Goal: Task Accomplishment & Management: Manage account settings

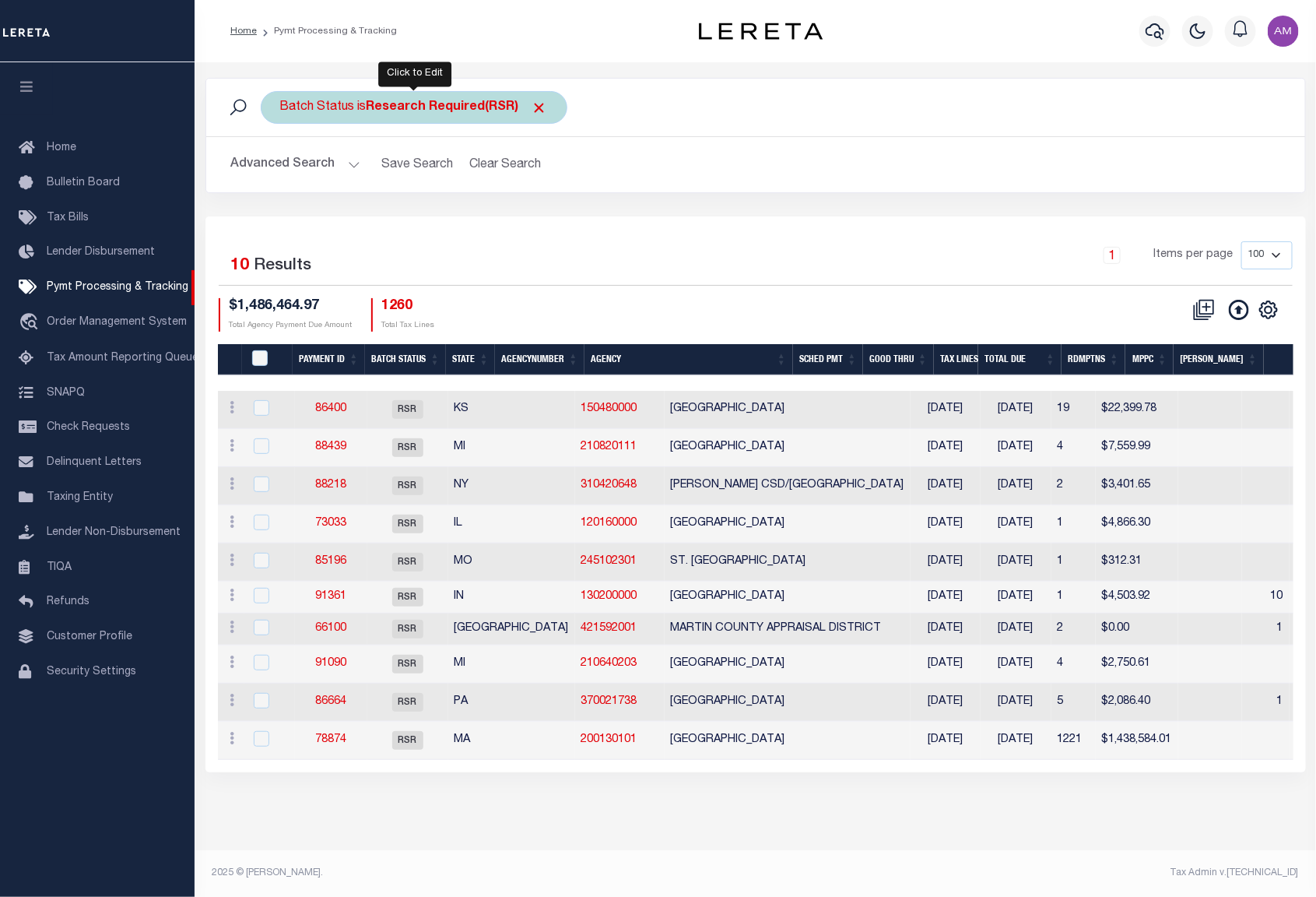
click at [362, 114] on div "Batch Status is Research Required(RSR)" at bounding box center [414, 108] width 307 height 33
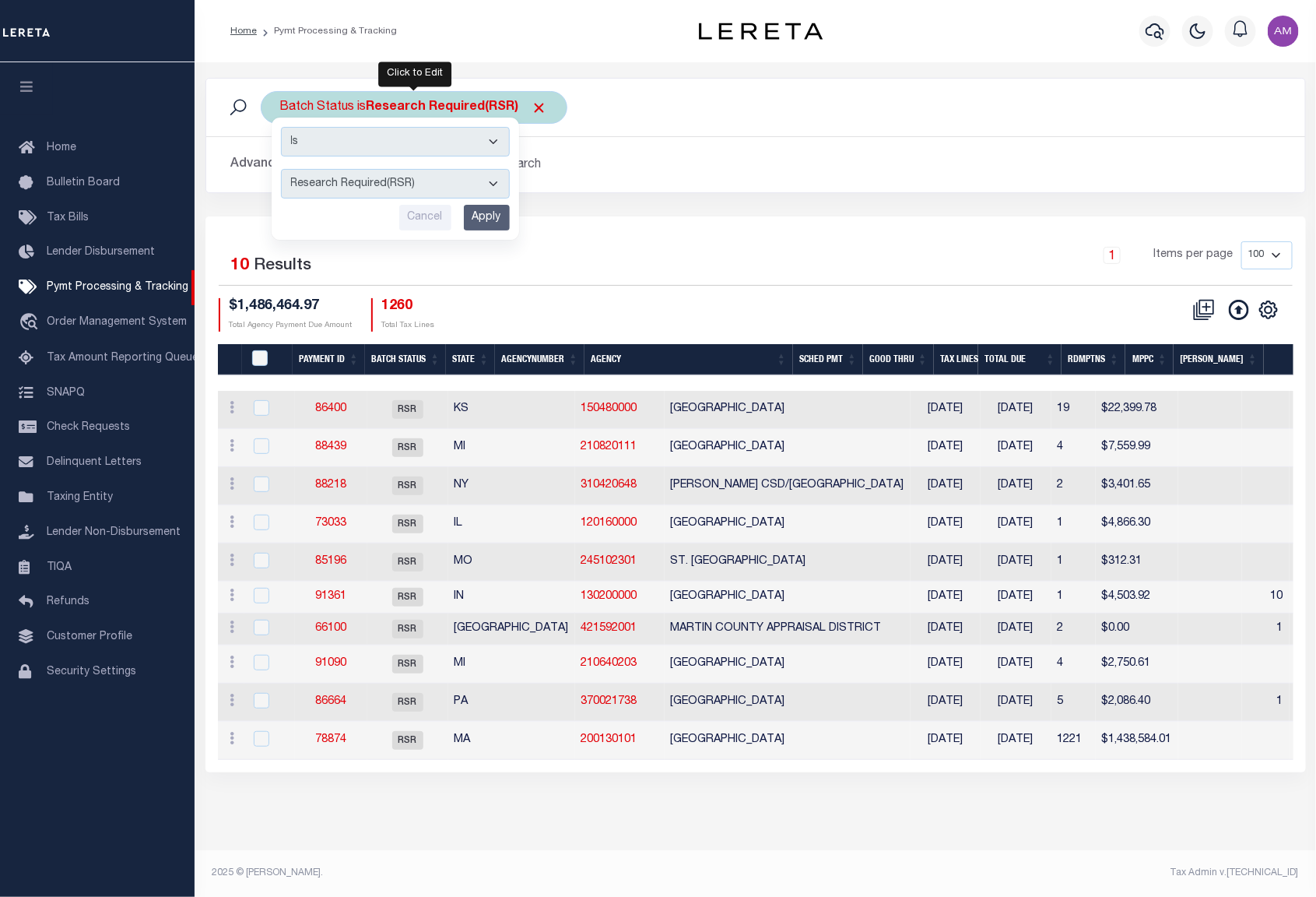
drag, startPoint x: 367, startPoint y: 193, endPoint x: 366, endPoint y: 201, distance: 8.1
click at [366, 193] on select "Awaiting Funds (AWF) Cleared and Complete (CAC) New Check Needed (NCN) Payment …" at bounding box center [395, 184] width 229 height 30
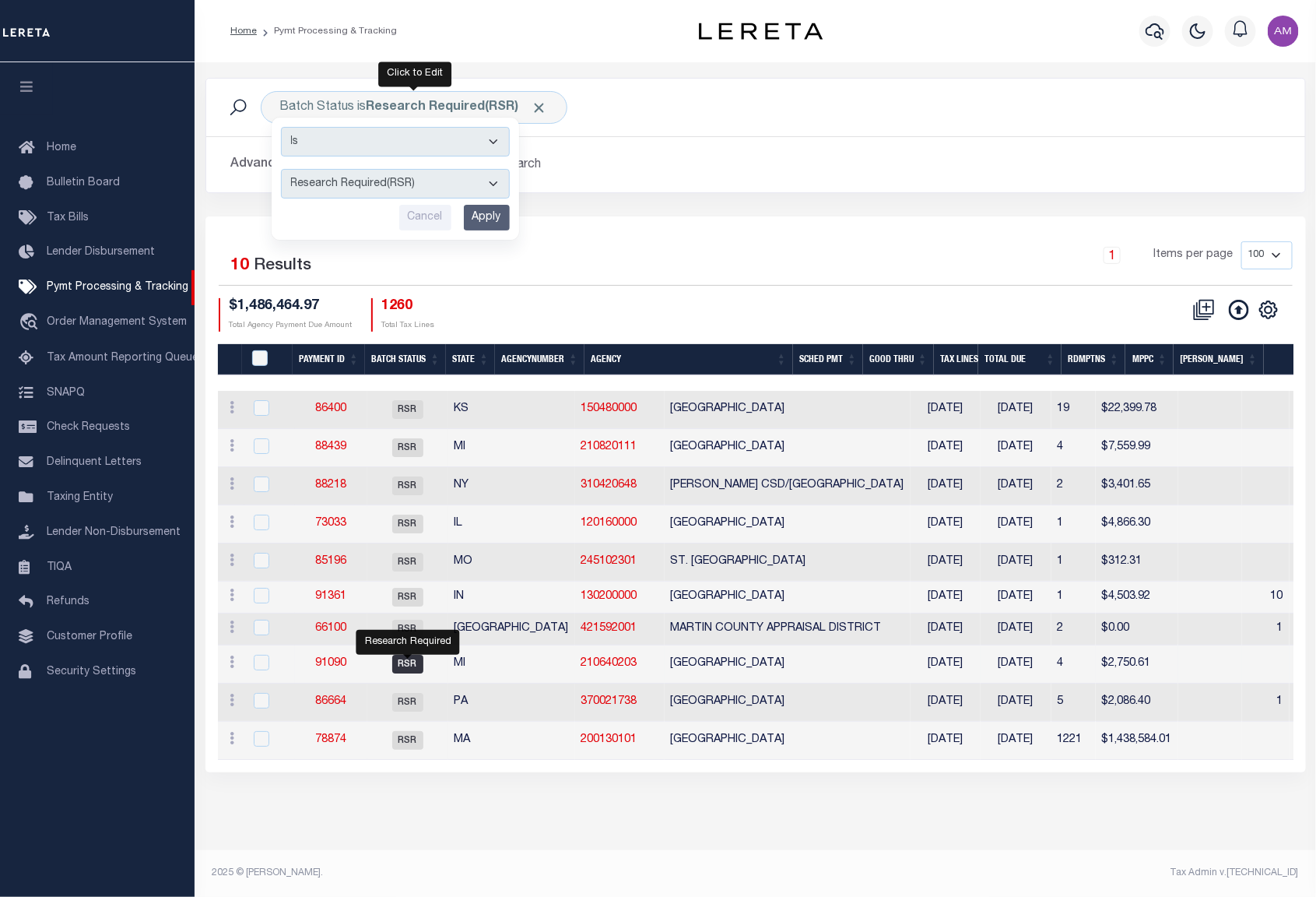
select select "SFP"
click at [281, 170] on select "Awaiting Funds (AWF) Cleared and Complete (CAC) New Check Needed (NCN) Payment …" at bounding box center [395, 184] width 229 height 30
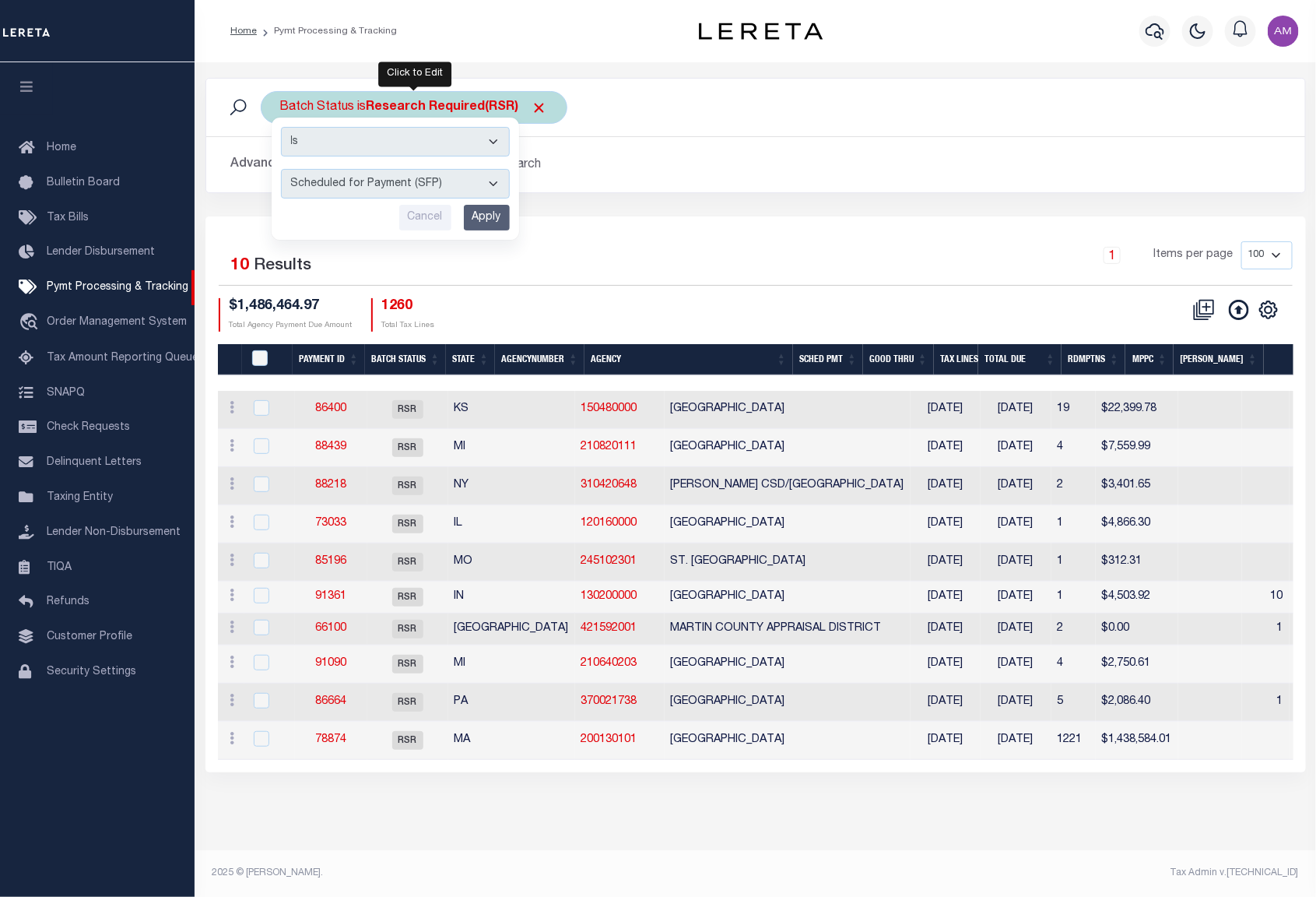
click at [496, 228] on input "Apply" at bounding box center [487, 217] width 46 height 25
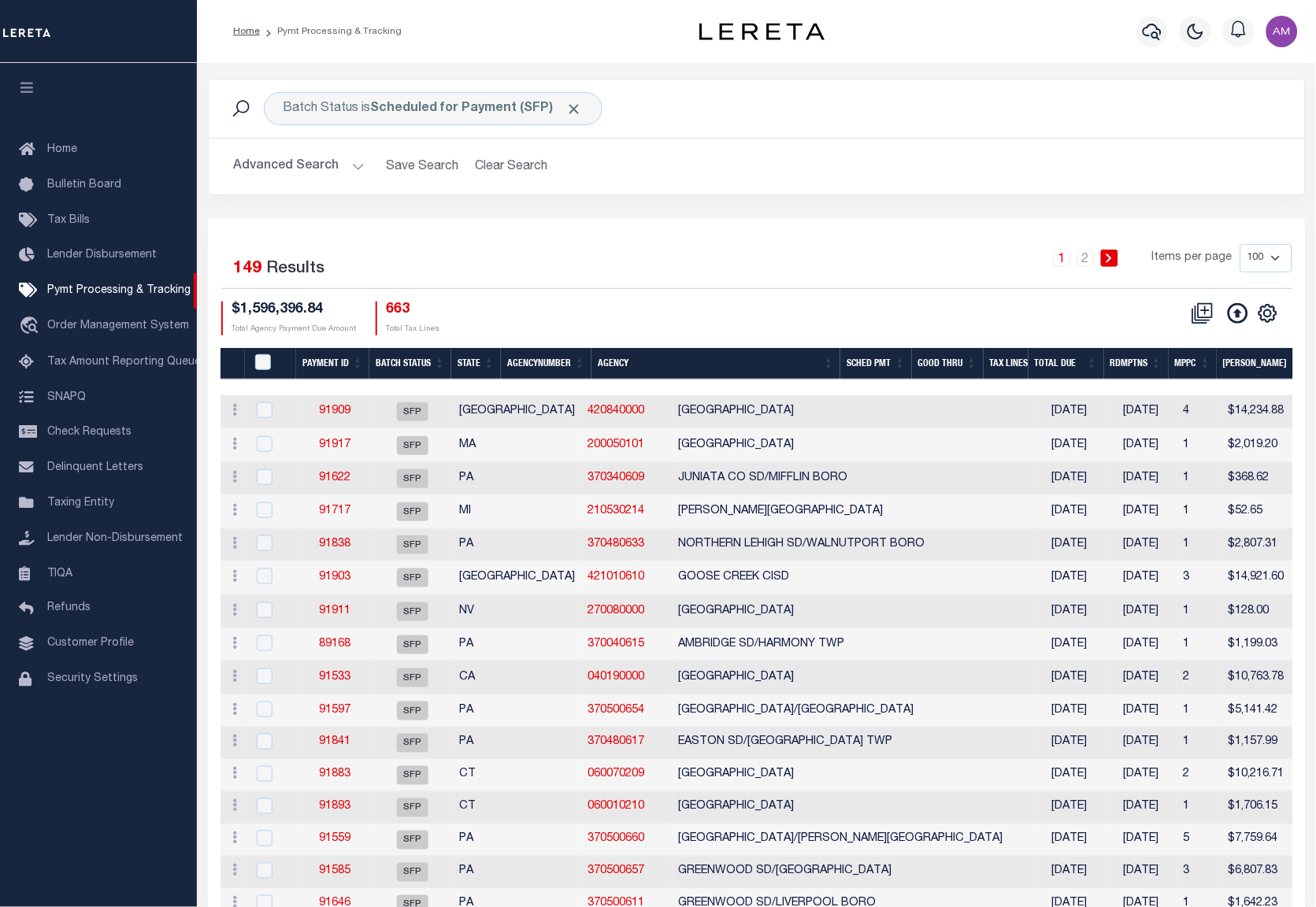
click at [304, 169] on button "Advanced Search" at bounding box center [299, 166] width 130 height 31
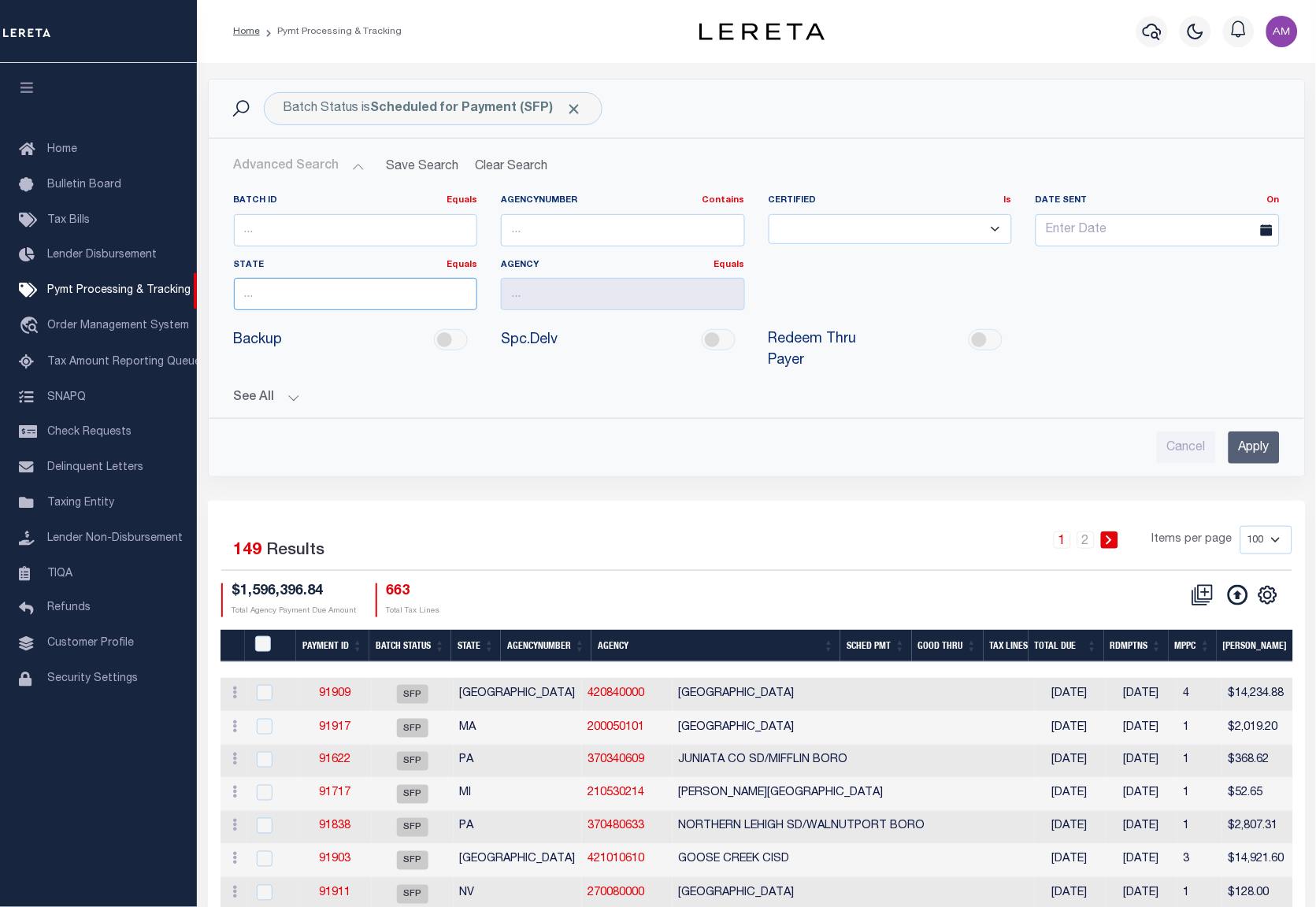
click at [336, 307] on input "text" at bounding box center [355, 294] width 244 height 33
click at [310, 326] on div "CT" at bounding box center [355, 325] width 242 height 26
type input "CT"
click at [1238, 448] on input "Apply" at bounding box center [1253, 447] width 51 height 33
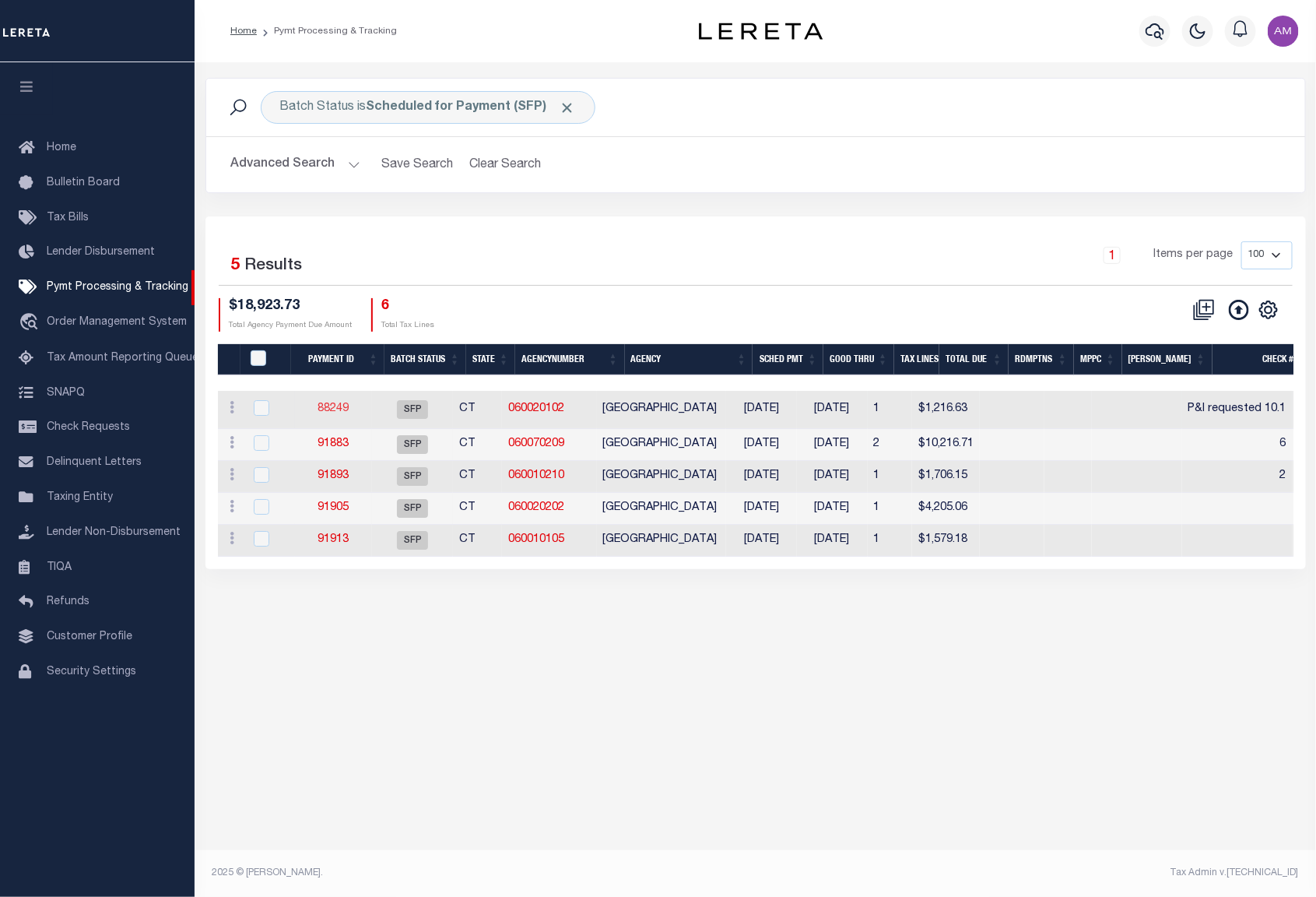
click at [348, 406] on link "88249" at bounding box center [334, 408] width 31 height 11
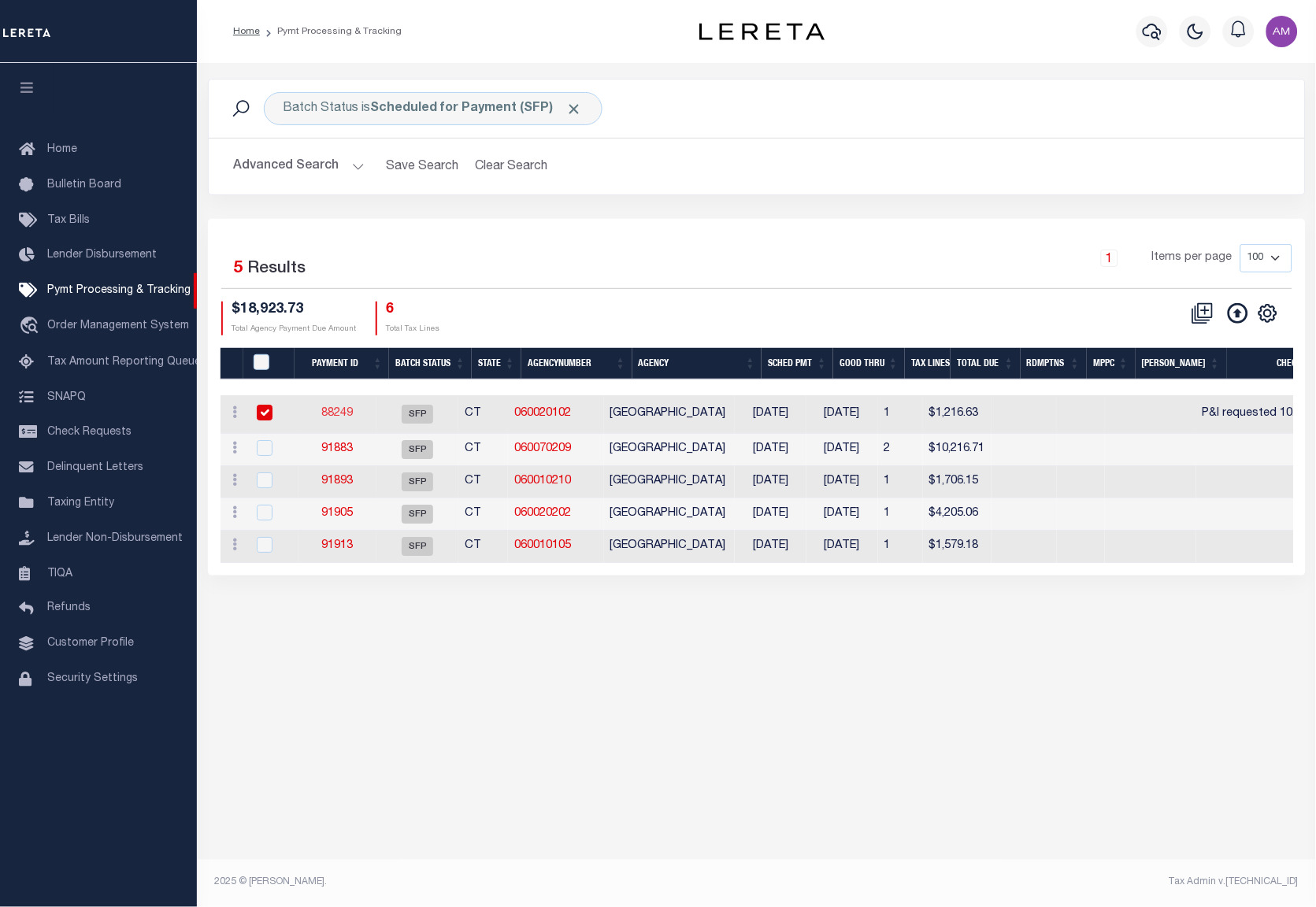
select select "SFP"
type input "[DATE]"
type input "$1,216.63"
select select "CHK"
type input "P&I requested 10.1"
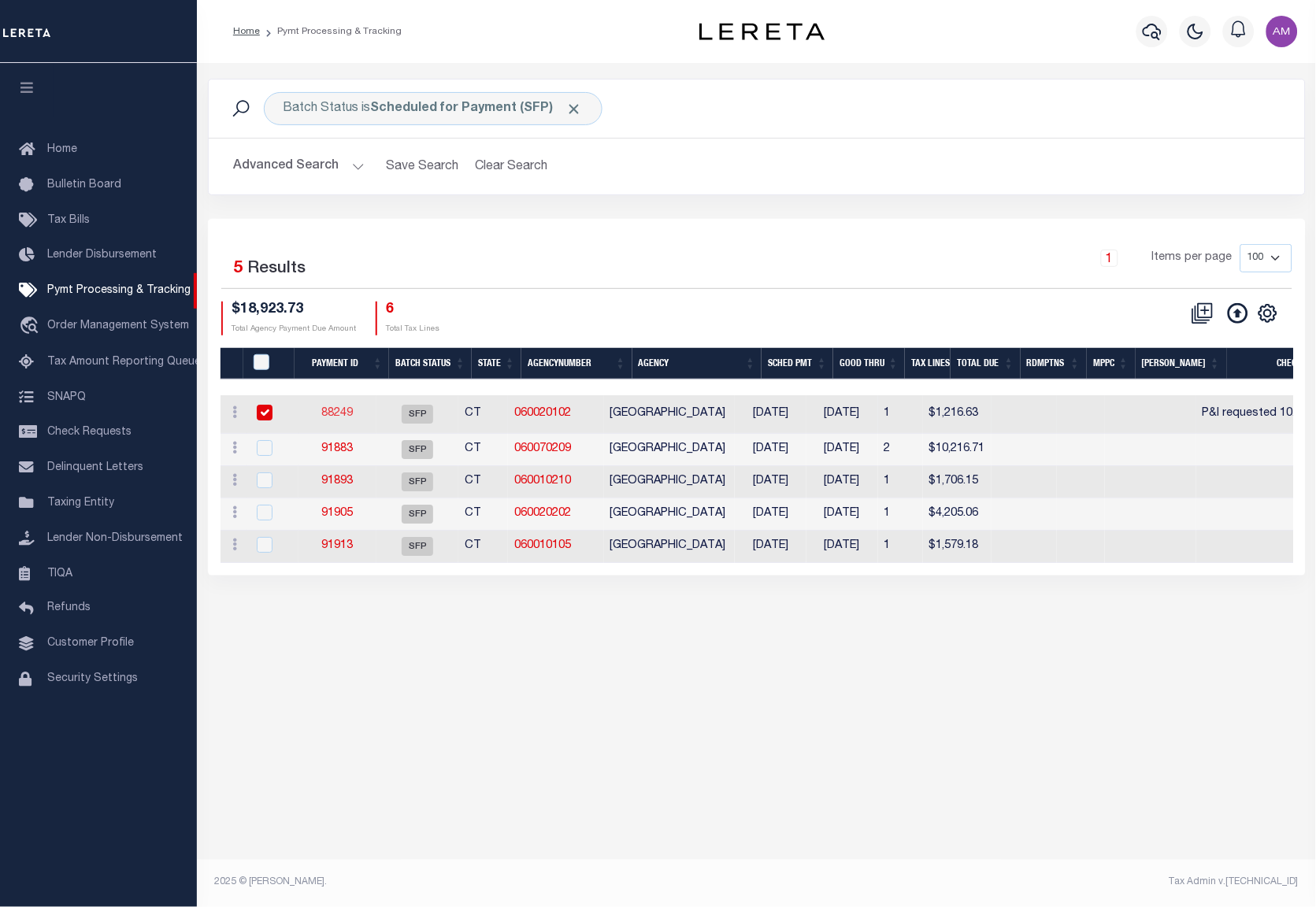
select select "[PERSON_NAME]"
checkbox input "true"
select select "FDX"
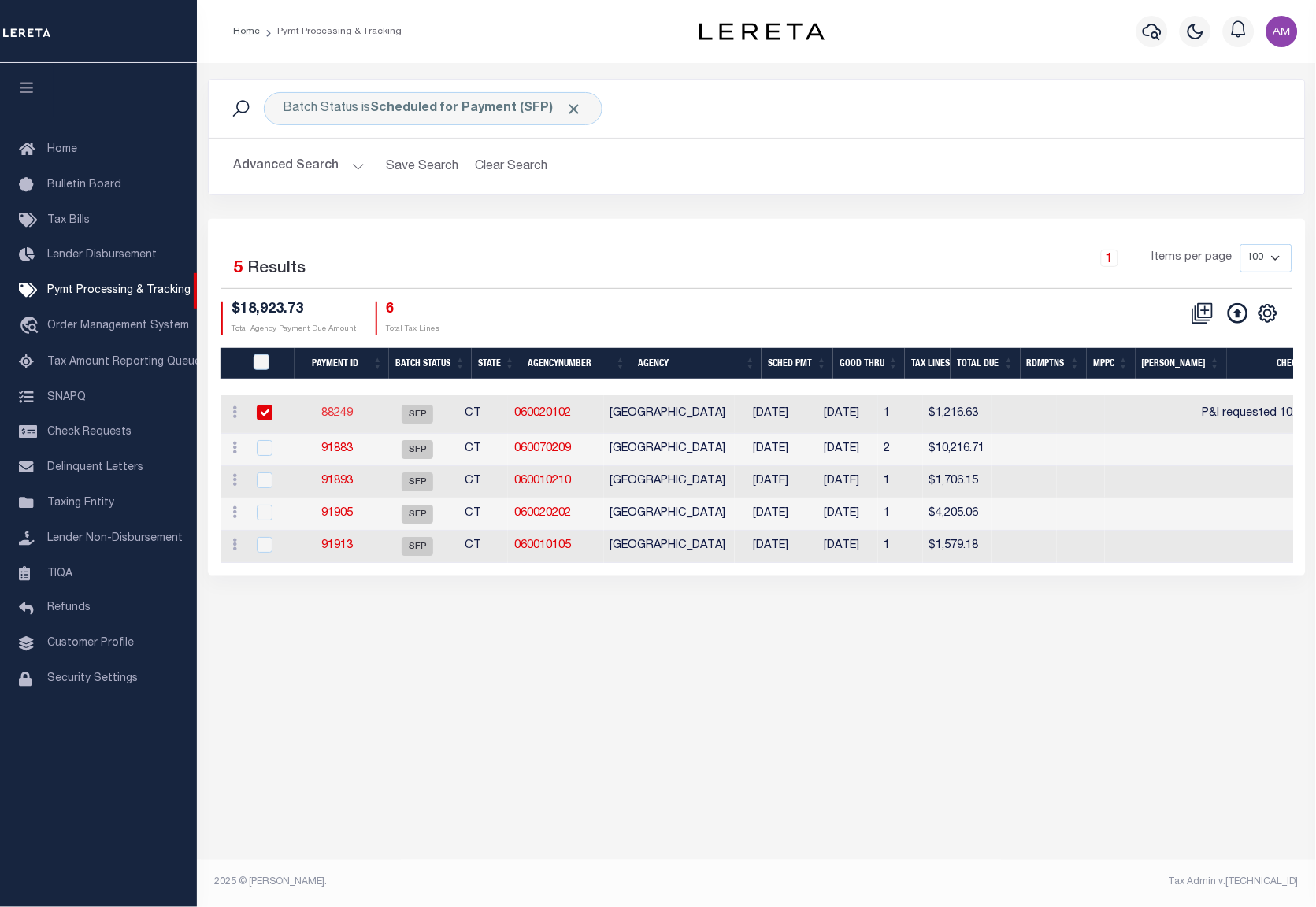
type input "$9.65"
type input "N"
radio input "true"
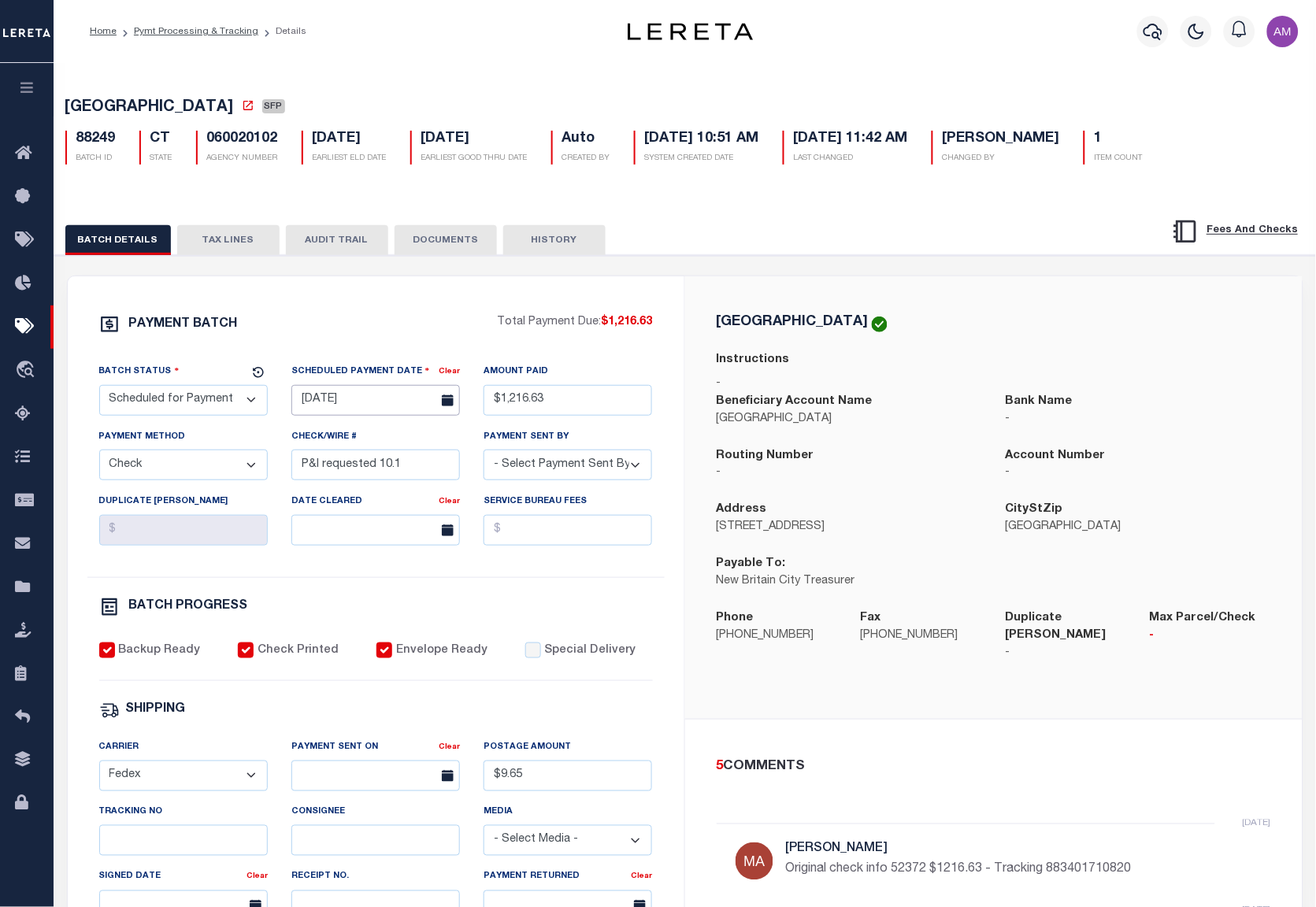
click at [369, 411] on body "Home Pymt Processing & Tracking Details" at bounding box center [658, 660] width 1316 height 1322
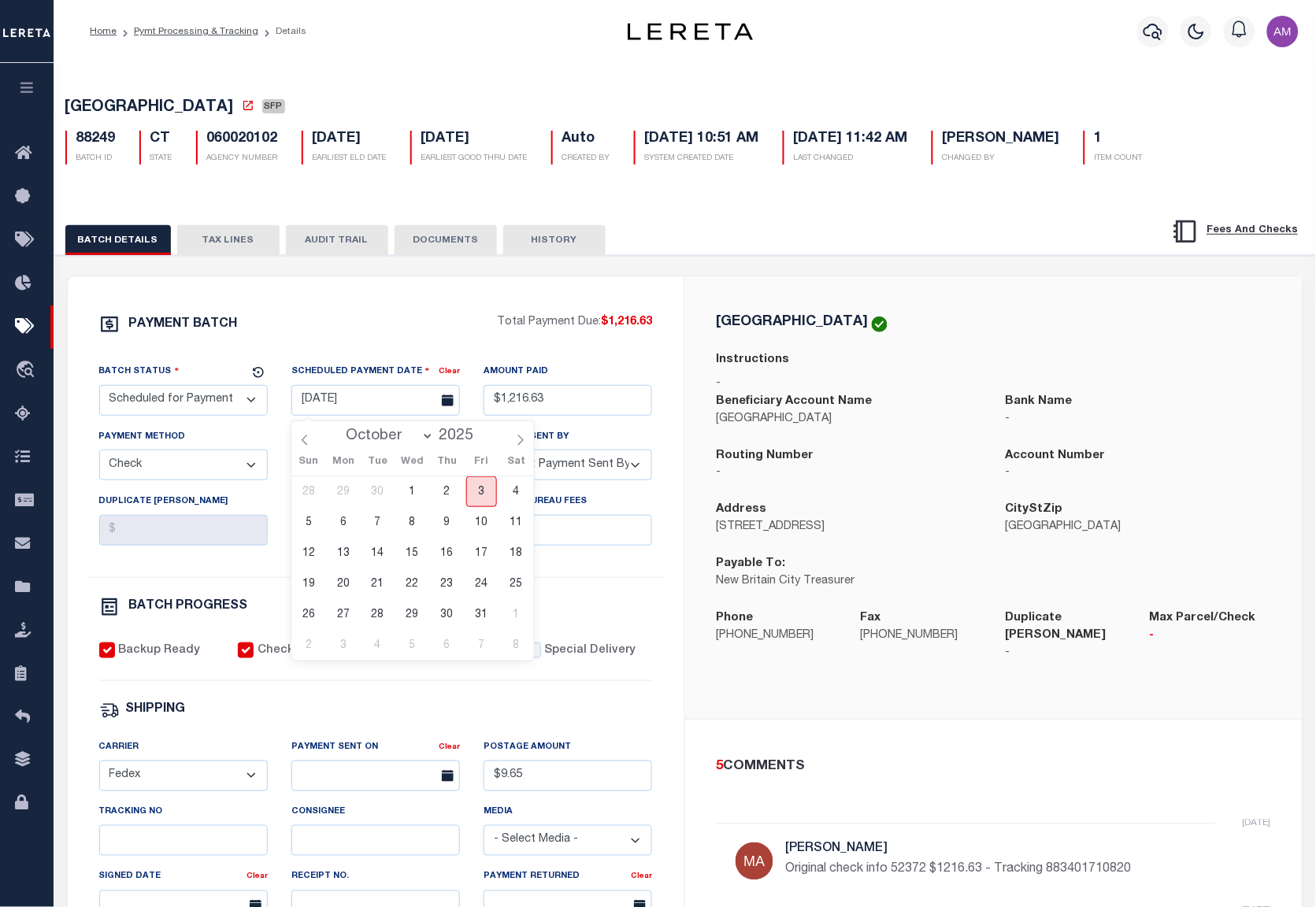
click at [484, 498] on span "3" at bounding box center [481, 491] width 31 height 31
type input "[DATE]"
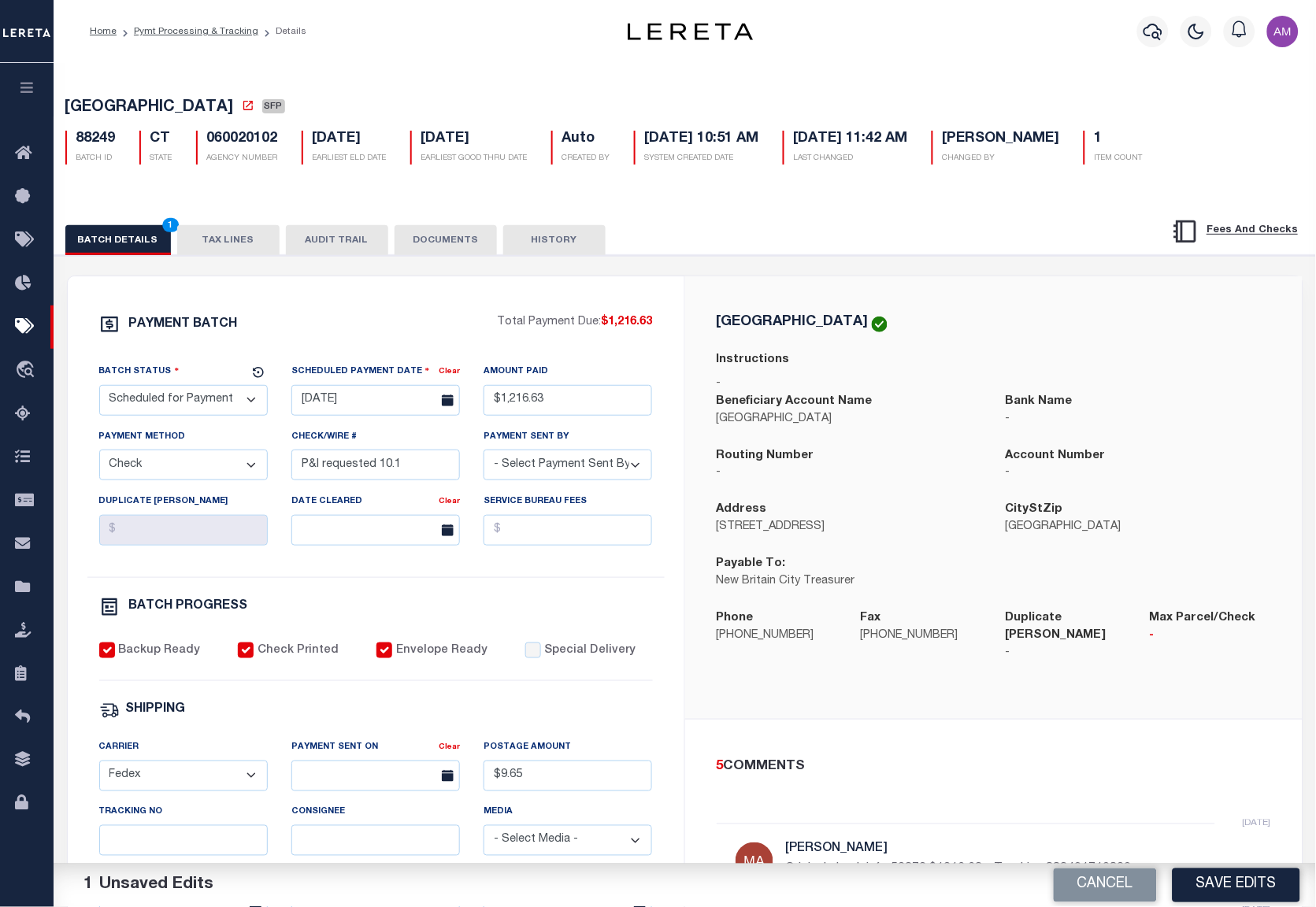
click at [469, 577] on div "Batch Status - Select Status - Scheduled for Payment Ready For Payment Payment …" at bounding box center [375, 469] width 577 height 214
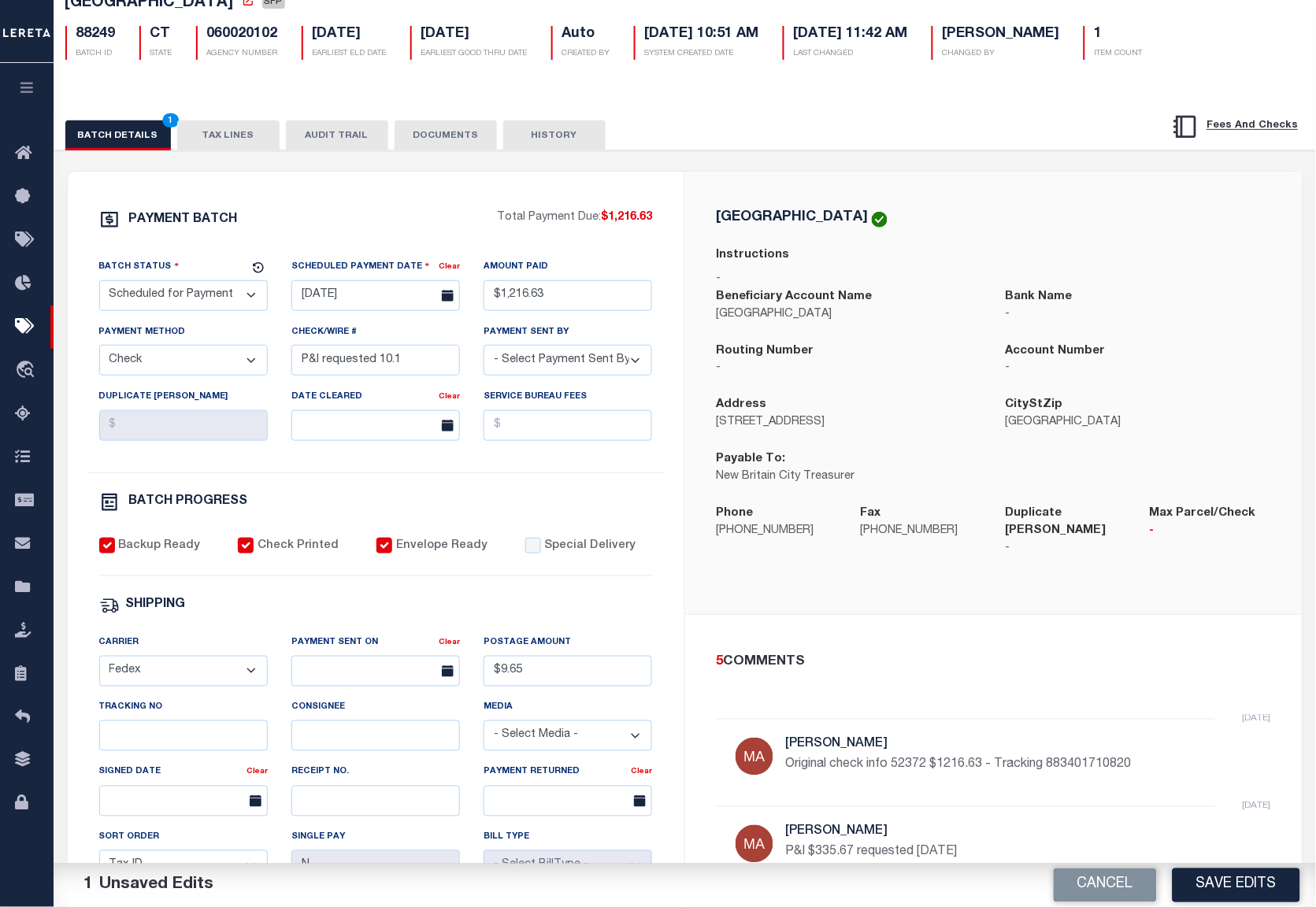
scroll to position [210, 0]
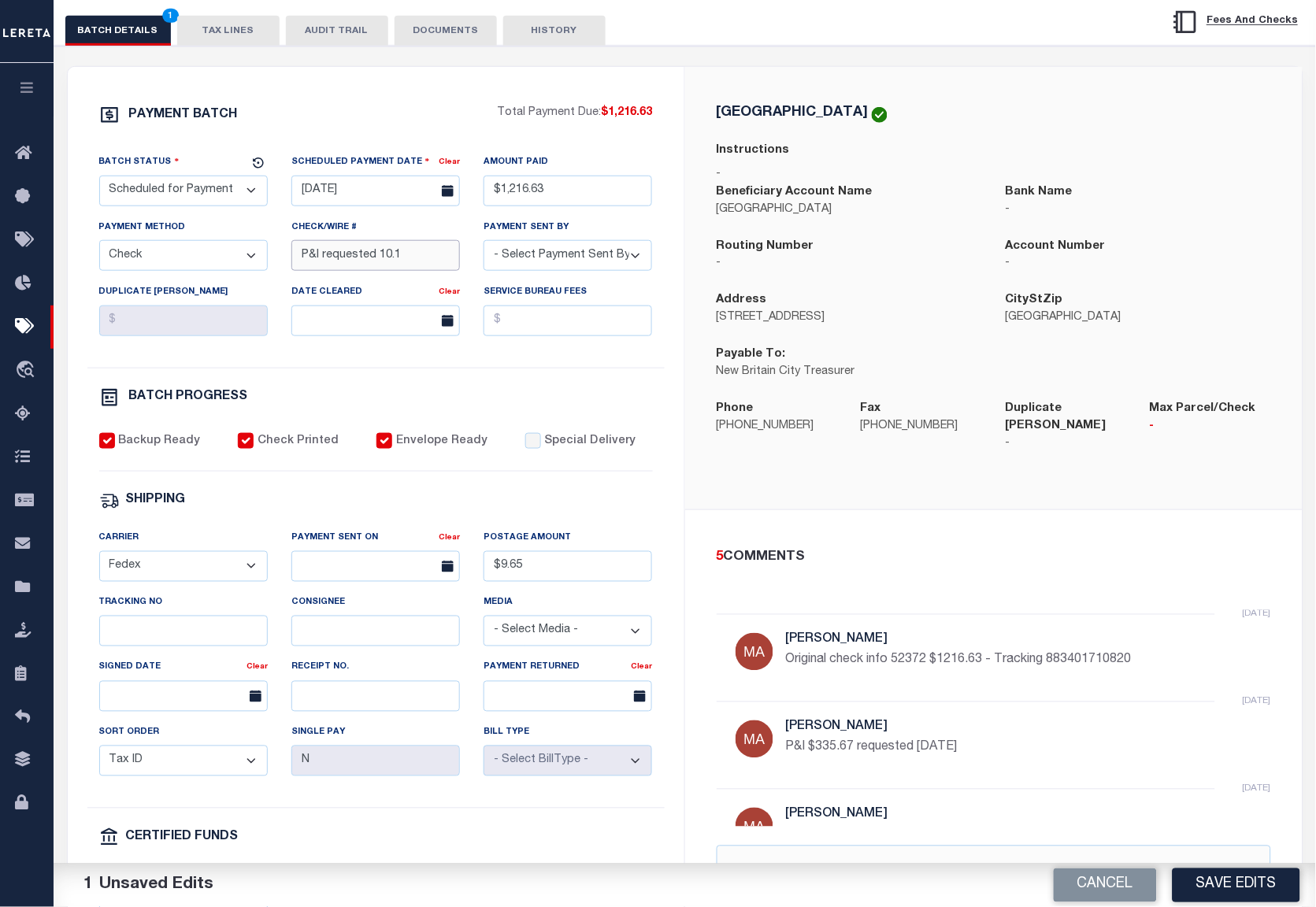
drag, startPoint x: 416, startPoint y: 263, endPoint x: 255, endPoint y: 261, distance: 161.0
click at [255, 261] on div "Batch Status - Select Status - Scheduled for Payment Ready For Payment Payment …" at bounding box center [375, 260] width 577 height 214
type input "new check needed"
drag, startPoint x: 58, startPoint y: 214, endPoint x: 293, endPoint y: 19, distance: 305.4
click at [58, 214] on div "PAYMENT BATCH Total Payment Due: $1,216.63 Batch Status" at bounding box center [685, 555] width 1277 height 1019
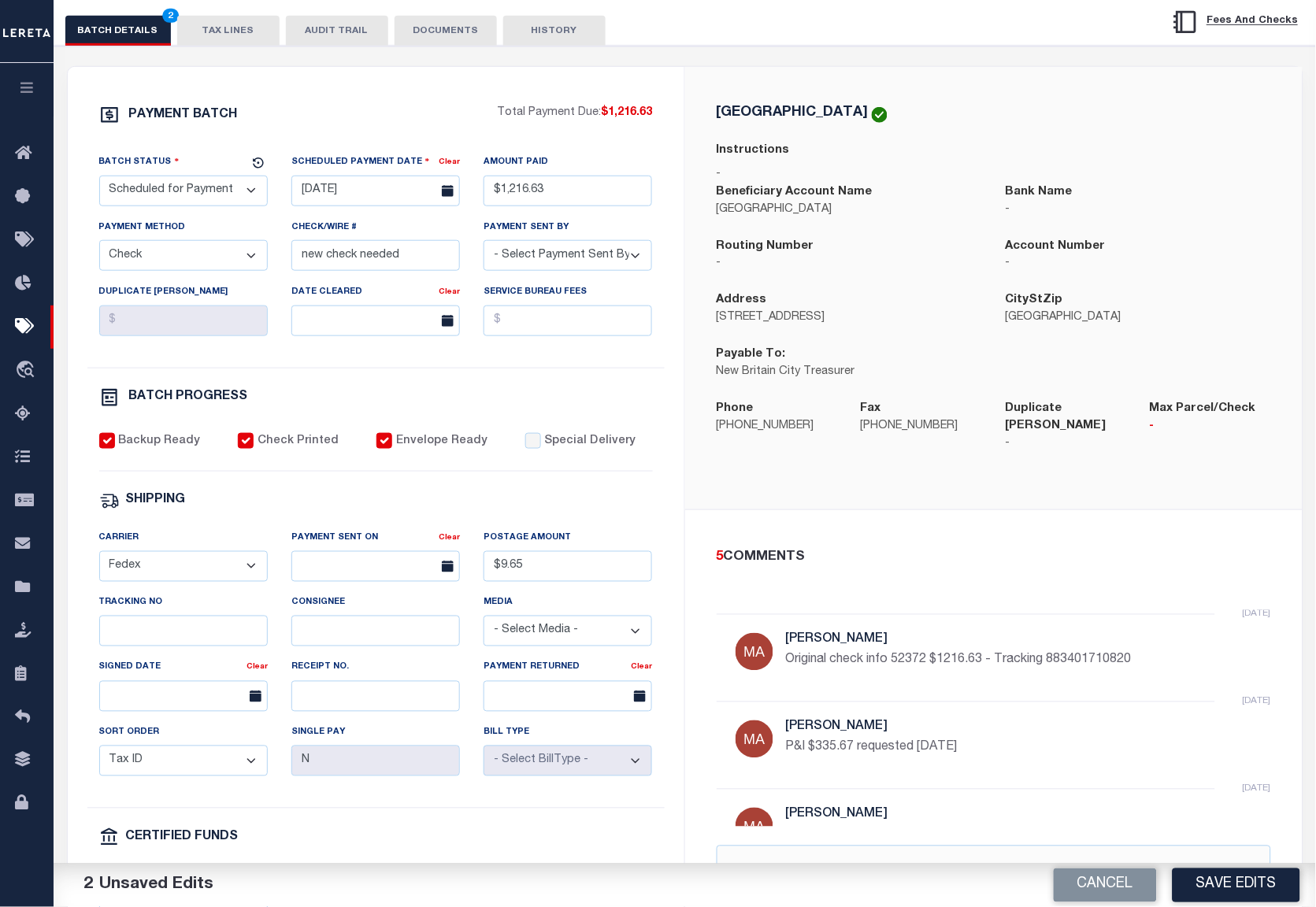
click at [240, 34] on button "TAX LINES" at bounding box center [228, 31] width 102 height 30
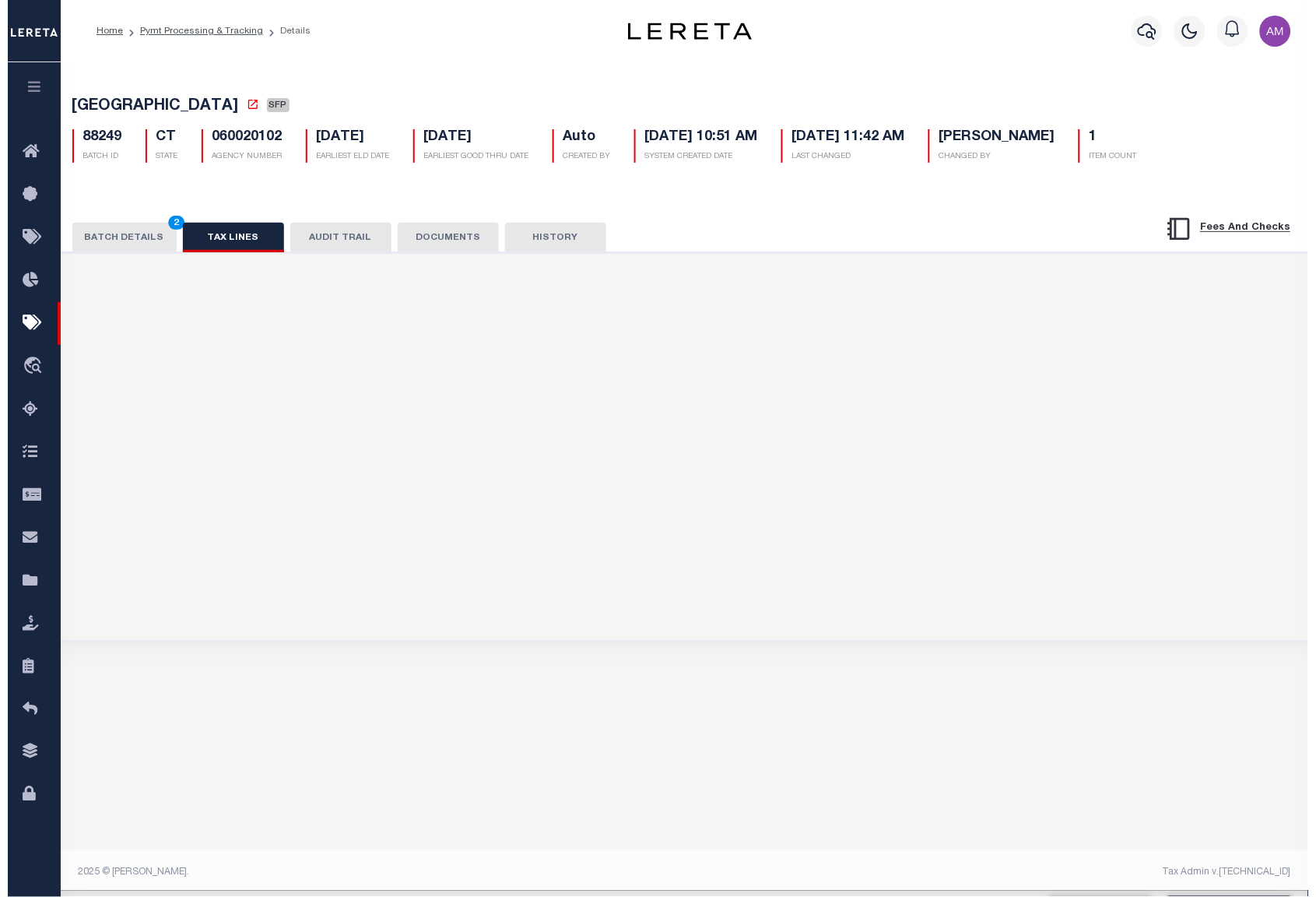
scroll to position [0, 0]
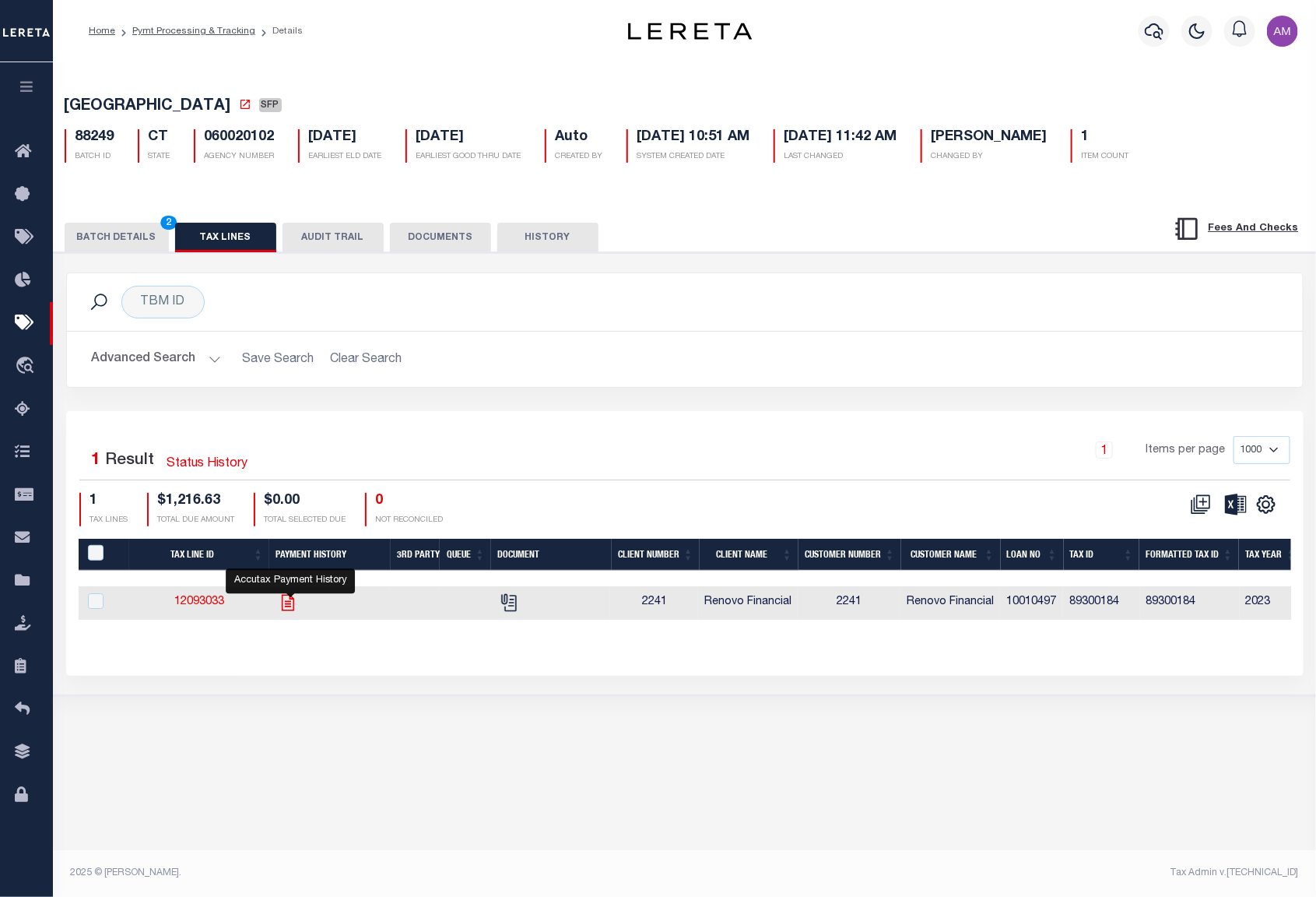
click at [289, 610] on icon "" at bounding box center [288, 602] width 12 height 17
checkbox input "true"
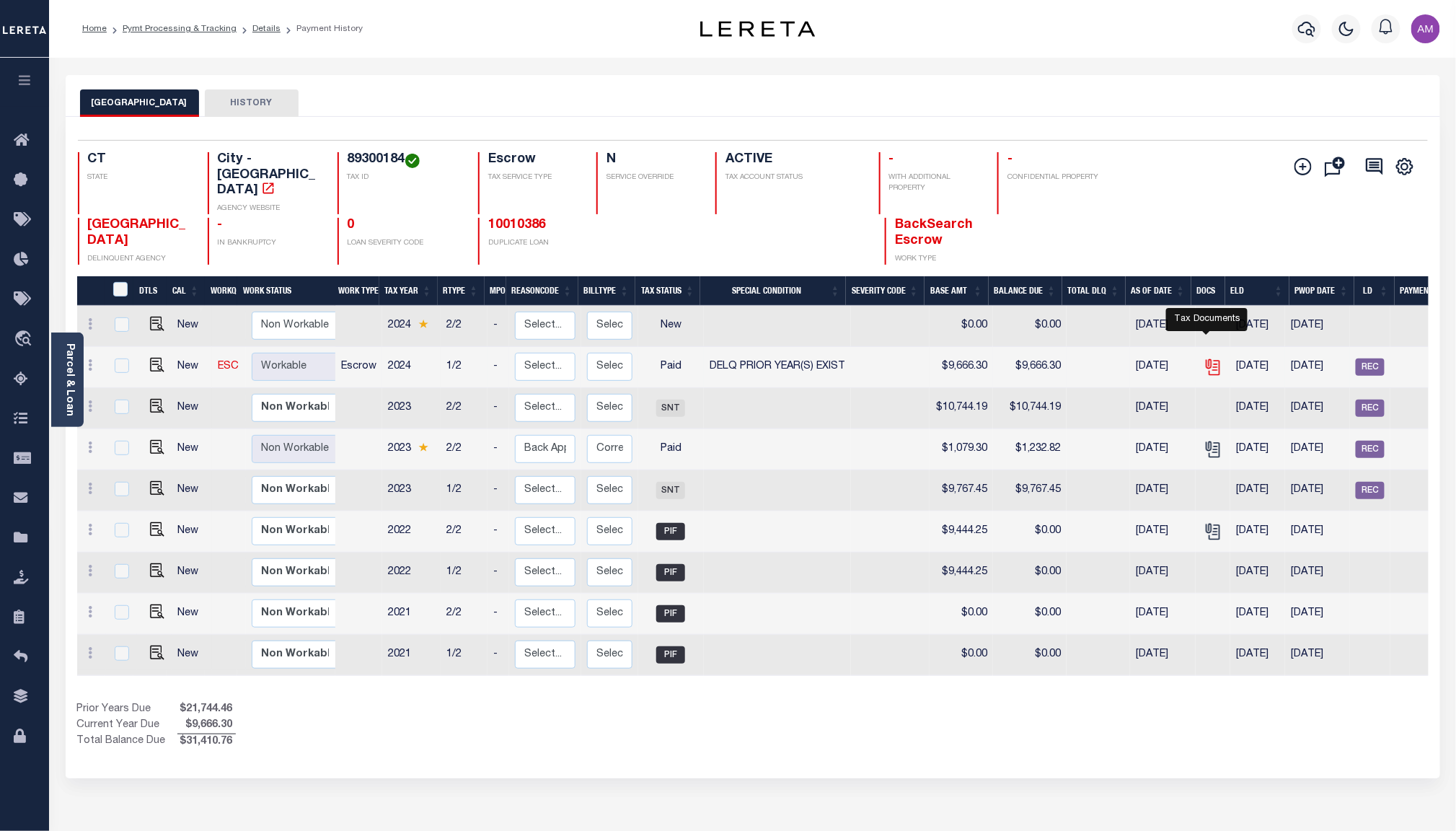
click at [1207, 357] on icon "" at bounding box center [1212, 366] width 19 height 19
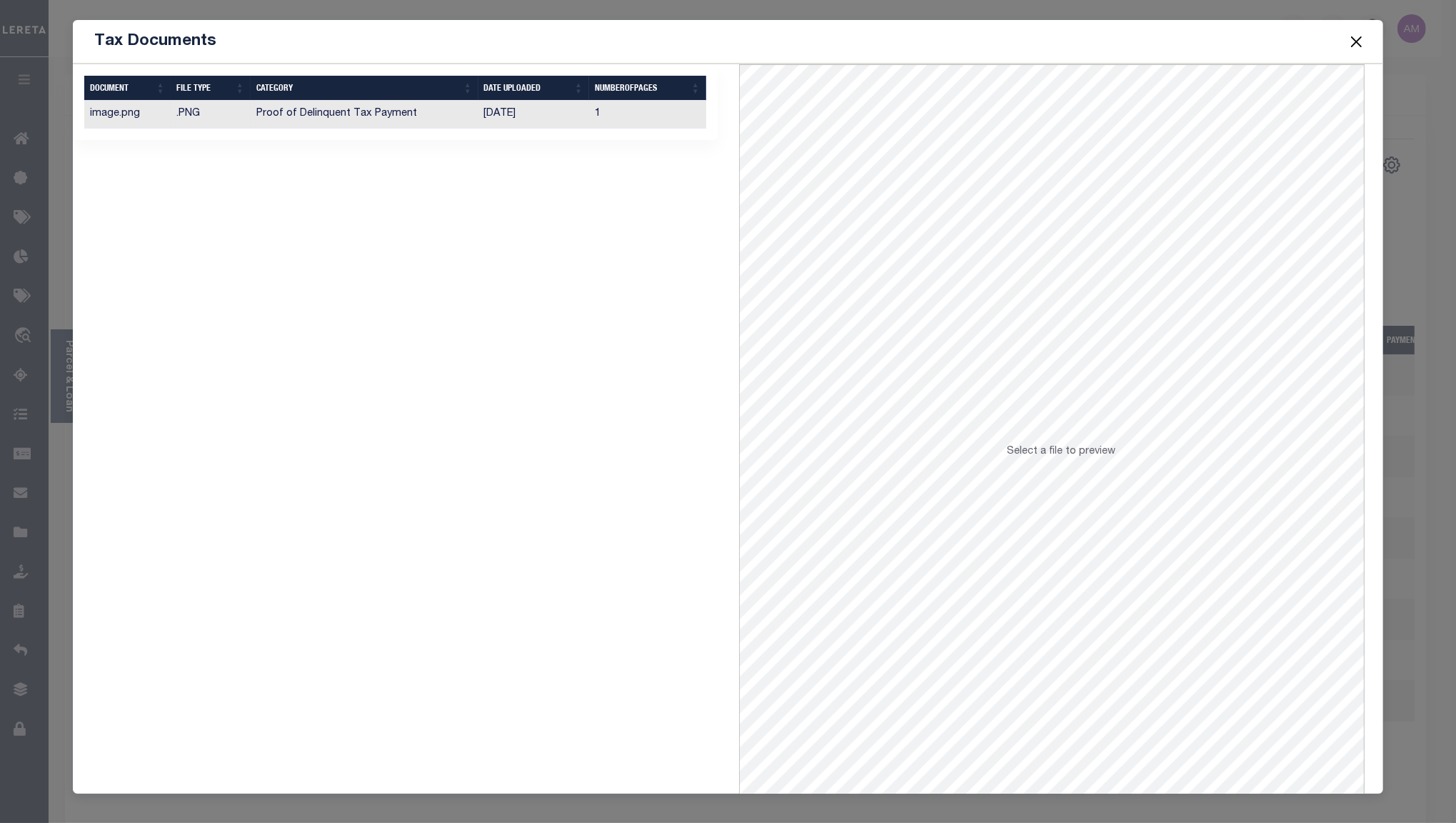
click at [324, 119] on td "Proof of Delinquent Tax Payment" at bounding box center [364, 114] width 228 height 28
click at [1207, 35] on button "Close" at bounding box center [1356, 41] width 18 height 18
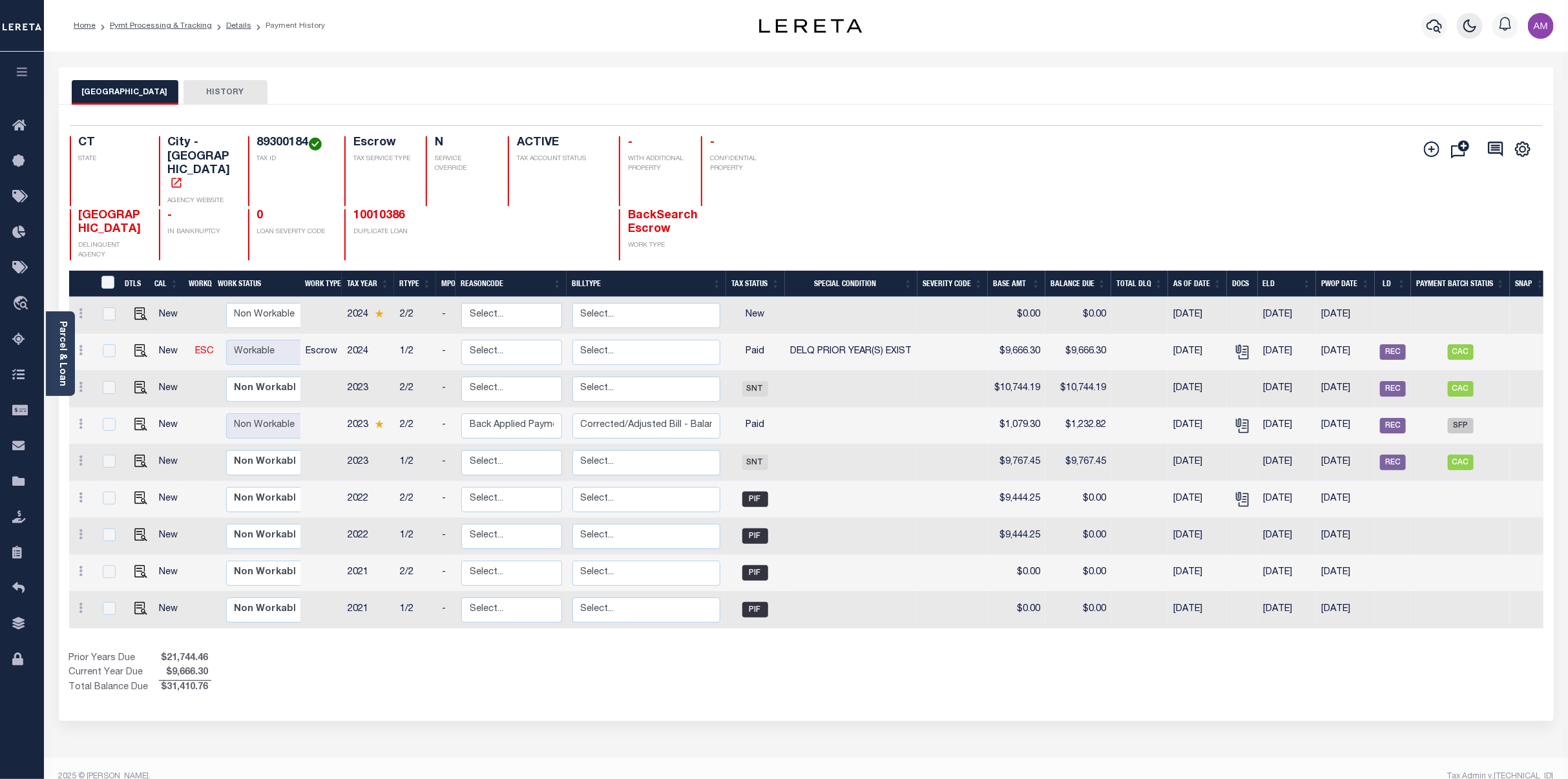
click at [1092, 29] on icon "button" at bounding box center [1470, 26] width 12 height 12
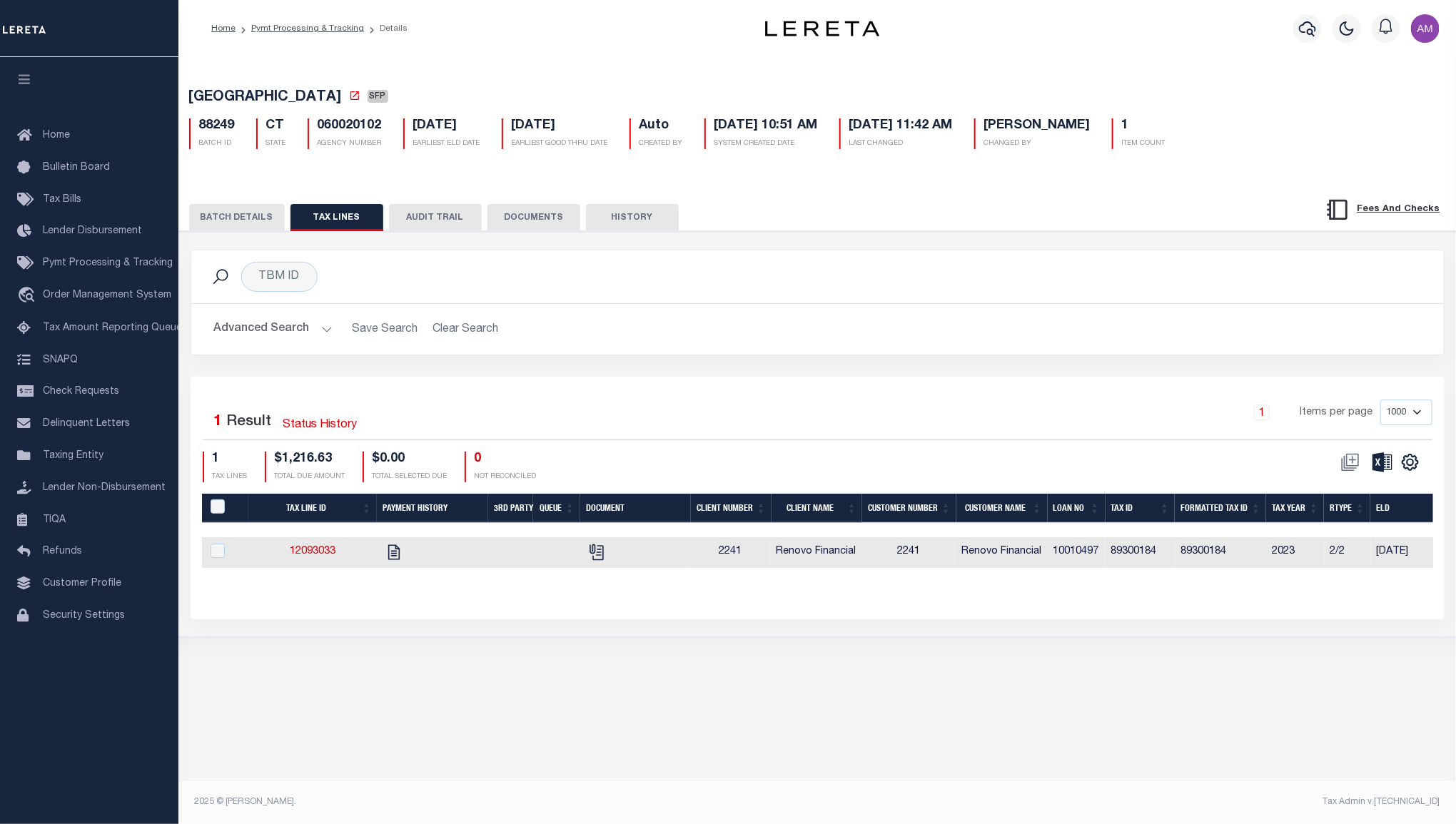
click at [1354, 27] on icon "button" at bounding box center [1347, 28] width 17 height 17
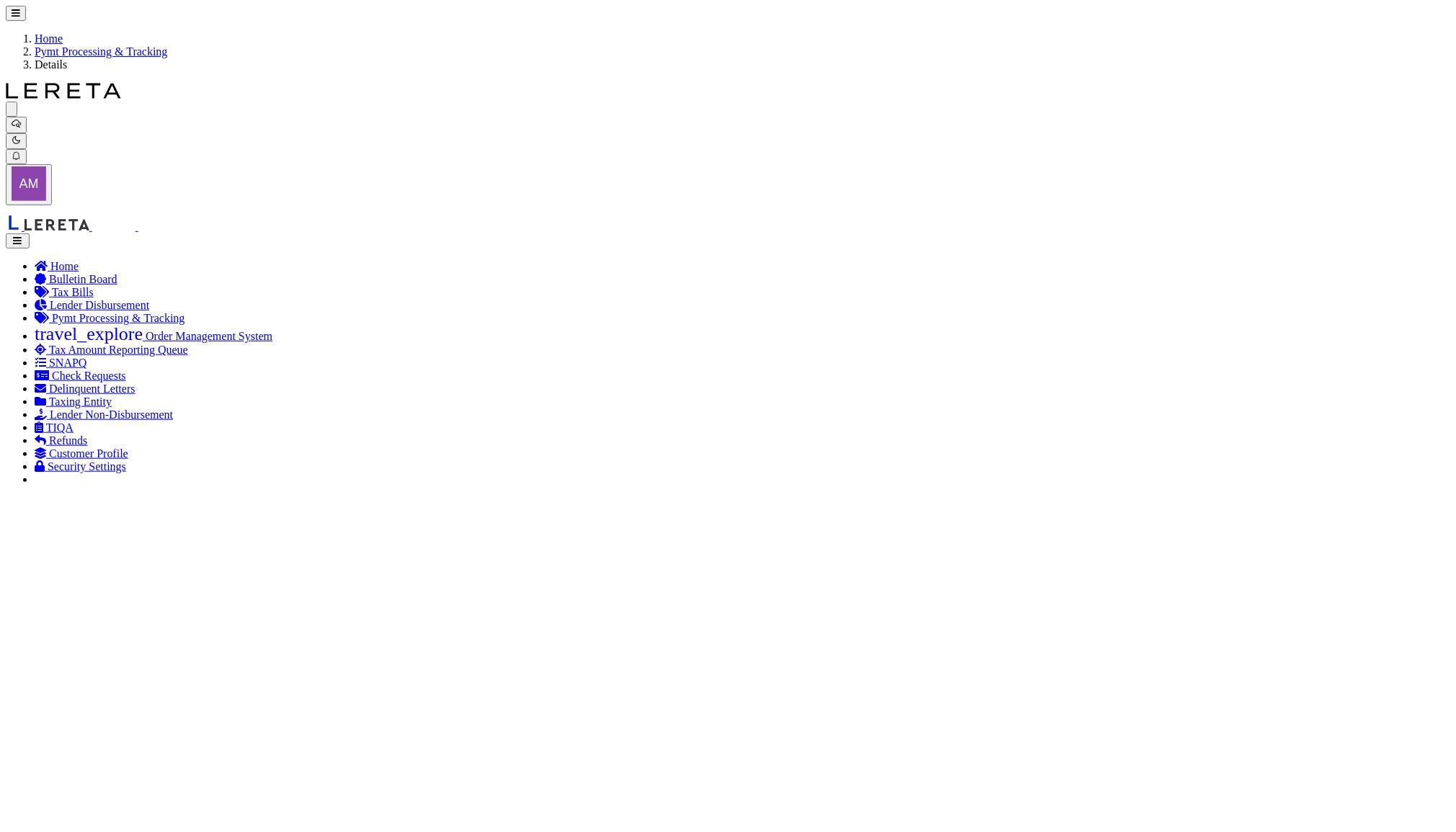
drag, startPoint x: 568, startPoint y: 521, endPoint x: 571, endPoint y: 529, distance: 8.5
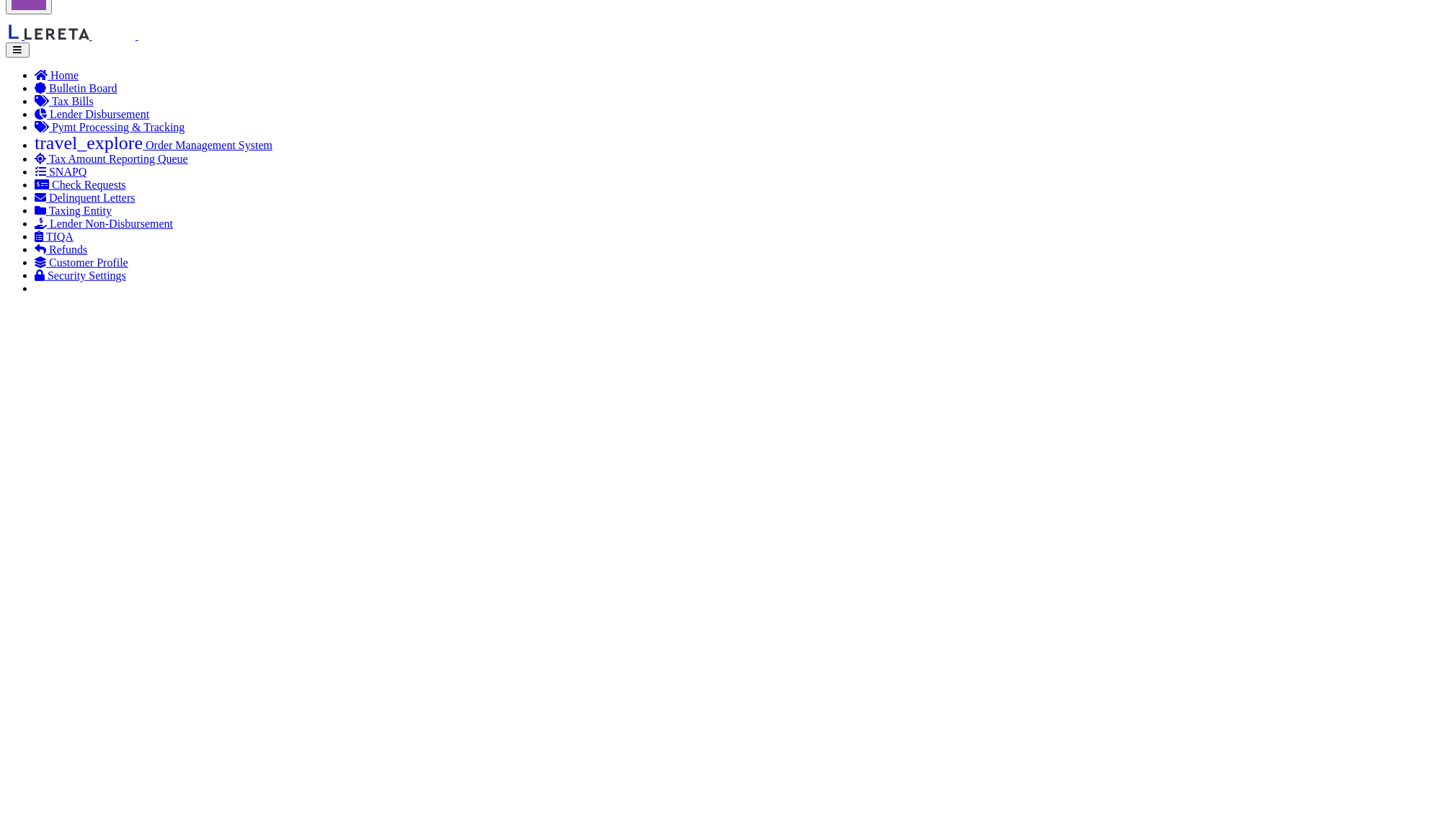
scroll to position [192, 0]
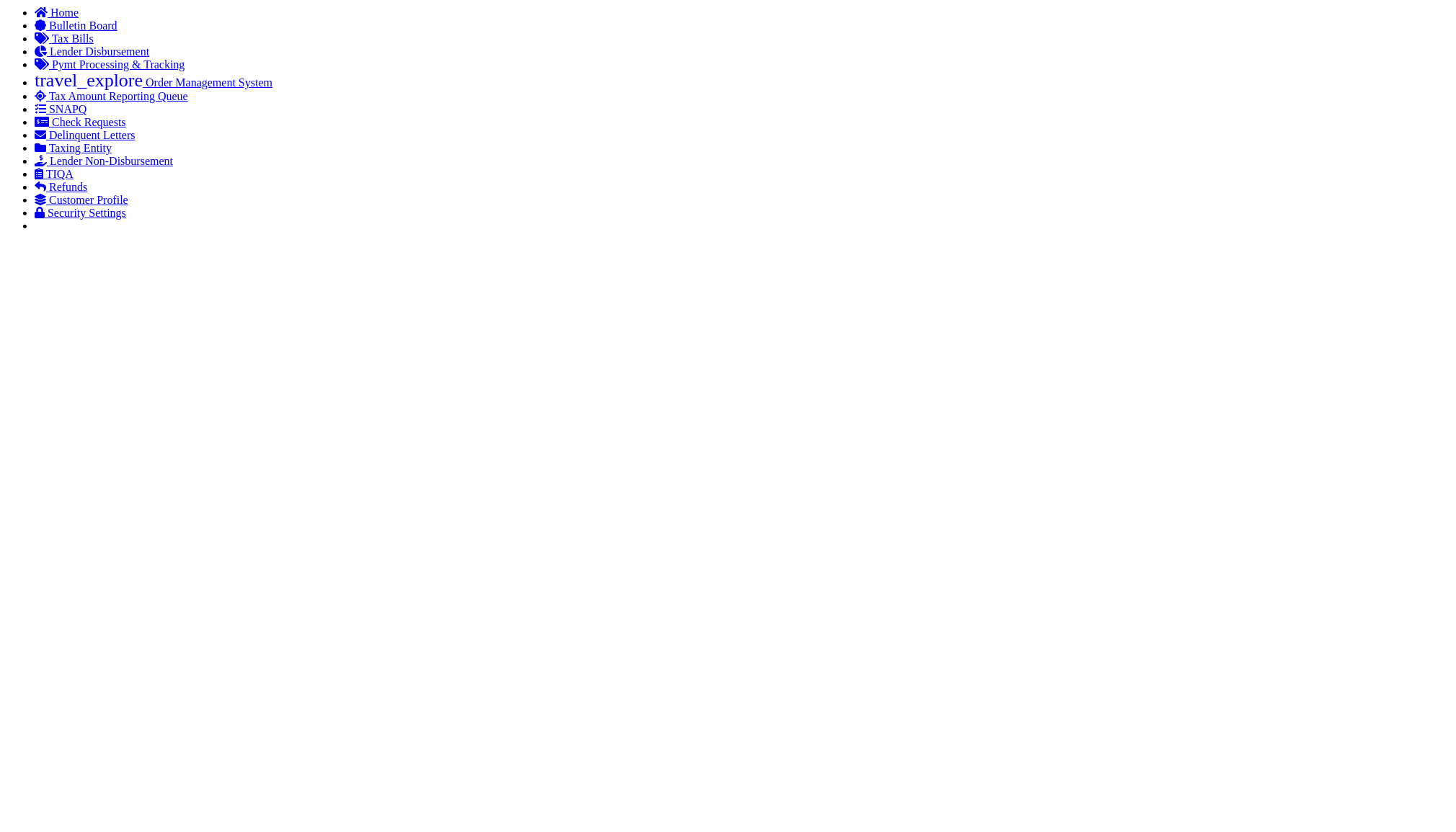
scroll to position [289, 0]
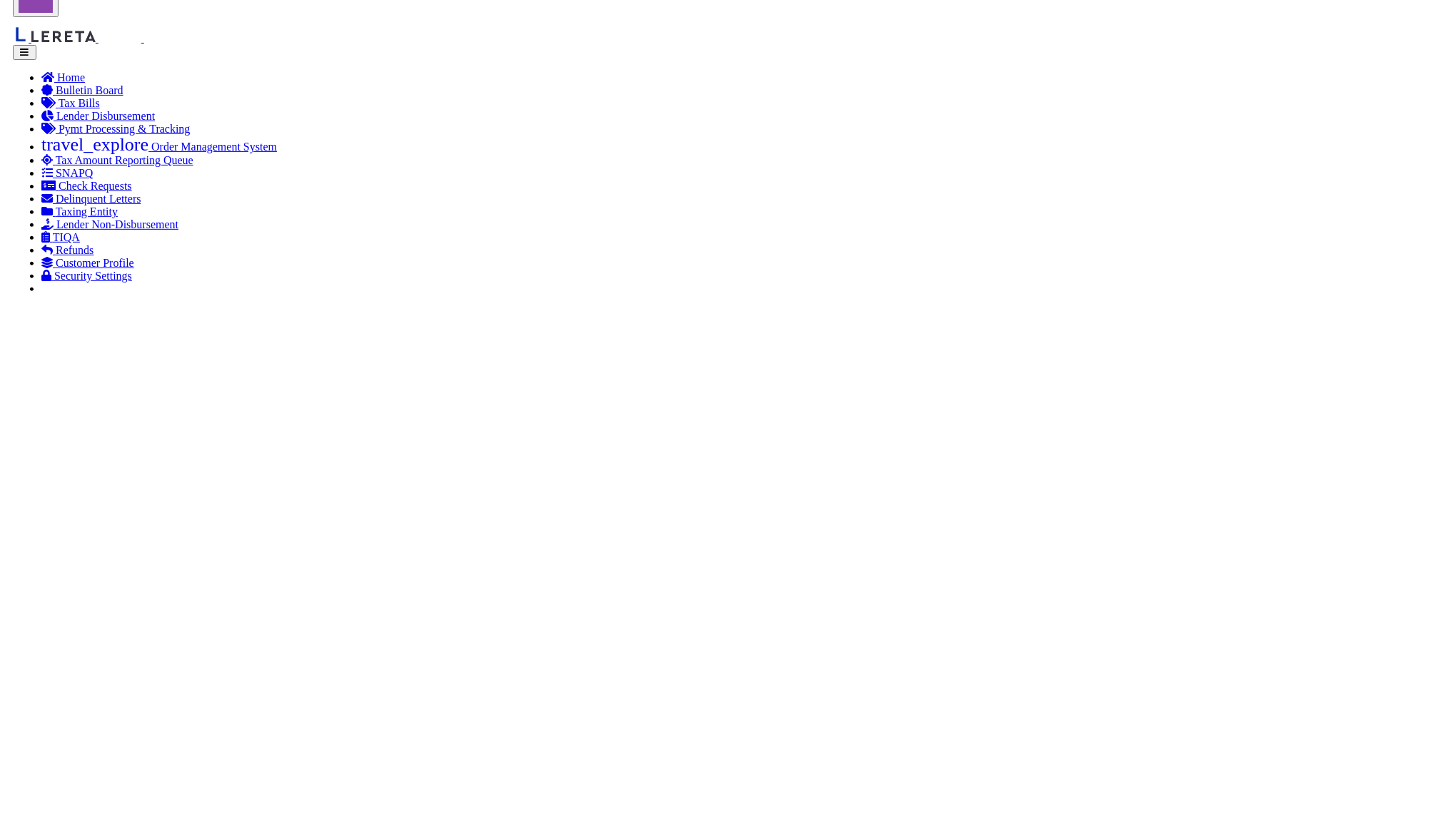
scroll to position [0, 0]
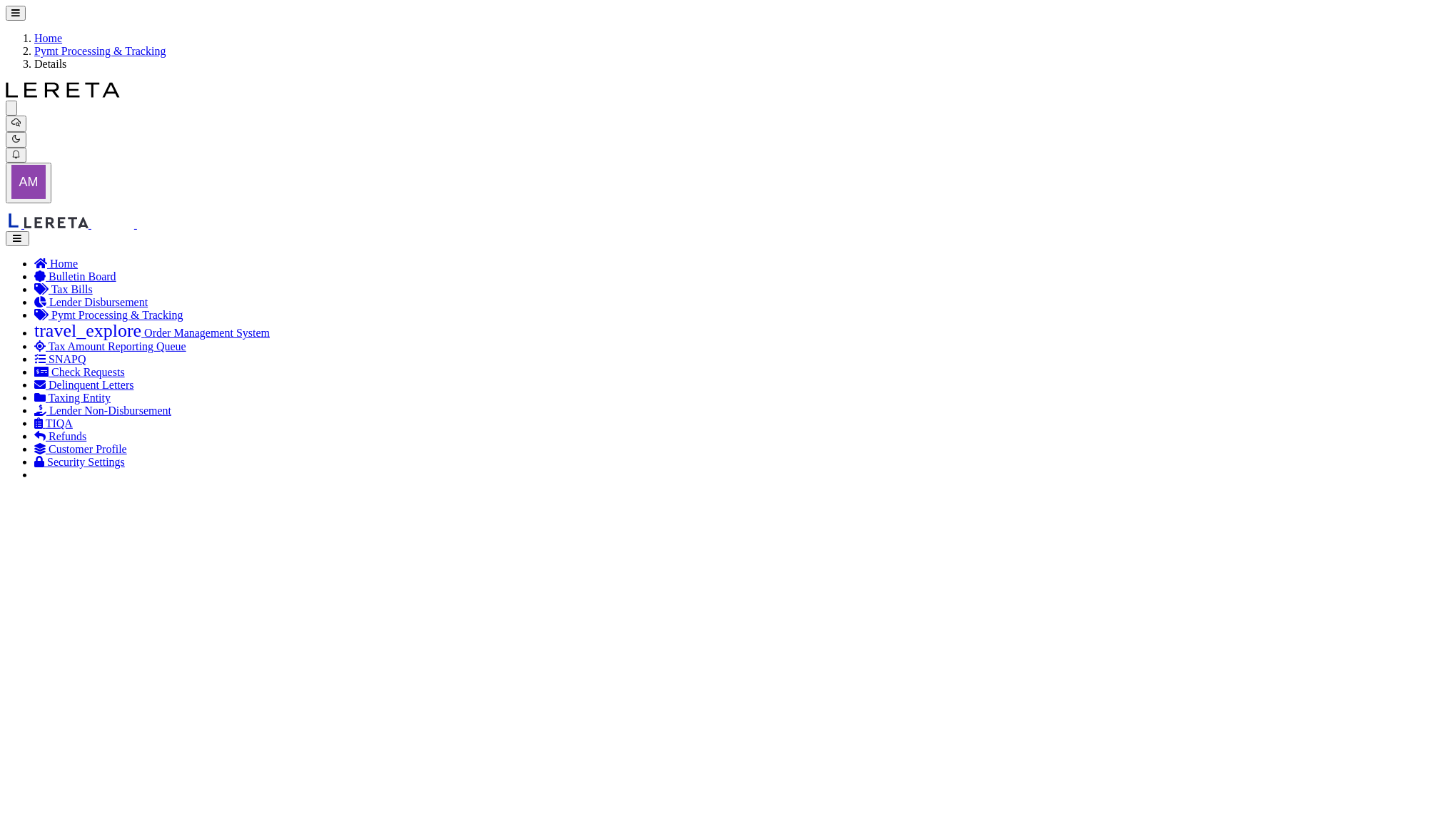
drag, startPoint x: 1126, startPoint y: 553, endPoint x: 1113, endPoint y: 553, distance: 13.0
checkbox input "true"
drag, startPoint x: 1120, startPoint y: 553, endPoint x: 1034, endPoint y: 549, distance: 86.1
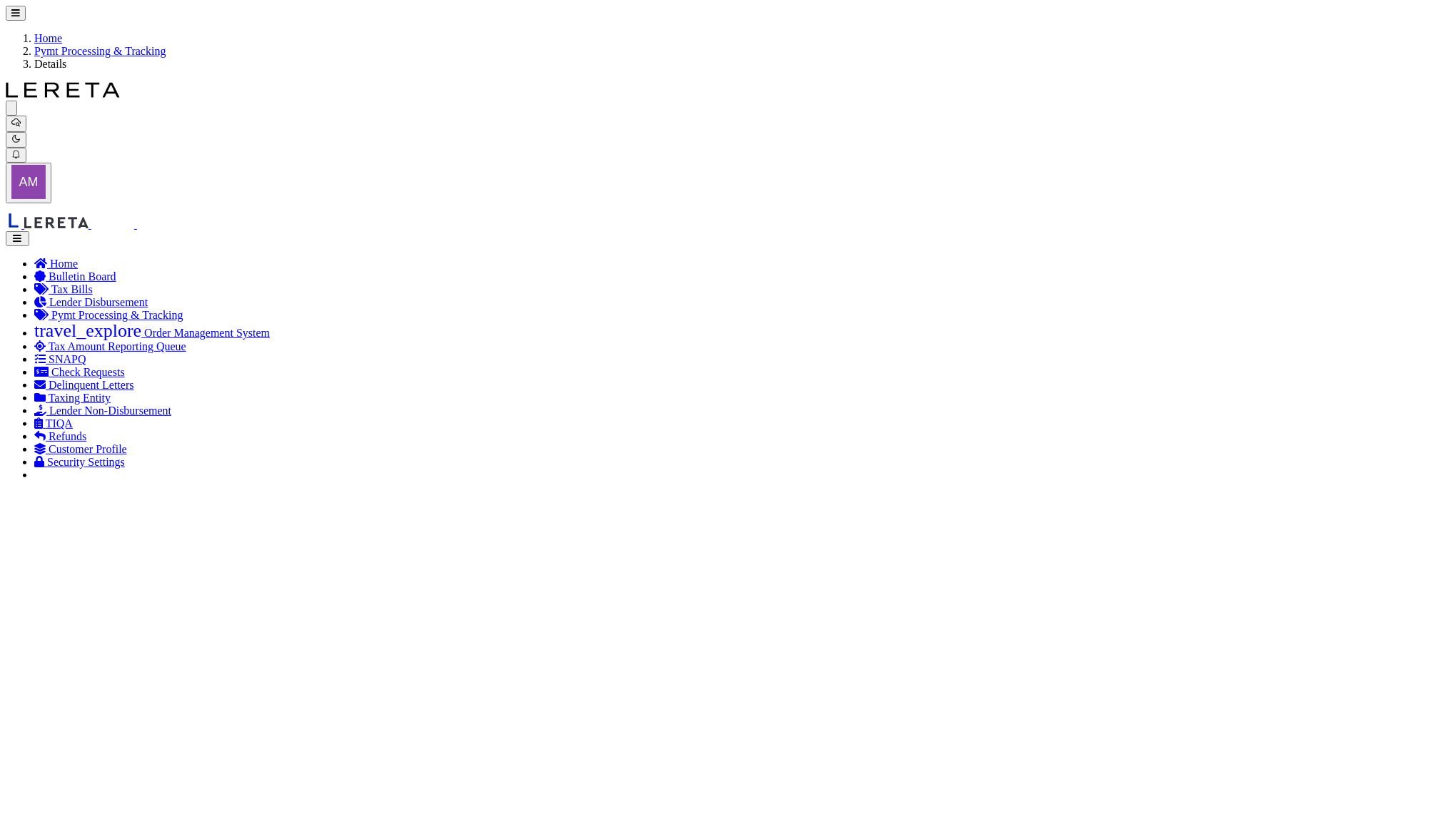
checkbox input "false"
drag, startPoint x: 1032, startPoint y: 549, endPoint x: 988, endPoint y: 555, distance: 44.4
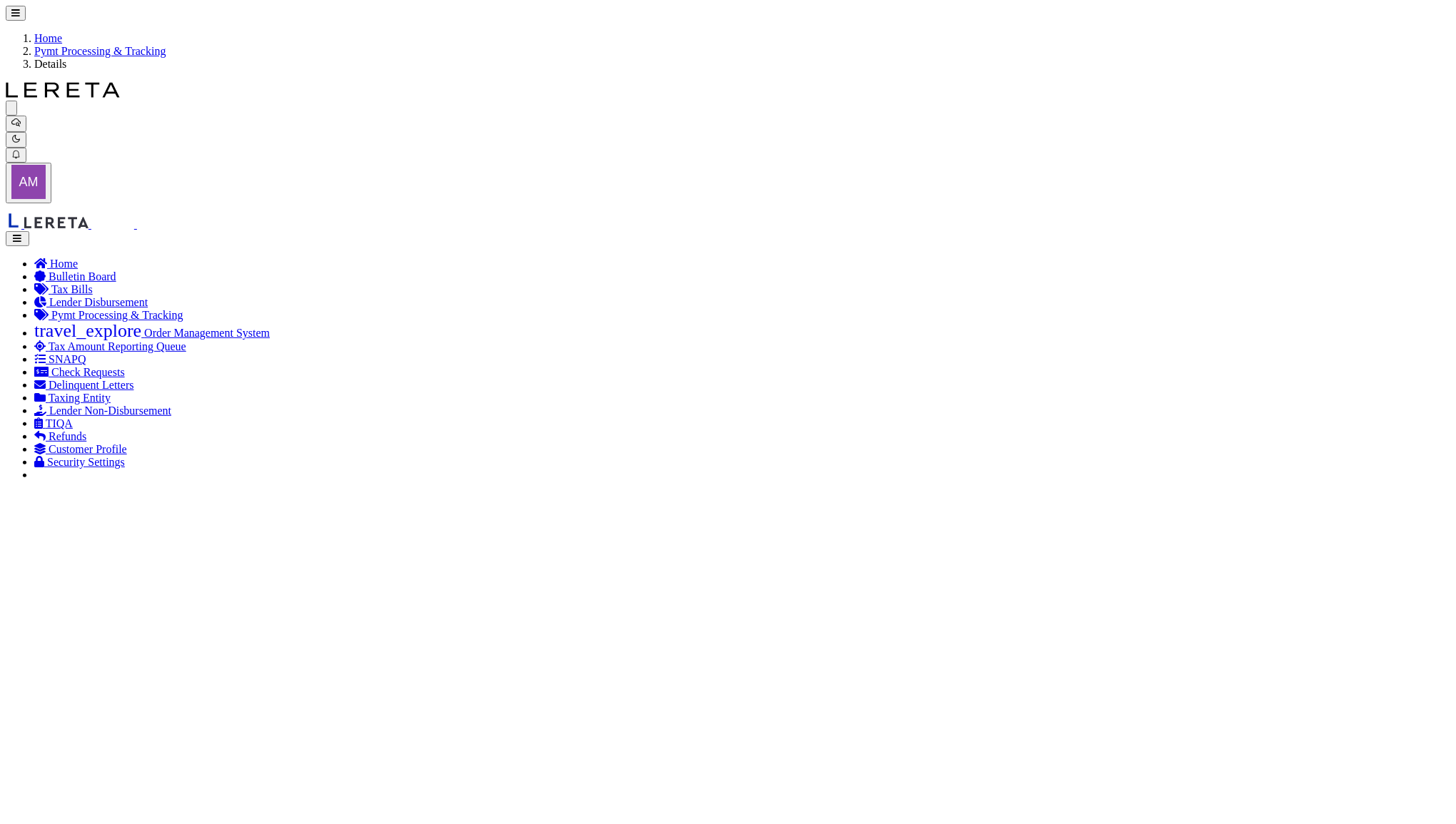
checkbox input "true"
copy td "89300184"
drag, startPoint x: 1180, startPoint y: 141, endPoint x: 1174, endPoint y: 123, distance: 19.0
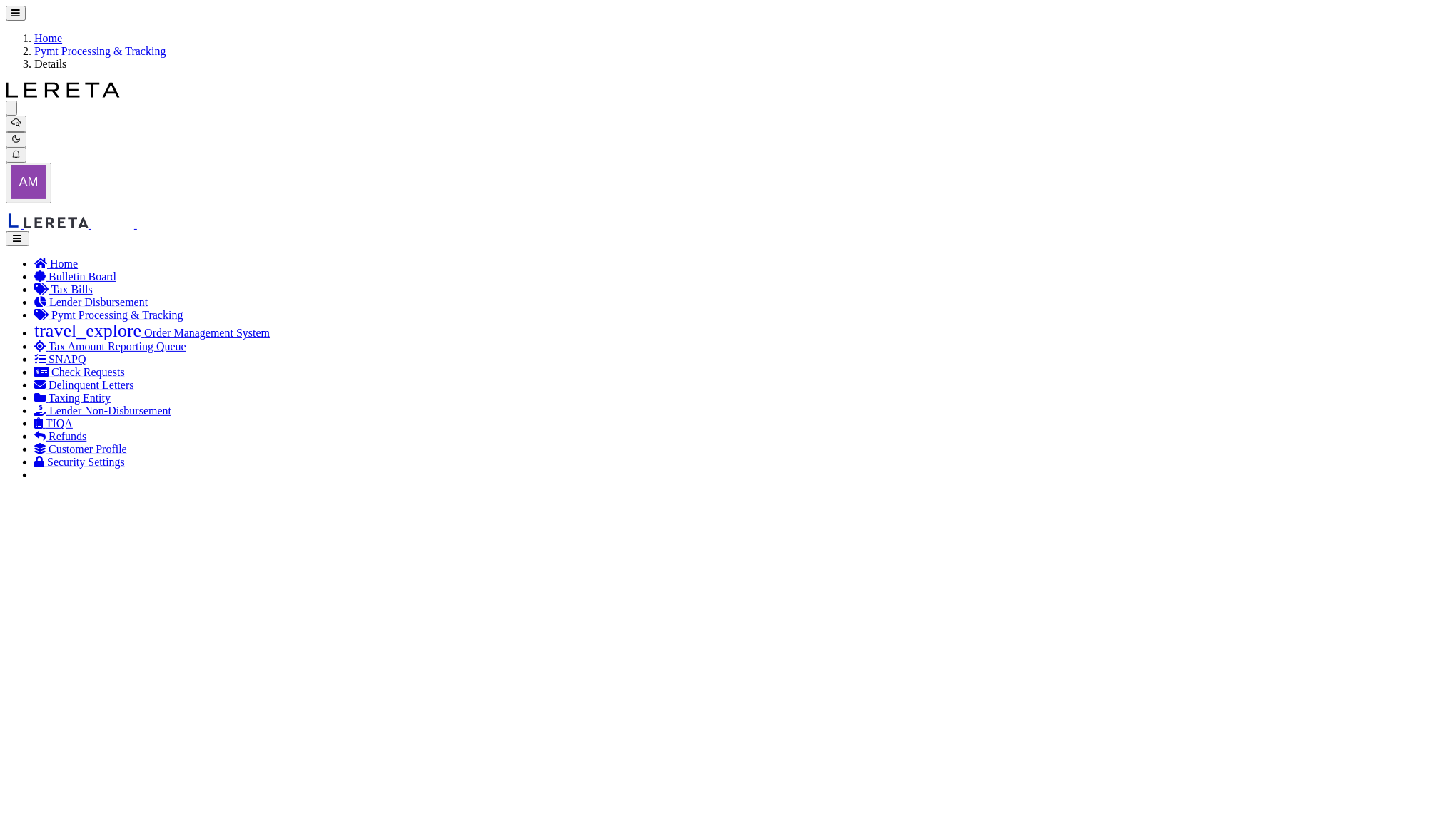
drag, startPoint x: 776, startPoint y: 565, endPoint x: 894, endPoint y: 568, distance: 118.0
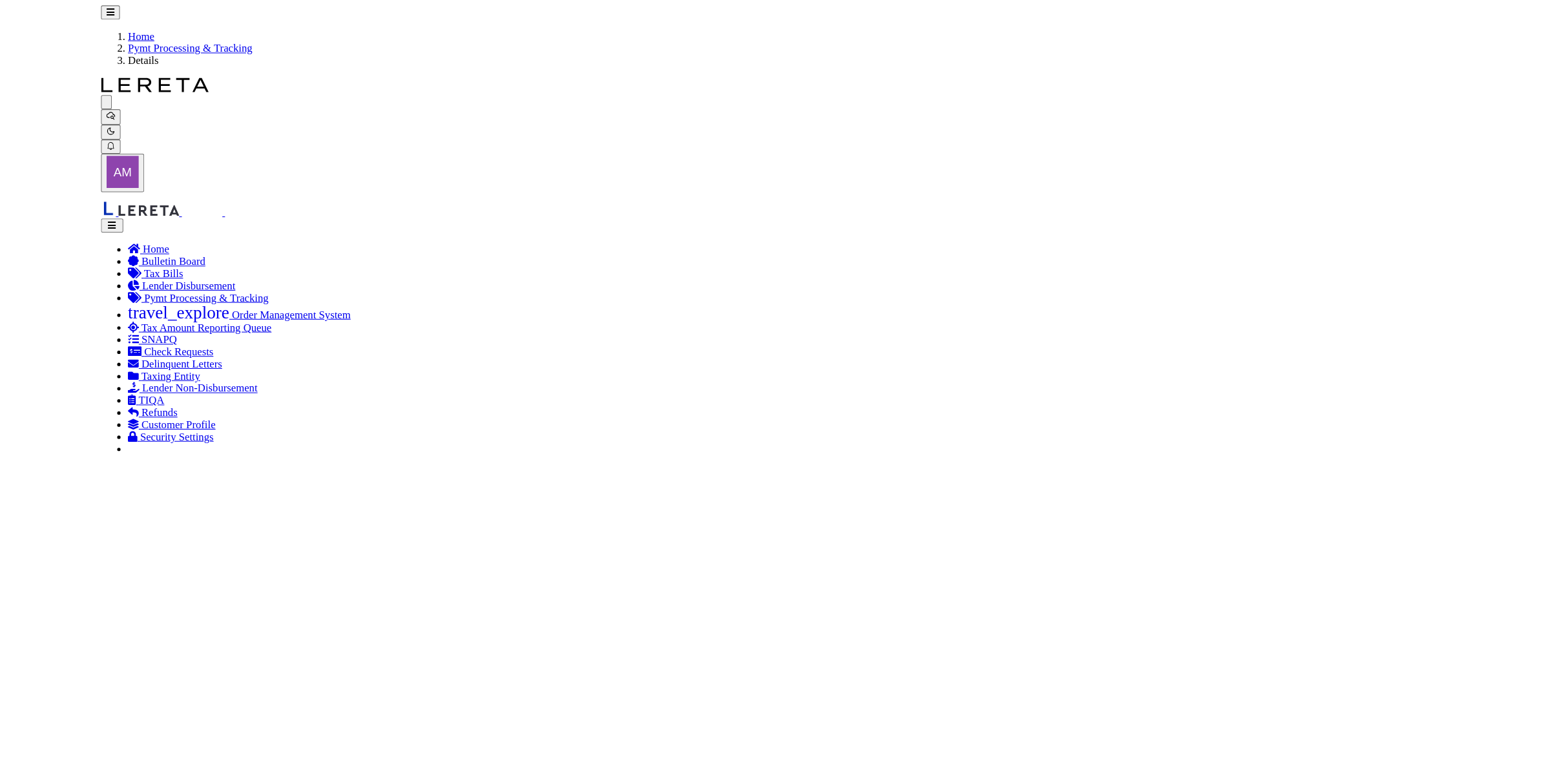
scroll to position [0, 355]
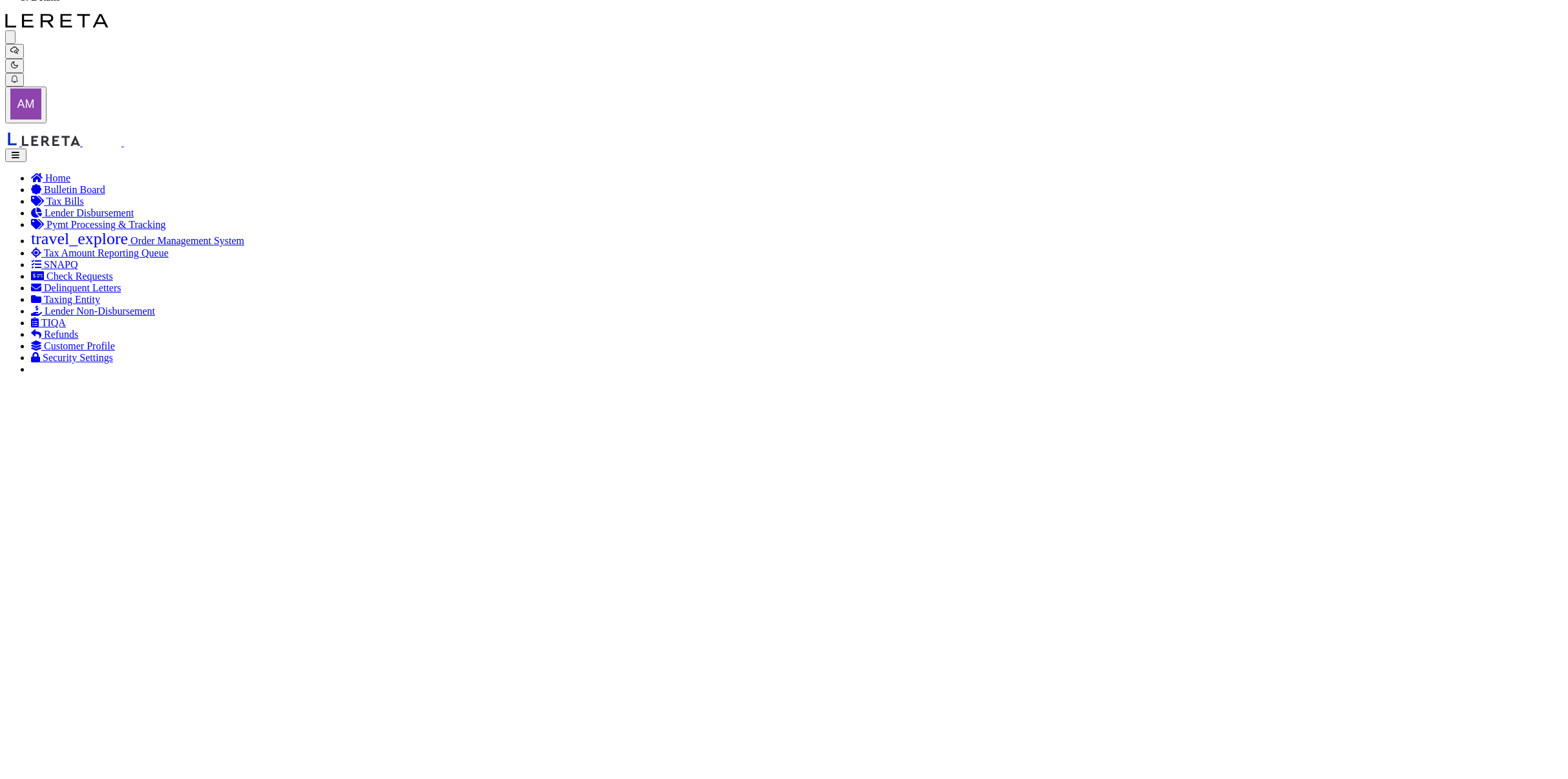
scroll to position [86, 0]
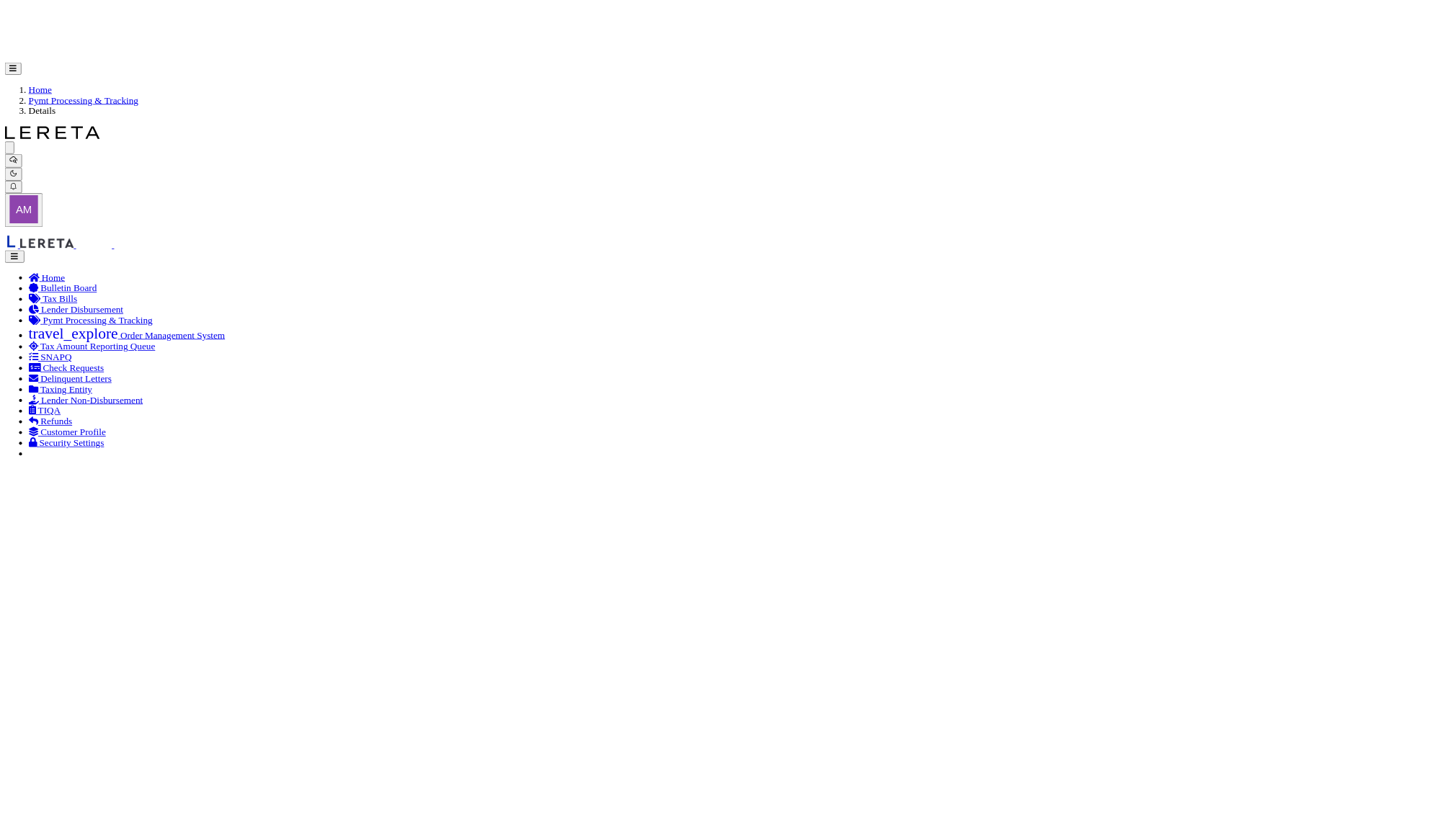
scroll to position [0, 92]
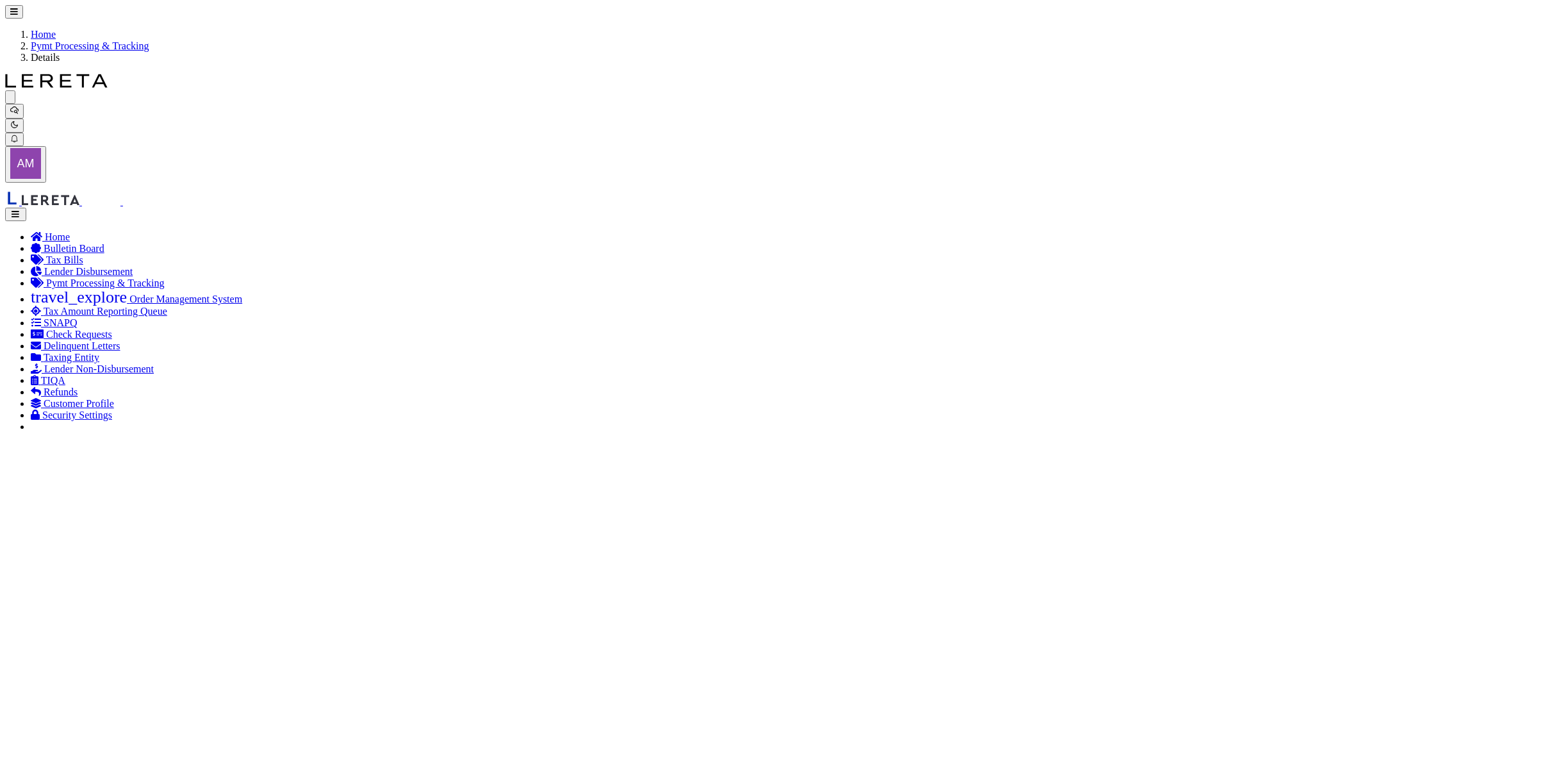
drag, startPoint x: 89, startPoint y: 483, endPoint x: 99, endPoint y: 497, distance: 17.2
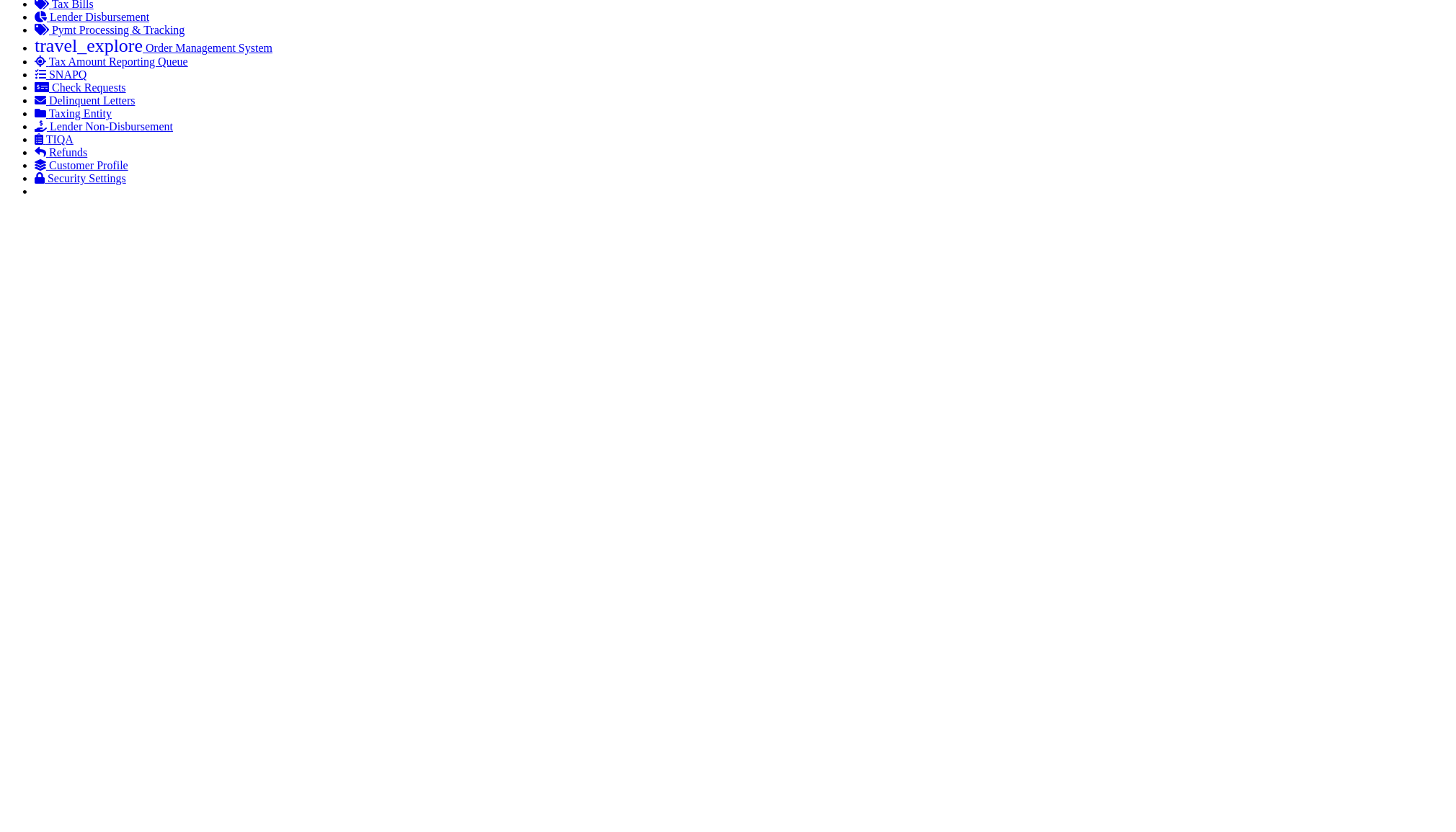
scroll to position [0, 0]
type input "10.3.25 P&I math was incorrect in previous post. P&I should be $351.86 GTD 10/3…"
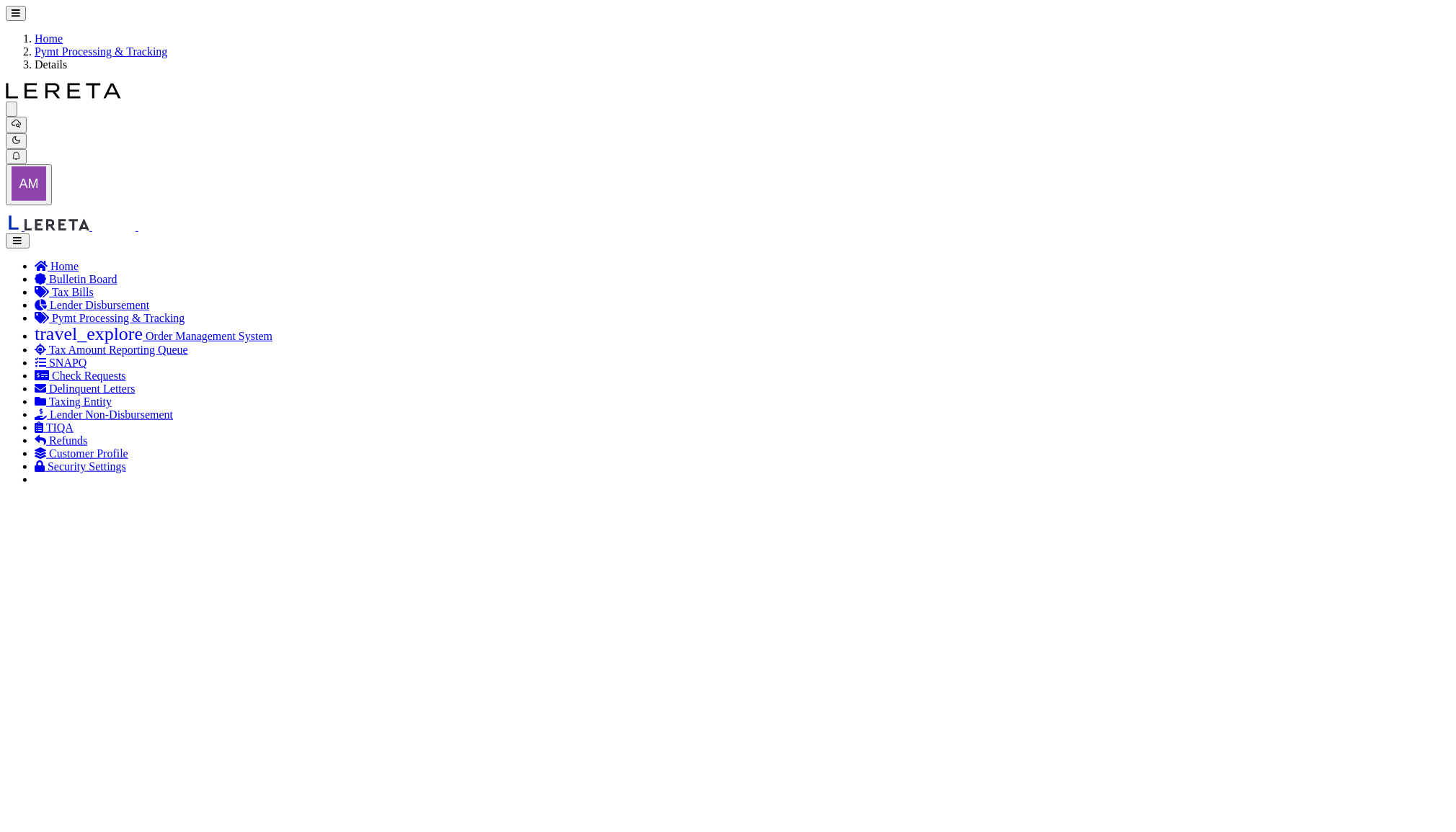
click at [167, 45] on link "Pymt Processing & Tracking" at bounding box center [101, 51] width 132 height 12
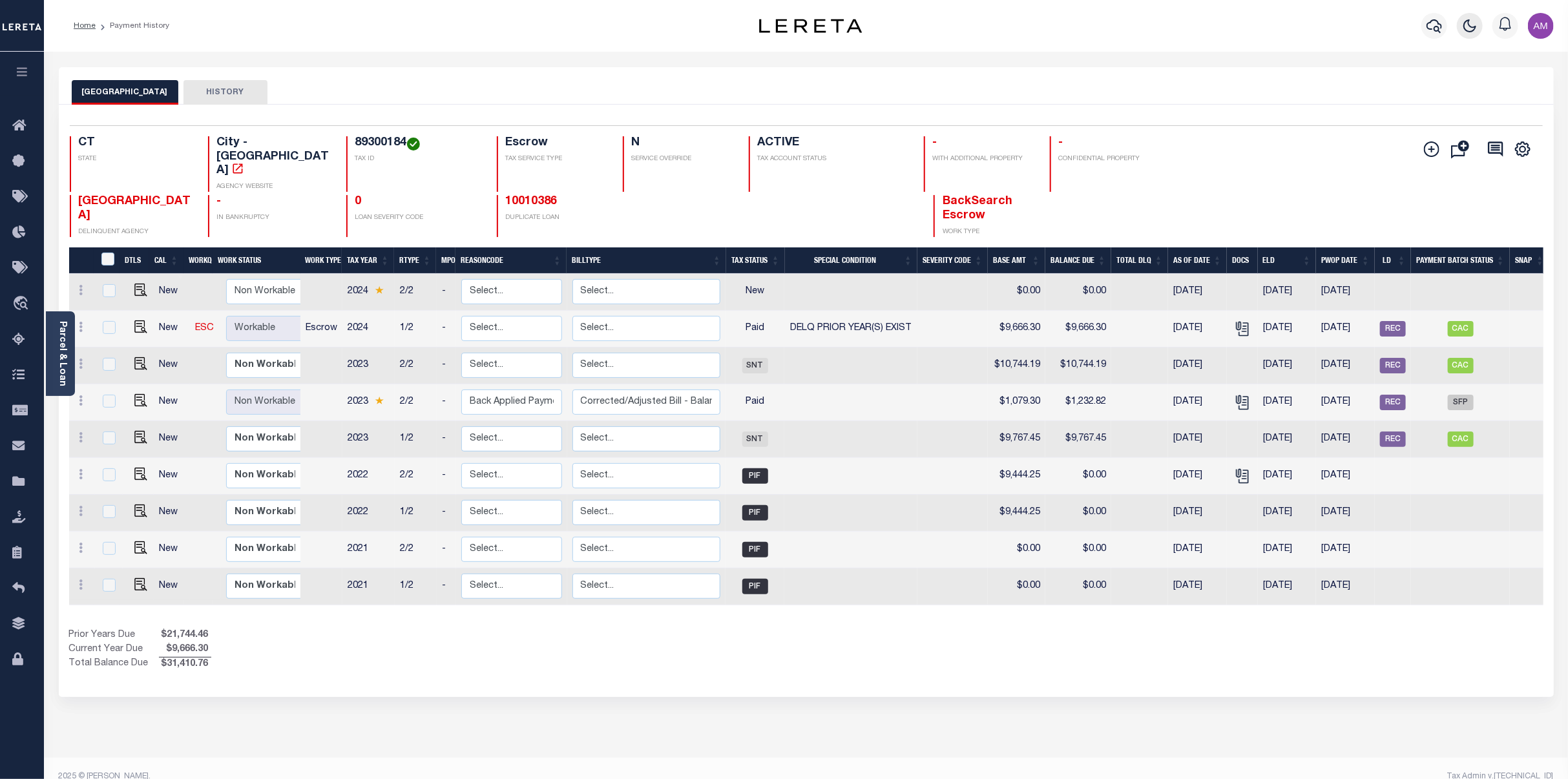
click at [1468, 27] on icon "button" at bounding box center [1470, 25] width 15 height 15
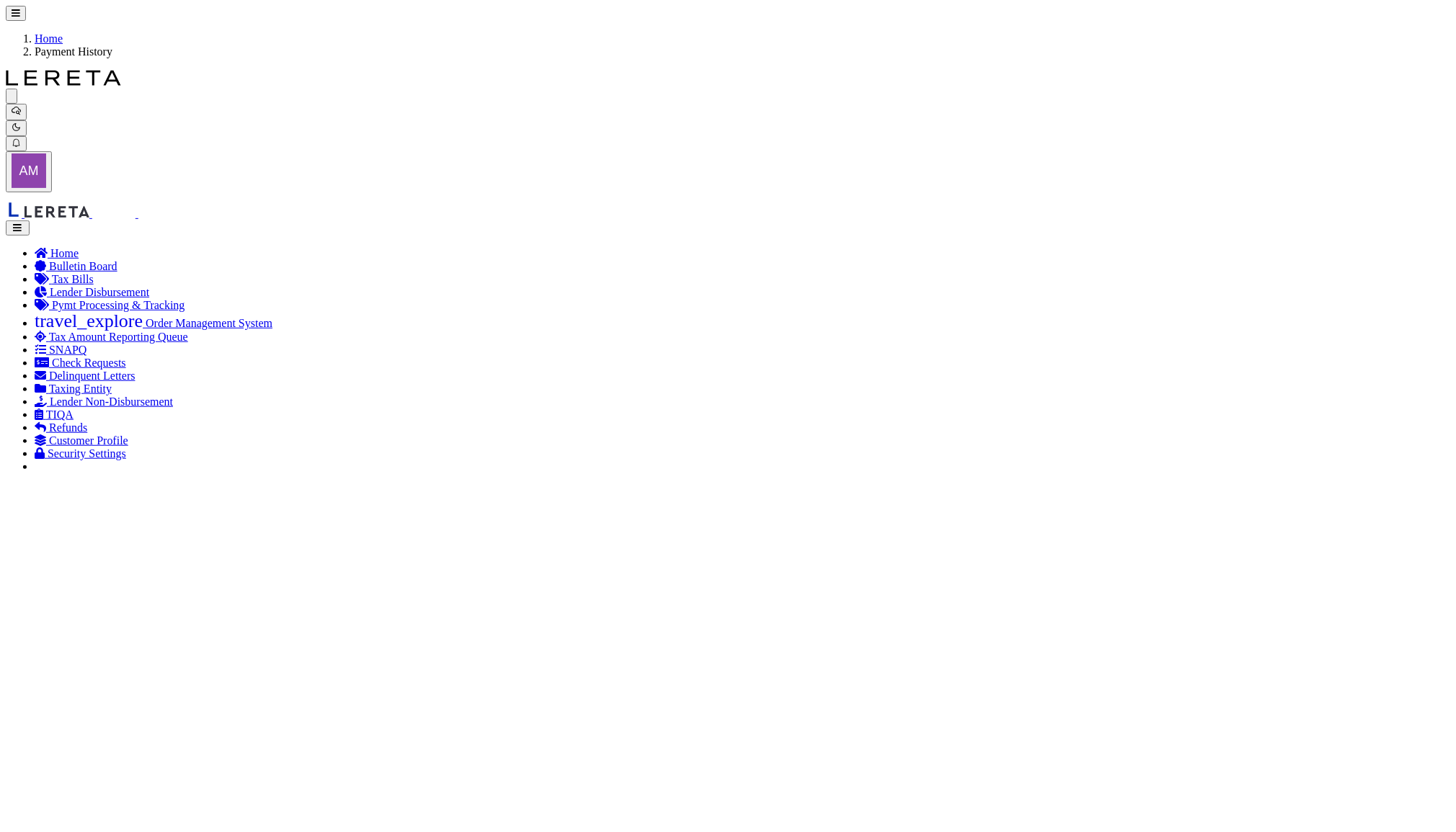
drag, startPoint x: 1348, startPoint y: 431, endPoint x: 1293, endPoint y: 431, distance: 55.0
checkbox input "true"
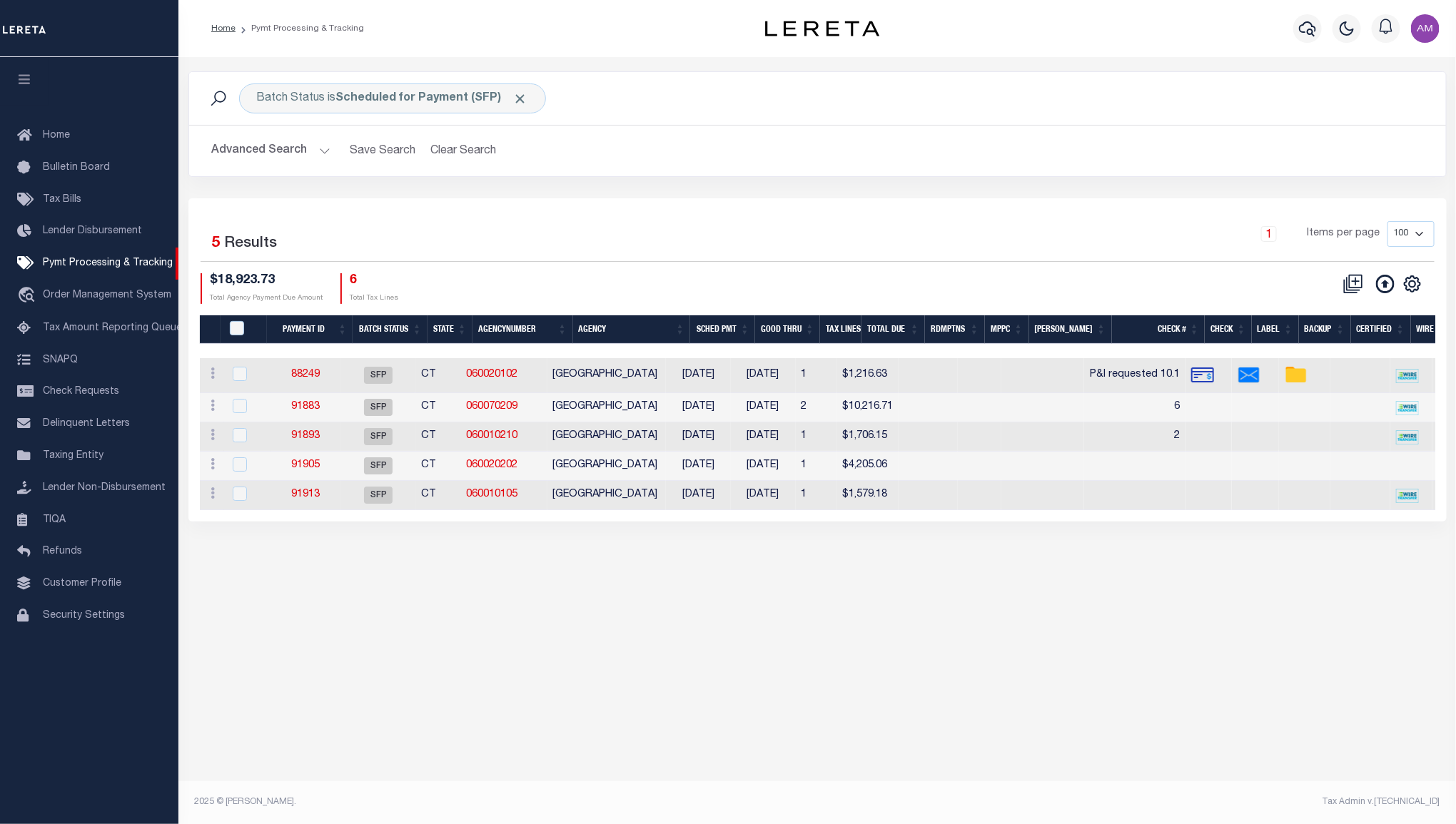
click at [262, 157] on button "Advanced Search" at bounding box center [271, 151] width 118 height 28
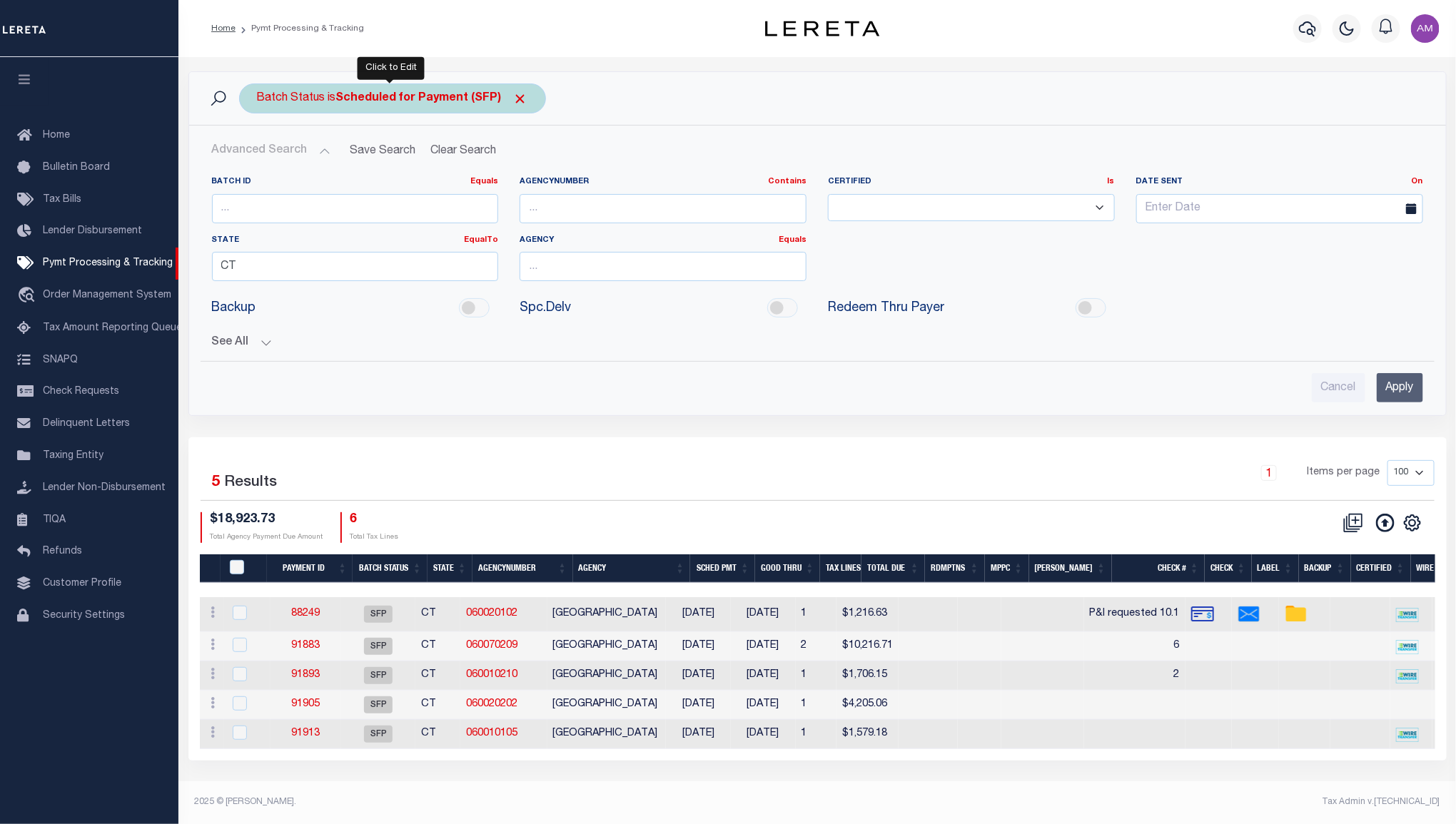
click at [384, 105] on b "Scheduled for Payment (SFP)" at bounding box center [432, 98] width 192 height 11
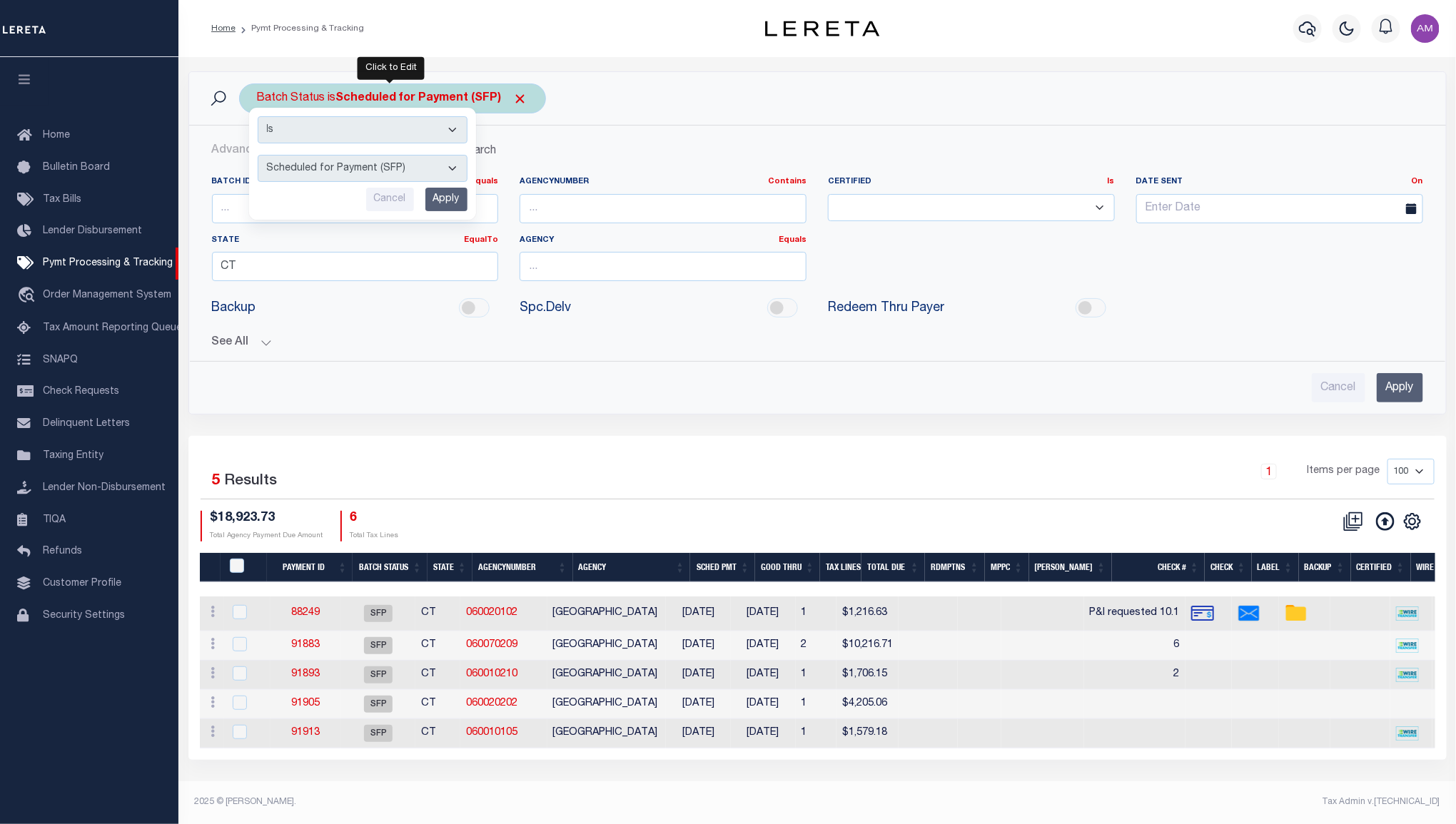
click at [382, 168] on select "Awaiting Funds (AWF) Cleared and Complete (CAC) New Check Needed (NCN) Payment …" at bounding box center [363, 168] width 210 height 27
select select "SNT"
click at [258, 156] on select "Awaiting Funds (AWF) Cleared and Complete (CAC) New Check Needed (NCN) Payment …" at bounding box center [363, 168] width 210 height 27
click at [446, 200] on input "Apply" at bounding box center [446, 199] width 42 height 23
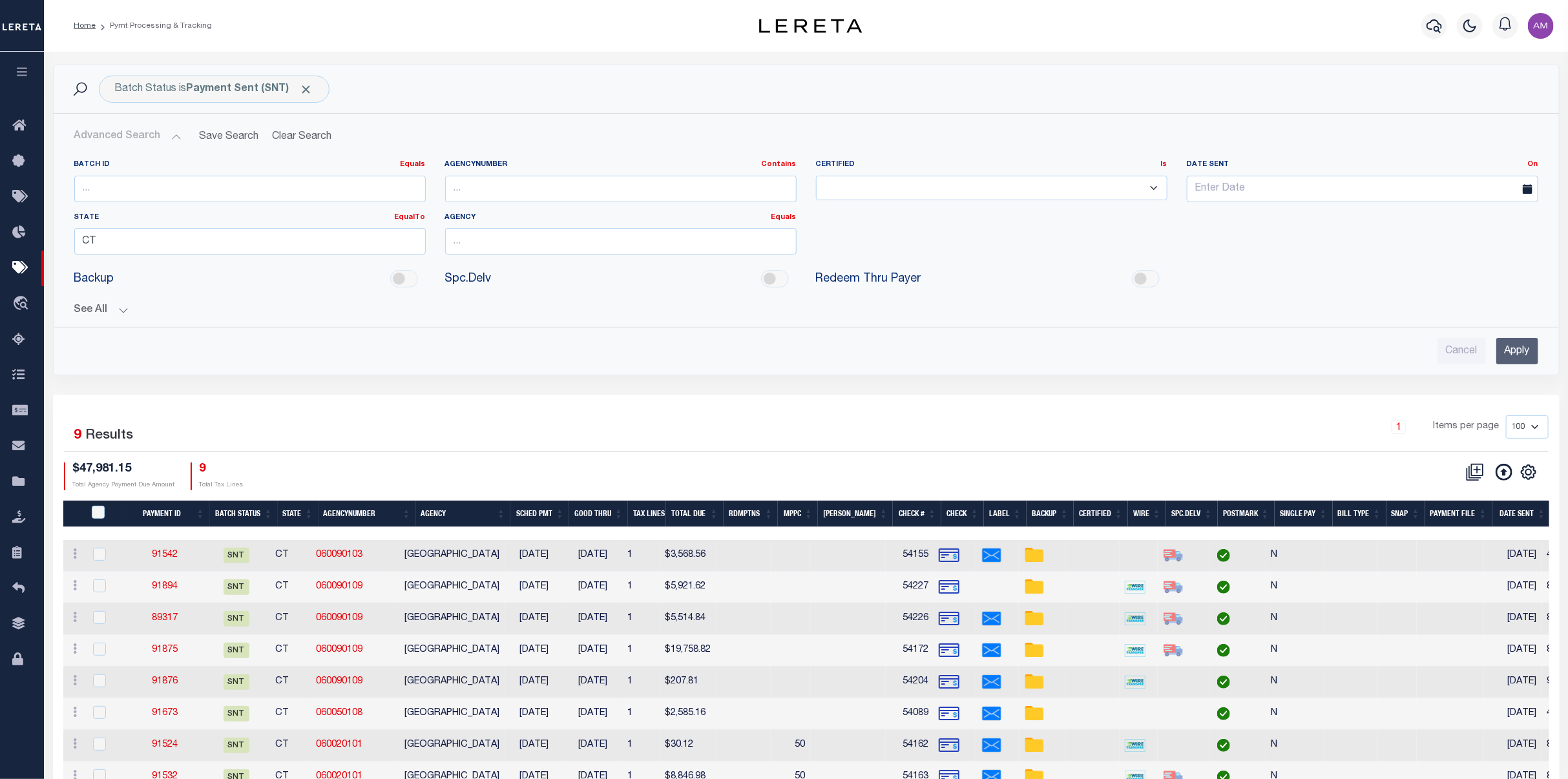
click at [757, 452] on div "Selected 9 Results 1 Items per page 100 200 500 1000 $47,981.15 Total Agency Pa…" at bounding box center [806, 452] width 1506 height 74
click at [304, 136] on button "Clear Search" at bounding box center [301, 137] width 70 height 25
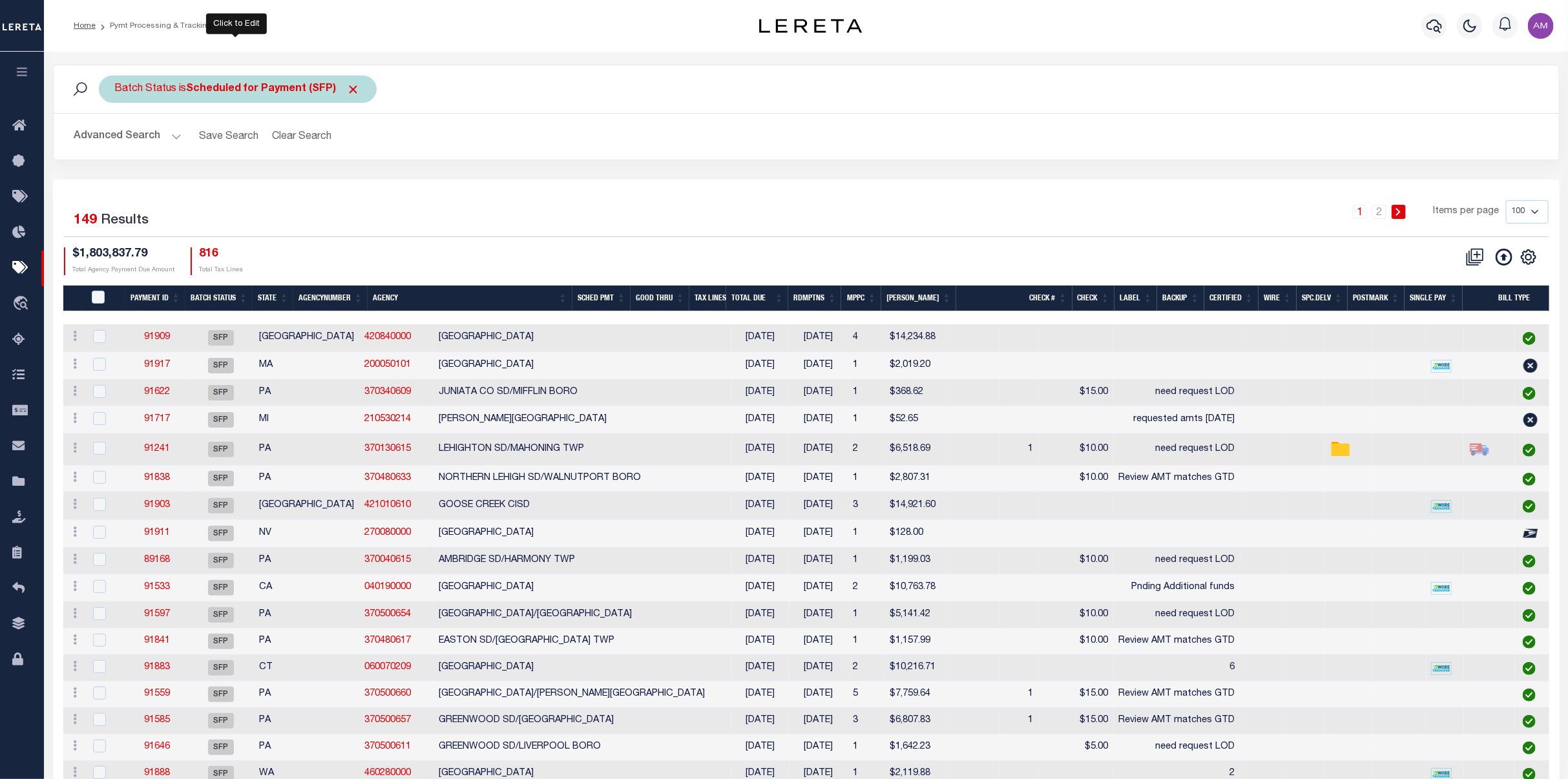
click at [254, 92] on b "Scheduled for Payment (SFP)" at bounding box center [273, 89] width 173 height 10
click at [254, 158] on select "Awaiting Funds (AWF) Cleared and Complete (CAC) New Check Needed (NCN) Payment …" at bounding box center [210, 152] width 190 height 25
select select "SNT"
click at [116, 141] on select "Awaiting Funds (AWF) Cleared and Complete (CAC) New Check Needed (NCN) Payment …" at bounding box center [210, 152] width 190 height 25
click at [290, 178] on input "Apply" at bounding box center [286, 180] width 38 height 21
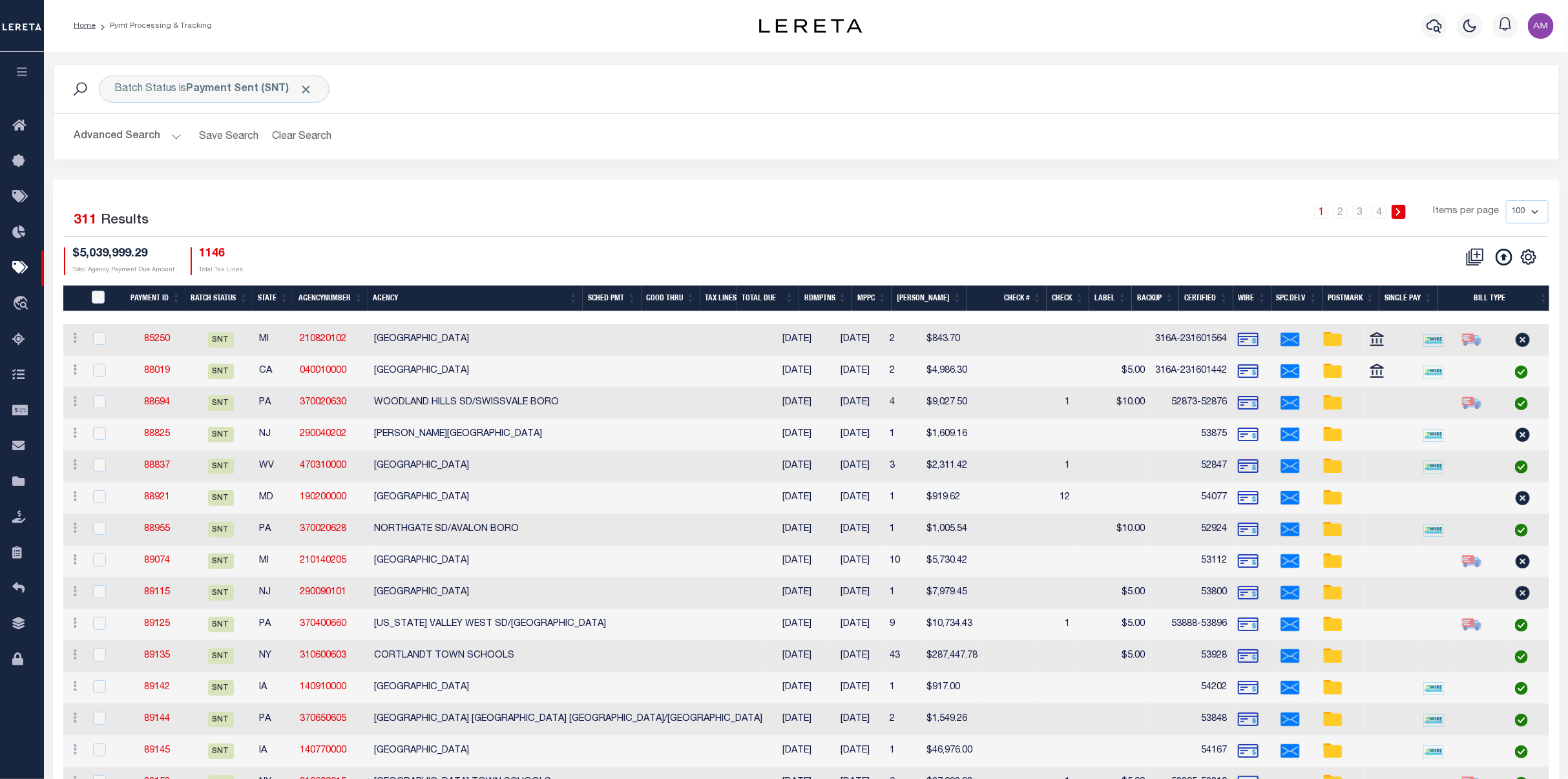
click at [960, 143] on h2 "Advanced Search Save Search Clear Search PayeeSearchTable_dynamictable_____Defa…" at bounding box center [806, 137] width 1485 height 25
drag, startPoint x: 168, startPoint y: 139, endPoint x: 189, endPoint y: 150, distance: 23.7
click at [168, 138] on button "Advanced Search" at bounding box center [128, 137] width 107 height 25
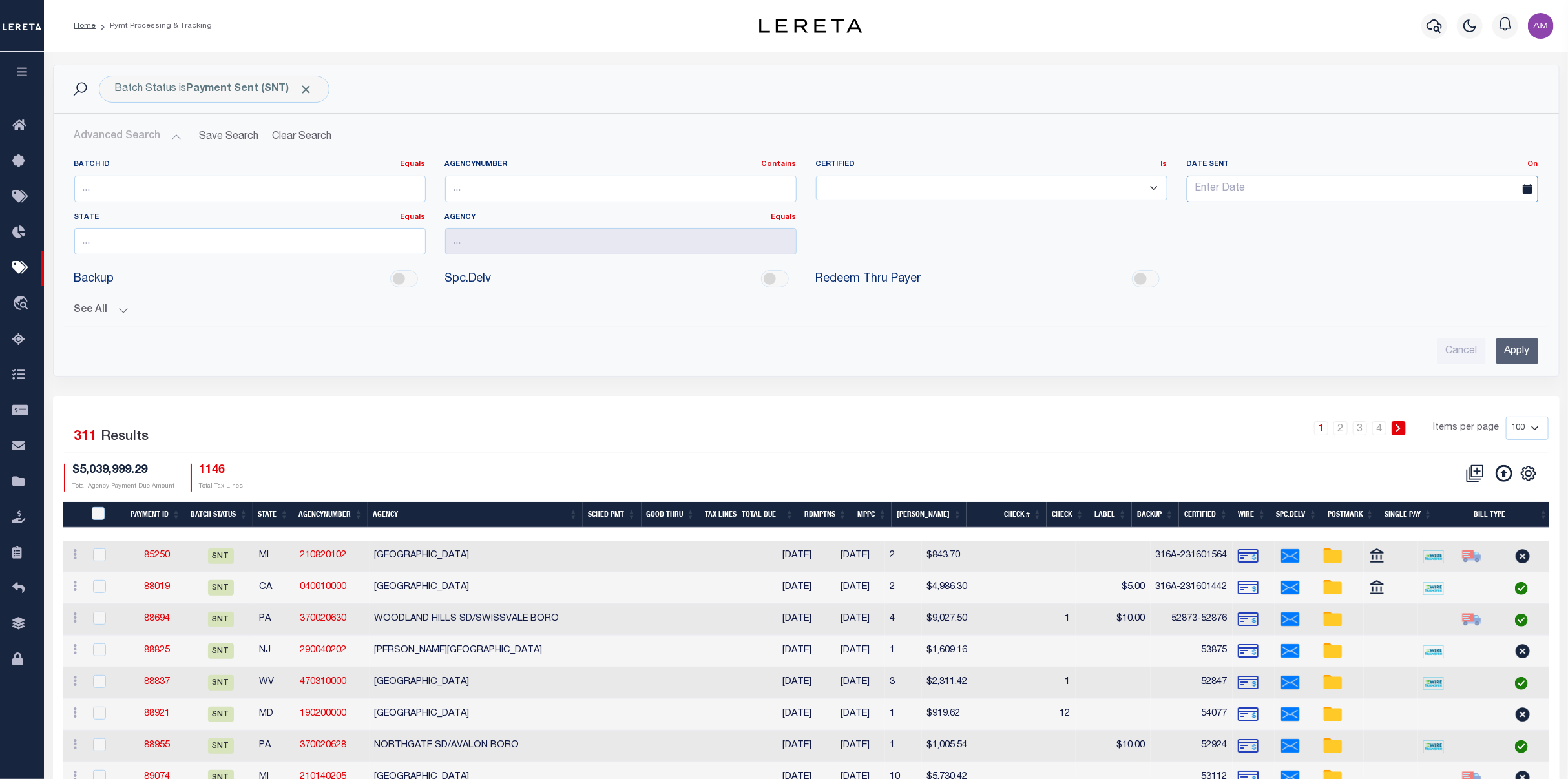
click at [1264, 186] on input "text" at bounding box center [1363, 189] width 351 height 27
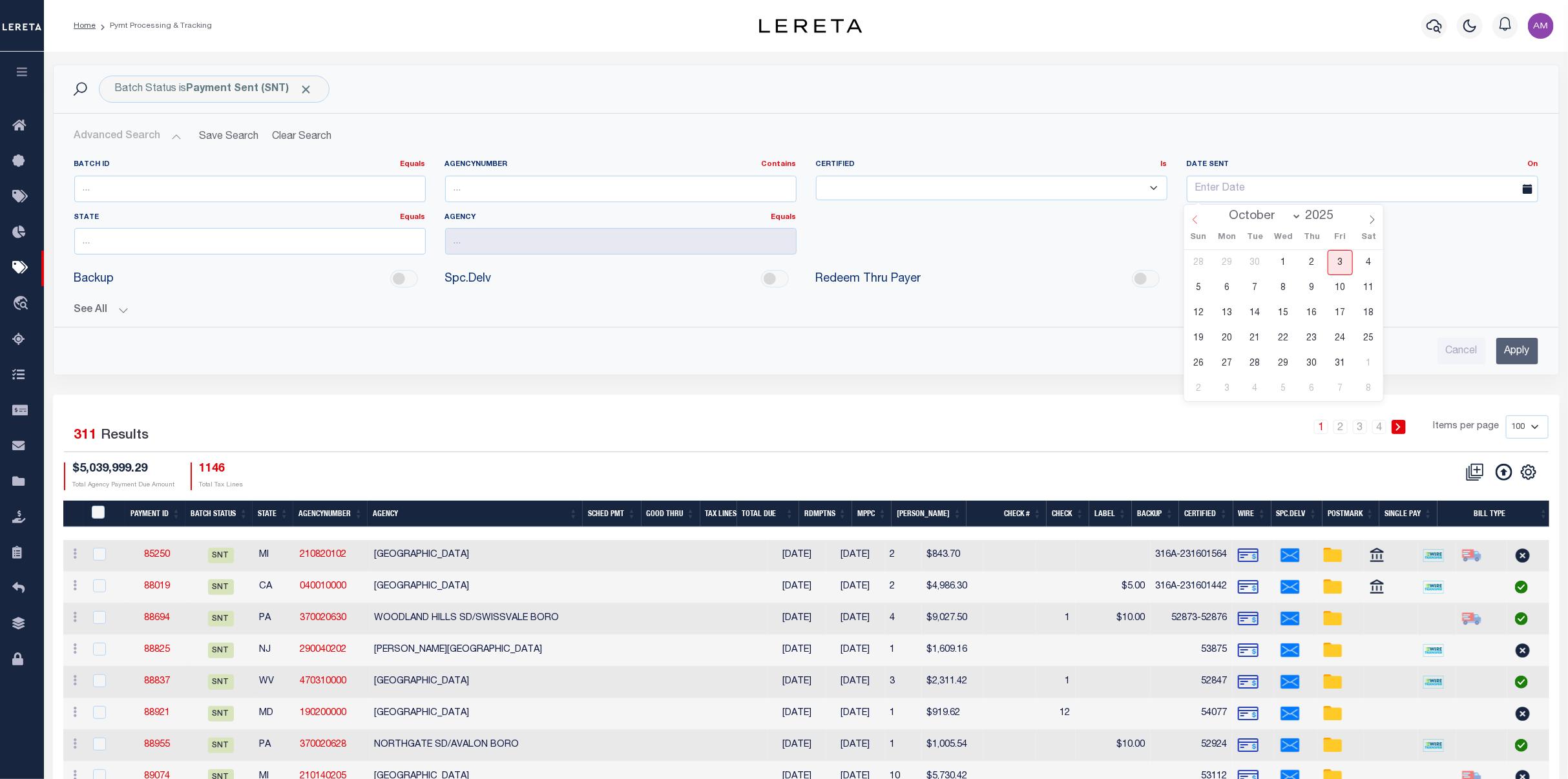
click at [1199, 223] on icon at bounding box center [1195, 220] width 9 height 9
select select "8"
click at [1318, 317] on span "19" at bounding box center [1340, 313] width 25 height 25
click at [1318, 342] on input "Apply" at bounding box center [1517, 350] width 42 height 27
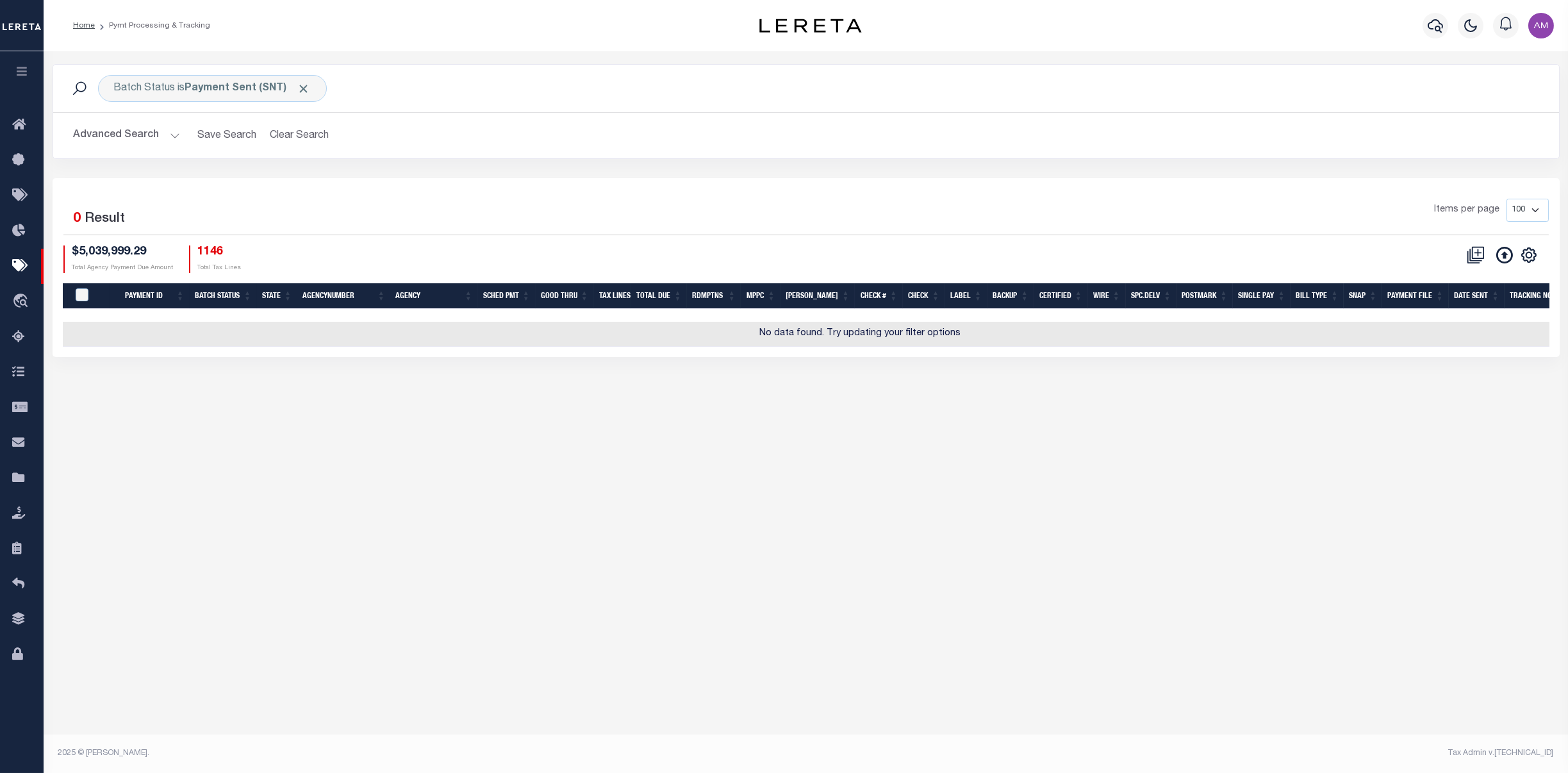
click at [148, 129] on button "Advanced Search" at bounding box center [127, 136] width 106 height 25
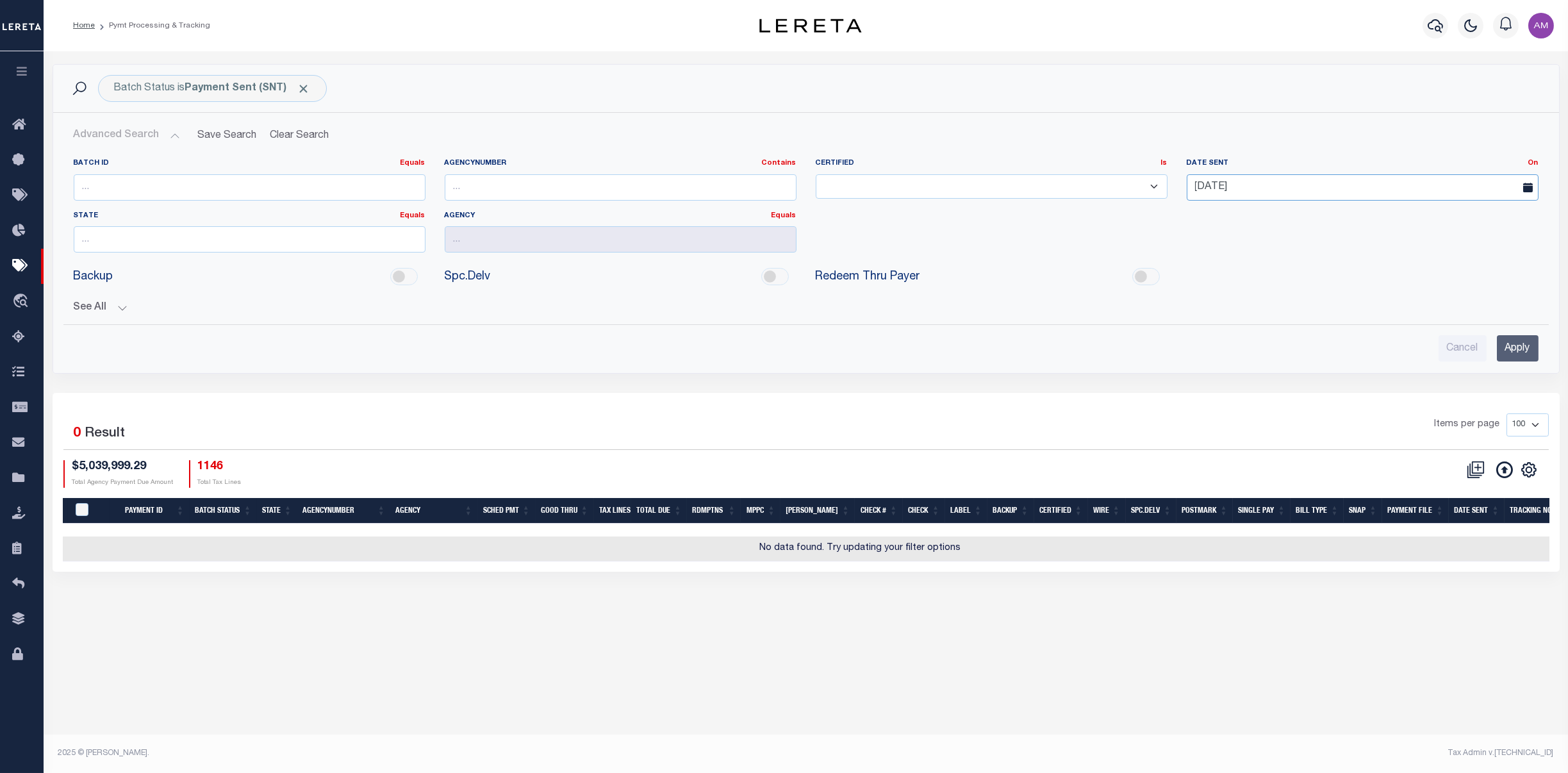
click at [1267, 192] on input "09-19-2025" at bounding box center [1362, 187] width 352 height 27
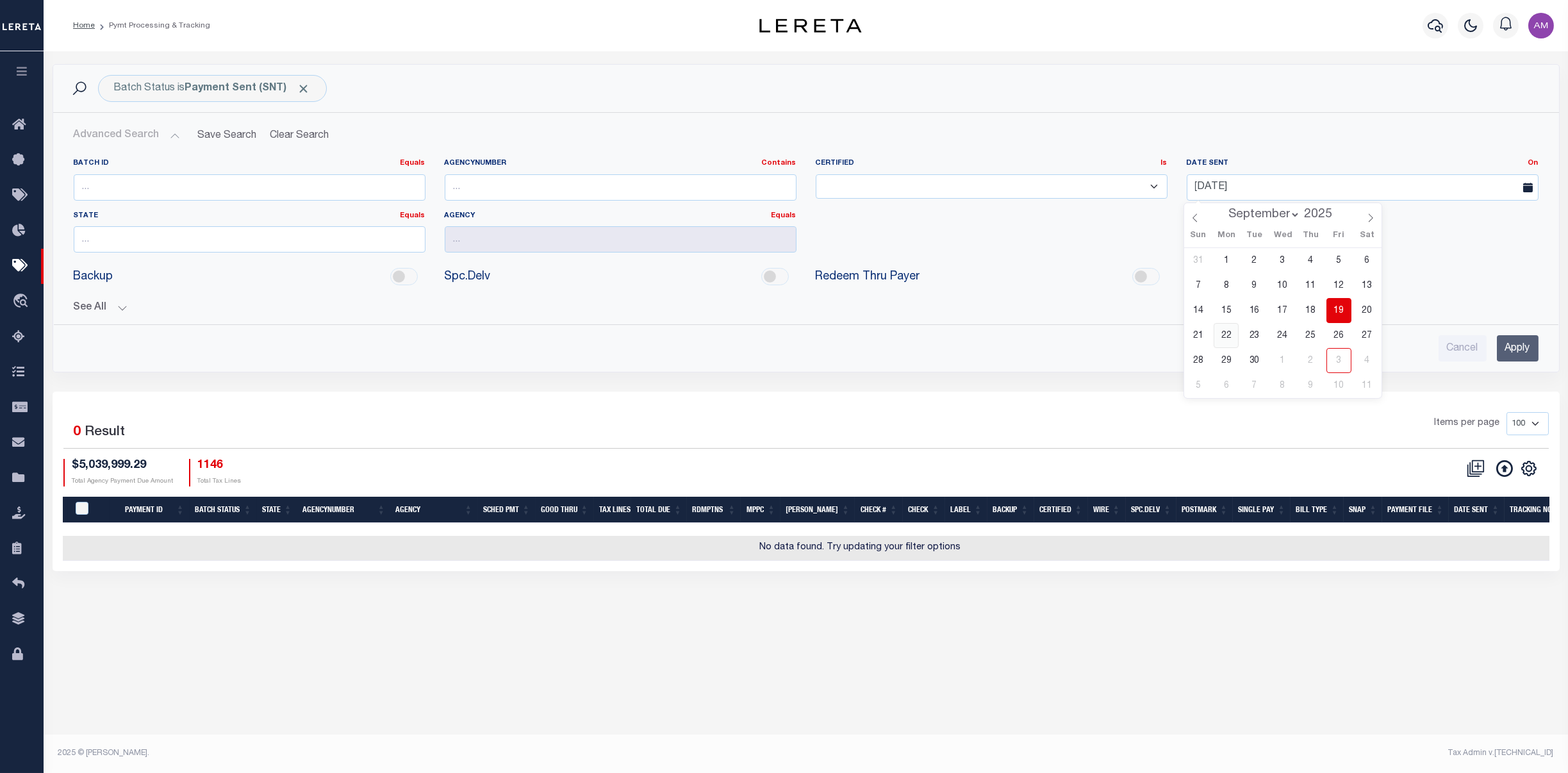
click at [1235, 339] on span "22" at bounding box center [1226, 335] width 25 height 25
click at [1307, 347] on input "Apply" at bounding box center [1518, 348] width 42 height 27
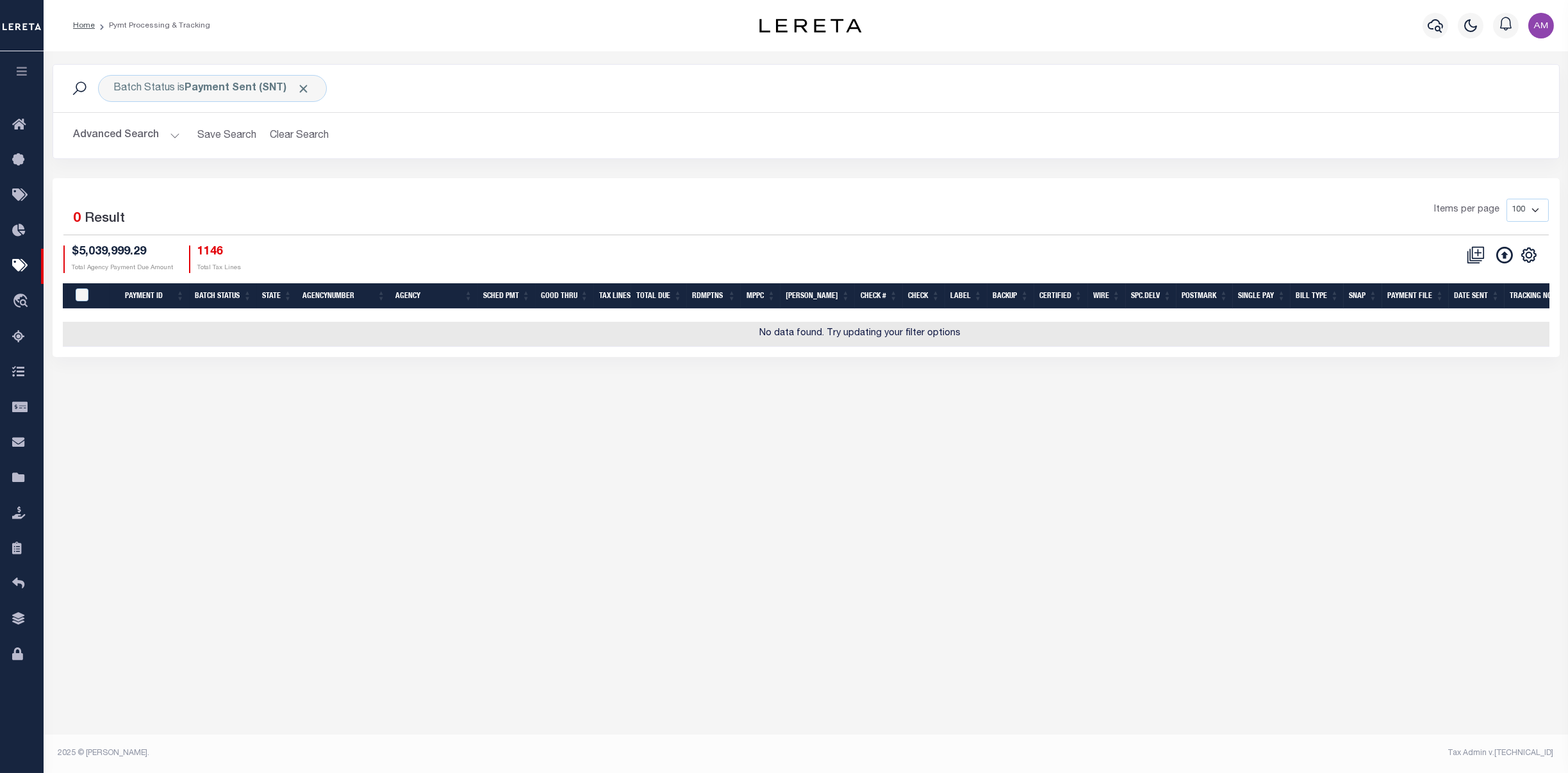
click at [127, 130] on button "Advanced Search" at bounding box center [127, 136] width 106 height 25
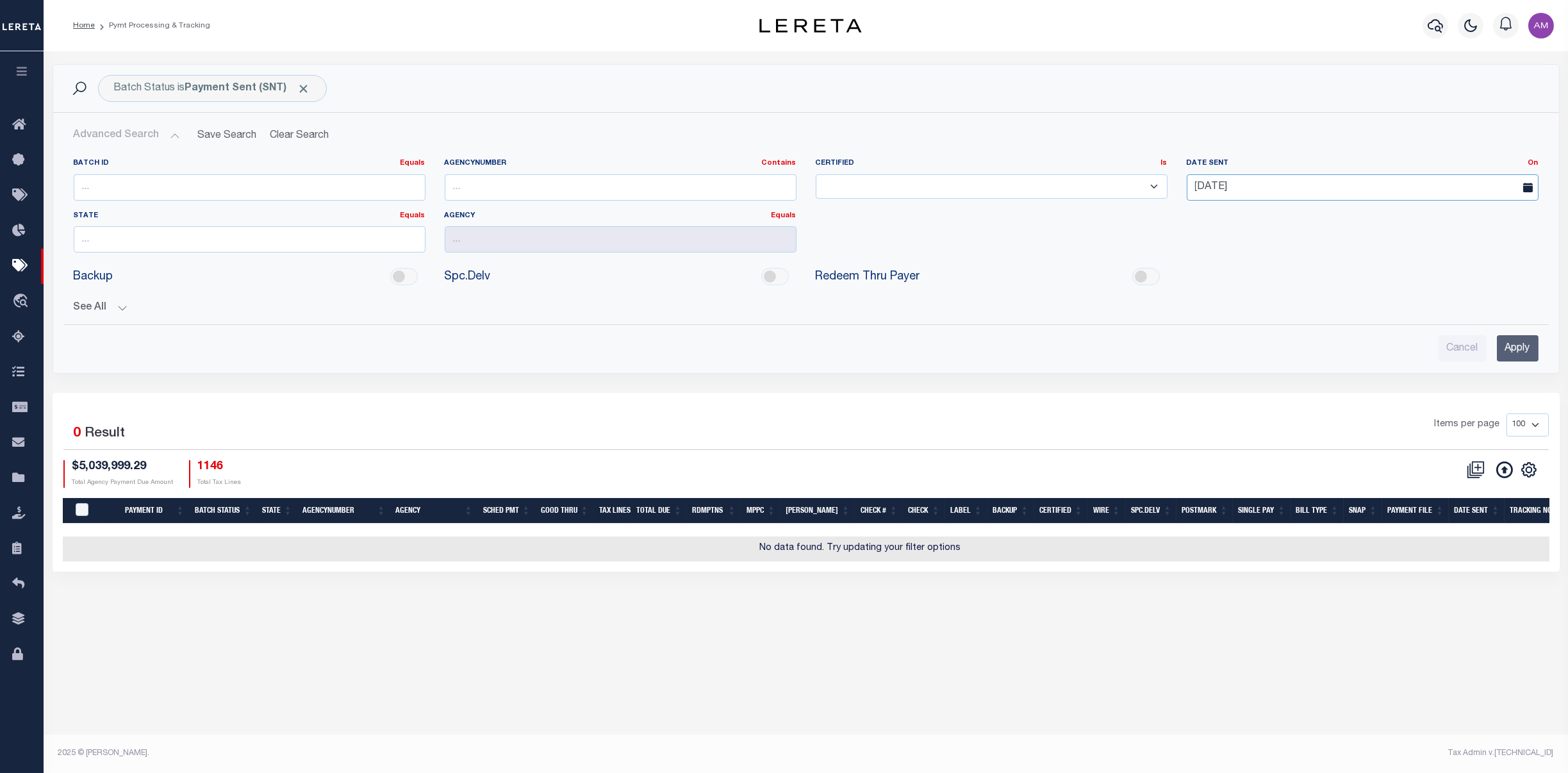
click at [1204, 181] on input "09-22-2025" at bounding box center [1362, 187] width 352 height 27
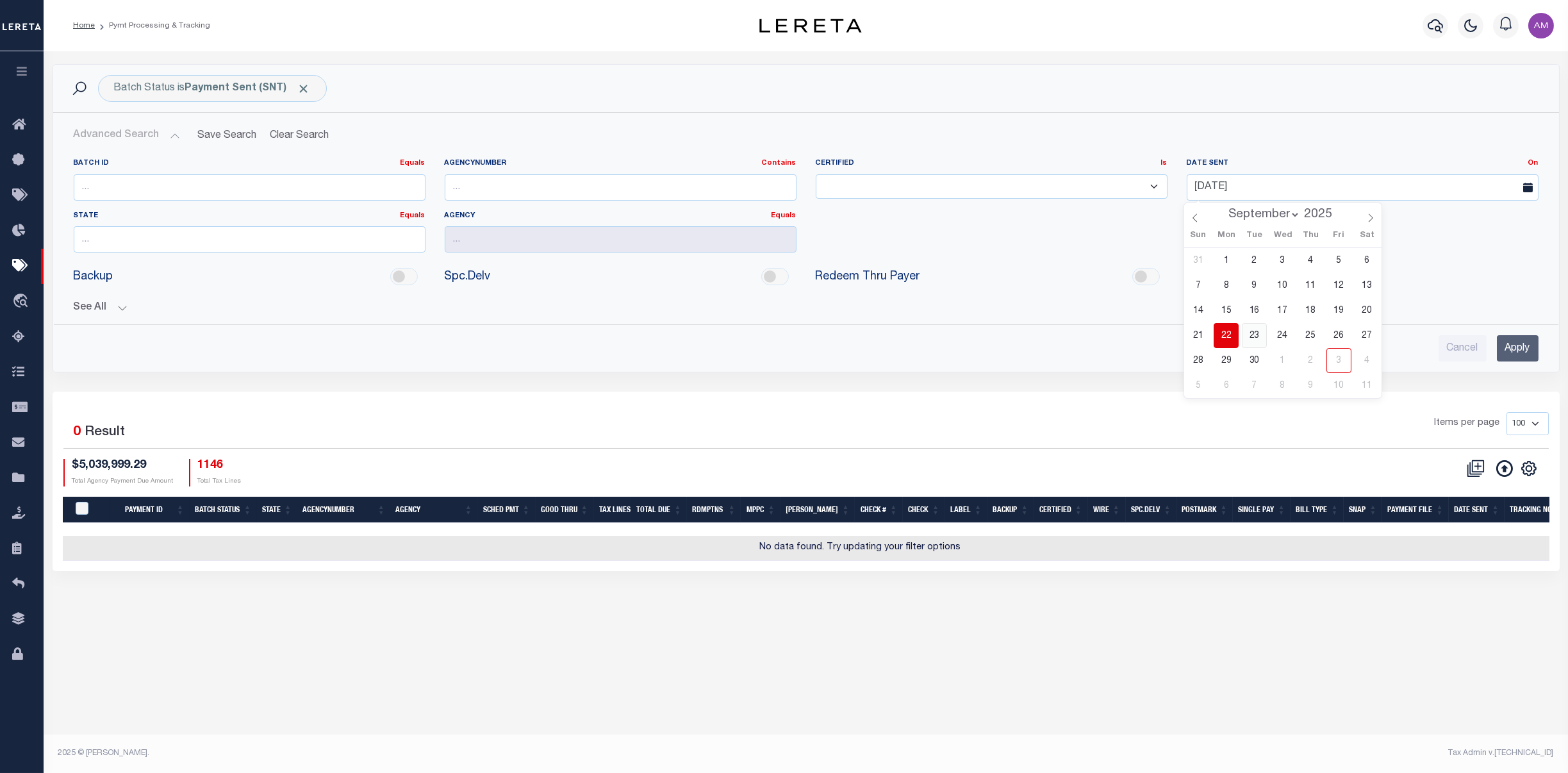
click at [1261, 331] on span "23" at bounding box center [1254, 335] width 25 height 25
type input "09-23-2025"
click at [1307, 347] on input "Apply" at bounding box center [1518, 348] width 42 height 27
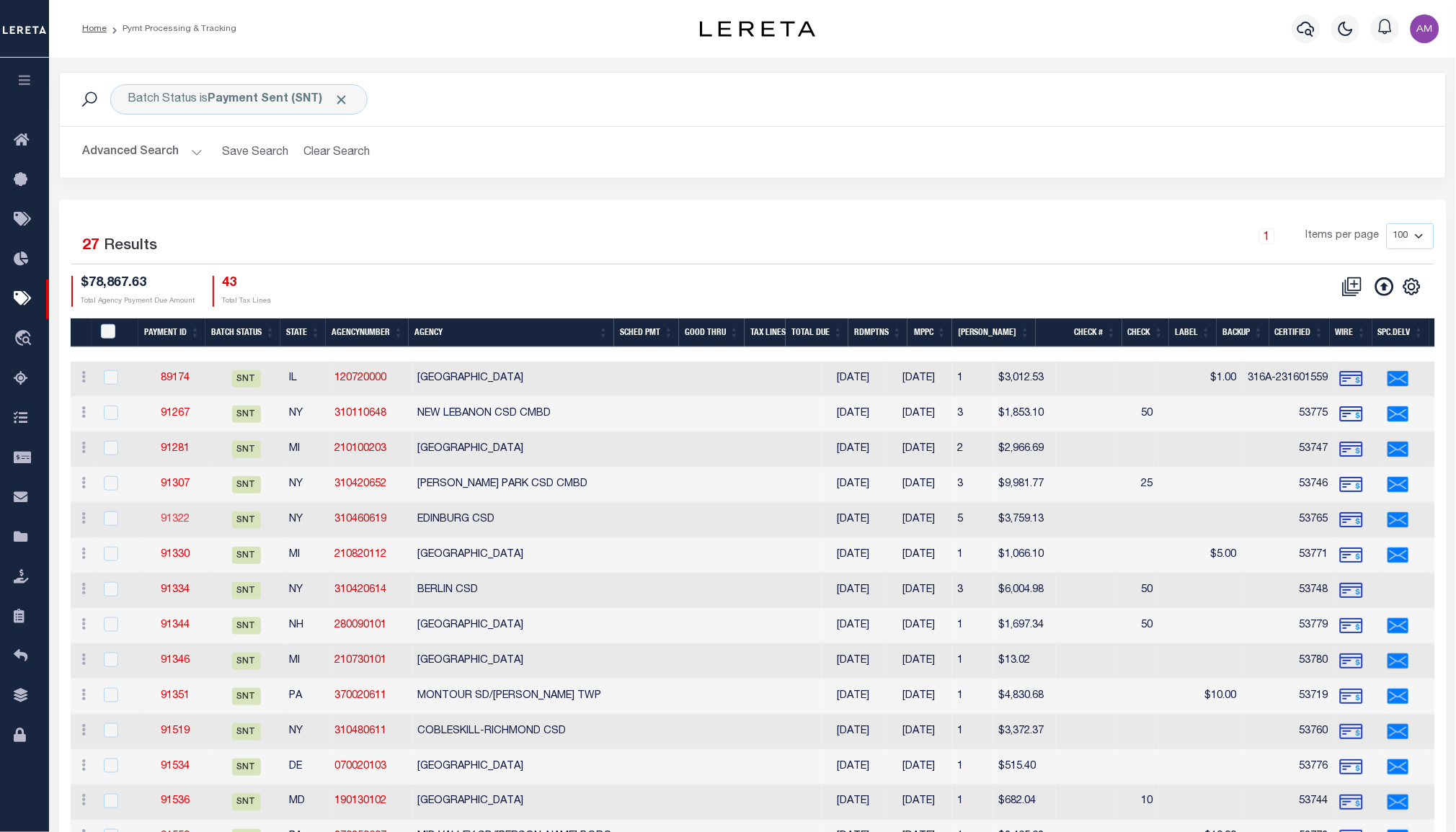
click at [170, 518] on link "91322" at bounding box center [175, 519] width 29 height 10
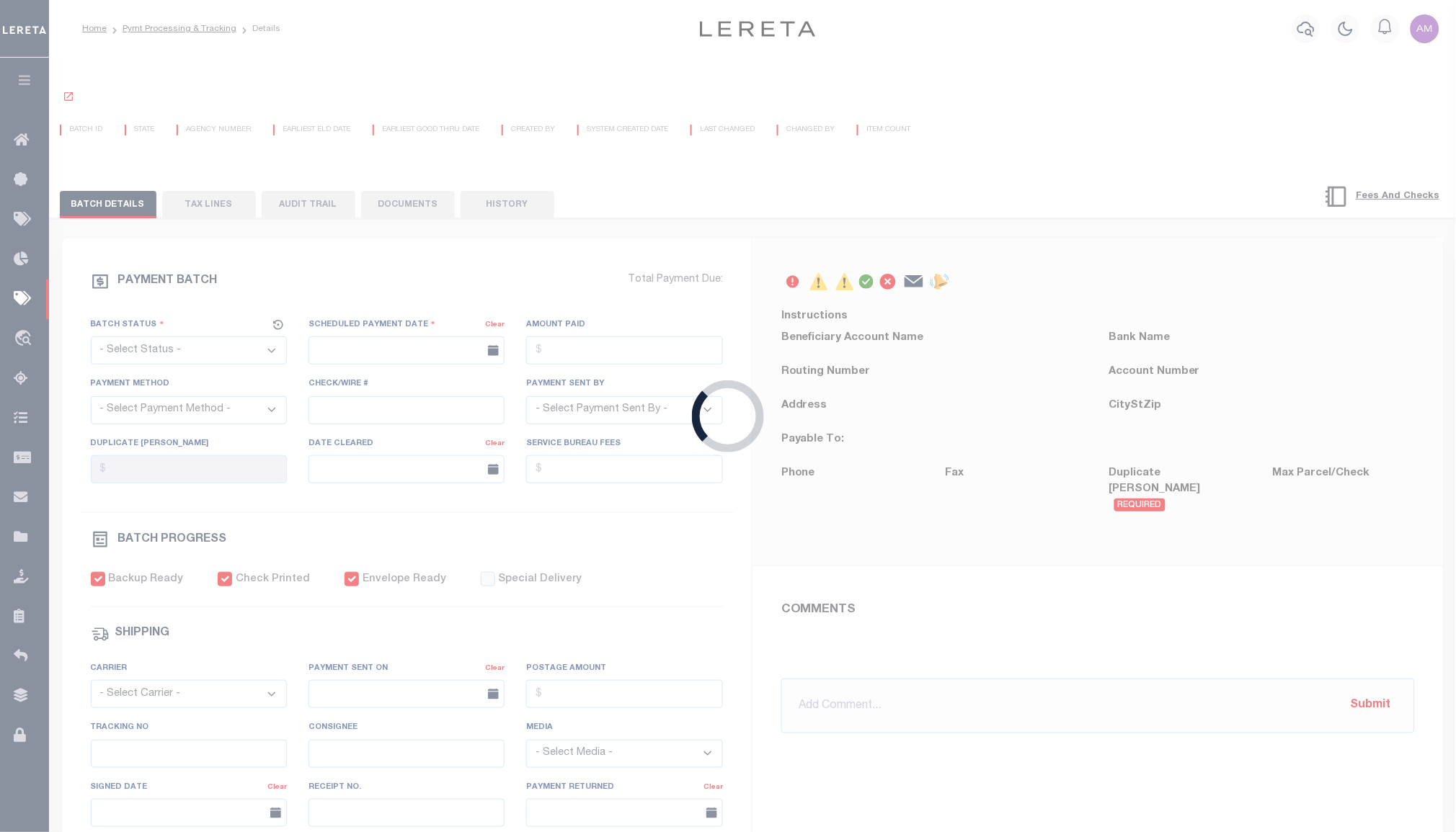
select select "SNT"
type input "09/23/2025"
type input "$3,759.13"
select select "CHK"
type input "53765"
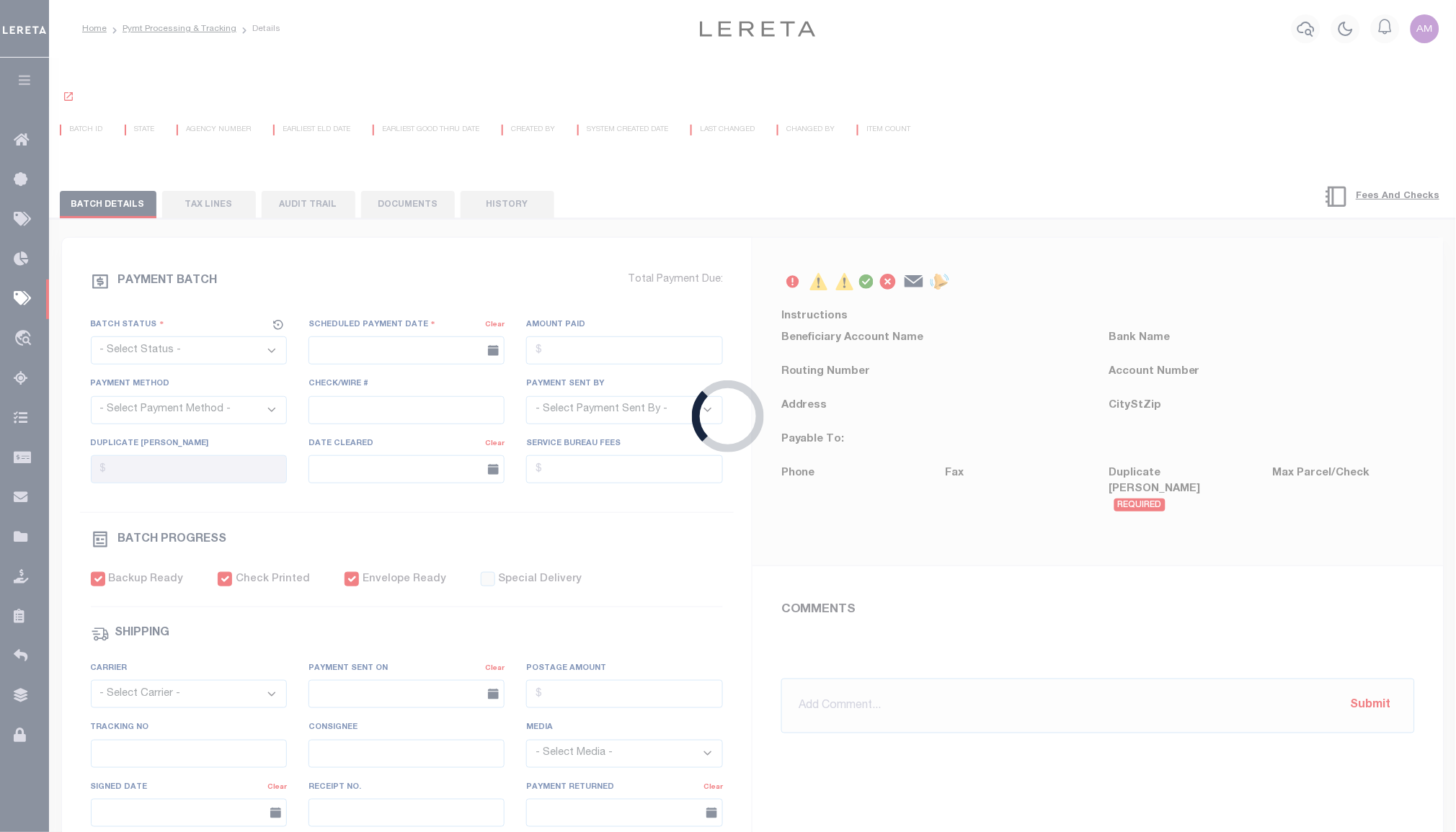
select select "[PERSON_NAME]"
checkbox input "true"
select select "FDX"
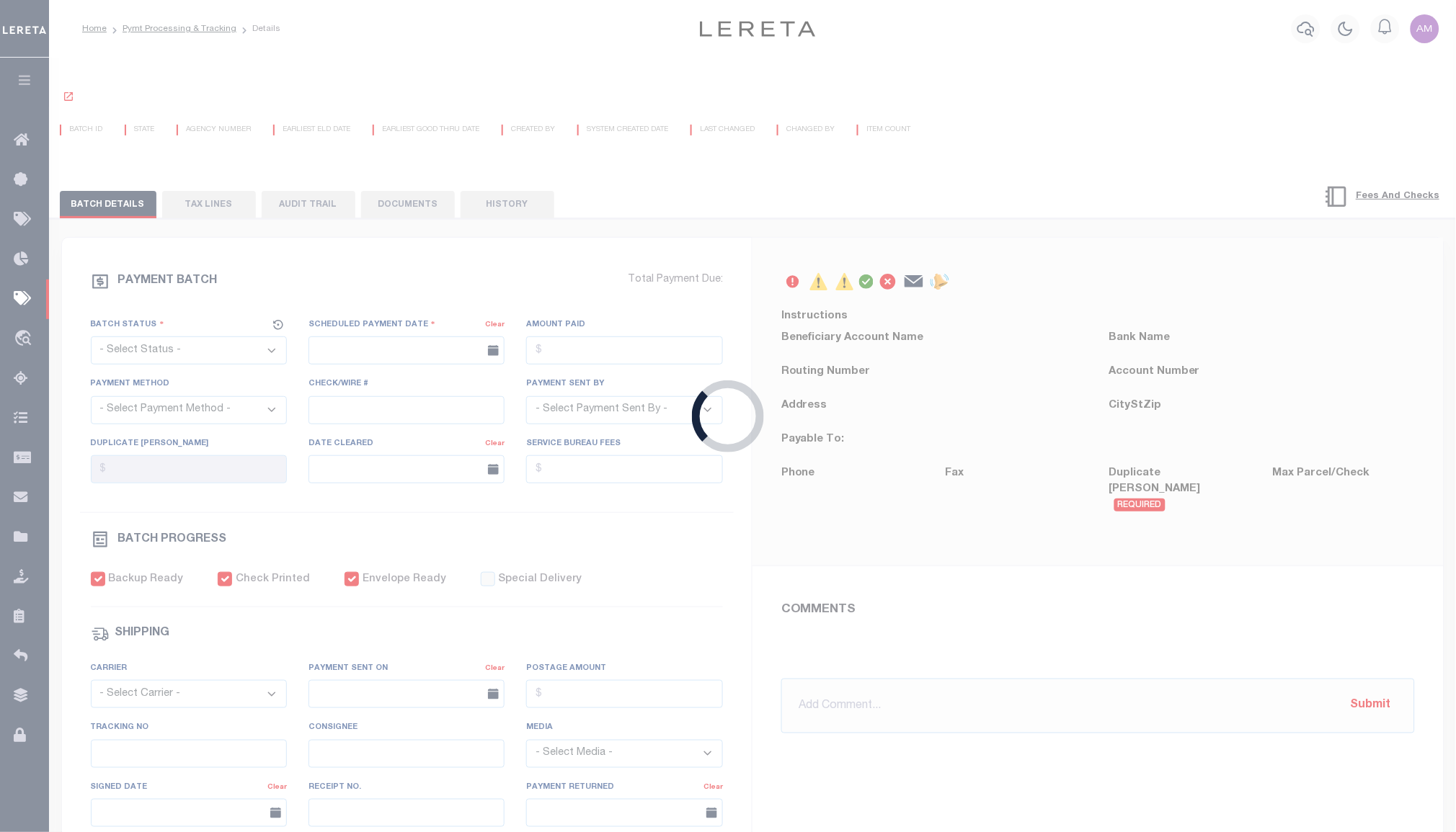
type input "09/23/2025"
type input "$9.65"
type input "884612754380"
type input "N"
radio input "true"
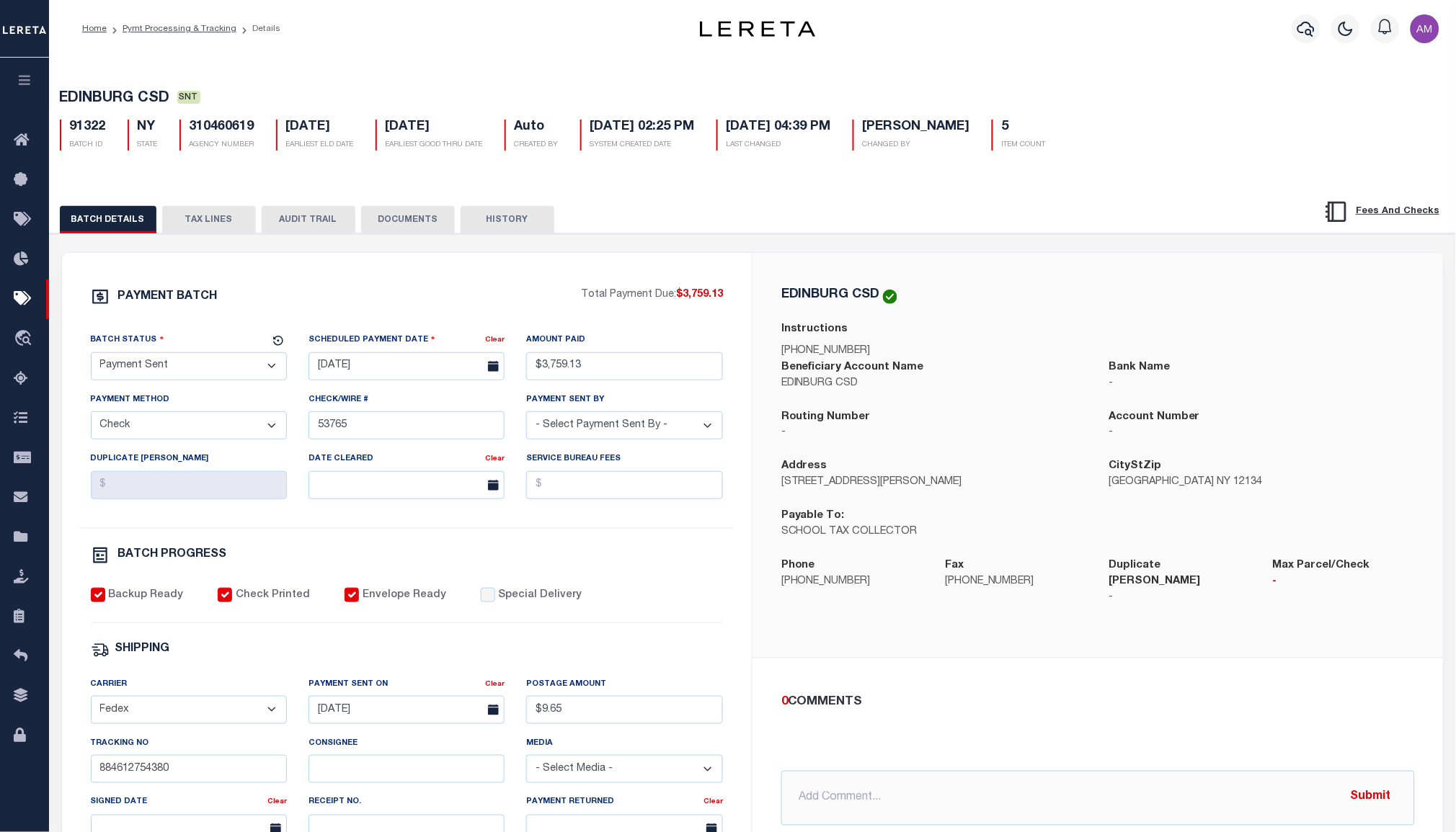
drag, startPoint x: 397, startPoint y: 219, endPoint x: 803, endPoint y: 259, distance: 408.0
click at [399, 219] on button "DOCUMENTS" at bounding box center [408, 220] width 94 height 27
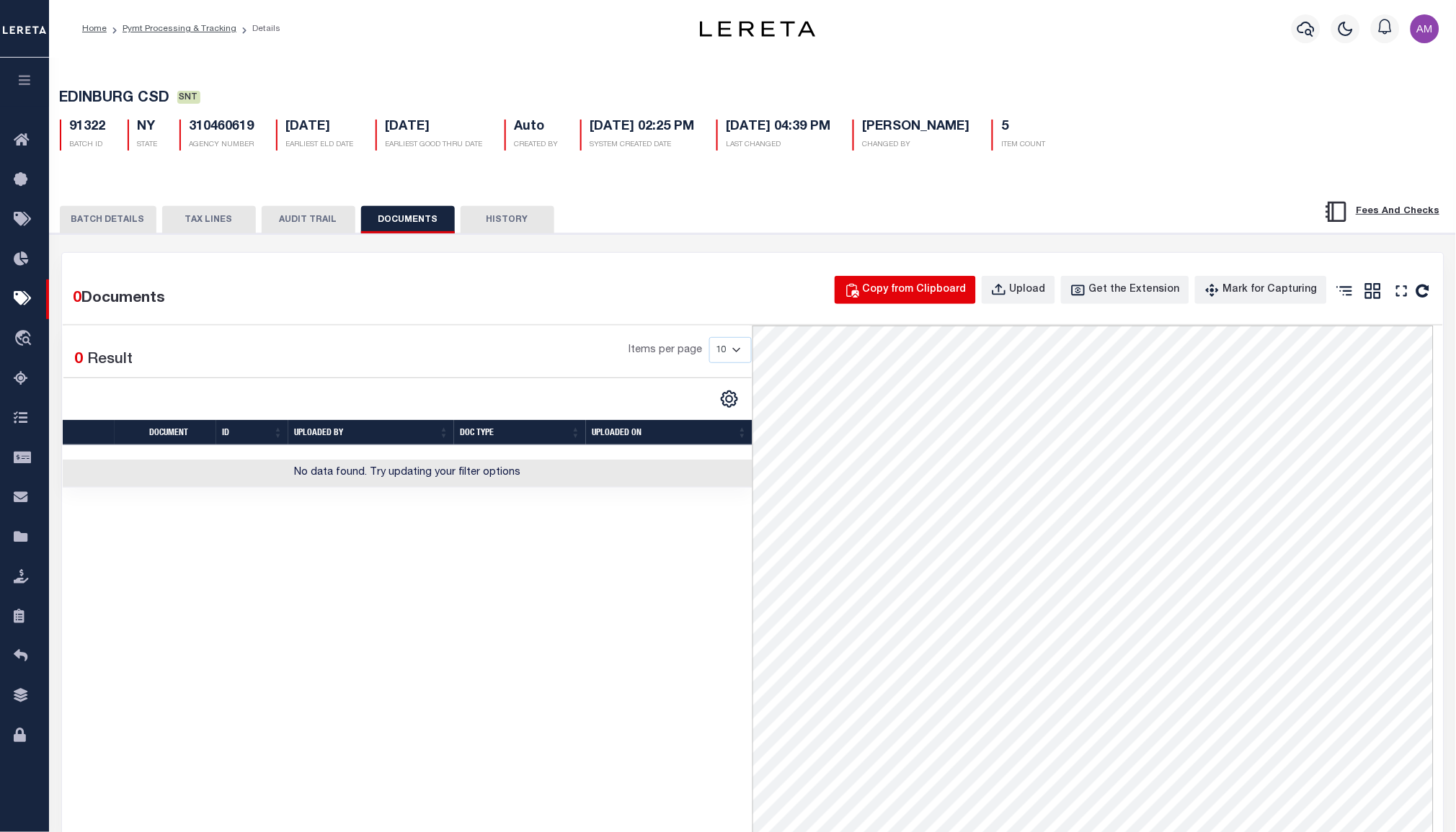
click at [928, 289] on div "Copy from Clipboard" at bounding box center [914, 290] width 104 height 16
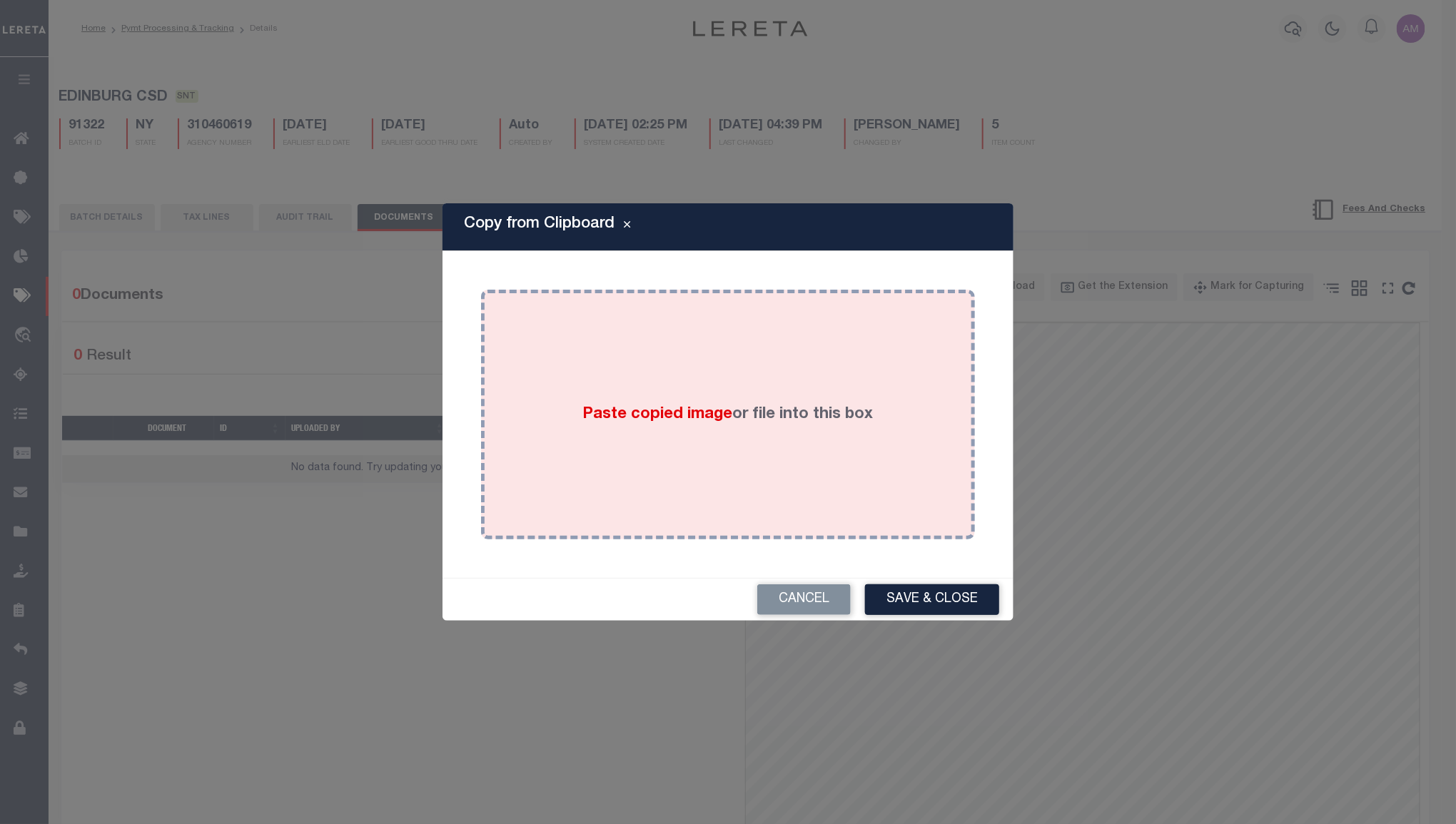
click at [757, 403] on label "Paste copied image or file into this box" at bounding box center [728, 414] width 291 height 23
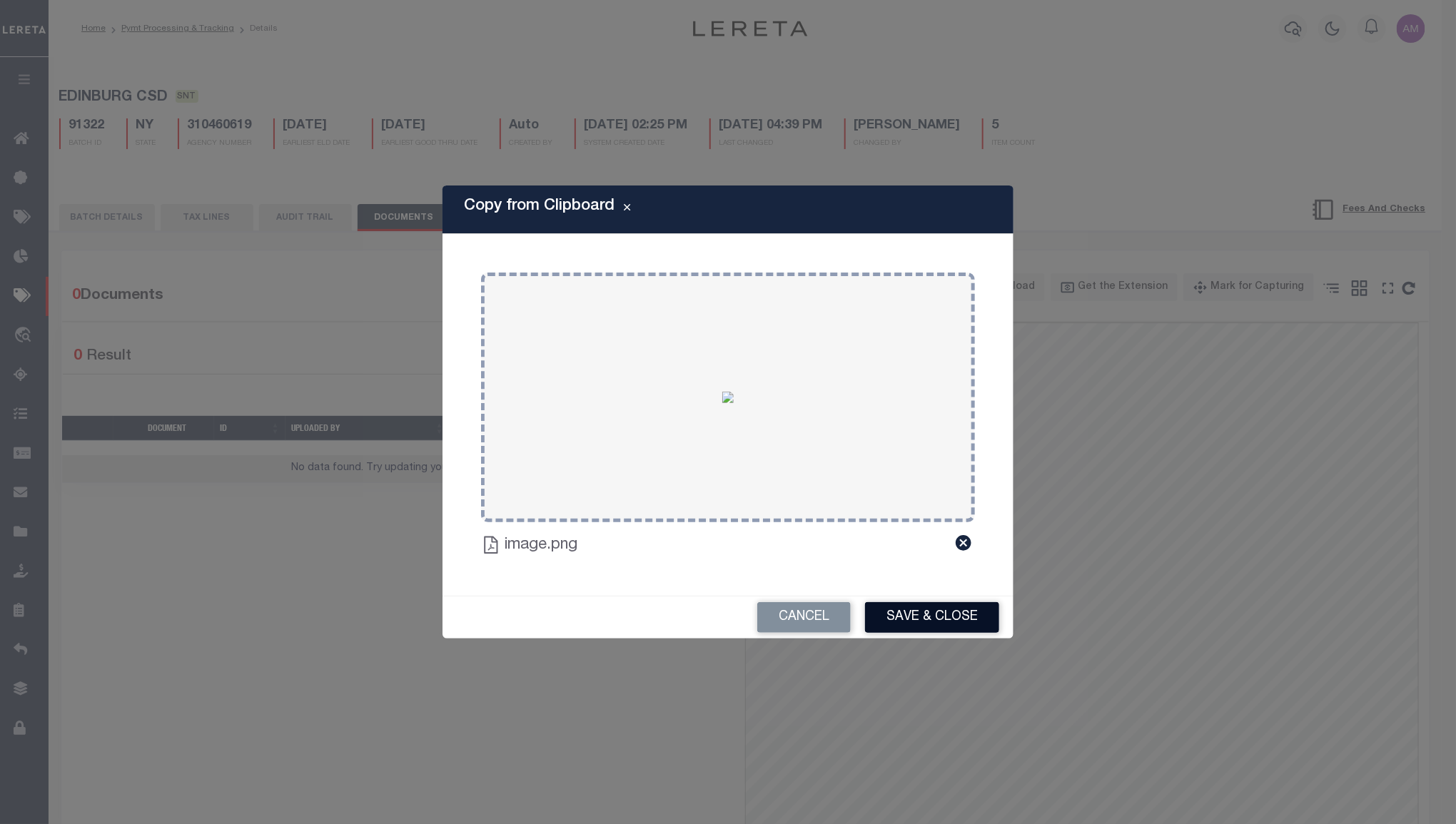
drag, startPoint x: 937, startPoint y: 602, endPoint x: 925, endPoint y: 591, distance: 16.3
click at [936, 602] on button "Save & Close" at bounding box center [932, 617] width 134 height 30
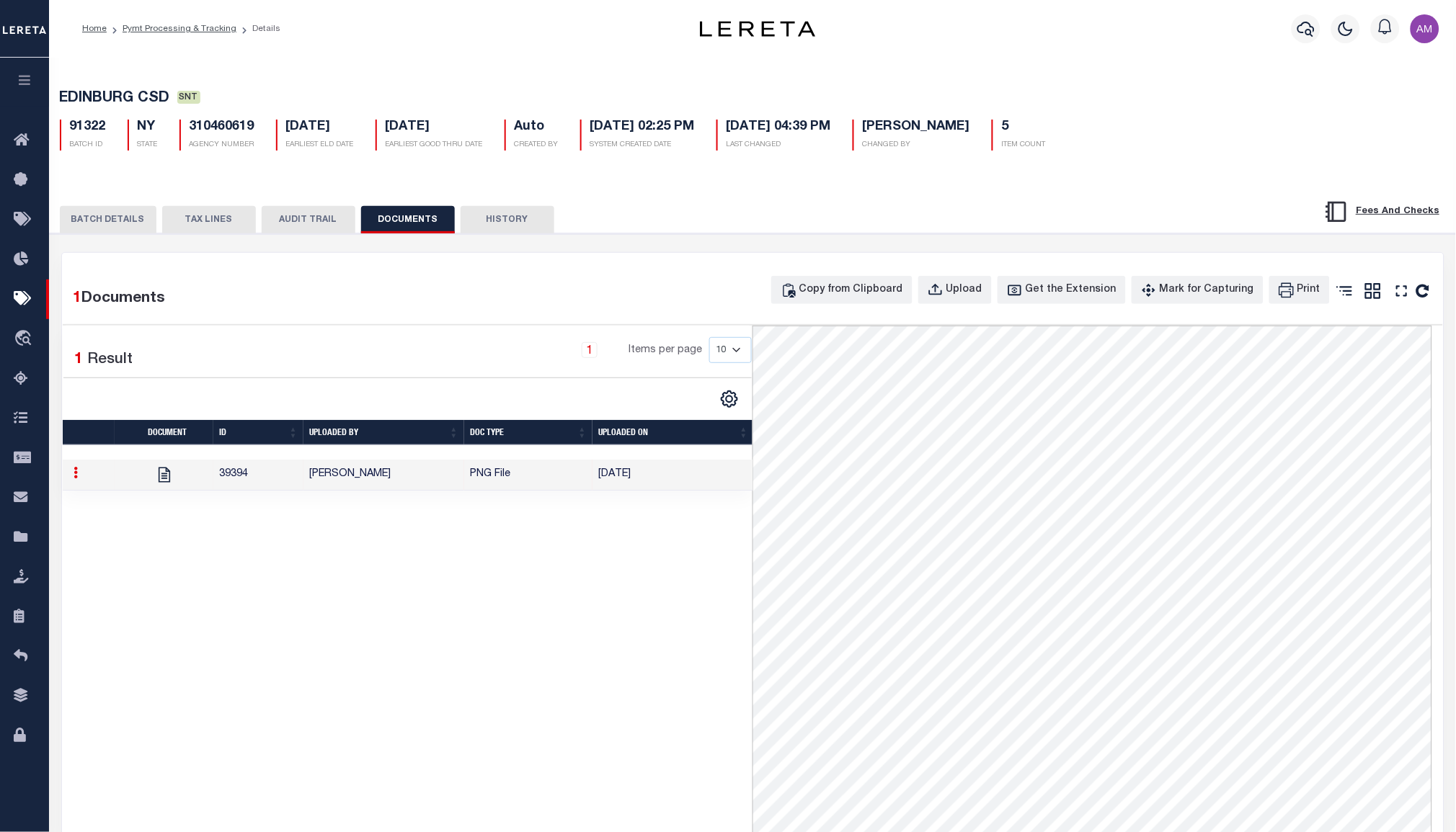
click at [115, 211] on button "BATCH DETAILS" at bounding box center [108, 220] width 97 height 27
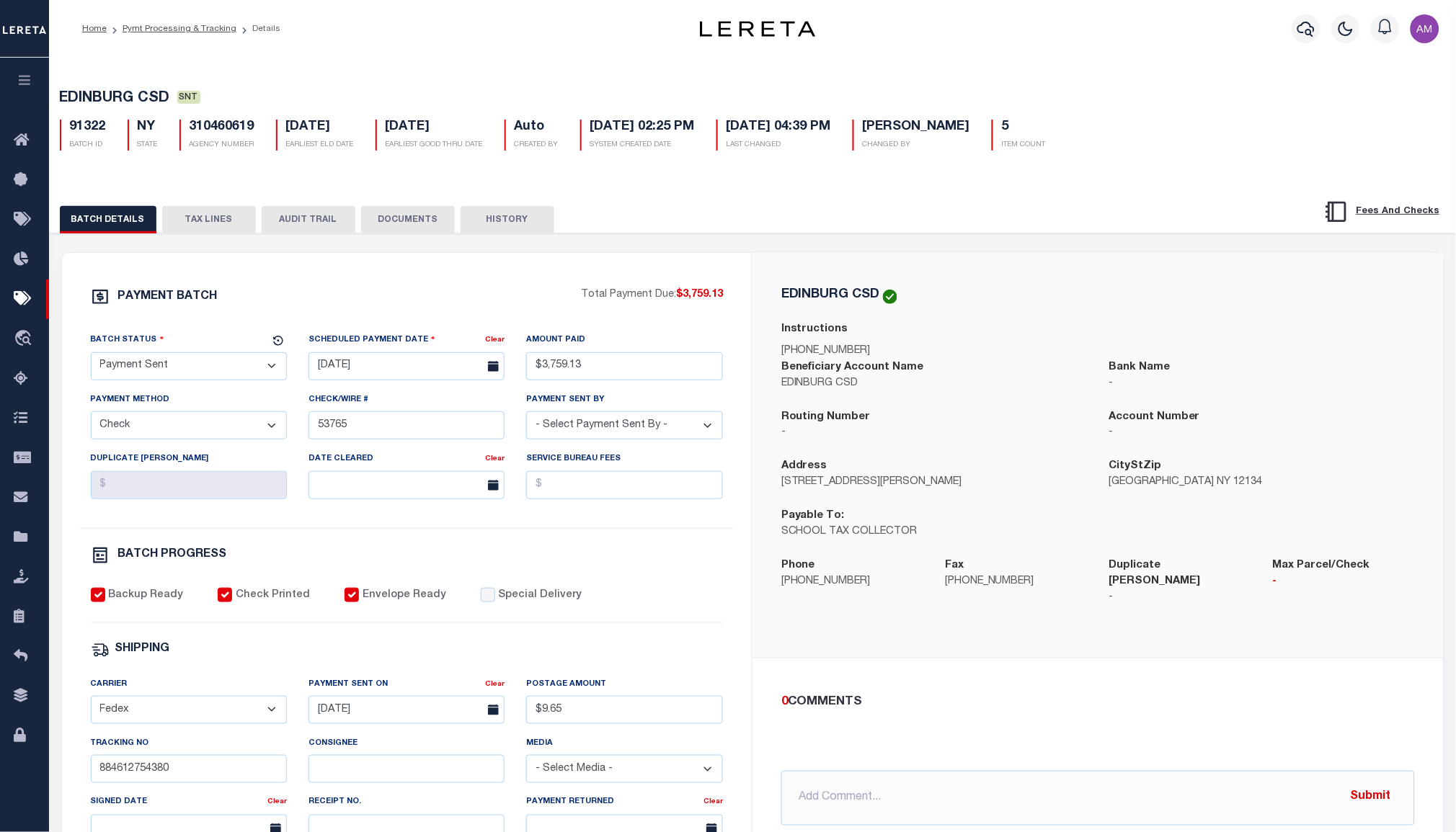
drag, startPoint x: 180, startPoint y: 379, endPoint x: 185, endPoint y: 385, distance: 7.8
click at [180, 379] on select "- Select Status - Scheduled for Payment Ready For Payment Payment Sent Cleared …" at bounding box center [189, 366] width 196 height 28
select select "CAC"
click at [91, 356] on select "- Select Status - Scheduled for Payment Ready For Payment Payment Sent Cleared …" at bounding box center [189, 366] width 196 height 28
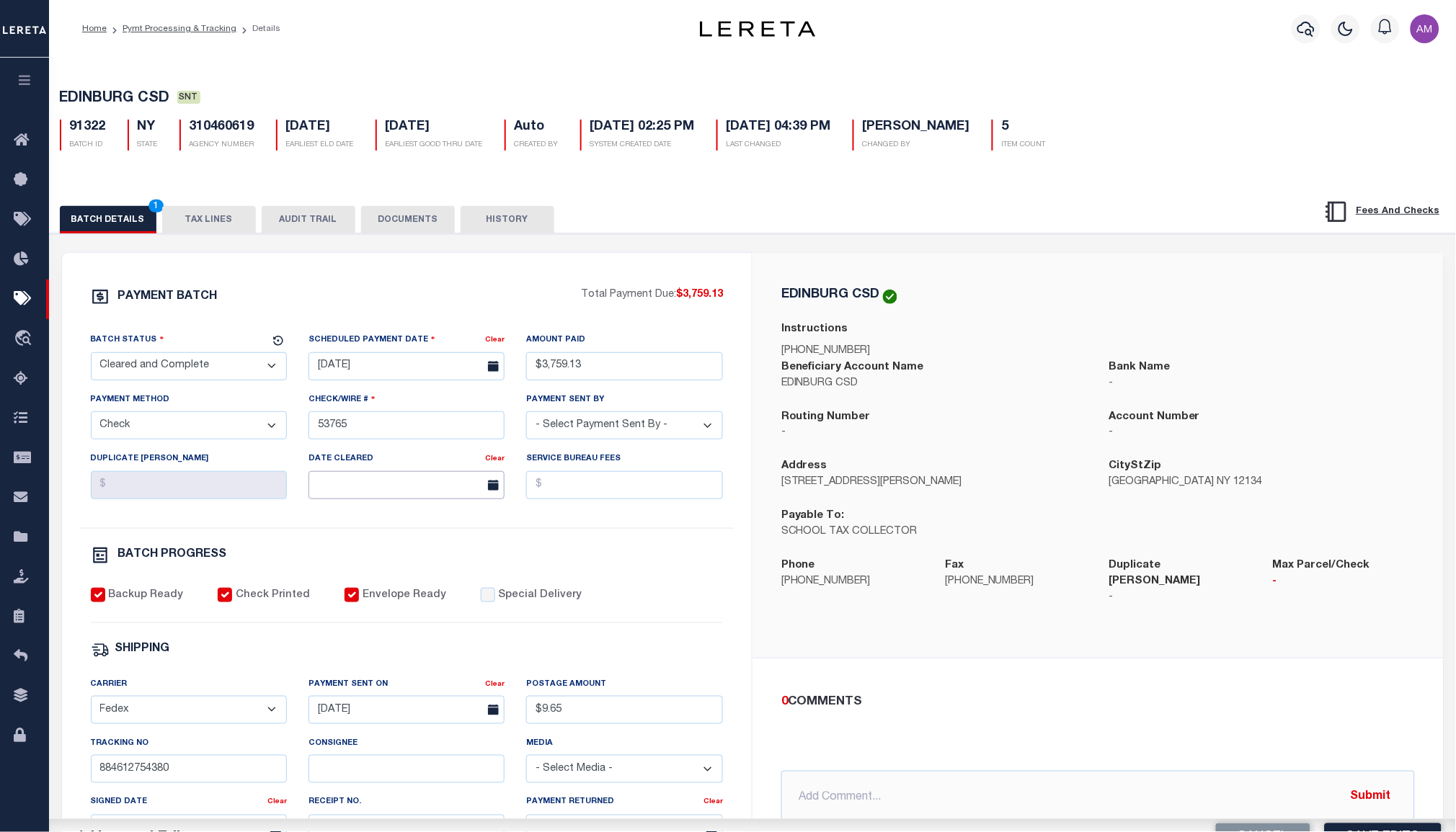
click at [348, 490] on input "text" at bounding box center [406, 485] width 196 height 28
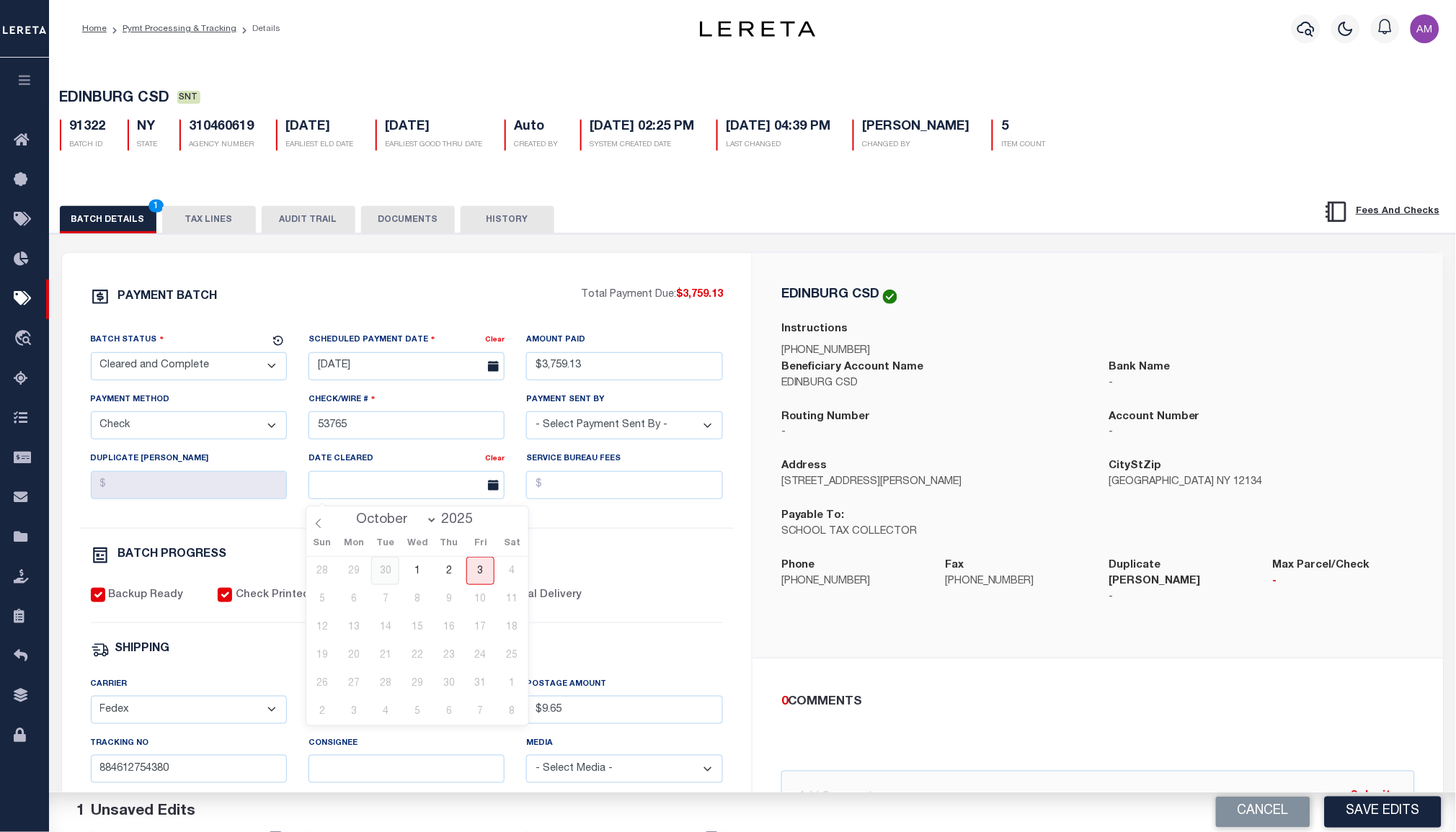
click at [390, 575] on span "30" at bounding box center [385, 571] width 28 height 28
type input "09/30/2025"
click at [1430, 811] on button "Save Edits" at bounding box center [1383, 813] width 117 height 31
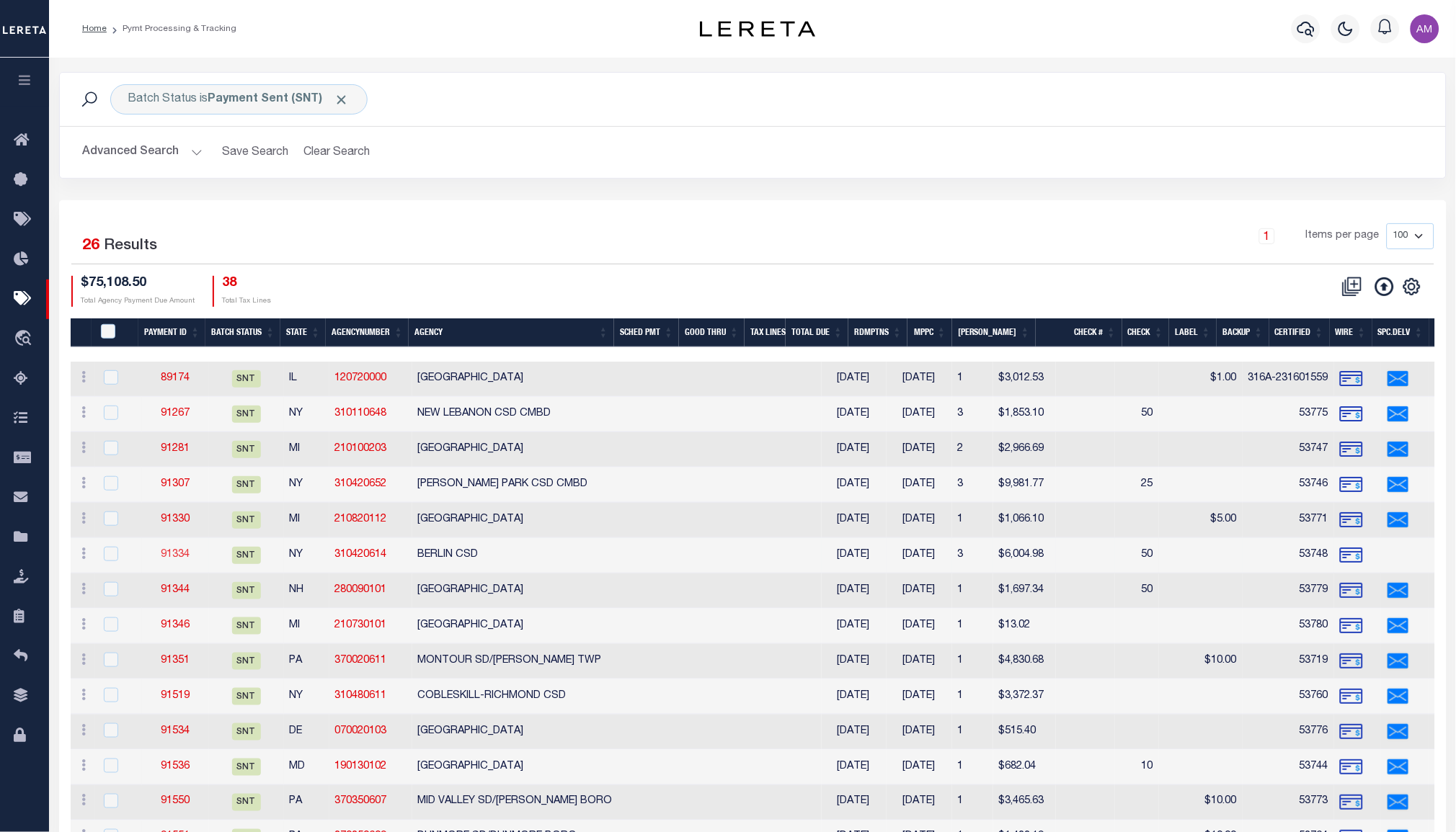
click at [176, 550] on link "91334" at bounding box center [175, 555] width 29 height 10
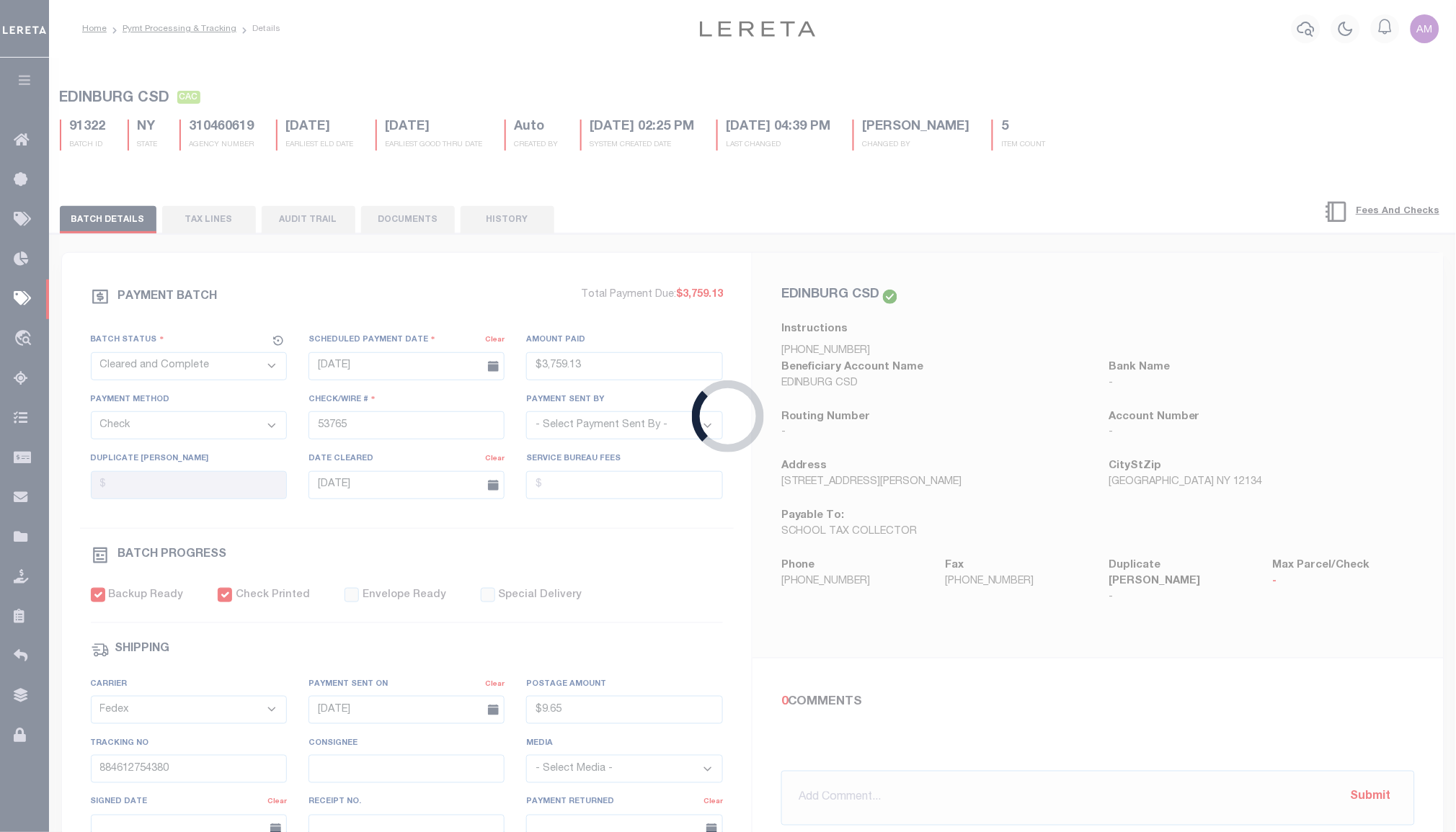
select select "SNT"
type input "$6,004.98"
type input "53748"
checkbox input "false"
type input "$9.65"
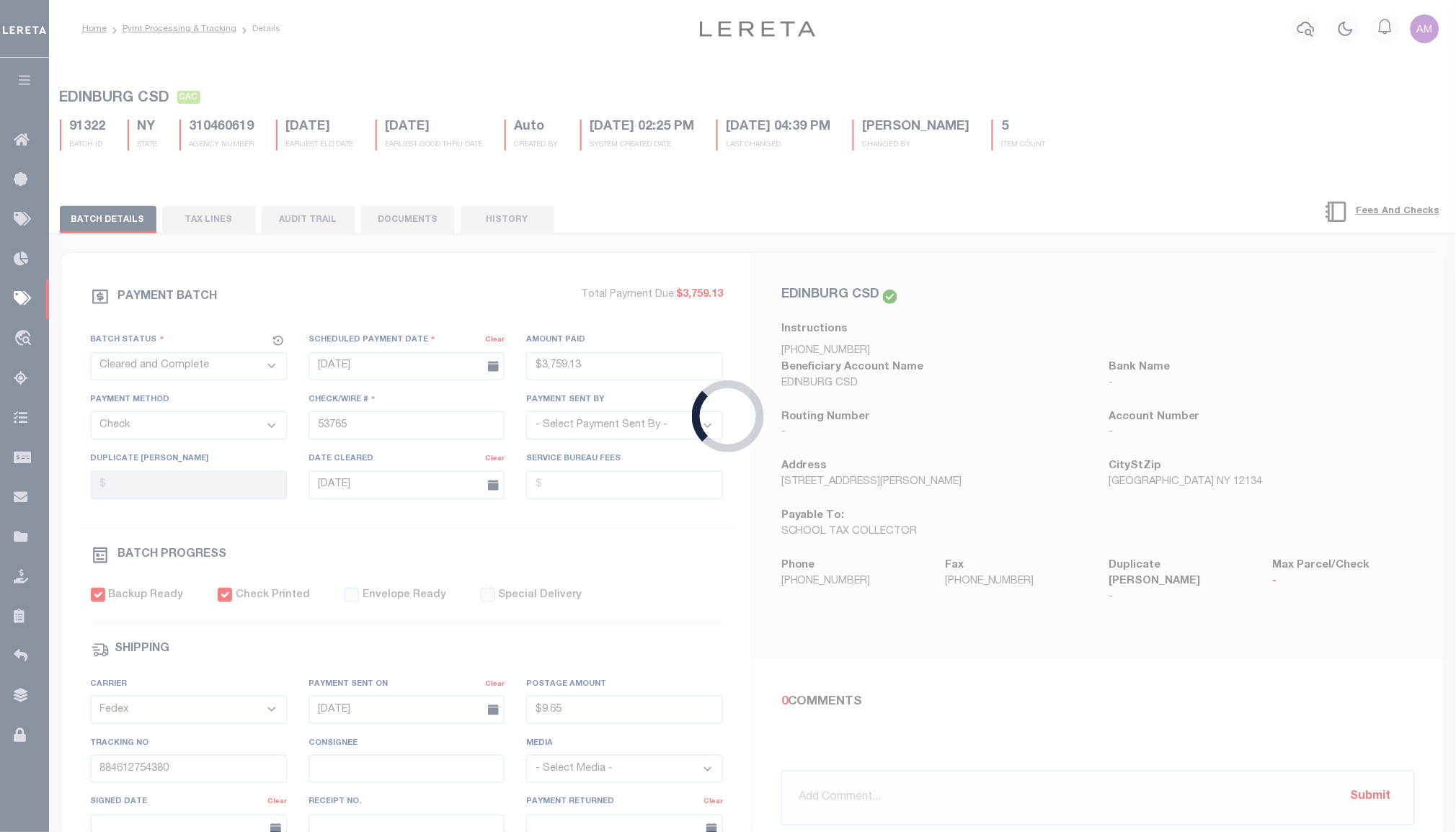
type input "884612744713"
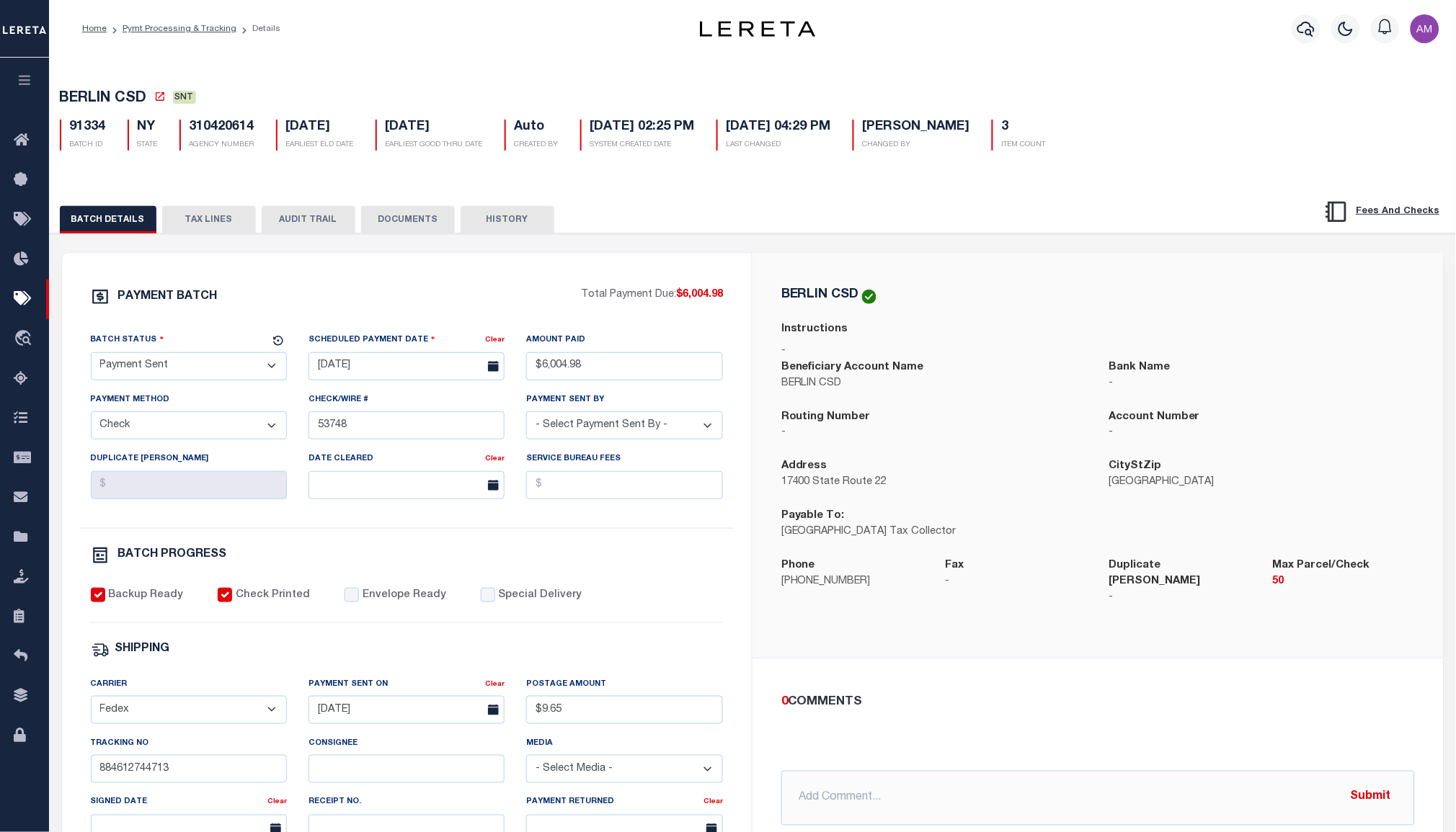
drag, startPoint x: 390, startPoint y: 233, endPoint x: 421, endPoint y: 233, distance: 31.0
click at [390, 233] on button "DOCUMENTS" at bounding box center [408, 220] width 94 height 27
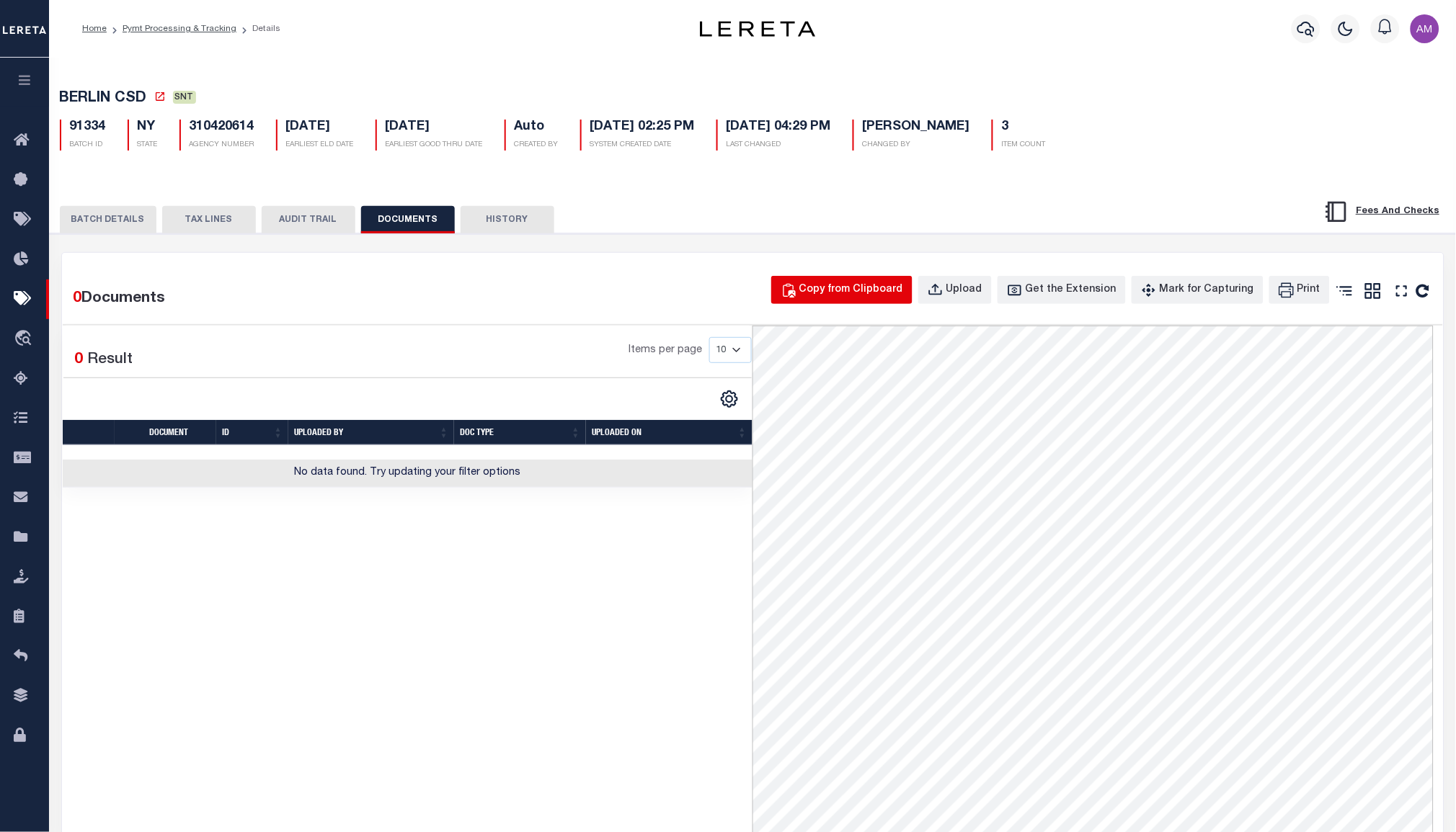
click at [903, 293] on div "Copy from Clipboard" at bounding box center [851, 290] width 104 height 16
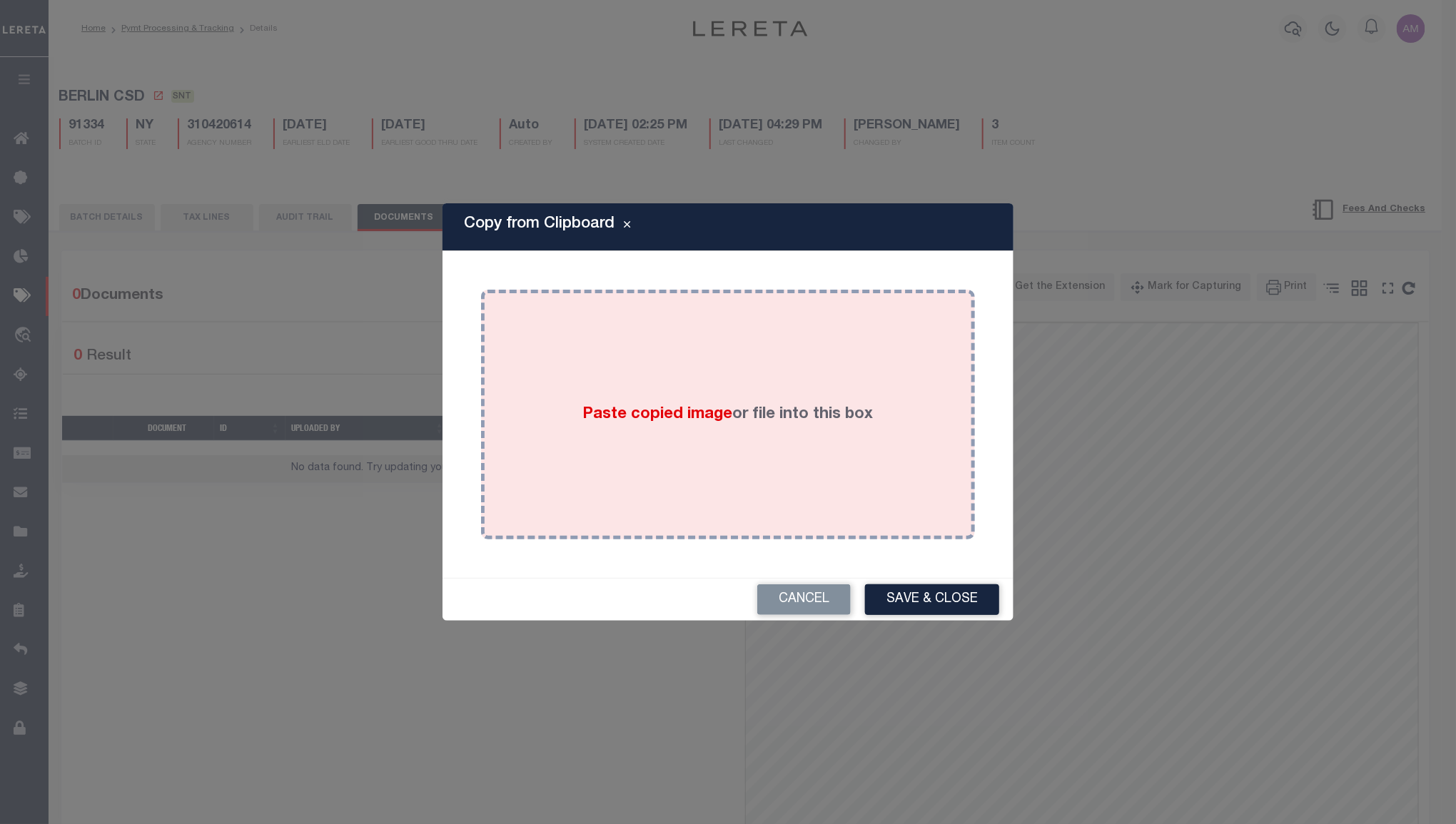
click at [898, 394] on div "Paste copied image or file into this box" at bounding box center [728, 414] width 473 height 228
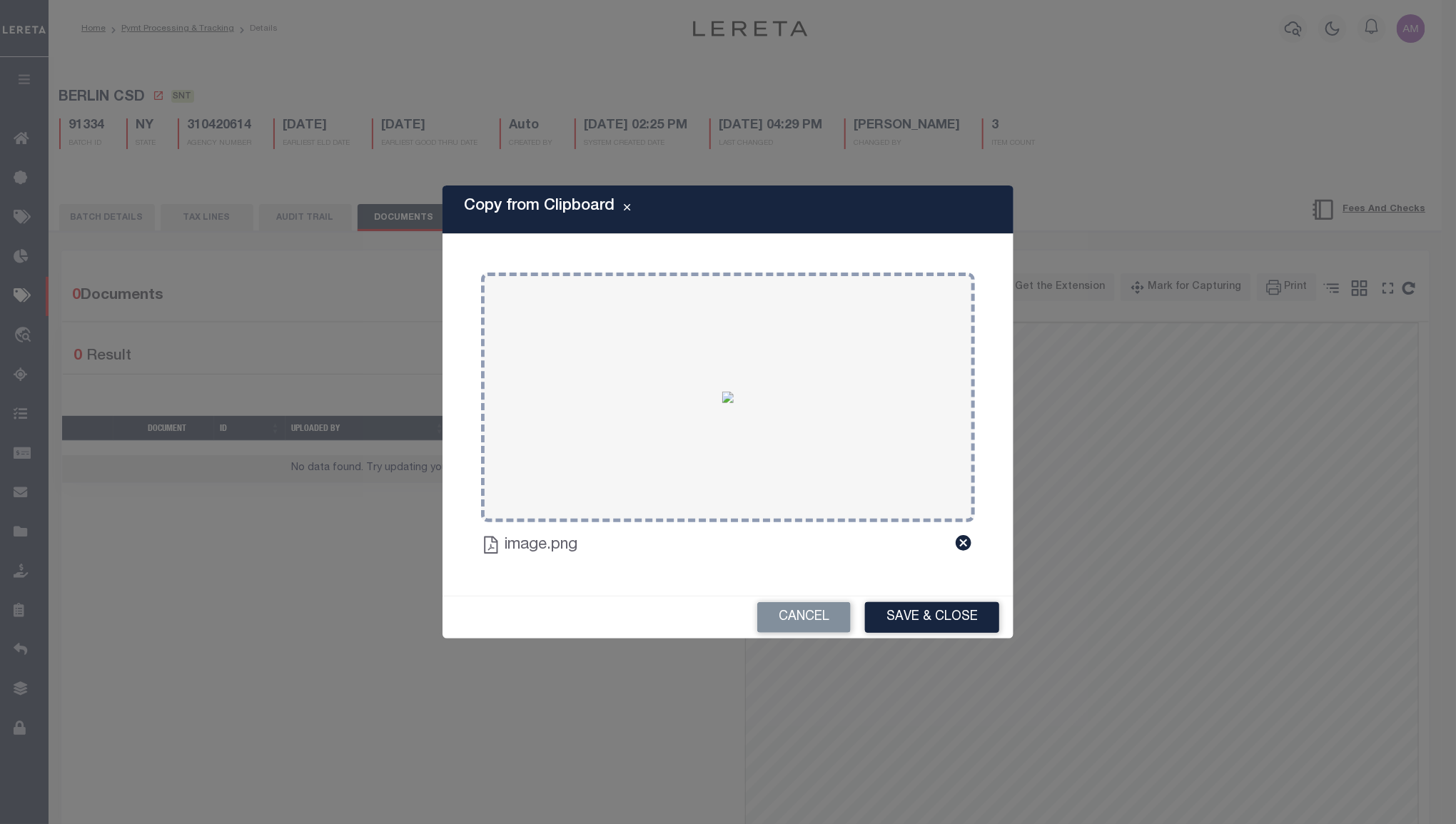
click at [939, 603] on button "Save & Close" at bounding box center [932, 617] width 134 height 30
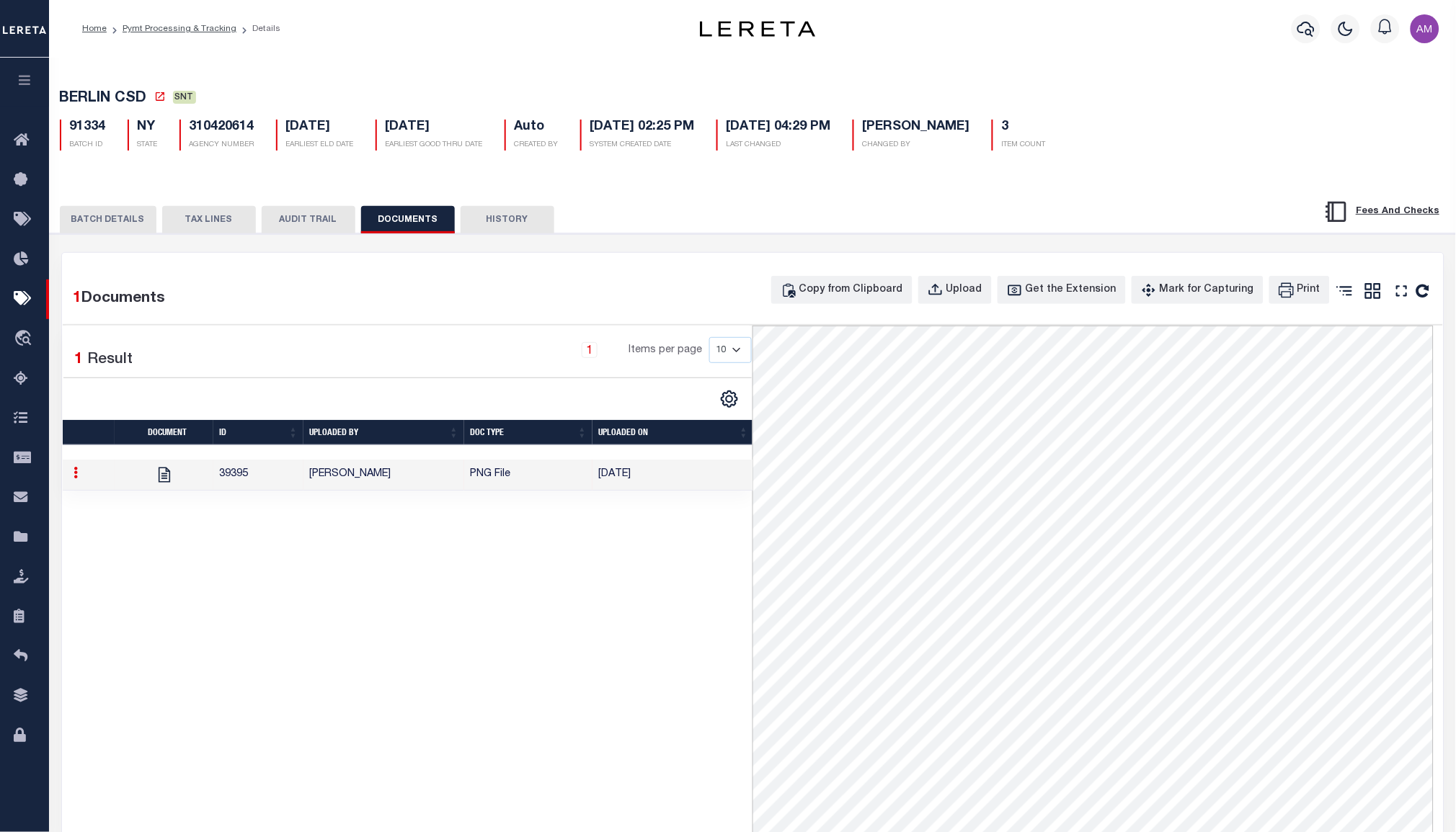
click at [115, 206] on div "BATCH DETAILS TAX LINES AUDIT TRAIL DOCUMENTS HISTORY" at bounding box center [752, 215] width 1442 height 37
click at [119, 216] on button "BATCH DETAILS" at bounding box center [108, 220] width 97 height 27
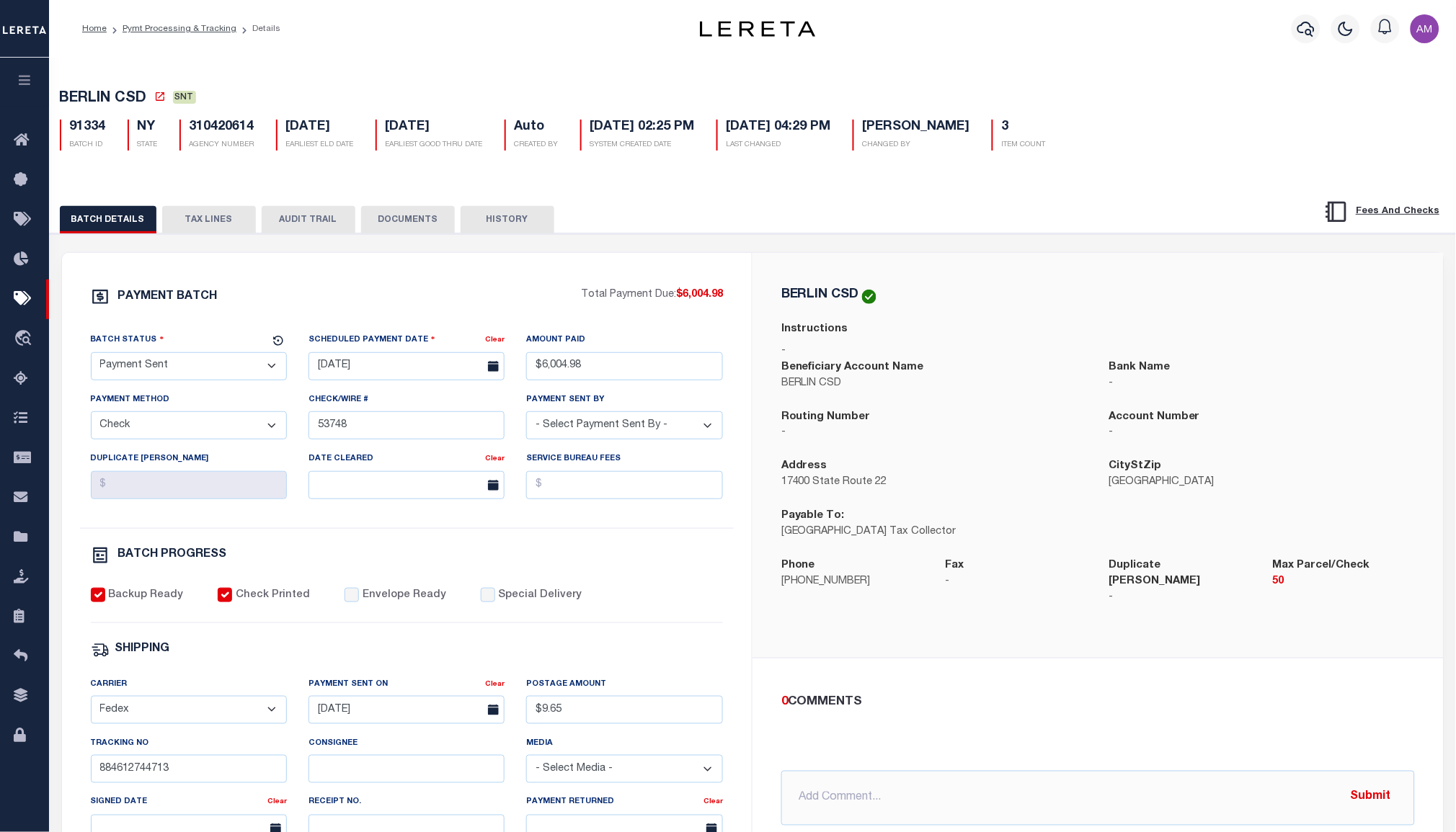
click at [180, 349] on div "Batch Status" at bounding box center [181, 342] width 179 height 20
drag, startPoint x: 180, startPoint y: 364, endPoint x: 180, endPoint y: 381, distance: 17.0
click at [180, 364] on select "- Select Status - Scheduled for Payment Ready For Payment Payment Sent Cleared …" at bounding box center [189, 366] width 196 height 28
select select "CAC"
click at [91, 356] on select "- Select Status - Scheduled for Payment Ready For Payment Payment Sent Cleared …" at bounding box center [189, 366] width 196 height 28
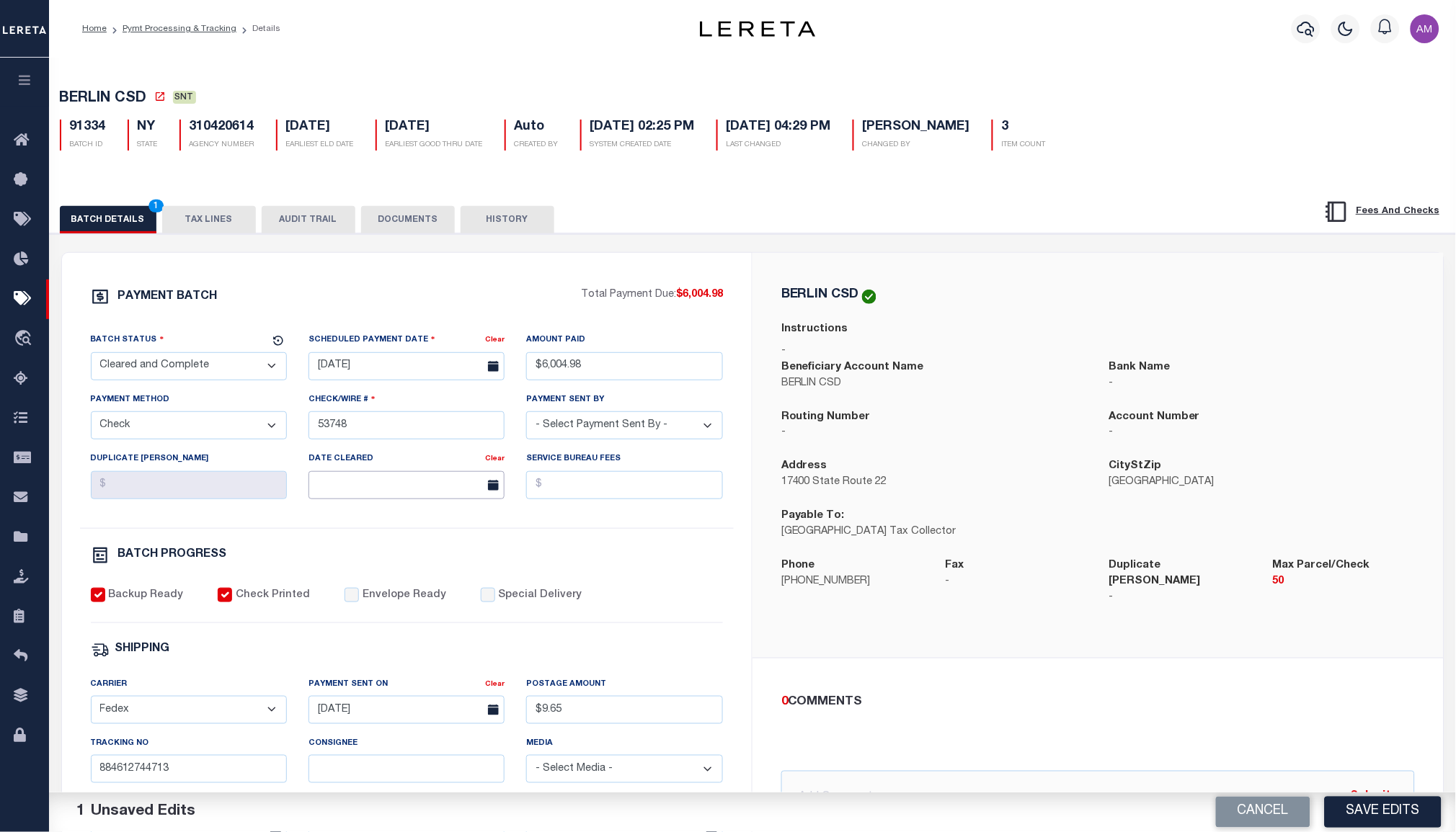
click at [327, 487] on input "text" at bounding box center [406, 485] width 196 height 28
click at [393, 680] on span "30" at bounding box center [385, 683] width 28 height 28
type input "09/30/2025"
click at [695, 571] on div "BATCH PROGRESS" at bounding box center [407, 559] width 633 height 24
click at [1389, 818] on button "Save Edits" at bounding box center [1383, 813] width 117 height 31
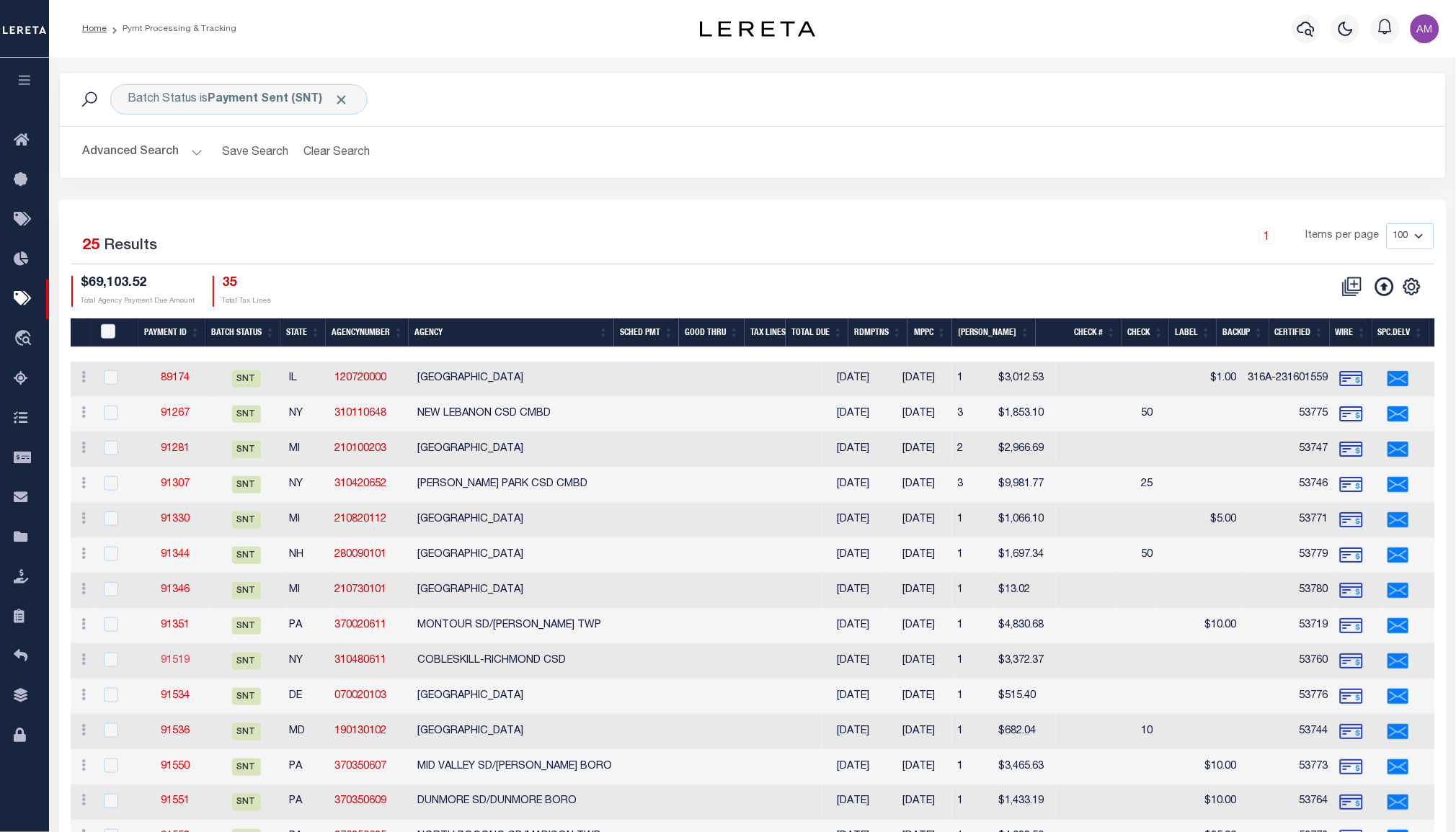
click at [170, 655] on link "91519" at bounding box center [175, 660] width 29 height 10
select select "SNT"
type input "$3,372.37"
type input "53760"
checkbox input "true"
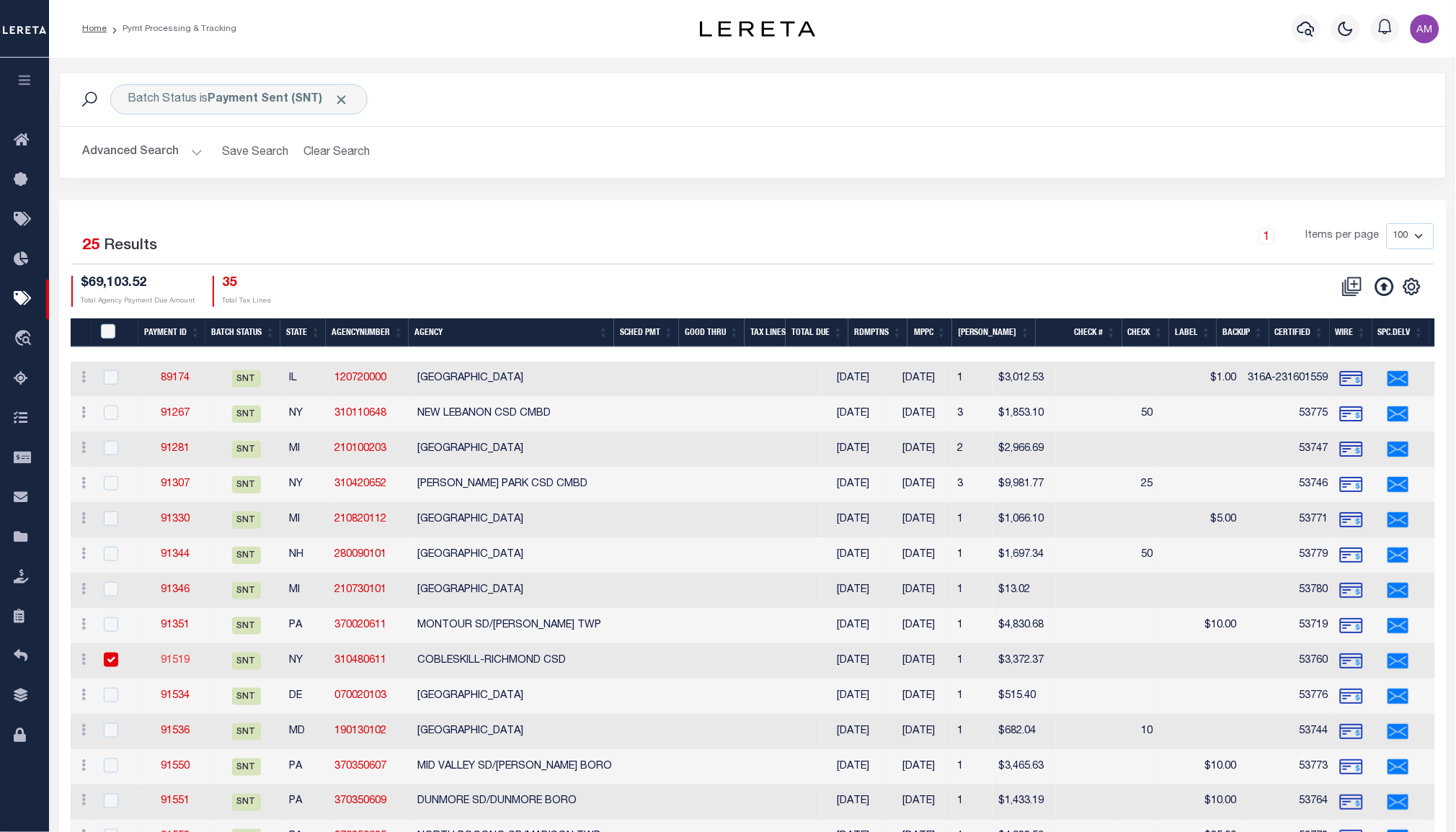
type input "$9.65"
type input "884612750903"
type input "1"
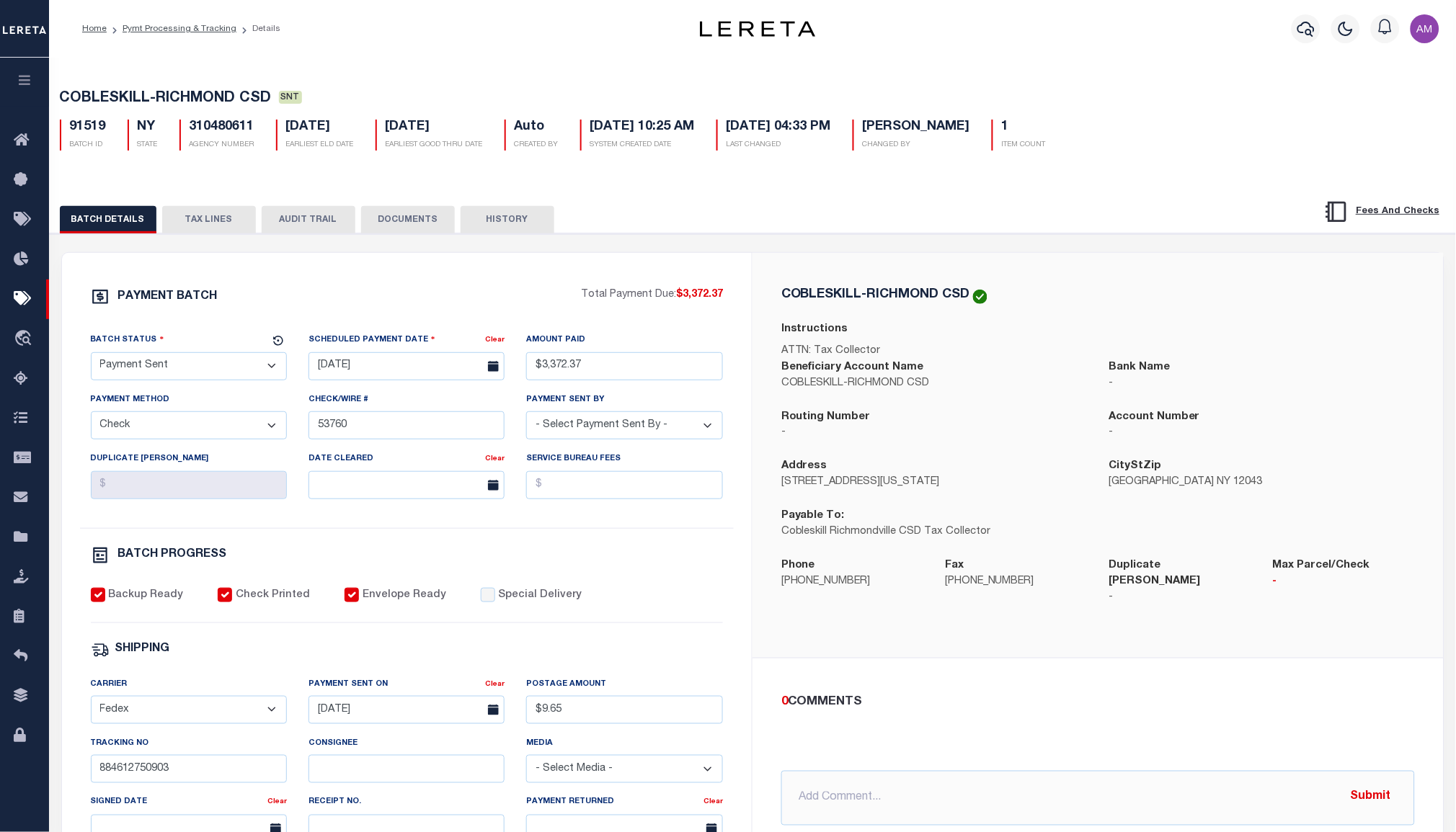
drag, startPoint x: 397, startPoint y: 234, endPoint x: 390, endPoint y: 227, distance: 9.9
click at [392, 229] on button "DOCUMENTS" at bounding box center [408, 220] width 94 height 27
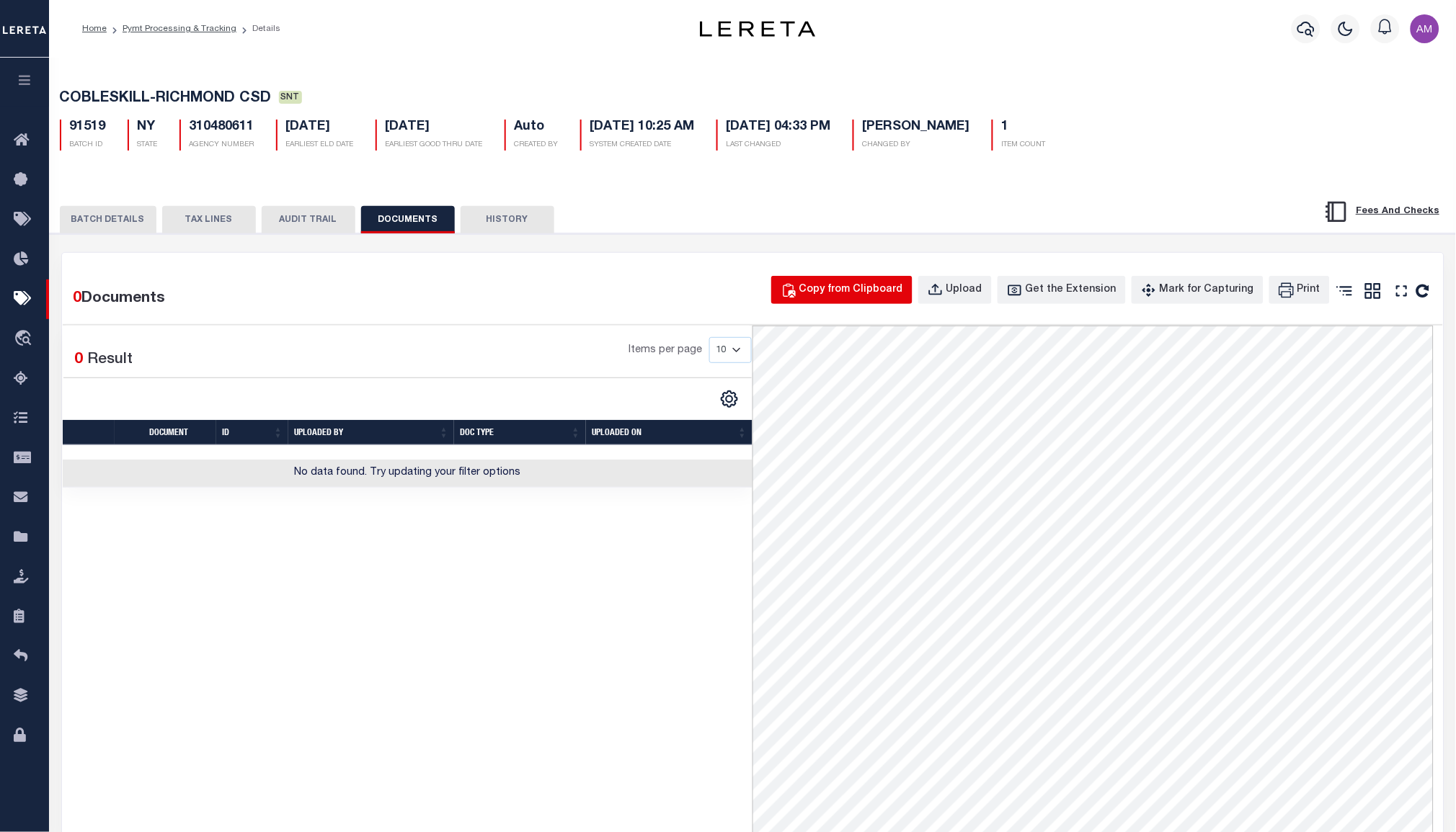
click at [887, 297] on div "Copy from Clipboard" at bounding box center [851, 290] width 104 height 16
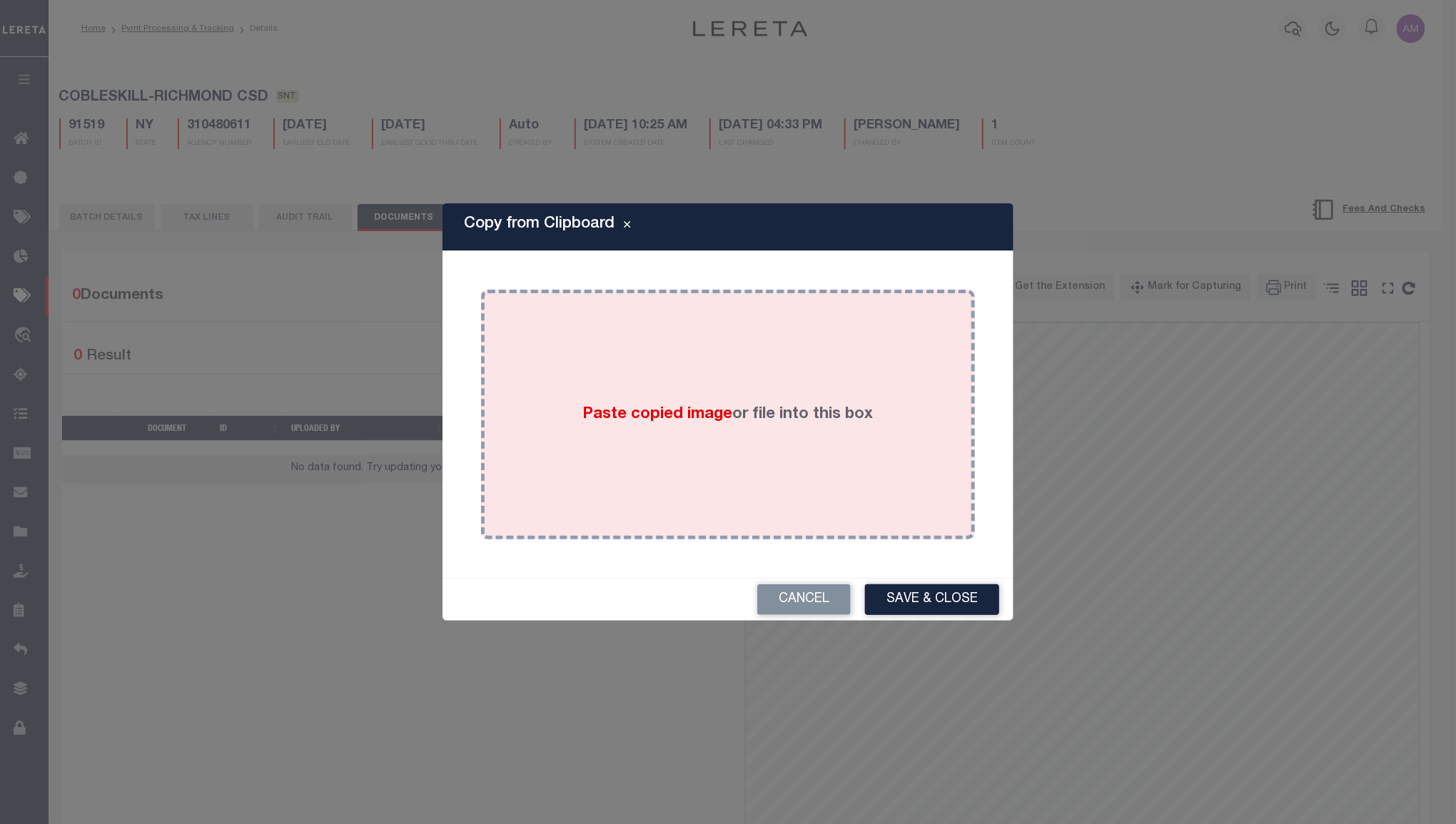
drag, startPoint x: 913, startPoint y: 445, endPoint x: 907, endPoint y: 450, distance: 7.8
click at [909, 445] on div "Paste copied image or file into this box" at bounding box center [728, 414] width 473 height 228
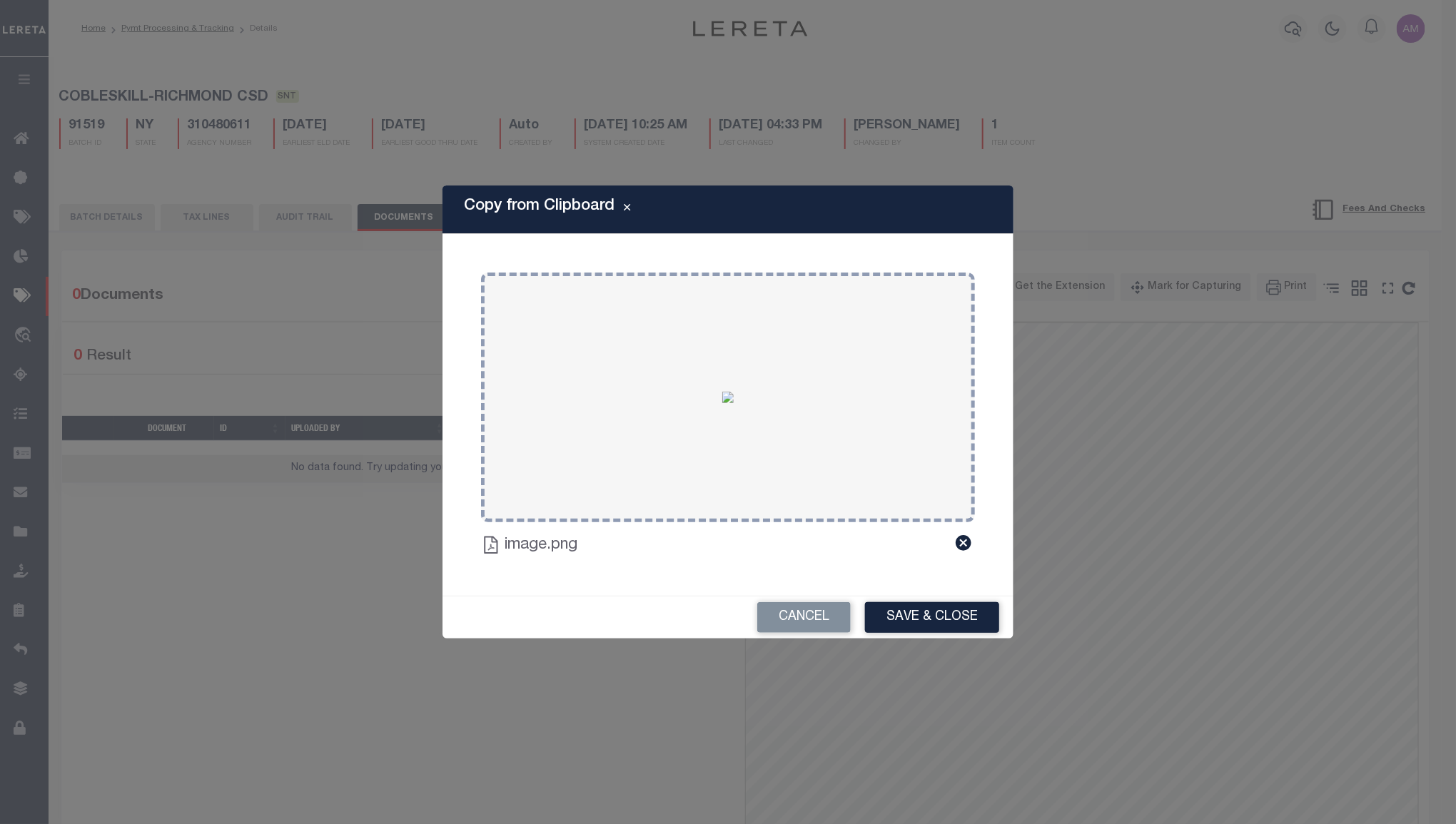
drag, startPoint x: 946, startPoint y: 613, endPoint x: 891, endPoint y: 558, distance: 77.8
click at [945, 612] on button "Save & Close" at bounding box center [932, 617] width 134 height 30
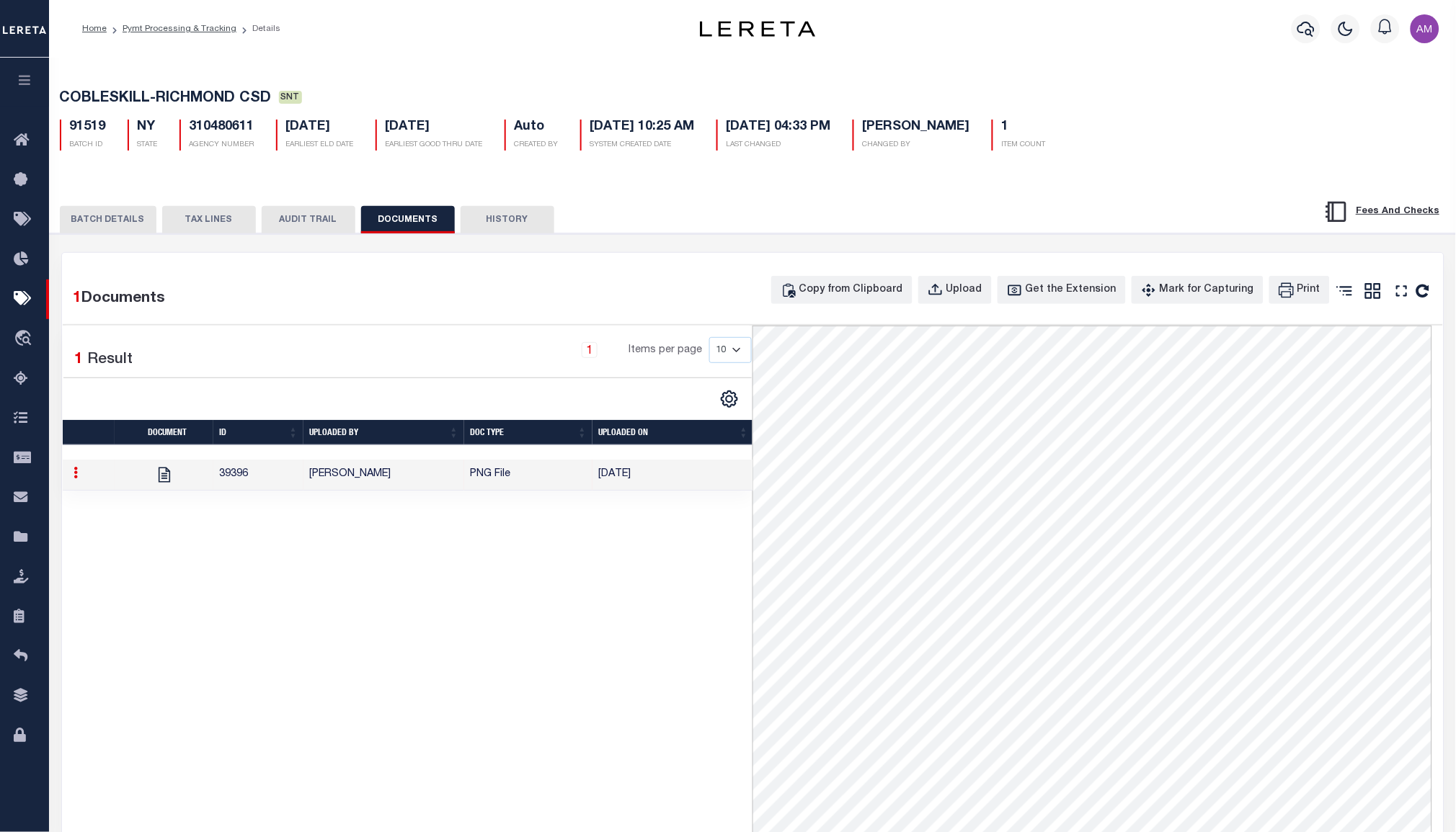
click at [93, 228] on button "BATCH DETAILS" at bounding box center [108, 220] width 97 height 27
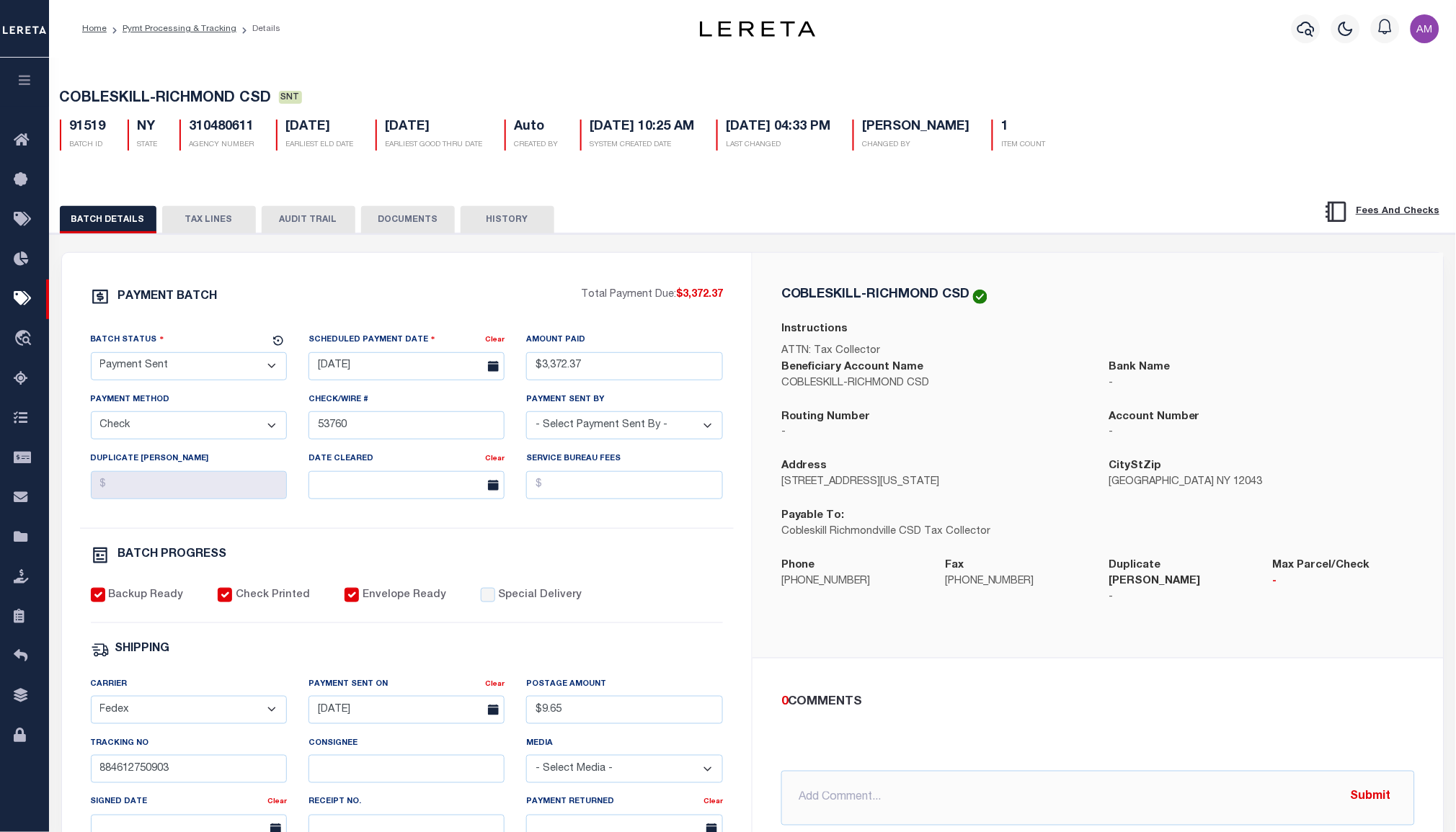
drag, startPoint x: 177, startPoint y: 360, endPoint x: 191, endPoint y: 385, distance: 28.7
click at [177, 360] on select "- Select Status - Scheduled for Payment Ready For Payment Payment Sent Cleared …" at bounding box center [189, 366] width 196 height 28
select select "CAC"
click at [91, 356] on select "- Select Status - Scheduled for Payment Ready For Payment Payment Sent Cleared …" at bounding box center [189, 366] width 196 height 28
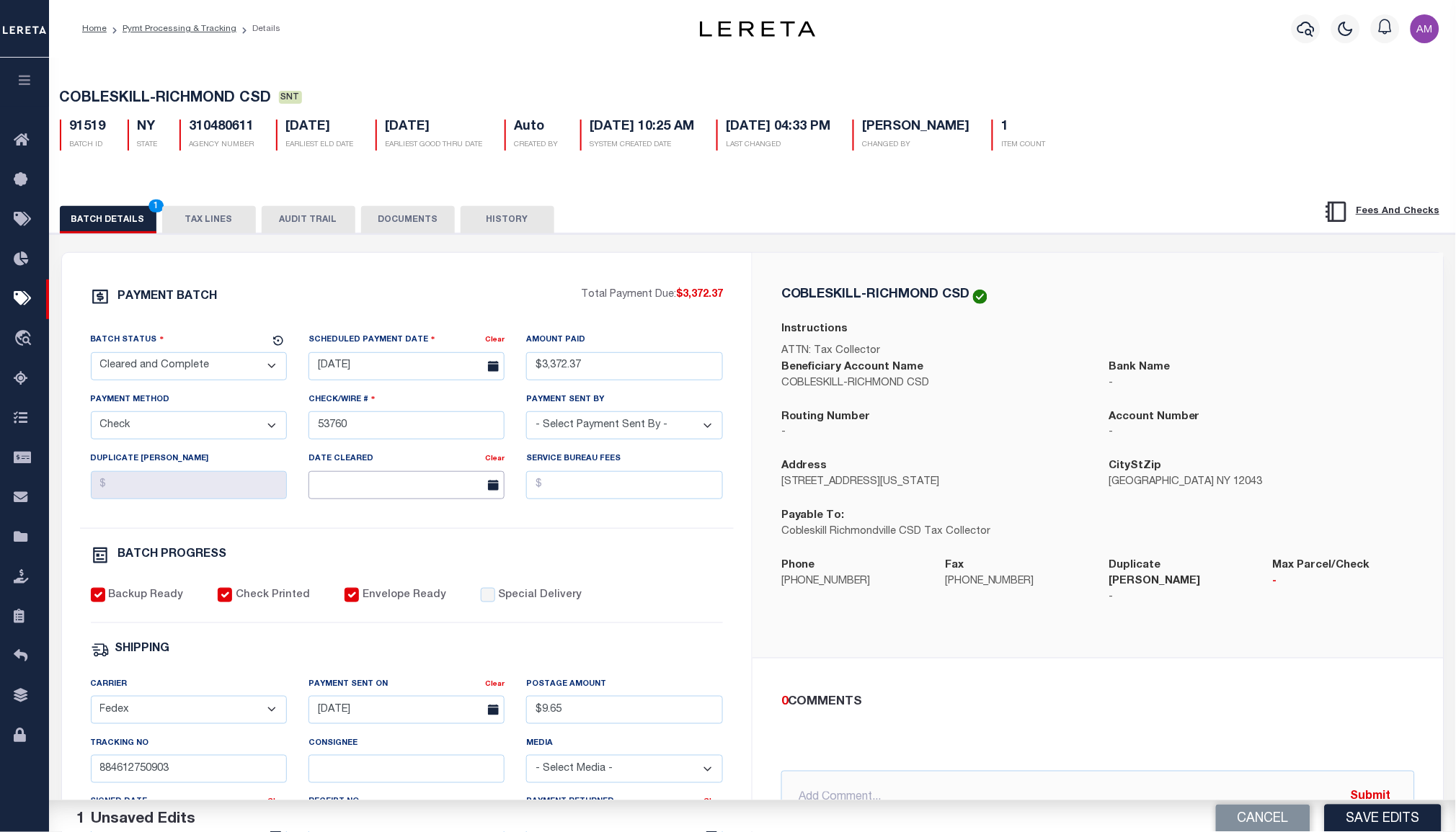
click at [351, 493] on input "text" at bounding box center [406, 485] width 196 height 28
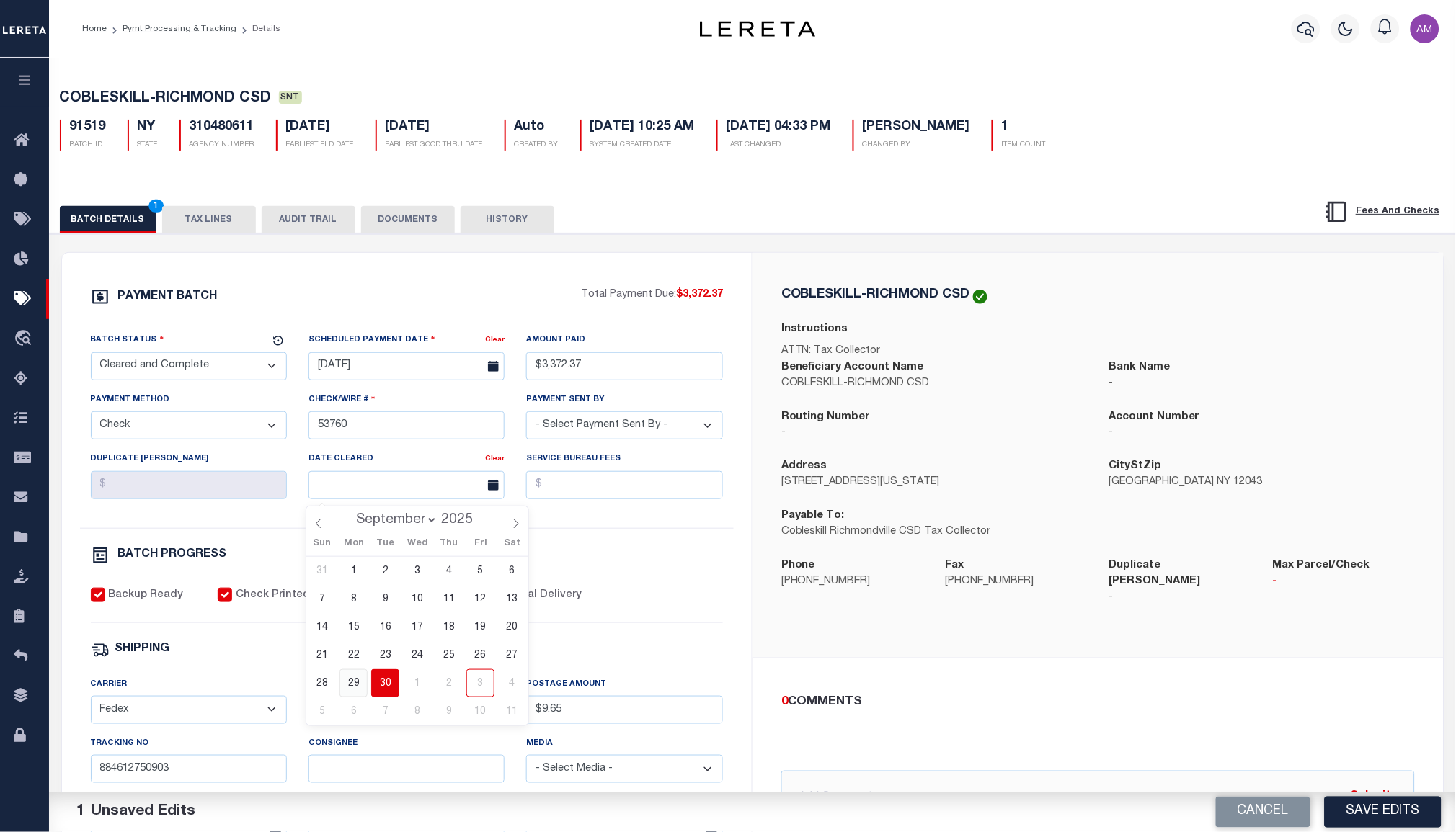
drag, startPoint x: 364, startPoint y: 683, endPoint x: 476, endPoint y: 668, distance: 113.0
click at [367, 684] on span "29" at bounding box center [353, 683] width 28 height 28
type input "09/29/2025"
drag, startPoint x: 1373, startPoint y: 811, endPoint x: 1369, endPoint y: 801, distance: 10.8
click at [1375, 811] on button "Save Edits" at bounding box center [1383, 813] width 117 height 31
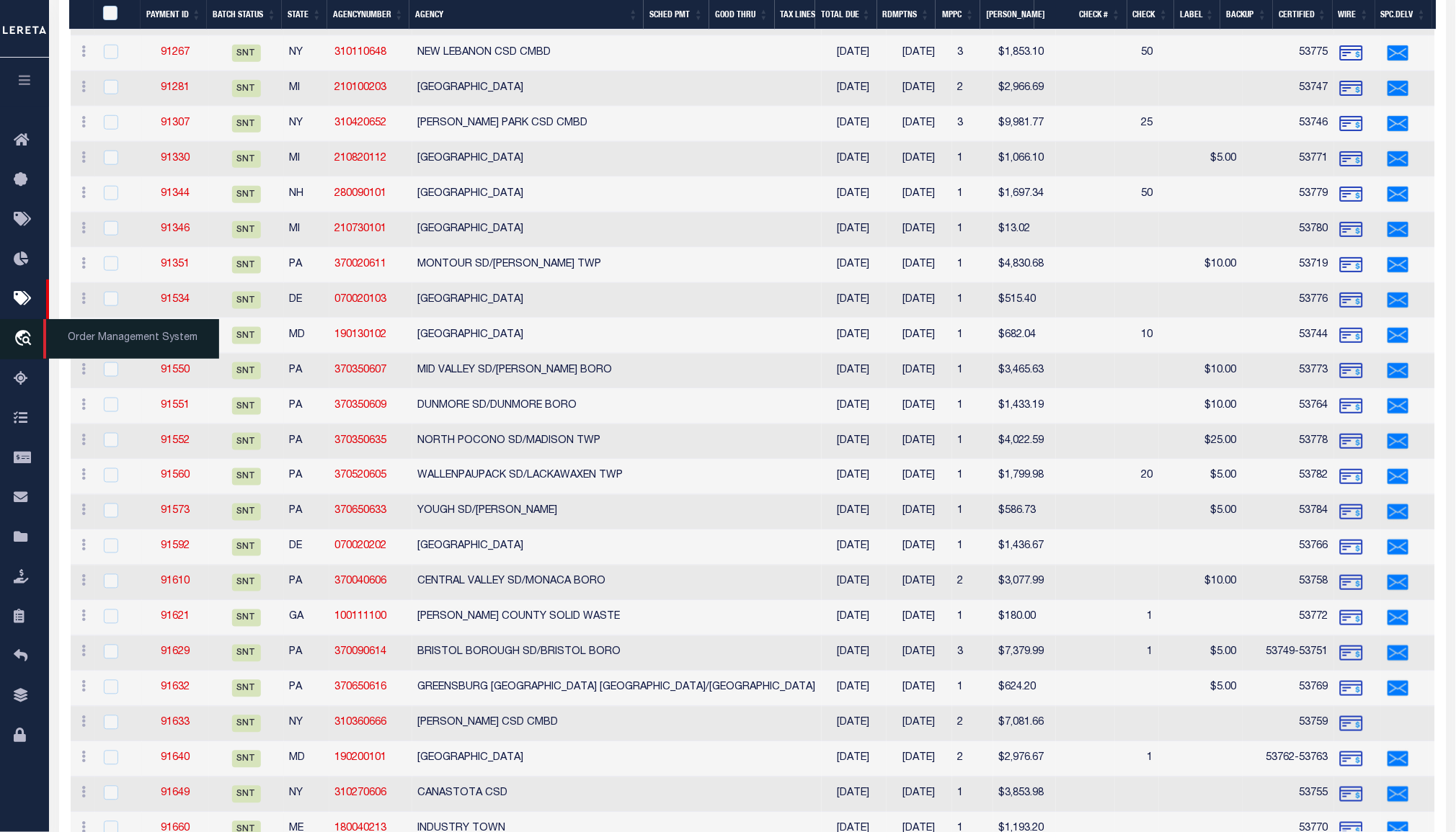
scroll to position [139, 0]
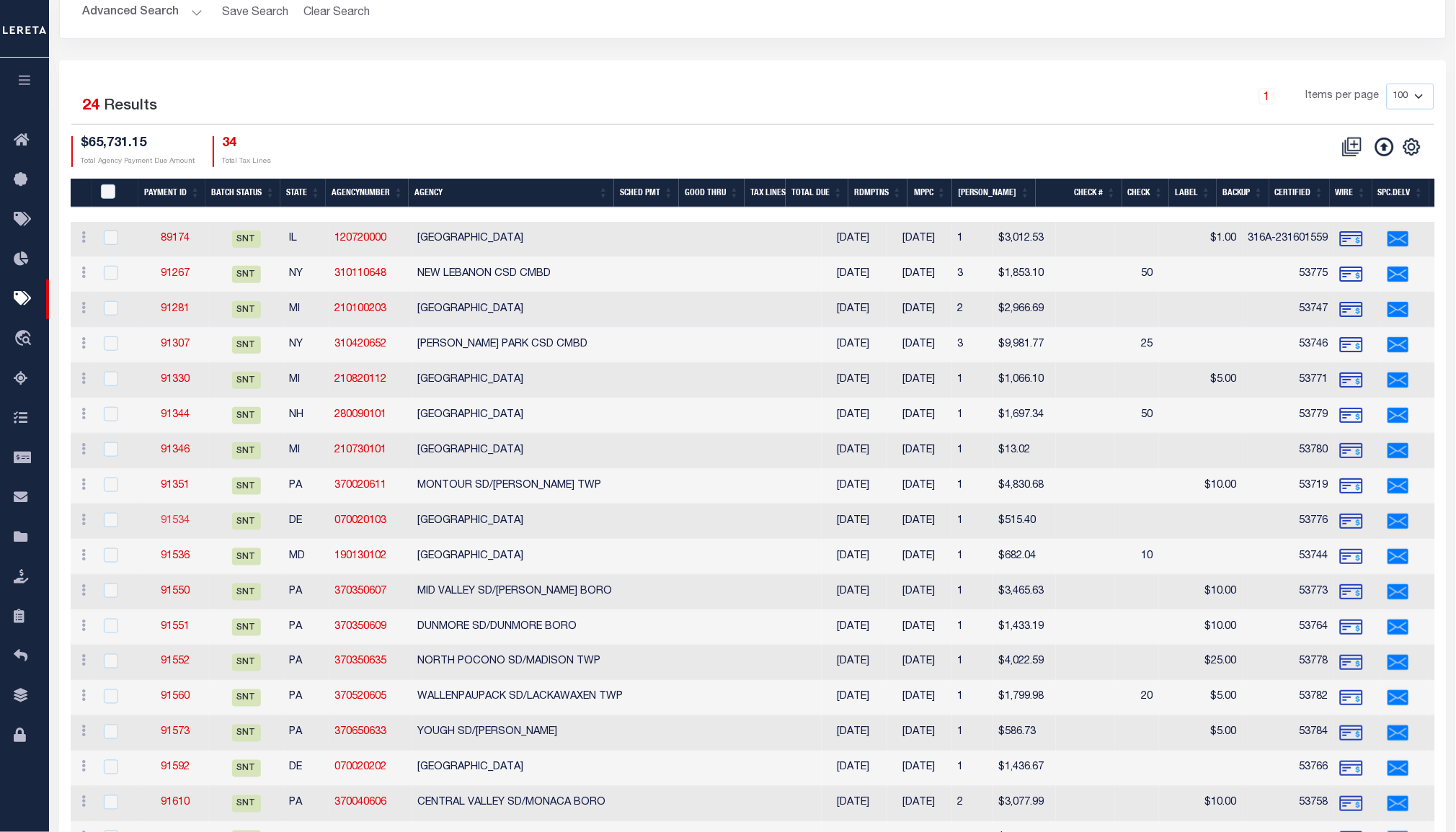
click at [182, 512] on td "91534" at bounding box center [175, 522] width 67 height 35
checkbox input "true"
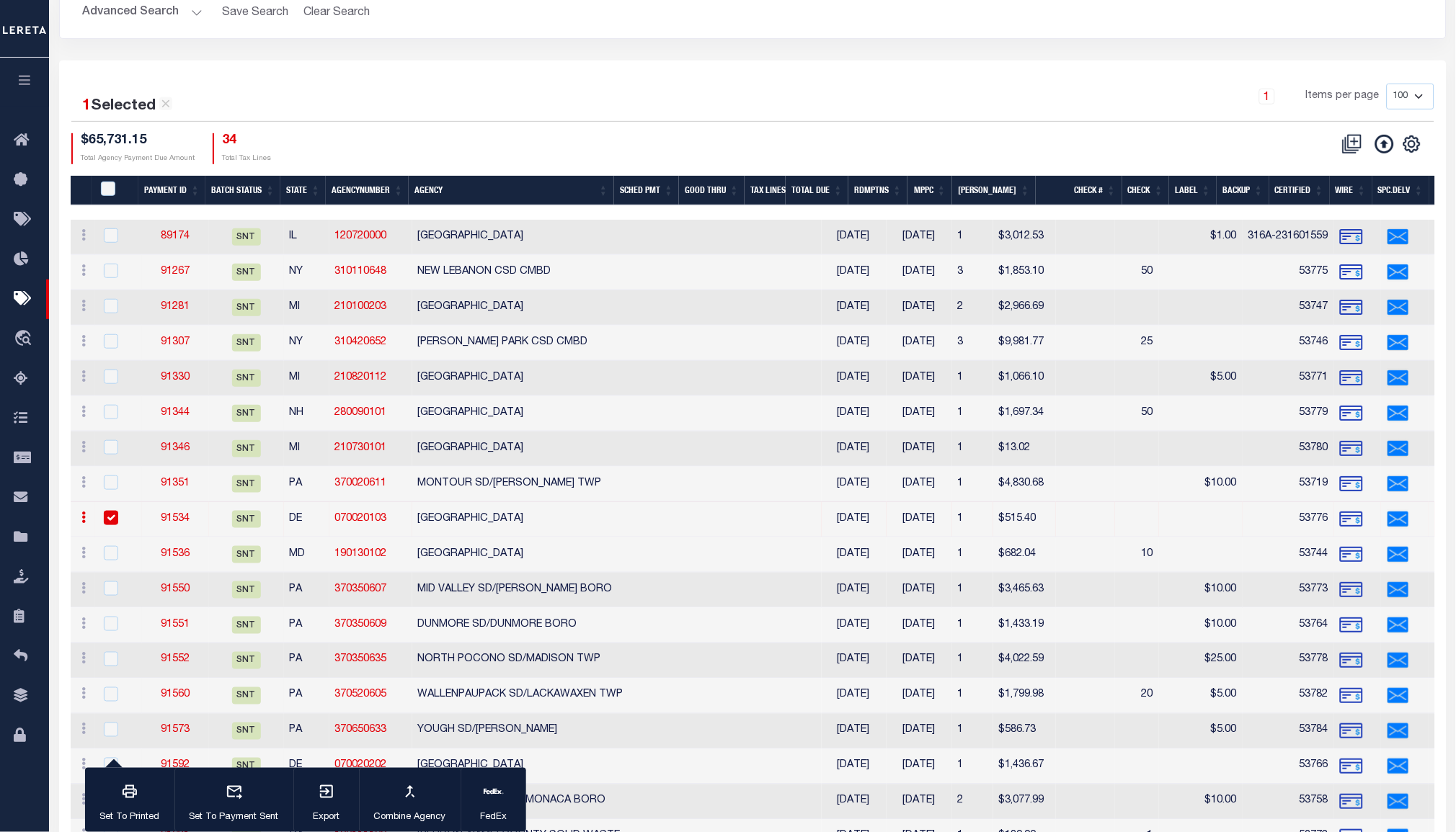
click at [182, 514] on link "91534" at bounding box center [175, 518] width 29 height 10
select select "SNT"
type input "$515.4"
type input "53776"
type input "$9.65"
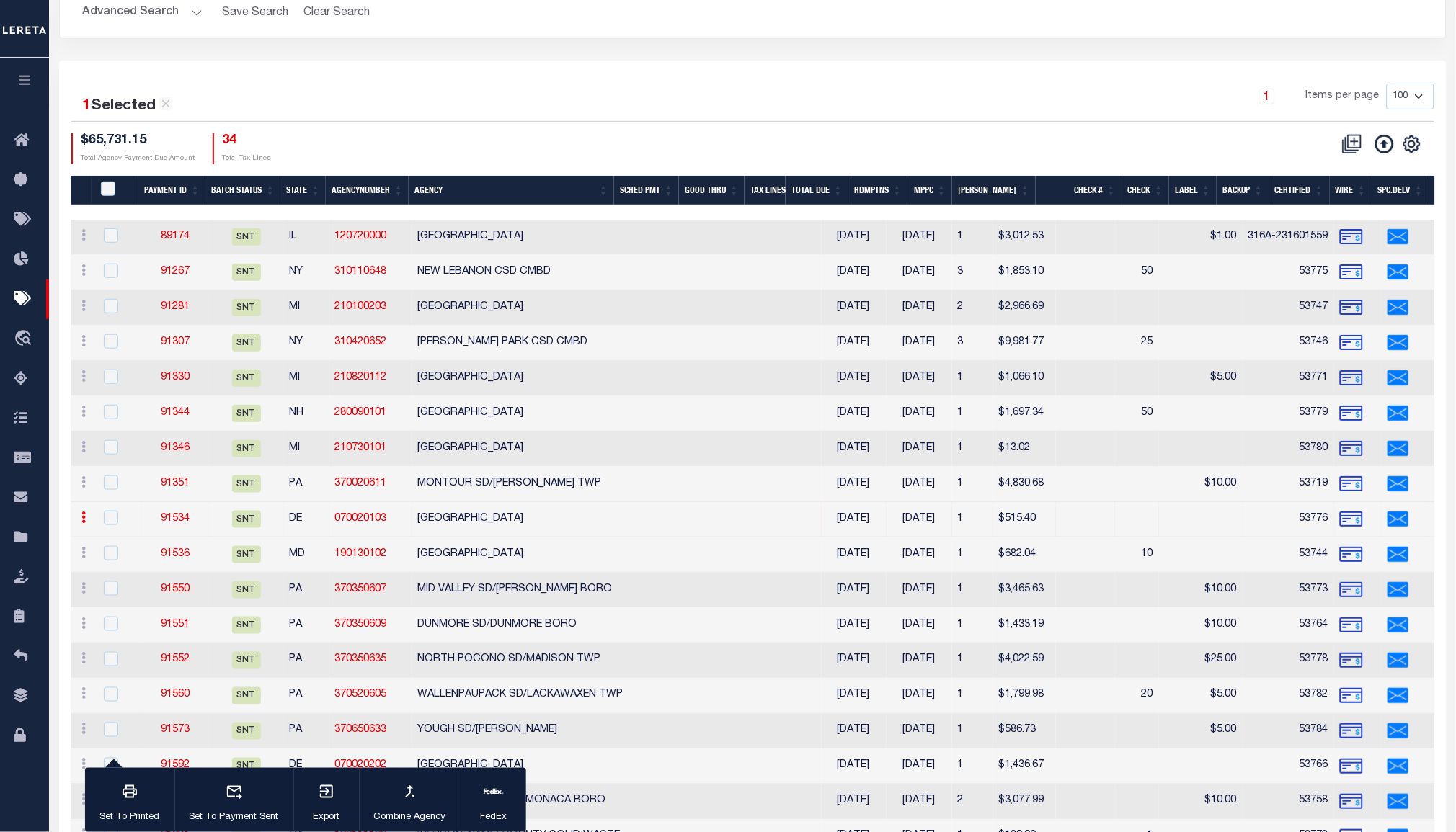
type input "884612763557"
type input "N"
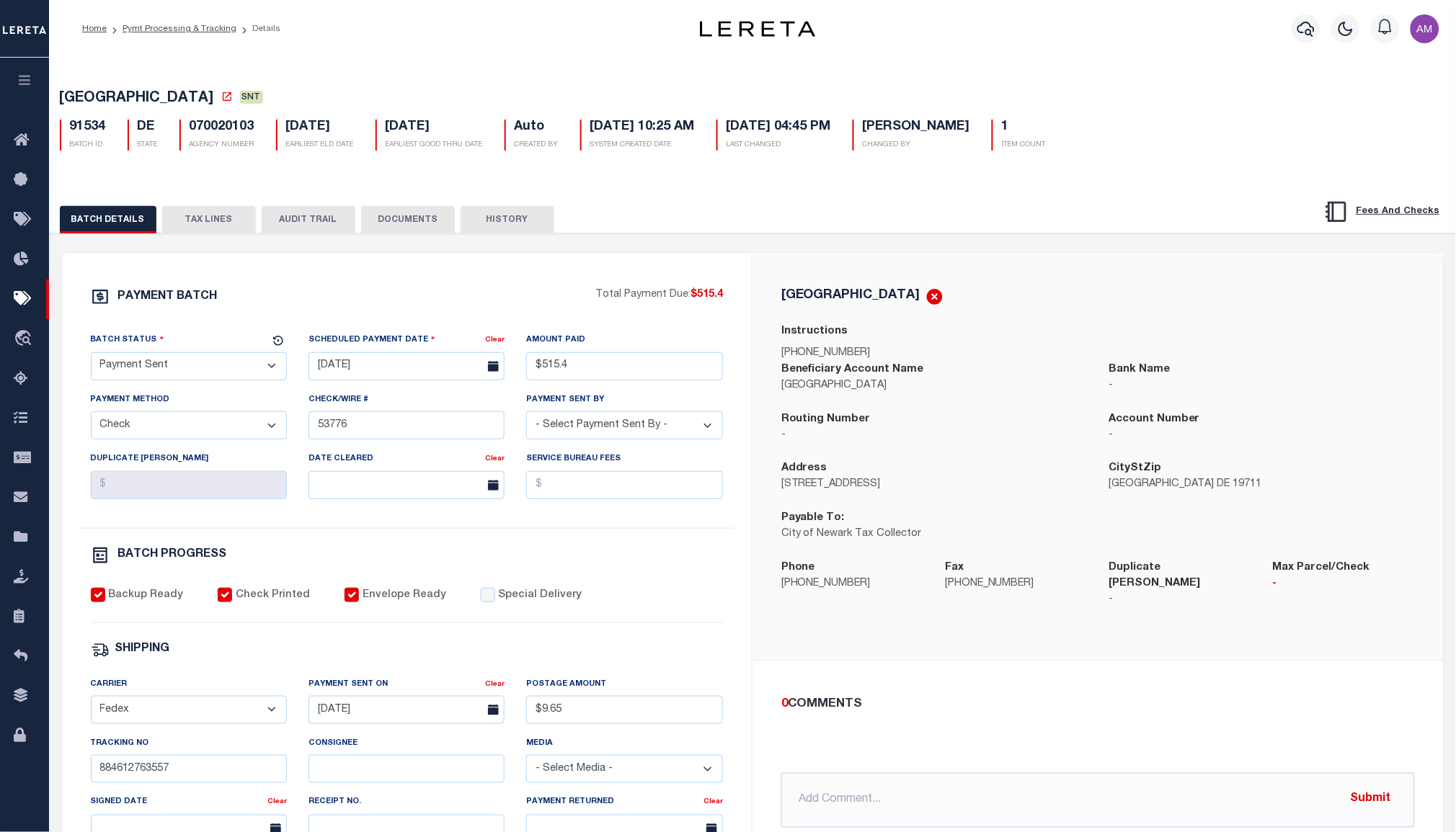
click at [418, 219] on button "DOCUMENTS" at bounding box center [408, 220] width 94 height 27
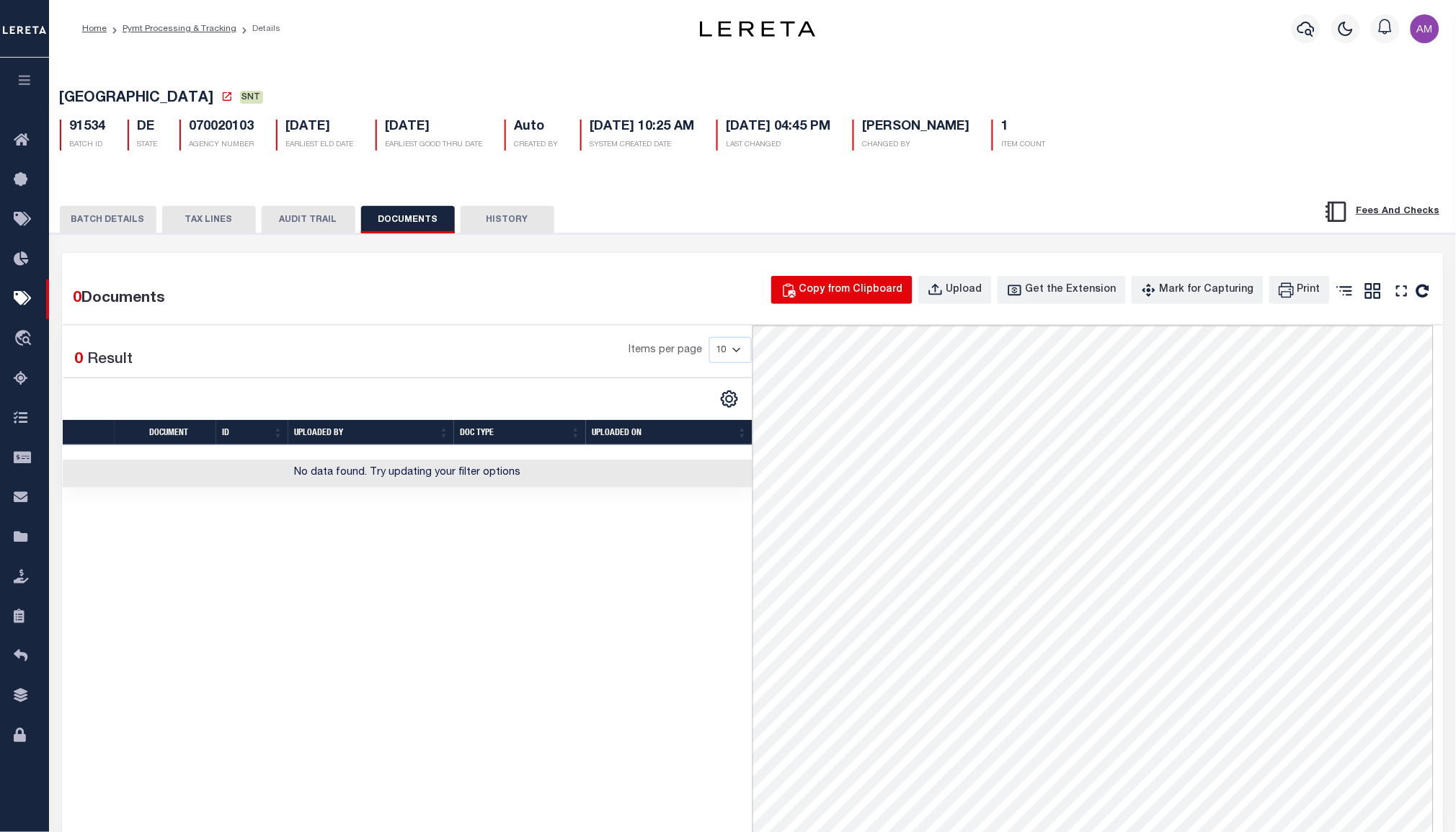
click at [879, 293] on div "Copy from Clipboard" at bounding box center [851, 290] width 104 height 16
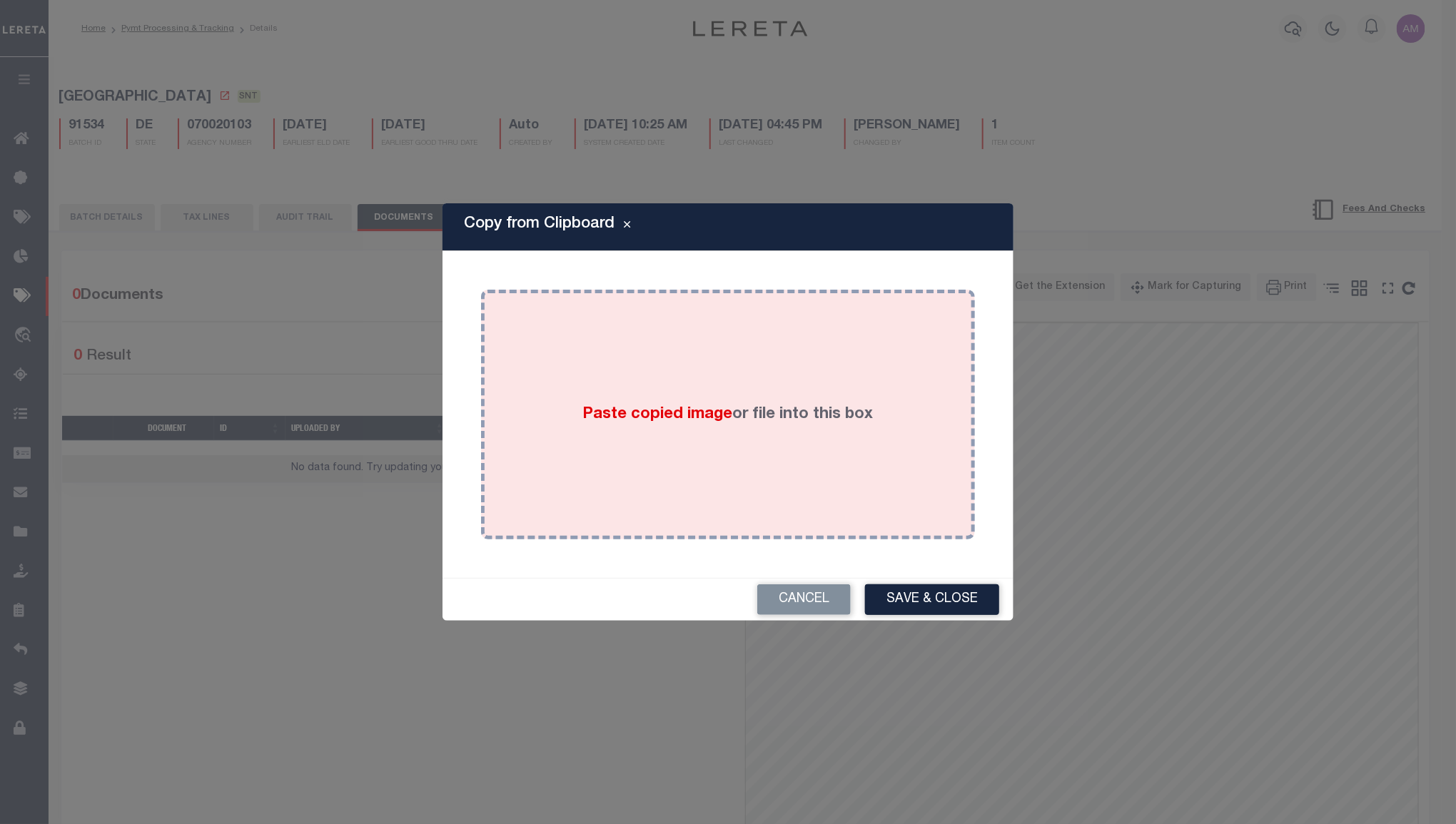
click at [784, 419] on label "Paste copied image or file into this box" at bounding box center [728, 414] width 291 height 23
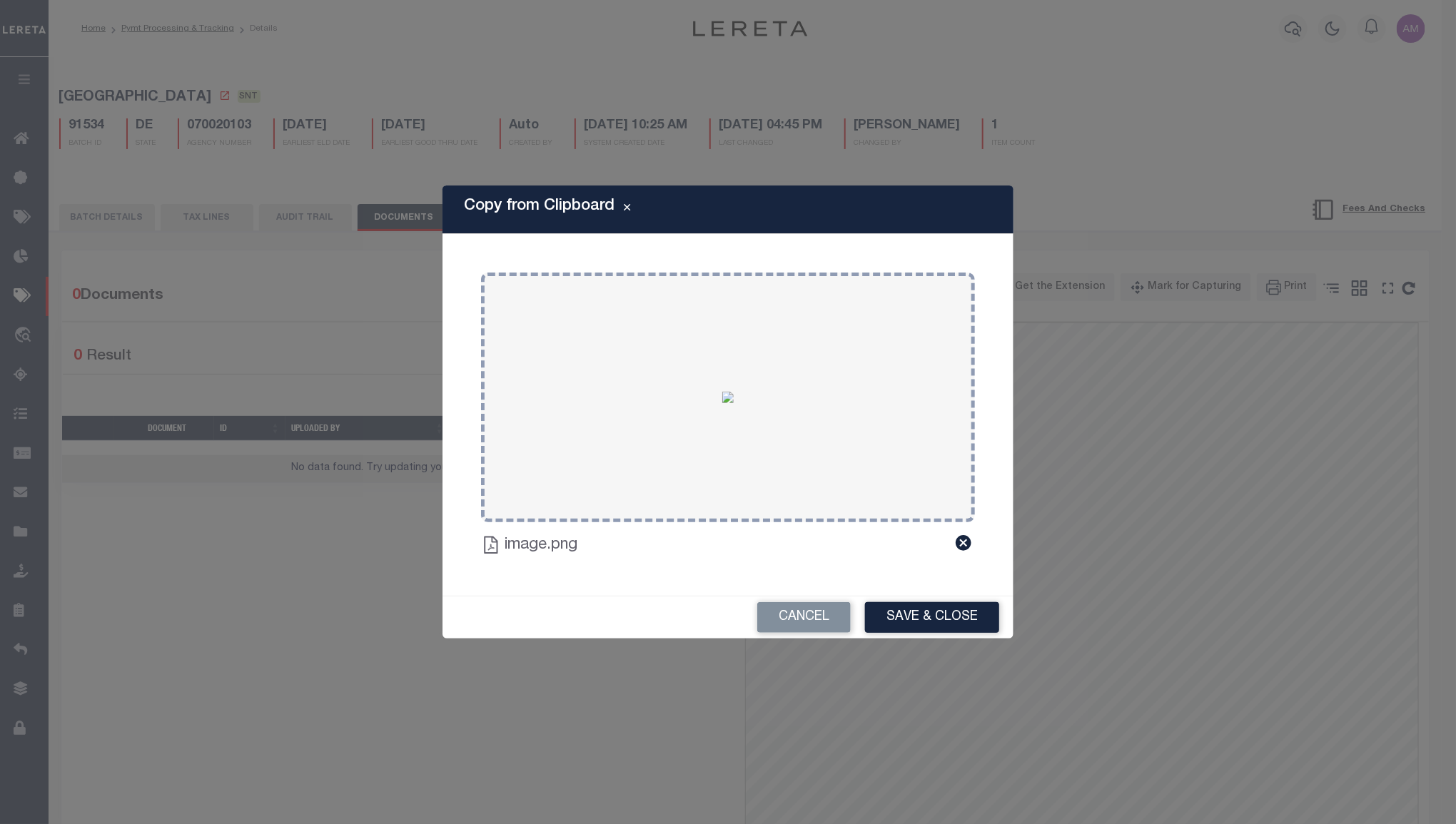
click at [941, 632] on button "Save & Close" at bounding box center [932, 617] width 134 height 30
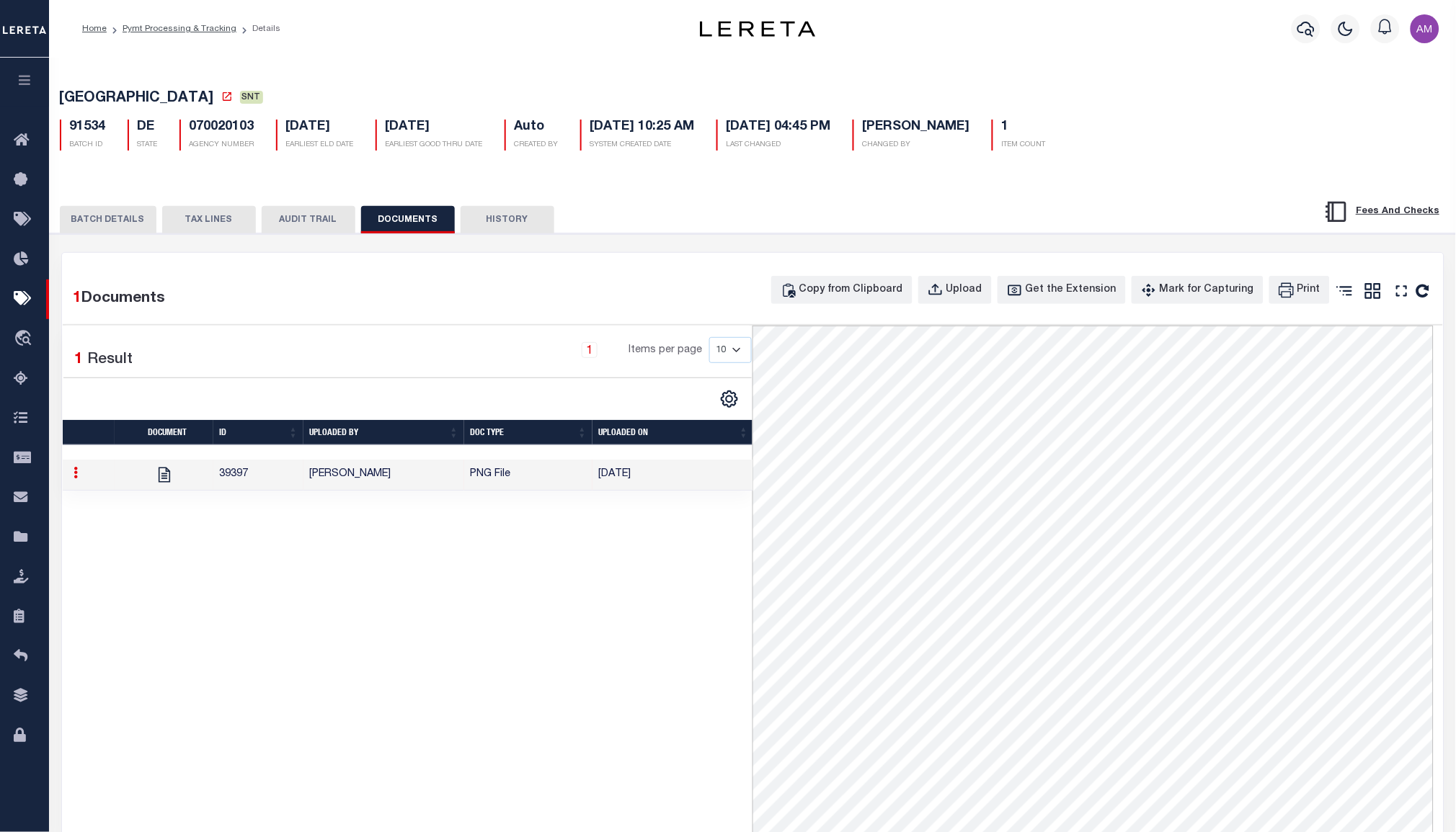
click at [140, 216] on button "BATCH DETAILS" at bounding box center [108, 220] width 97 height 27
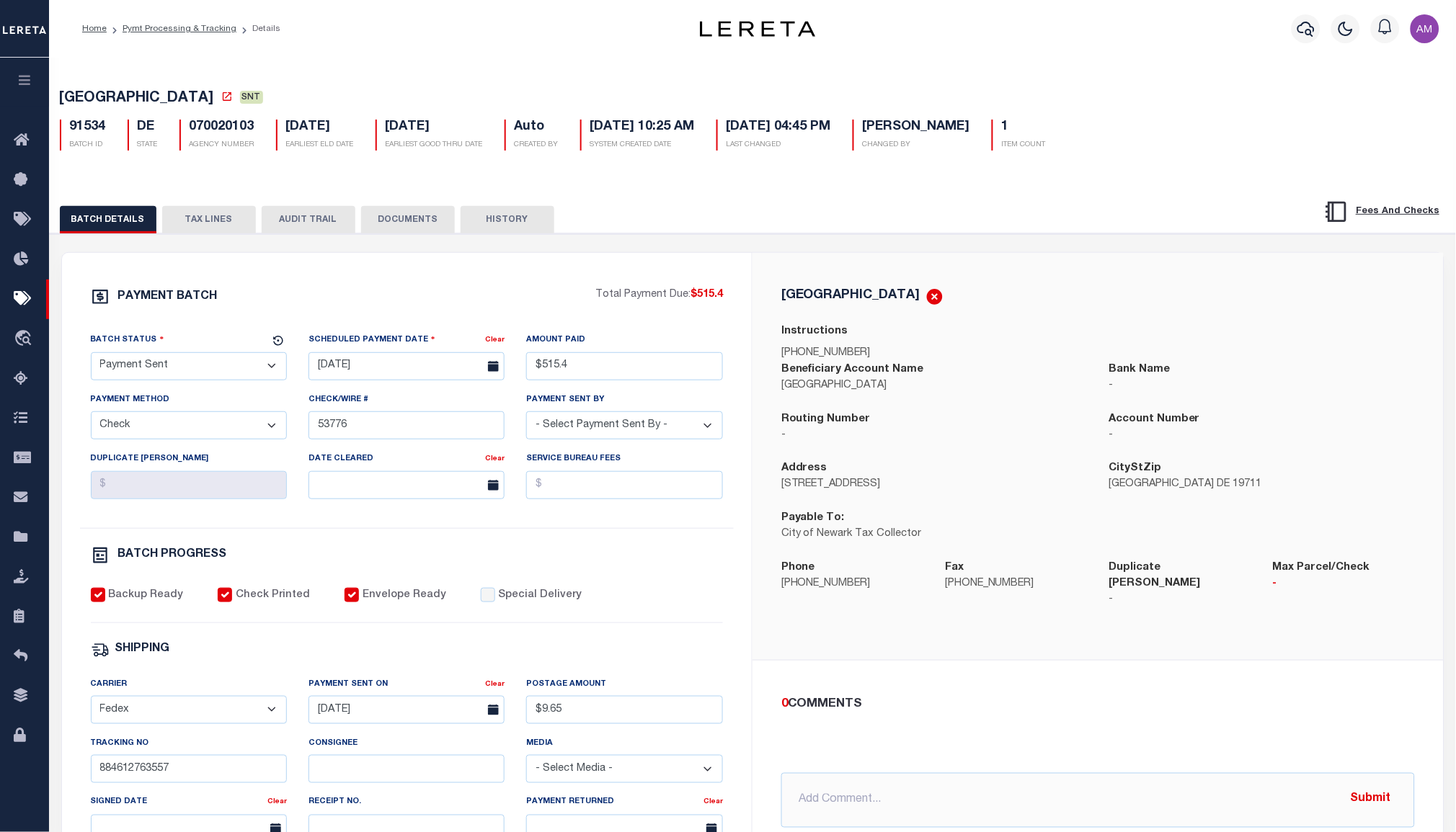
click at [205, 379] on select "- Select Status - Scheduled for Payment Ready For Payment Payment Sent Cleared …" at bounding box center [189, 366] width 196 height 28
select select "CAC"
click at [91, 356] on select "- Select Status - Scheduled for Payment Ready For Payment Payment Sent Cleared …" at bounding box center [189, 366] width 196 height 28
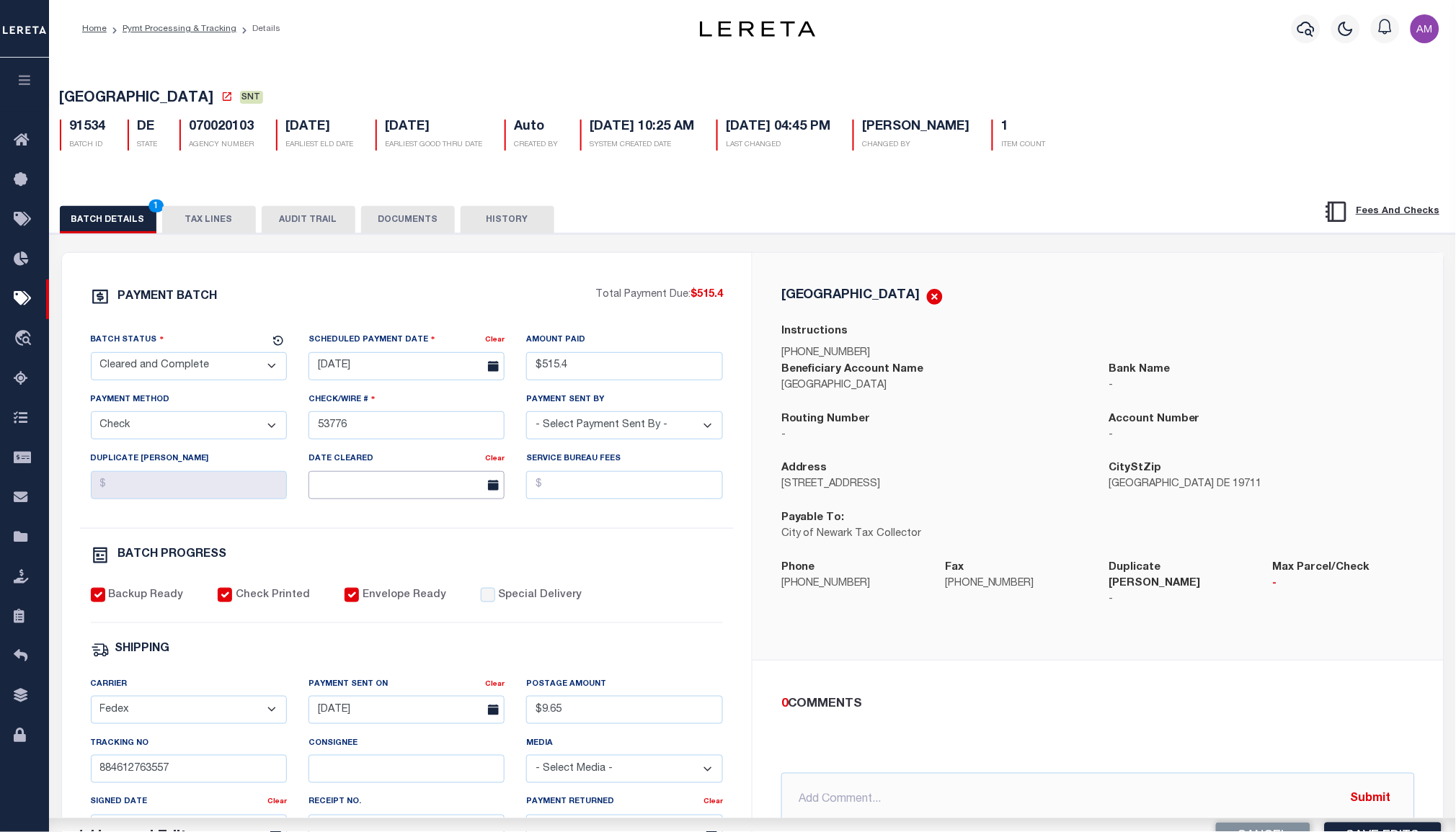
click at [358, 489] on input "text" at bounding box center [406, 485] width 196 height 28
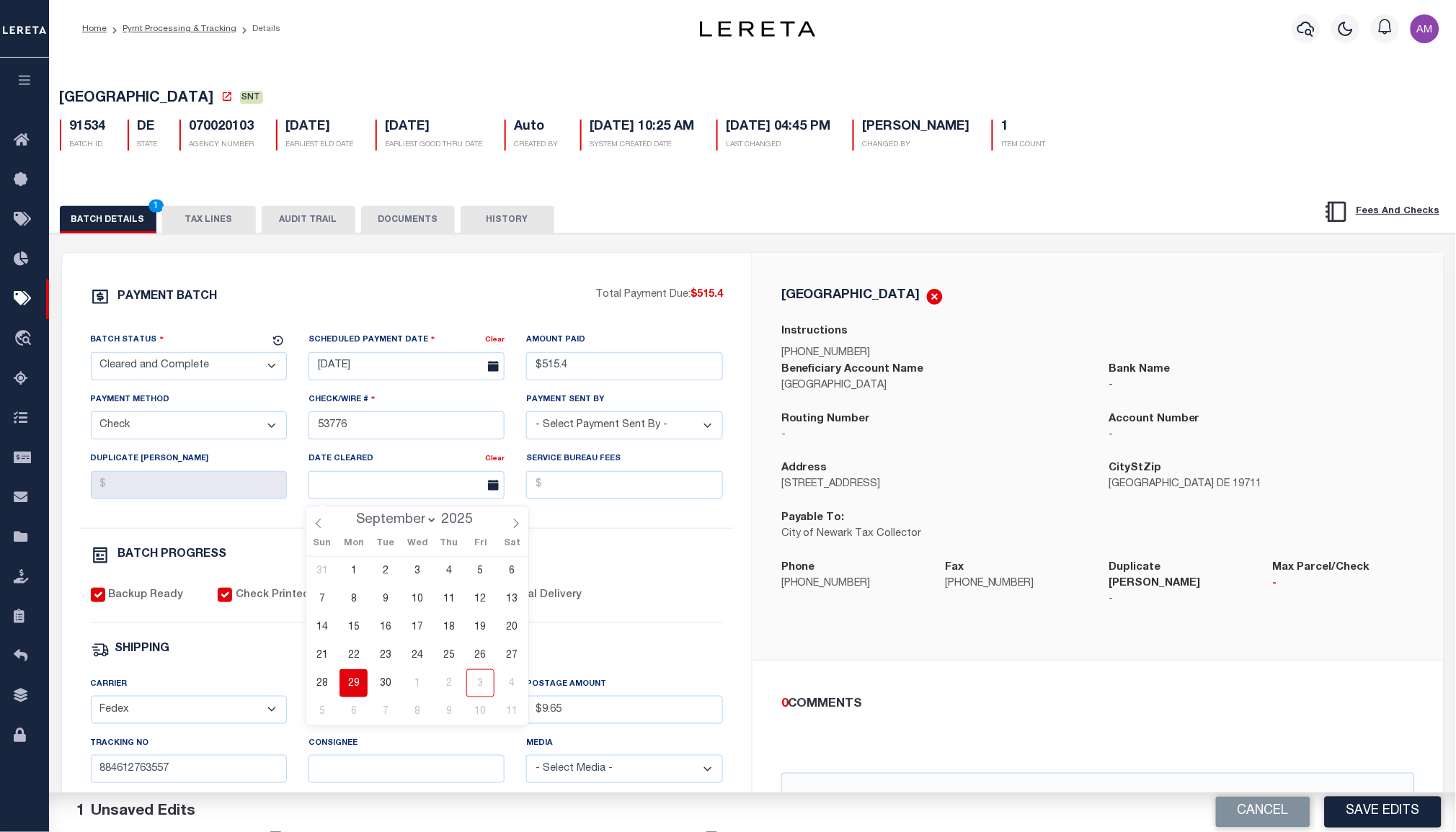
drag, startPoint x: 361, startPoint y: 687, endPoint x: 581, endPoint y: 647, distance: 223.6
click at [364, 687] on span "29" at bounding box center [353, 683] width 28 height 28
type input "09/29/2025"
click at [633, 630] on div "PAYMENT BATCH Total Payment Due: $515.4 Batch Status - Select Status -" at bounding box center [406, 675] width 655 height 774
drag, startPoint x: 409, startPoint y: 235, endPoint x: 397, endPoint y: 229, distance: 13.4
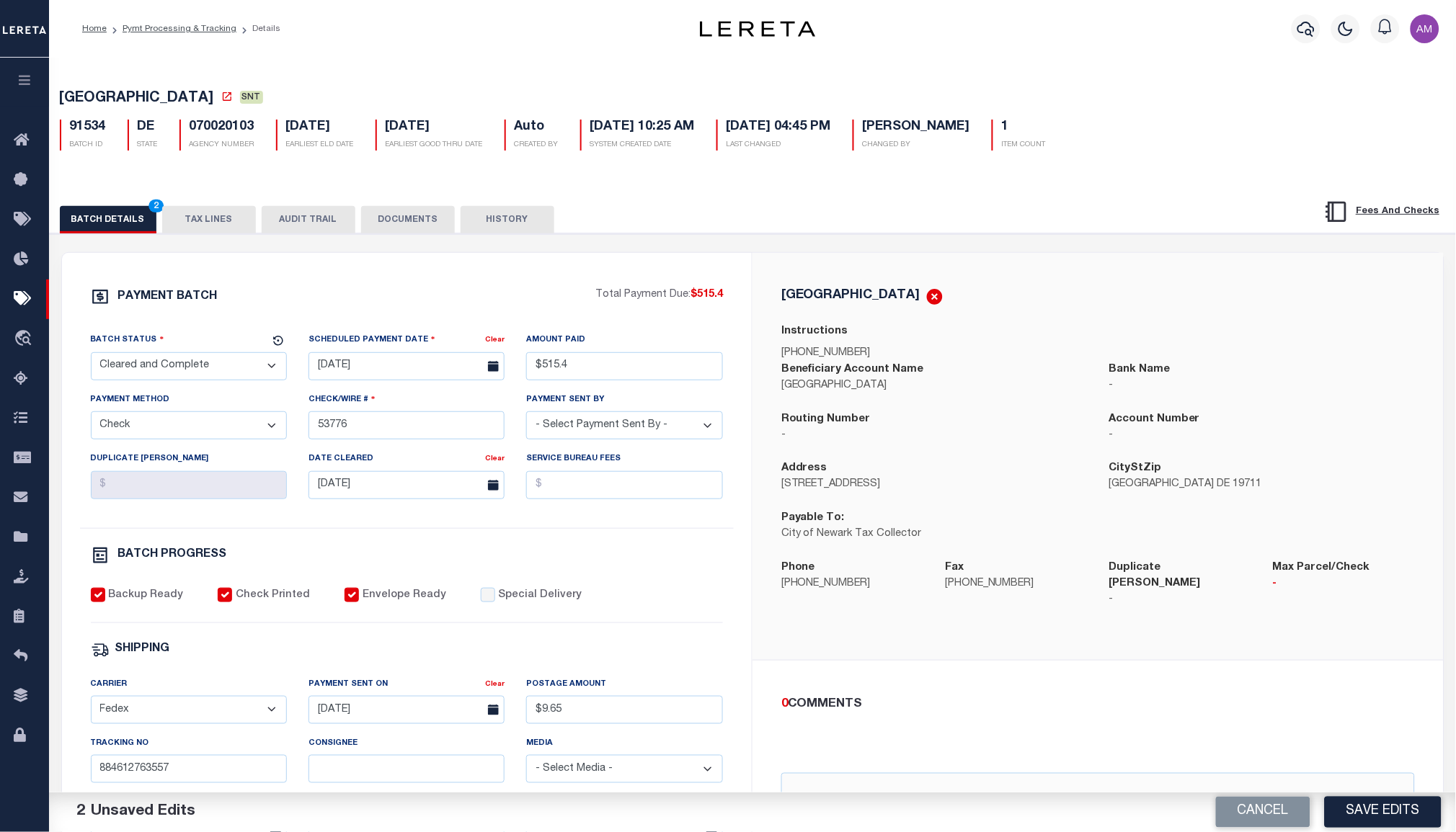
click at [397, 229] on button "DOCUMENTS" at bounding box center [408, 220] width 94 height 27
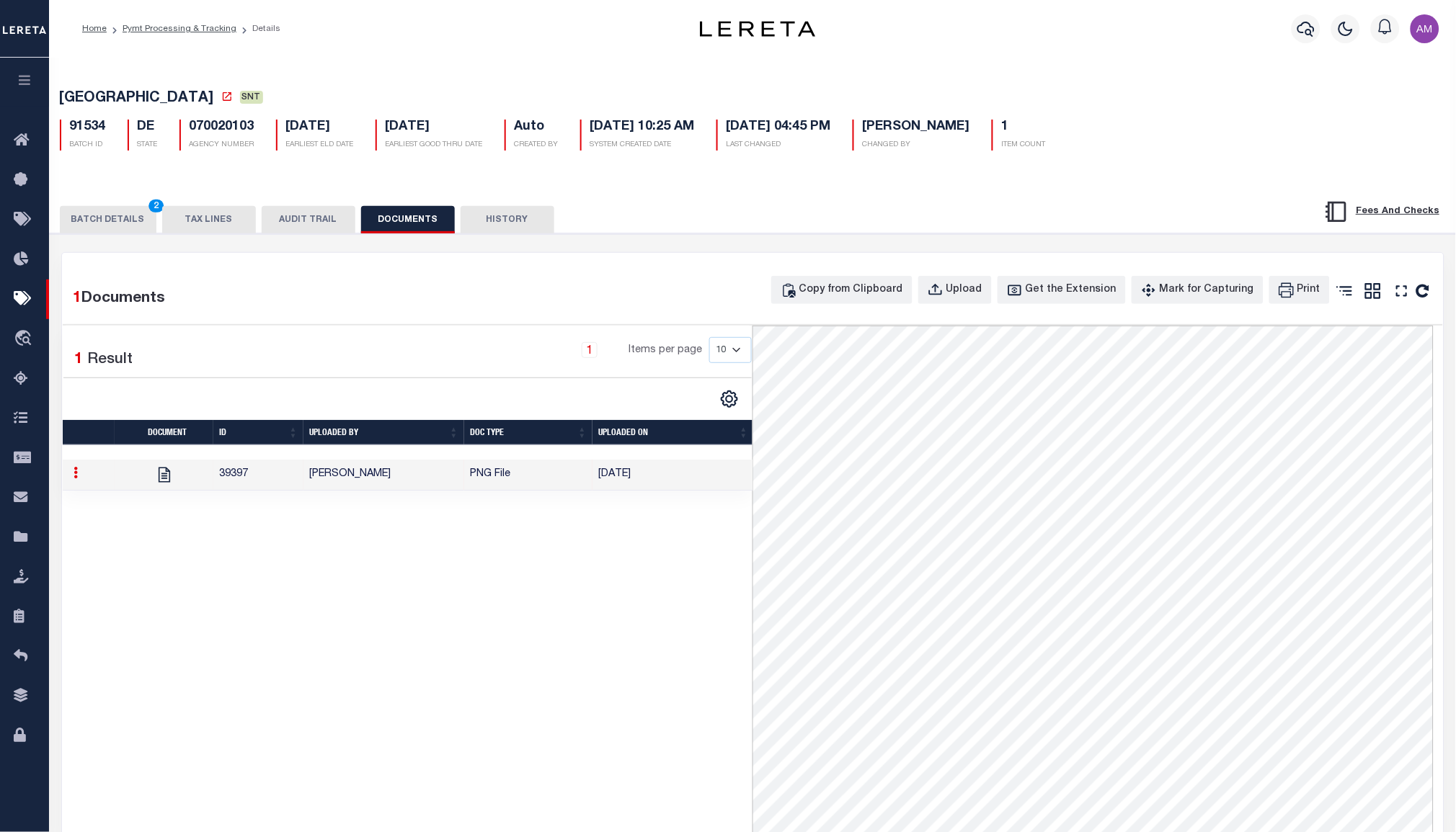
click at [96, 230] on button "BATCH DETAILS 2" at bounding box center [108, 220] width 97 height 27
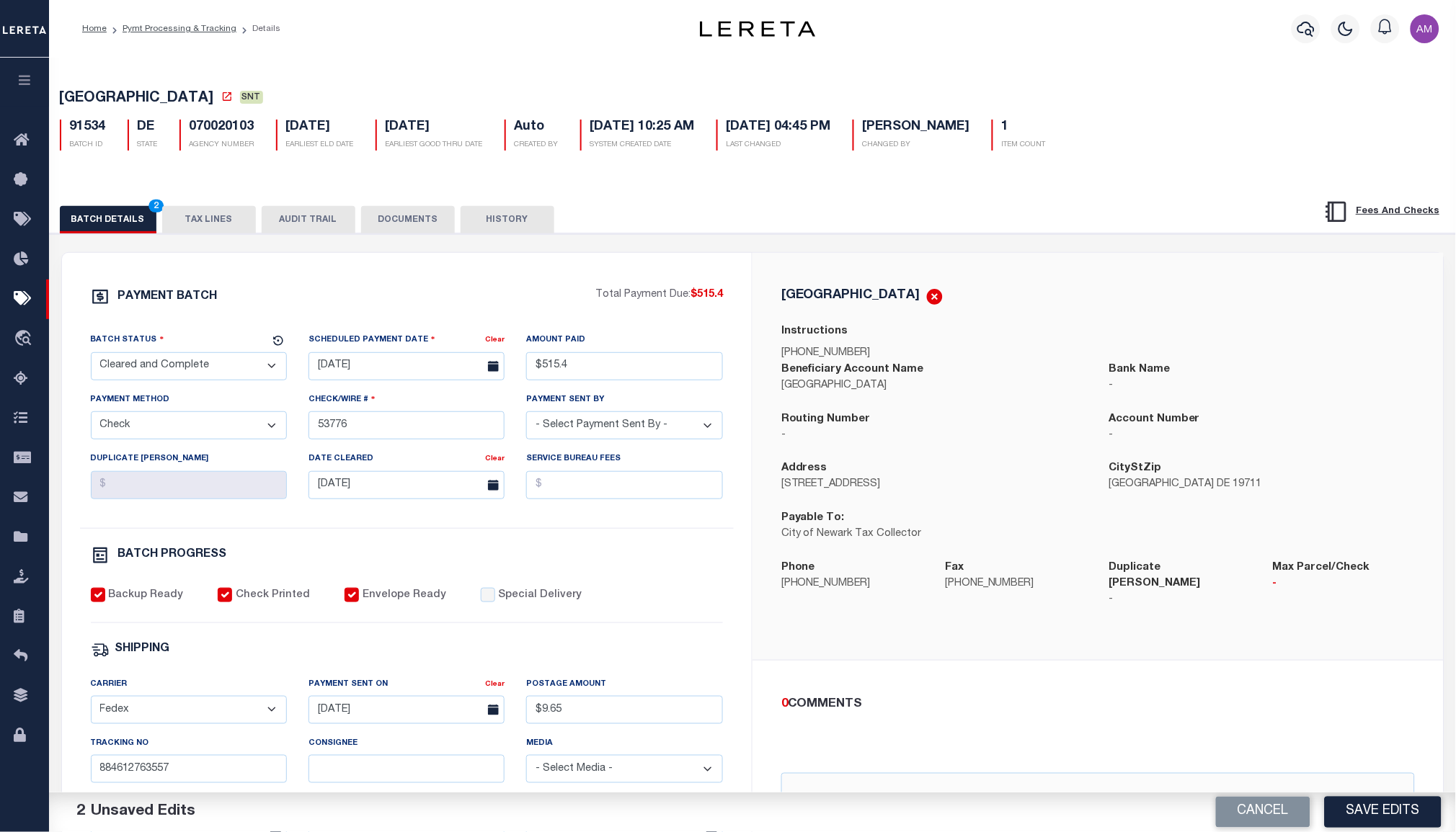
click at [1379, 826] on button "Save Edits" at bounding box center [1383, 813] width 117 height 31
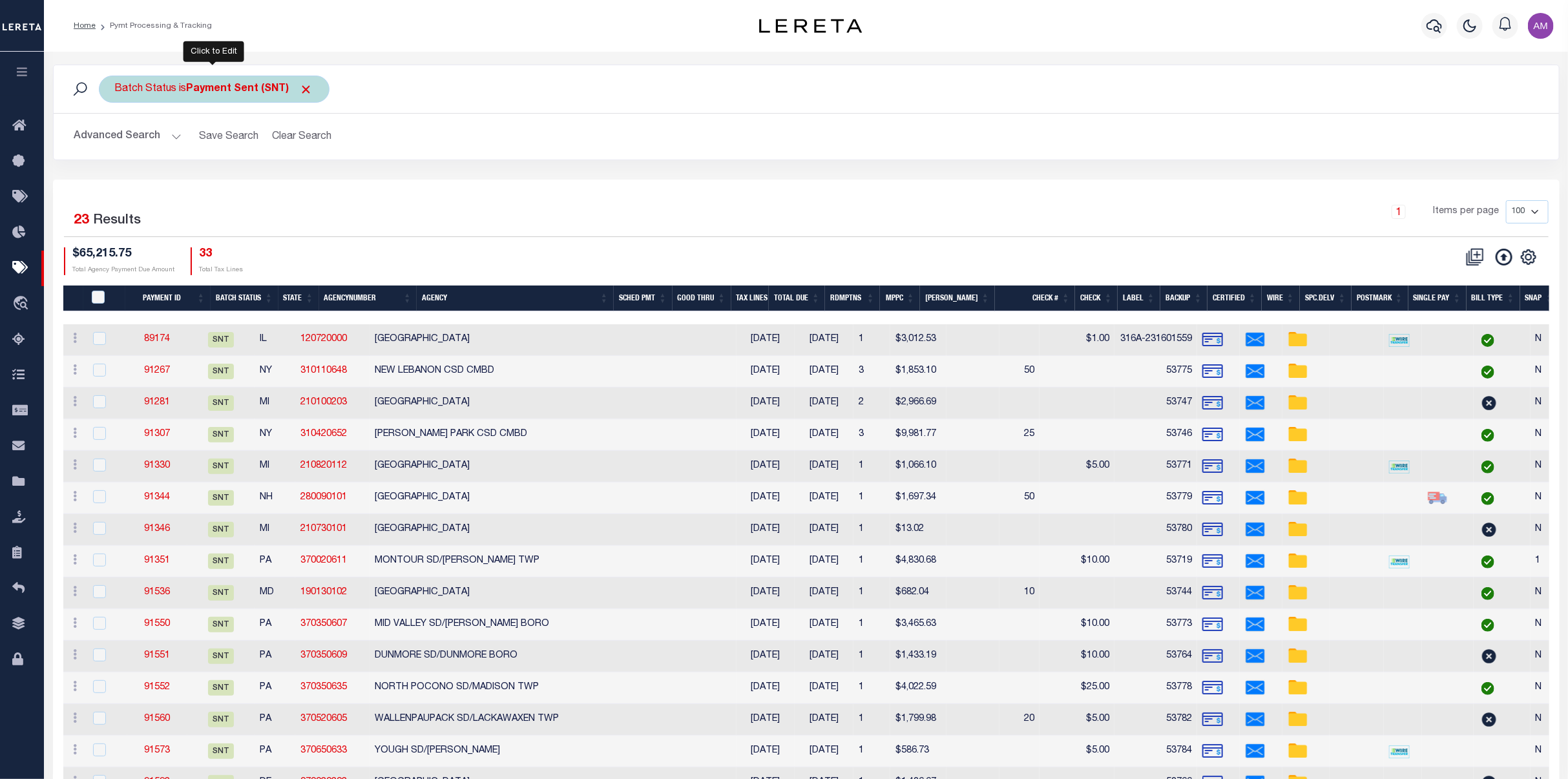
click at [186, 87] on div "Batch Status is Payment Sent (SNT)" at bounding box center [214, 90] width 231 height 27
click at [202, 150] on select "Awaiting Funds (AWF) Cleared and Complete (CAC) New Check Needed (NCN) Payment …" at bounding box center [210, 152] width 190 height 25
select select "RCD"
click at [116, 141] on select "Awaiting Funds (AWF) Cleared and Complete (CAC) New Check Needed (NCN) Payment …" at bounding box center [210, 152] width 190 height 25
click at [297, 191] on input "Apply" at bounding box center [286, 180] width 38 height 21
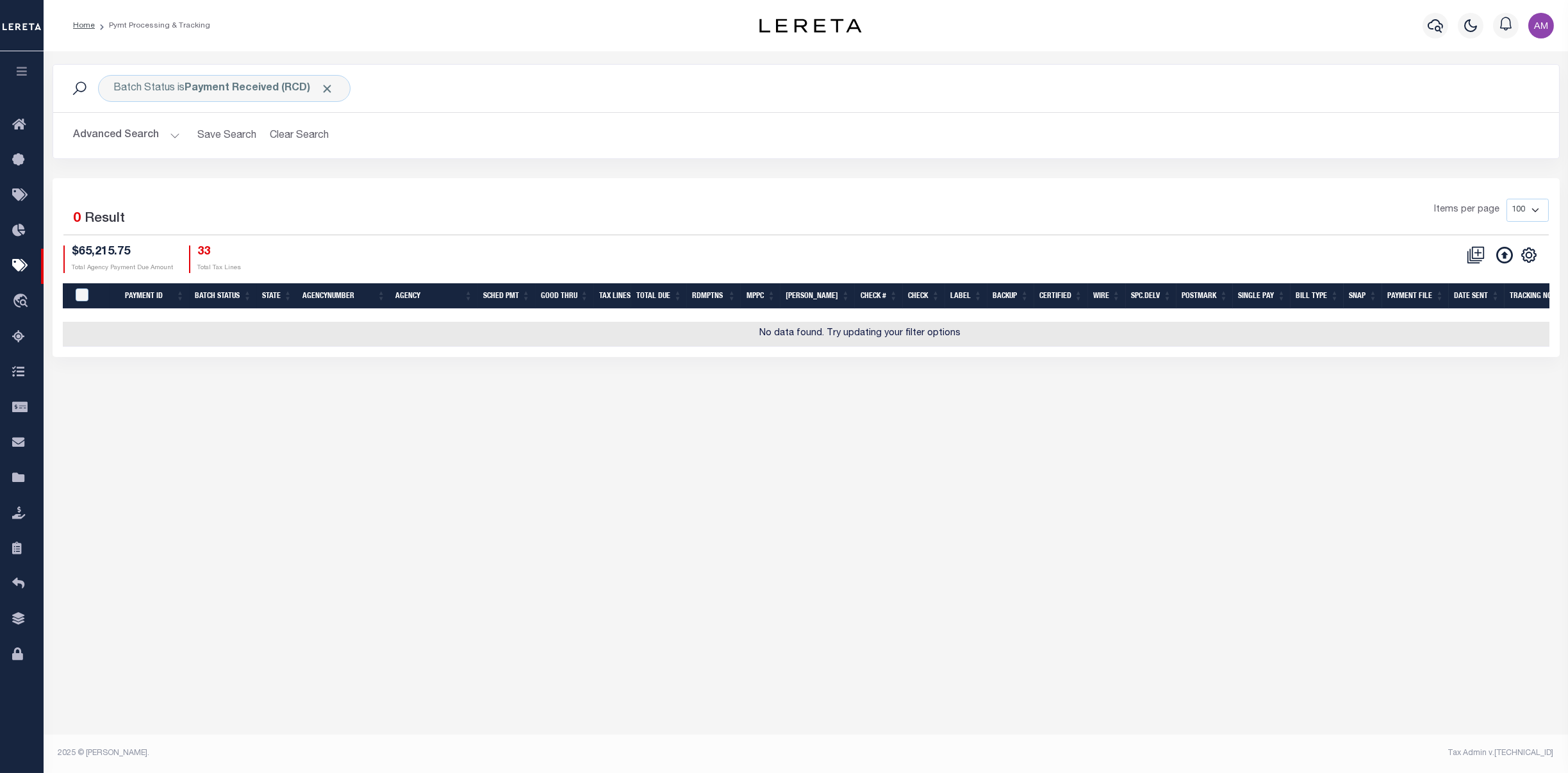
click at [107, 135] on button "Advanced Search" at bounding box center [127, 136] width 106 height 25
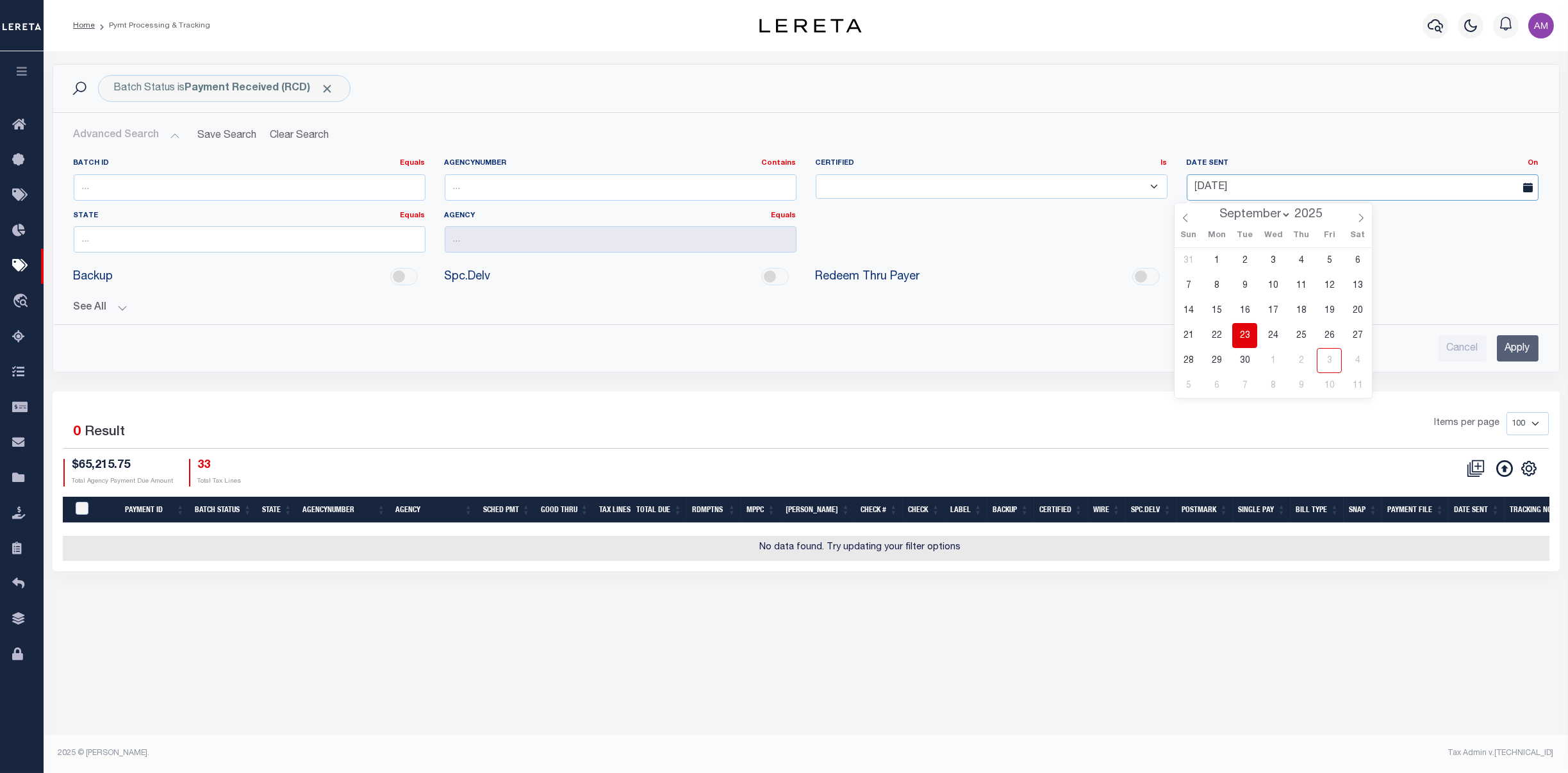
click at [1051, 196] on div "Batch ID Equals Equals Is Not Equal To Is Greater Than Is Less Than AgencyNumbe…" at bounding box center [806, 211] width 1484 height 105
click at [1307, 354] on input "Apply" at bounding box center [1518, 348] width 42 height 27
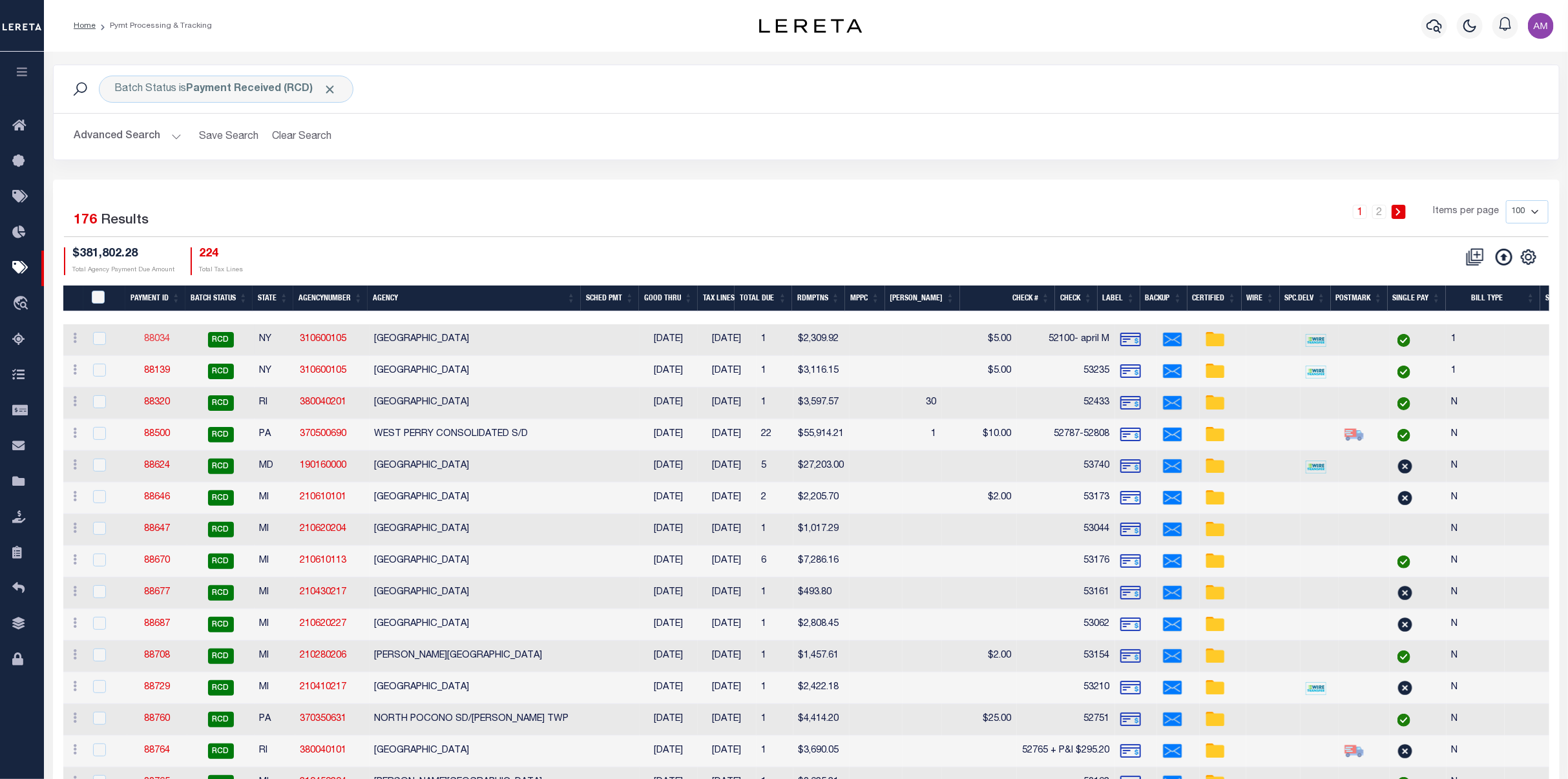
click at [163, 336] on link "88034" at bounding box center [157, 339] width 26 height 9
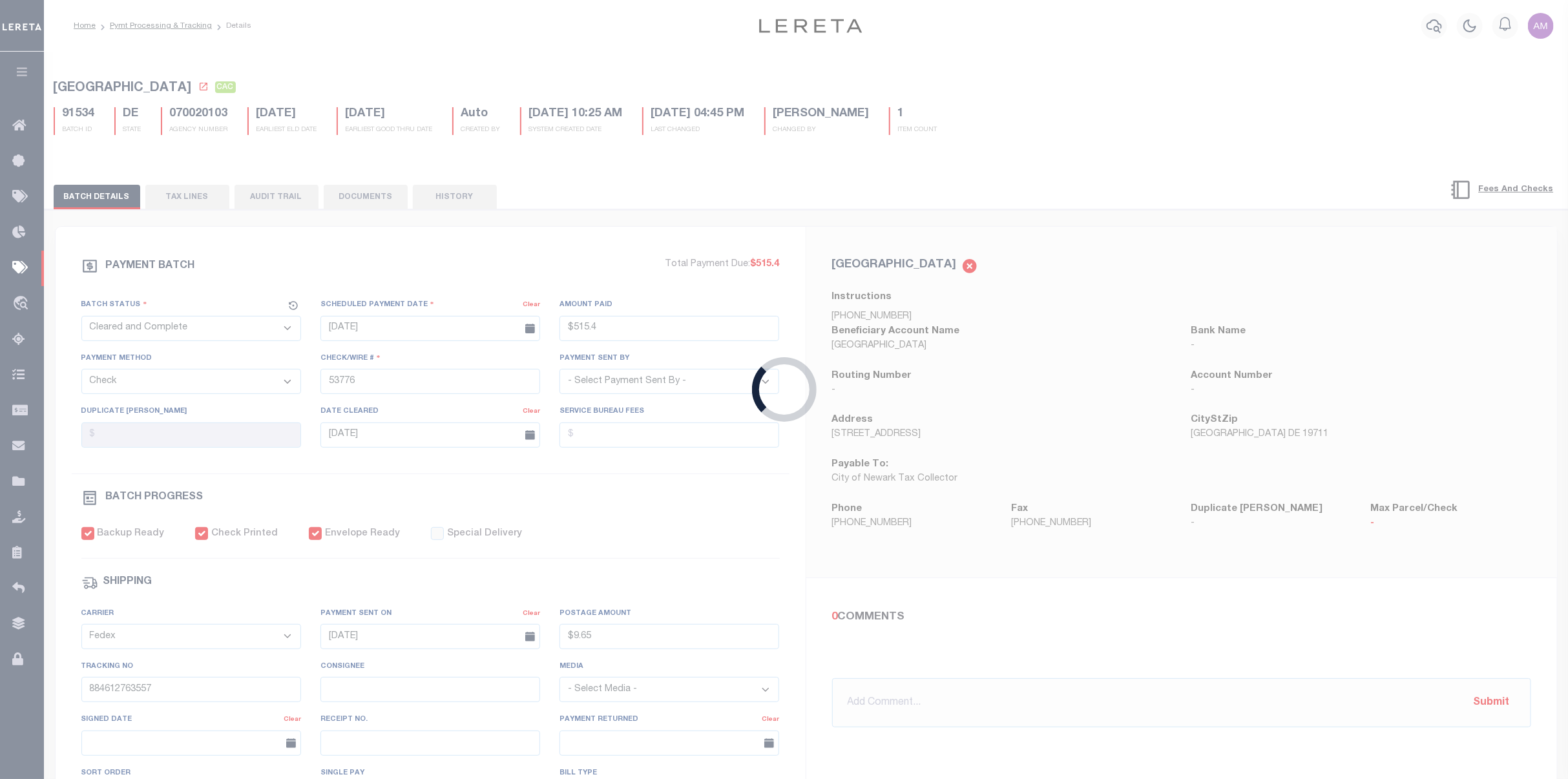
select select "RCD"
type input "07/28/2025"
type input "$2,309.92"
select select "CCK"
type input "52100- april M"
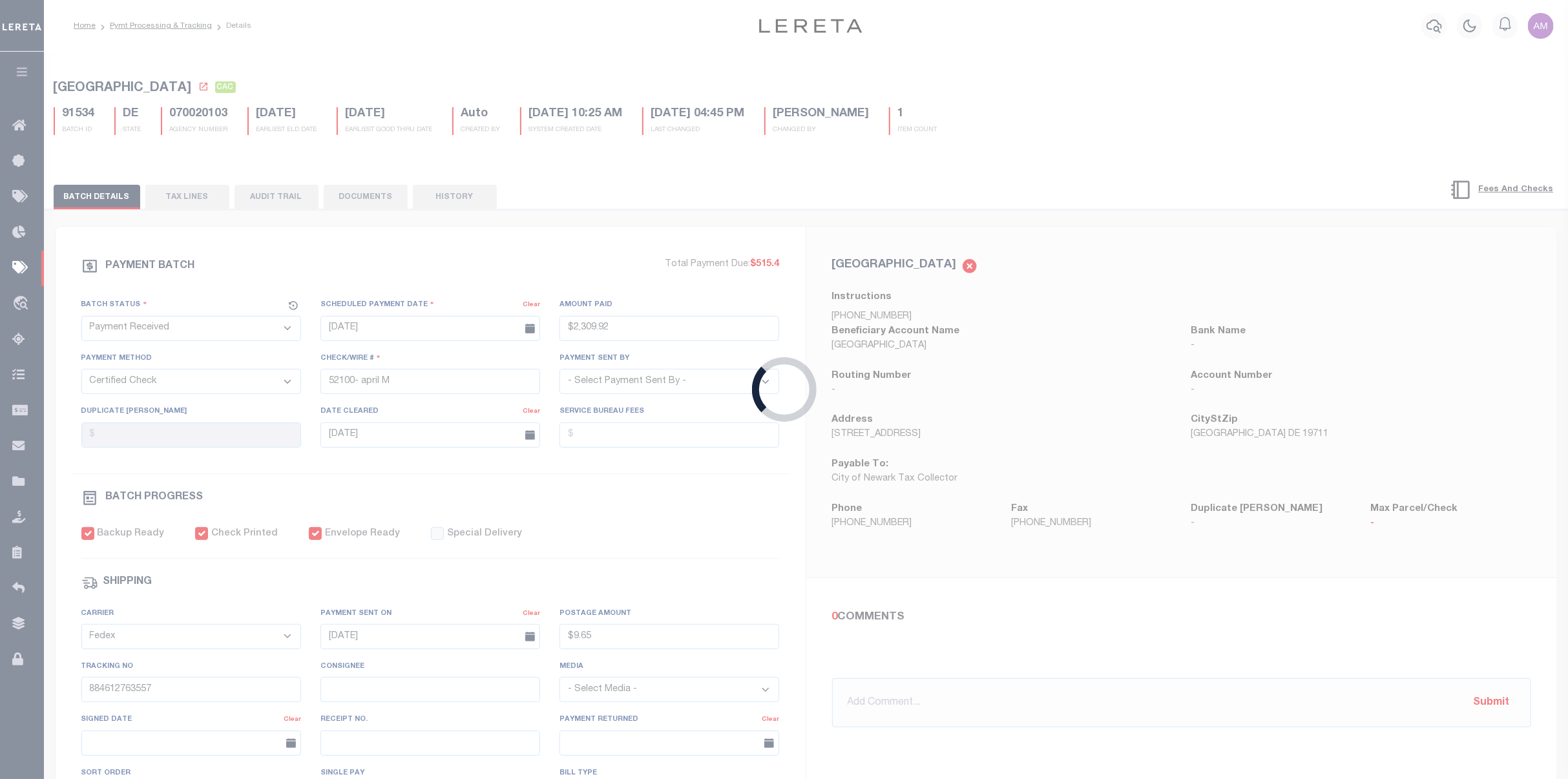
select select "[PERSON_NAME]"
type input "$5"
type input "07/28/2025"
type input "$8.7"
type input "883121524136"
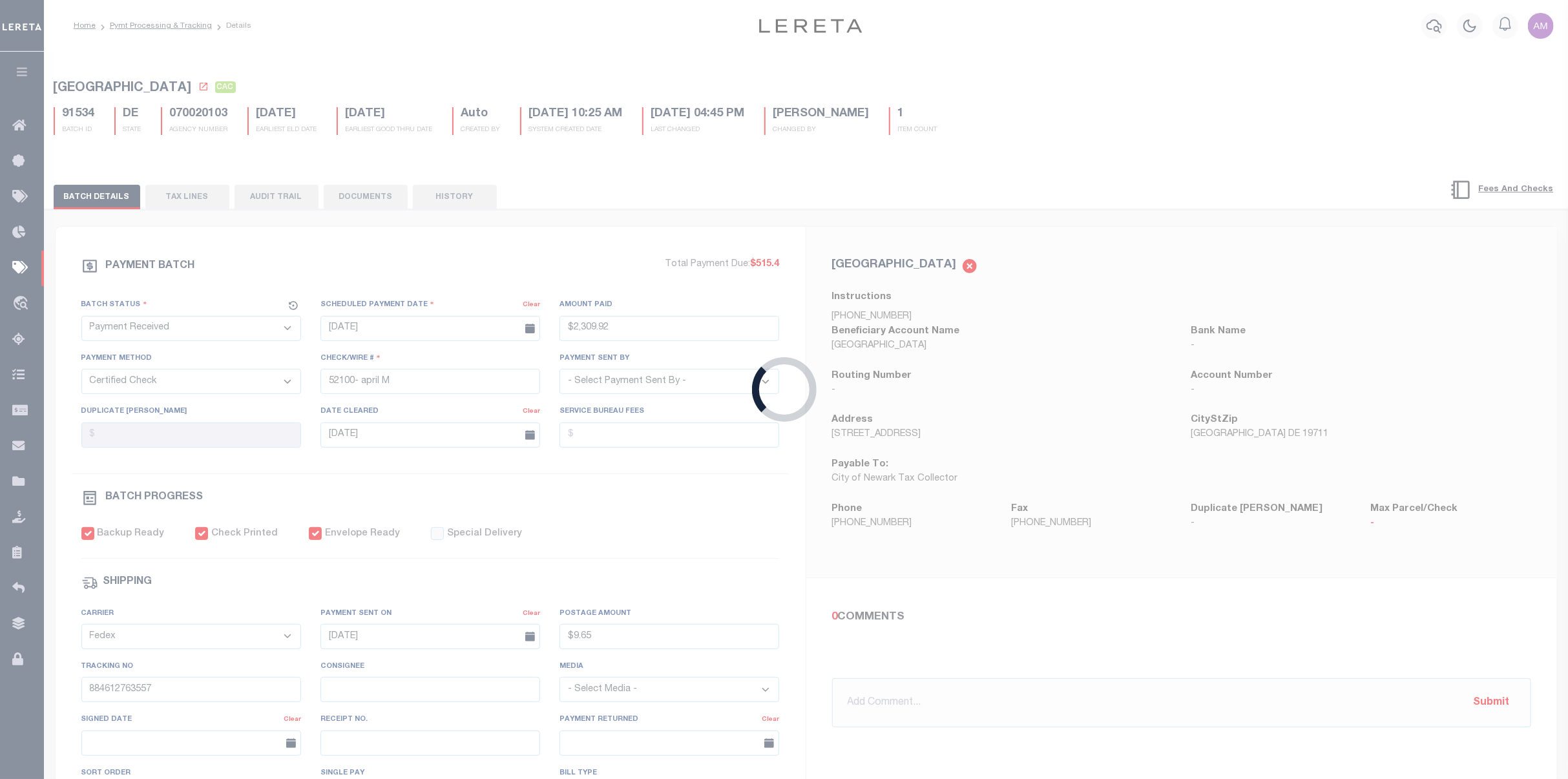
type input "Y.Yoland"
type input "08/05/2025"
type input "1"
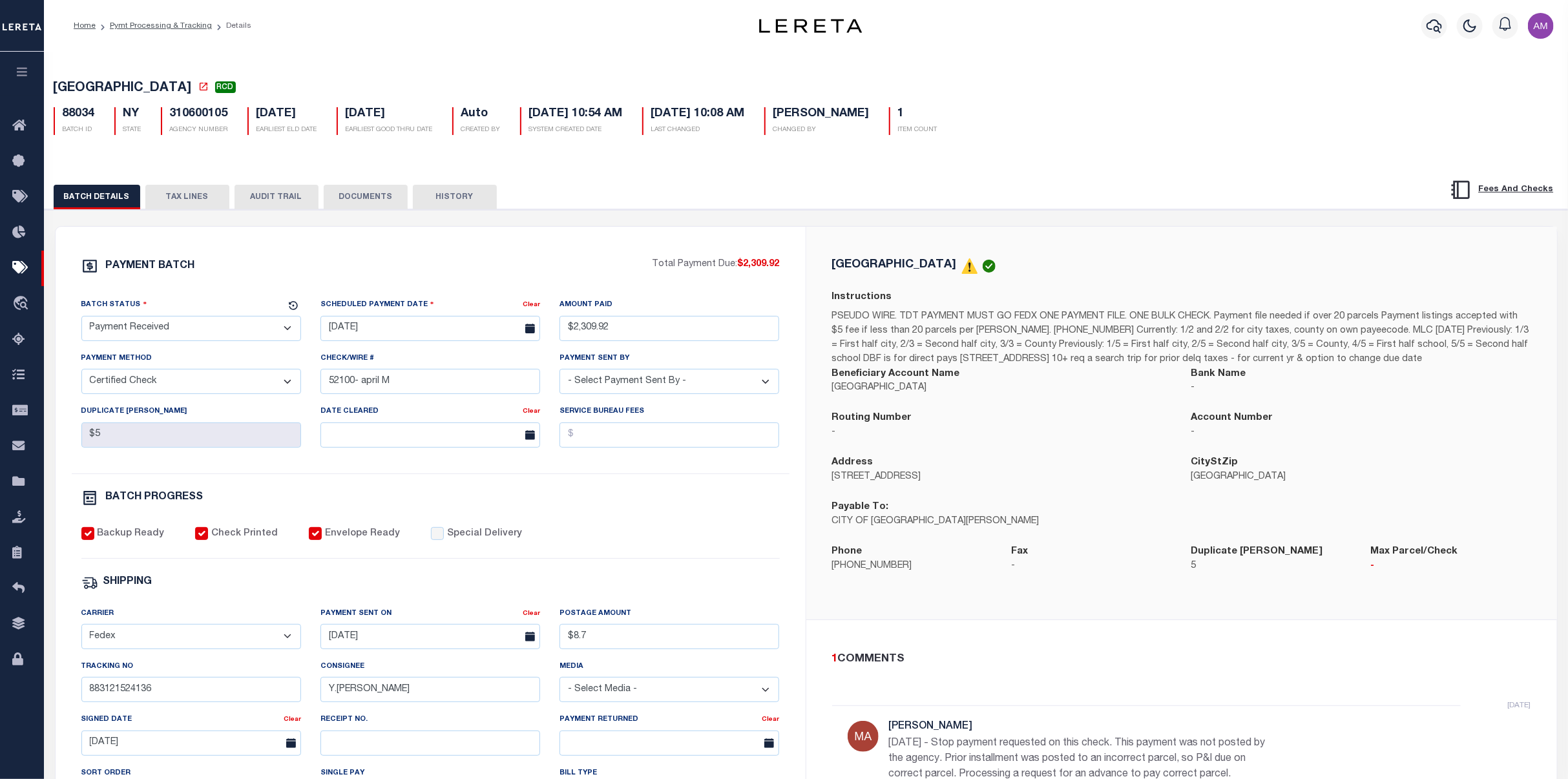
click at [197, 187] on button "TAX LINES" at bounding box center [187, 197] width 84 height 25
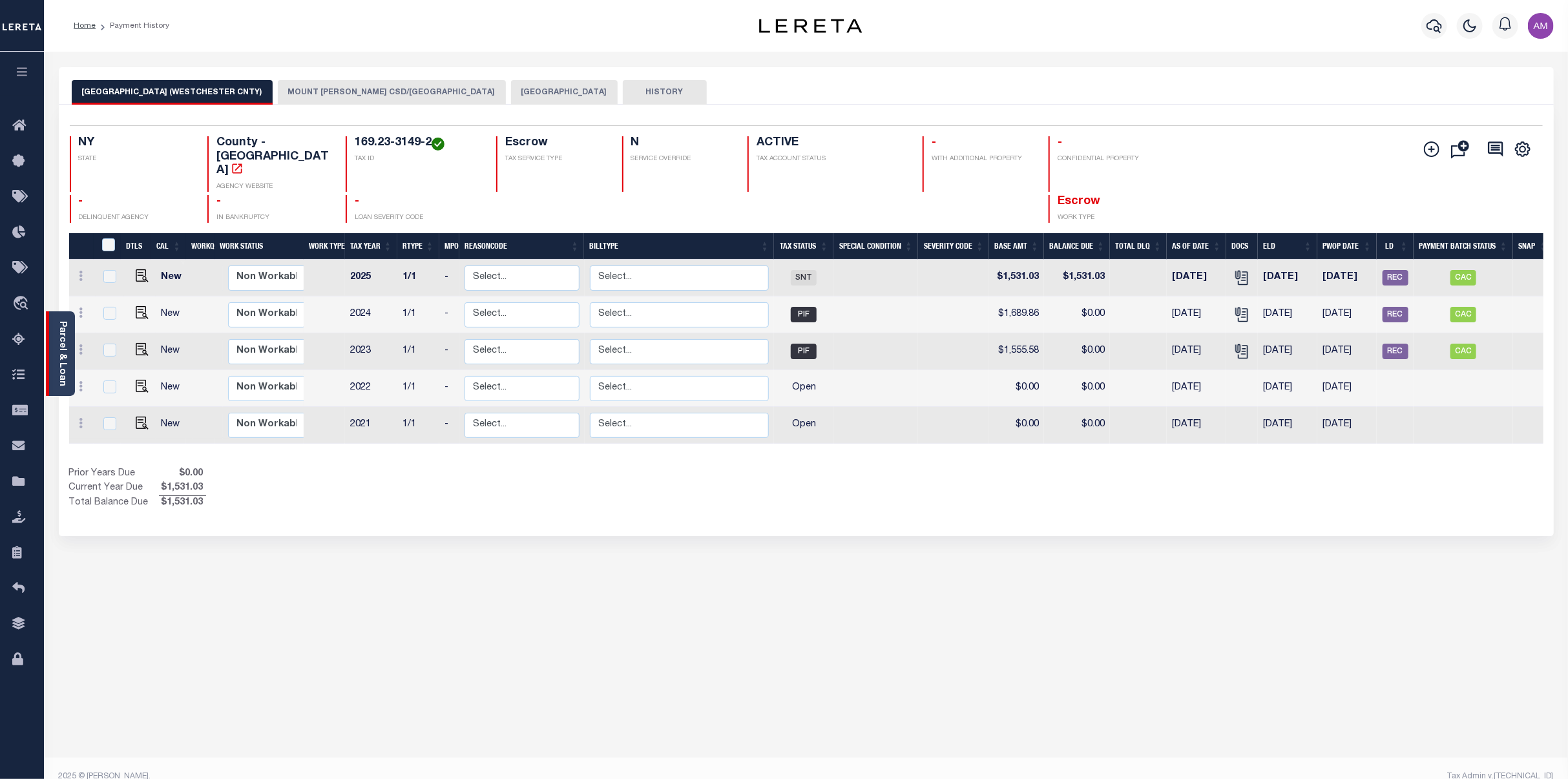
click at [67, 354] on link "Parcel & Loan" at bounding box center [62, 353] width 9 height 65
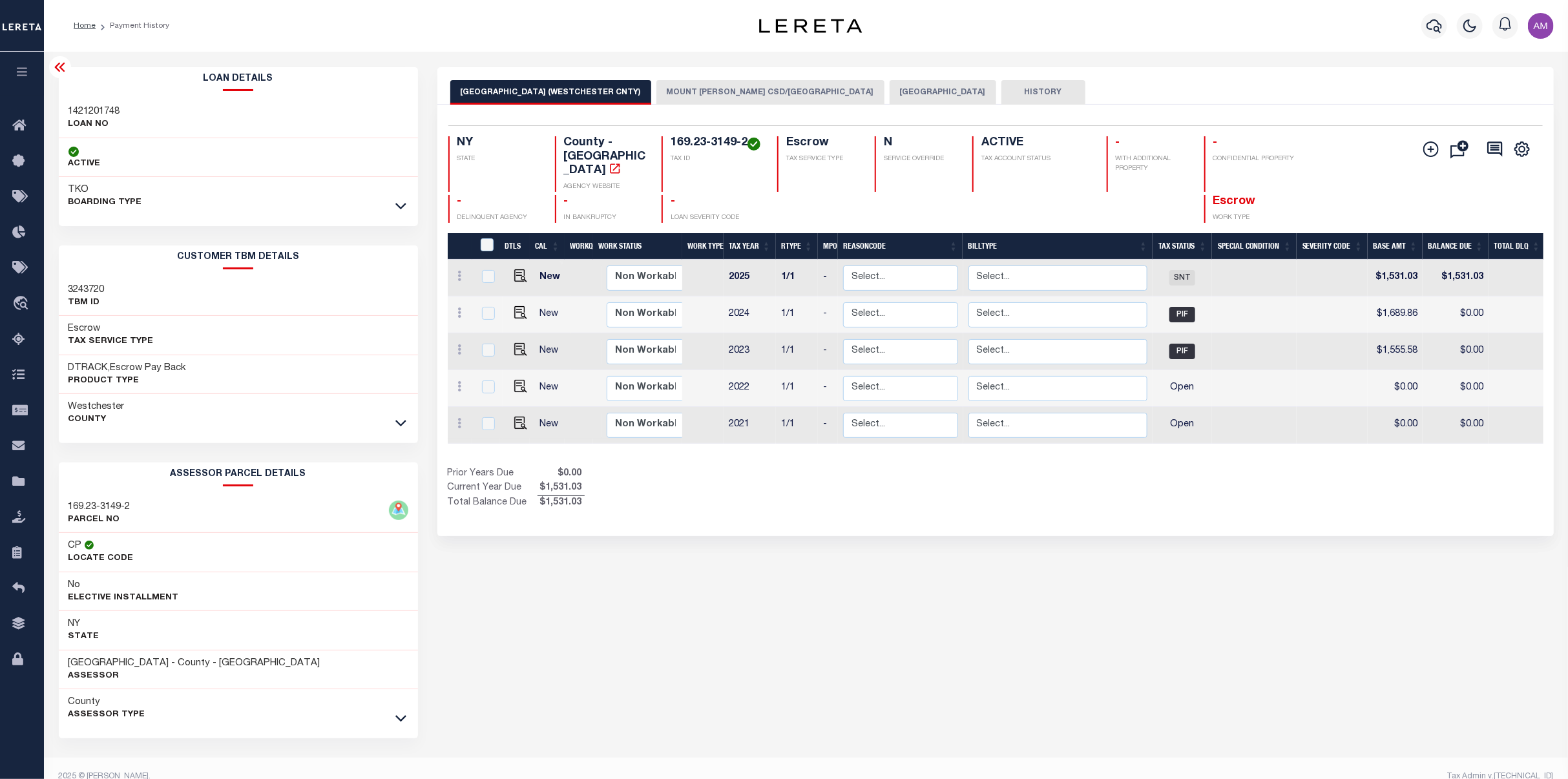
click at [406, 208] on link at bounding box center [400, 205] width 15 height 9
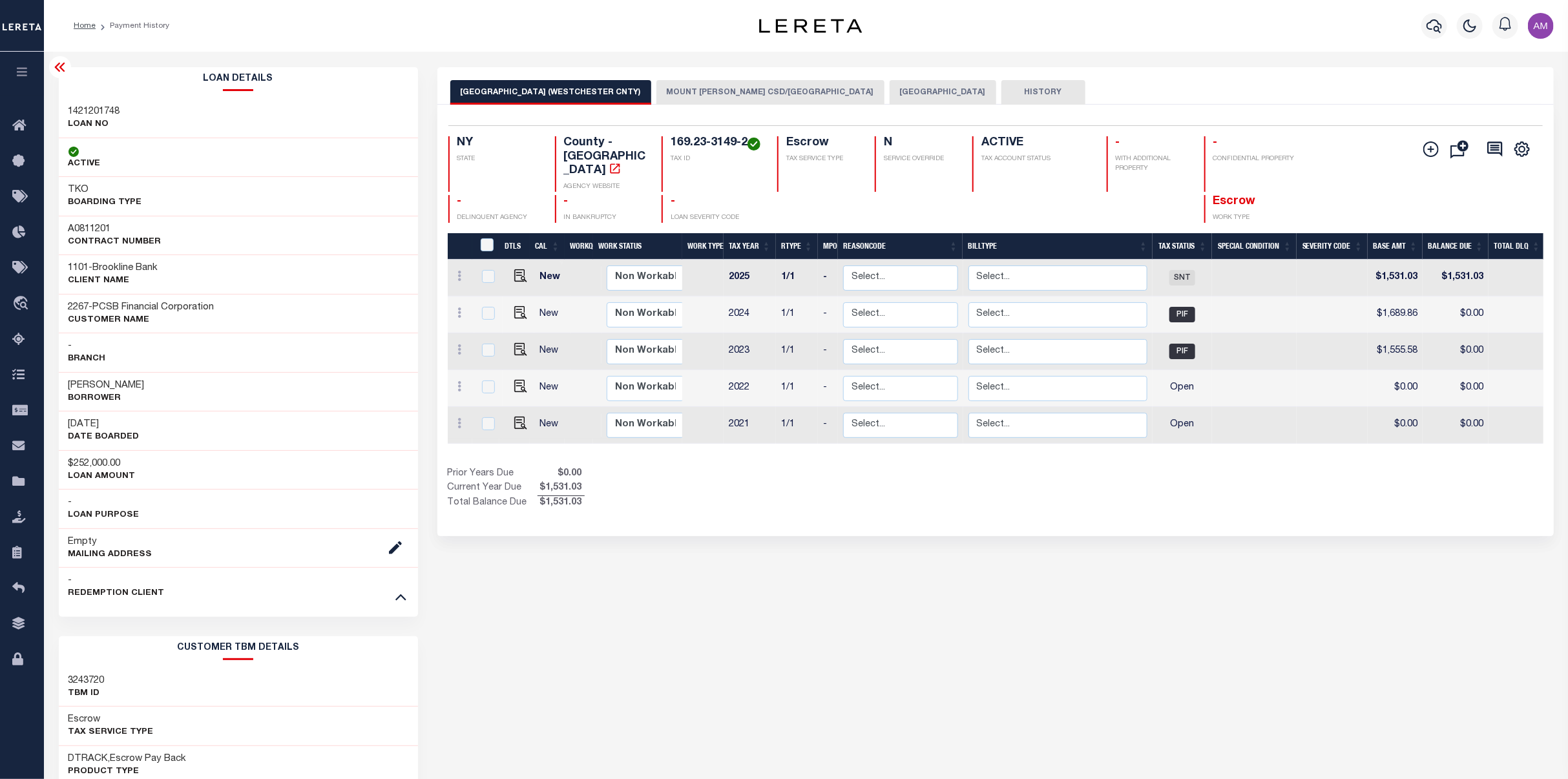
drag, startPoint x: 971, startPoint y: 610, endPoint x: 1002, endPoint y: 586, distance: 39.2
click at [971, 610] on div "[GEOGRAPHIC_DATA] (WESTCHESTER CNTY) [GEOGRAPHIC_DATA][PERSON_NAME]/[GEOGRAPHIC…" at bounding box center [995, 627] width 1136 height 1120
click at [1077, 624] on div "[GEOGRAPHIC_DATA] (WESTCHESTER CNTY) [GEOGRAPHIC_DATA][PERSON_NAME]/[GEOGRAPHIC…" at bounding box center [995, 627] width 1136 height 1120
click at [1141, 568] on div "[GEOGRAPHIC_DATA] (WESTCHESTER CNTY) [GEOGRAPHIC_DATA][PERSON_NAME]/[GEOGRAPHIC…" at bounding box center [995, 627] width 1136 height 1120
click at [1464, 37] on div at bounding box center [1469, 25] width 35 height 46
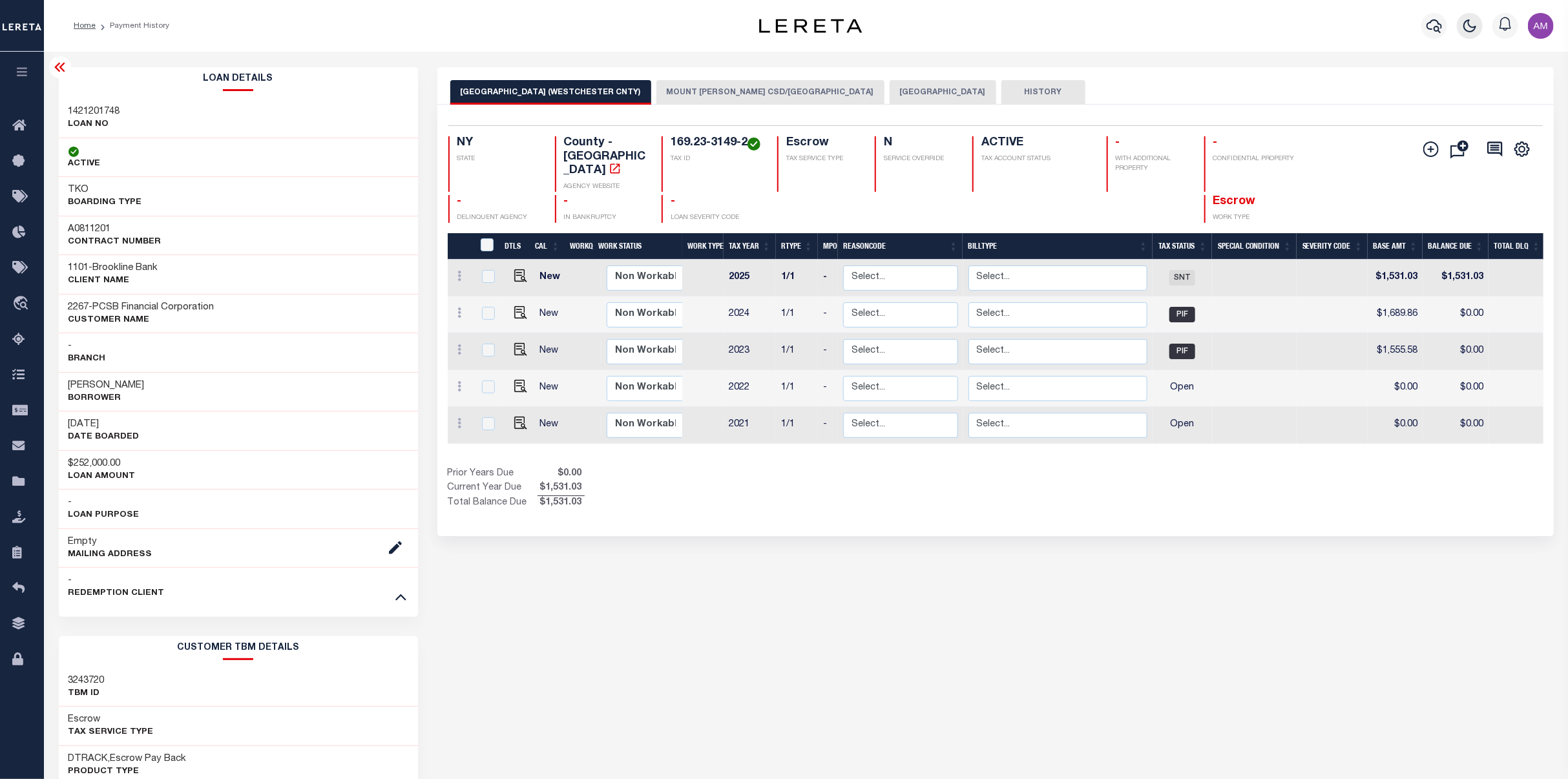
click at [1470, 37] on button "button" at bounding box center [1470, 26] width 26 height 26
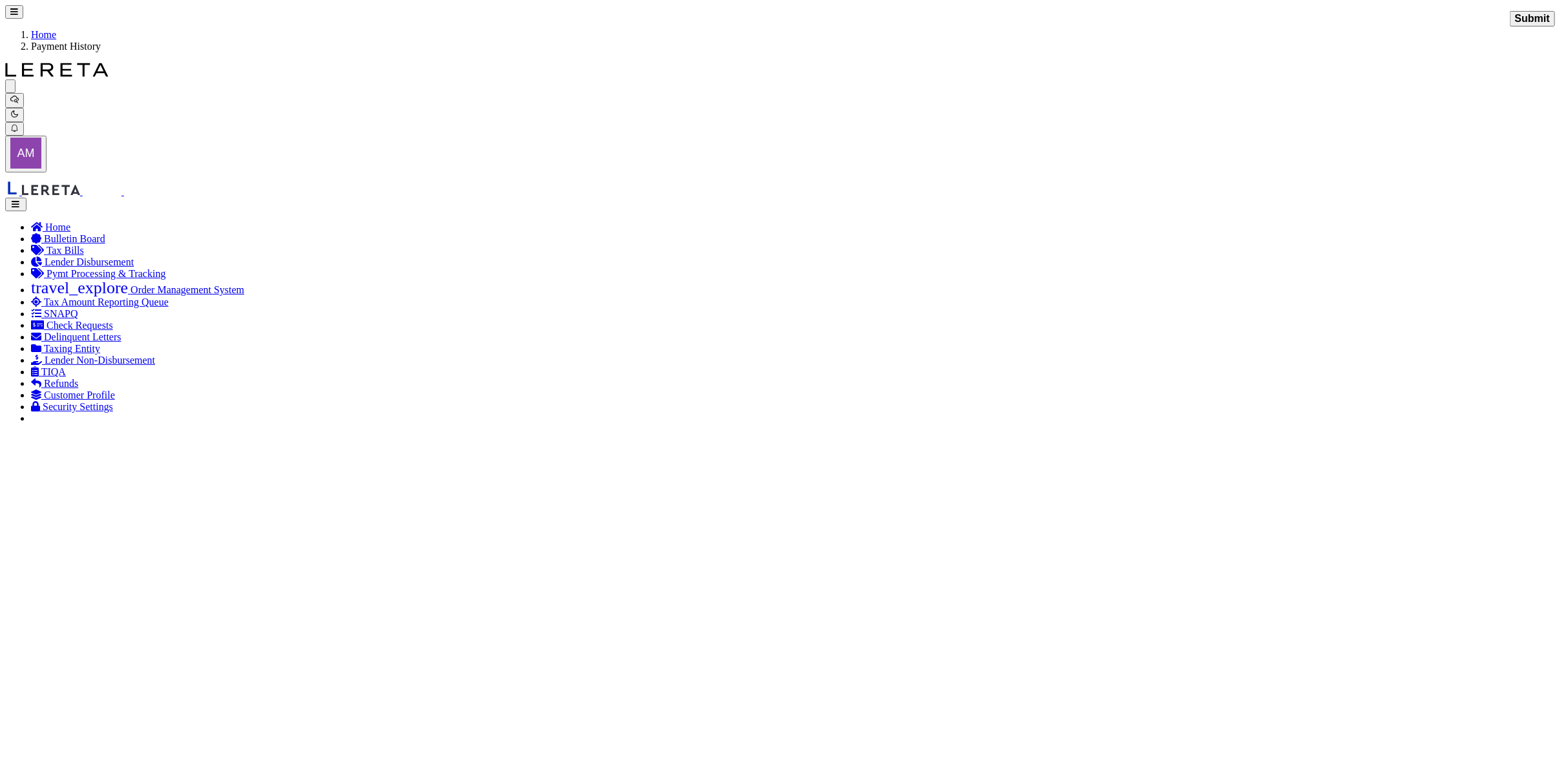
checkbox input "true"
checkbox input "false"
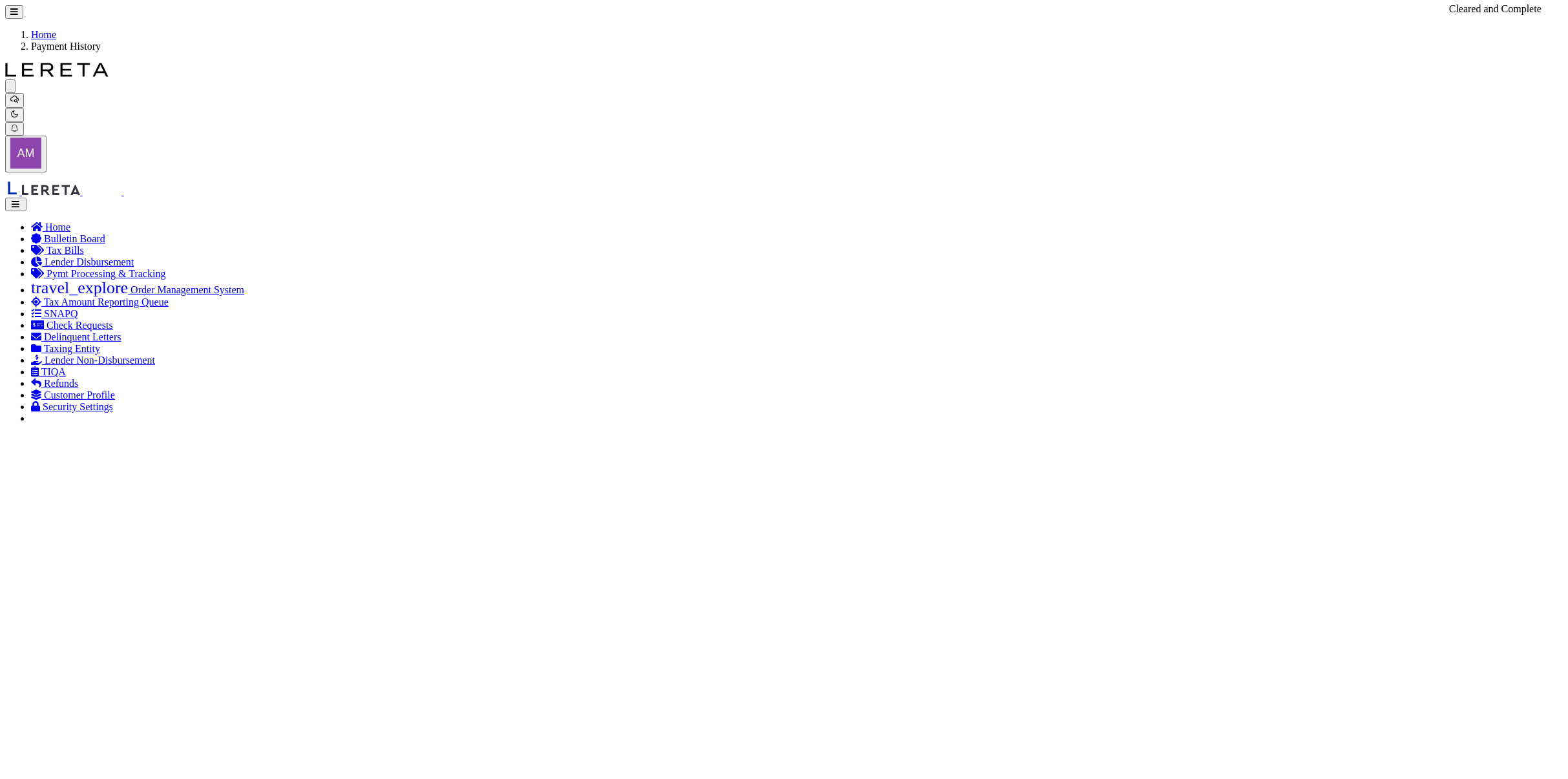
checkbox input "false"
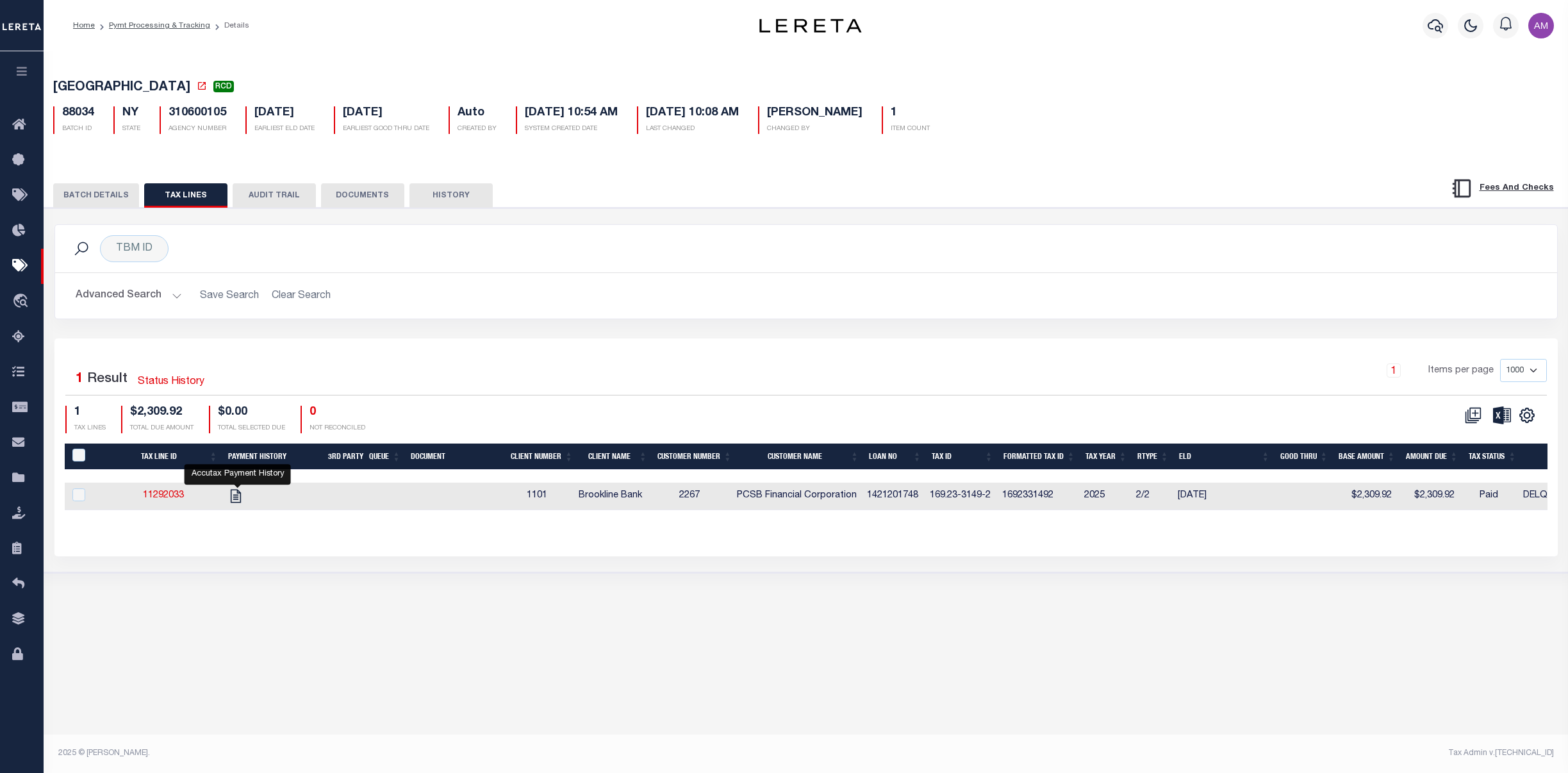
select select "RCD"
select select "CCK"
select select "[PERSON_NAME]"
select select "FDX"
click at [102, 190] on button "BATCH DETAILS" at bounding box center [96, 196] width 86 height 24
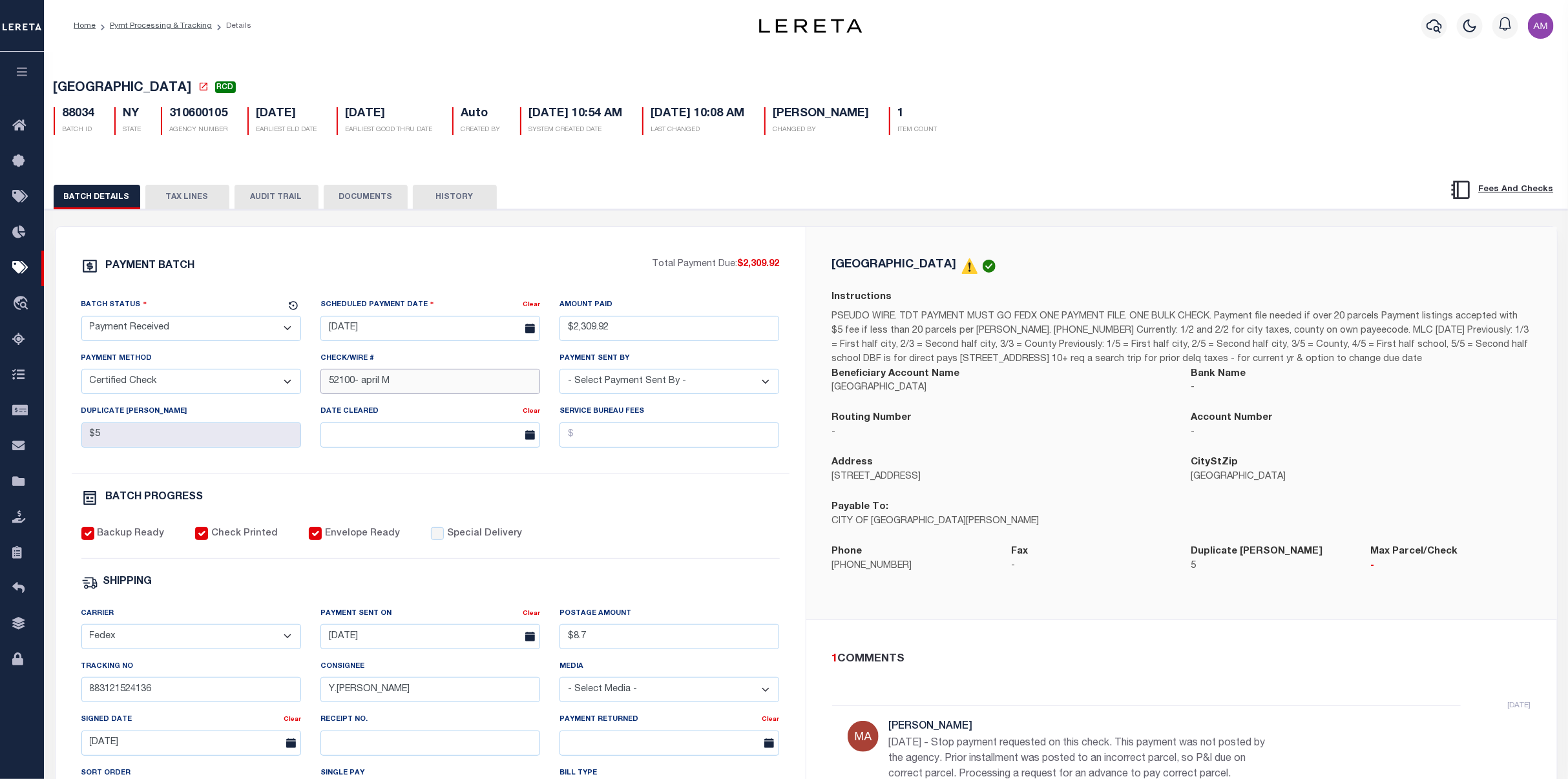
click at [351, 387] on input "52100- april M" at bounding box center [430, 381] width 220 height 25
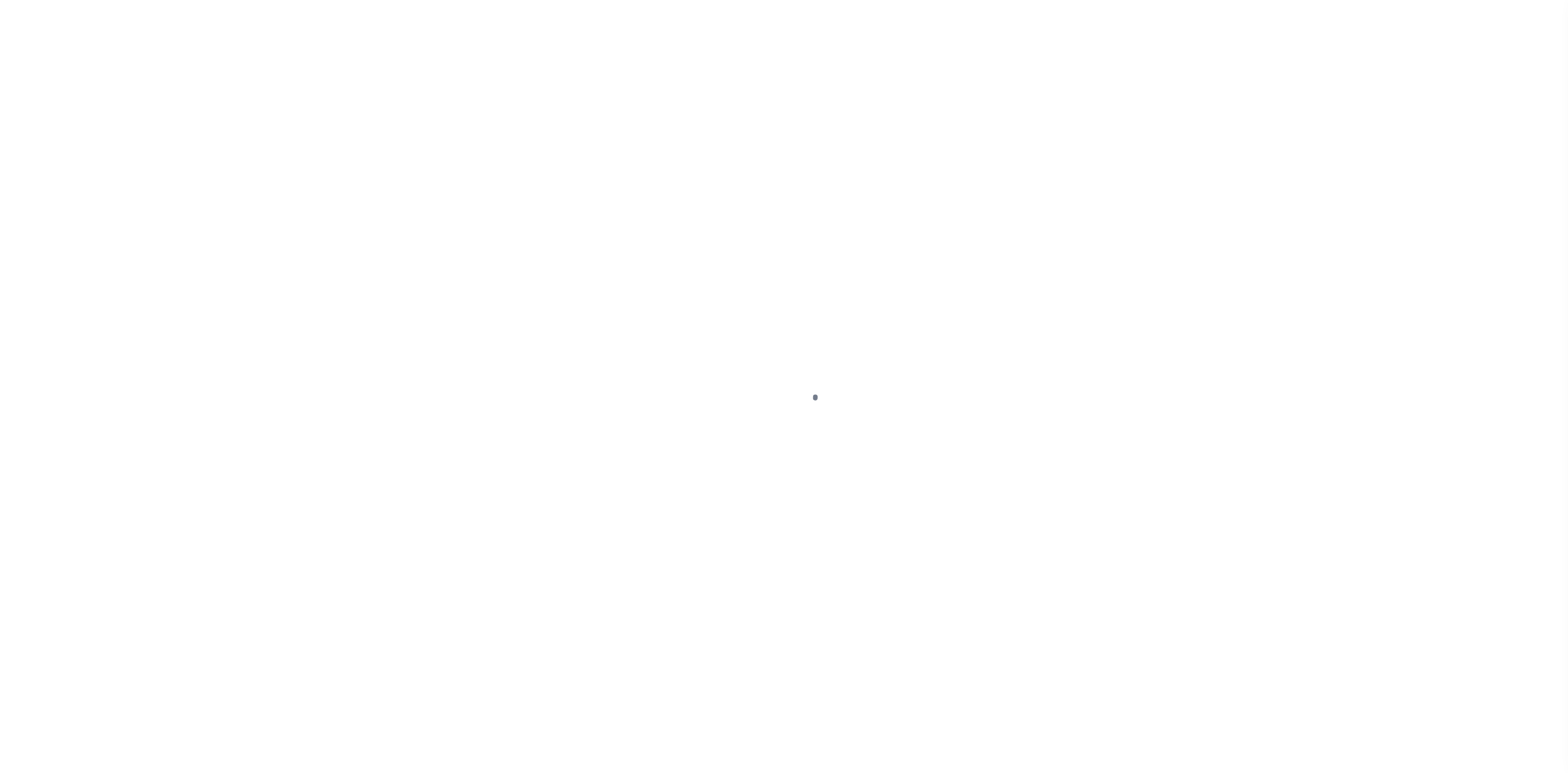
select select "CAC"
select select "CHK"
select select "[PERSON_NAME]"
select select "FDX"
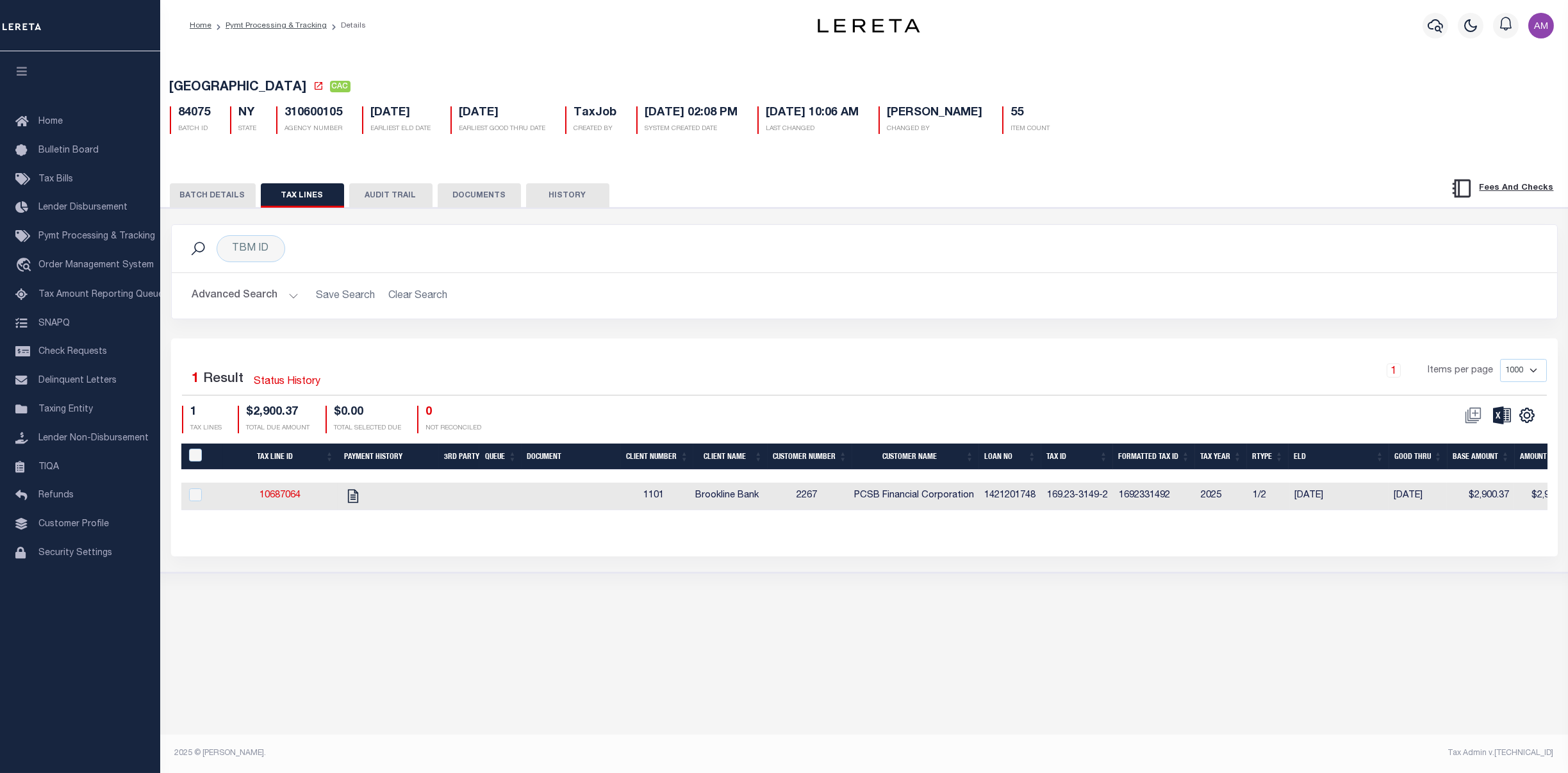
click at [229, 204] on button "BATCH DETAILS" at bounding box center [213, 196] width 86 height 24
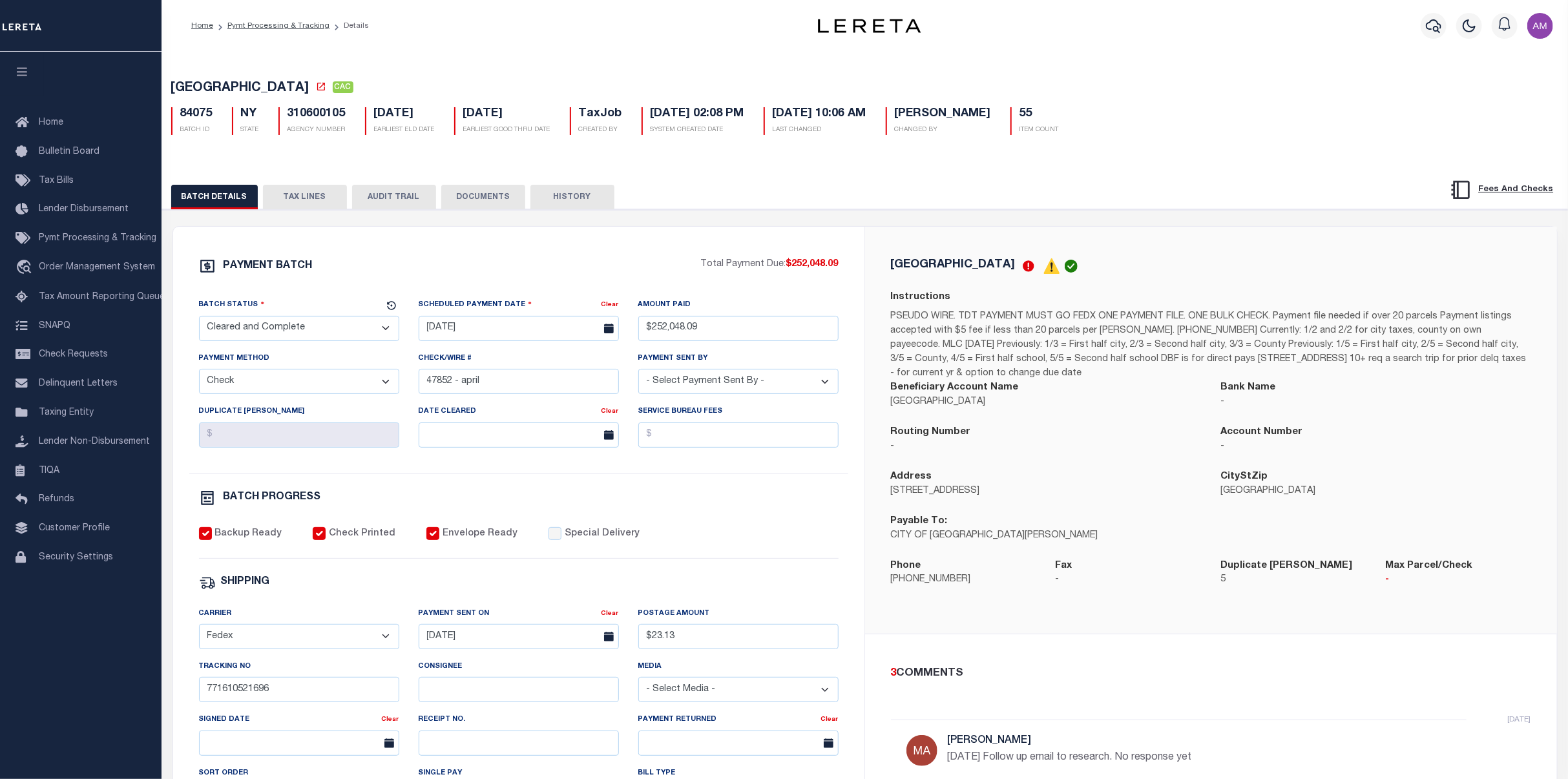
drag, startPoint x: 482, startPoint y: 198, endPoint x: 496, endPoint y: 201, distance: 14.3
click at [482, 198] on button "DOCUMENTS" at bounding box center [483, 197] width 84 height 25
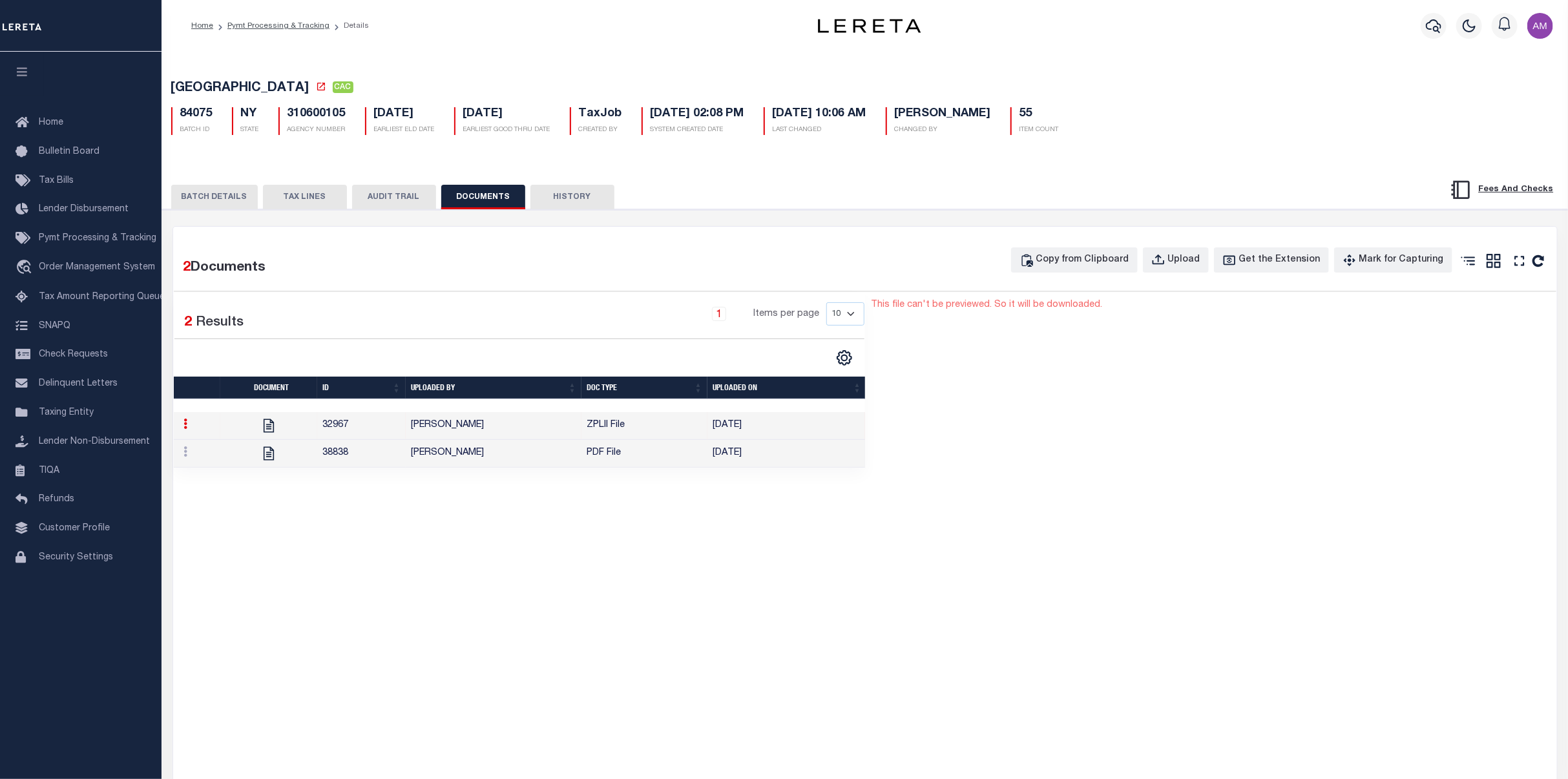
click at [571, 468] on td "[PERSON_NAME]" at bounding box center [493, 454] width 176 height 27
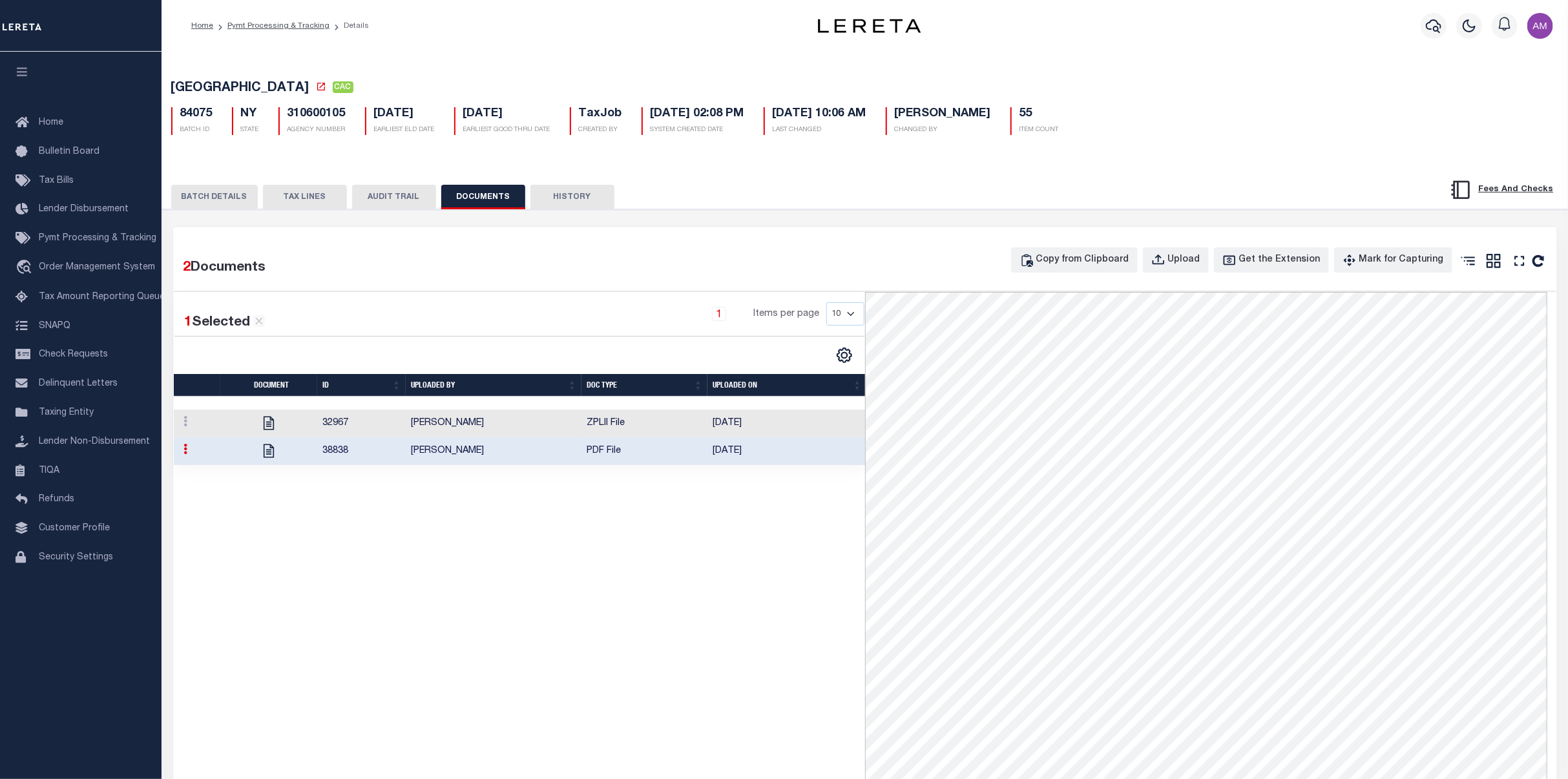
click at [603, 514] on div "1 Selected 2 Results 1 Items per page 10 25 50 100" at bounding box center [519, 666] width 691 height 747
click at [212, 213] on div "PAYMENT BATCH Total Payment Due: $252,048.09 Batch Status" at bounding box center [865, 638] width 1419 height 858
click at [215, 199] on button "BATCH DETAILS" at bounding box center [215, 197] width 87 height 25
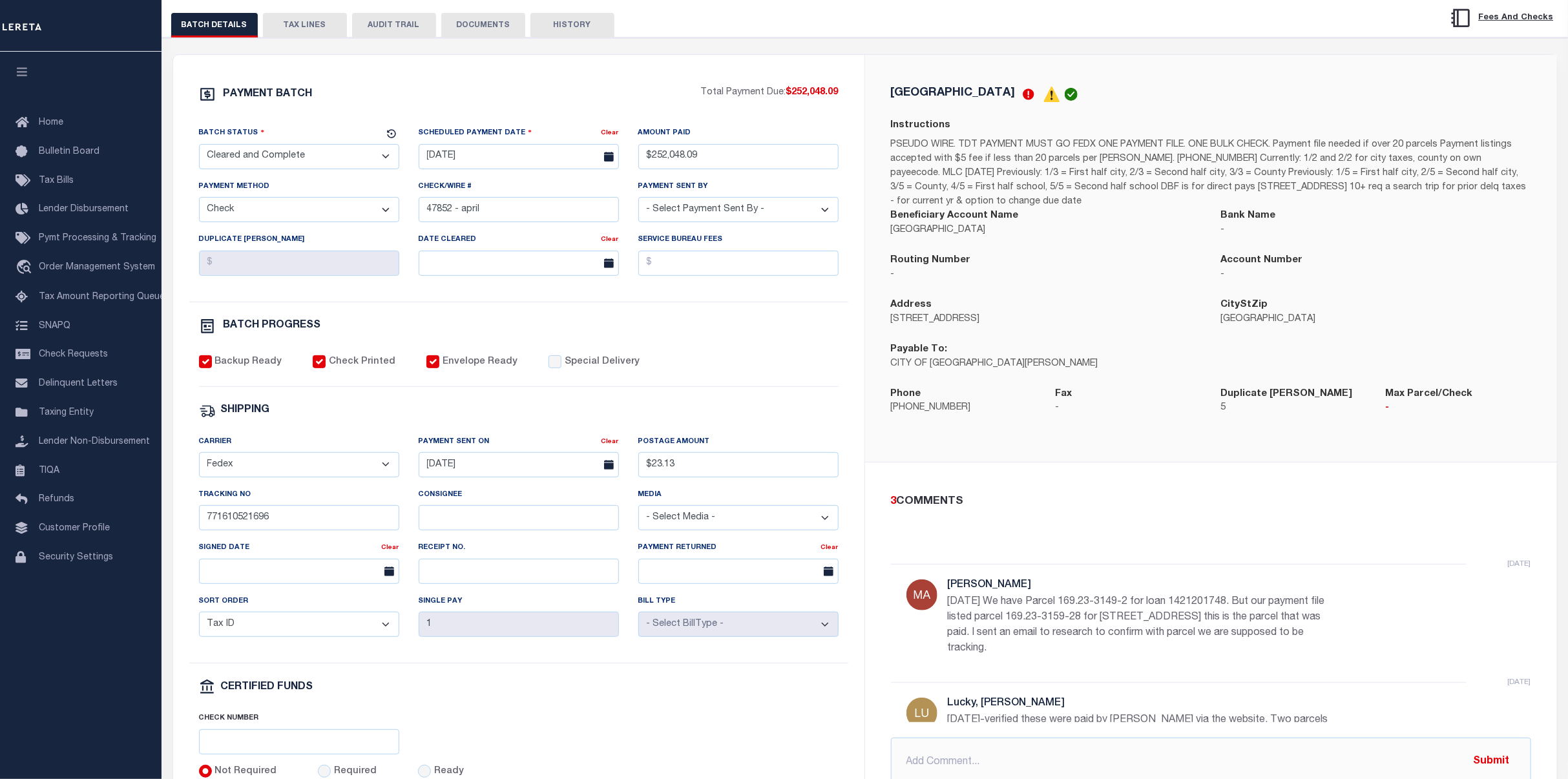
scroll to position [86, 0]
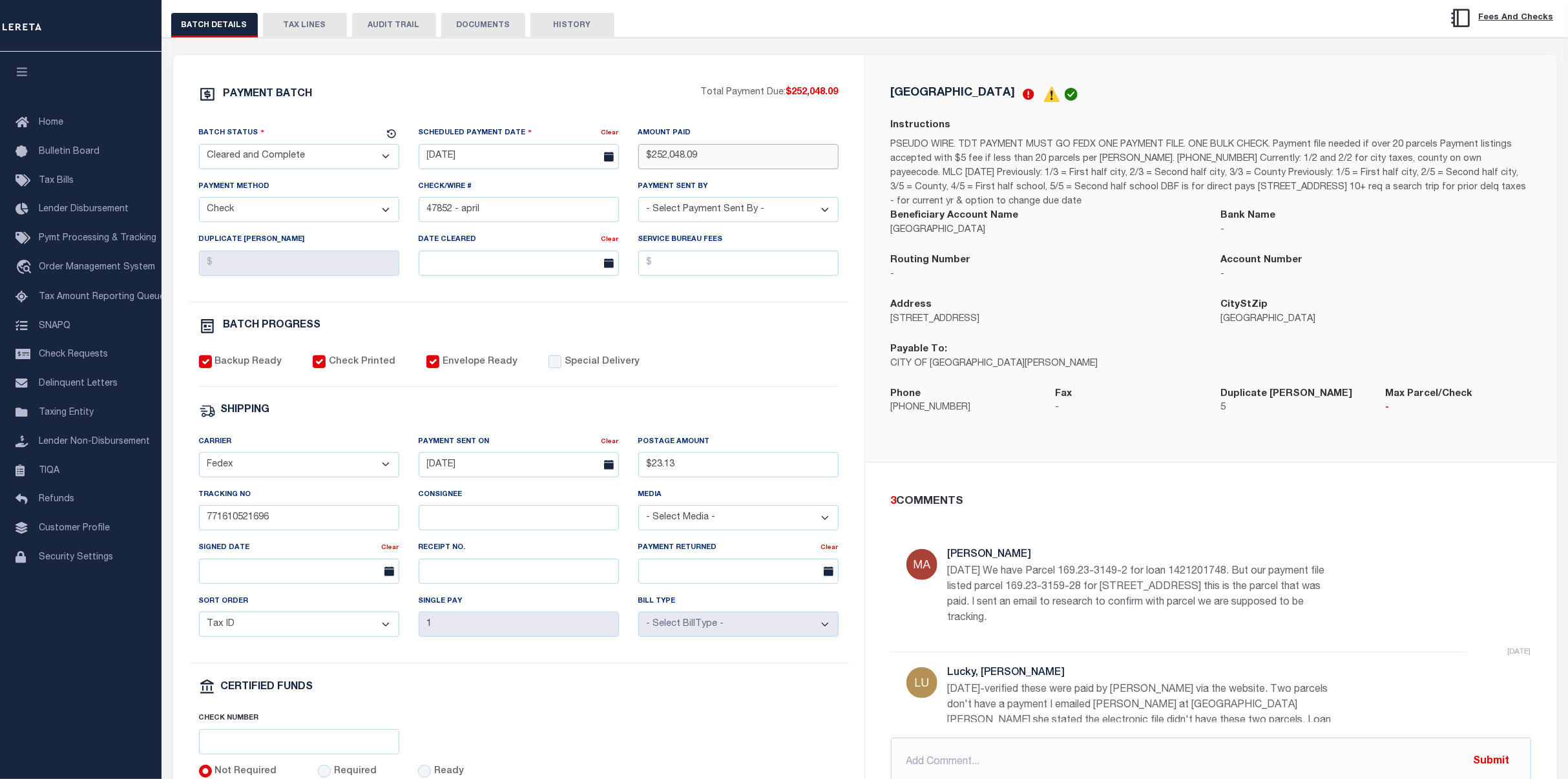
drag, startPoint x: 695, startPoint y: 161, endPoint x: 650, endPoint y: 158, distance: 45.1
click at [650, 158] on input "$252,048.09" at bounding box center [738, 156] width 200 height 25
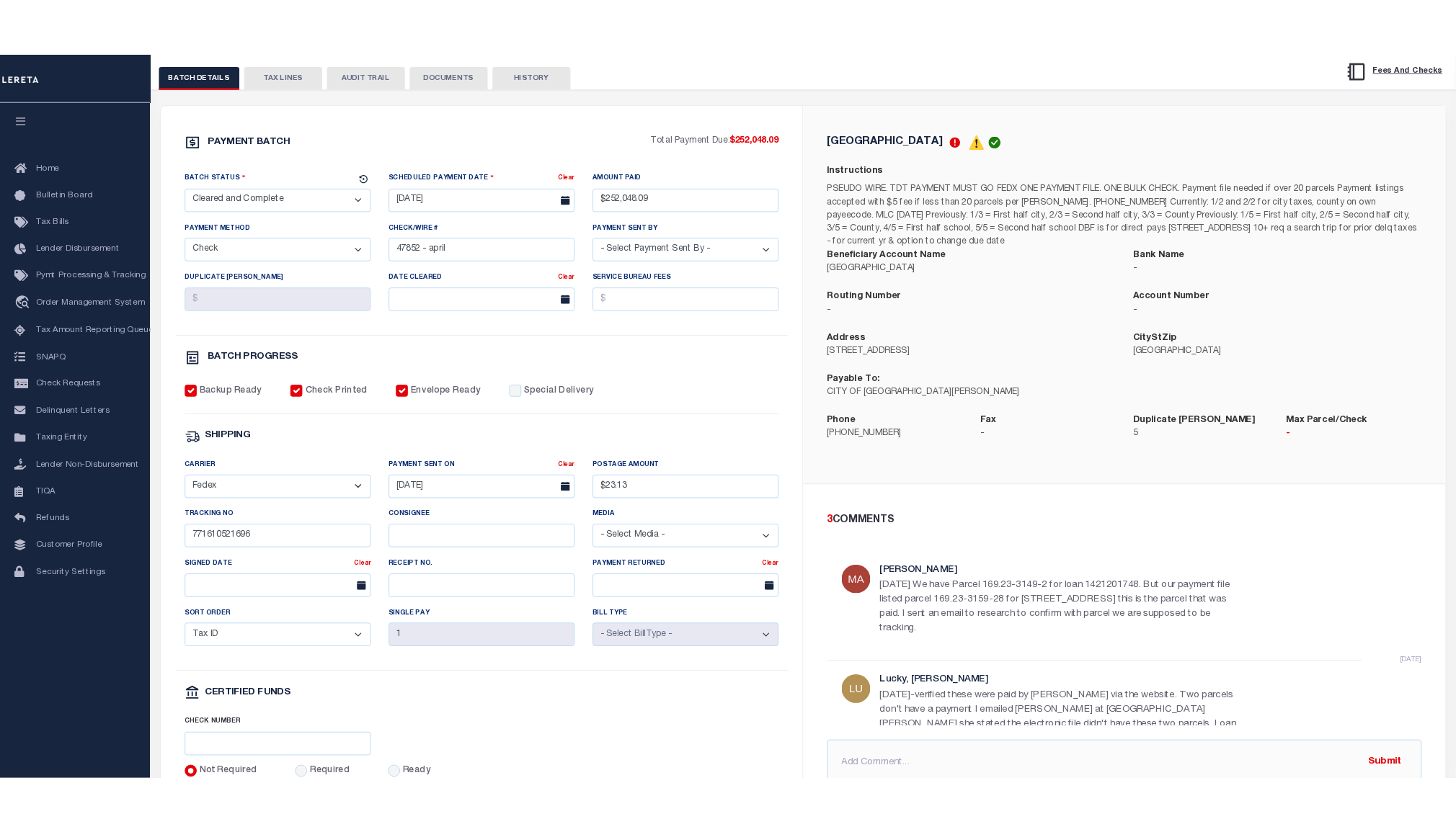
scroll to position [0, 0]
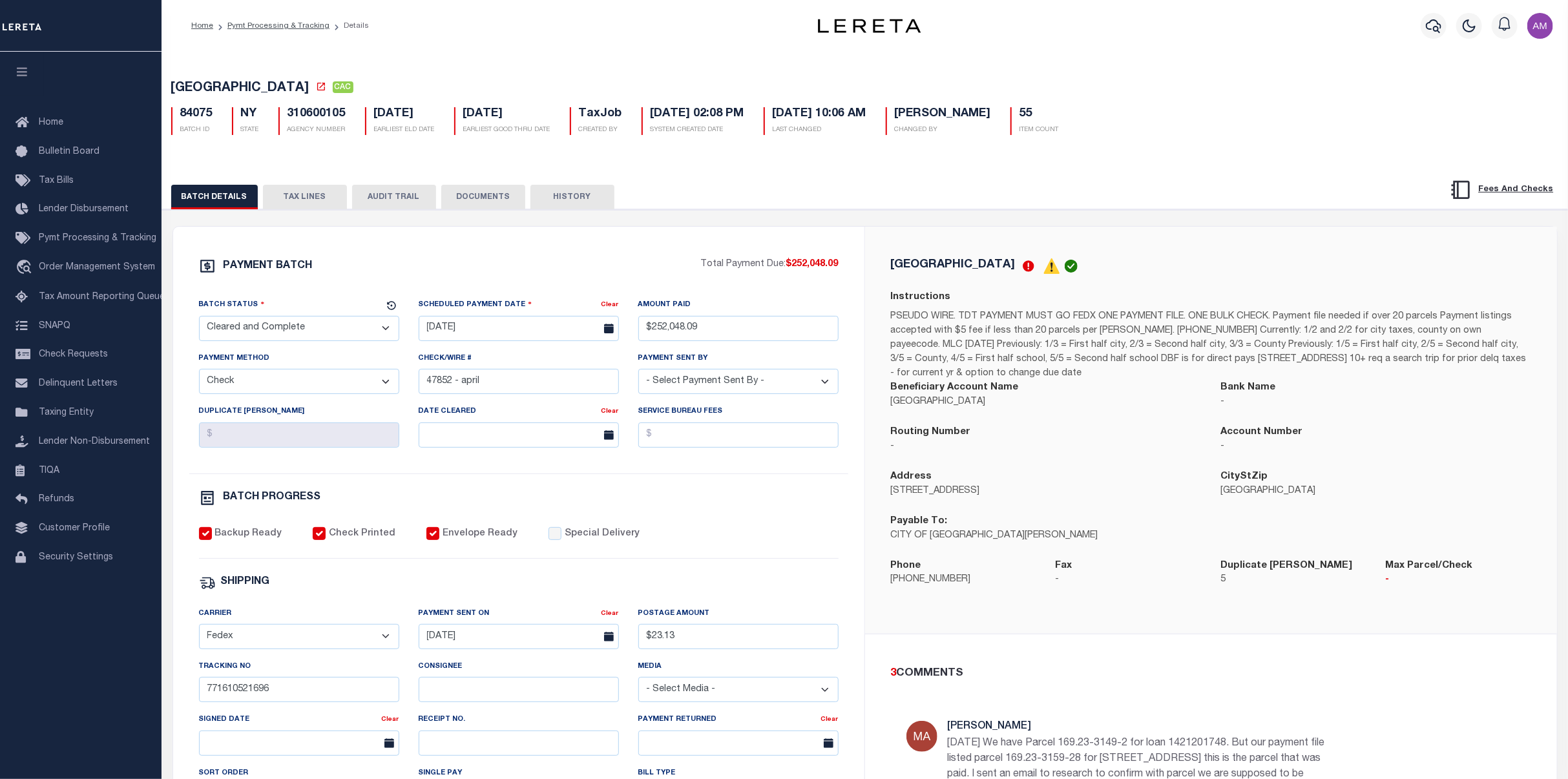
click at [782, 526] on div "PAYMENT BATCH Total Payment Due: $252,048.09 Batch Status - Select Status -" at bounding box center [519, 605] width 661 height 694
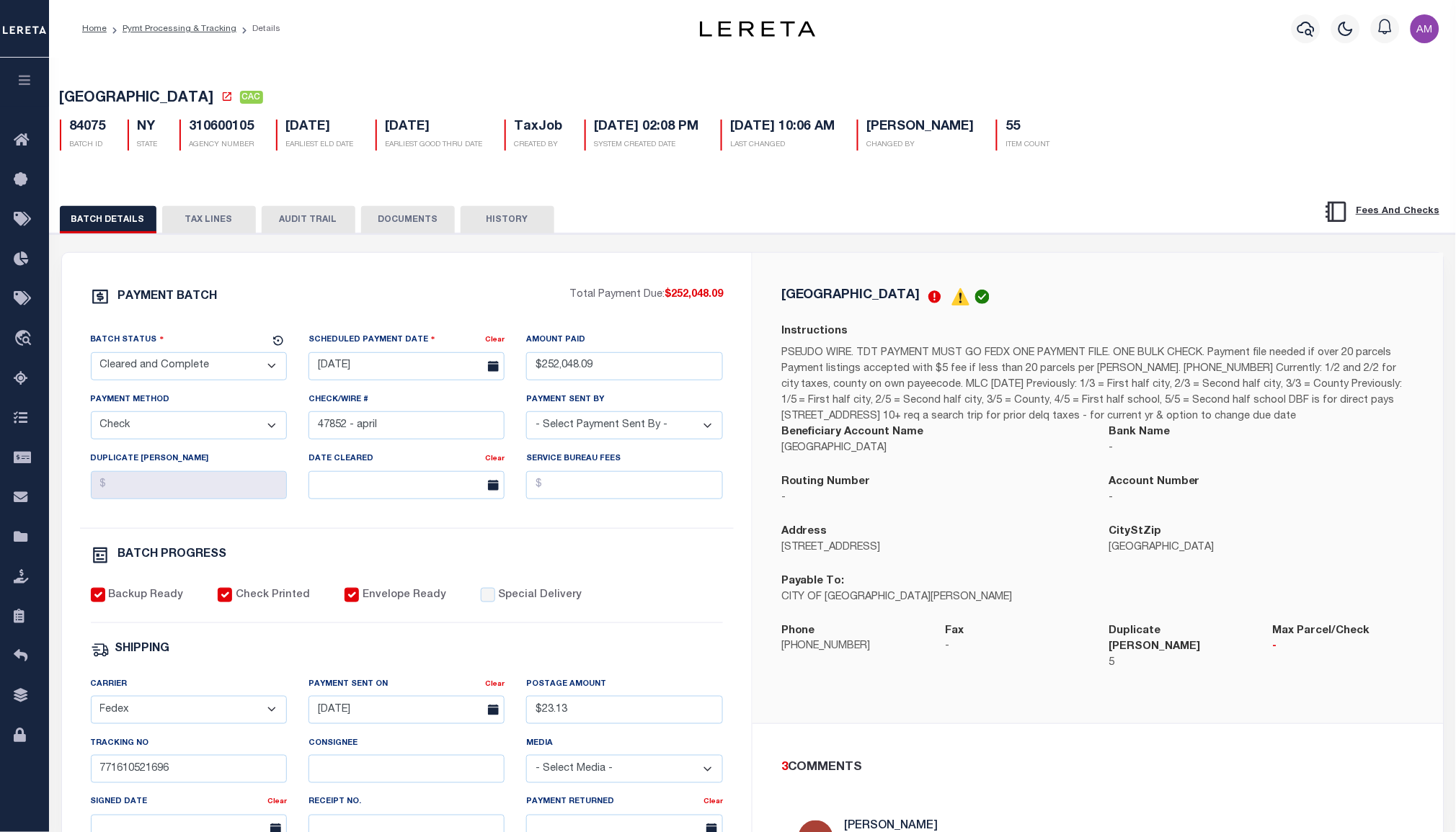
drag, startPoint x: 1222, startPoint y: 19, endPoint x: 1241, endPoint y: 5, distance: 23.6
click at [1241, 5] on div "Profile Sign out" at bounding box center [1159, 28] width 573 height 51
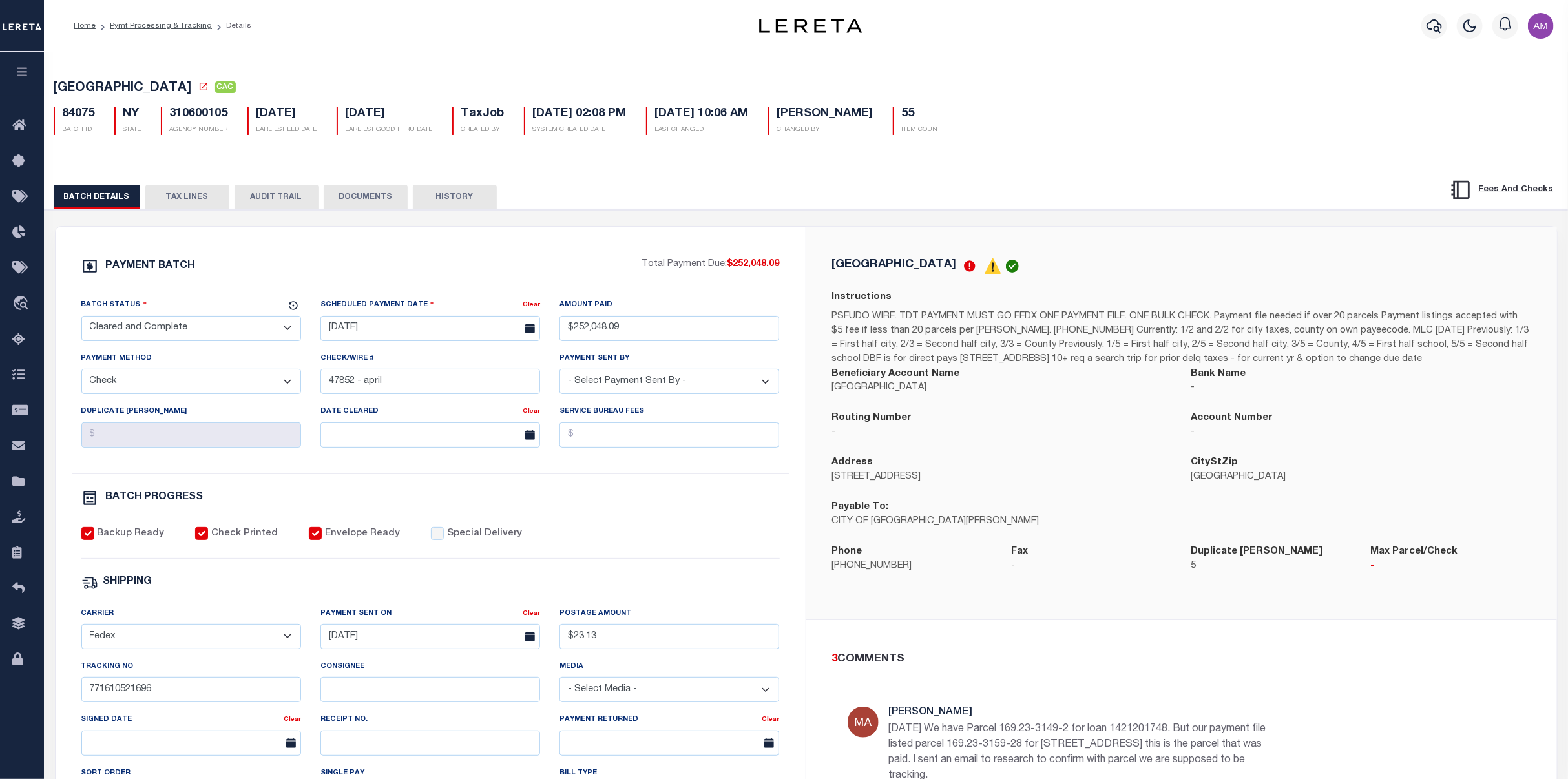
click at [1238, 208] on div "BATCH DETAILS TAX LINES AUDIT TRAIL DOCUMENTS HISTORY" at bounding box center [724, 197] width 1341 height 24
drag, startPoint x: 1340, startPoint y: 155, endPoint x: 1337, endPoint y: 149, distance: 6.7
click at [1337, 149] on div "MOUNT VERNON CITY CAC 84075 BATCH ID NY STATE 310600105 AGENCY NUMBER TaxJob 55" at bounding box center [806, 547] width 1538 height 997
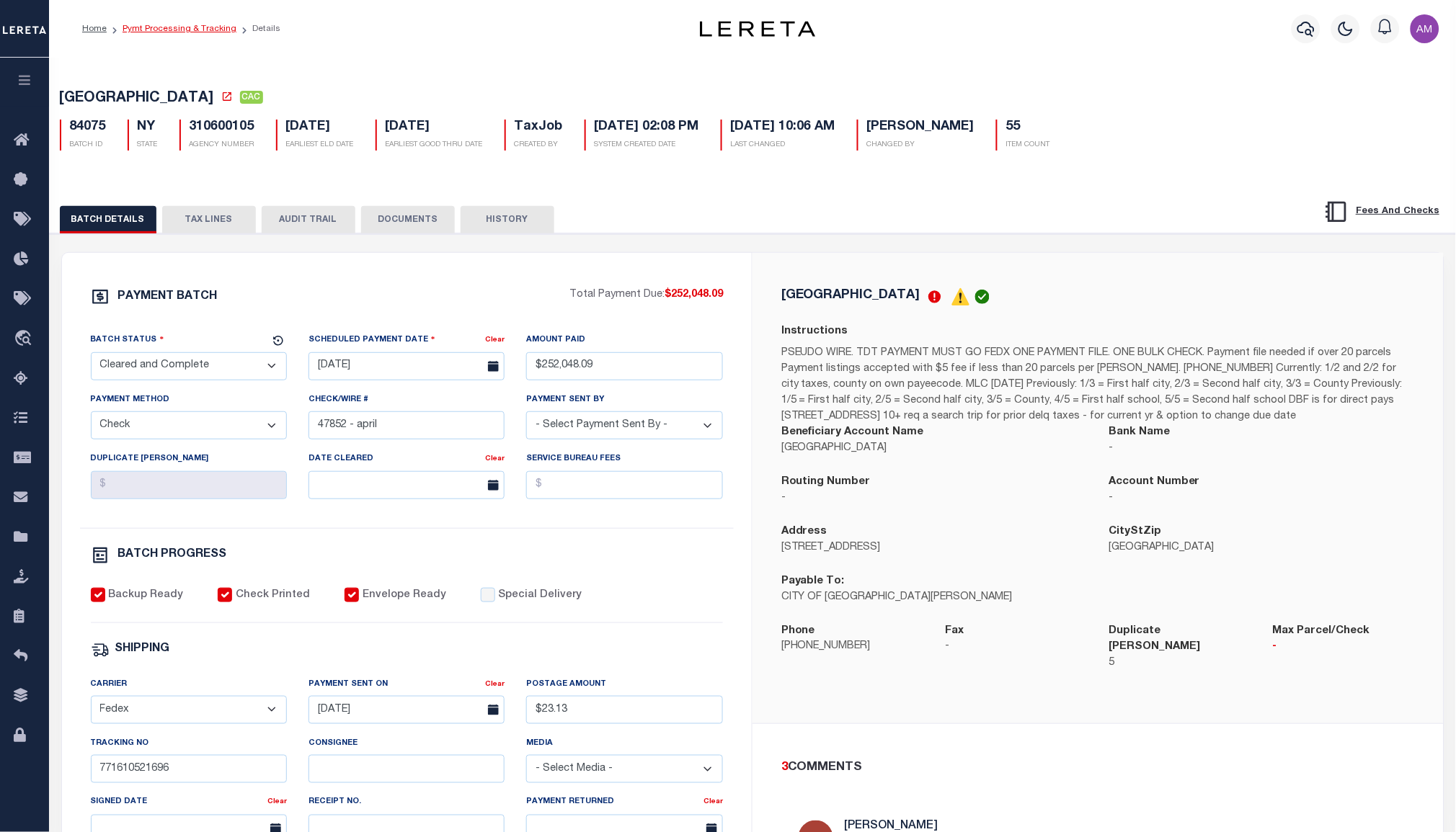
click at [216, 31] on link "Pymt Processing & Tracking" at bounding box center [179, 28] width 114 height 9
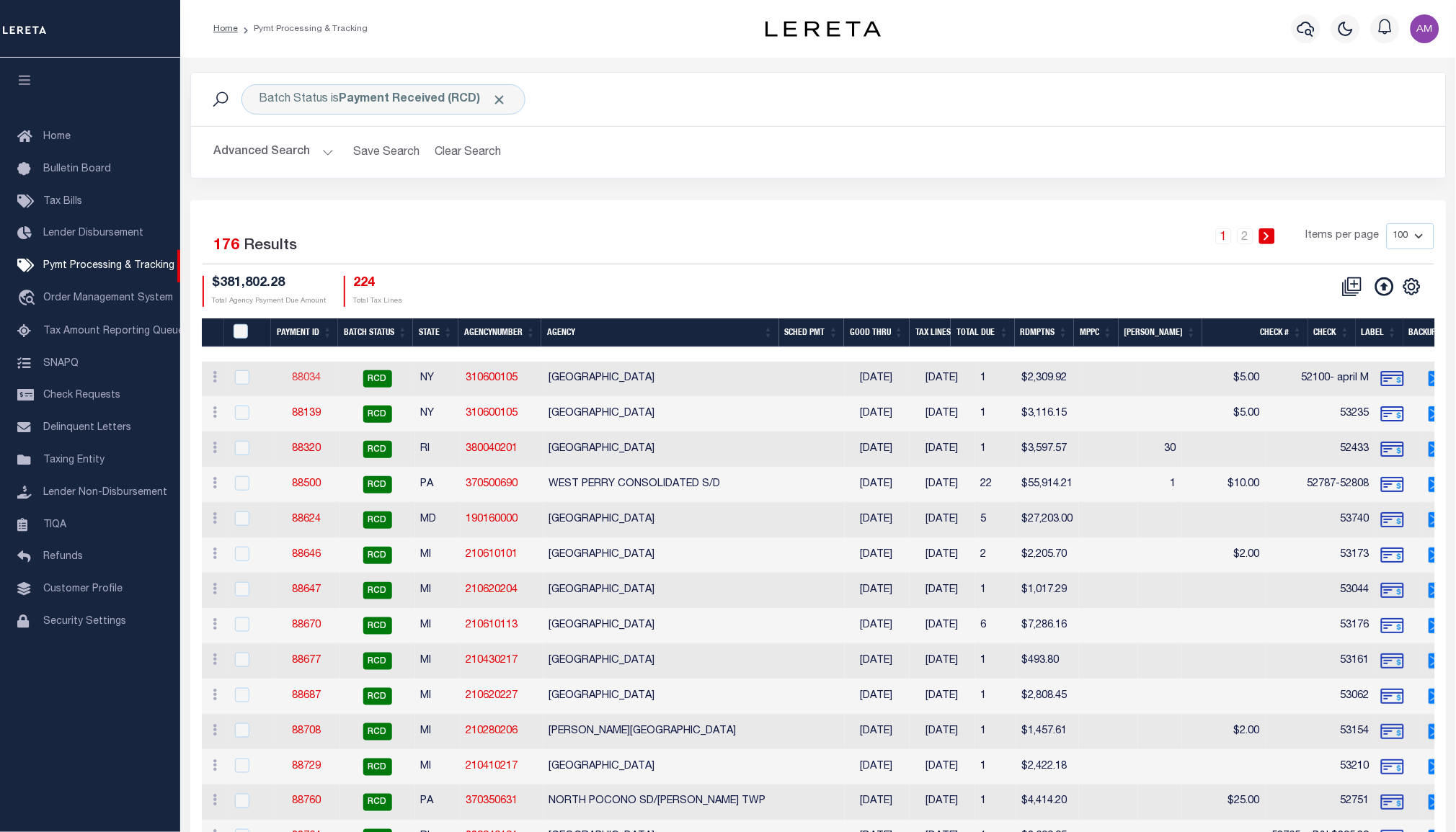
click at [292, 376] on link "88034" at bounding box center [306, 378] width 29 height 10
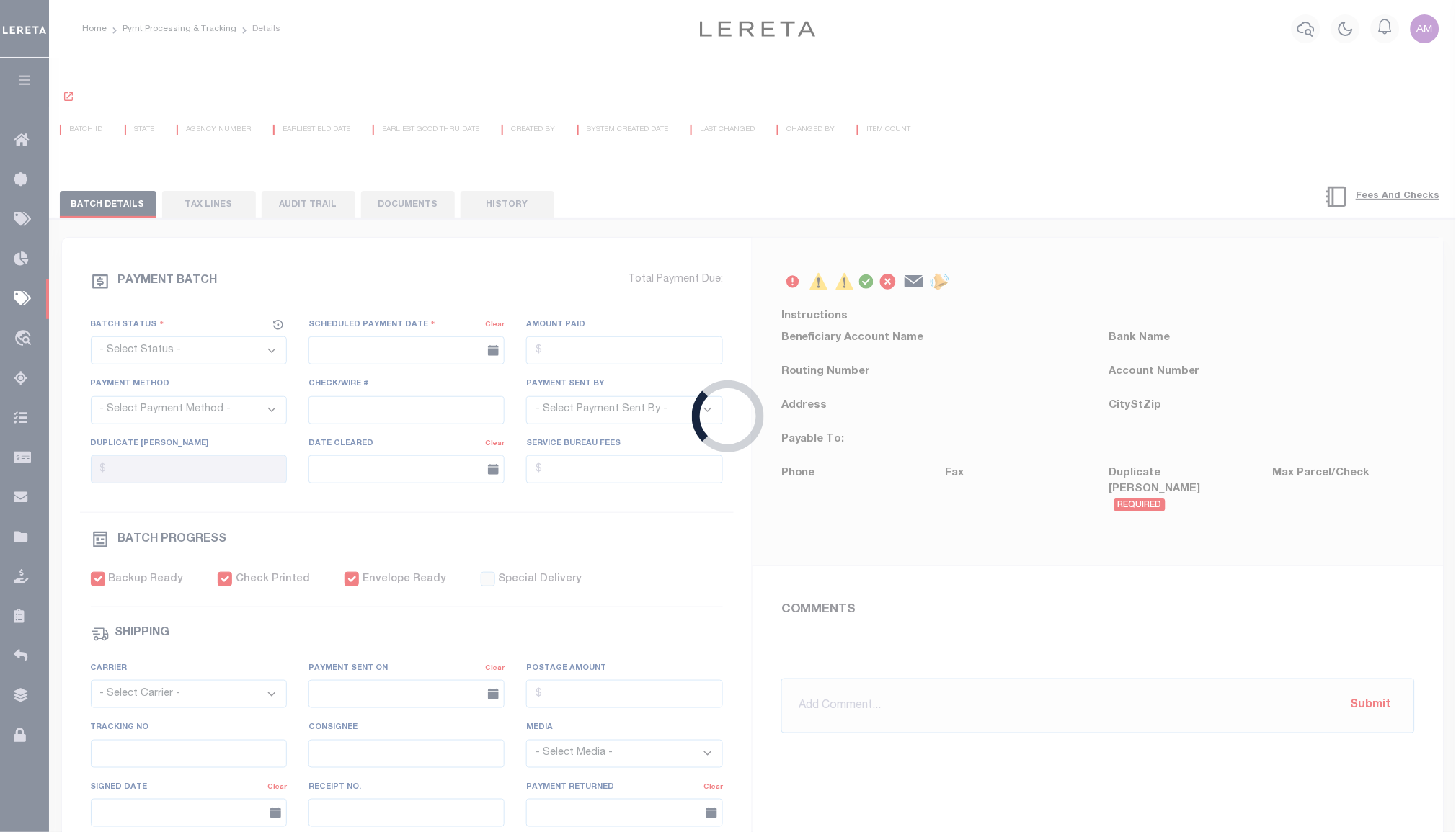
select select "RCD"
type input "[DATE]"
type input "$2,309.92"
select select "CCK"
type input "52100- april M"
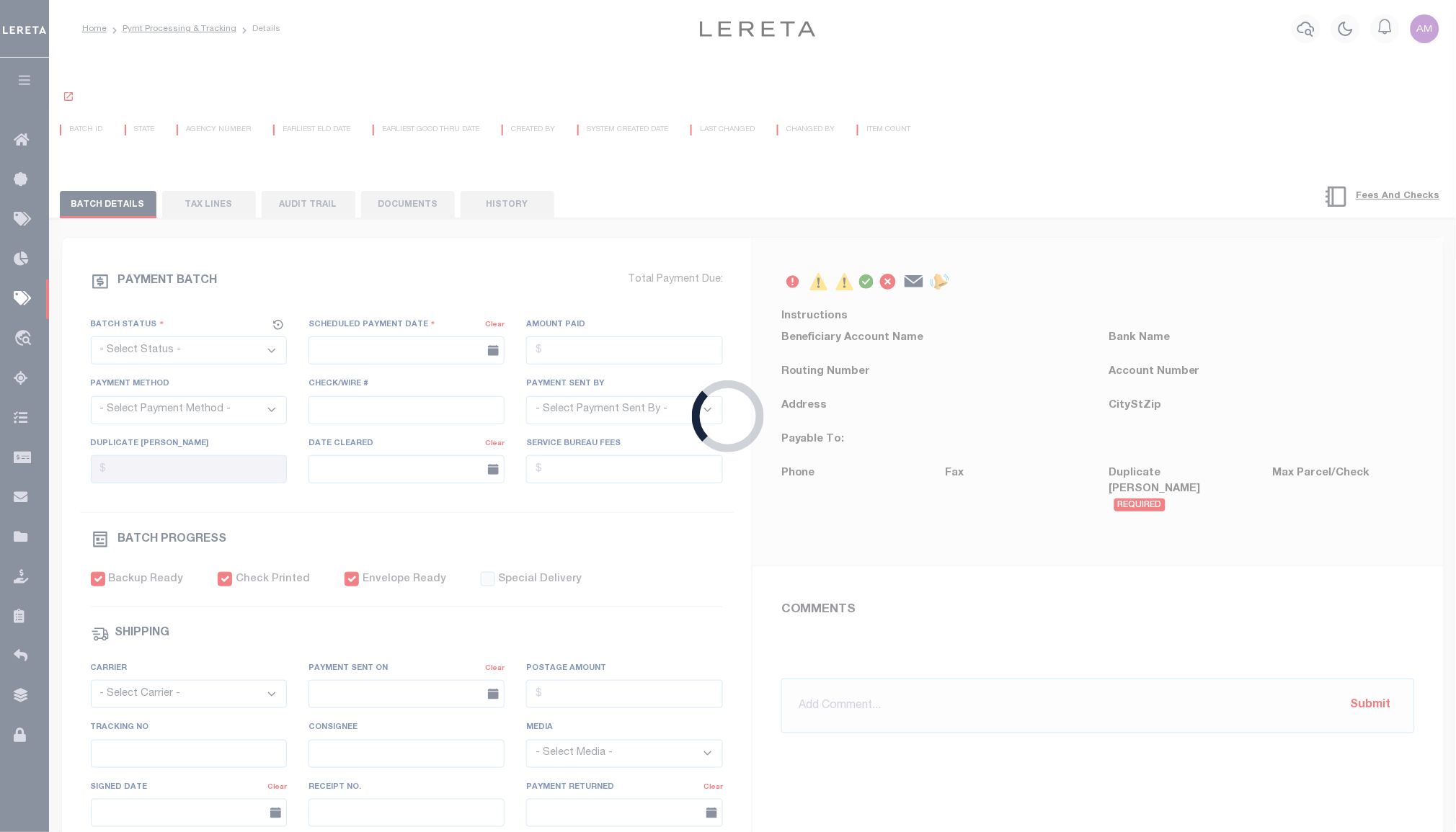
select select "[PERSON_NAME]"
type input "$5"
checkbox input "true"
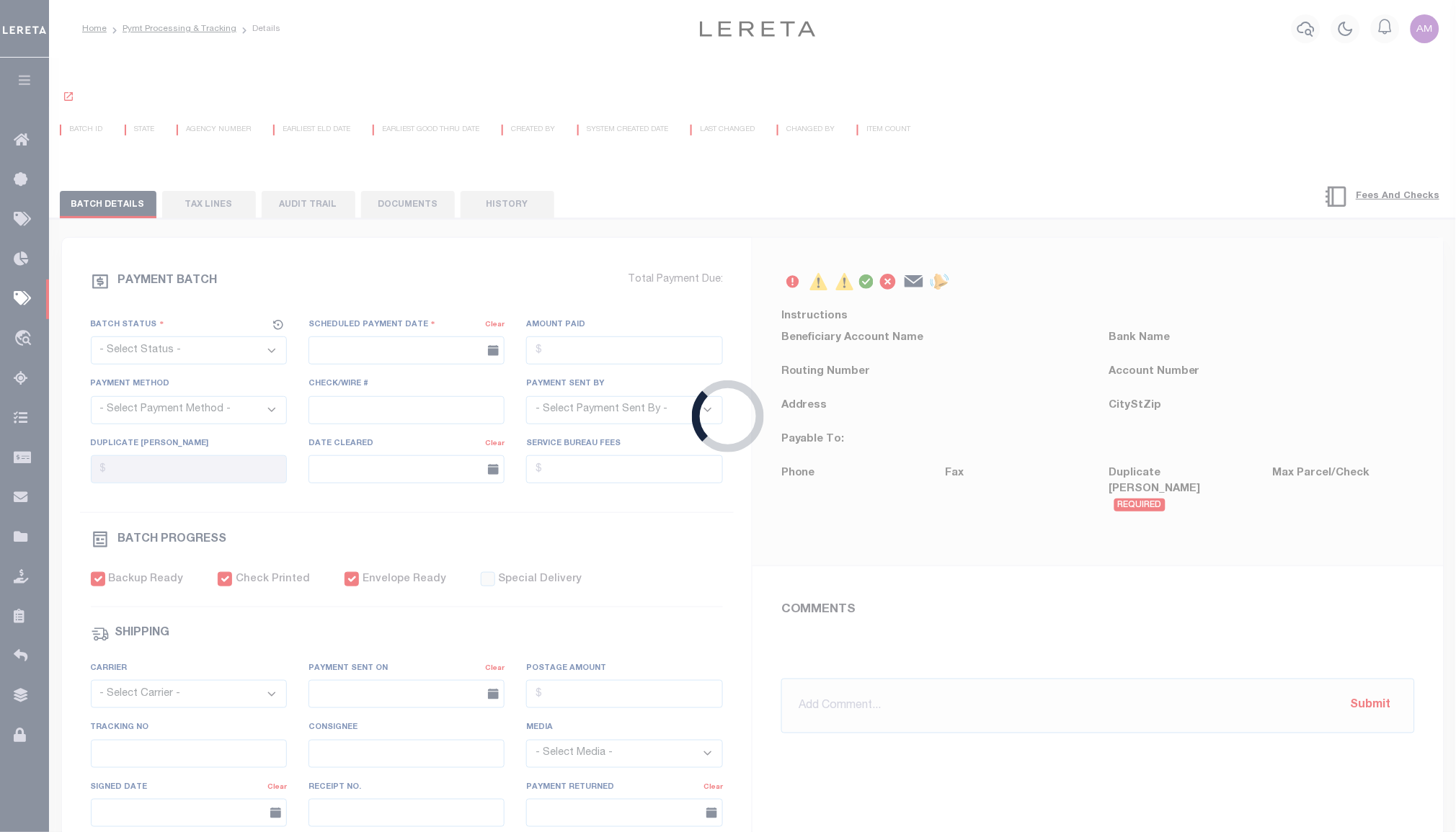
select select "FDX"
type input "[DATE]"
type input "$8.7"
type input "883121524136"
type input "Y.[PERSON_NAME]"
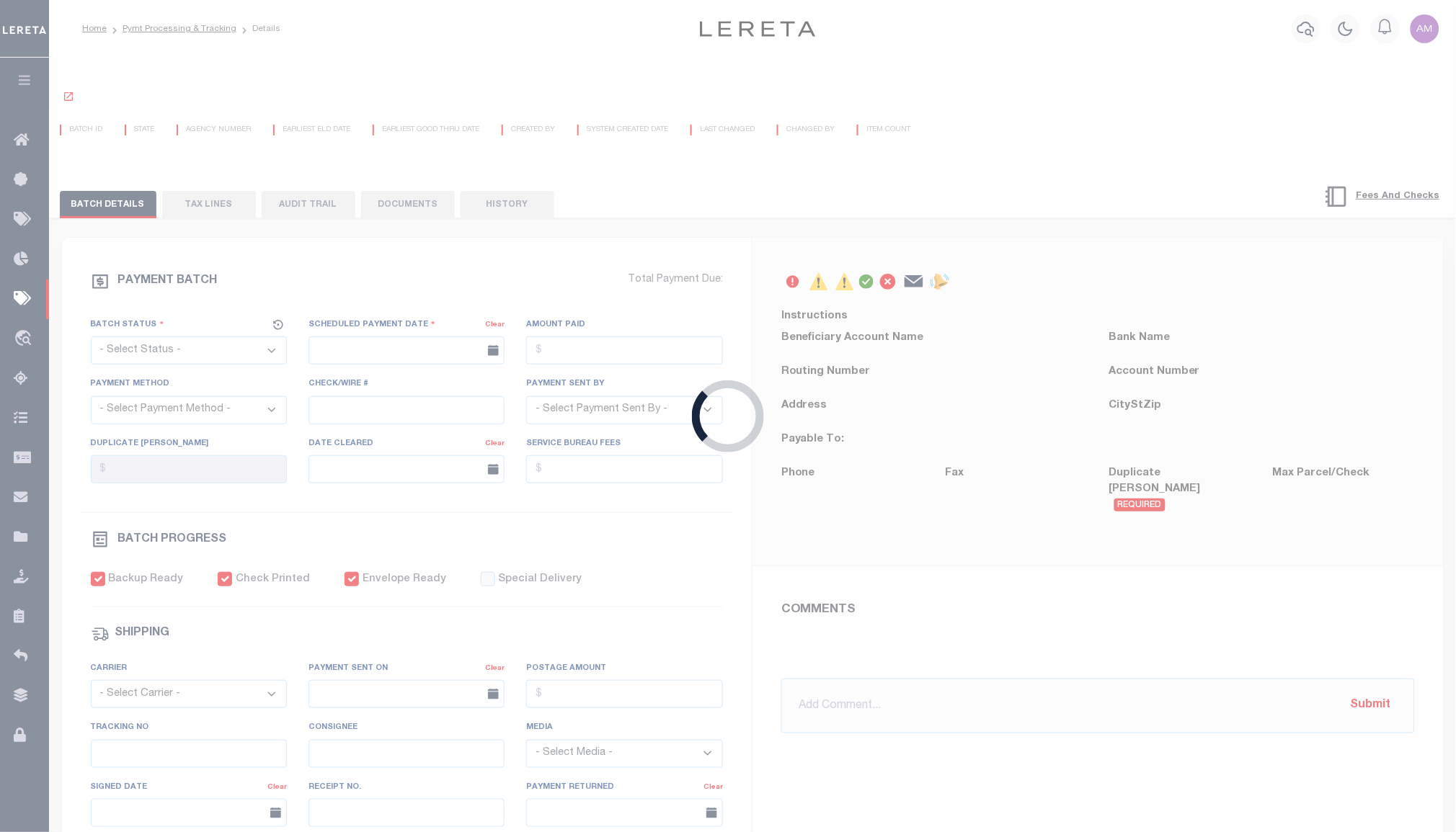
type input "[DATE]"
type input "1"
radio input "true"
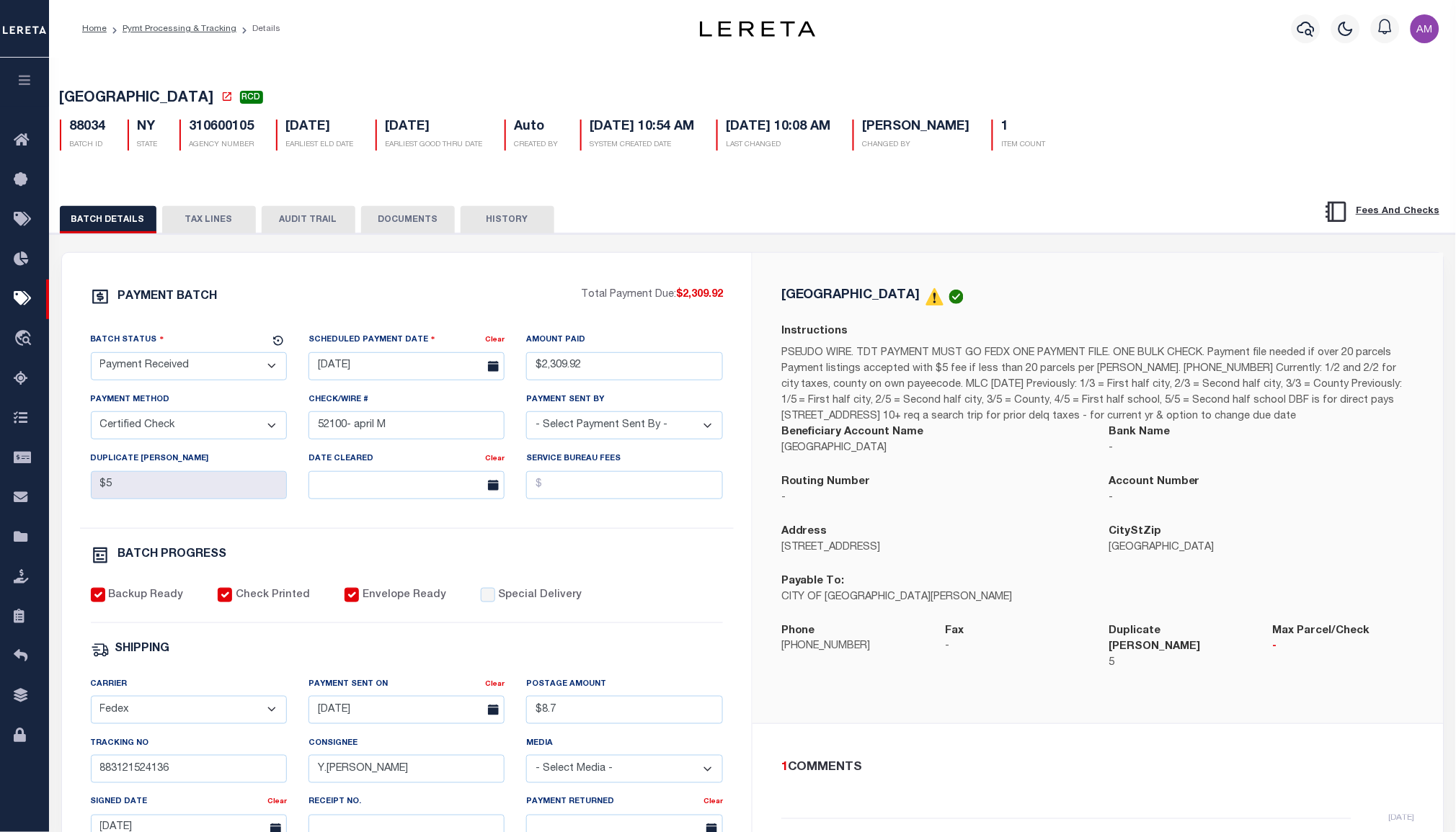
click at [221, 219] on button "TAX LINES" at bounding box center [209, 220] width 94 height 27
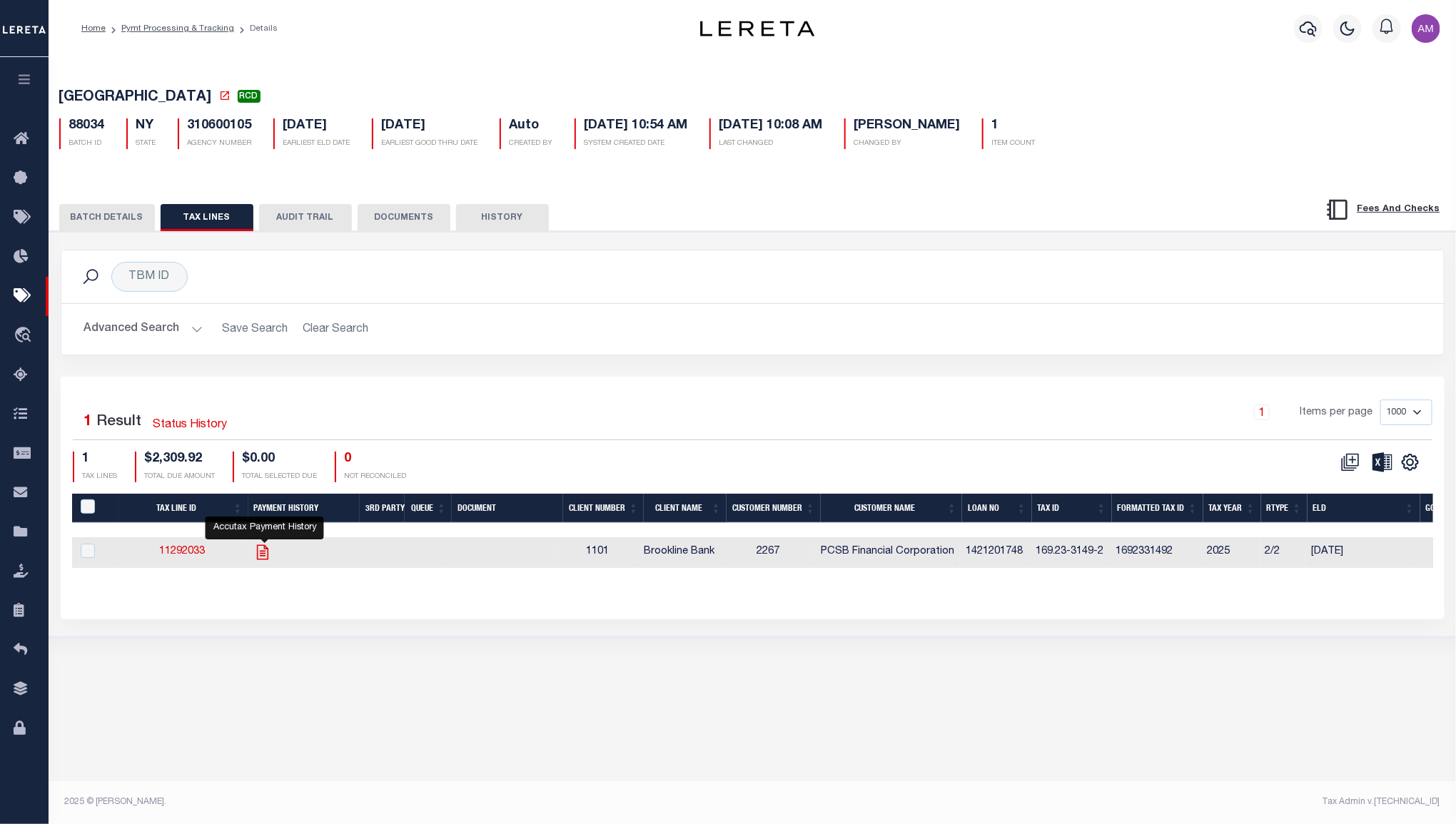
click at [265, 549] on icon "" at bounding box center [262, 552] width 18 height 18
checkbox input "true"
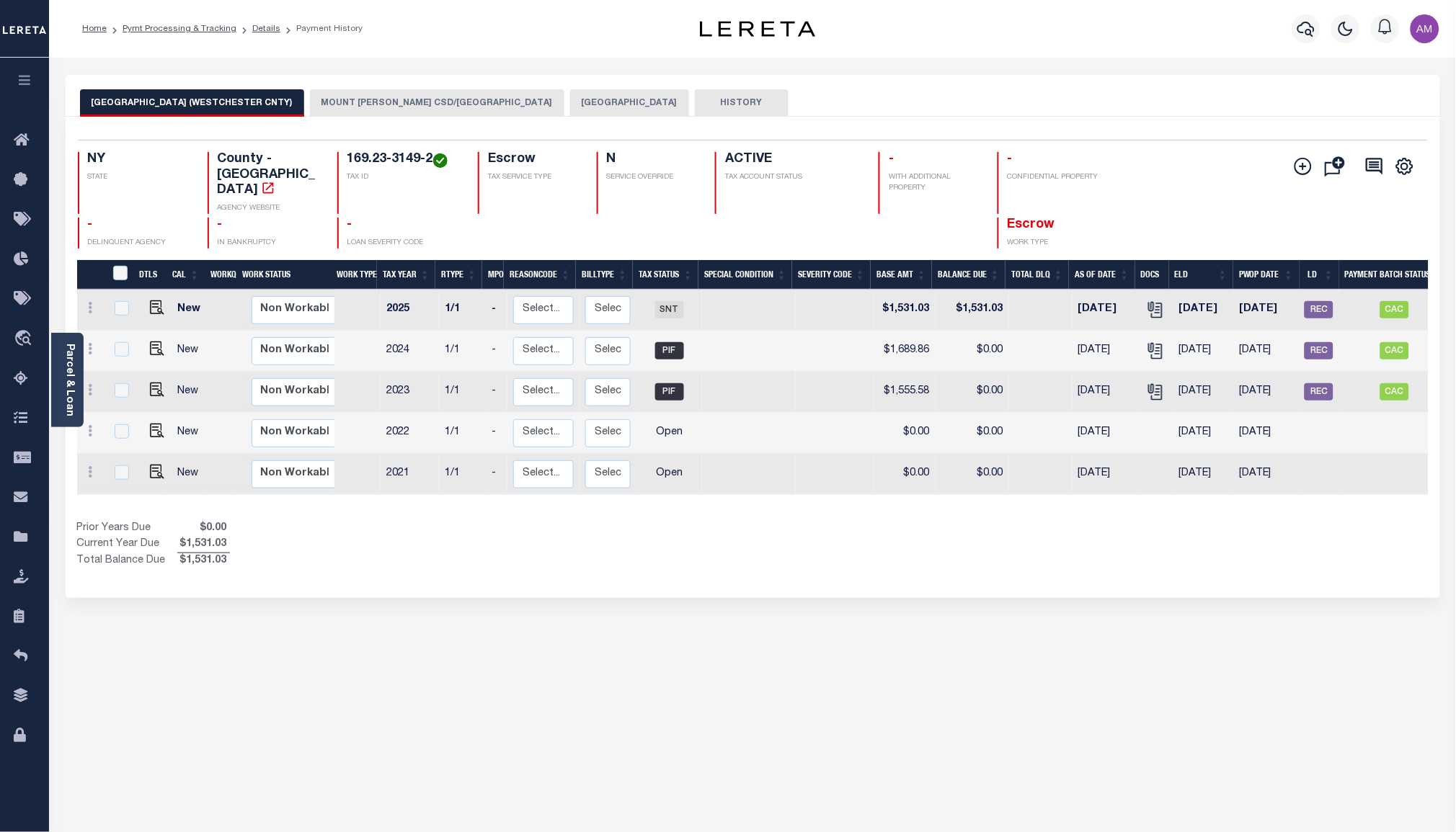
click at [535, 82] on div "[GEOGRAPHIC_DATA] (WESTCHESTER CNTY) [GEOGRAPHIC_DATA][PERSON_NAME]/[GEOGRAPHIC…" at bounding box center [752, 96] width 1375 height 42
click at [570, 116] on button "[GEOGRAPHIC_DATA]" at bounding box center [629, 103] width 119 height 27
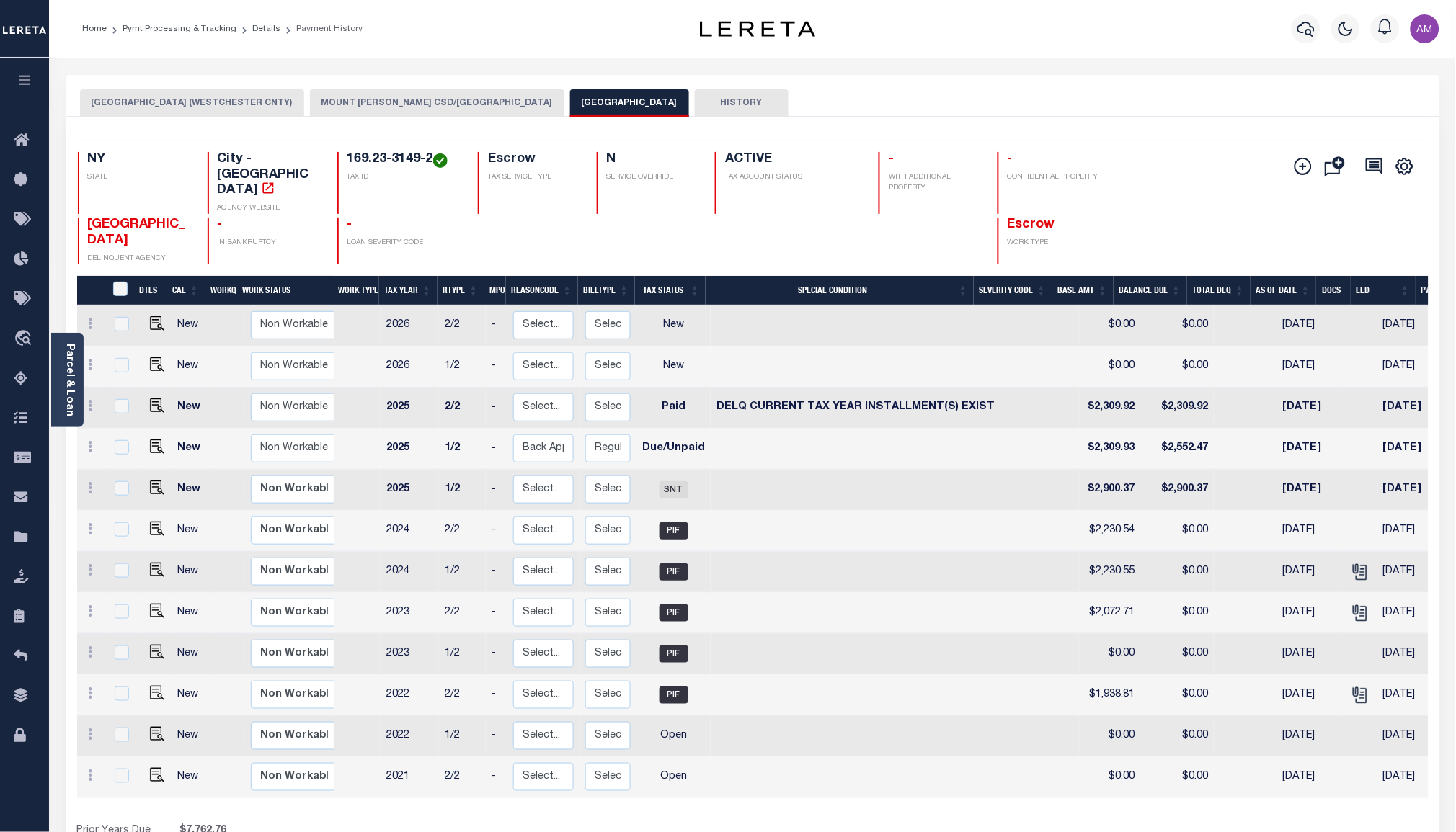
scroll to position [0, 240]
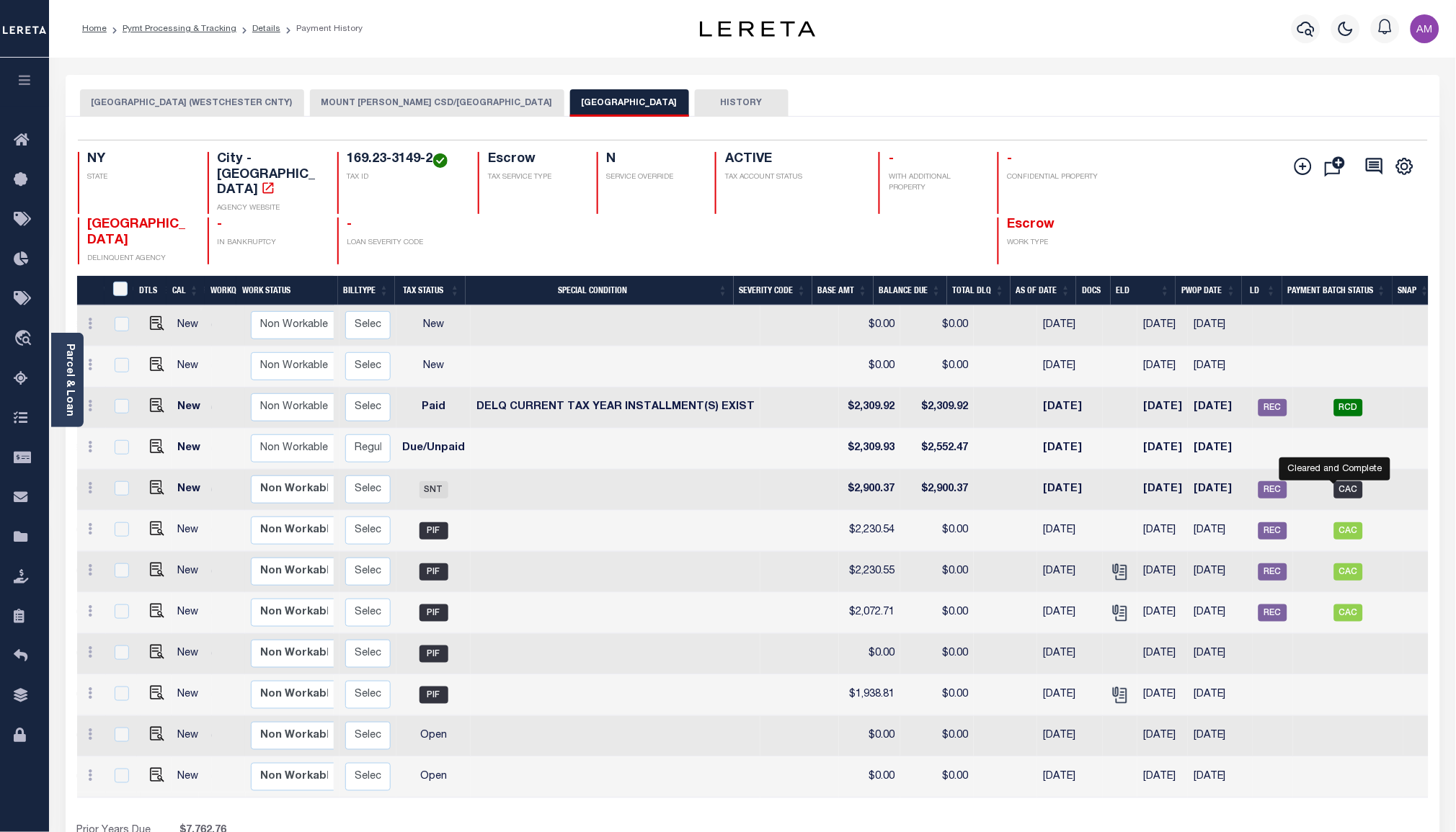
click at [1341, 481] on span "CAC" at bounding box center [1348, 489] width 29 height 17
checkbox input "true"
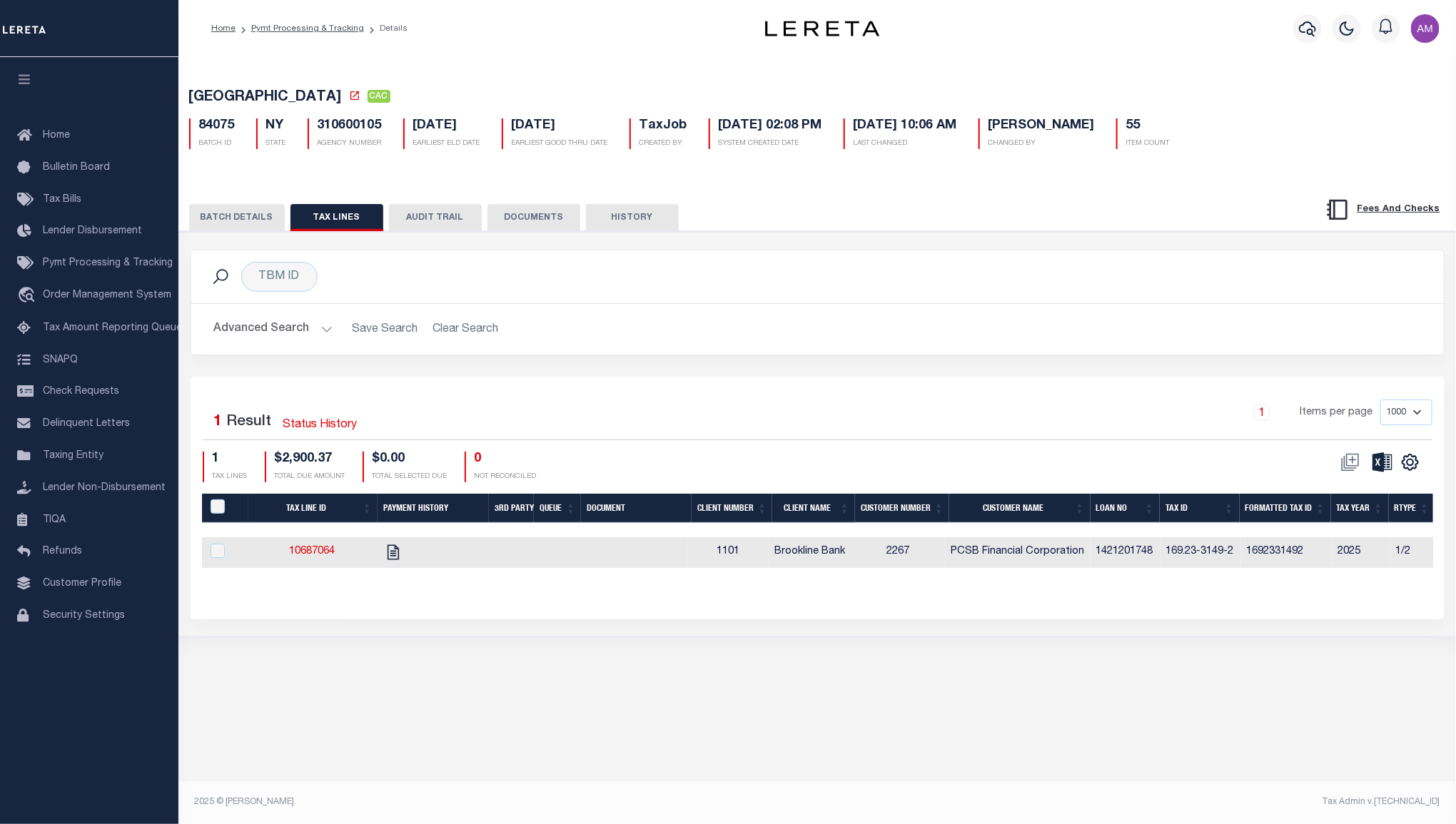
click at [254, 228] on button "BATCH DETAILS" at bounding box center [237, 218] width 96 height 27
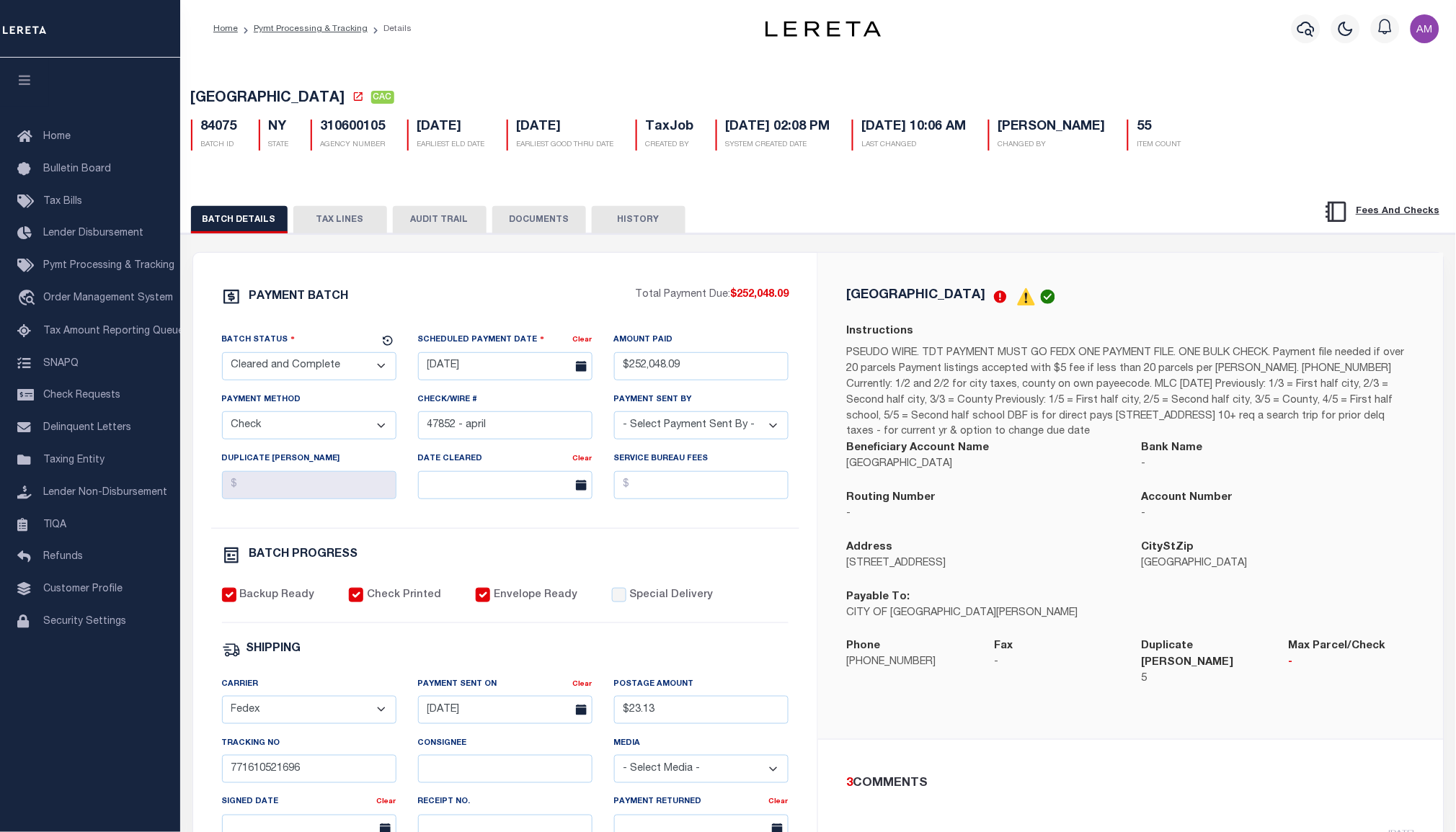
click at [921, 60] on div "MOUNT VERNON CITY CAC 84075 BATCH ID NY STATE 310600105 AGENCY NUMBER TaxJob 55" at bounding box center [818, 630] width 1291 height 1151
drag, startPoint x: 1034, startPoint y: 90, endPoint x: 1078, endPoint y: 78, distance: 45.6
click at [1033, 91] on h5 "MOUNT VERNON CITY CAC" at bounding box center [818, 99] width 1254 height 18
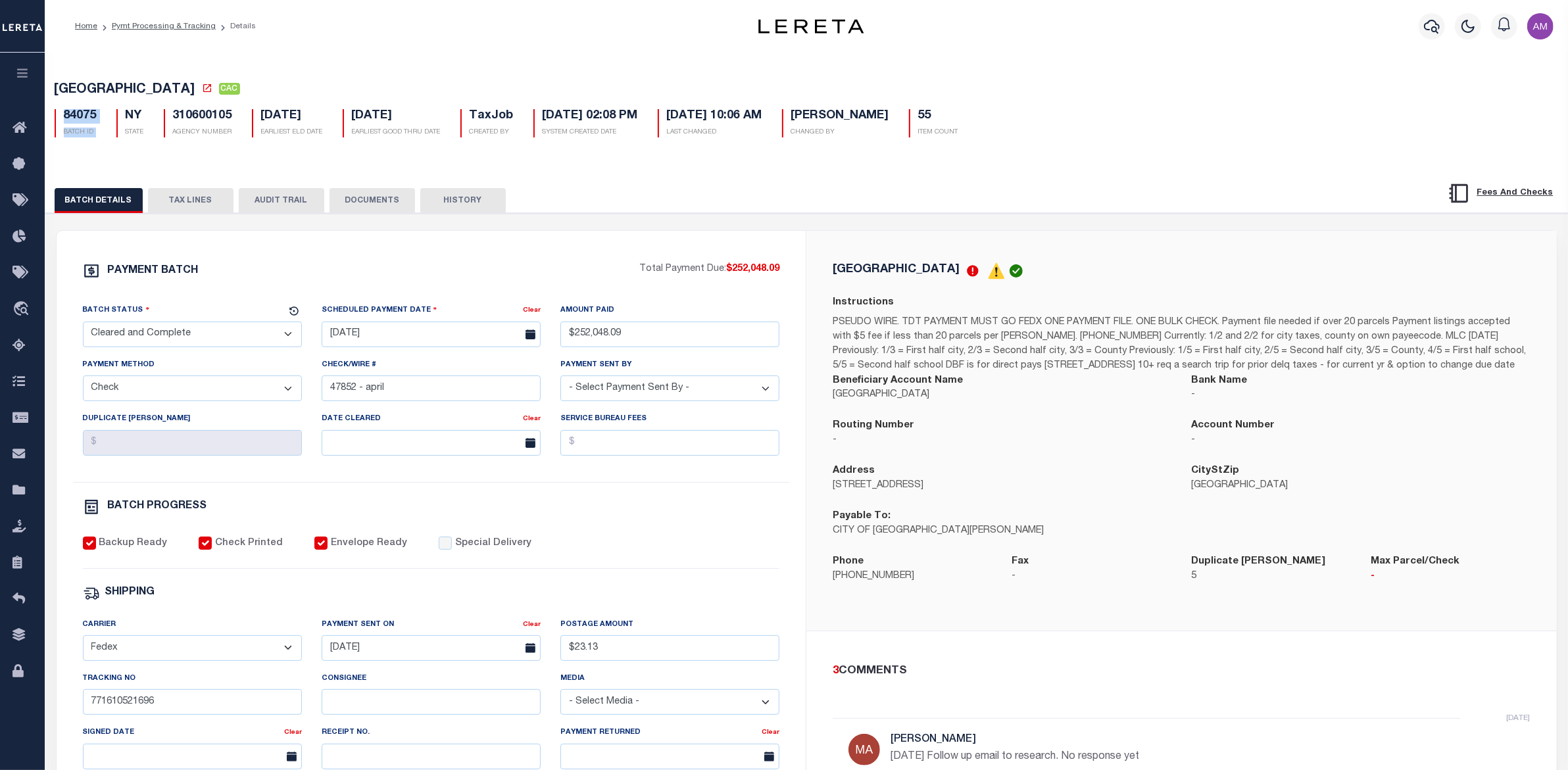
drag, startPoint x: 97, startPoint y: 118, endPoint x: 58, endPoint y: 117, distance: 39.0
click at [58, 117] on div "84075 BATCH ID NY STATE 310600105 AGENCY NUMBER 01/31/2025 EARLIEST ELD DATE 01…" at bounding box center [806, 118] width 1524 height 39
click at [58, 117] on div "84075 BATCH ID" at bounding box center [75, 123] width 42 height 28
drag, startPoint x: 60, startPoint y: 112, endPoint x: 95, endPoint y: 121, distance: 36.1
click at [95, 121] on div "84075 BATCH ID" at bounding box center [75, 123] width 42 height 28
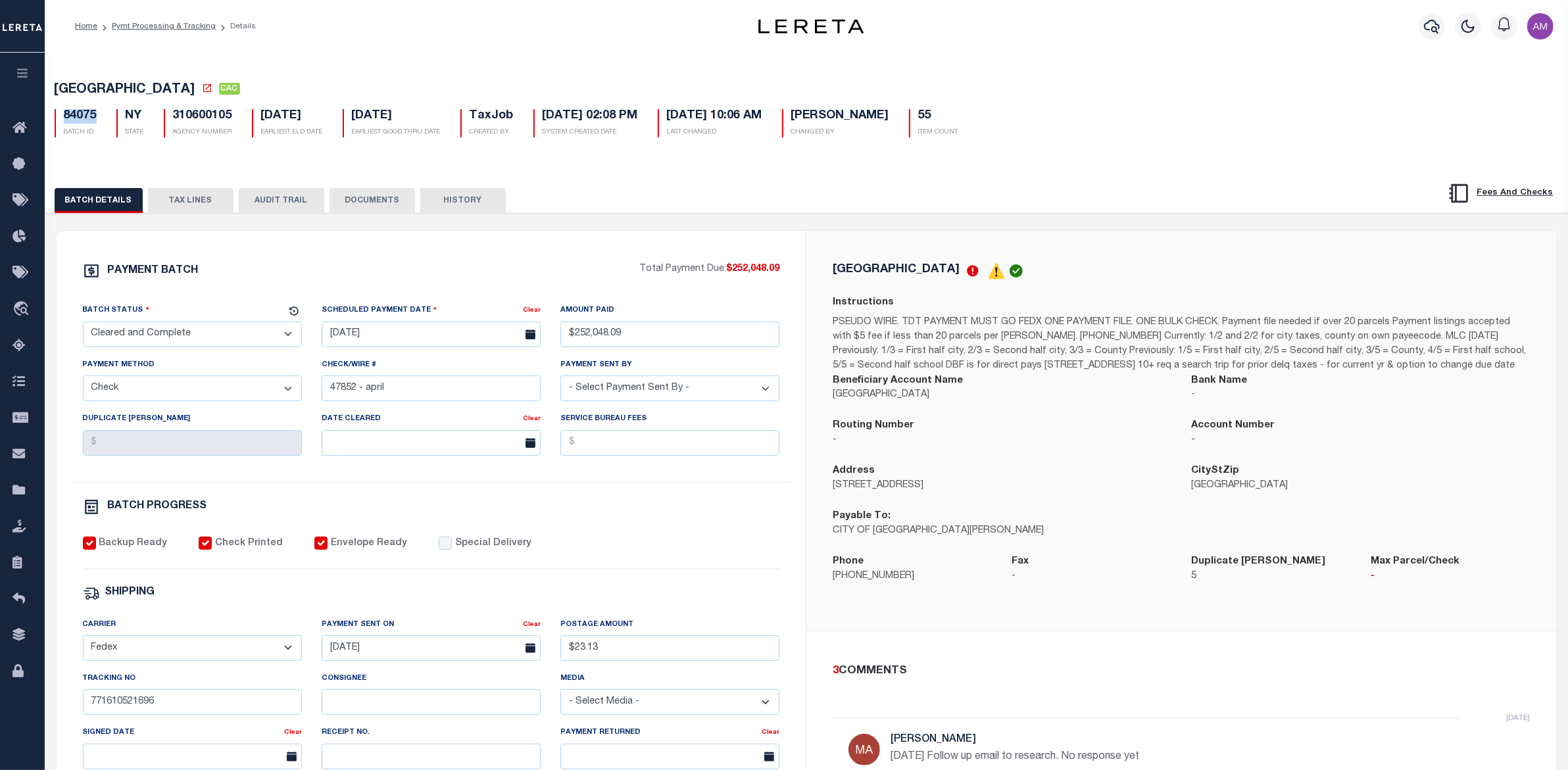
copy h5 "84075"
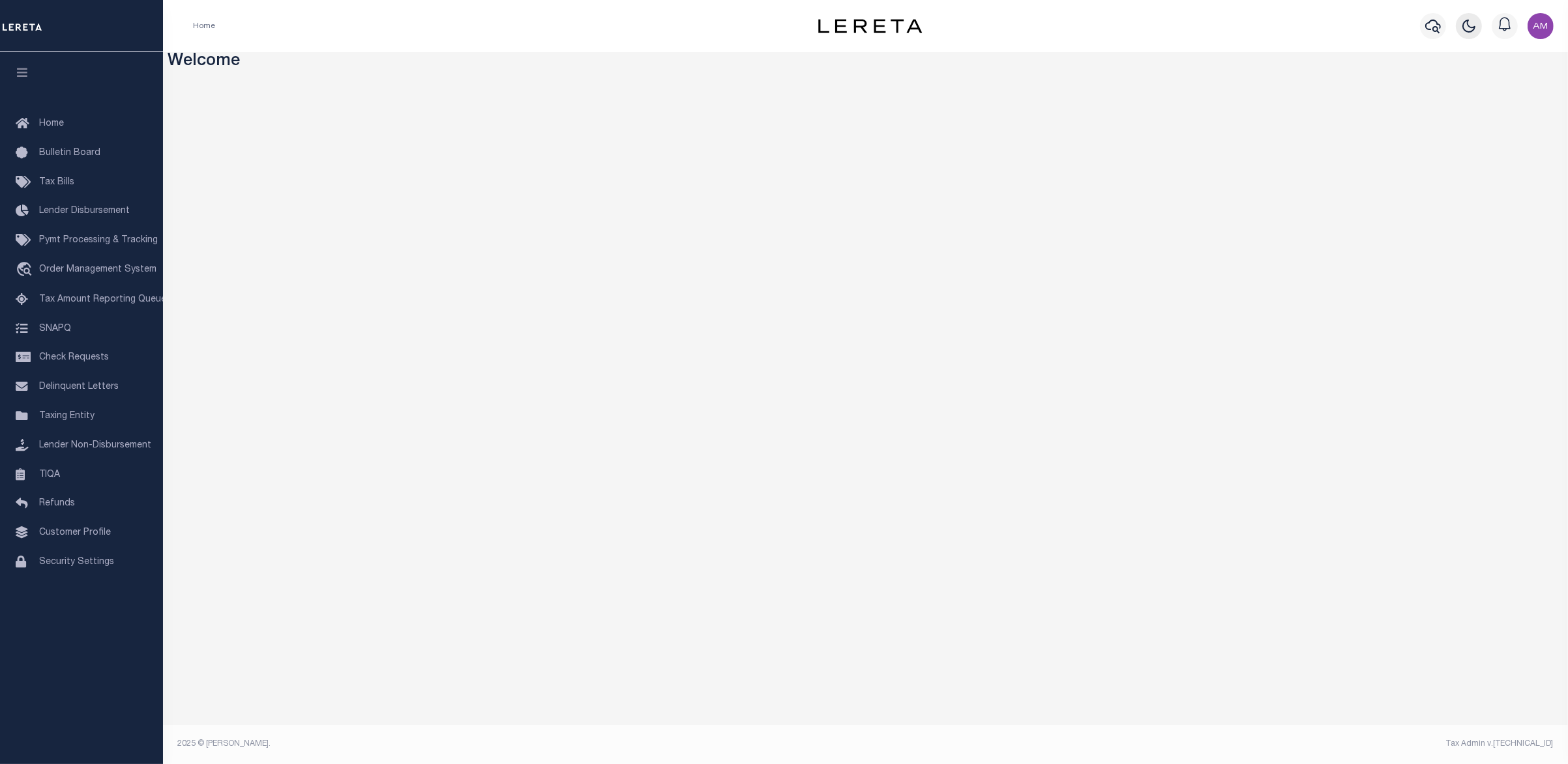
click at [1473, 28] on icon "button" at bounding box center [1469, 26] width 12 height 12
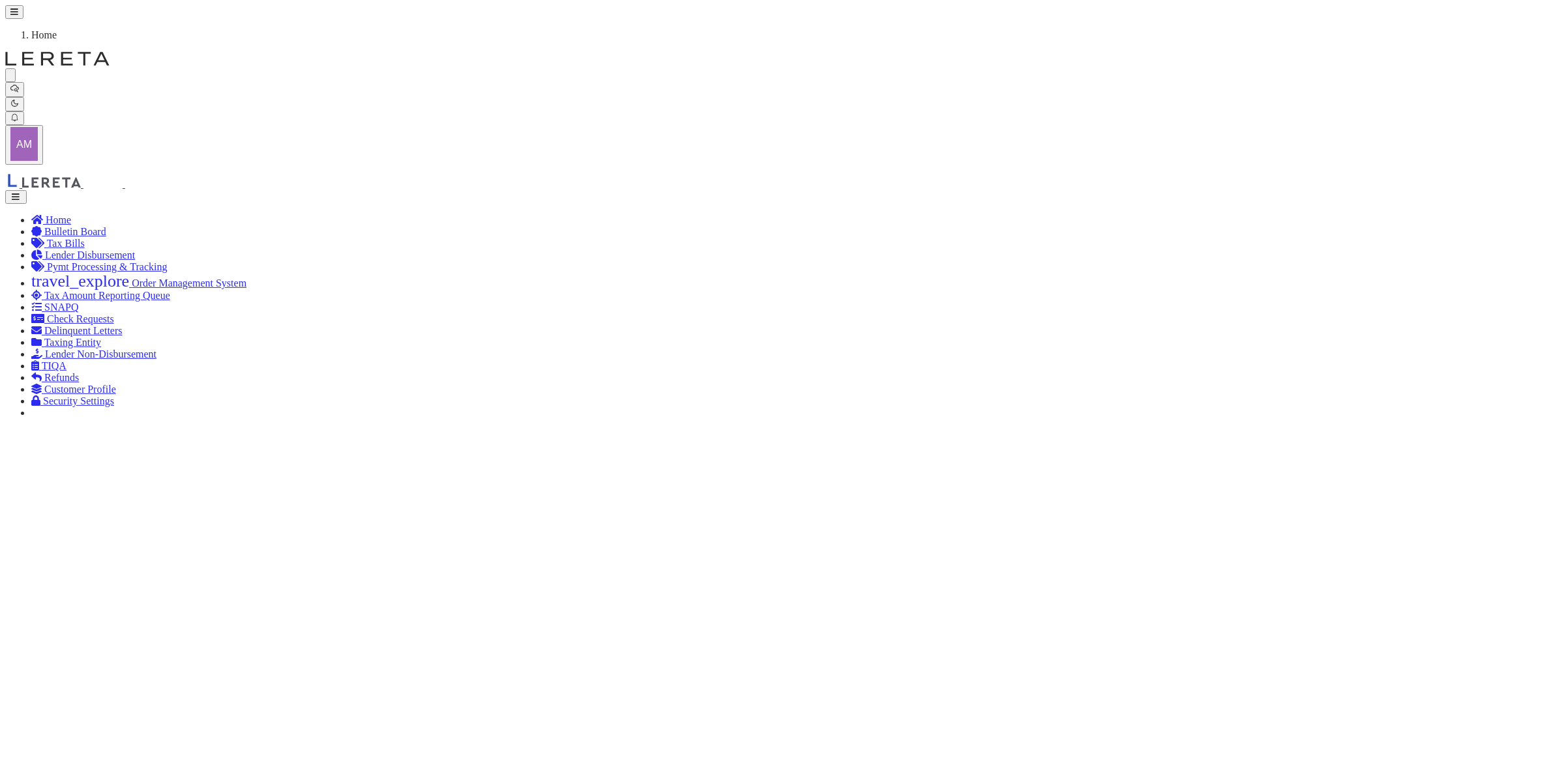
click at [19, 84] on icon "button" at bounding box center [15, 88] width 9 height 9
paste input "84075"
type input "84075"
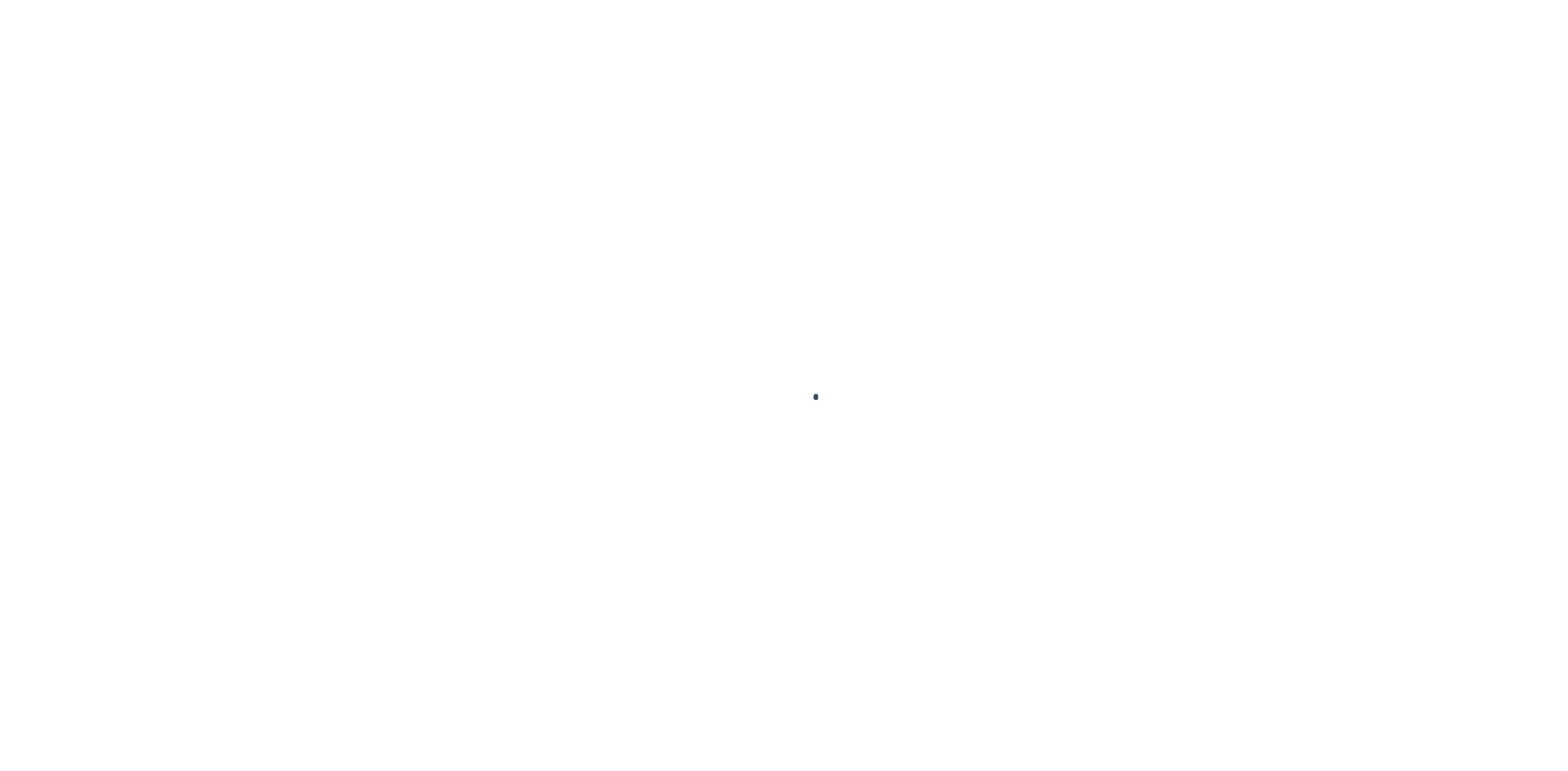
select select "CAC"
type input "[DATE]"
type input "$252,048.09"
select select "CHK"
type input "47852 - april"
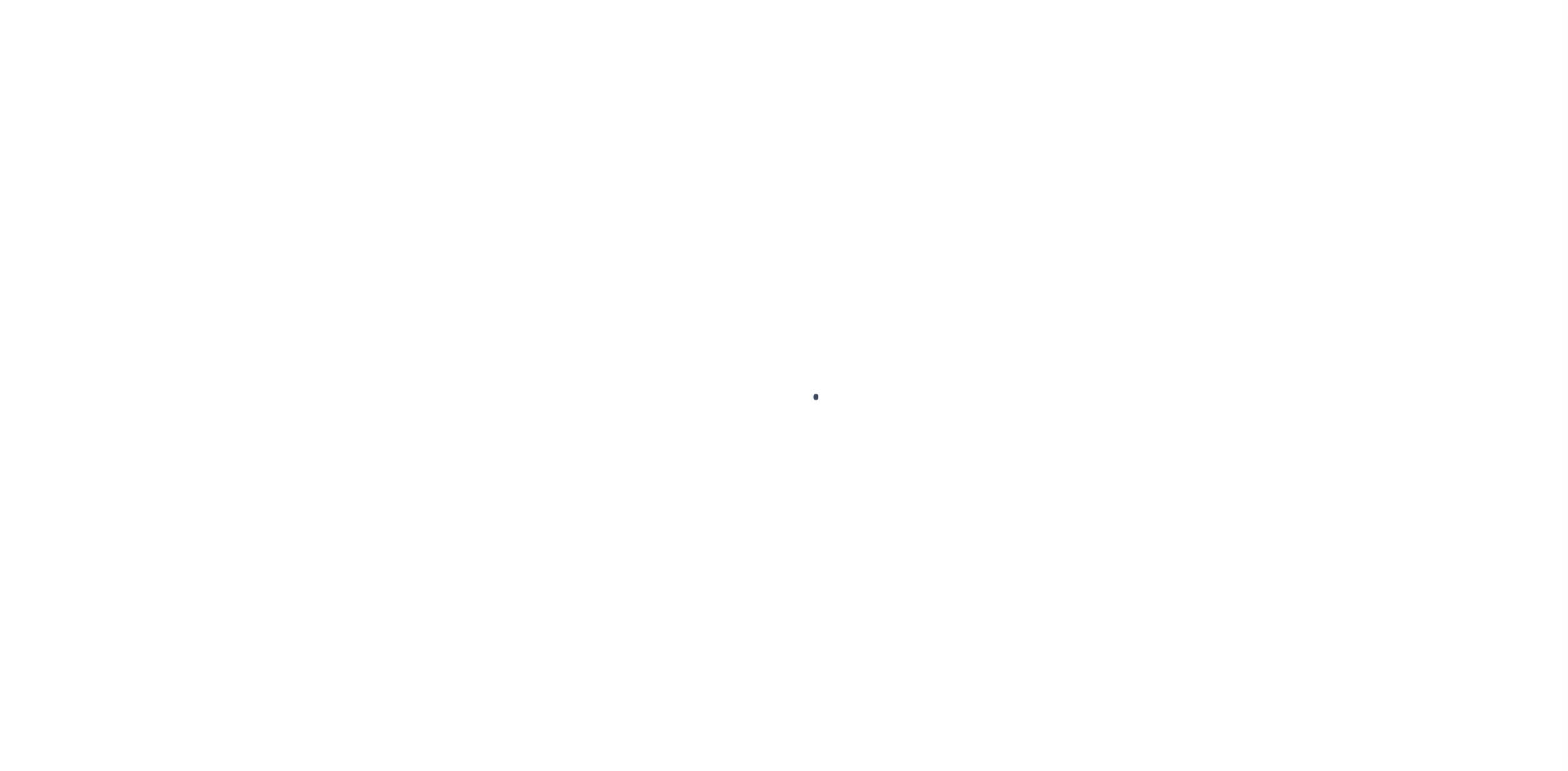
select select "[PERSON_NAME]"
checkbox input "true"
select select "FDX"
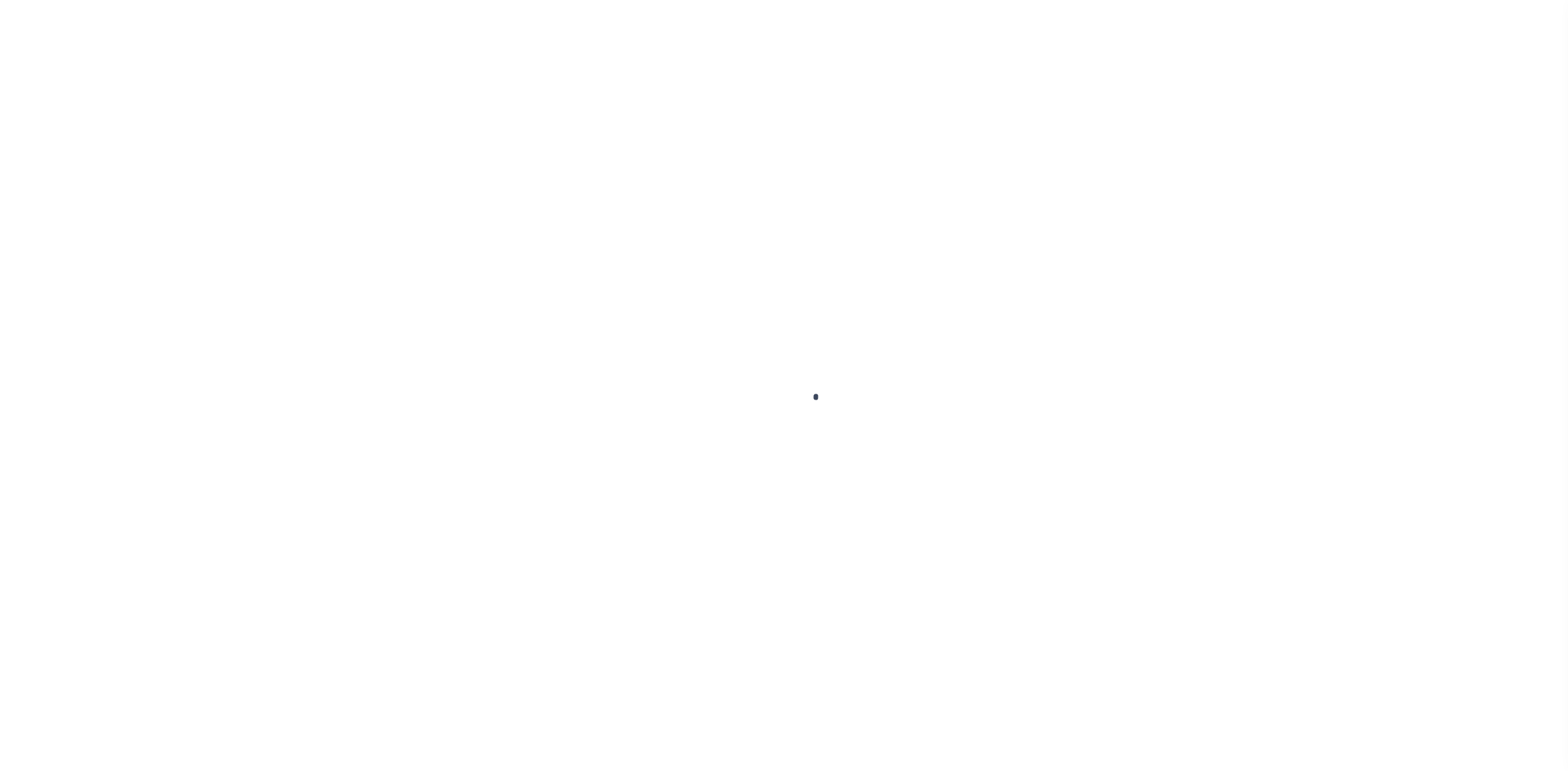
type input "[DATE]"
type input "$23.13"
type input "771610521696"
type input "1"
radio input "true"
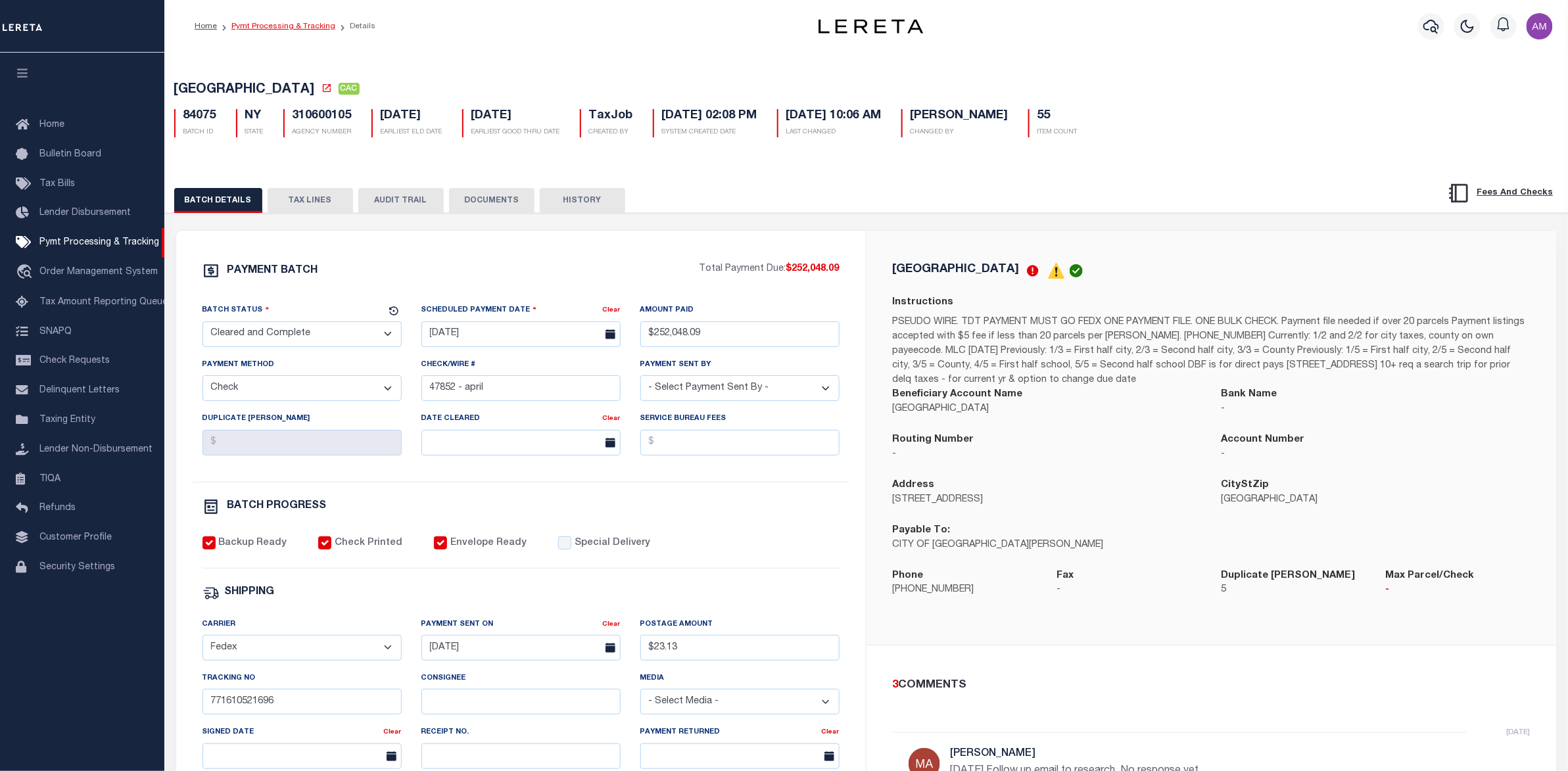
click at [245, 25] on link "Pymt Processing & Tracking" at bounding box center [283, 26] width 104 height 8
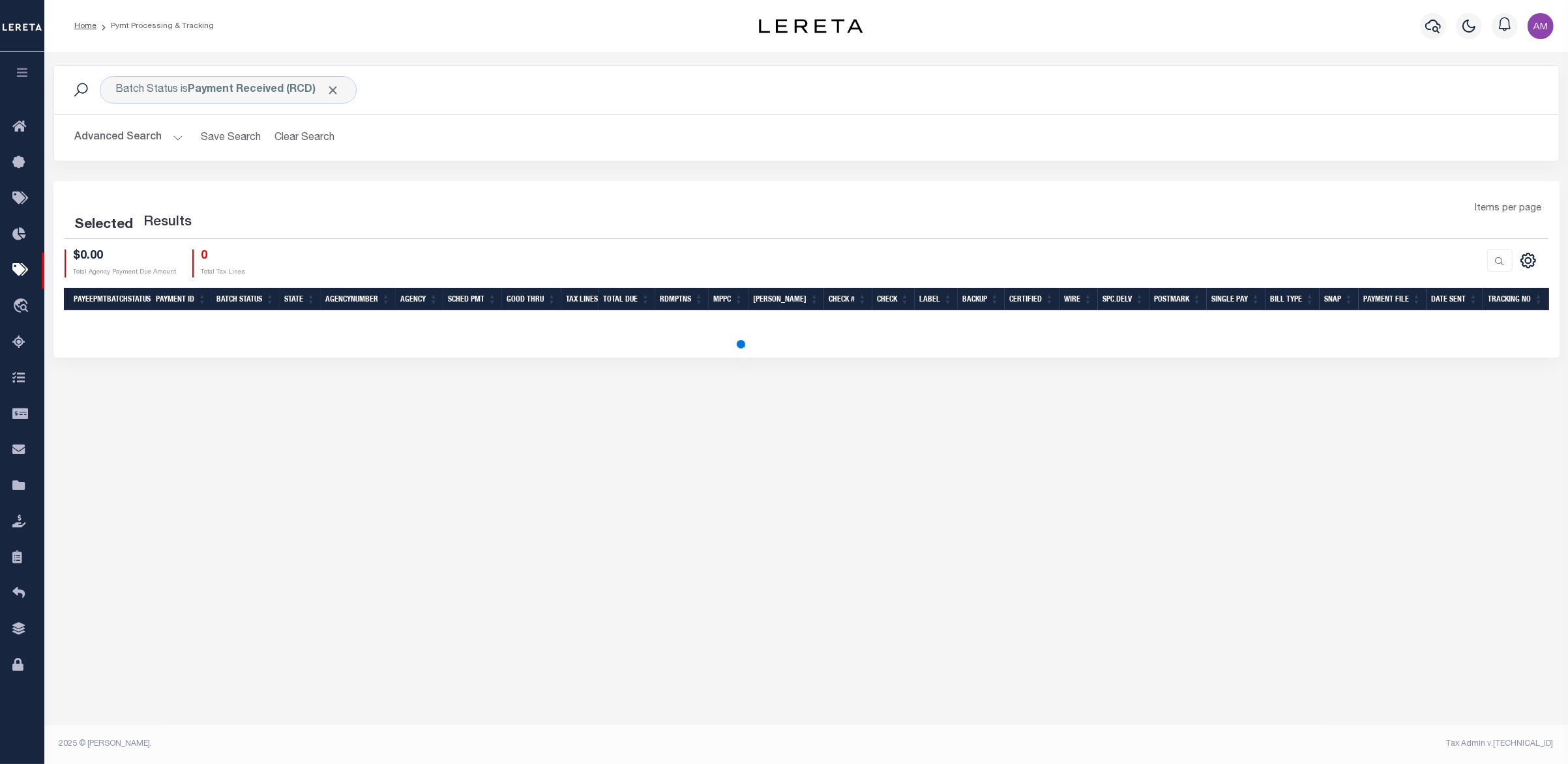
click at [132, 138] on button "Advanced Search" at bounding box center [129, 138] width 108 height 26
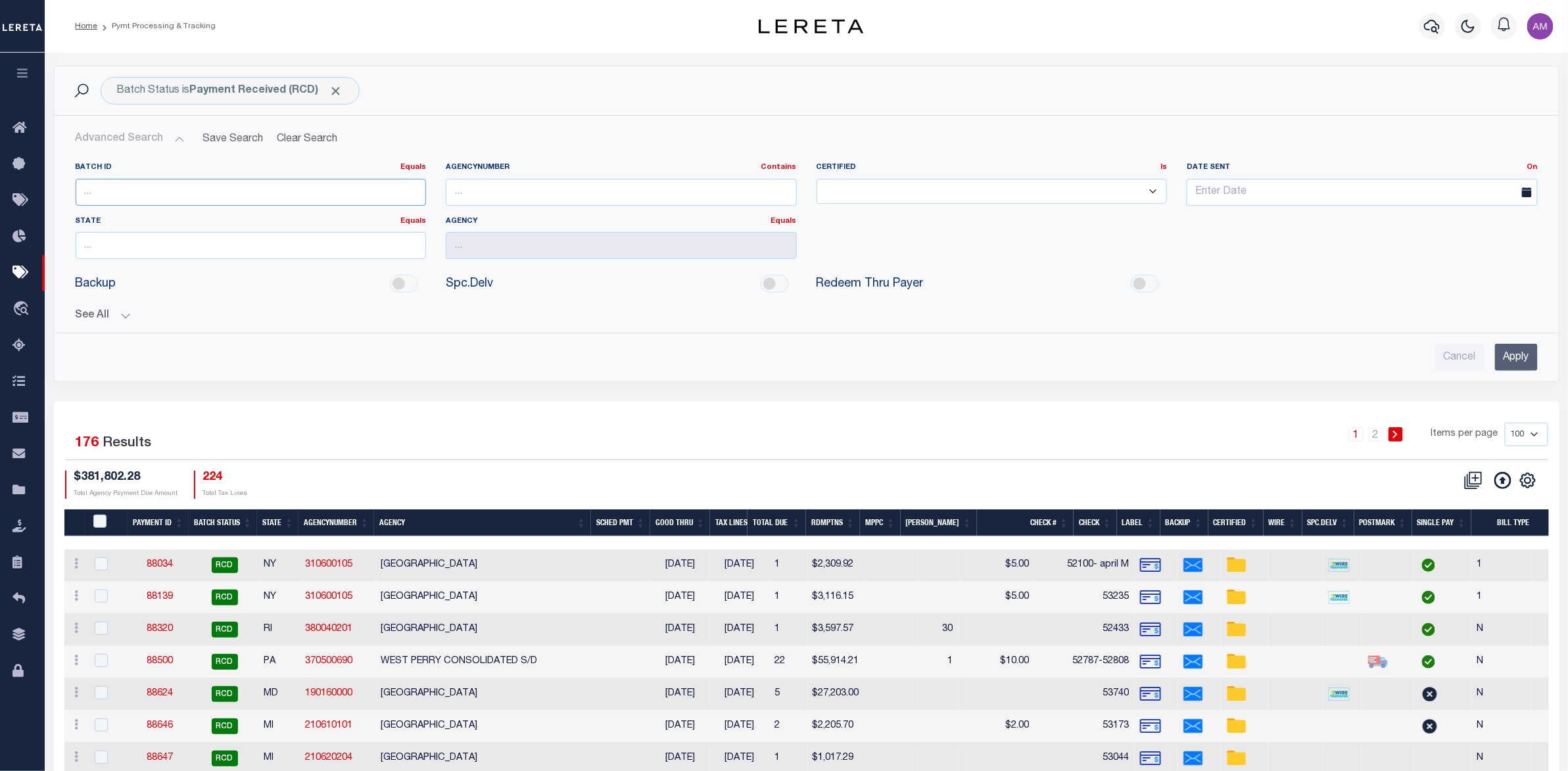
paste input "84075"
type input "84075"
click at [337, 90] on span "Click to Remove" at bounding box center [336, 90] width 14 height 14
click at [1520, 357] on input "Apply" at bounding box center [1517, 357] width 43 height 27
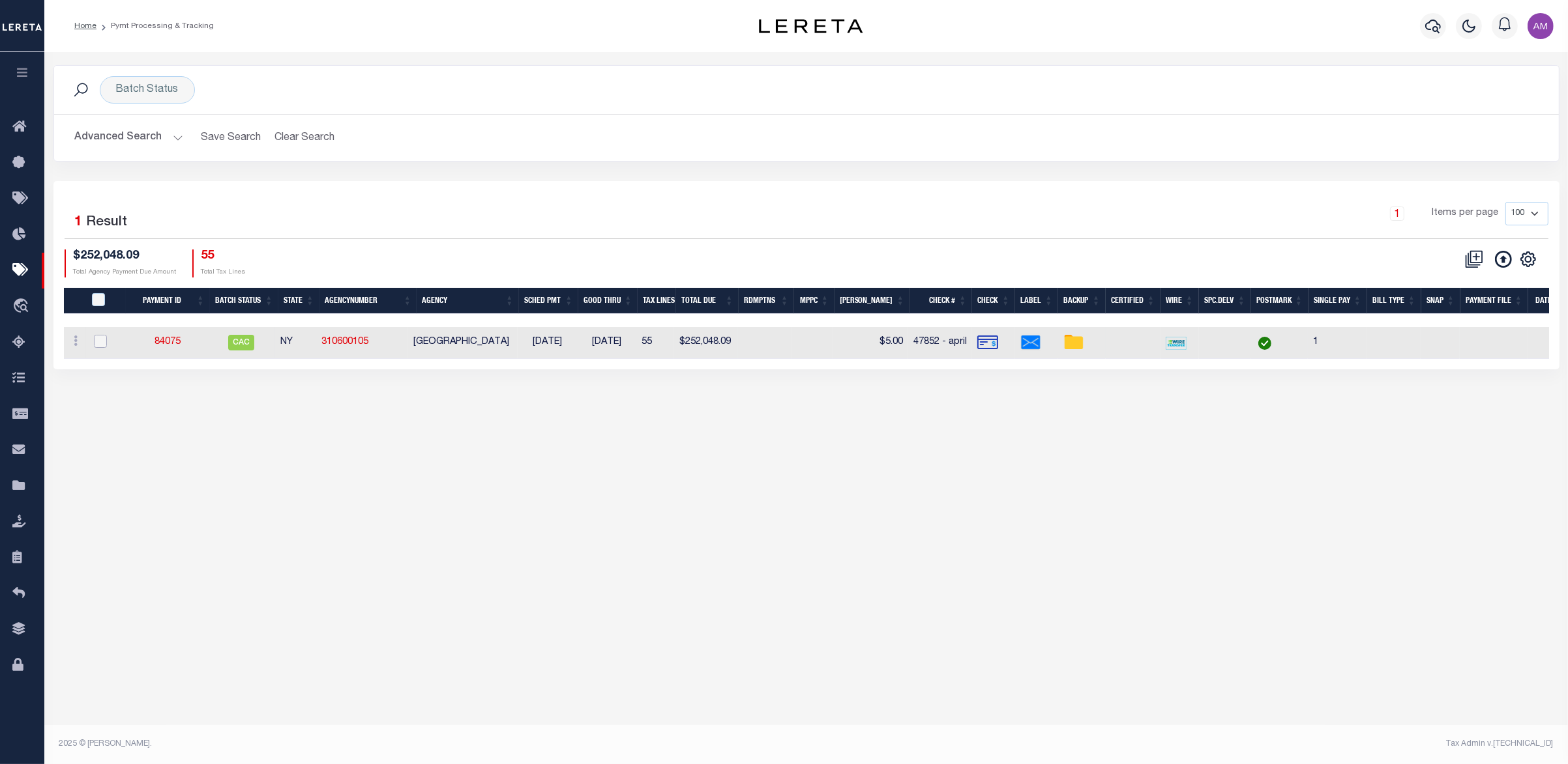
click at [94, 340] on input "checkbox" at bounding box center [101, 341] width 13 height 13
checkbox input "true"
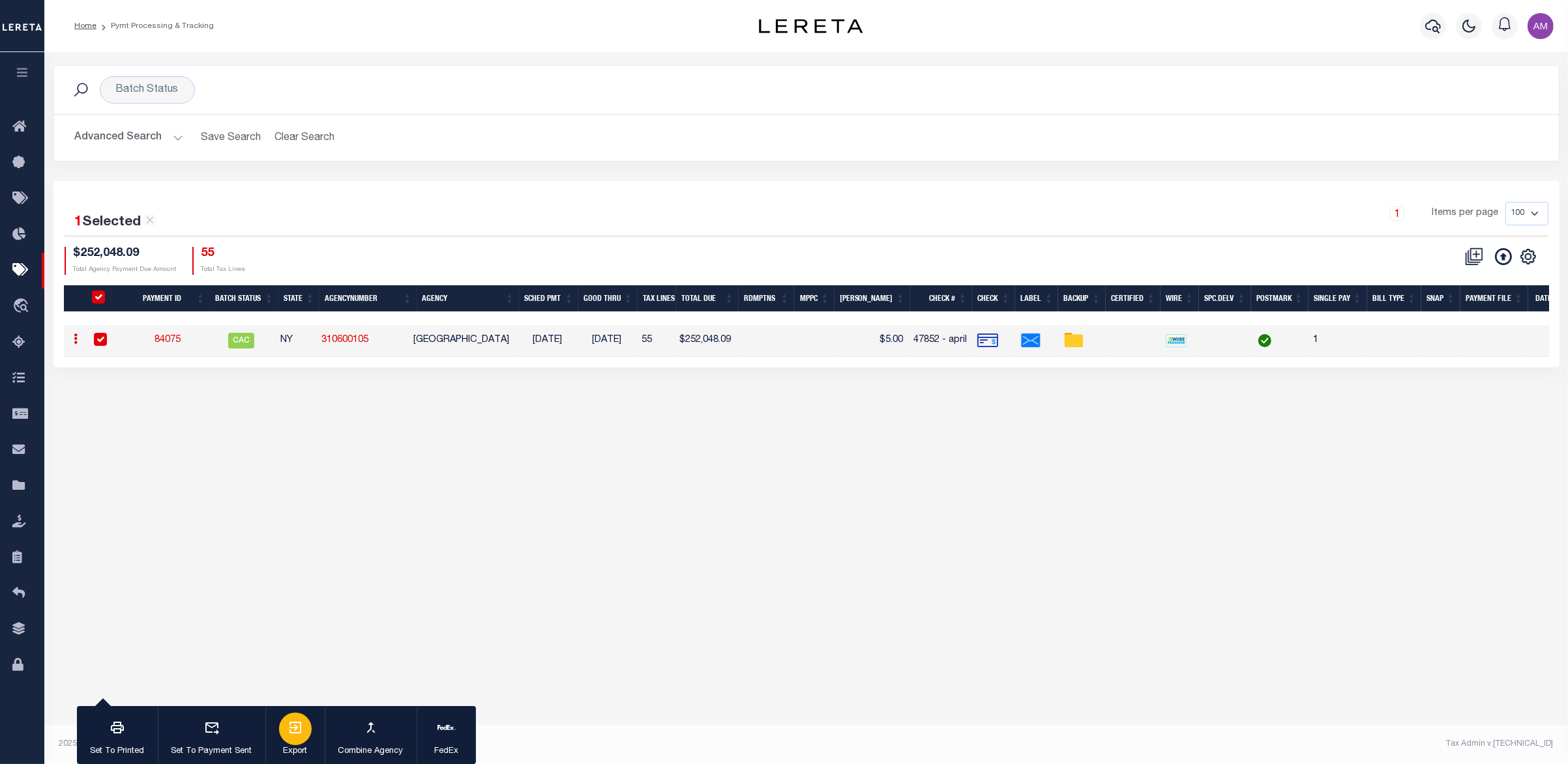
click at [298, 733] on icon "button" at bounding box center [295, 728] width 12 height 12
drag, startPoint x: 467, startPoint y: 340, endPoint x: 525, endPoint y: 343, distance: 58.1
click at [518, 343] on td "[GEOGRAPHIC_DATA]" at bounding box center [463, 341] width 109 height 32
checkbox input "false"
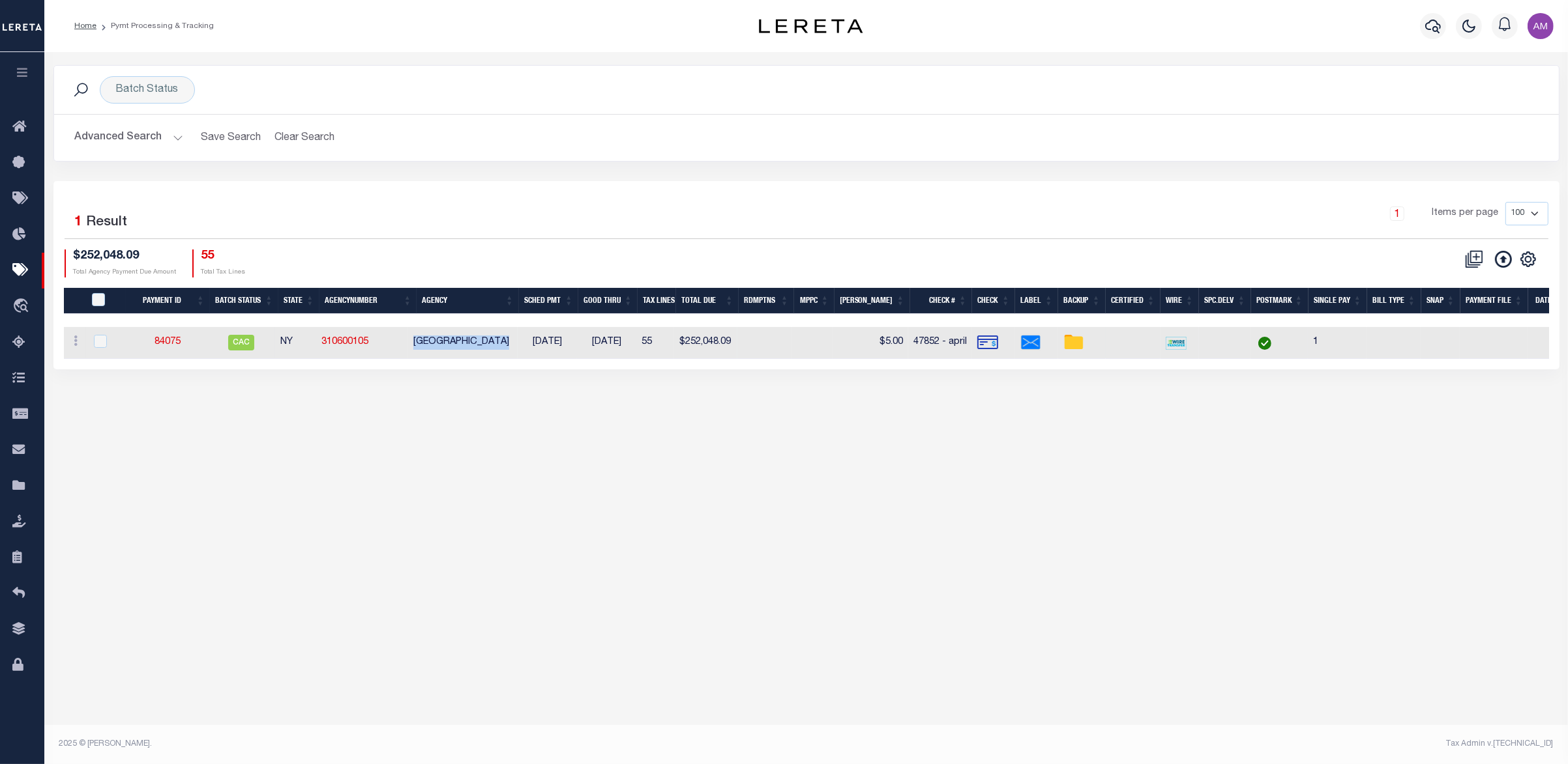
copy td "[GEOGRAPHIC_DATA]"
click at [59, 481] on div "Batch Status Search Advanced Search Save Search Clear Search PayeeSearchTable_d…" at bounding box center [806, 397] width 1524 height 688
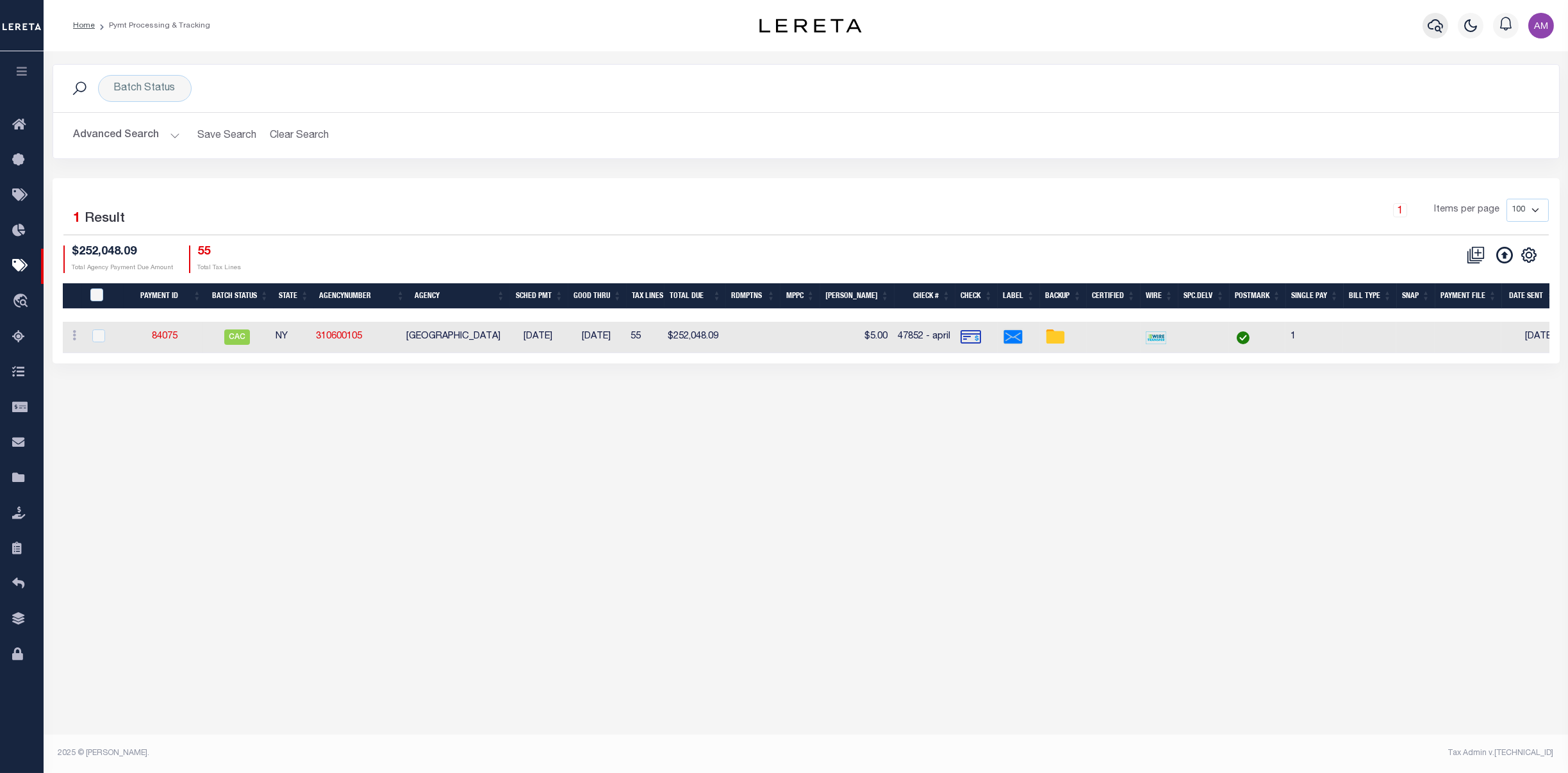
click at [1436, 13] on button "button" at bounding box center [1435, 26] width 26 height 26
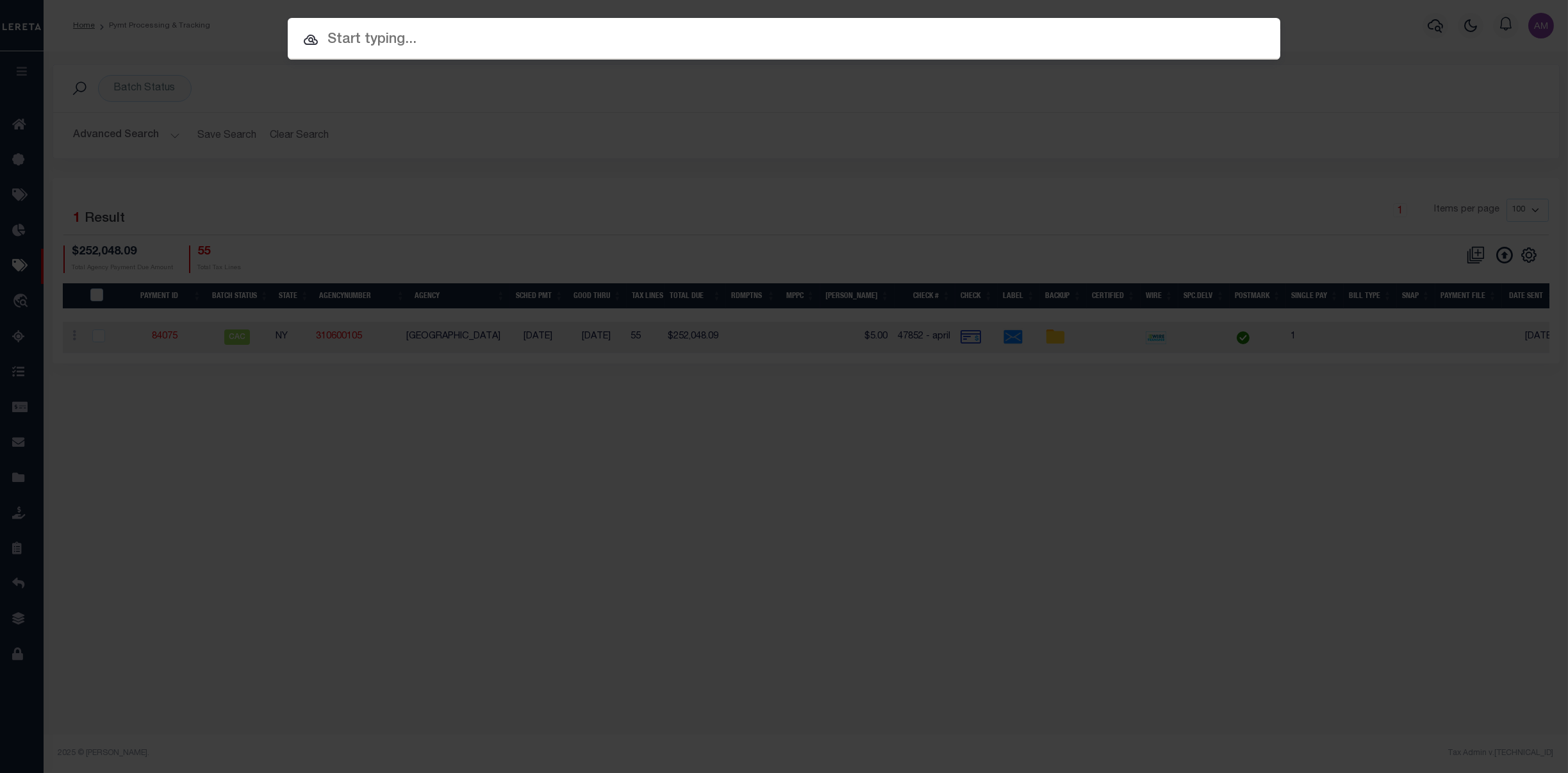
paste input "202380645"
type input "202380645"
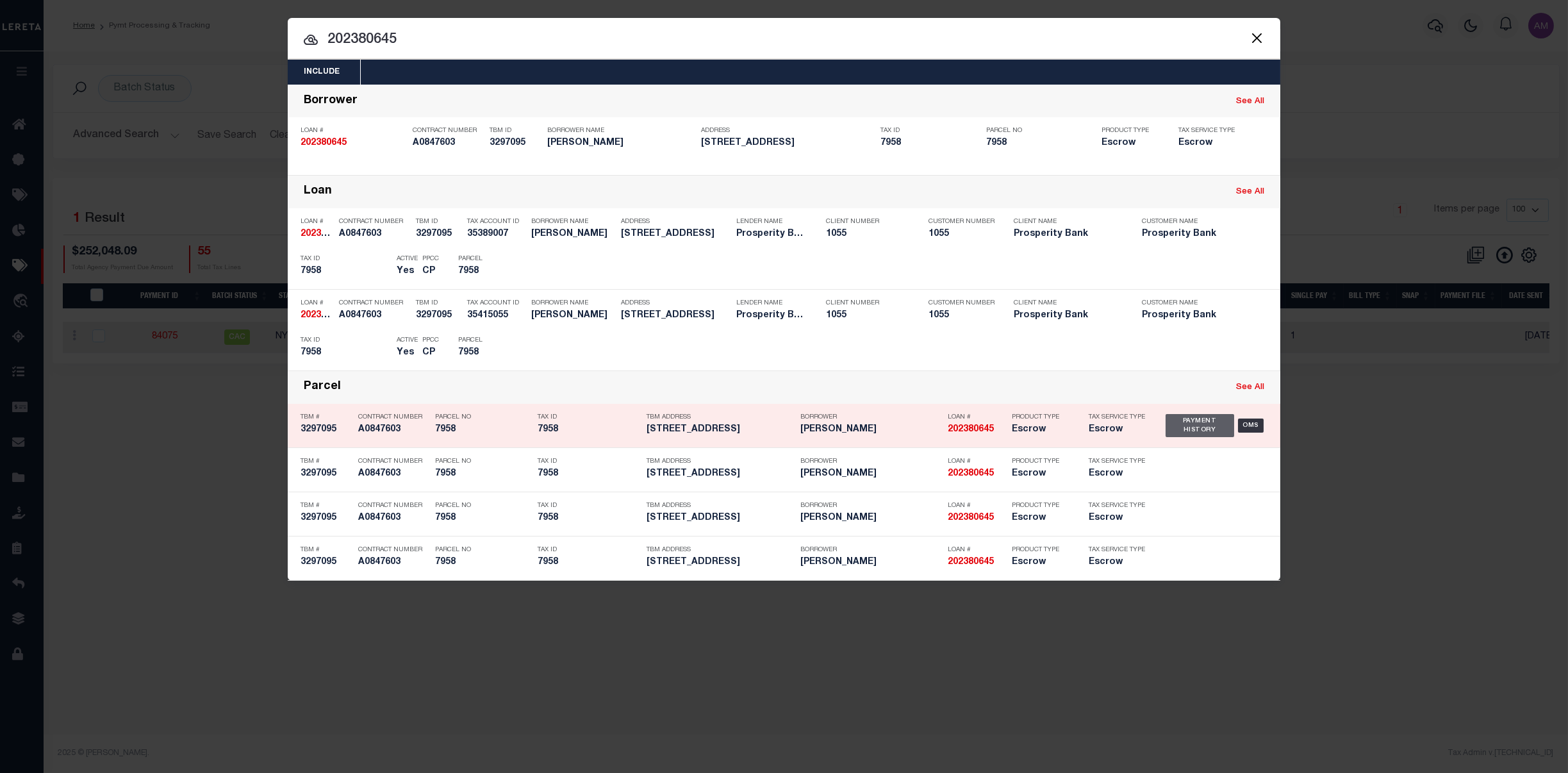
click at [1189, 430] on div "Payment History" at bounding box center [1200, 425] width 69 height 23
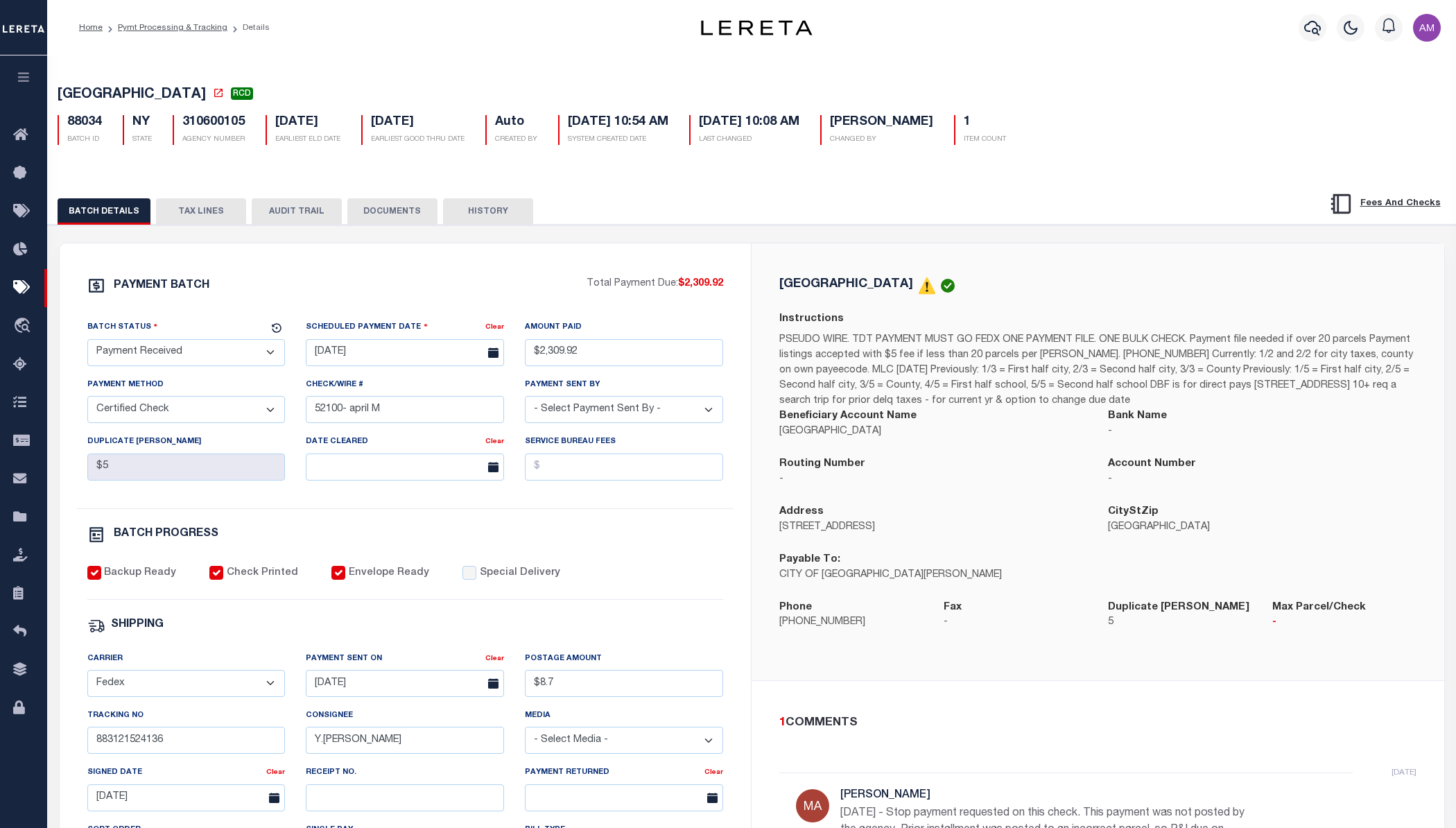
select select "RCD"
select select "CCK"
select select "[PERSON_NAME]"
select select "FDX"
click at [204, 214] on button "TAX LINES" at bounding box center [201, 212] width 90 height 26
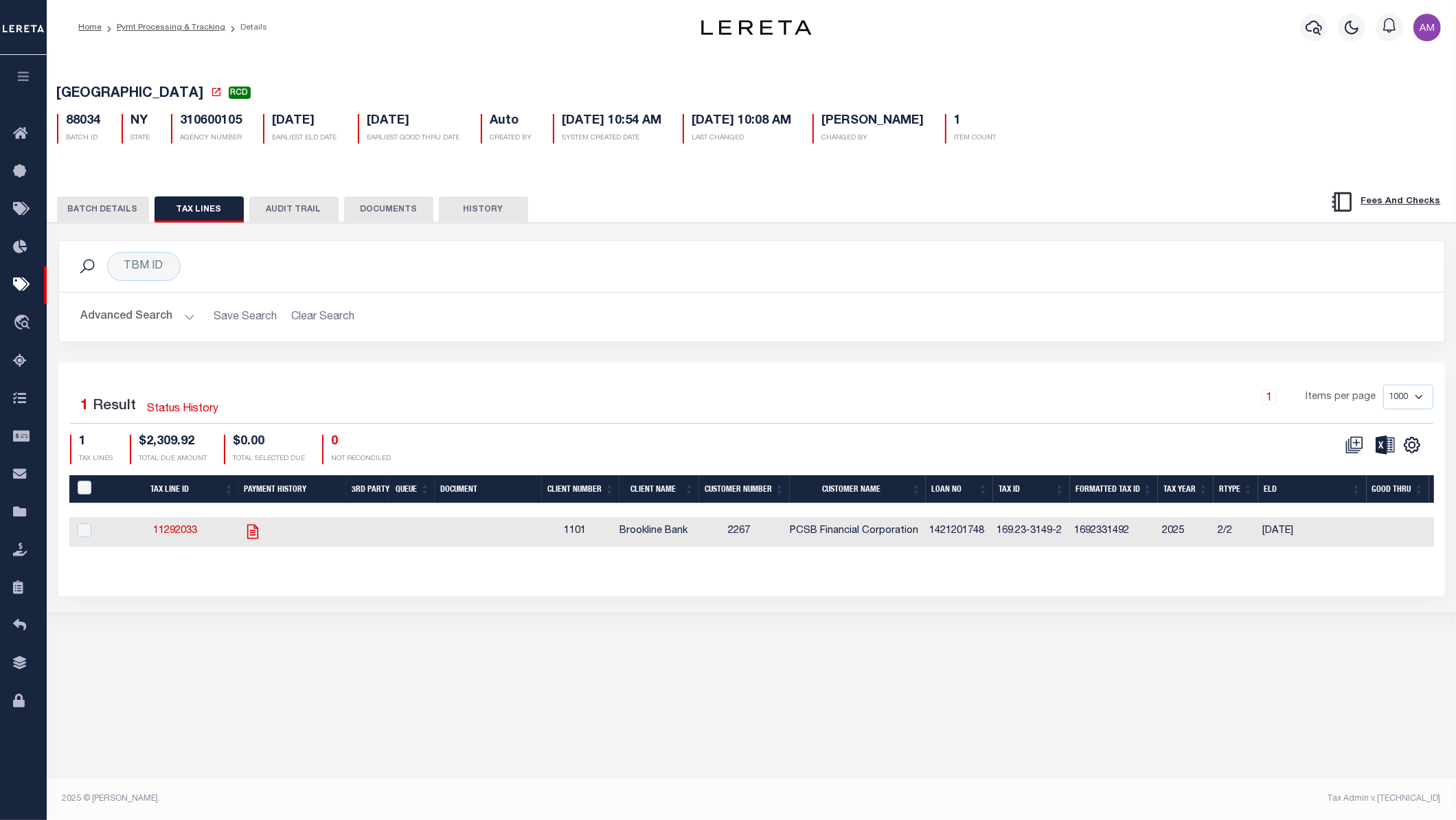
click at [258, 528] on icon at bounding box center [253, 531] width 11 height 15
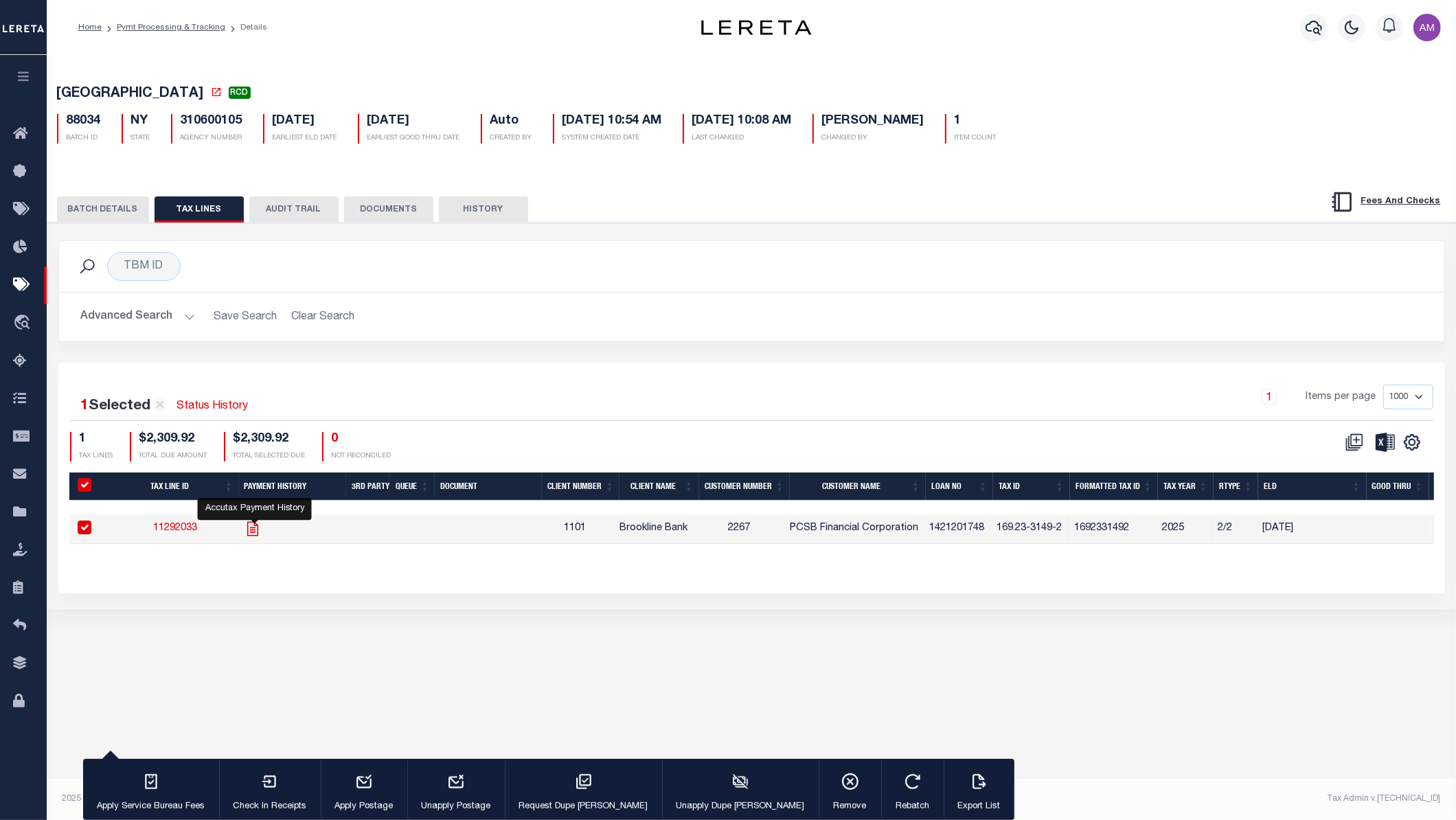
checkbox input "true"
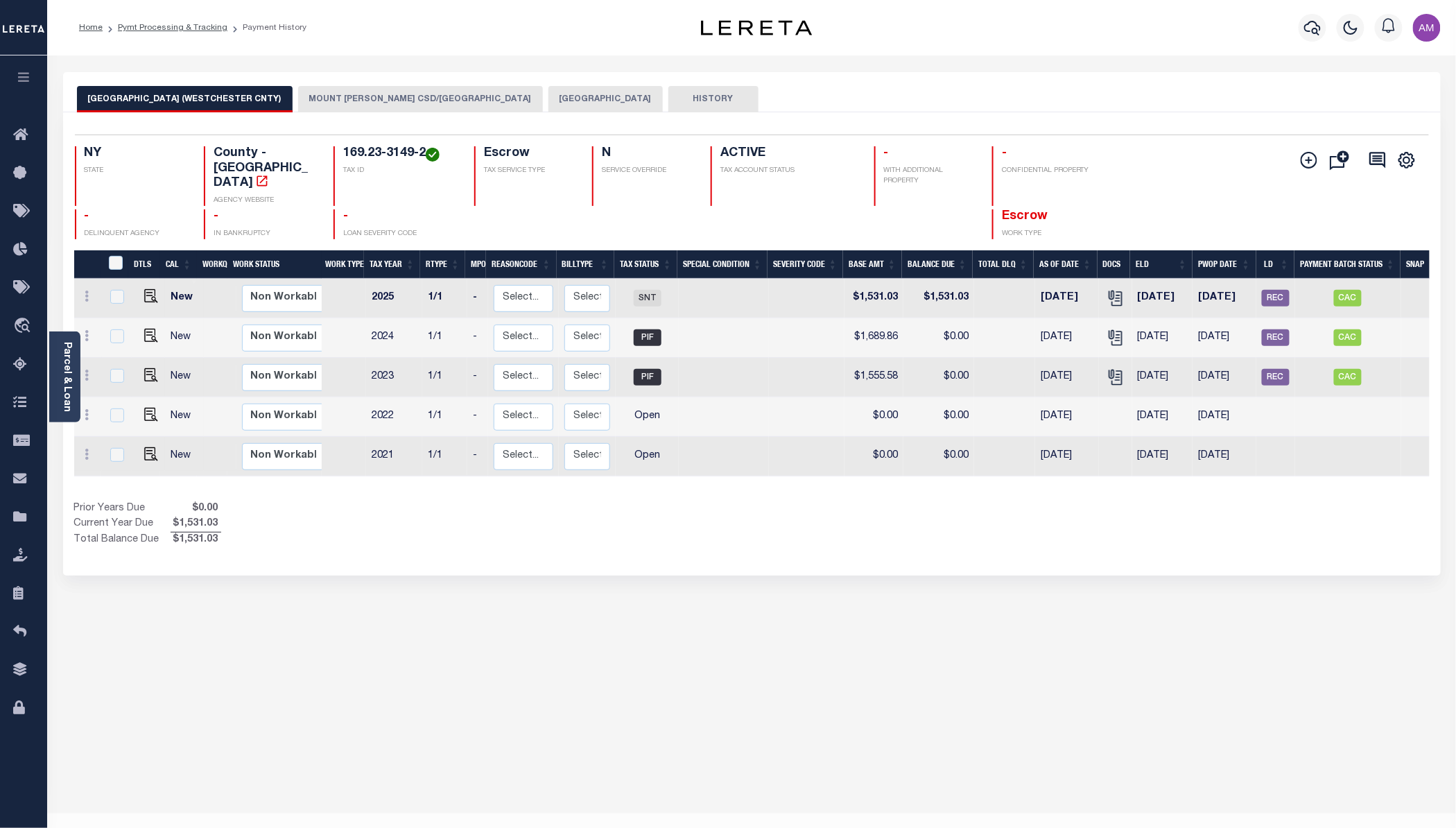
scroll to position [0, 7]
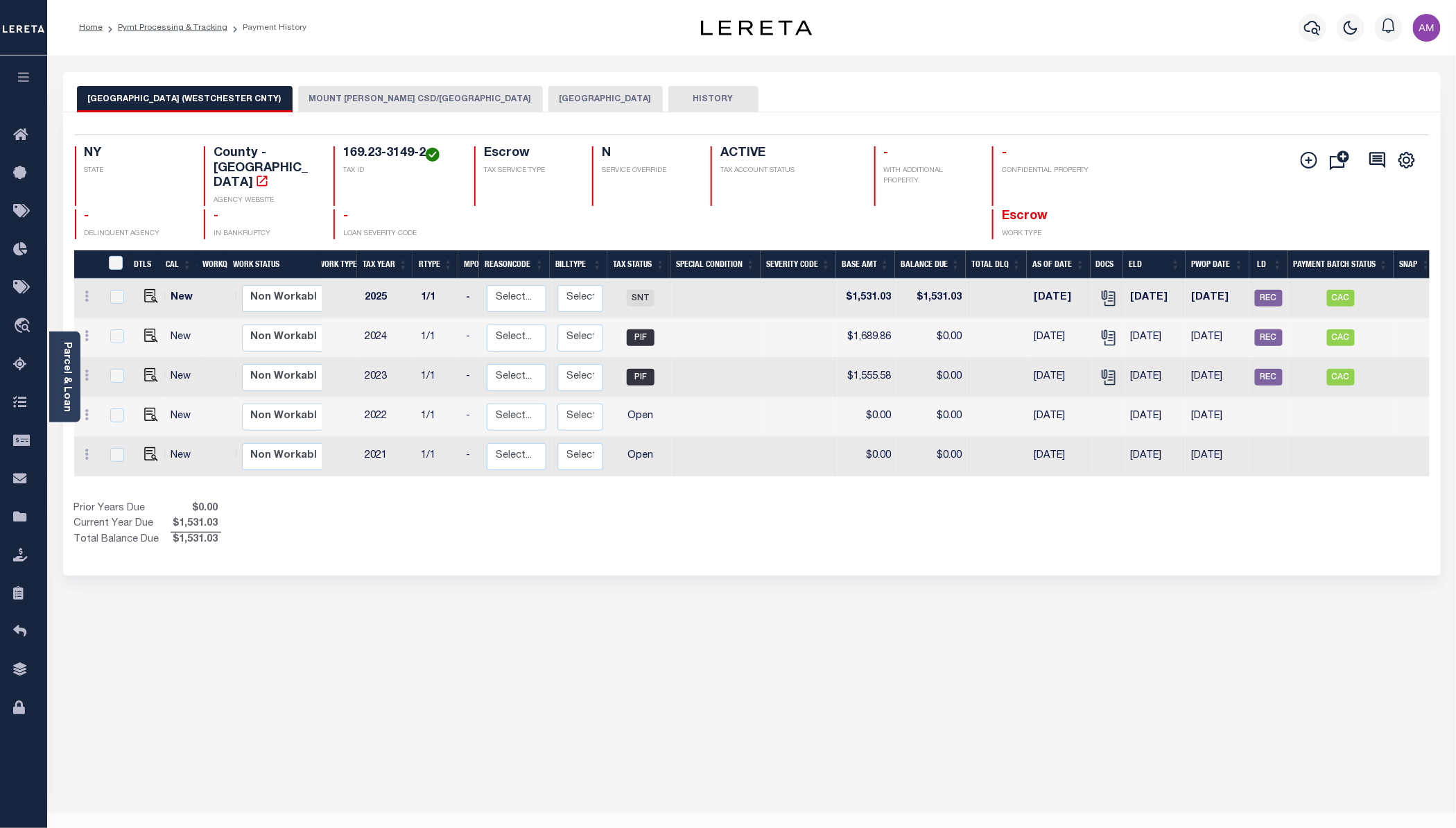
click at [552, 95] on button "[GEOGRAPHIC_DATA]" at bounding box center [605, 99] width 114 height 26
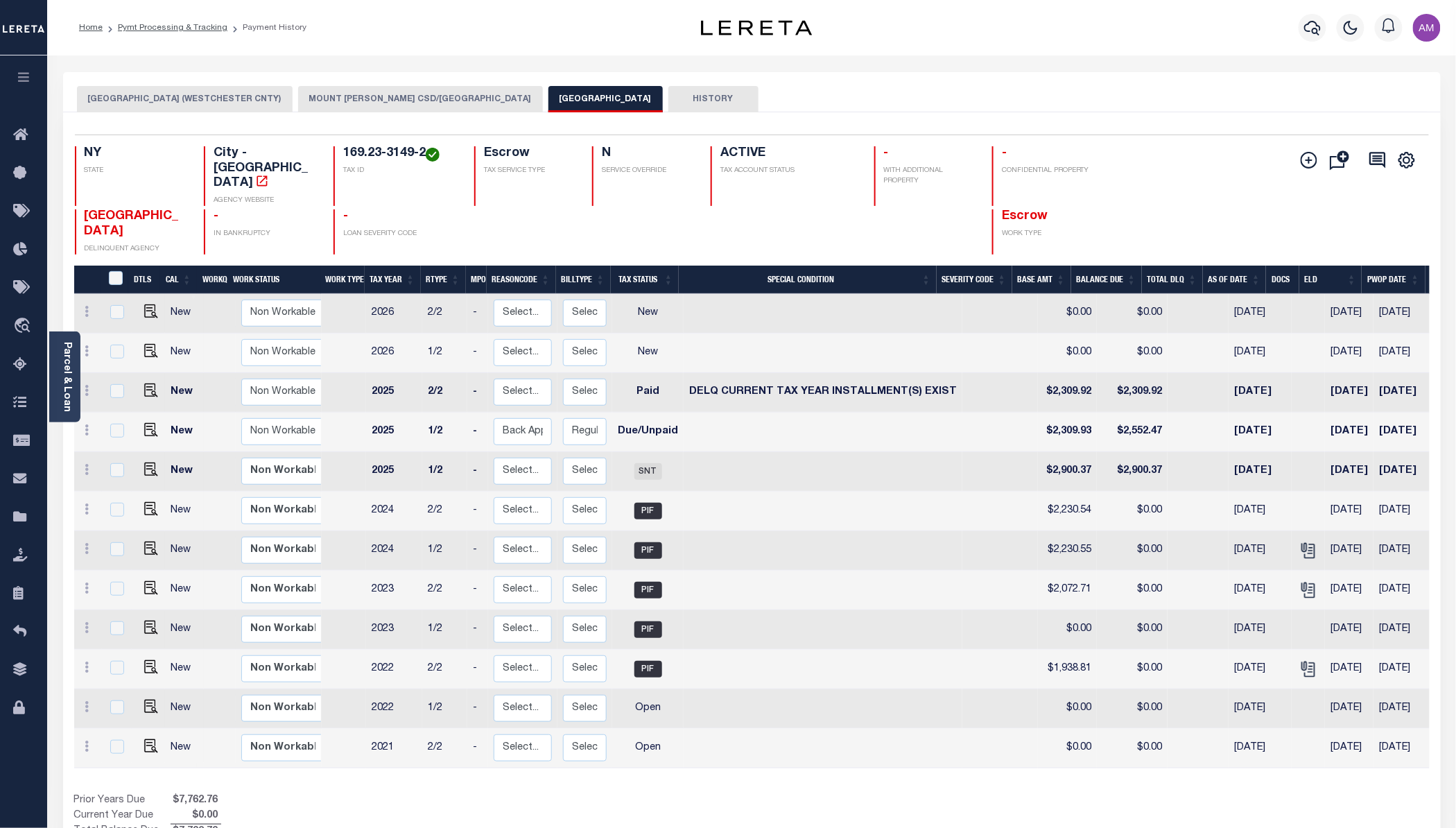
scroll to position [0, 175]
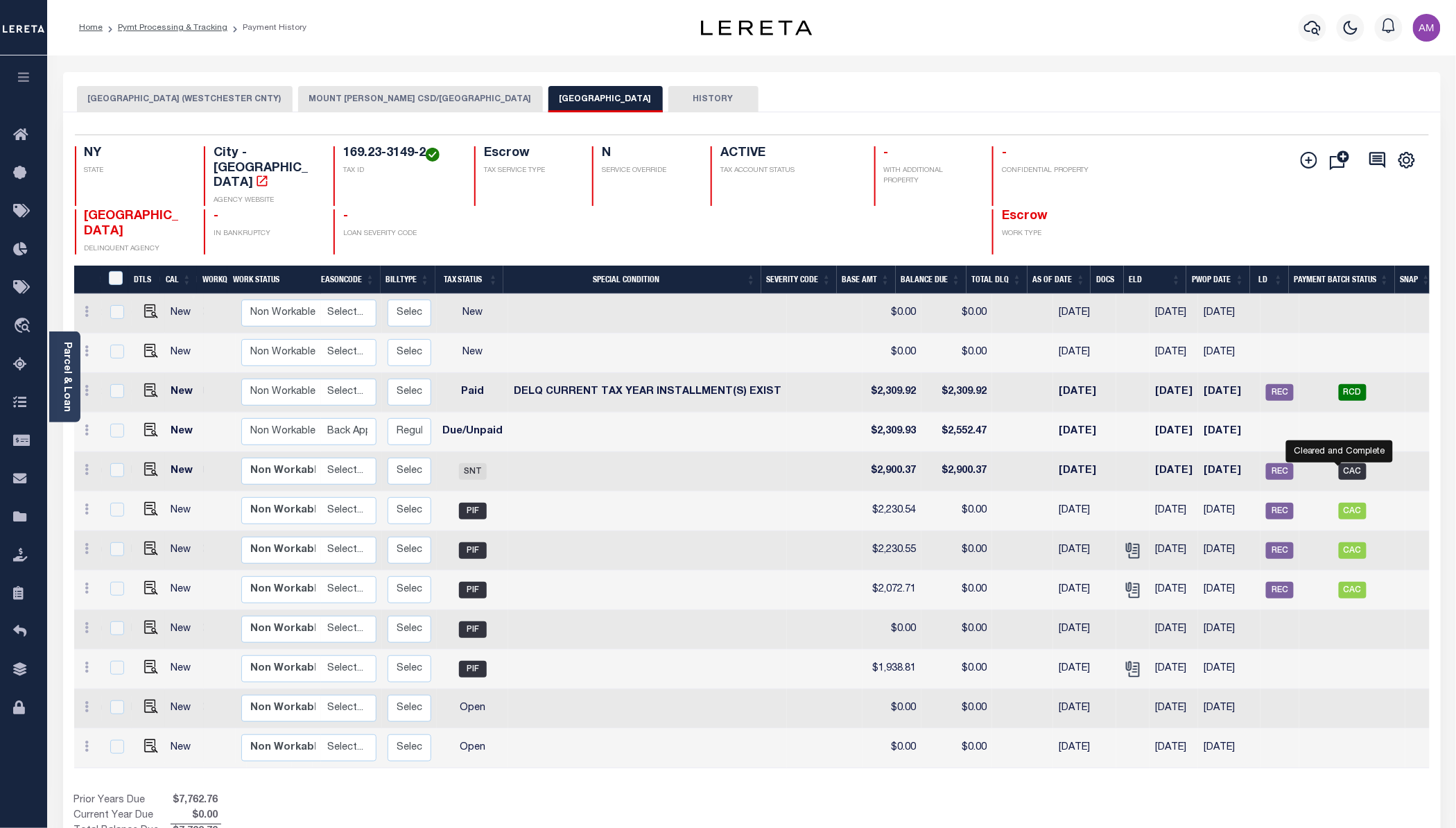
click at [1351, 463] on span "CAC" at bounding box center [1353, 471] width 28 height 16
checkbox input "true"
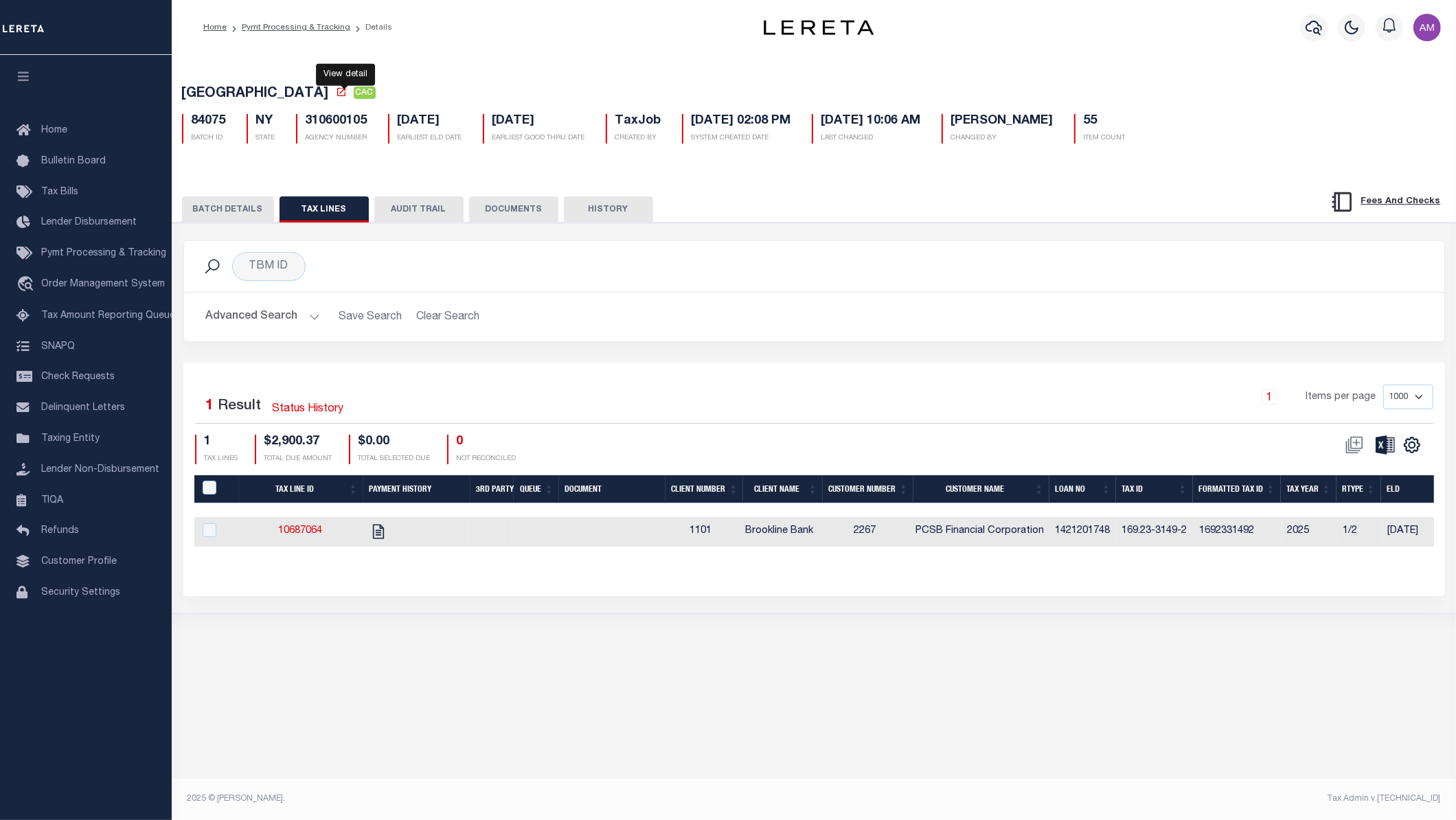
click at [335, 96] on h5 "MOUNT VERNON CITY CAC" at bounding box center [814, 95] width 1265 height 17
click at [338, 95] on icon at bounding box center [341, 92] width 11 height 11
drag, startPoint x: 1196, startPoint y: 533, endPoint x: 1129, endPoint y: 534, distance: 67.0
click at [1129, 534] on tr "10687064 1101 Brookline Bank 2267 PCSB Financial Corporation 1421201748 169.23-…" at bounding box center [1359, 532] width 2330 height 29
copy td "169.23-3149-2"
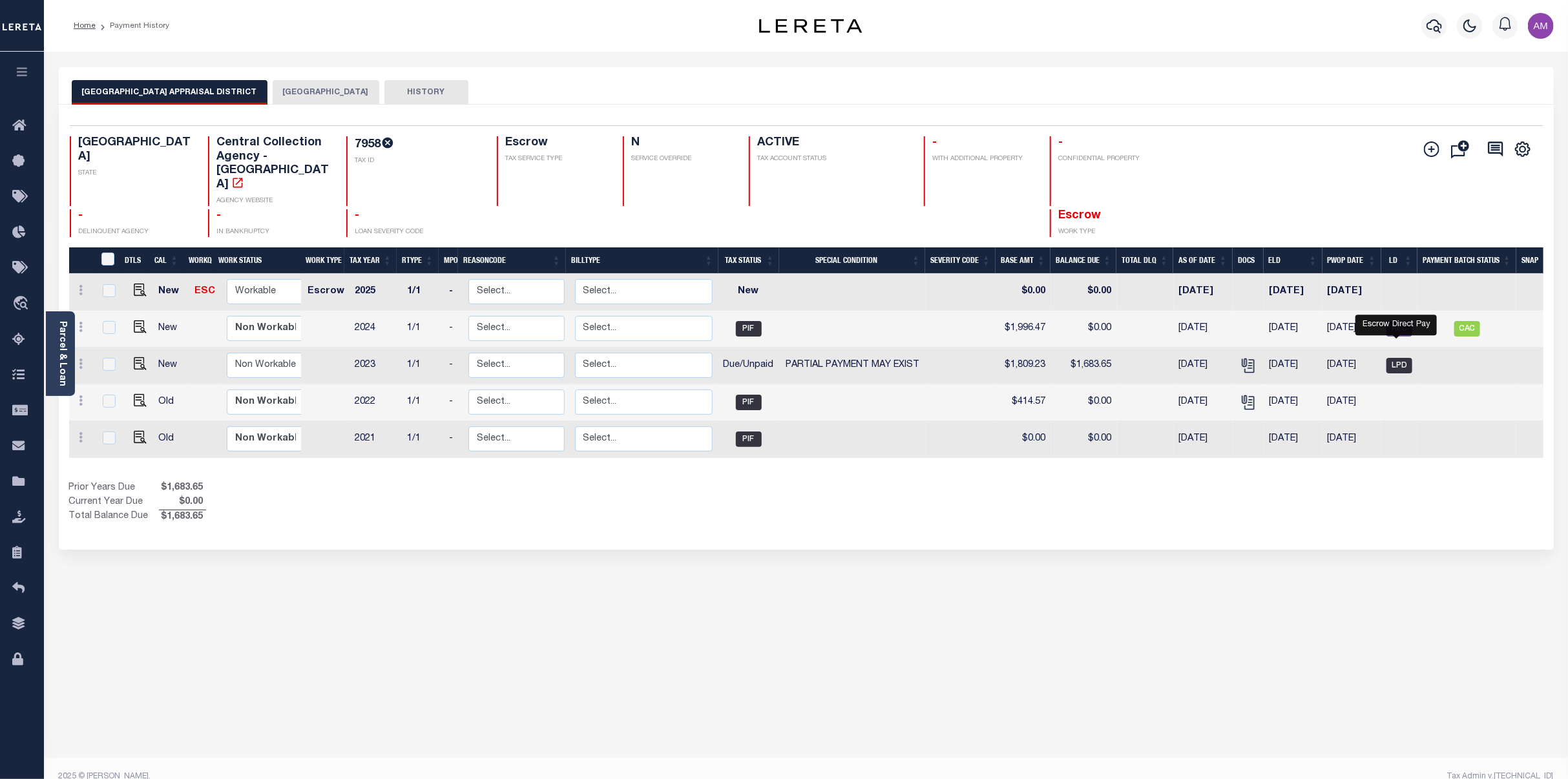
click at [1400, 358] on span "LPD" at bounding box center [1400, 365] width 26 height 15
checkbox input "true"
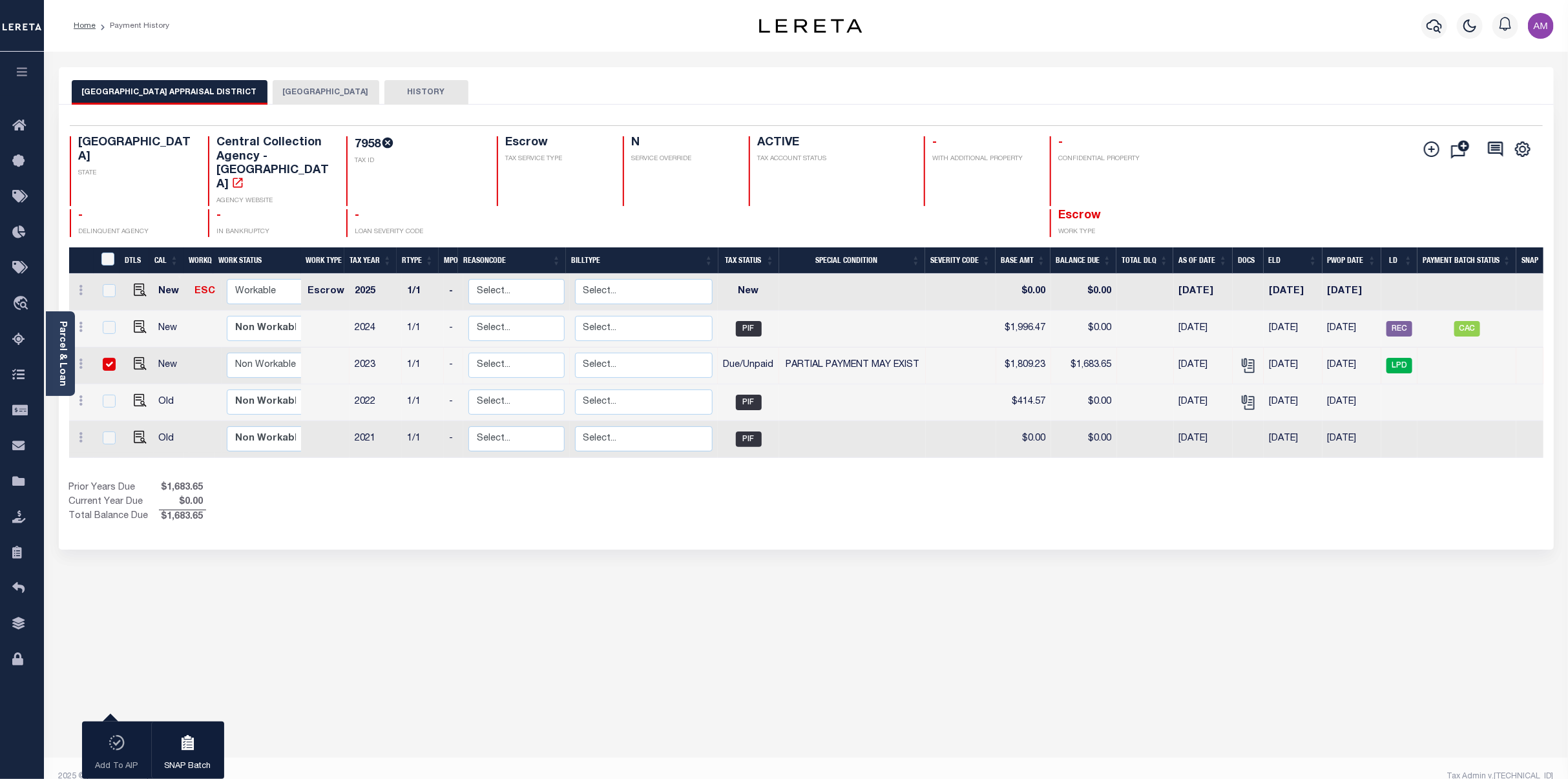
click at [304, 87] on button "HOUSTON COUNTY" at bounding box center [325, 92] width 106 height 25
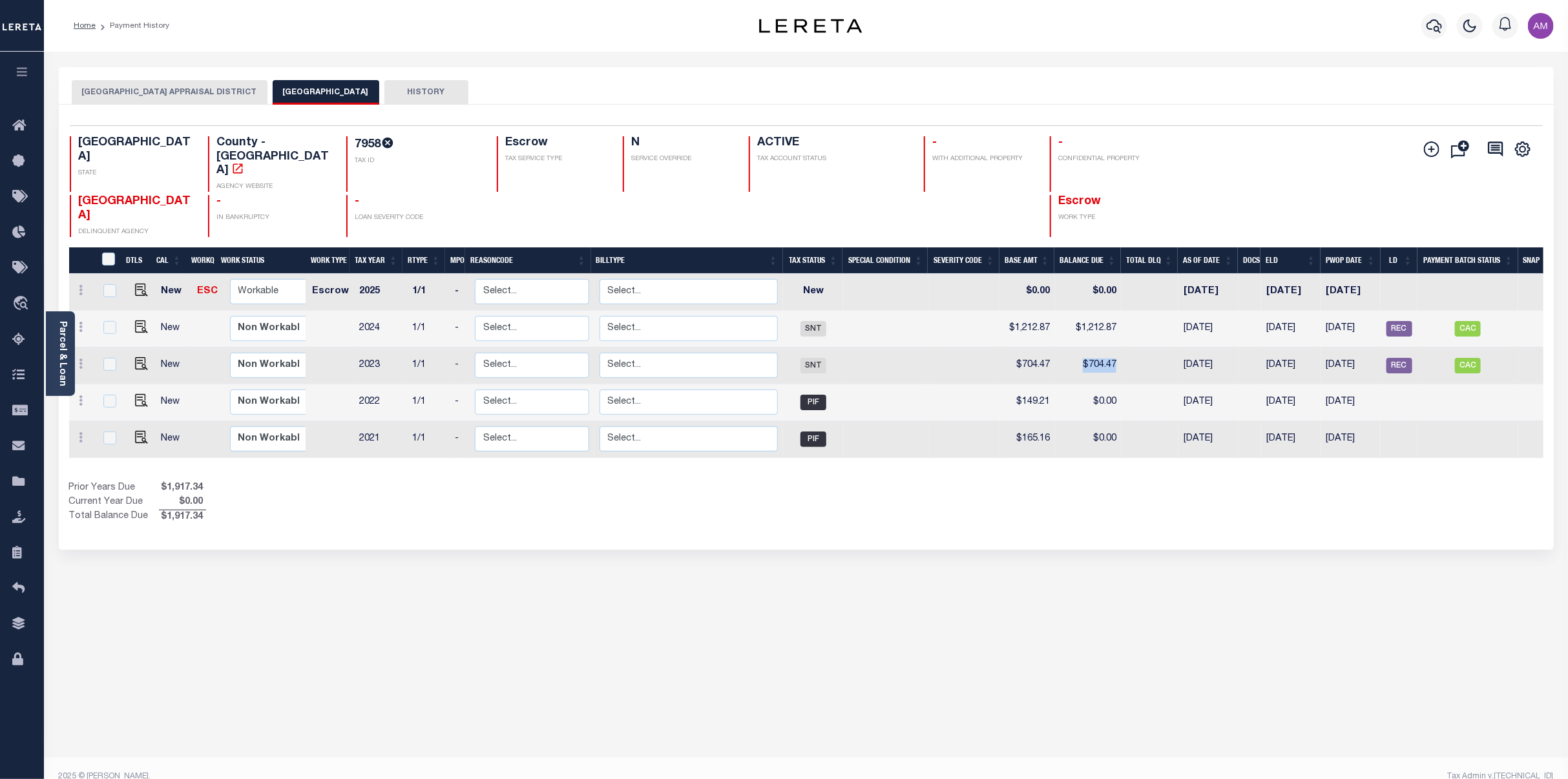
drag, startPoint x: 1134, startPoint y: 353, endPoint x: 1076, endPoint y: 344, distance: 58.7
click at [1076, 348] on tr "New Non Workable Workable 2023 1/1 - Select... Payment Reversal Taxable Value C…" at bounding box center [814, 366] width 1490 height 37
drag, startPoint x: 356, startPoint y: 447, endPoint x: 343, endPoint y: 443, distance: 13.6
click at [343, 444] on div "DTLS CAL WorkQ Work Status Work Type Tax Year RType MPO ReasonCode BillType Tax…" at bounding box center [807, 366] width 1475 height 184
click at [930, 542] on div "HOUSTON COUNTY APPRAISAL DISTRICT HOUSTON COUNTY HISTORY Selected 5" at bounding box center [806, 431] width 1515 height 729
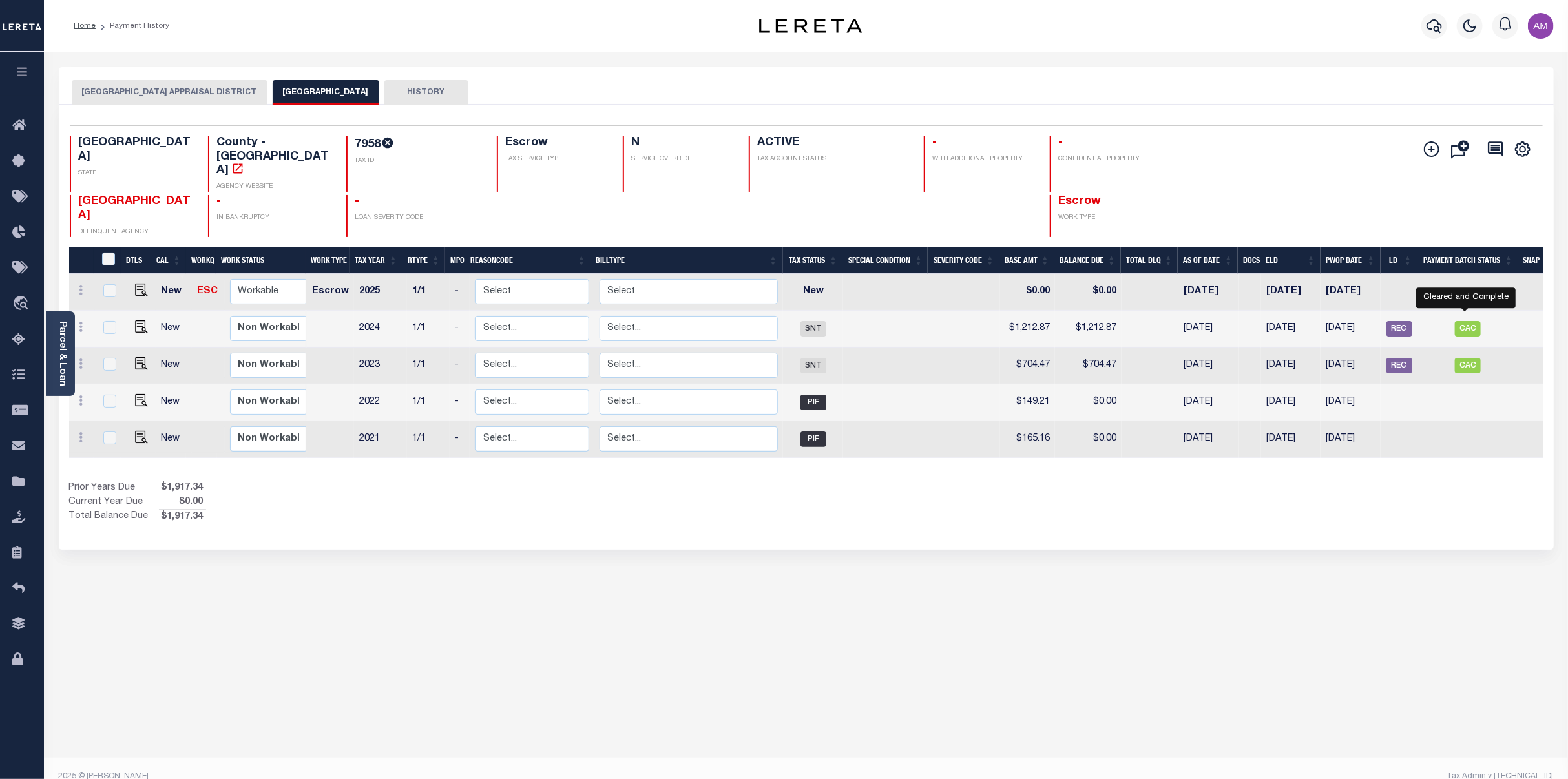
drag, startPoint x: 1468, startPoint y: 303, endPoint x: 1233, endPoint y: 488, distance: 299.1
click at [1189, 502] on div "Show Tax Lines before Bill Release Date Prior Years Due $1,917.34 Current Year …" at bounding box center [807, 503] width 1475 height 43
click at [180, 102] on button "[GEOGRAPHIC_DATA] APPRAISAL DISTRICT" at bounding box center [169, 92] width 196 height 25
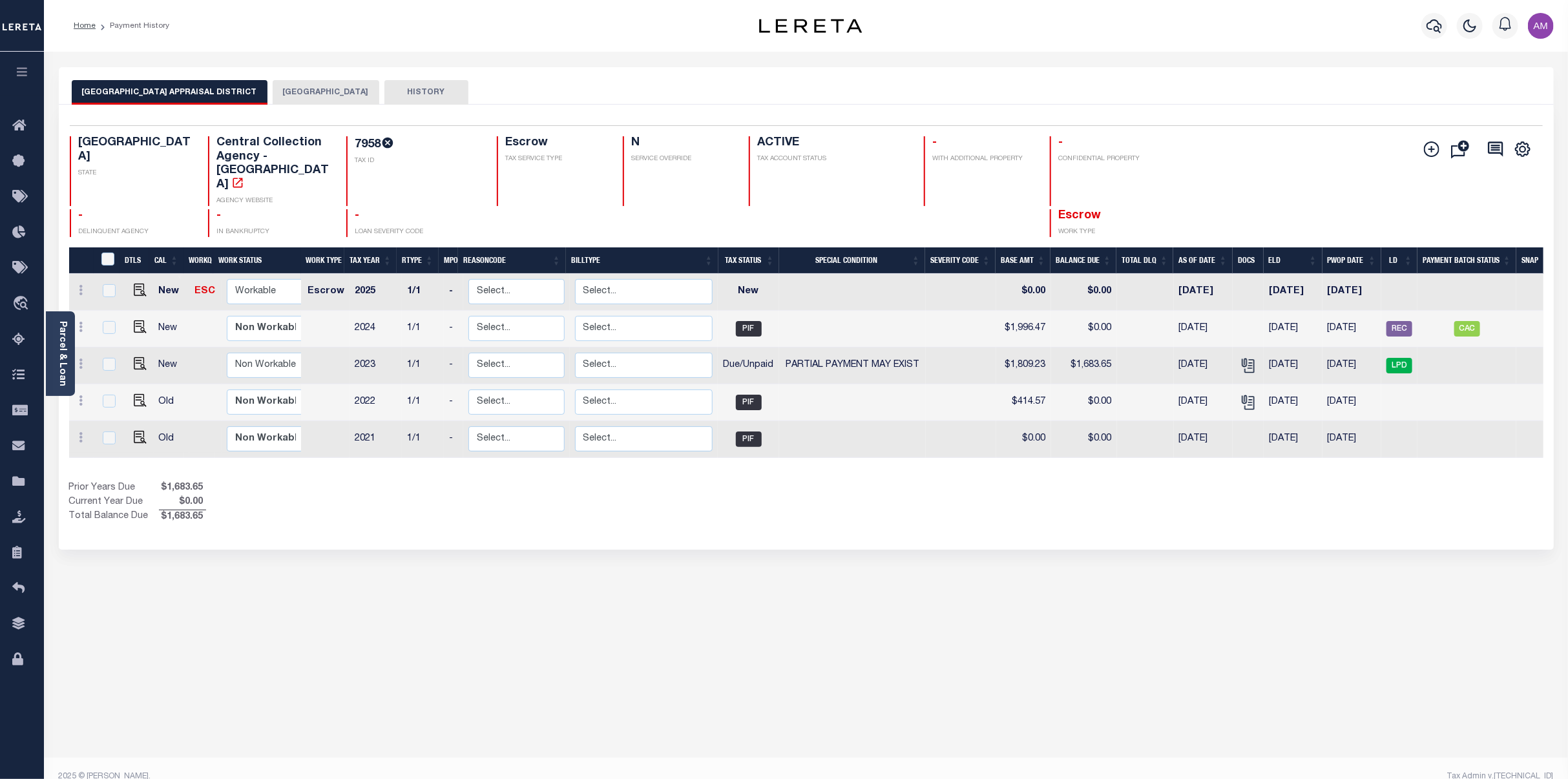
click at [310, 78] on div "HOUSTON COUNTY APPRAISAL DISTRICT HOUSTON COUNTY HISTORY" at bounding box center [806, 86] width 1495 height 38
click at [314, 82] on button "HOUSTON COUNTY" at bounding box center [325, 92] width 106 height 25
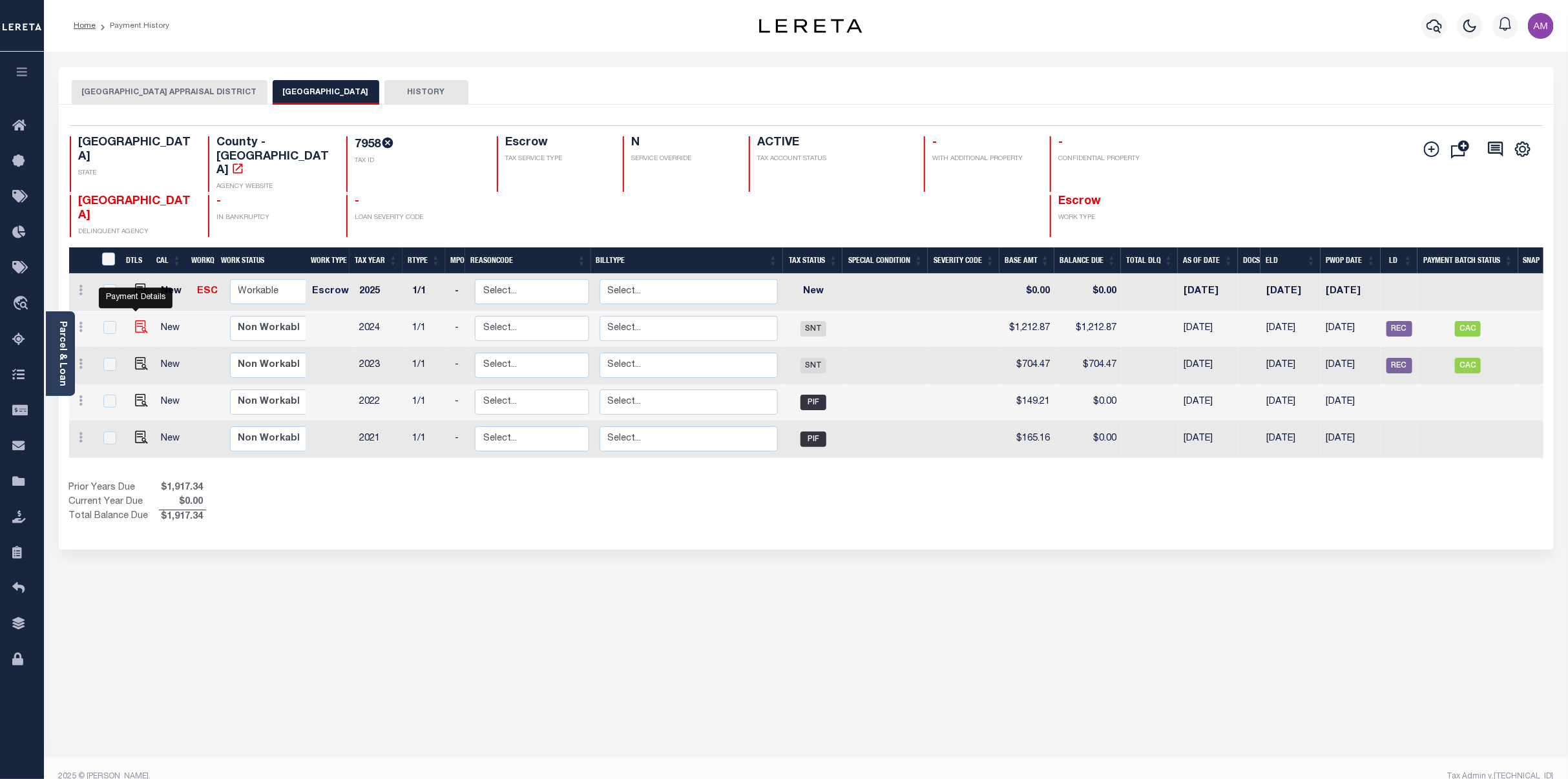
click at [137, 320] on img "" at bounding box center [142, 327] width 13 height 13
checkbox input "true"
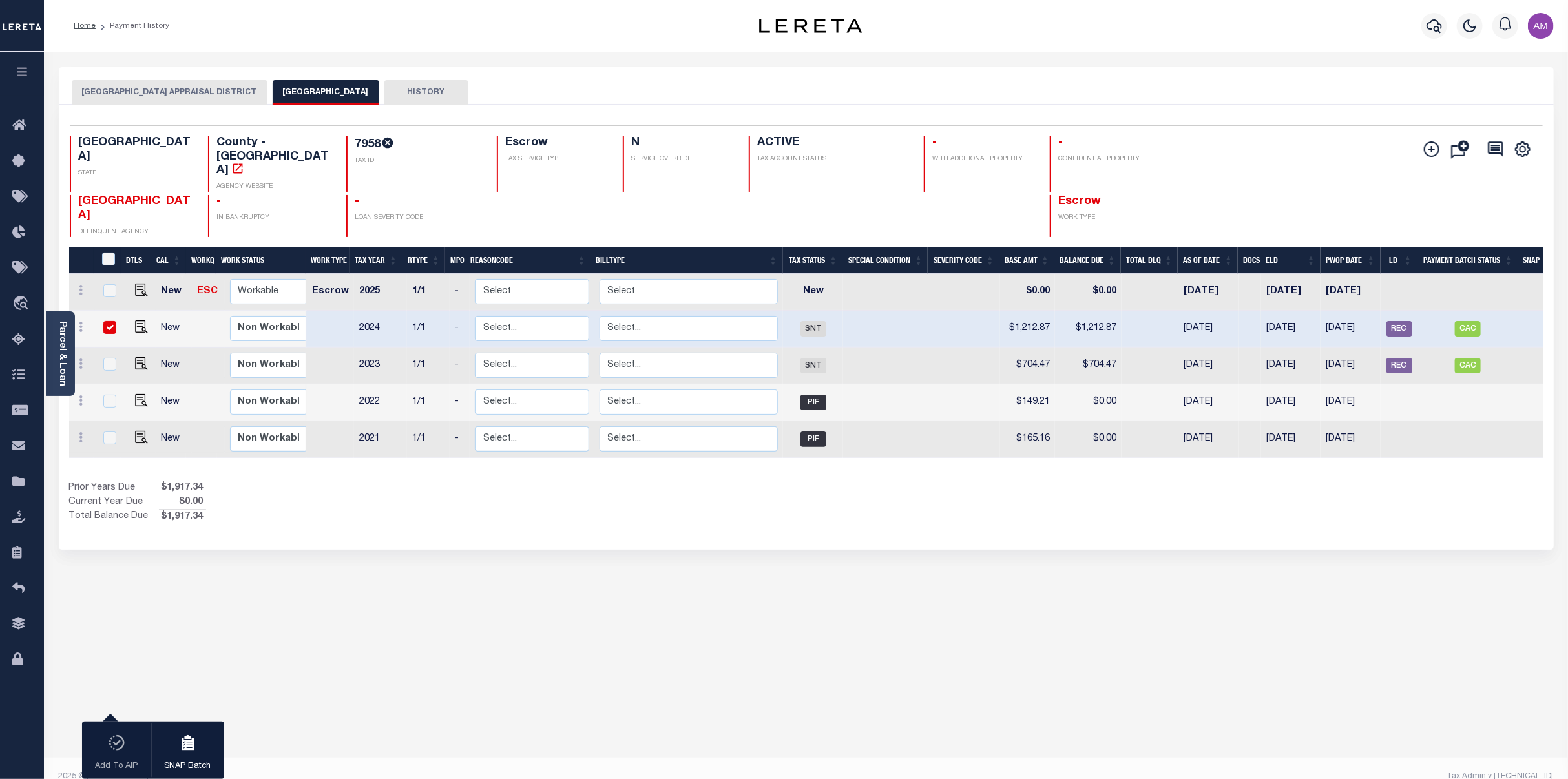
drag, startPoint x: 1248, startPoint y: 168, endPoint x: 1197, endPoint y: 139, distance: 58.7
click at [1248, 168] on div "TX STATE County - TX AGENCY WEBSITE 7958 TAX ID Escrow TAX SERVICE TYPE N SERVI…" at bounding box center [684, 186] width 1228 height 100
drag, startPoint x: 1125, startPoint y: 318, endPoint x: 1044, endPoint y: 309, distance: 81.5
click at [1044, 311] on tr "New Non Workable Workable 2024 1/1 - Select... Payment Reversal Taxable Value C…" at bounding box center [814, 329] width 1490 height 37
click at [1451, 311] on td "CAC" at bounding box center [1468, 329] width 100 height 37
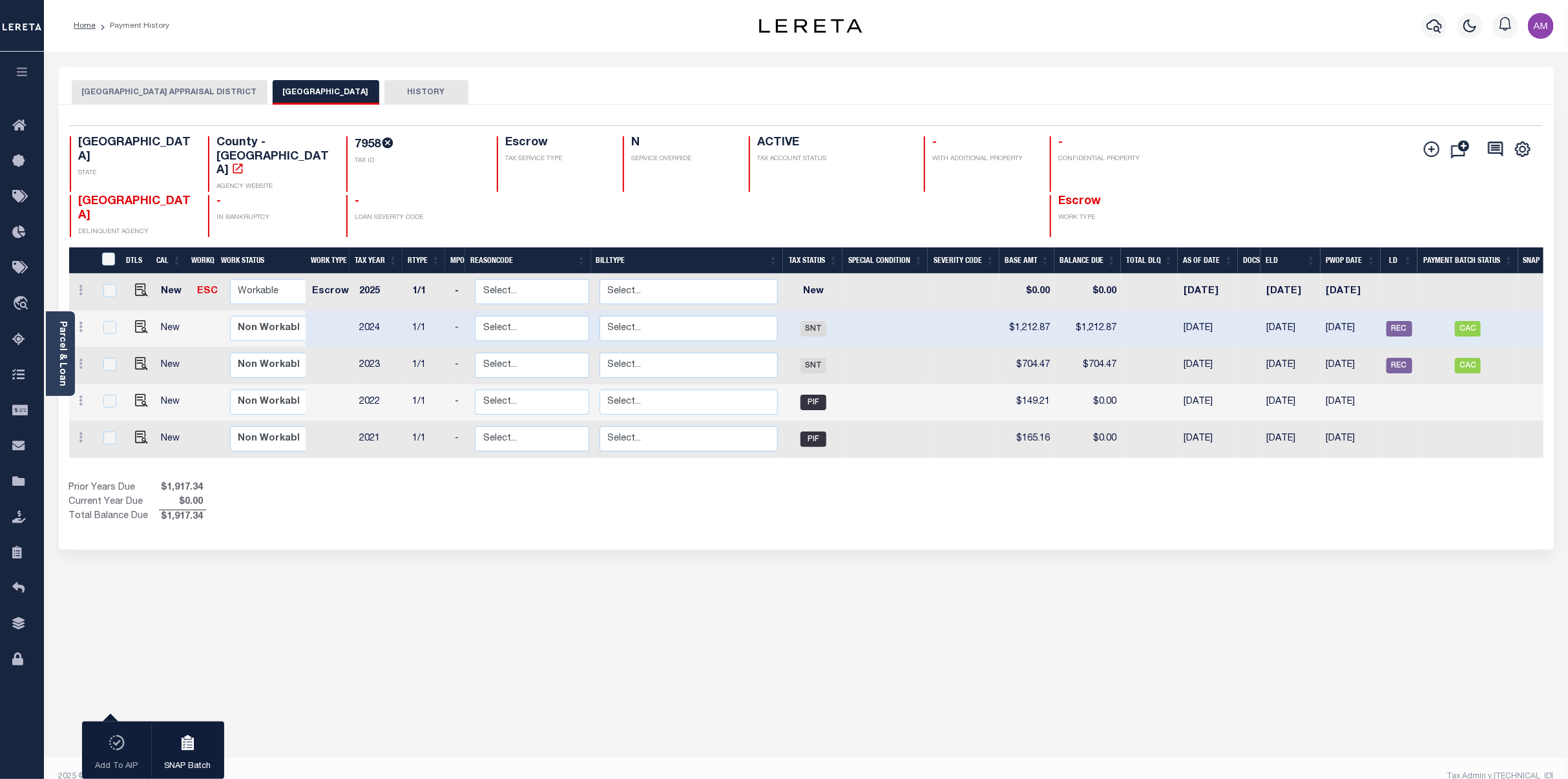
checkbox input "false"
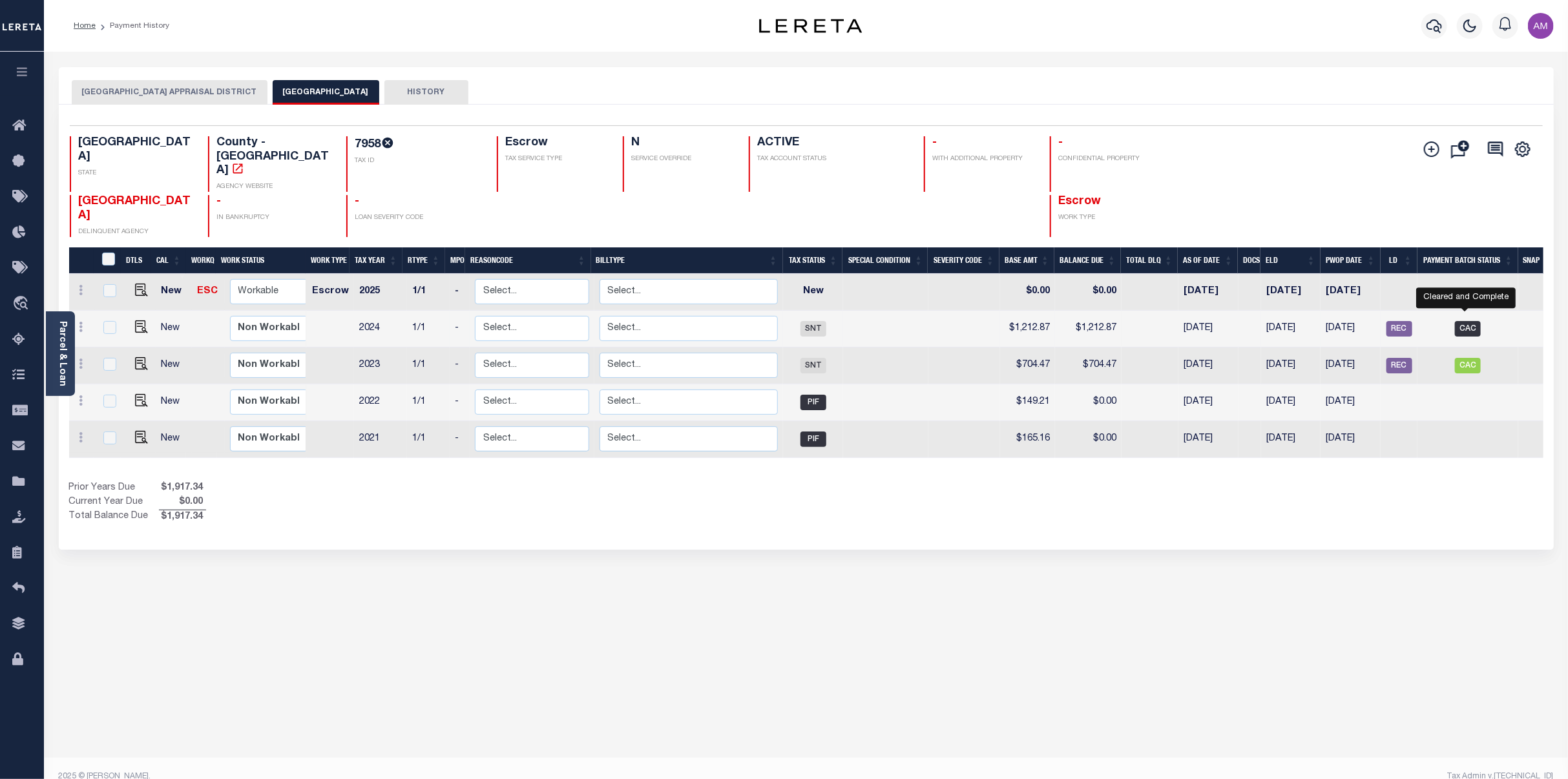
click at [1456, 321] on span "CAC" at bounding box center [1468, 328] width 26 height 15
checkbox input "true"
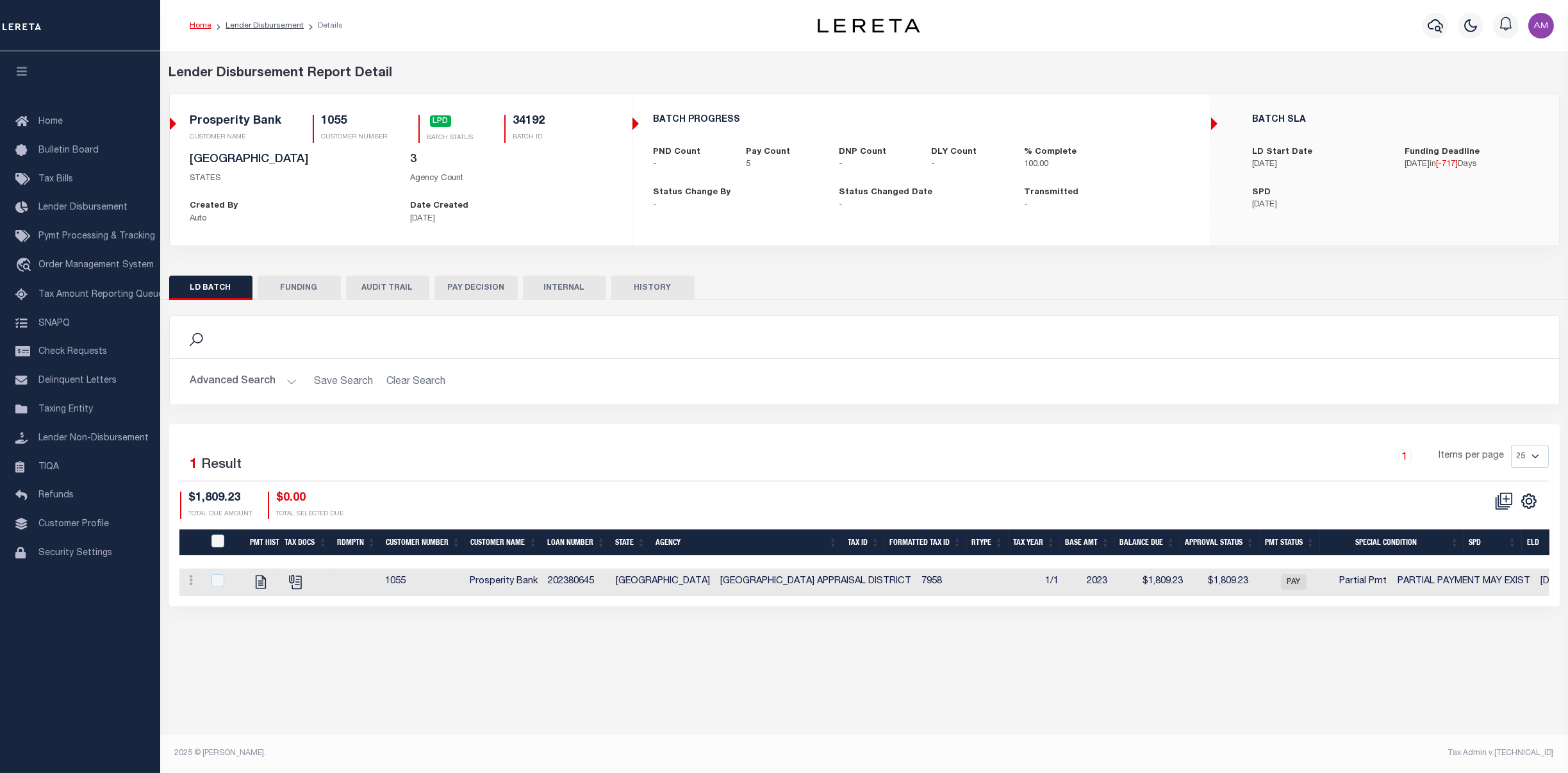
click at [487, 284] on button "PAY DECISION" at bounding box center [476, 288] width 83 height 24
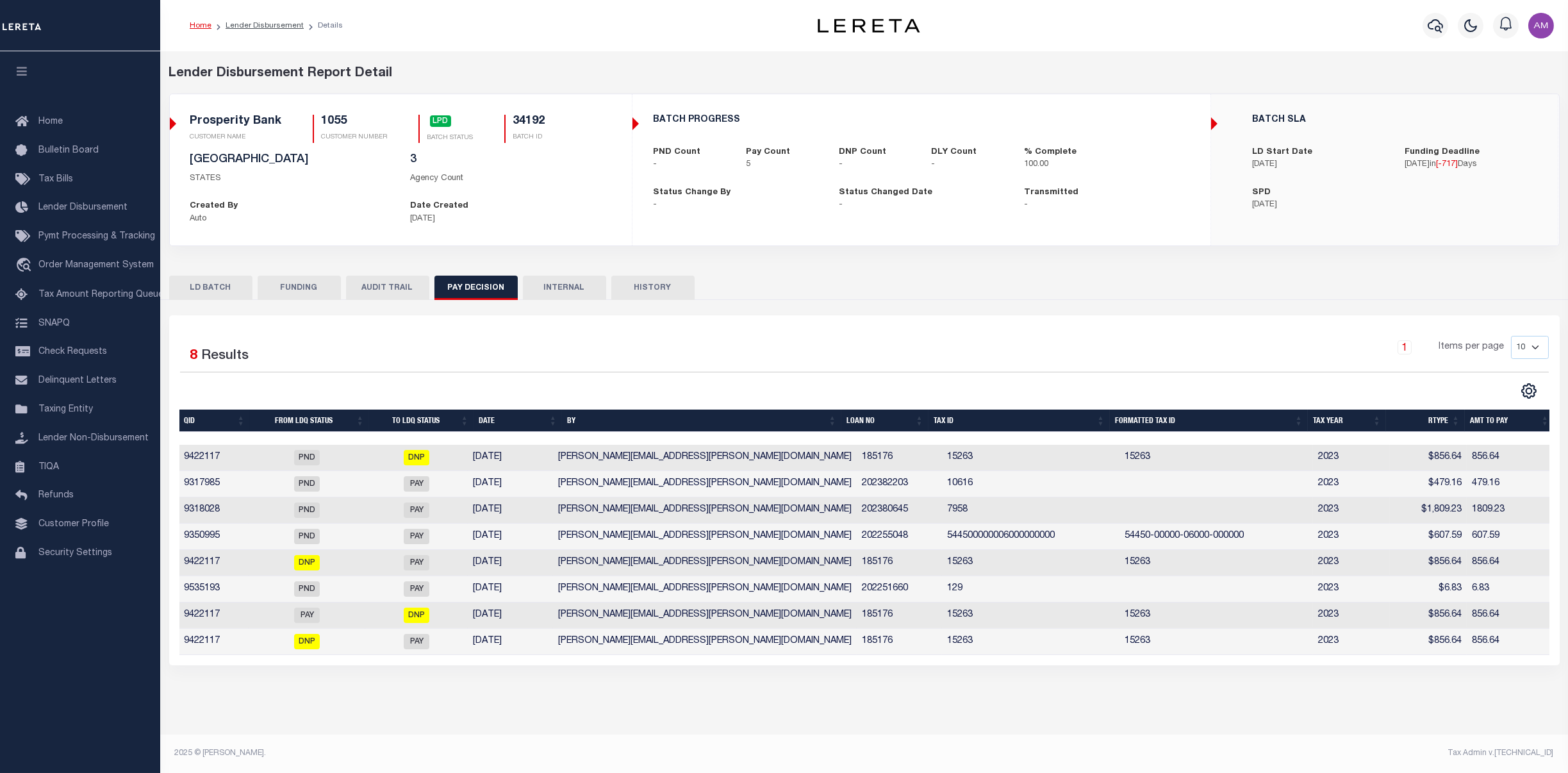
click at [244, 512] on td "9318028" at bounding box center [214, 511] width 70 height 27
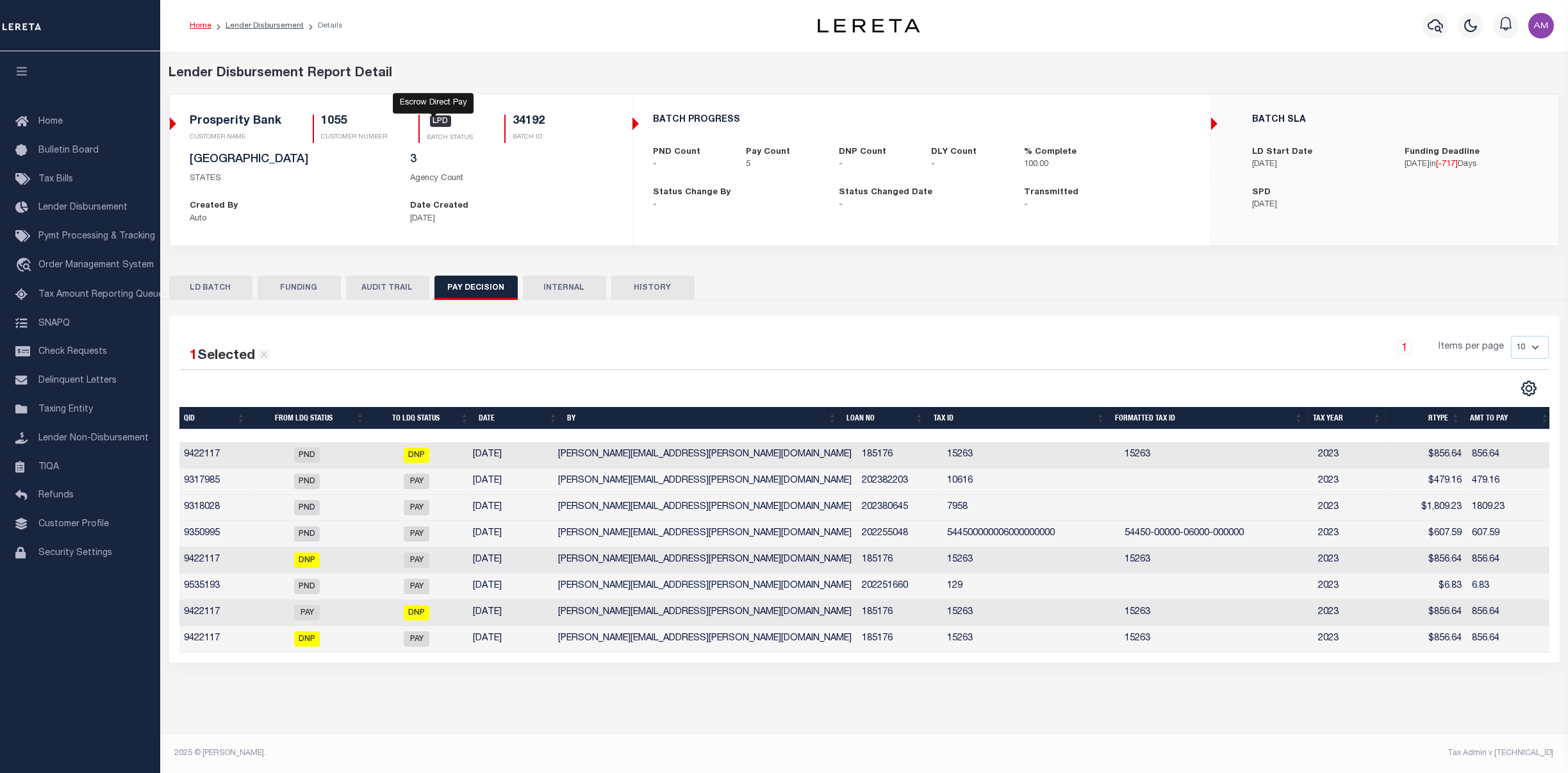
click at [432, 119] on span "LPD" at bounding box center [441, 121] width 22 height 11
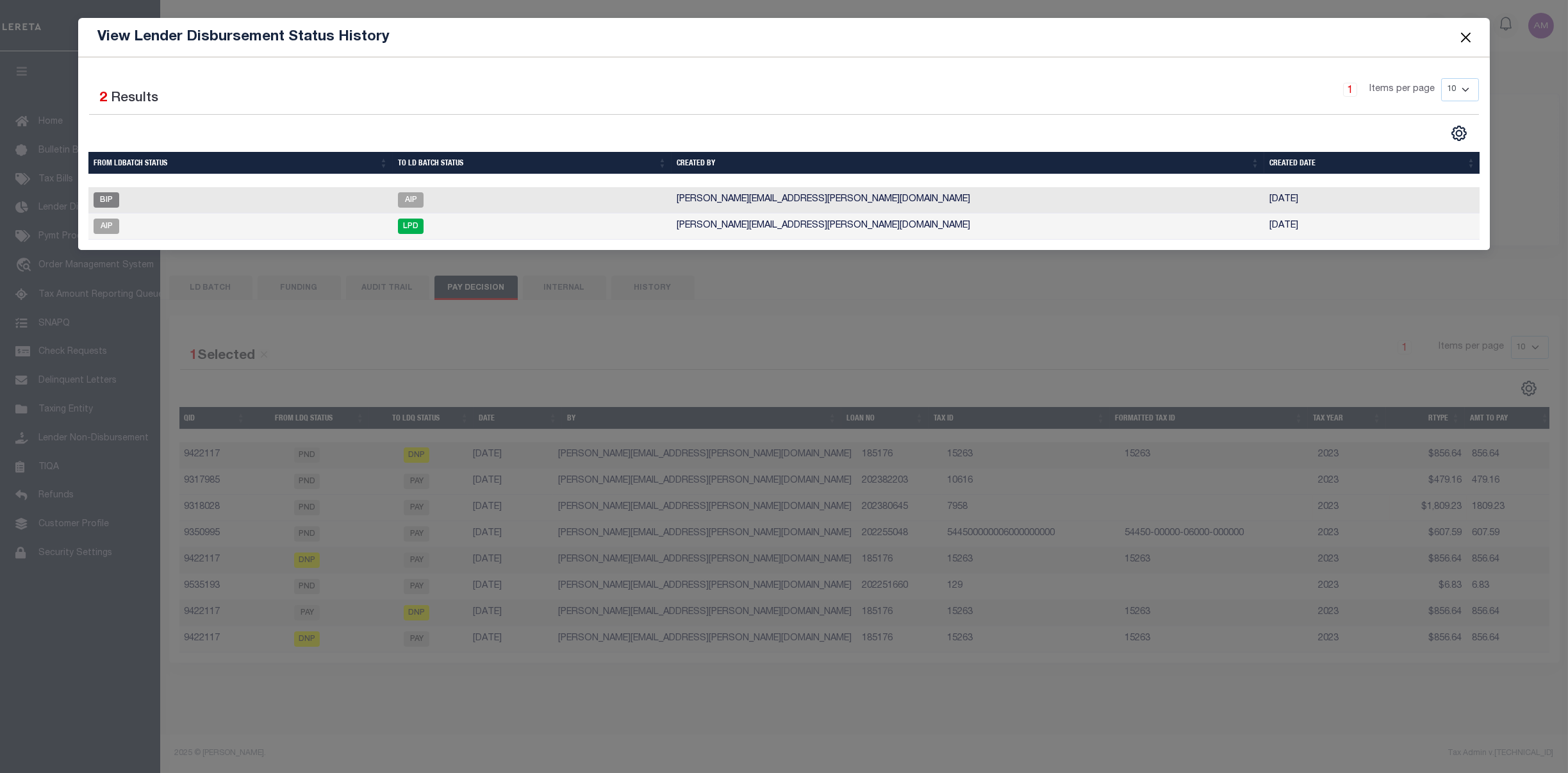
click at [1463, 43] on button "Close" at bounding box center [1465, 37] width 16 height 16
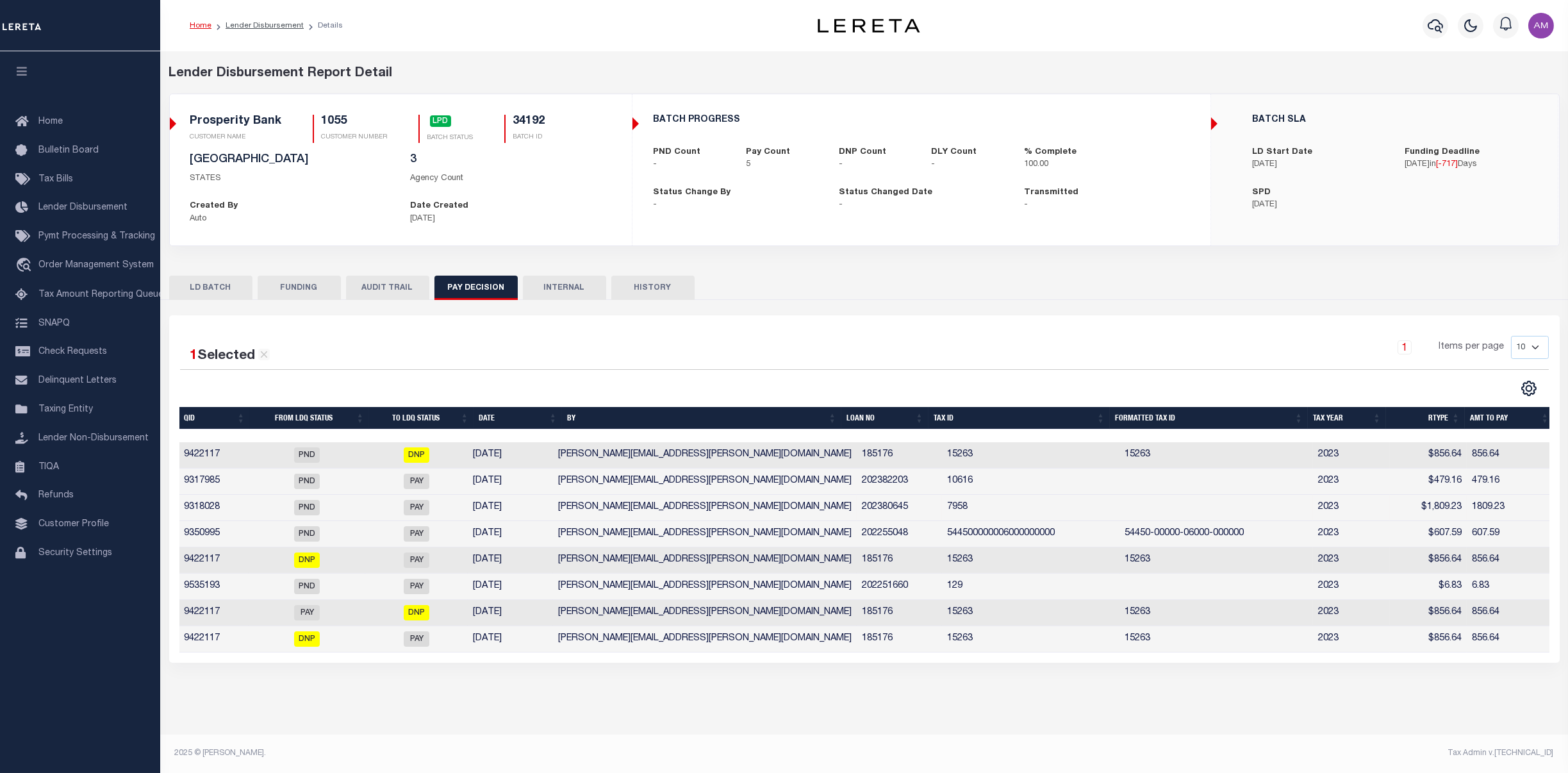
scroll to position [0, 2]
click at [430, 124] on span "LPD" at bounding box center [441, 121] width 22 height 11
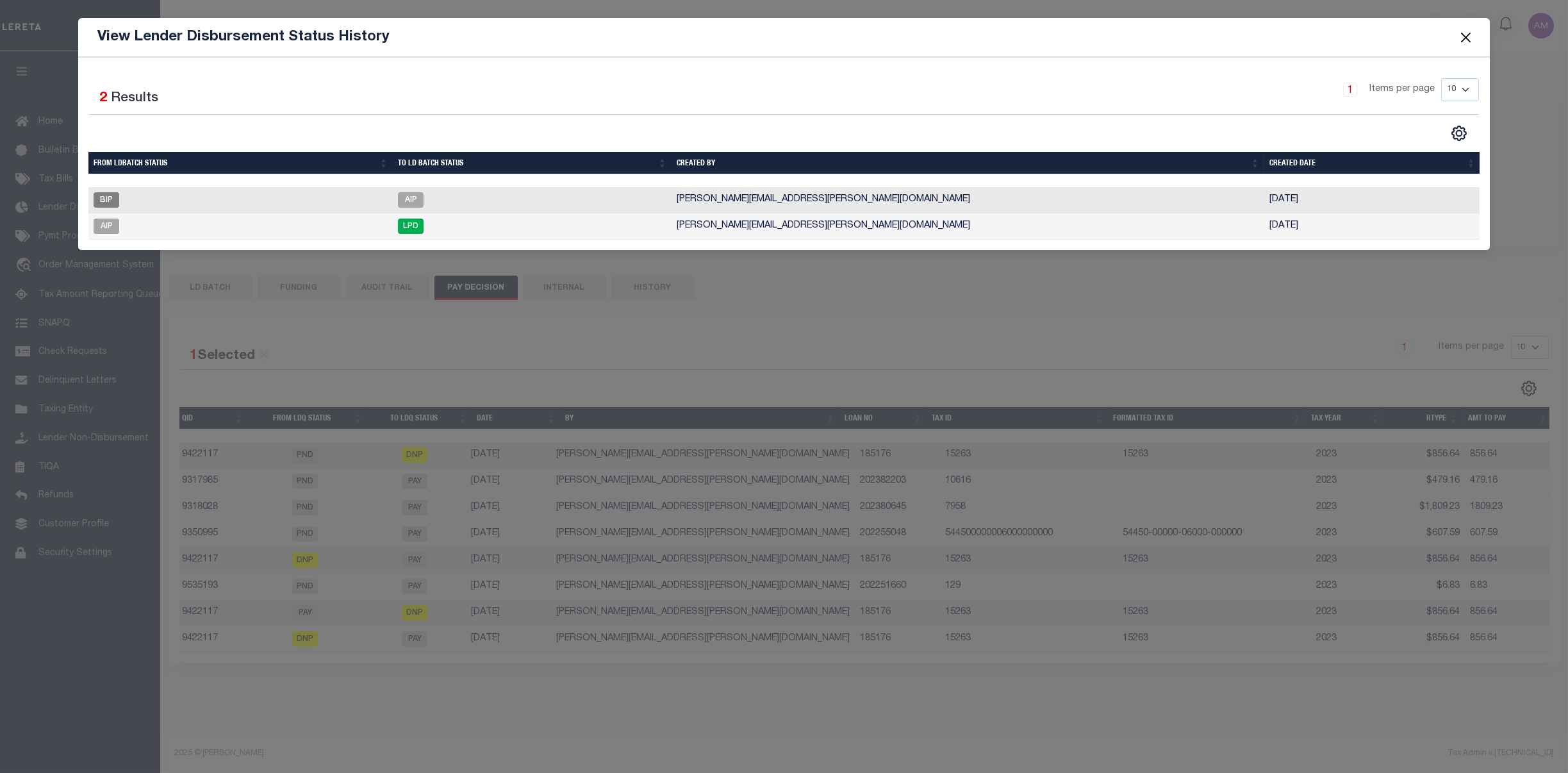
drag, startPoint x: 1468, startPoint y: 33, endPoint x: 1472, endPoint y: 45, distance: 12.6
click at [1468, 33] on button "Close" at bounding box center [1465, 37] width 16 height 16
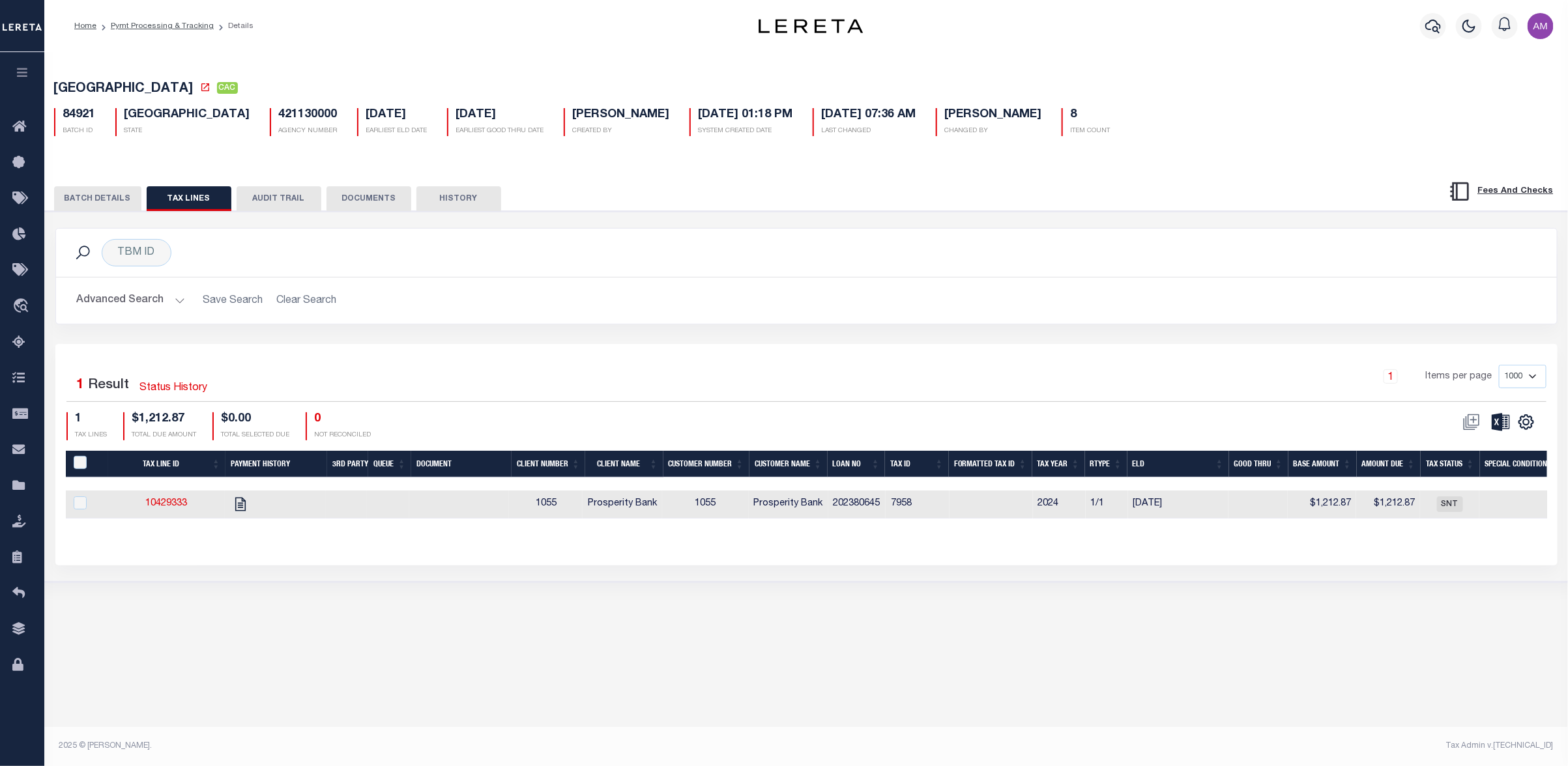
click at [118, 202] on button "BATCH DETAILS" at bounding box center [98, 199] width 87 height 25
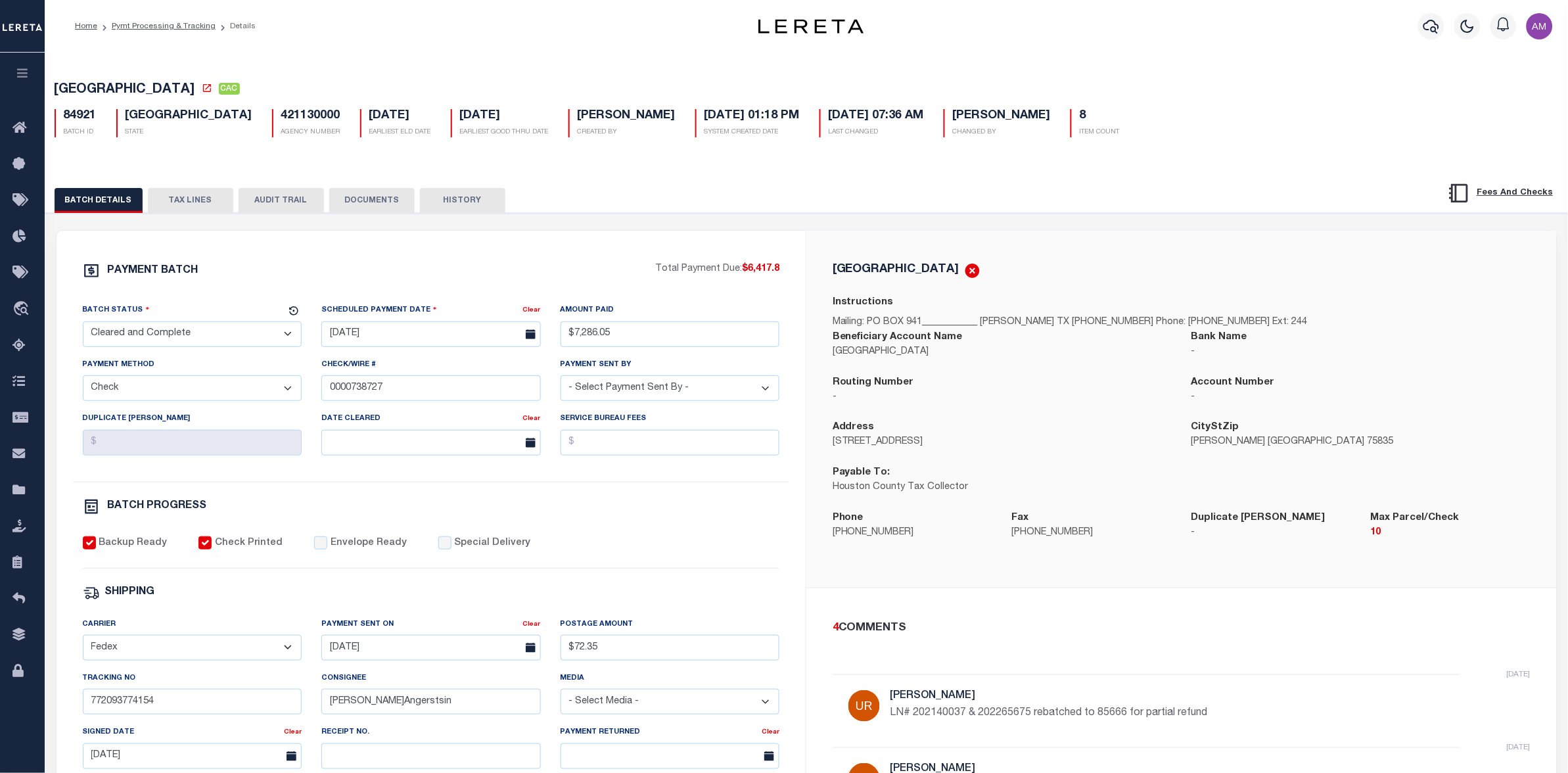
drag, startPoint x: 207, startPoint y: 204, endPoint x: 288, endPoint y: 189, distance: 82.4
click at [208, 204] on button "TAX LINES" at bounding box center [190, 201] width 85 height 25
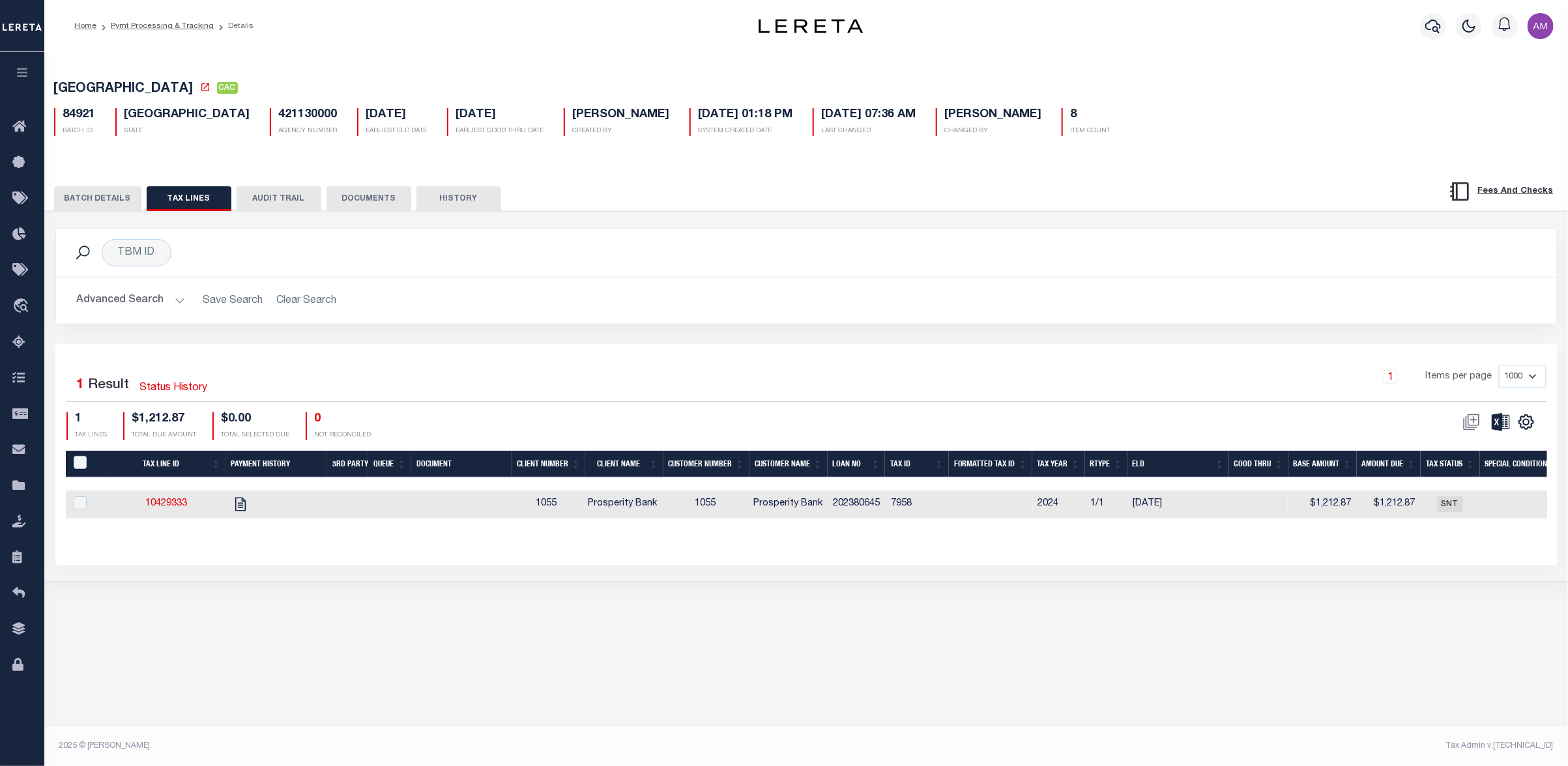
click at [109, 199] on button "BATCH DETAILS" at bounding box center [98, 199] width 87 height 25
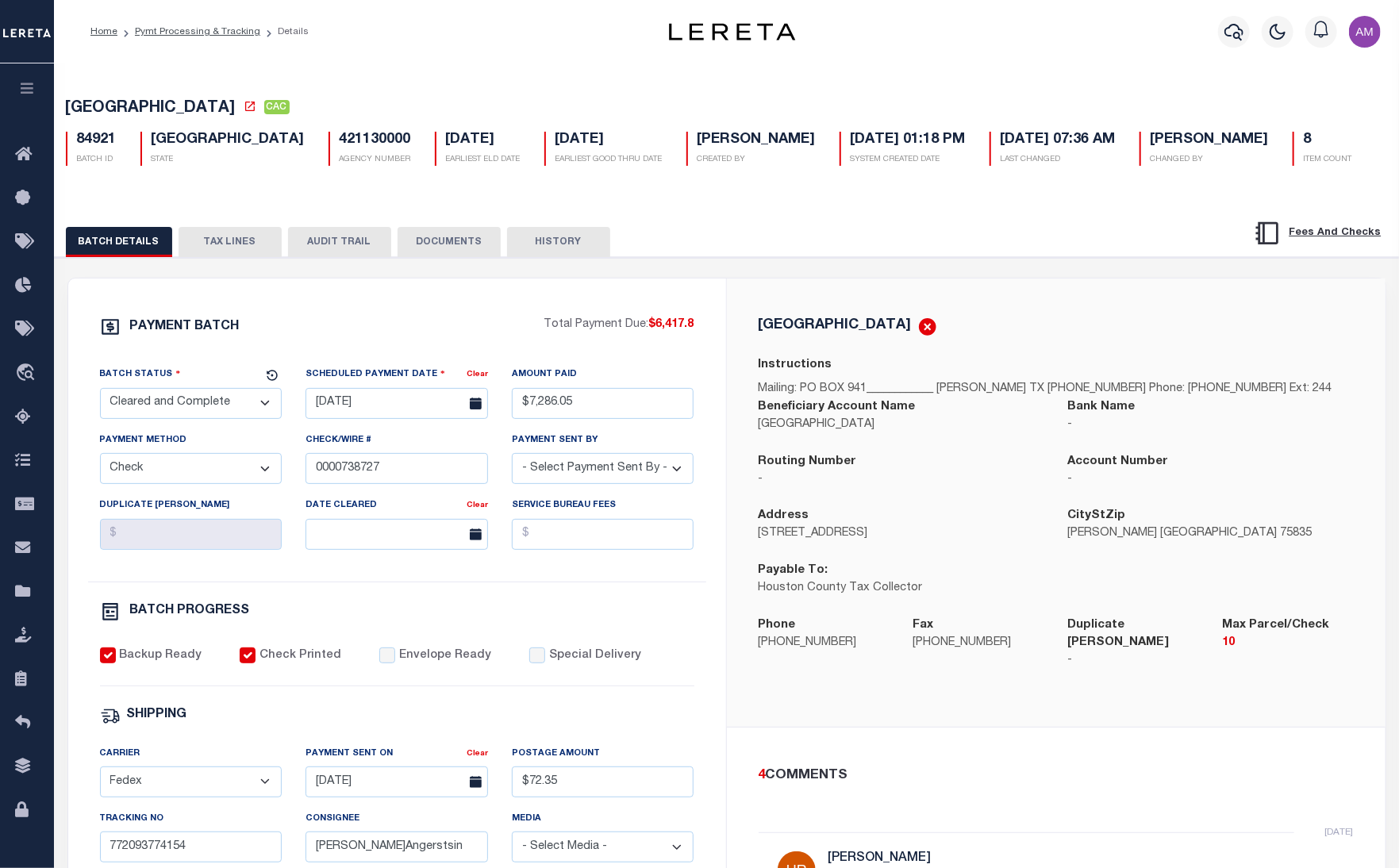
click at [595, 603] on div "PAYMENT BATCH Total Payment Due: $6,417.8 Batch Status - Select Status -" at bounding box center [397, 743] width 620 height 852
click at [243, 113] on icon at bounding box center [249, 107] width 12 height 12
drag, startPoint x: 254, startPoint y: 50, endPoint x: 263, endPoint y: 45, distance: 10.3
click at [254, 49] on div "Home Pymt Processing & Tracking Details Profile" at bounding box center [726, 32] width 1345 height 64
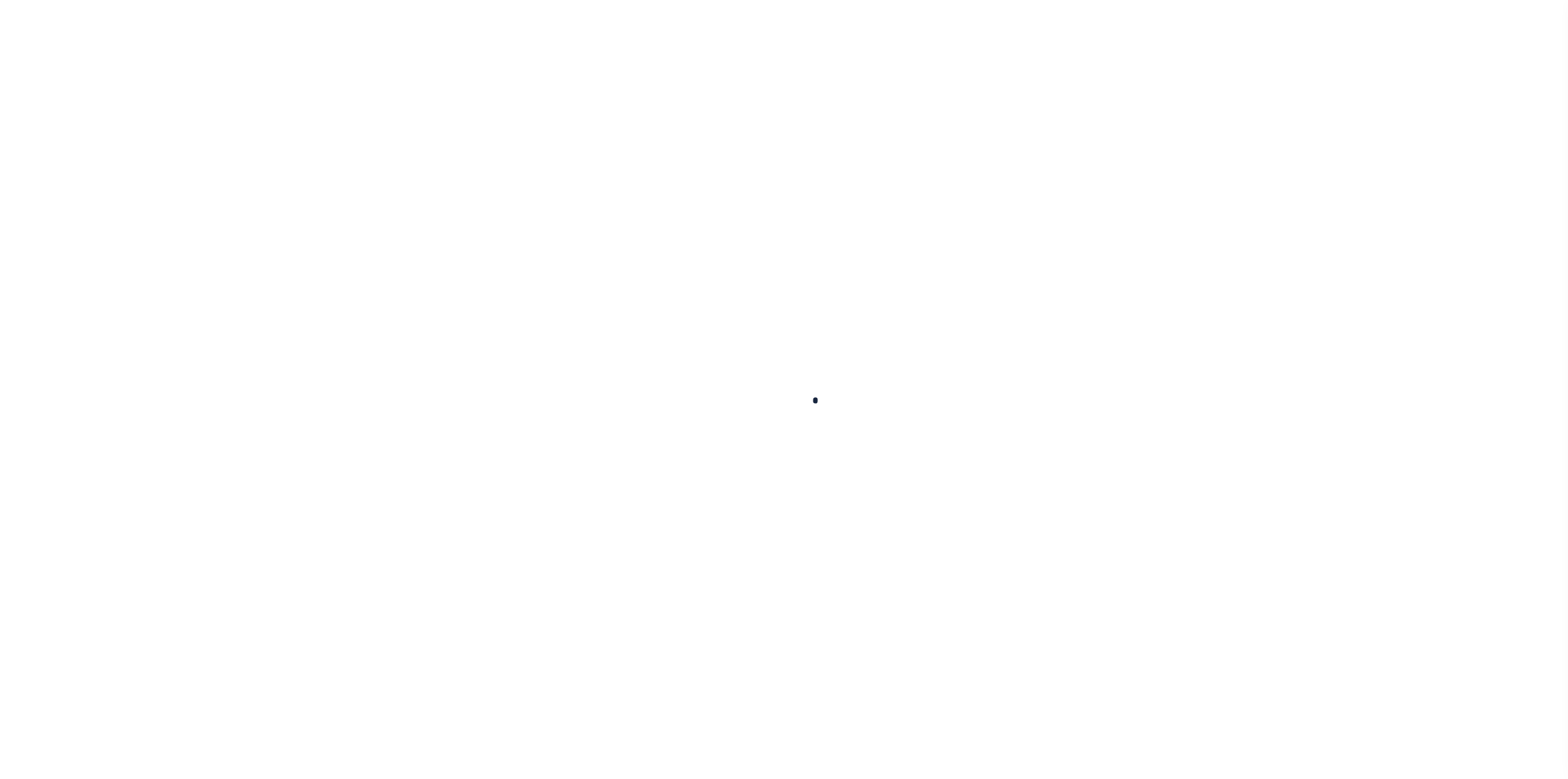
checkbox input "false"
type input "13118"
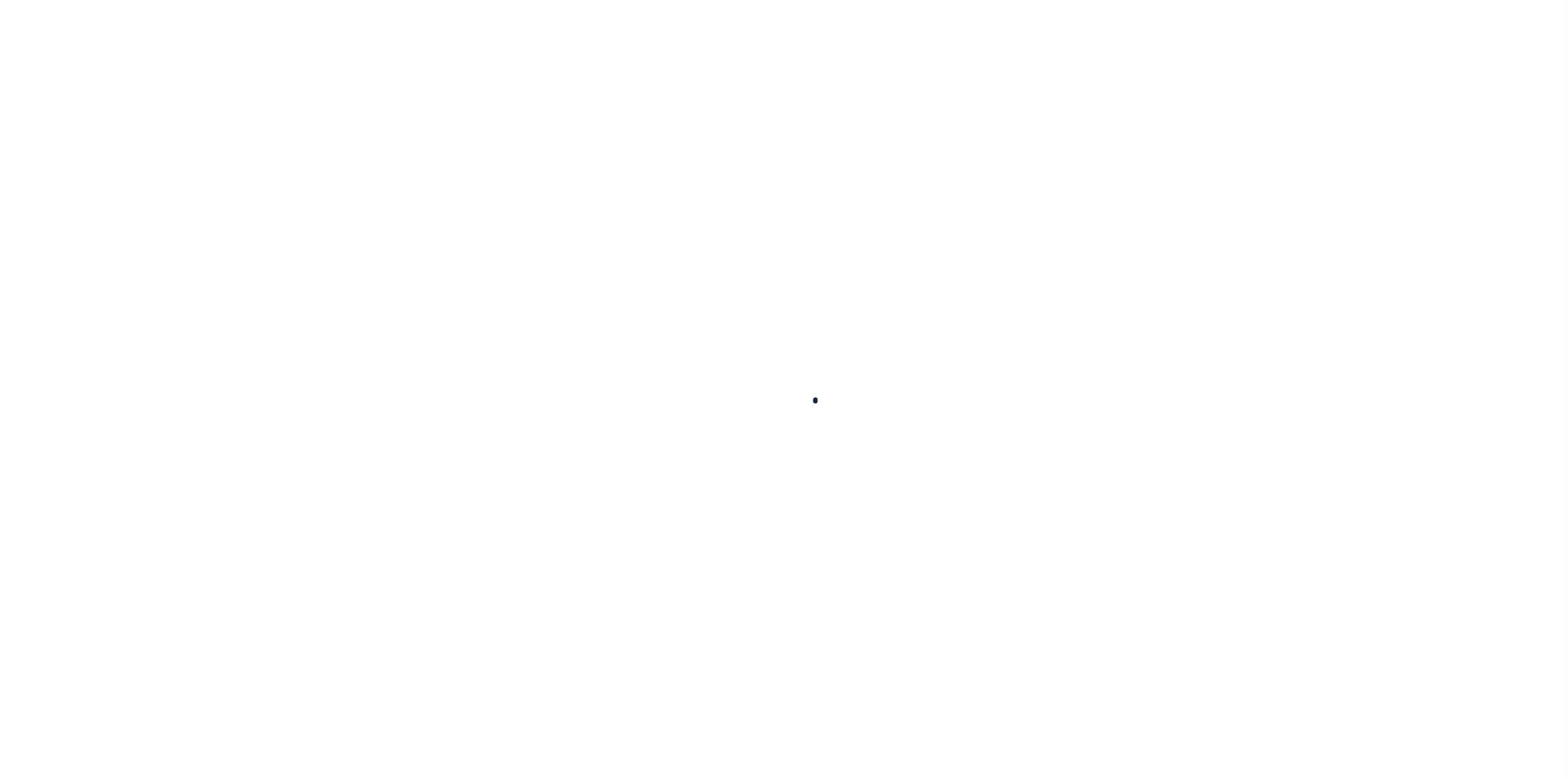
type input "[DATE]"
type input "$1,212.87"
select select "SNT"
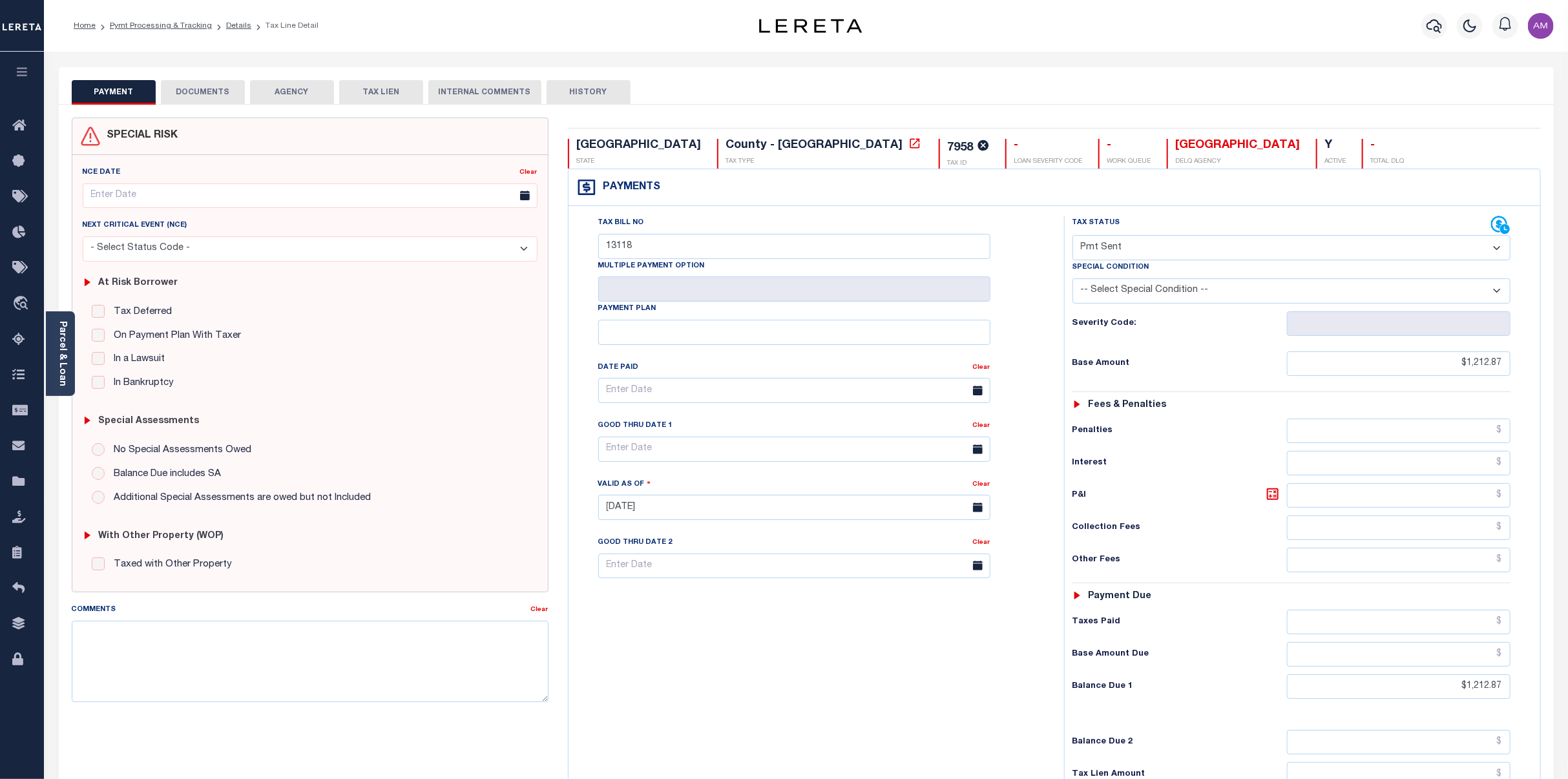
click at [1501, 218] on div at bounding box center [1504, 216] width 9 height 4
click at [1505, 218] on div at bounding box center [1504, 216] width 9 height 4
click at [1500, 231] on icon at bounding box center [1501, 225] width 20 height 20
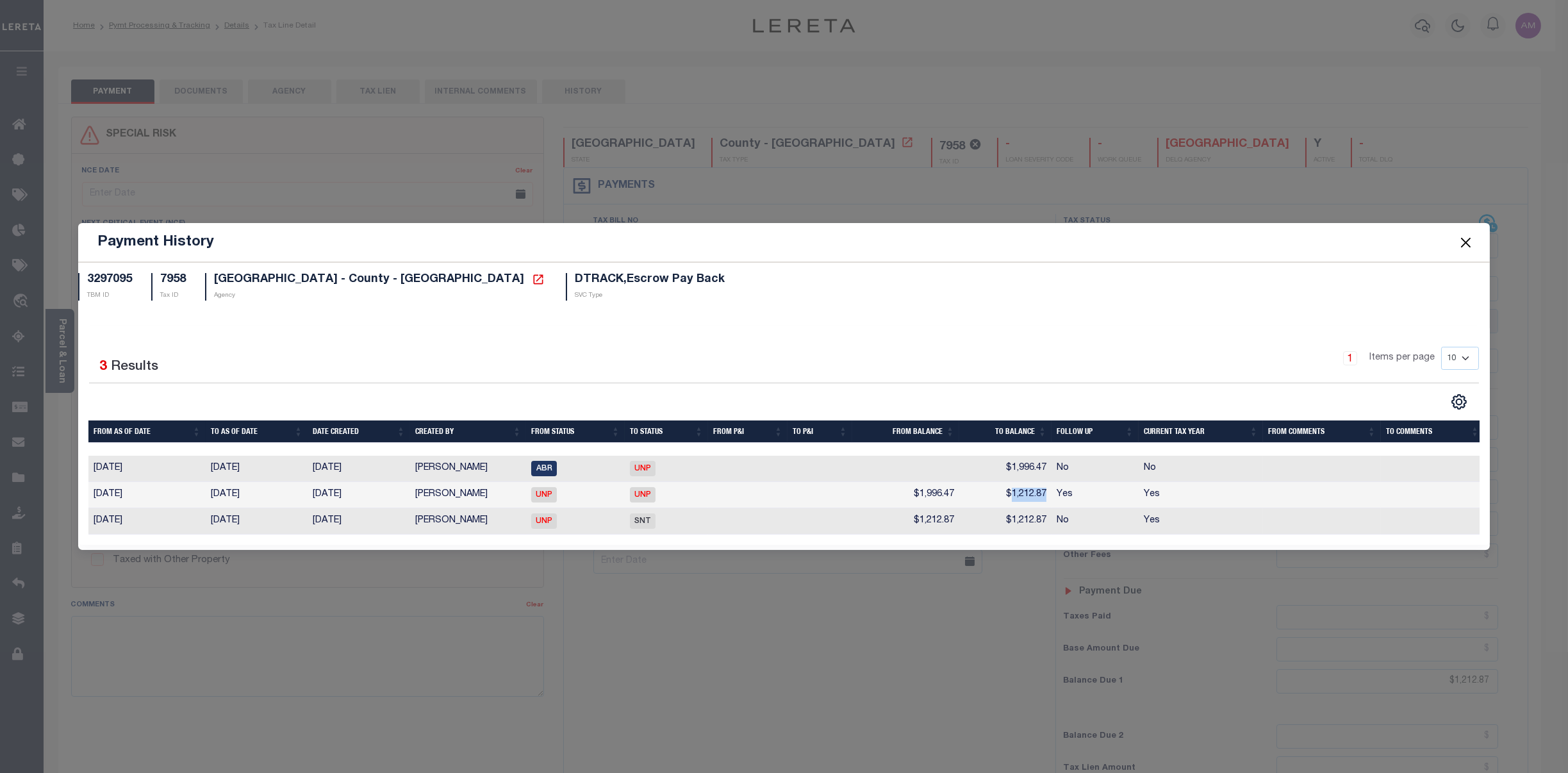
drag, startPoint x: 1051, startPoint y: 493, endPoint x: 1008, endPoint y: 490, distance: 43.1
click at [1008, 490] on tr "10/01/2024 10/17/2024 10/17/2024 Martin, April UNP UNP $1,996.47 $1,212.87 Yes …" at bounding box center [786, 495] width 1396 height 27
copy td "1,212.87"
click at [1468, 239] on button "Close" at bounding box center [1465, 242] width 16 height 16
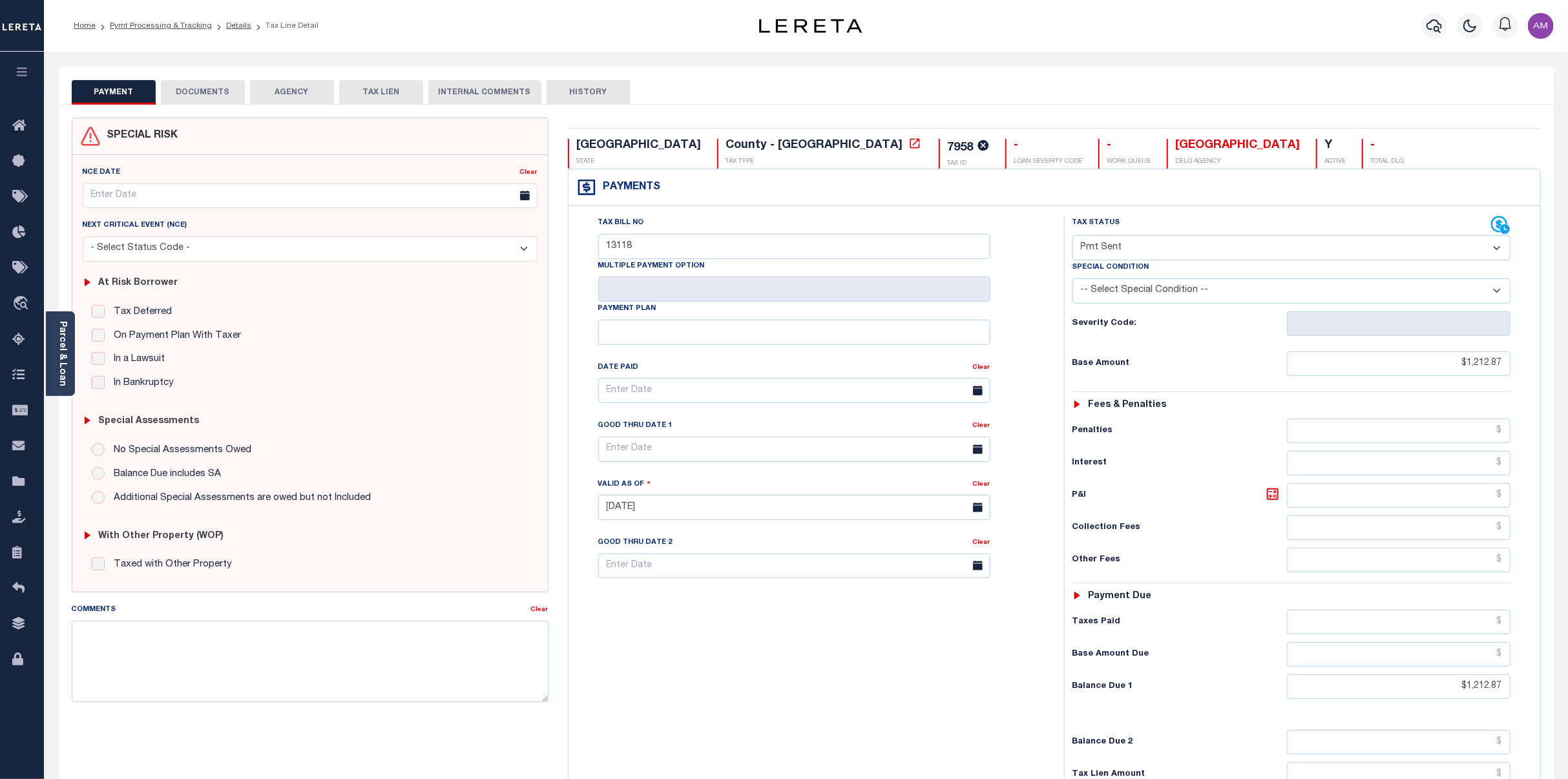
click at [454, 93] on button "INTERNAL COMMENTS" at bounding box center [485, 92] width 113 height 25
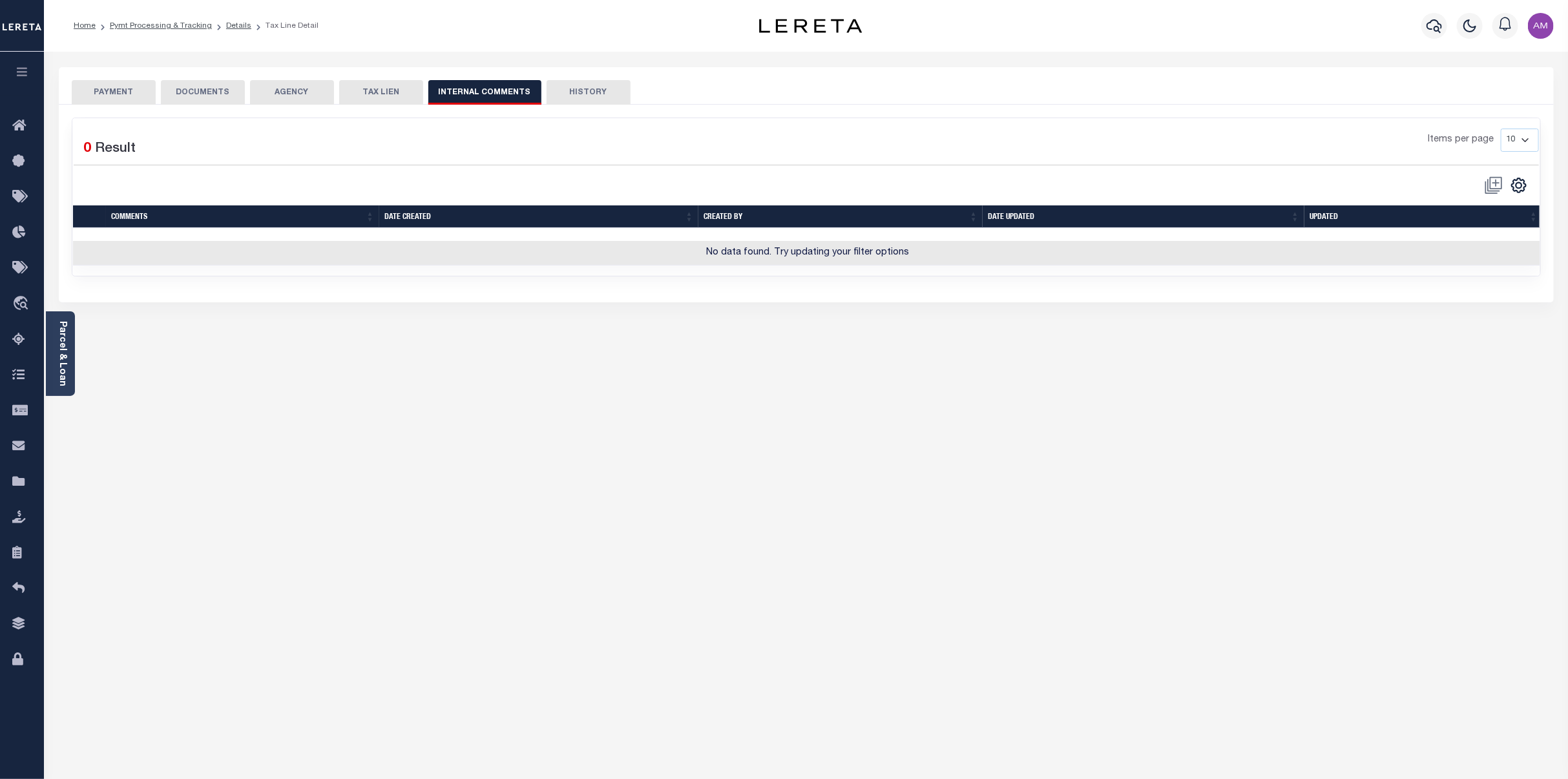
click at [218, 90] on button "DOCUMENTS" at bounding box center [203, 92] width 84 height 25
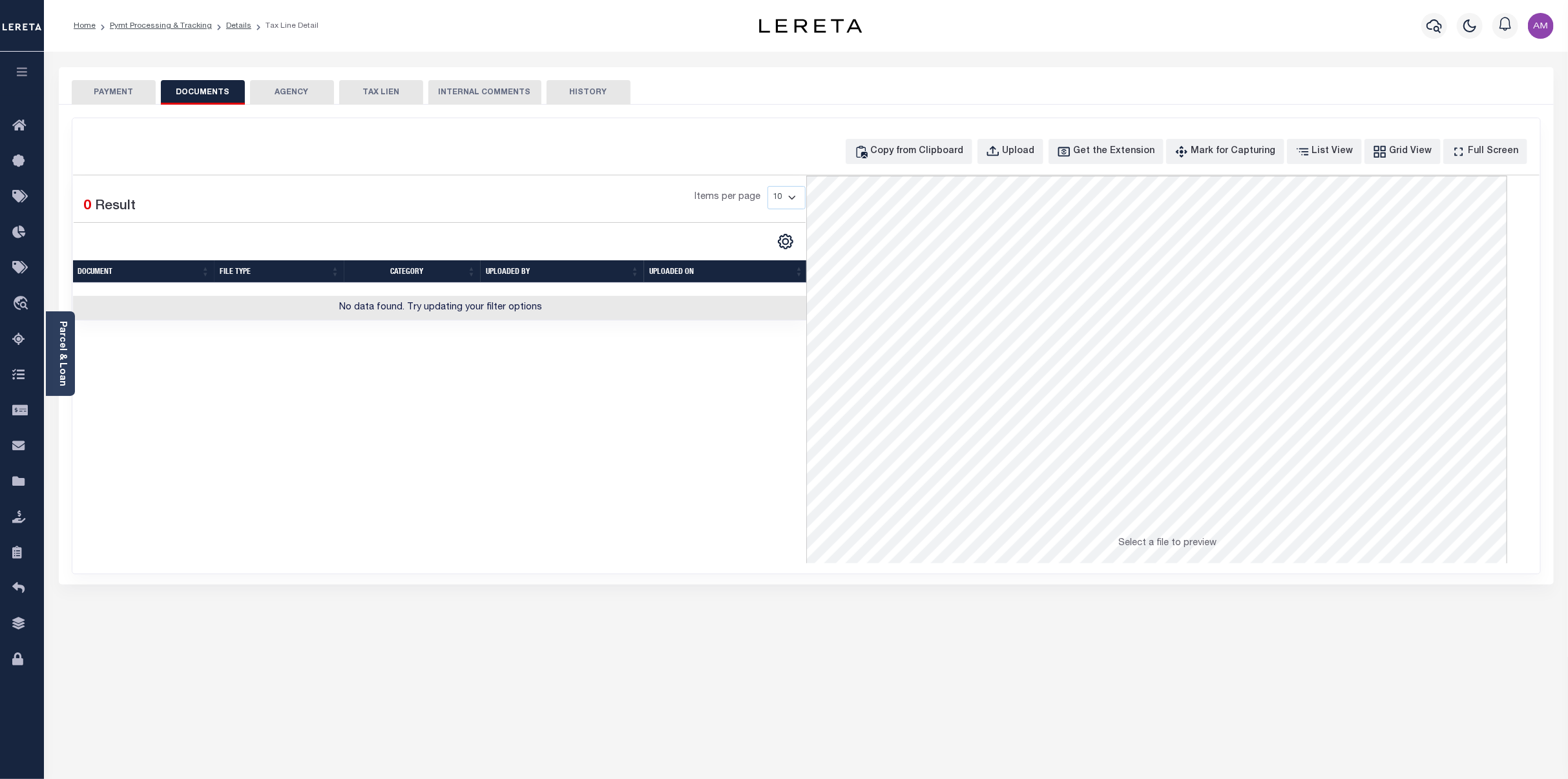
click at [111, 93] on button "PAYMENT" at bounding box center [113, 92] width 84 height 25
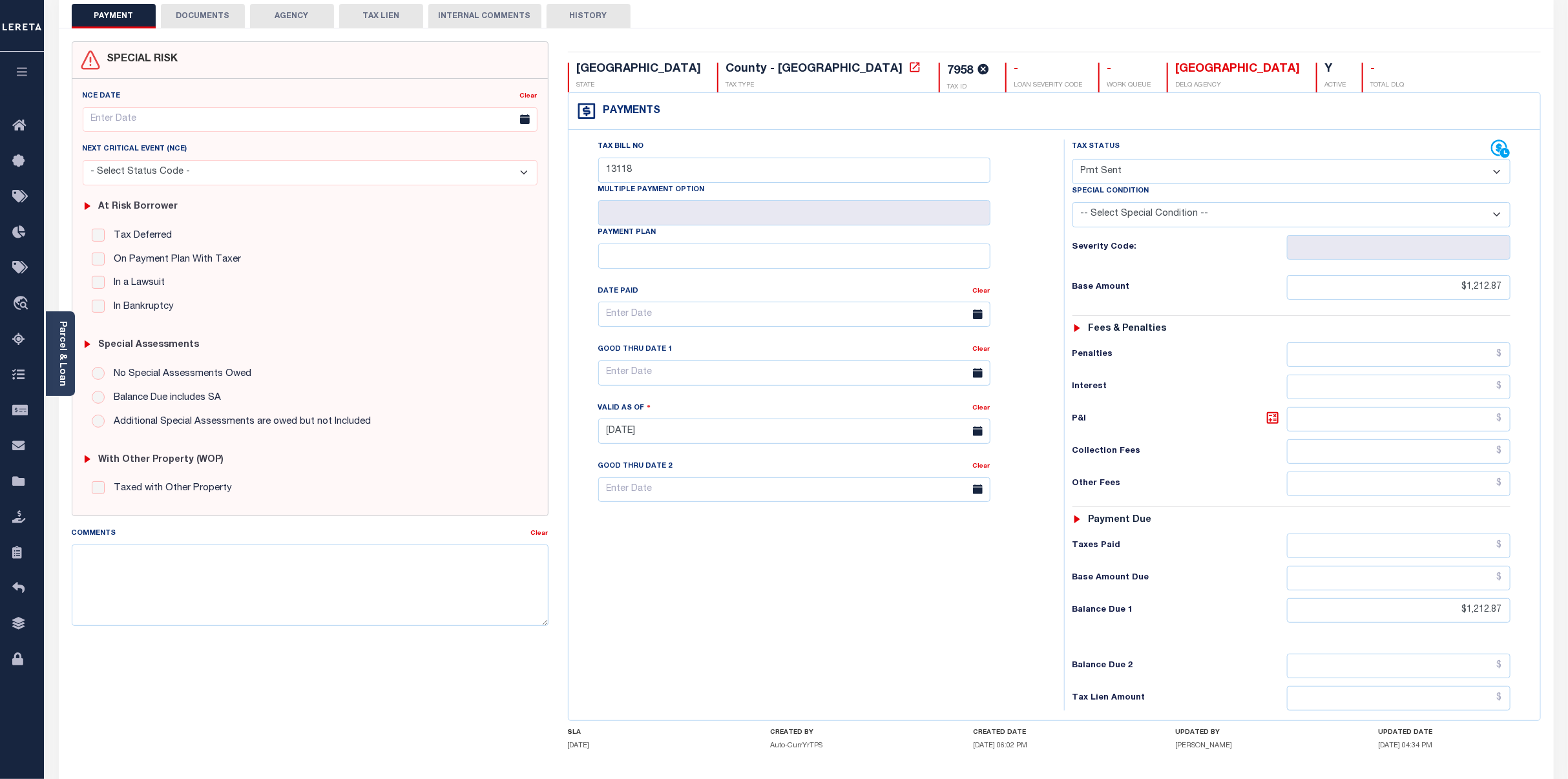
scroll to position [173, 0]
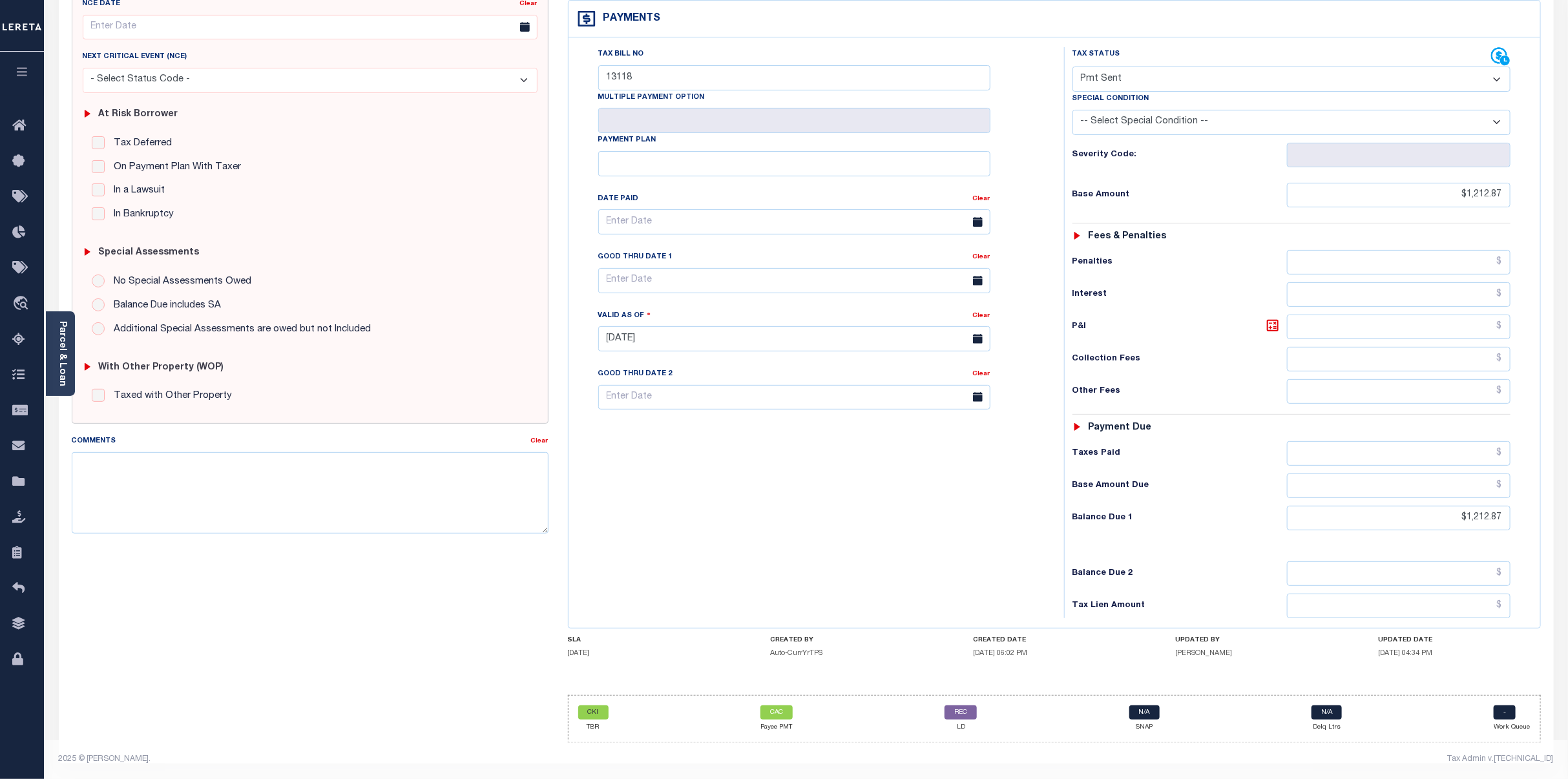
click at [1503, 50] on icon at bounding box center [1499, 56] width 16 height 16
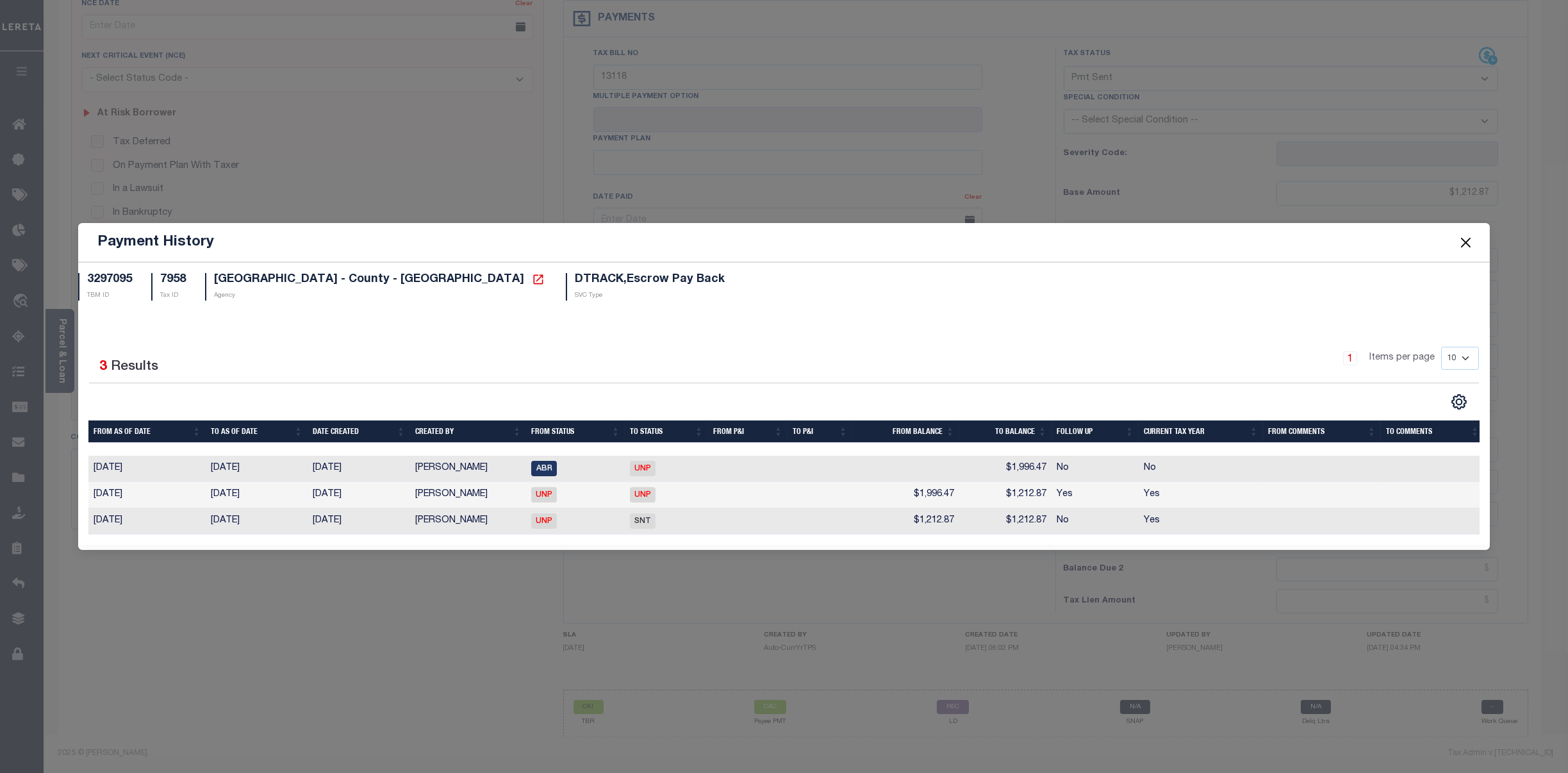
click at [1465, 237] on button "Close" at bounding box center [1465, 242] width 16 height 16
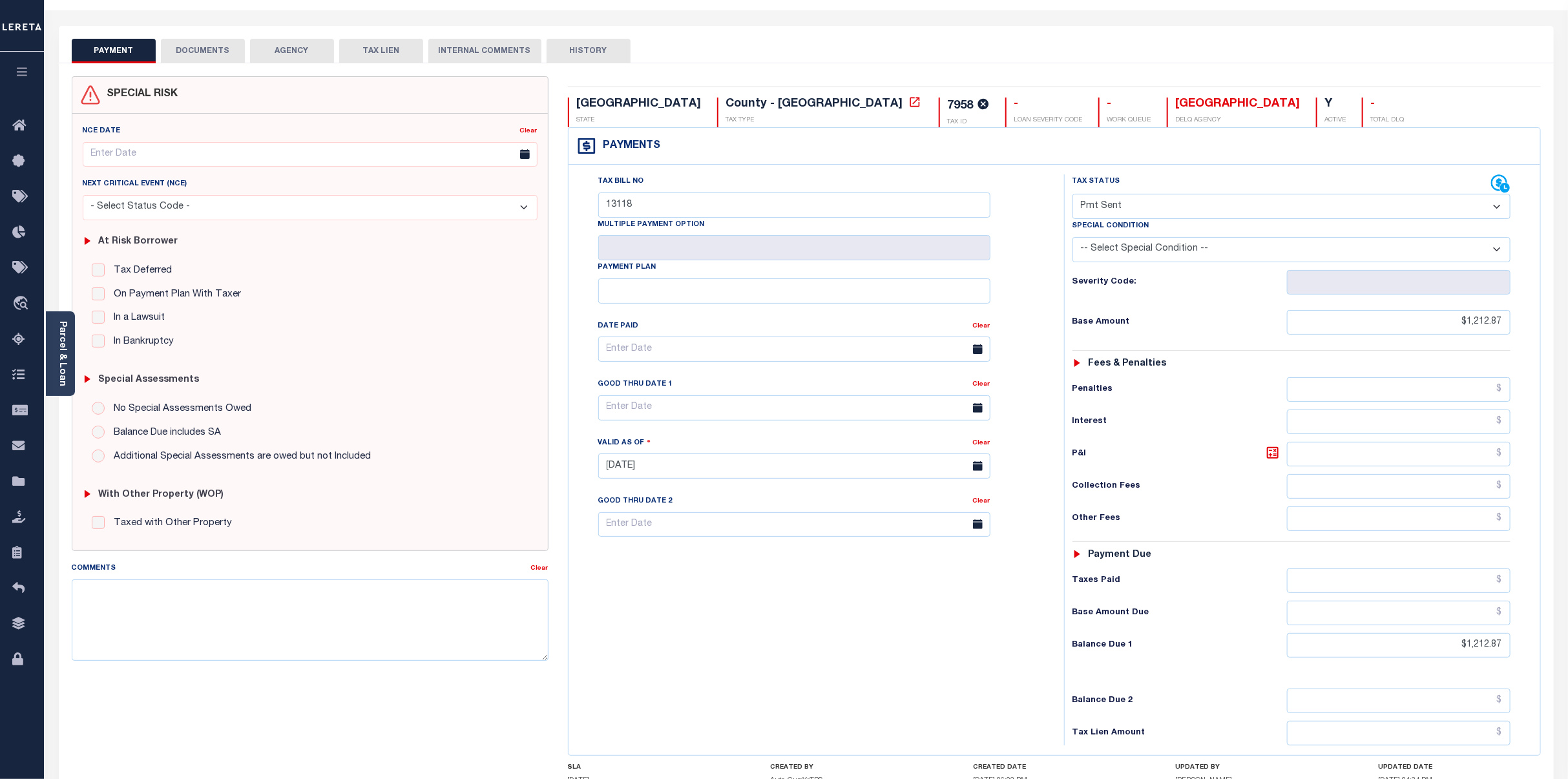
scroll to position [0, 0]
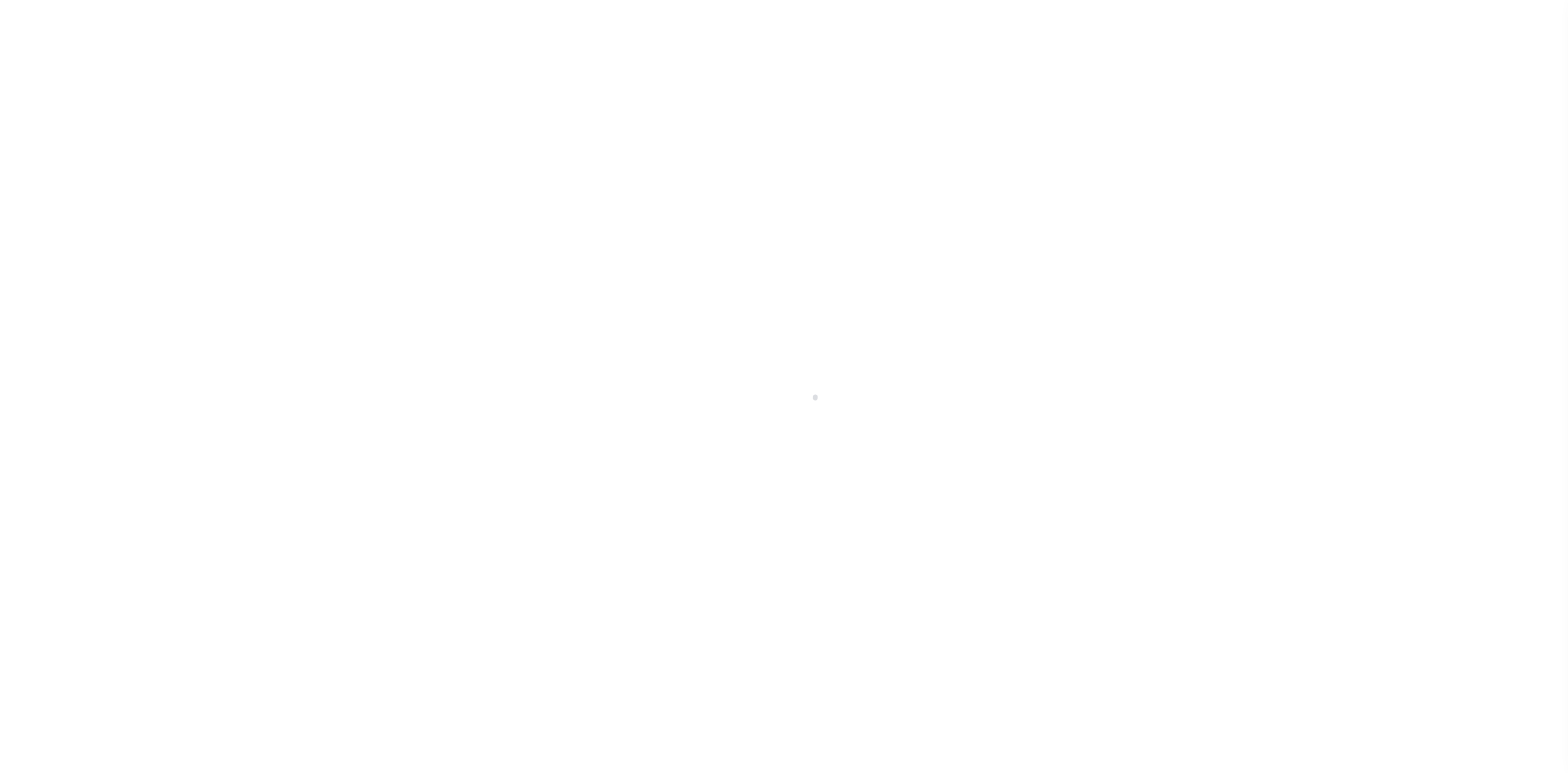
select select "CAC"
select select "CHK"
select select "[PERSON_NAME]"
select select "FDX"
select select
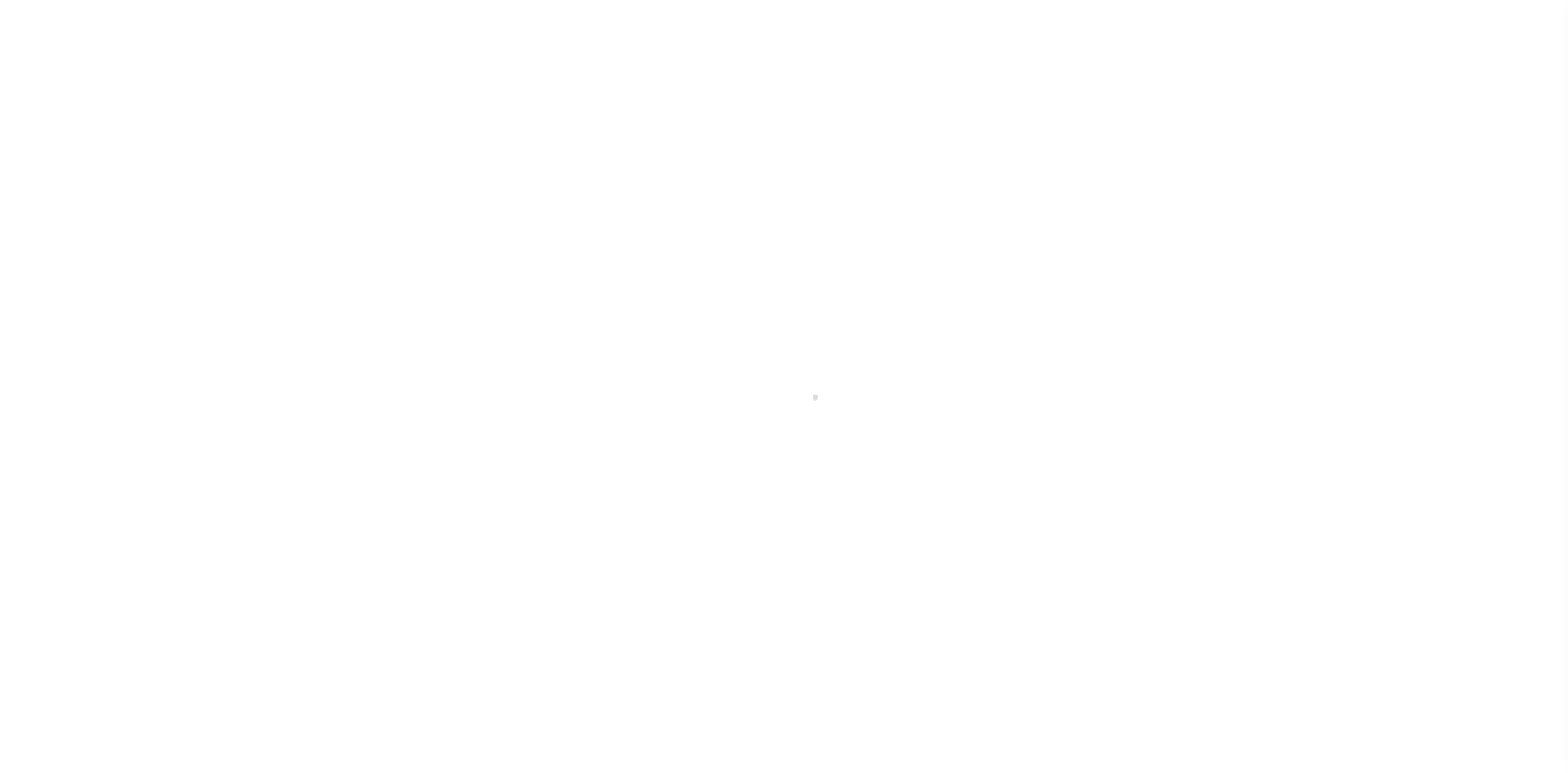
select select "37"
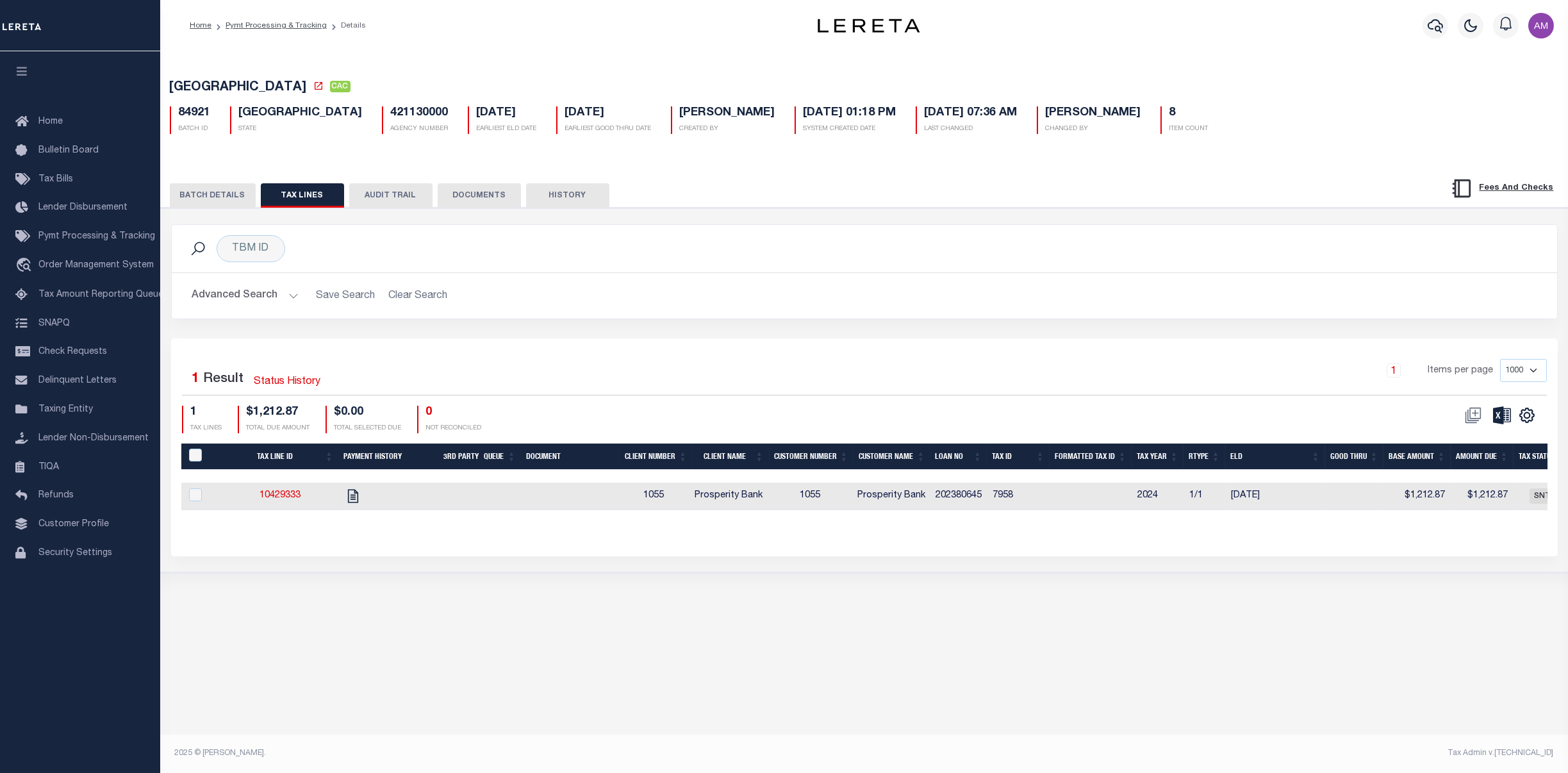
click at [220, 190] on button "BATCH DETAILS" at bounding box center [213, 196] width 86 height 24
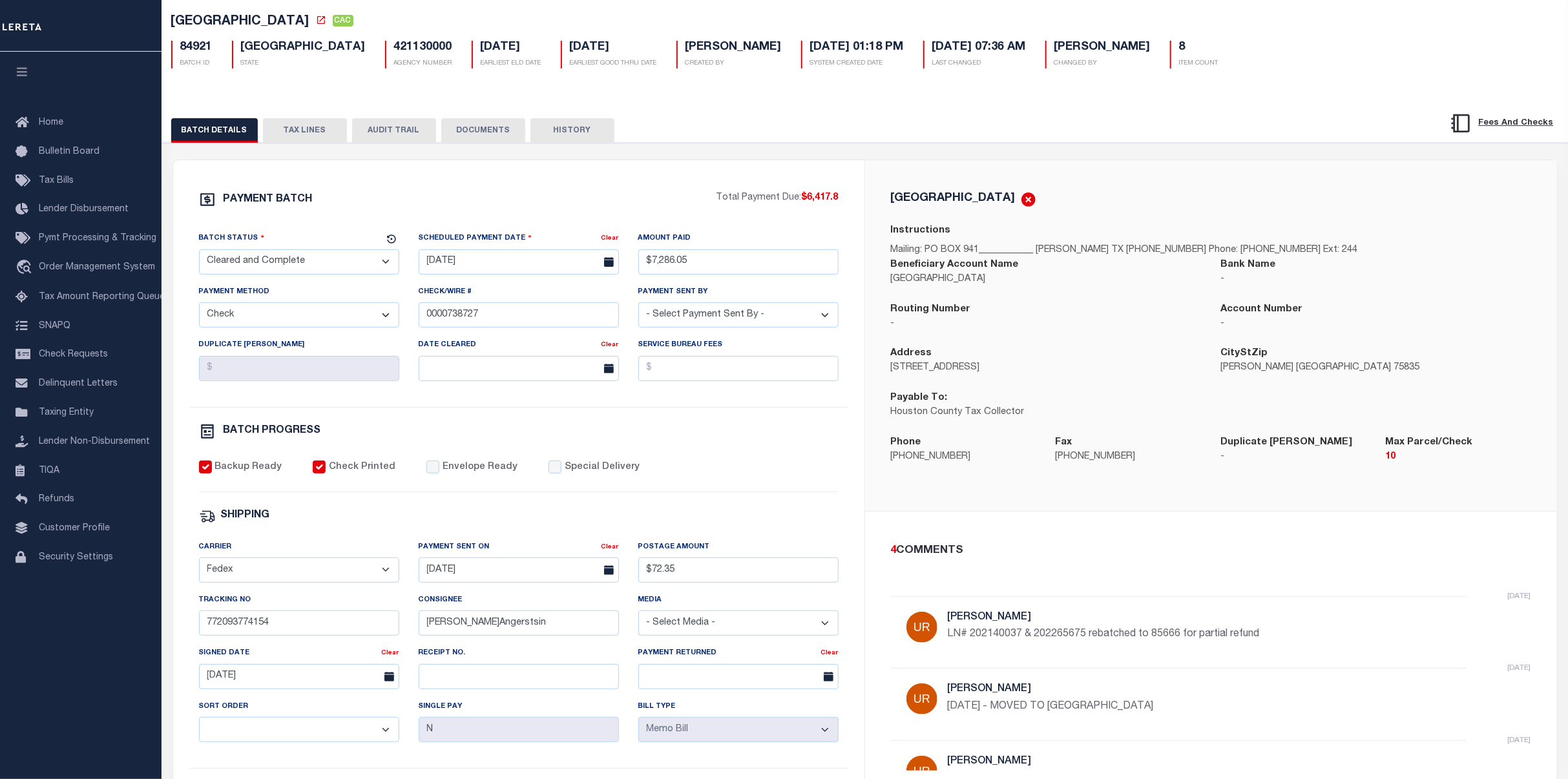
scroll to position [172, 0]
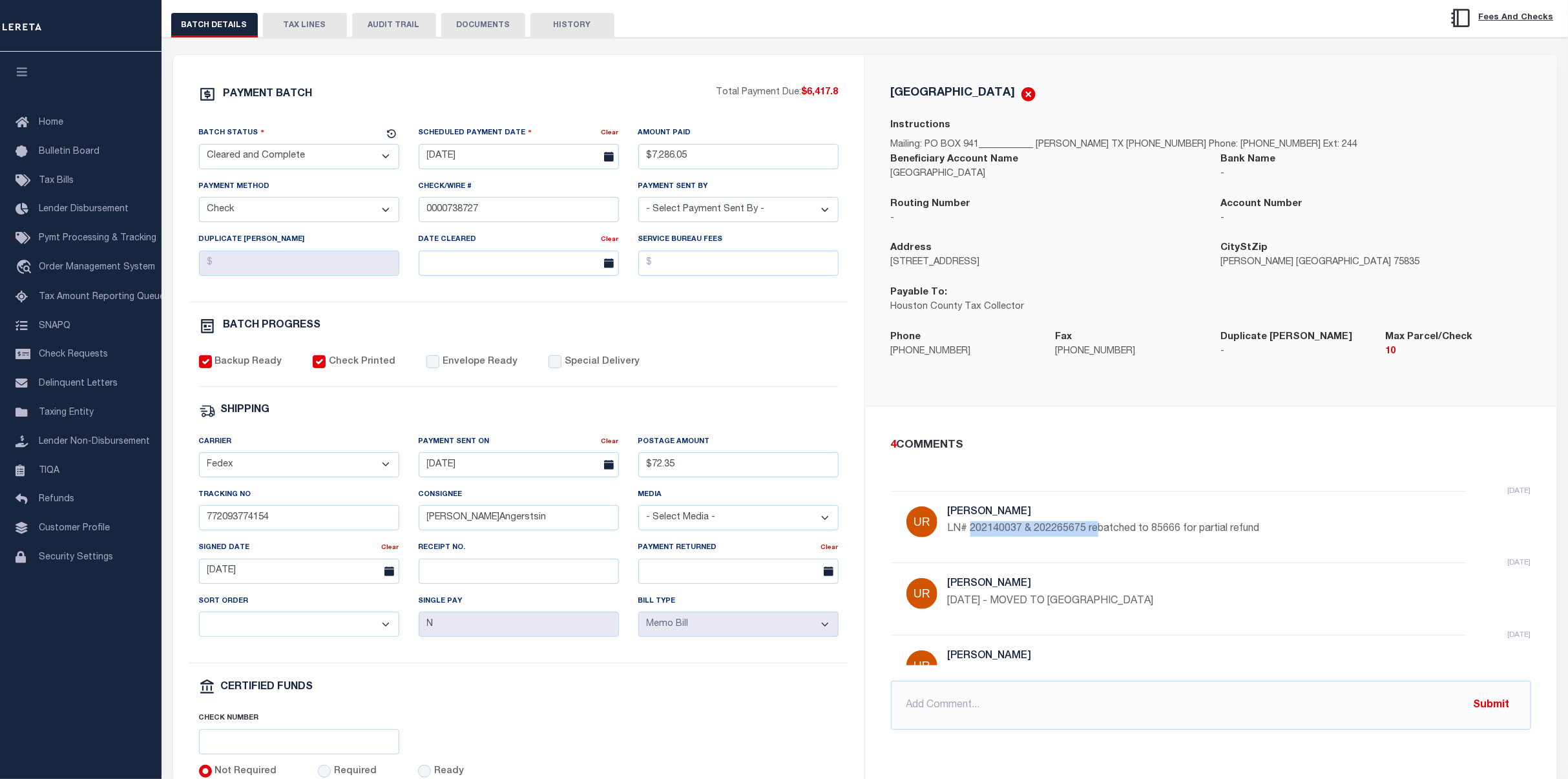
drag, startPoint x: 969, startPoint y: 528, endPoint x: 1095, endPoint y: 535, distance: 126.2
click at [1095, 535] on p "LN# 202140037 & 202265675 rebatched to 85666 for partial refund" at bounding box center [1141, 528] width 387 height 15
click at [1081, 543] on div "5 months ago Urbina, Matthew LN# 202140037 & 202265675 rebatched to 85666 for p…" at bounding box center [1141, 527] width 387 height 40
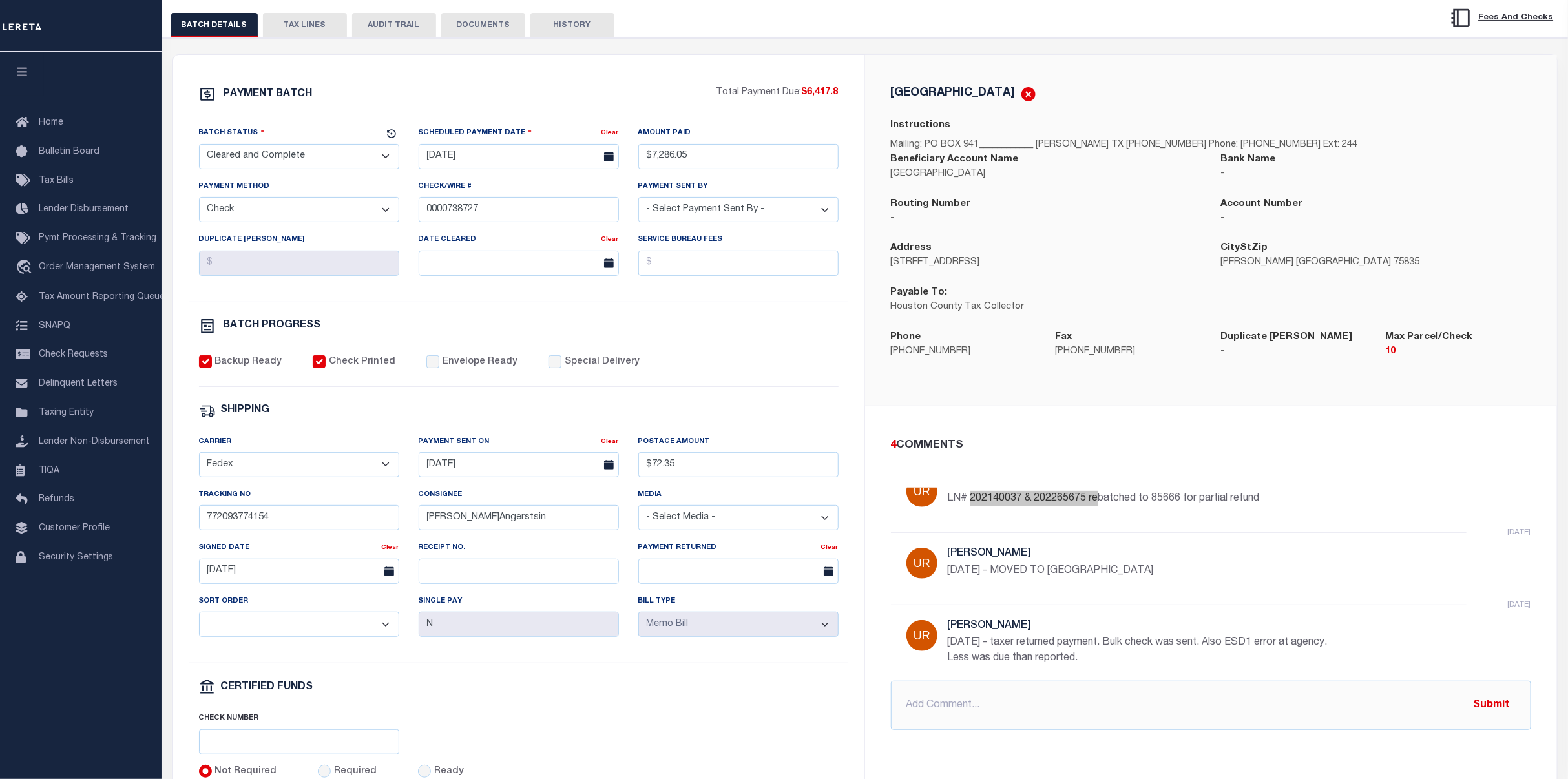
scroll to position [0, 0]
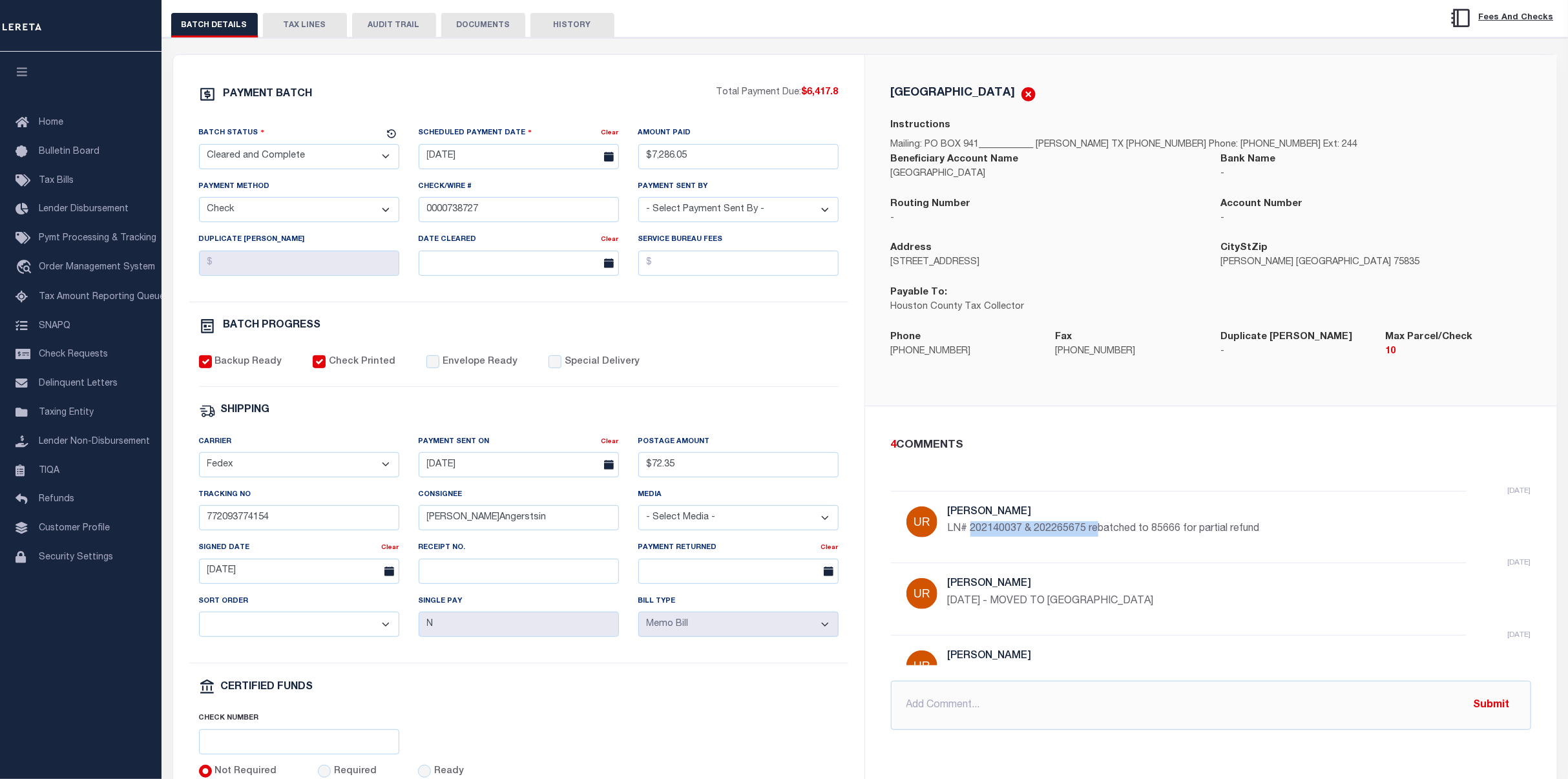
click at [286, 24] on button "TAX LINES" at bounding box center [305, 25] width 84 height 25
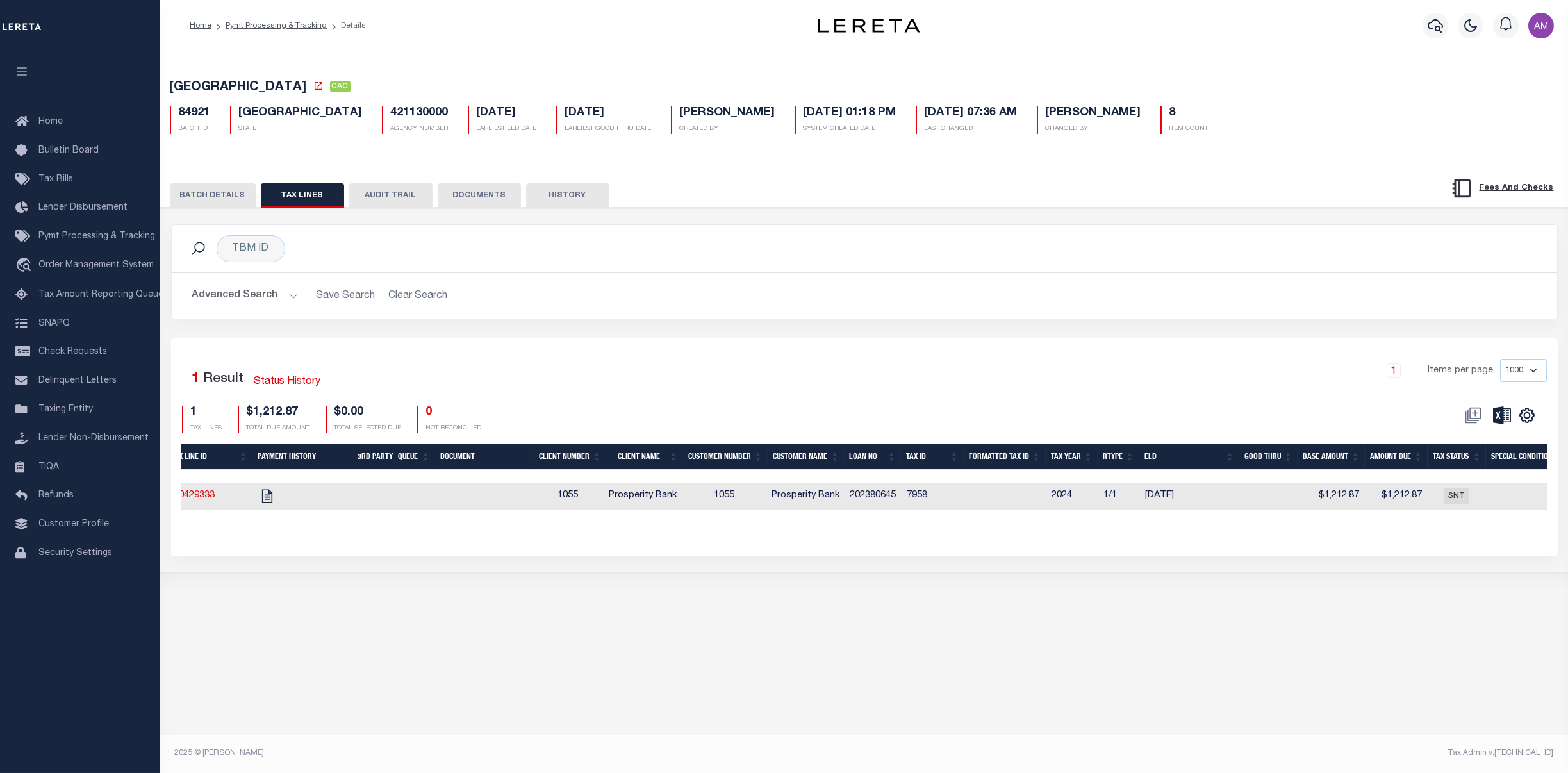
scroll to position [0, 95]
click at [258, 495] on icon "" at bounding box center [257, 495] width 10 height 14
checkbox input "true"
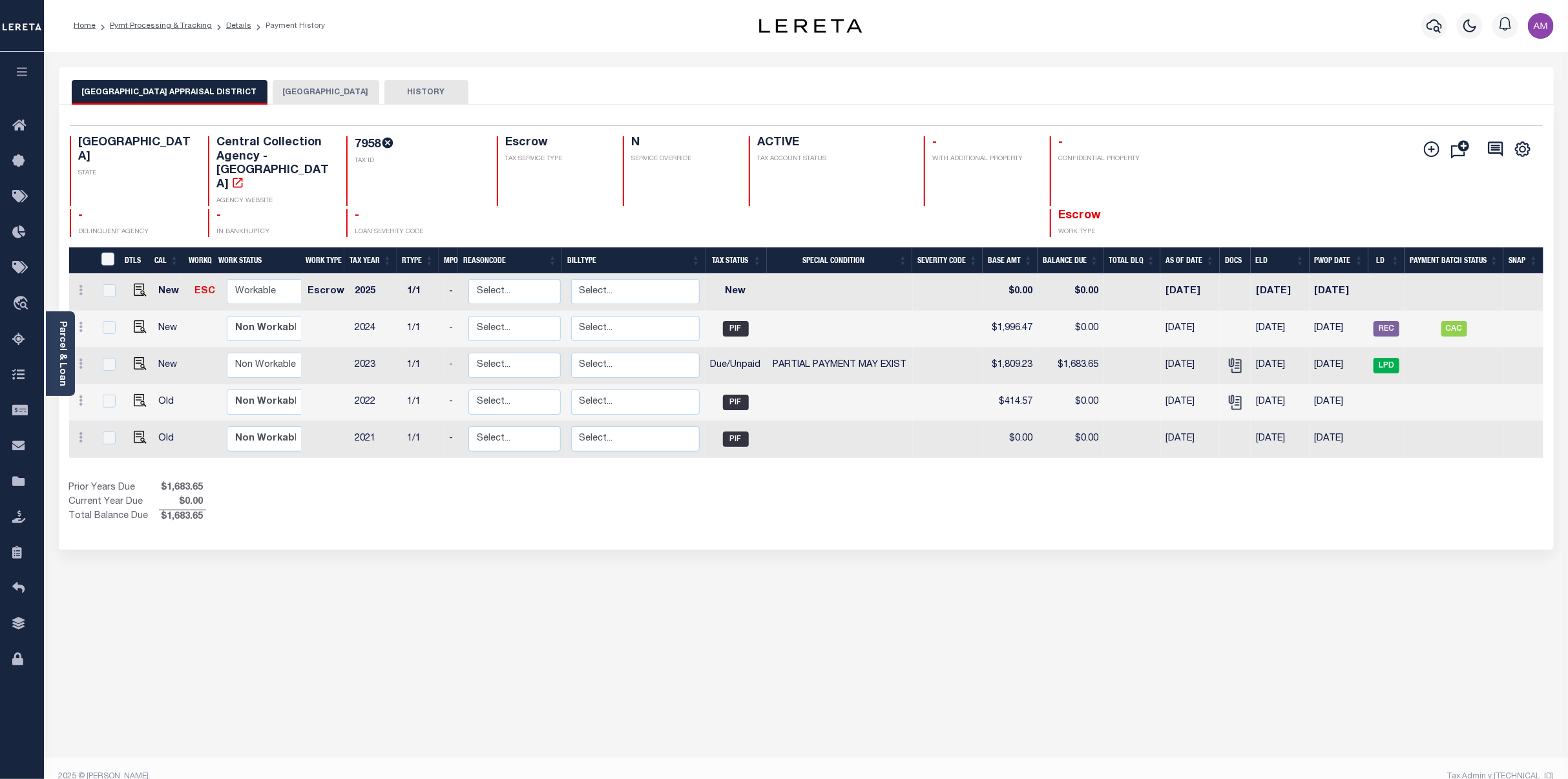
click at [273, 89] on button "[GEOGRAPHIC_DATA]" at bounding box center [325, 92] width 106 height 25
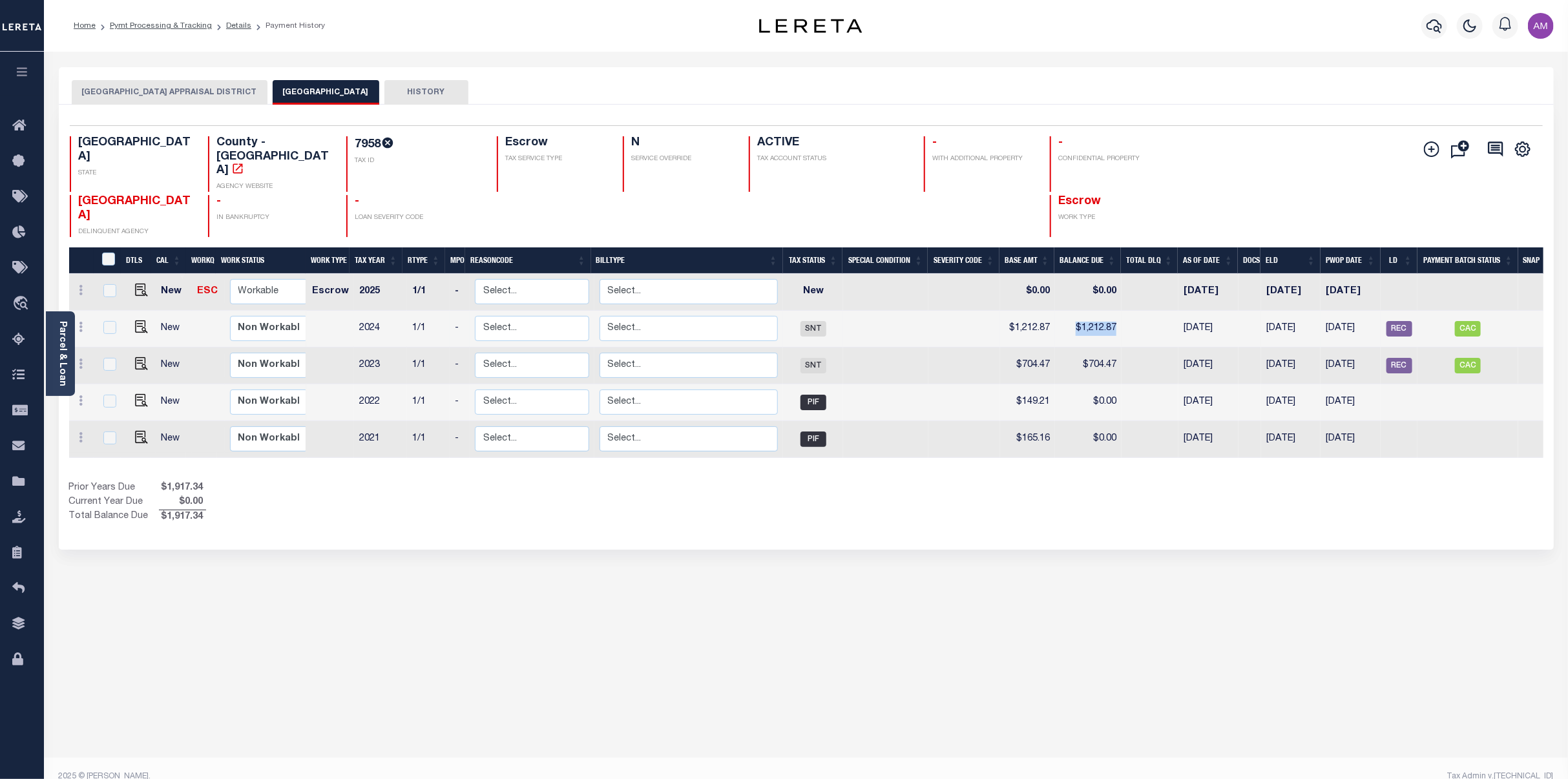
drag, startPoint x: 1102, startPoint y: 312, endPoint x: 1061, endPoint y: 313, distance: 41.0
click at [1061, 313] on tr "New Non Workable Workable 2024 1/1 - Select... Payment Reversal Taxable Value C…" at bounding box center [814, 329] width 1490 height 37
click at [125, 93] on button "[GEOGRAPHIC_DATA] APPRAISAL DISTRICT" at bounding box center [169, 92] width 196 height 25
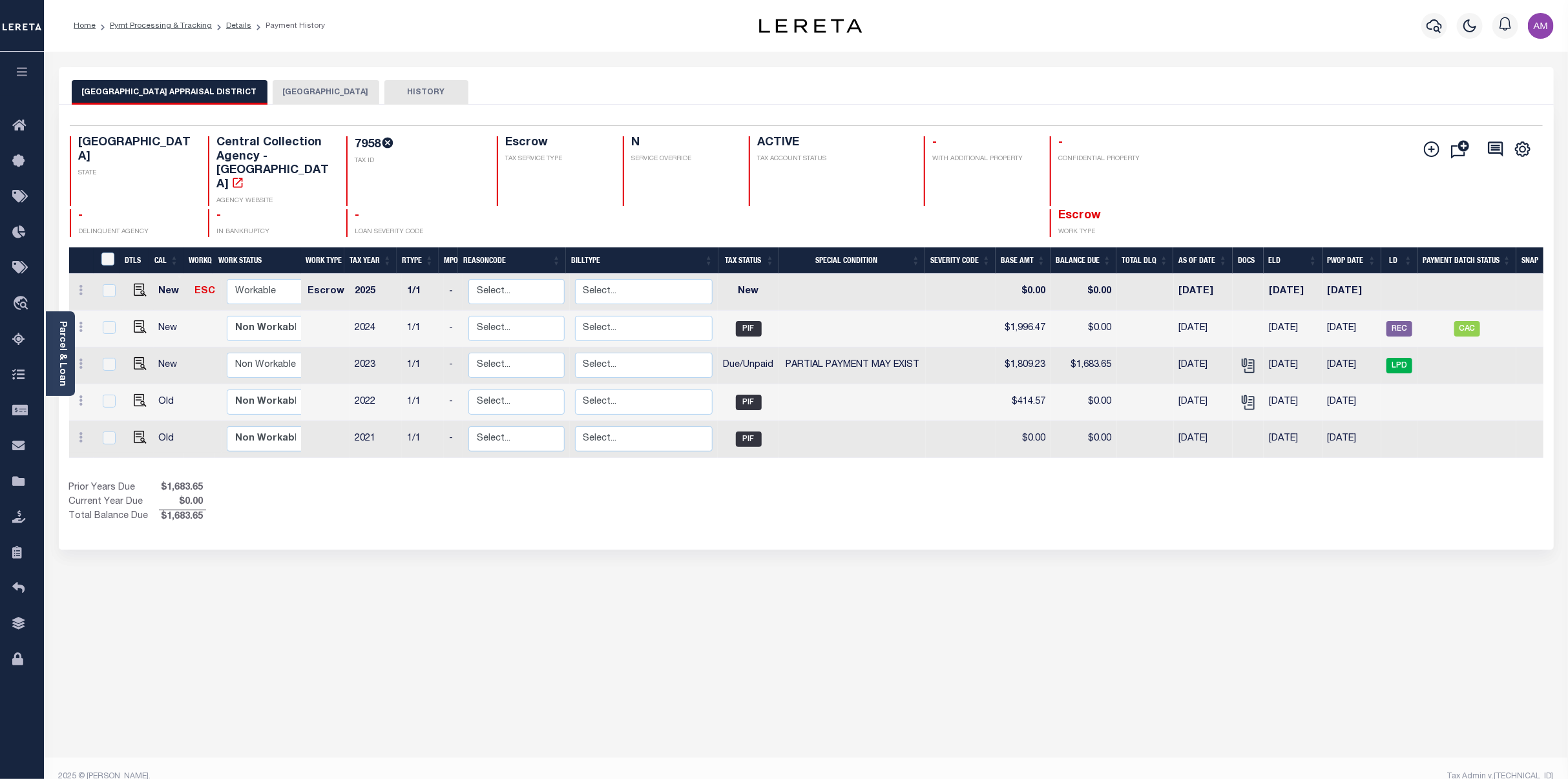
click at [279, 80] on div "HOUSTON COUNTY APPRAISAL DISTRICT HOUSTON COUNTY HISTORY" at bounding box center [806, 92] width 1470 height 24
click at [282, 90] on button "[GEOGRAPHIC_DATA]" at bounding box center [325, 92] width 106 height 25
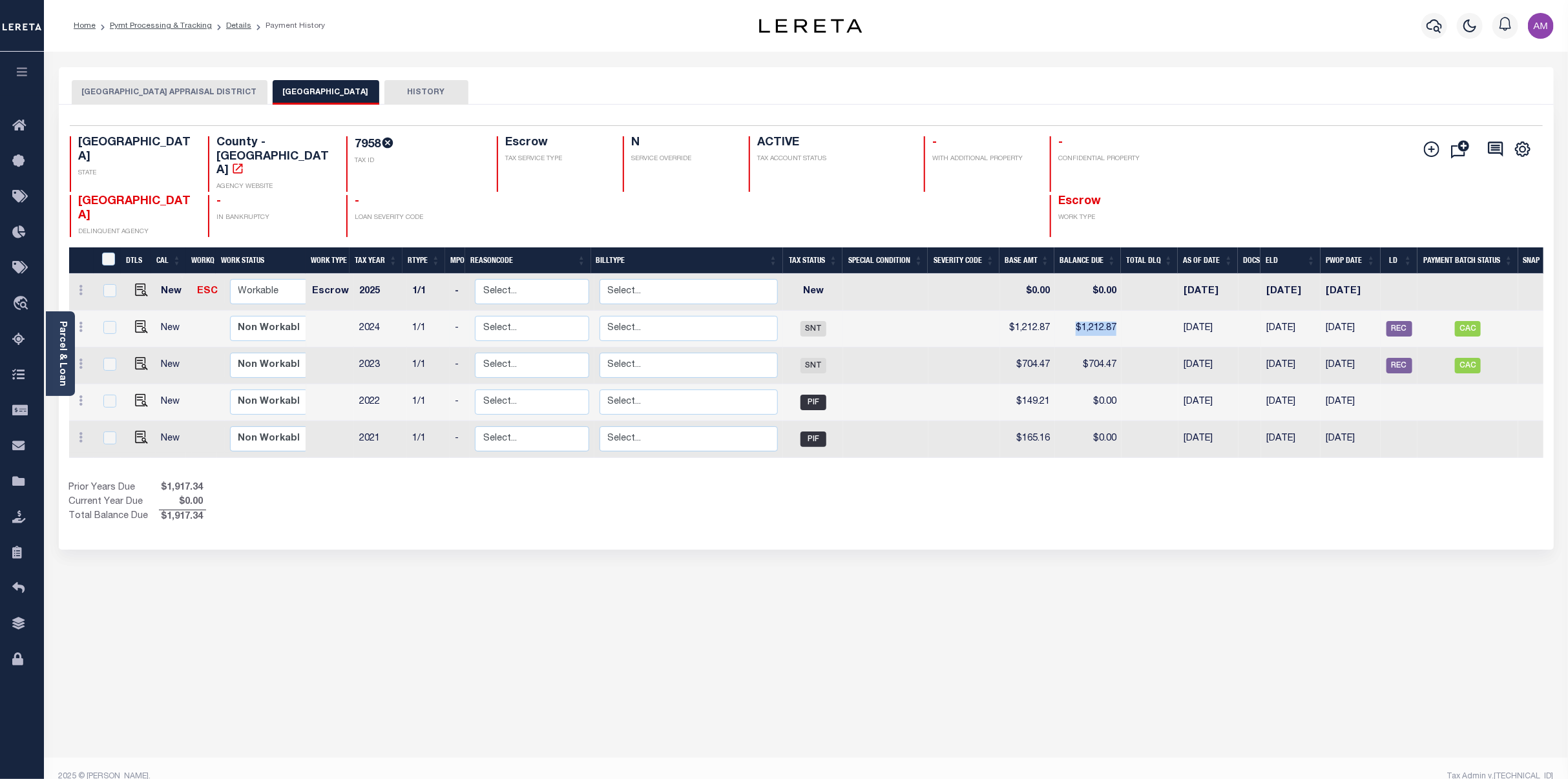
drag, startPoint x: 1128, startPoint y: 317, endPoint x: 1053, endPoint y: 310, distance: 75.3
click at [1053, 311] on tr "New Non Workable Workable 2024 1/1 - Select... Payment Reversal Taxable Value C…" at bounding box center [814, 329] width 1490 height 37
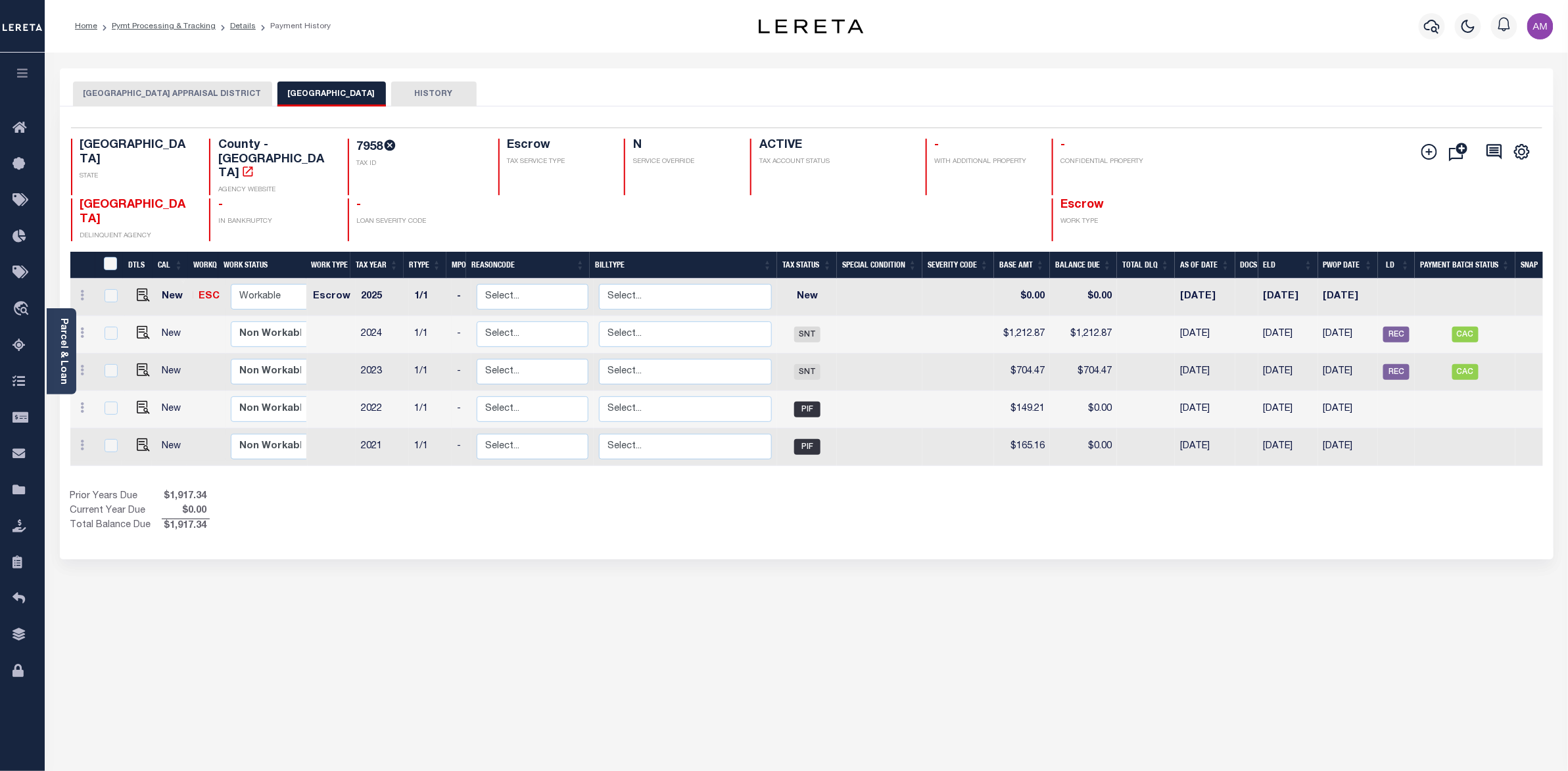
drag, startPoint x: 1280, startPoint y: 146, endPoint x: 1230, endPoint y: 14, distance: 141.2
click at [1230, 14] on div "Profile Sign out" at bounding box center [1247, 26] width 622 height 46
click at [1322, 143] on div "Add Installment Line Bad Parcel Fees" at bounding box center [1419, 190] width 245 height 102
drag, startPoint x: 619, startPoint y: 600, endPoint x: 624, endPoint y: 591, distance: 10.3
click at [619, 600] on div "HOUSTON COUNTY APPRAISAL DISTRICT HOUSTON COUNTY HISTORY Selected 5" at bounding box center [807, 439] width 1514 height 742
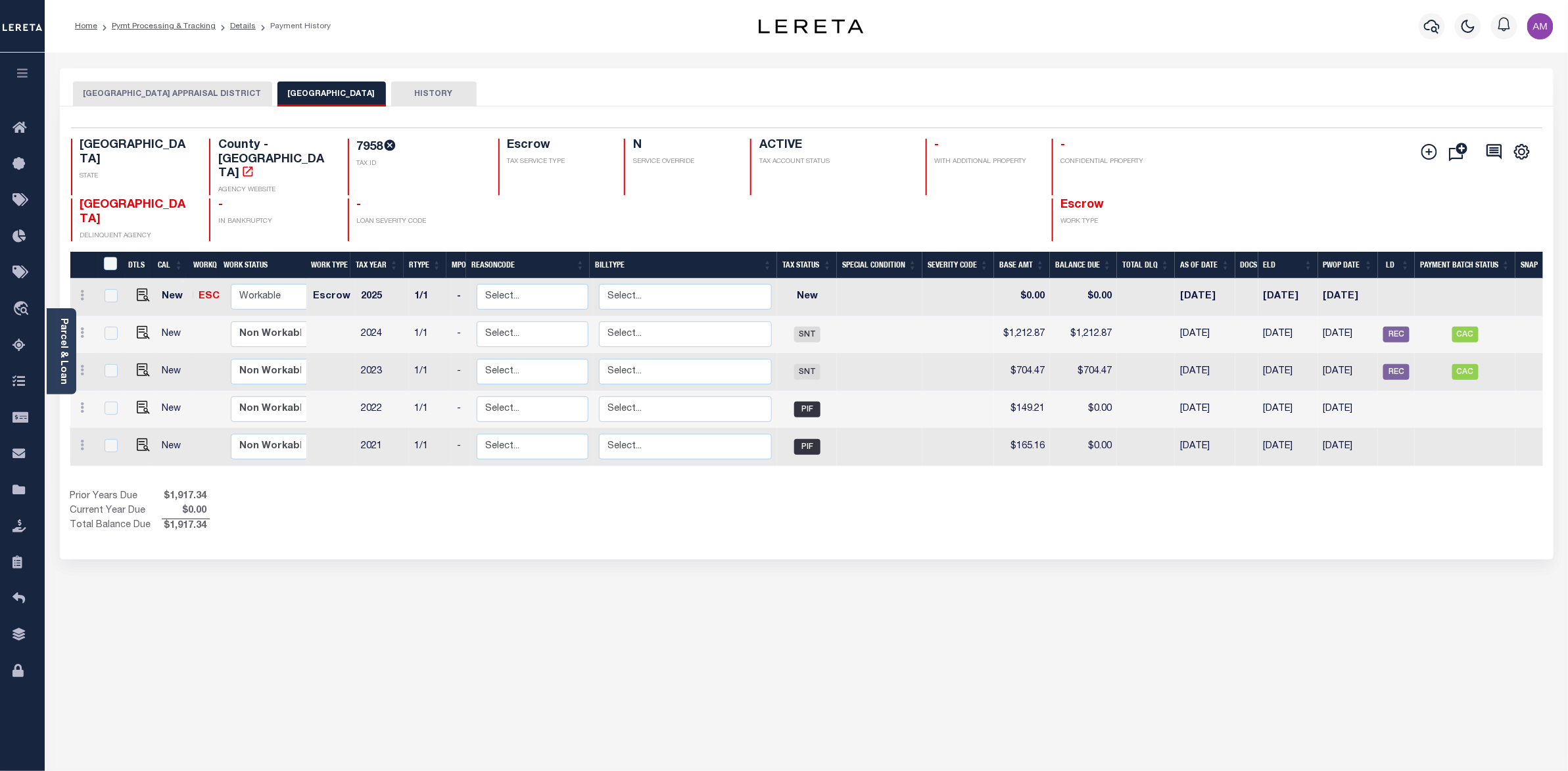
click at [209, 85] on button "HOUSTON COUNTY APPRAISAL DISTRICT" at bounding box center [172, 94] width 199 height 25
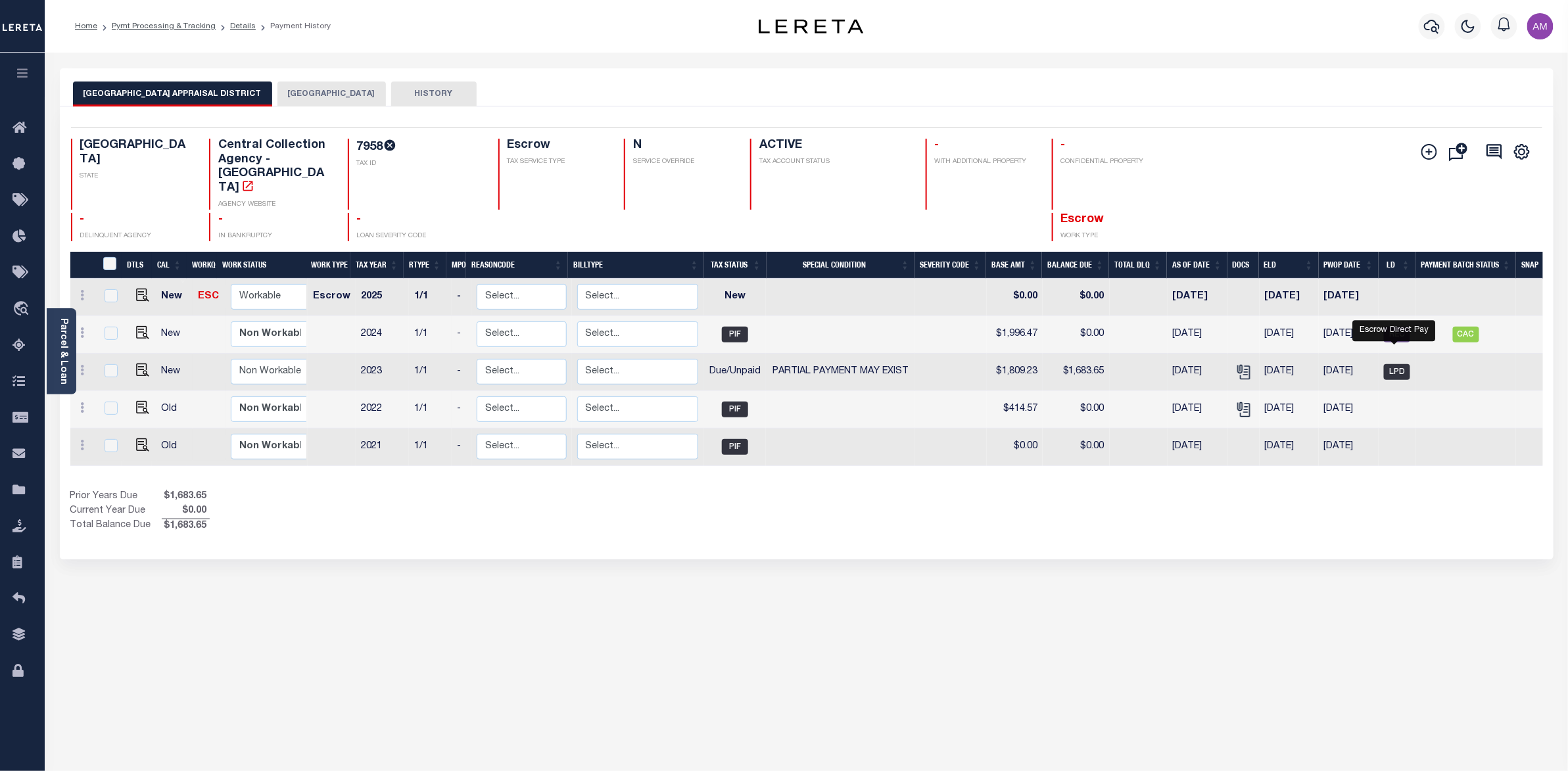
click at [1385, 364] on span "LPD" at bounding box center [1397, 372] width 26 height 15
checkbox input "true"
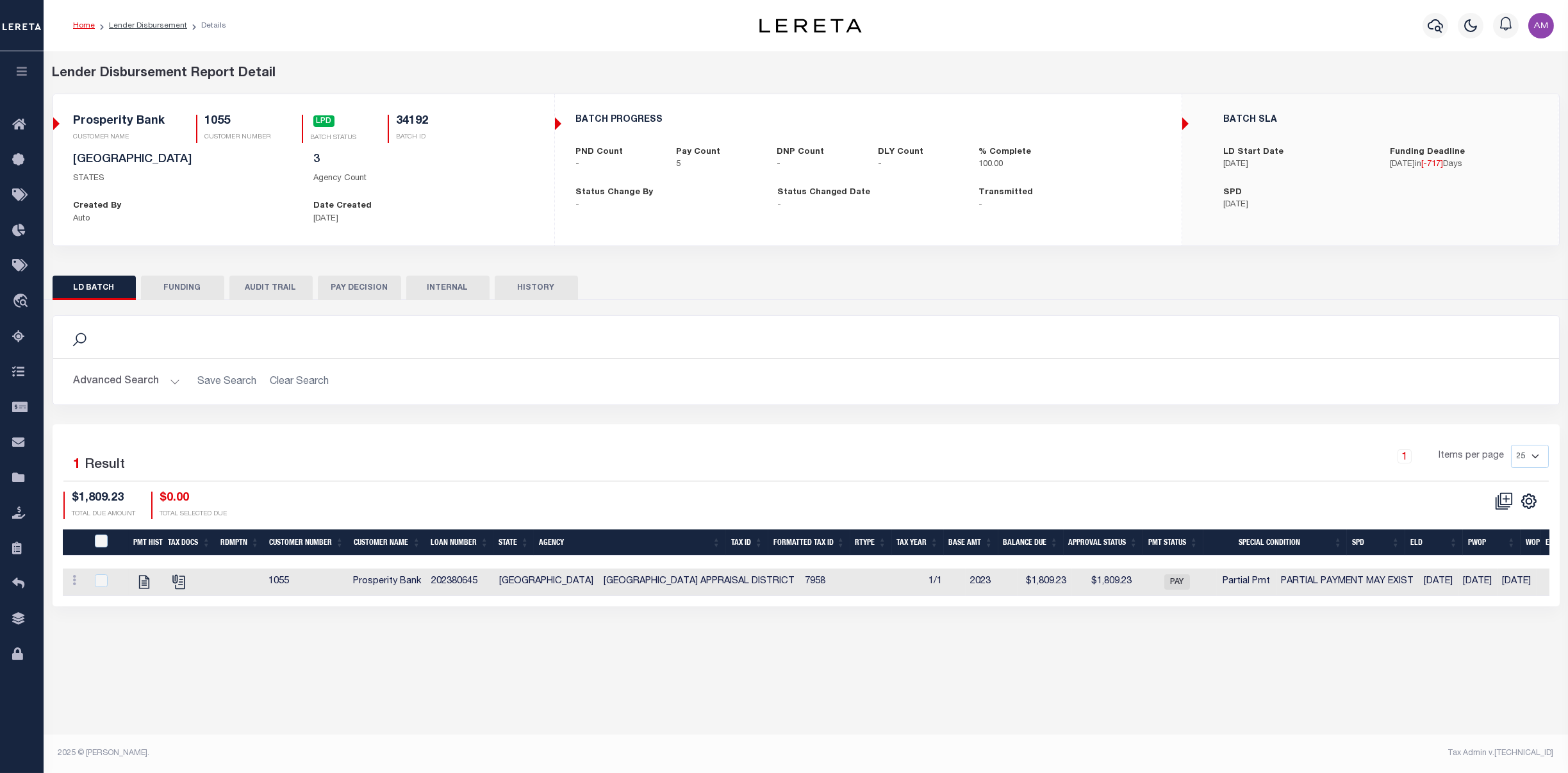
click at [173, 296] on button "FUNDING" at bounding box center [183, 288] width 83 height 24
type input "$3,759.45"
type input "$0"
type input "[DATE]"
select select "100"
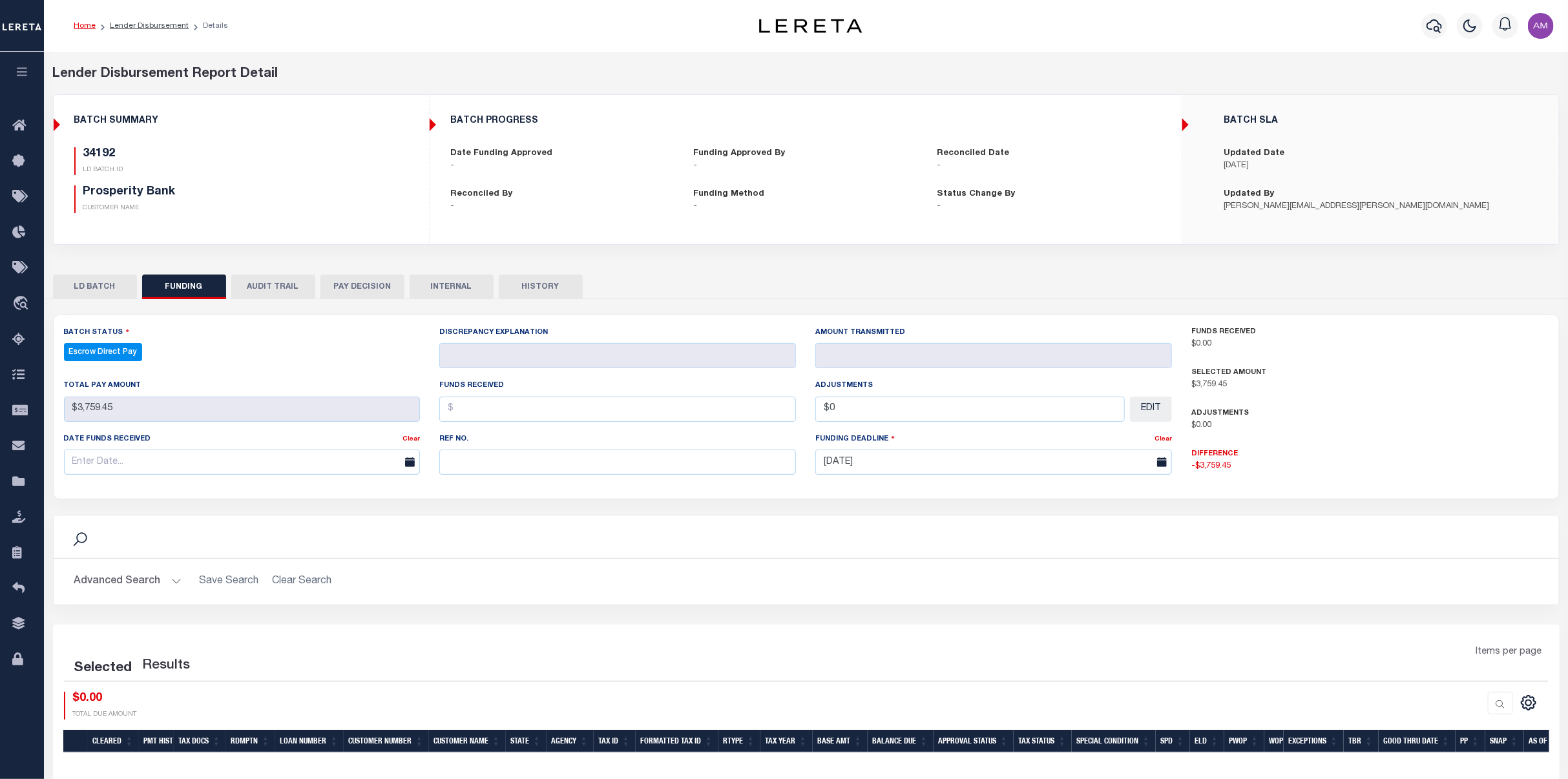
select select "100"
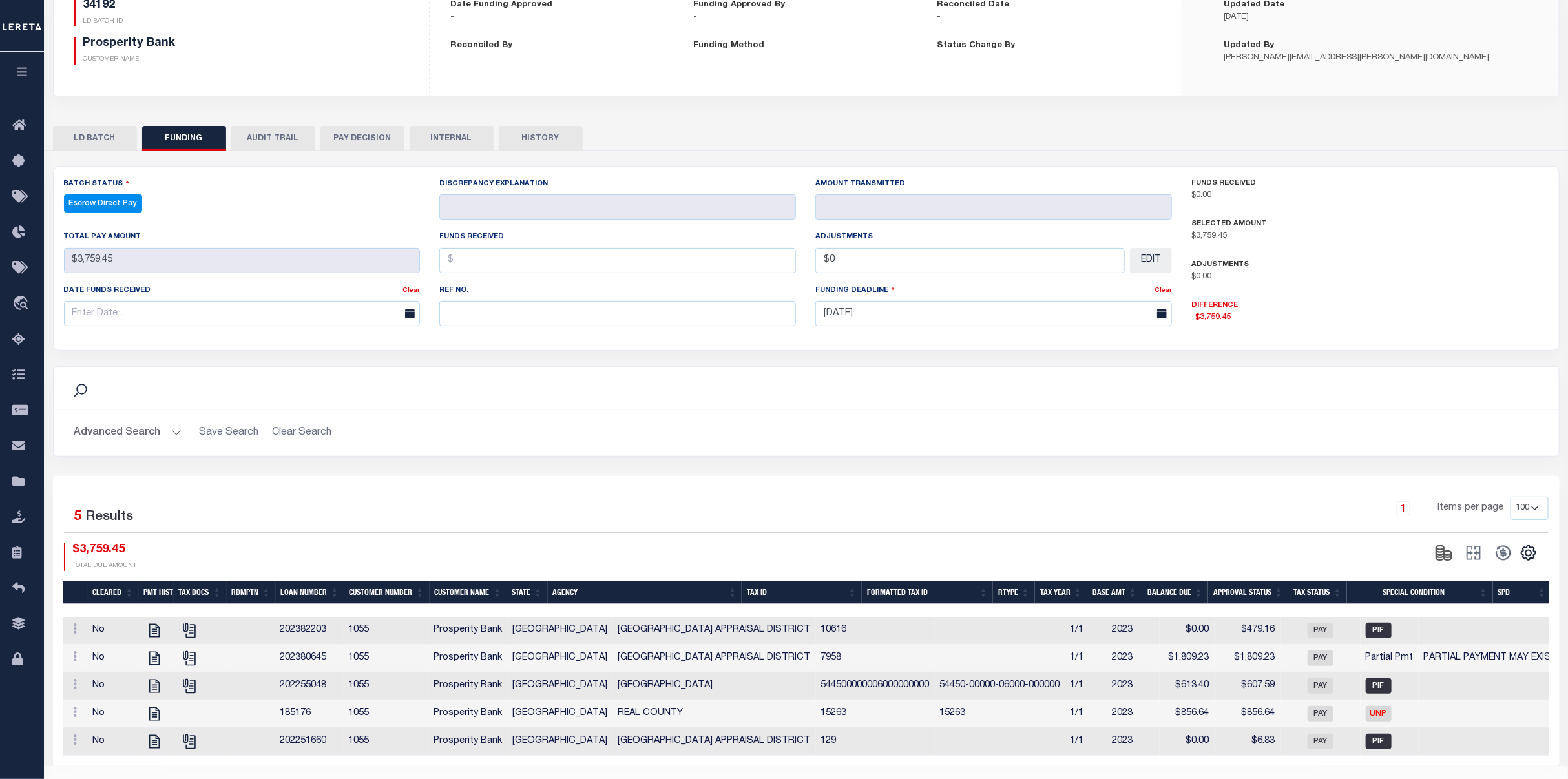
scroll to position [180, 0]
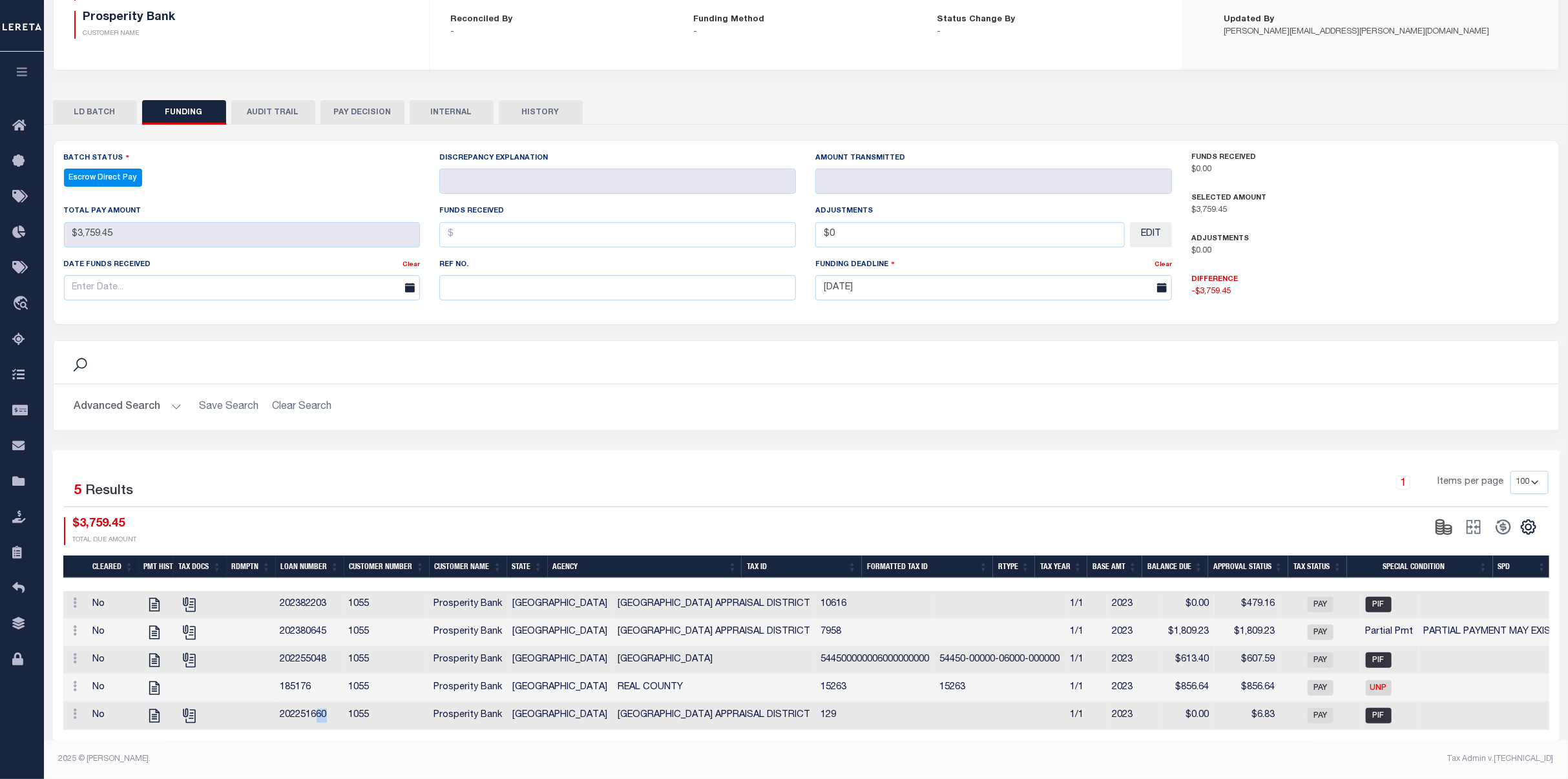
drag, startPoint x: 332, startPoint y: 721, endPoint x: 318, endPoint y: 721, distance: 14.0
click at [318, 721] on td "202251660" at bounding box center [309, 716] width 69 height 27
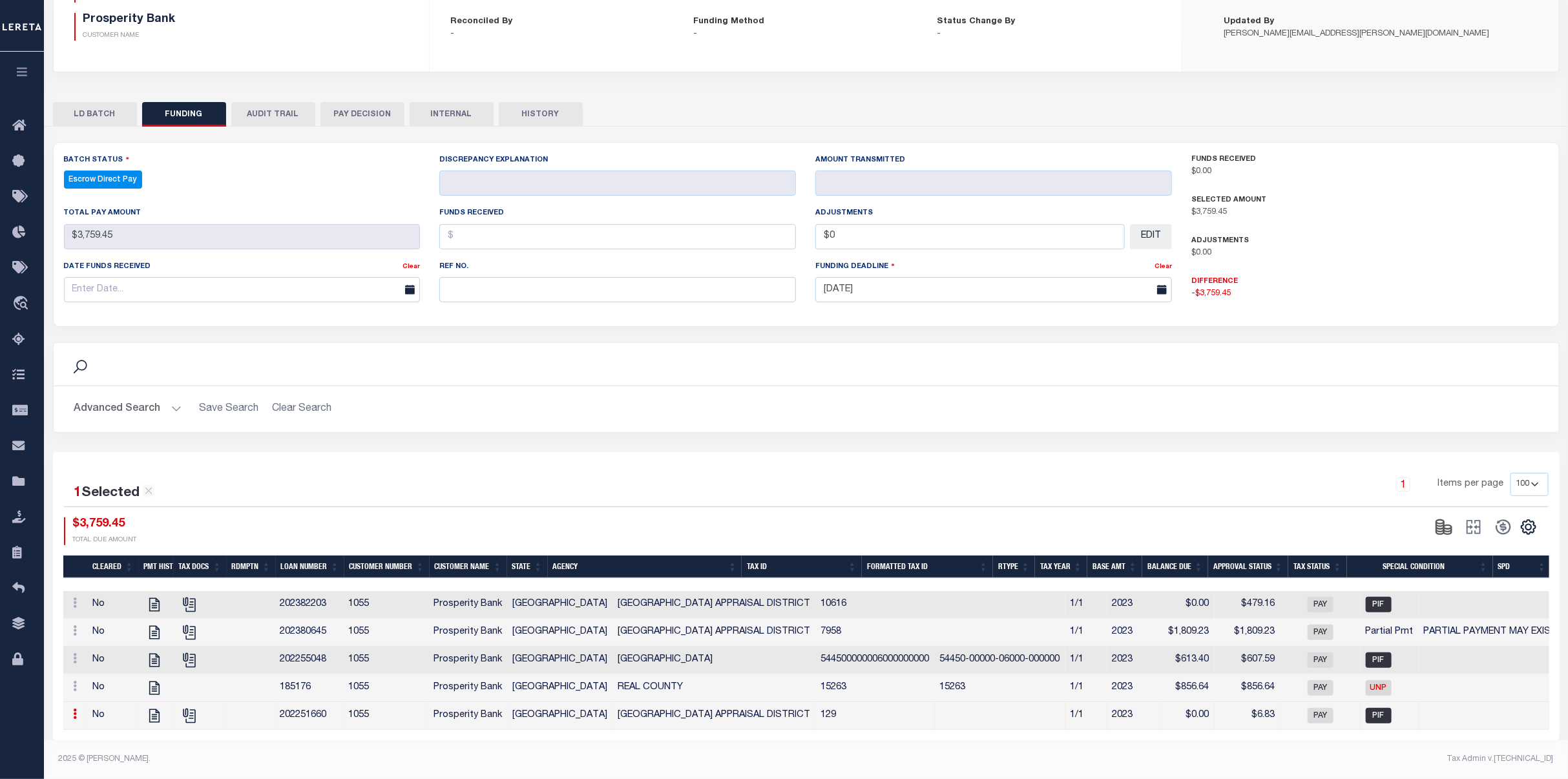
click at [372, 733] on div "1 Selected 5 Results 1 Items per page 10 25 50 100 $3,759.45" at bounding box center [806, 596] width 1507 height 288
click at [518, 626] on td "[GEOGRAPHIC_DATA]" at bounding box center [561, 632] width 106 height 27
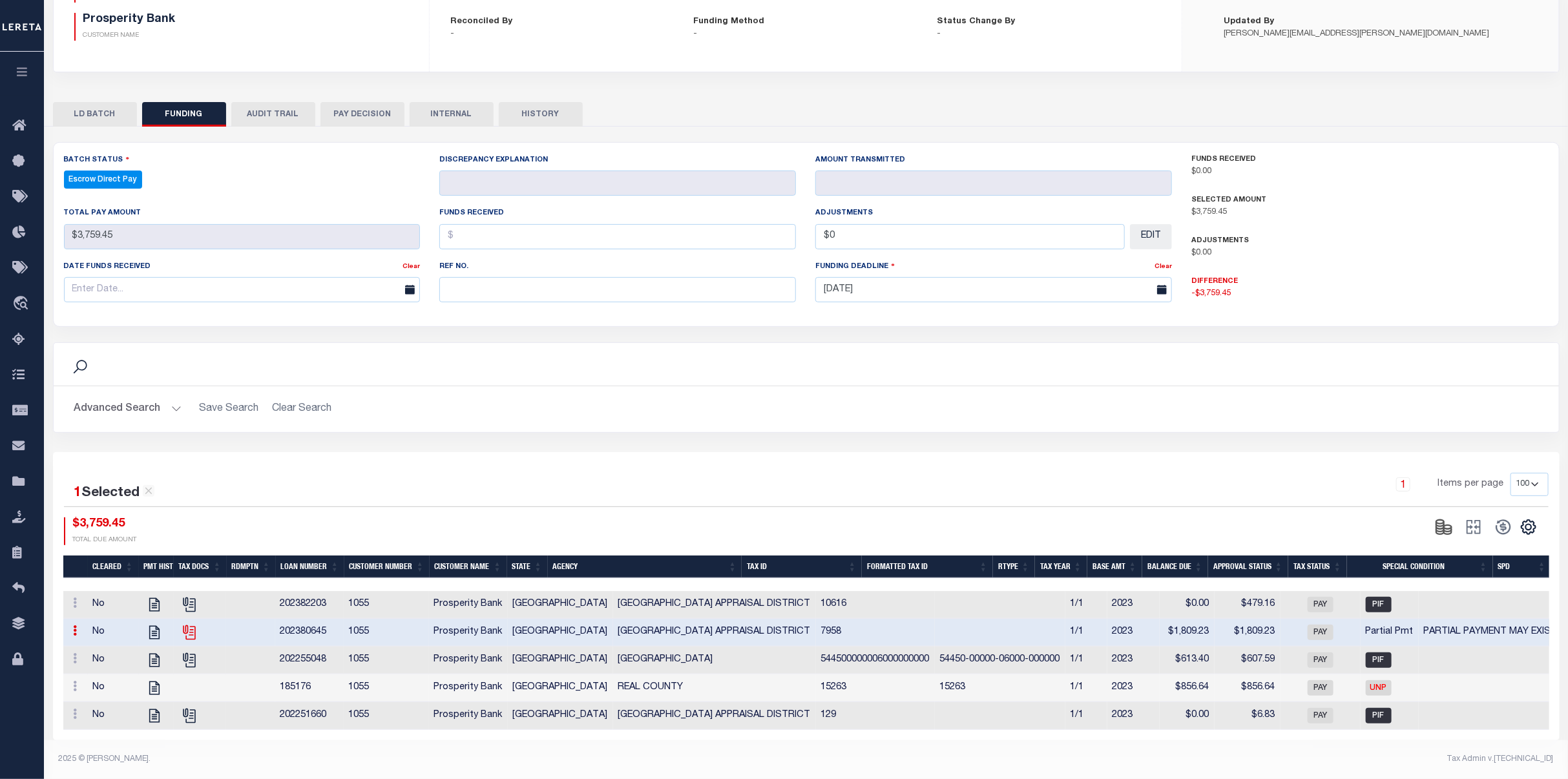
click at [188, 624] on icon at bounding box center [189, 632] width 17 height 17
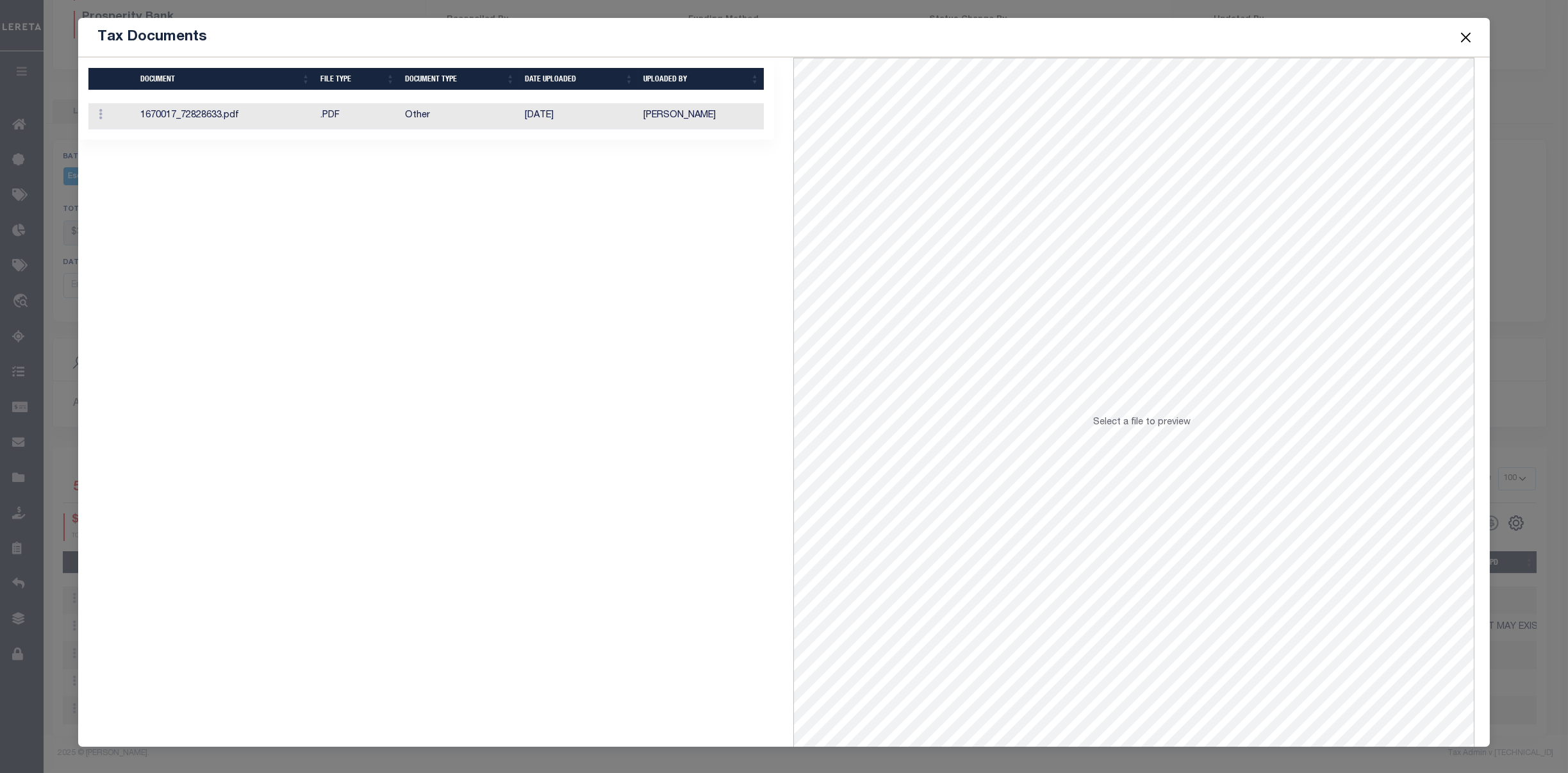
click at [262, 118] on td "1670017_72828633.pdf" at bounding box center [225, 116] width 179 height 27
click at [1461, 42] on button "Close" at bounding box center [1465, 37] width 16 height 16
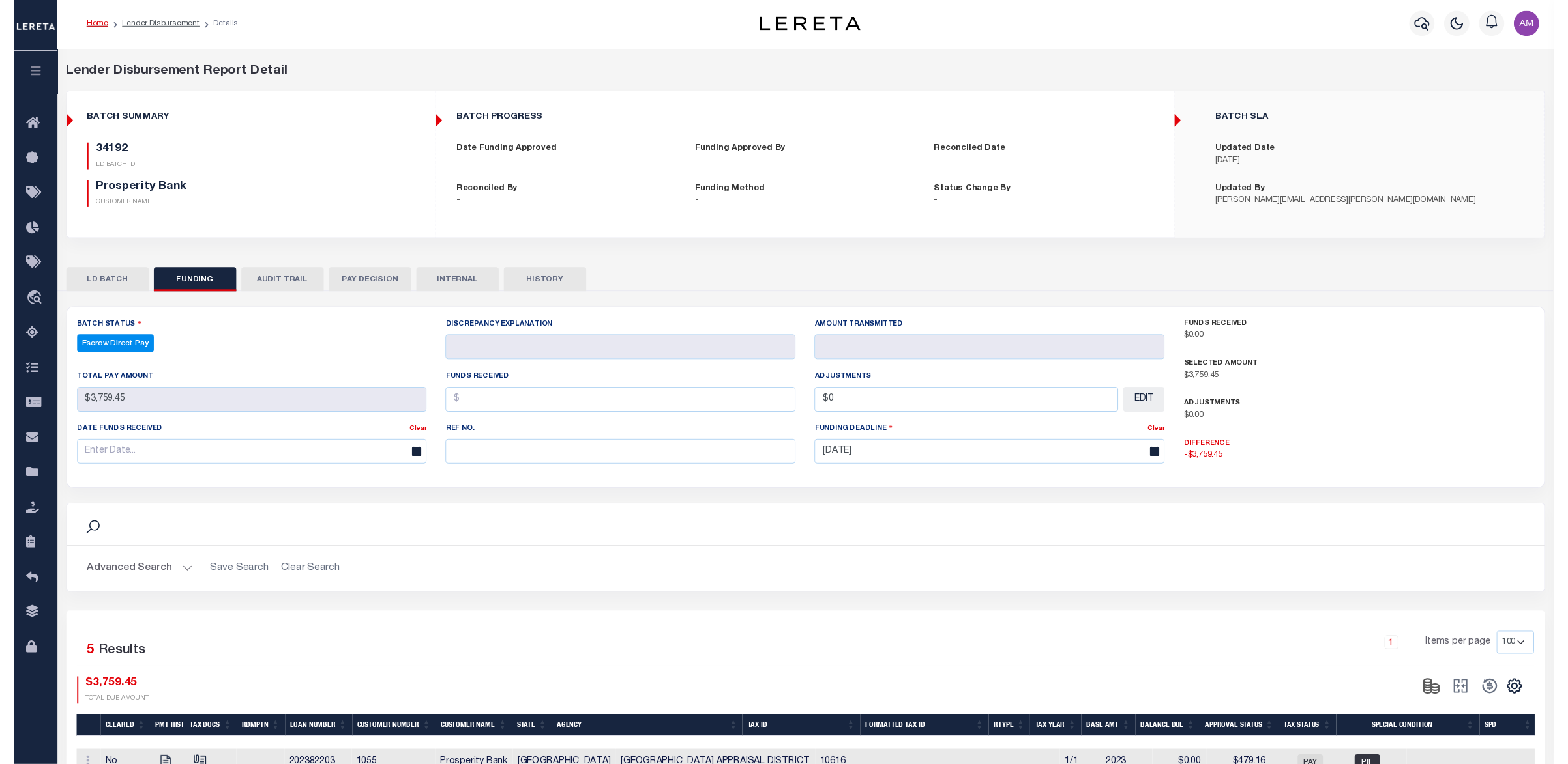
scroll to position [0, 0]
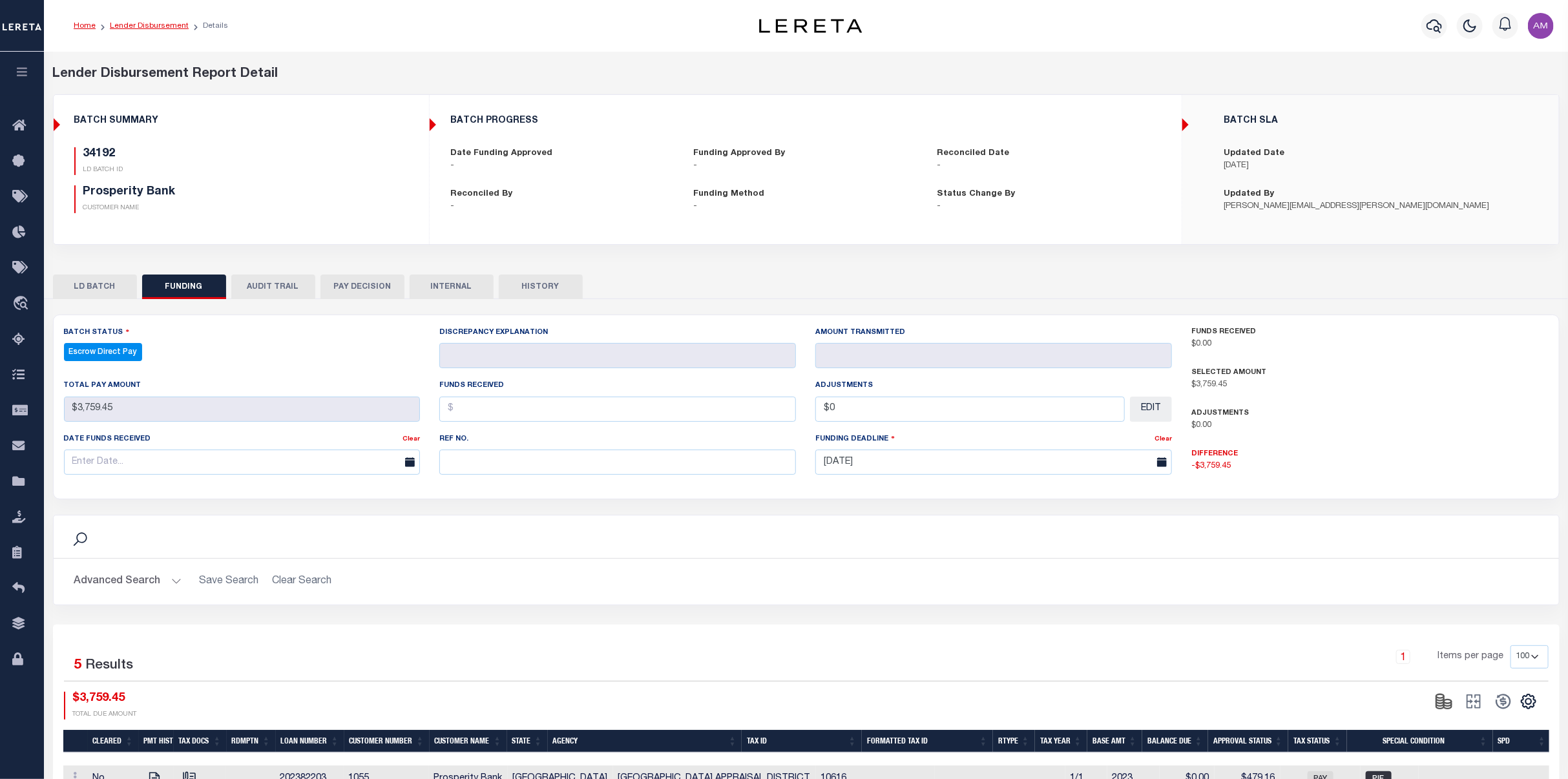
click at [164, 27] on link "Lender Disbursement" at bounding box center [149, 25] width 79 height 8
checkbox input "true"
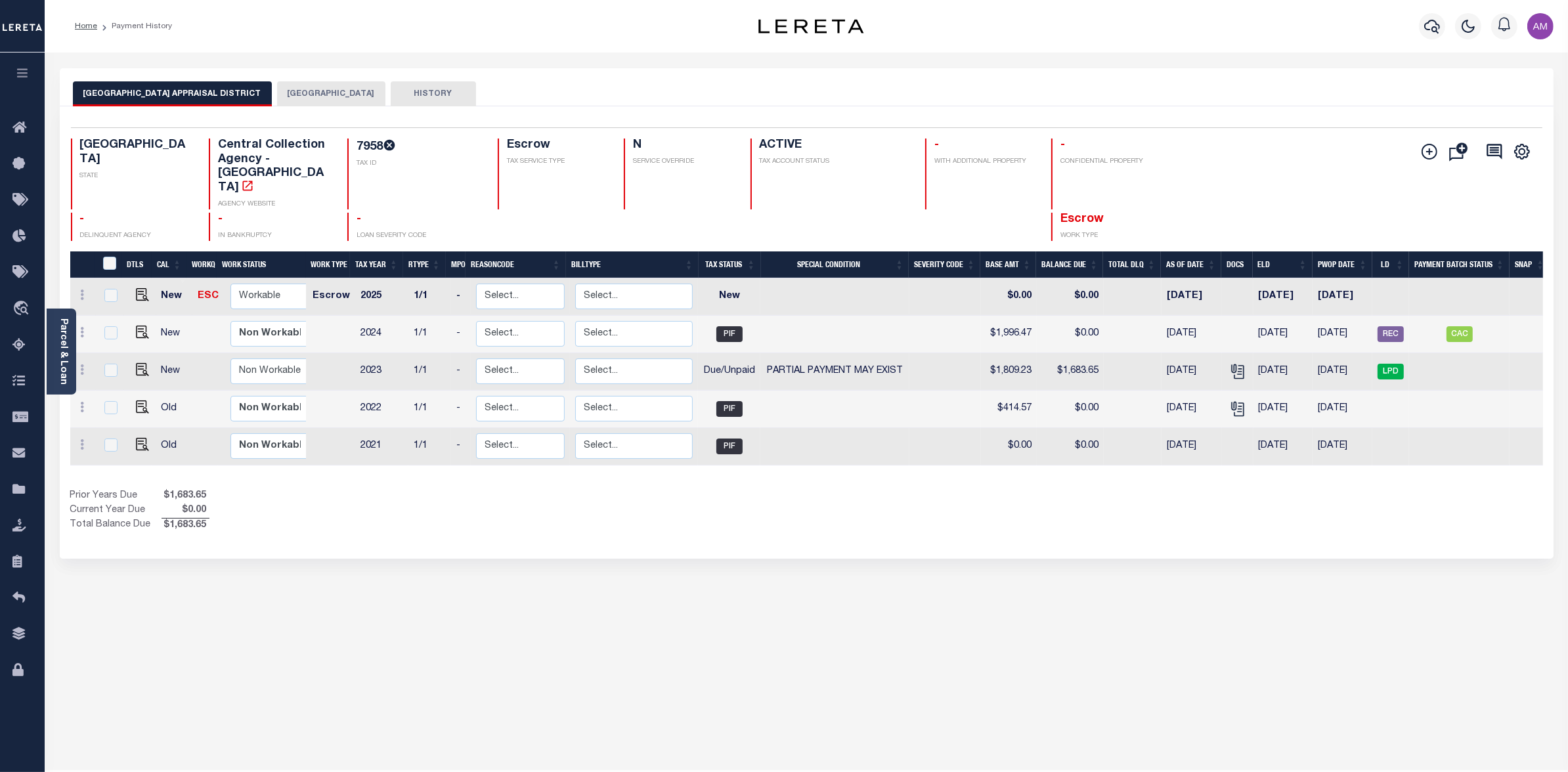
click at [287, 99] on button "[GEOGRAPHIC_DATA]" at bounding box center [331, 94] width 108 height 25
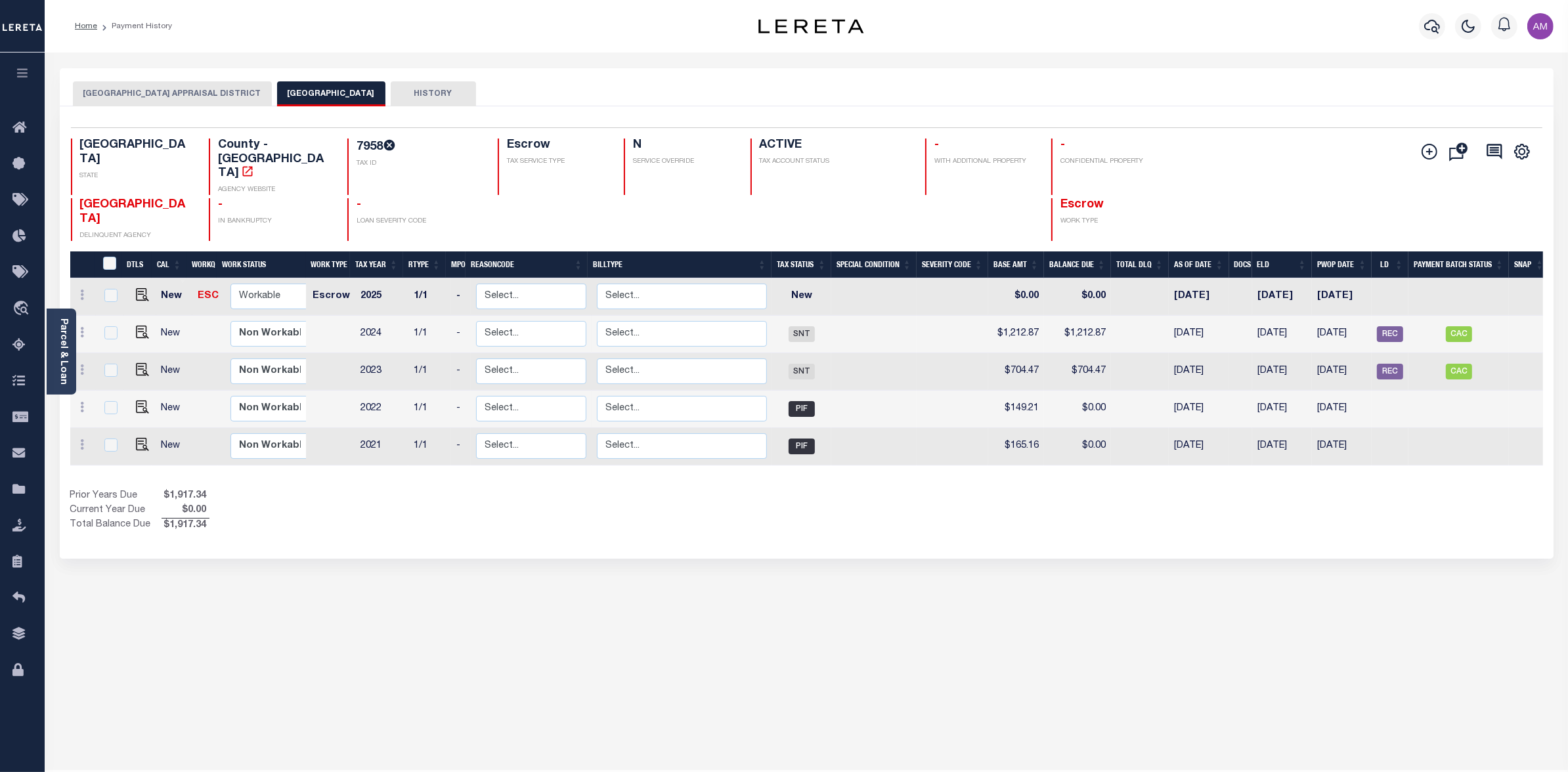
click at [195, 88] on button "[GEOGRAPHIC_DATA] APPRAISAL DISTRICT" at bounding box center [172, 94] width 199 height 25
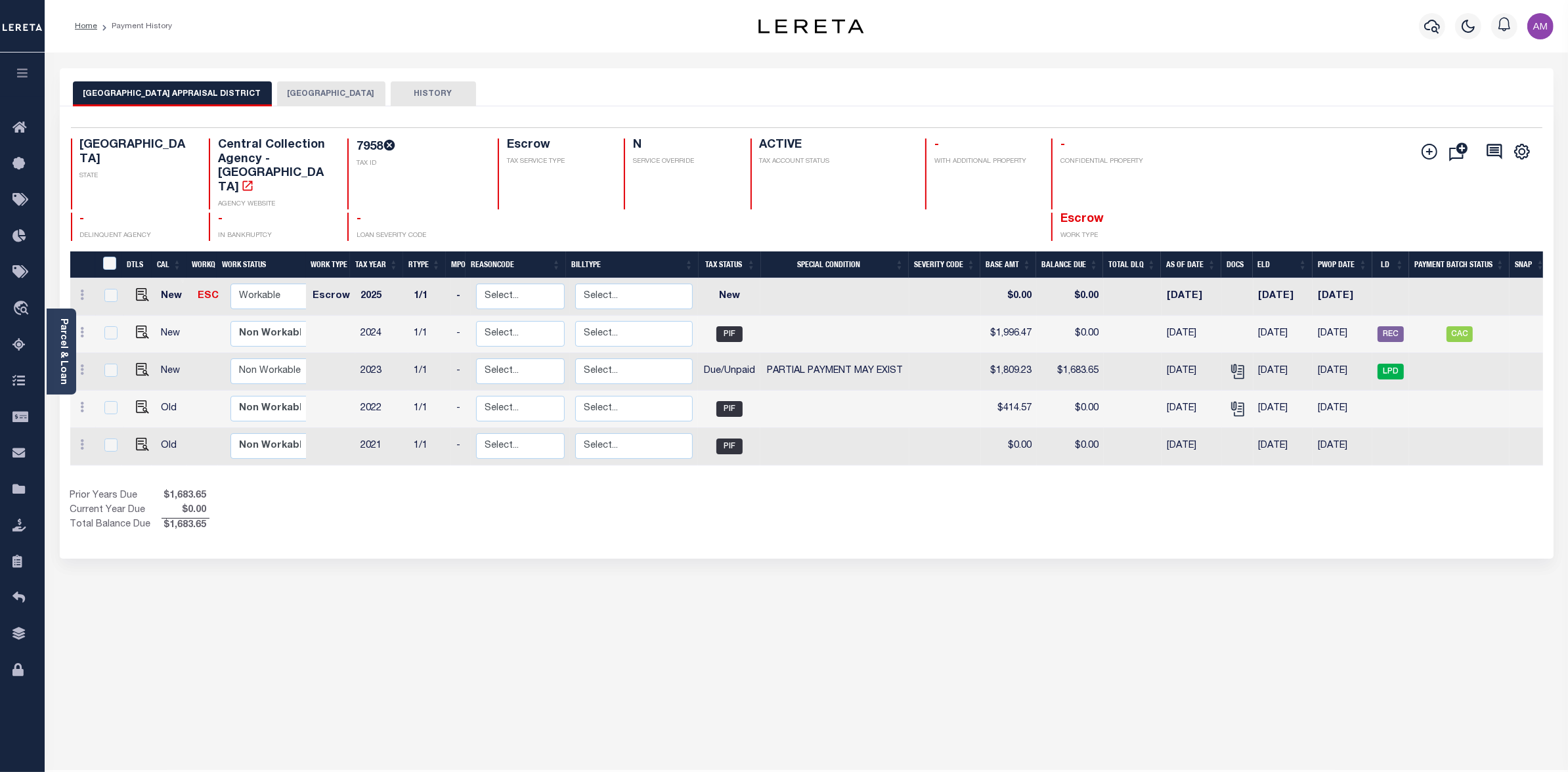
drag, startPoint x: 1463, startPoint y: 28, endPoint x: 1459, endPoint y: 41, distance: 13.6
click at [1463, 29] on icon "button" at bounding box center [1468, 26] width 15 height 15
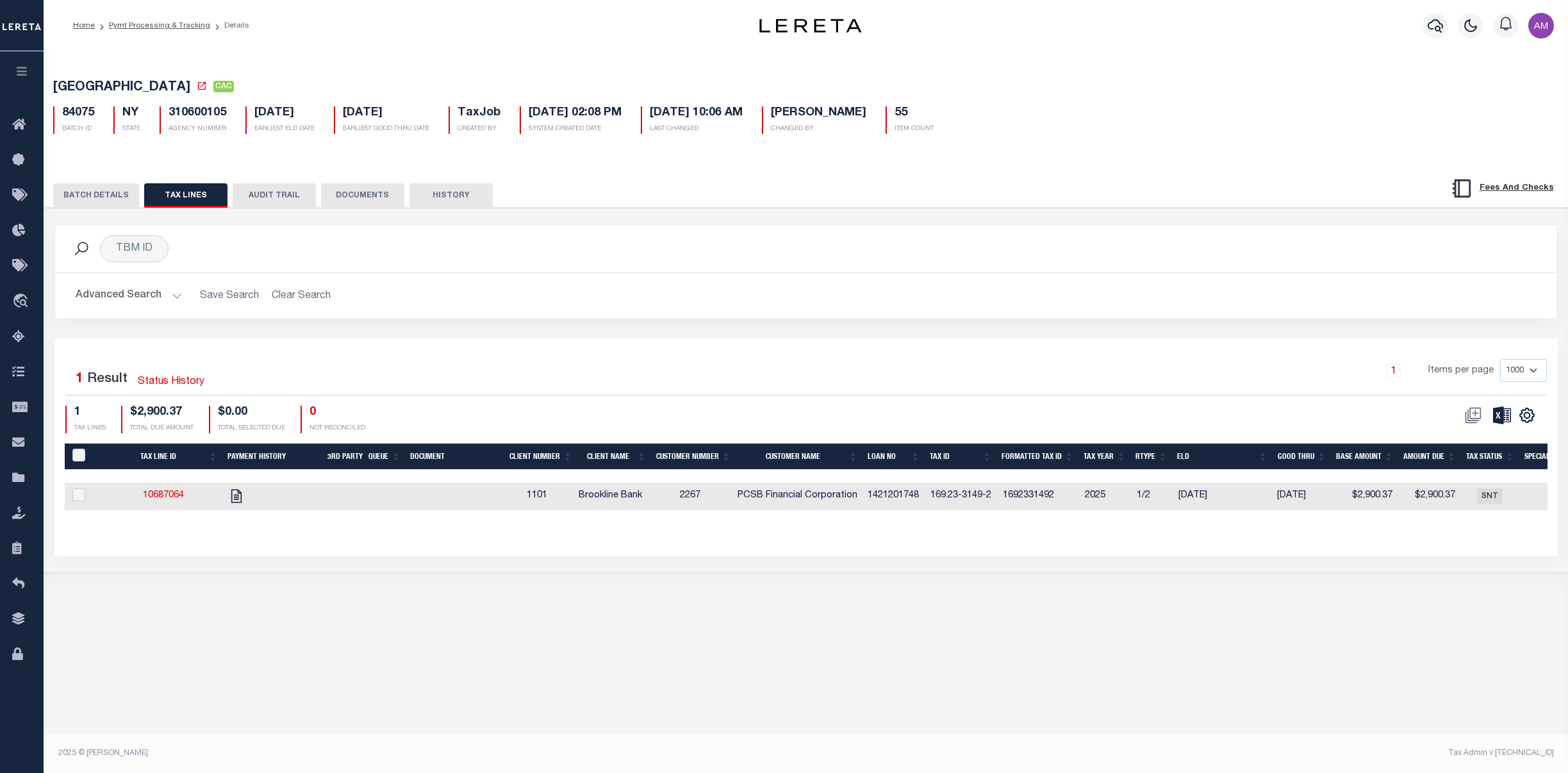
click at [166, 26] on link "Pymt Processing & Tracking" at bounding box center [159, 25] width 101 height 8
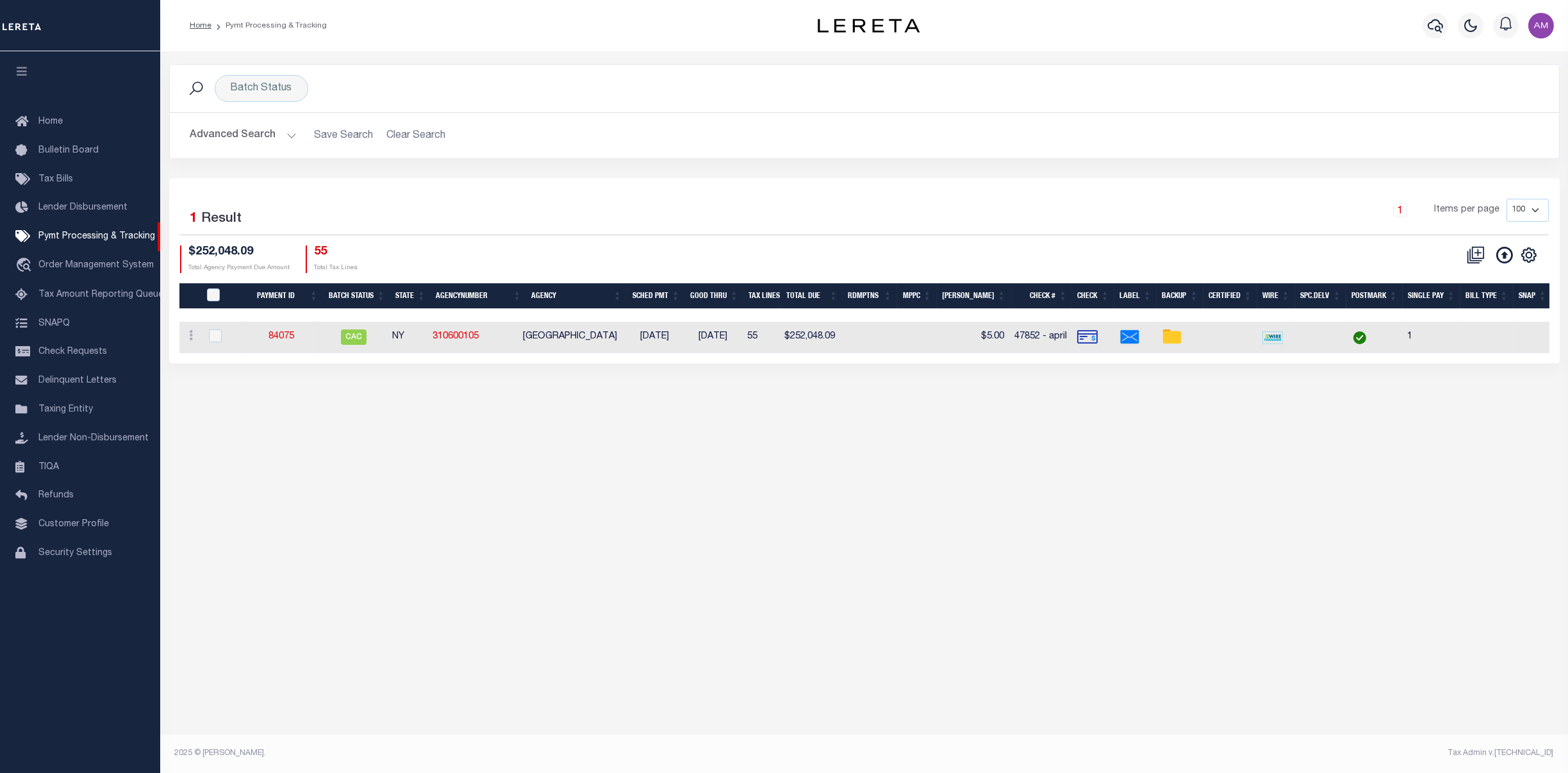
click at [992, 288] on th "[PERSON_NAME]" at bounding box center [974, 296] width 75 height 27
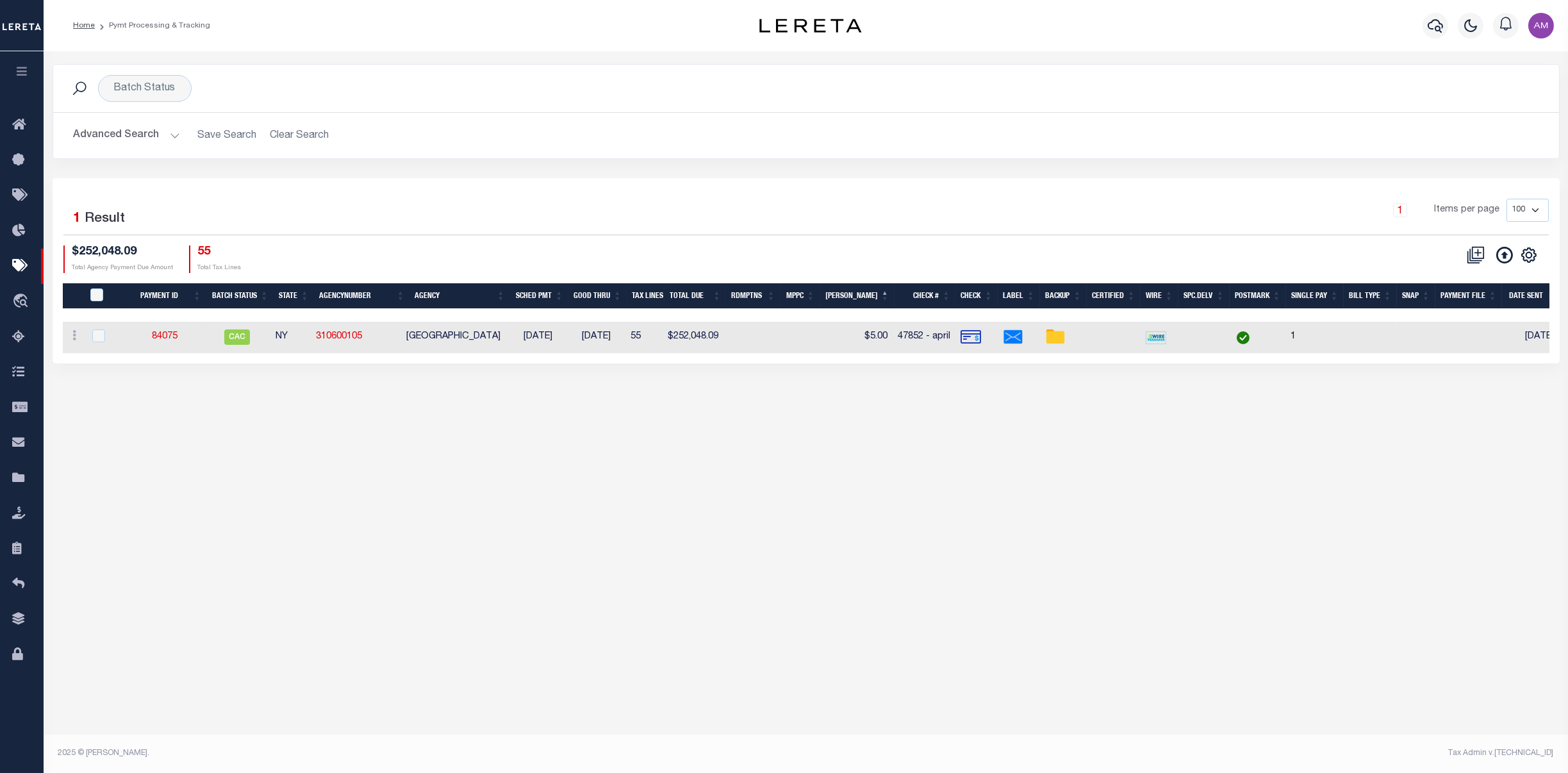
click at [1156, 90] on div "Batch Status Search" at bounding box center [806, 89] width 1486 height 27
click at [765, 95] on div "Batch Status Search Advanced Search Save Search Clear Search PayeeSearchTable_d…" at bounding box center [806, 111] width 1507 height 95
drag, startPoint x: 389, startPoint y: 171, endPoint x: 389, endPoint y: 160, distance: 11.0
click at [389, 169] on div "Batch Status Search Advanced Search Save Search Clear Search PayeeSearchTable_d…" at bounding box center [806, 120] width 1526 height 114
click at [1048, 482] on div "Batch Status Search Advanced Search Save Search Clear Search PayeeSearchTable_d…" at bounding box center [806, 399] width 1524 height 696
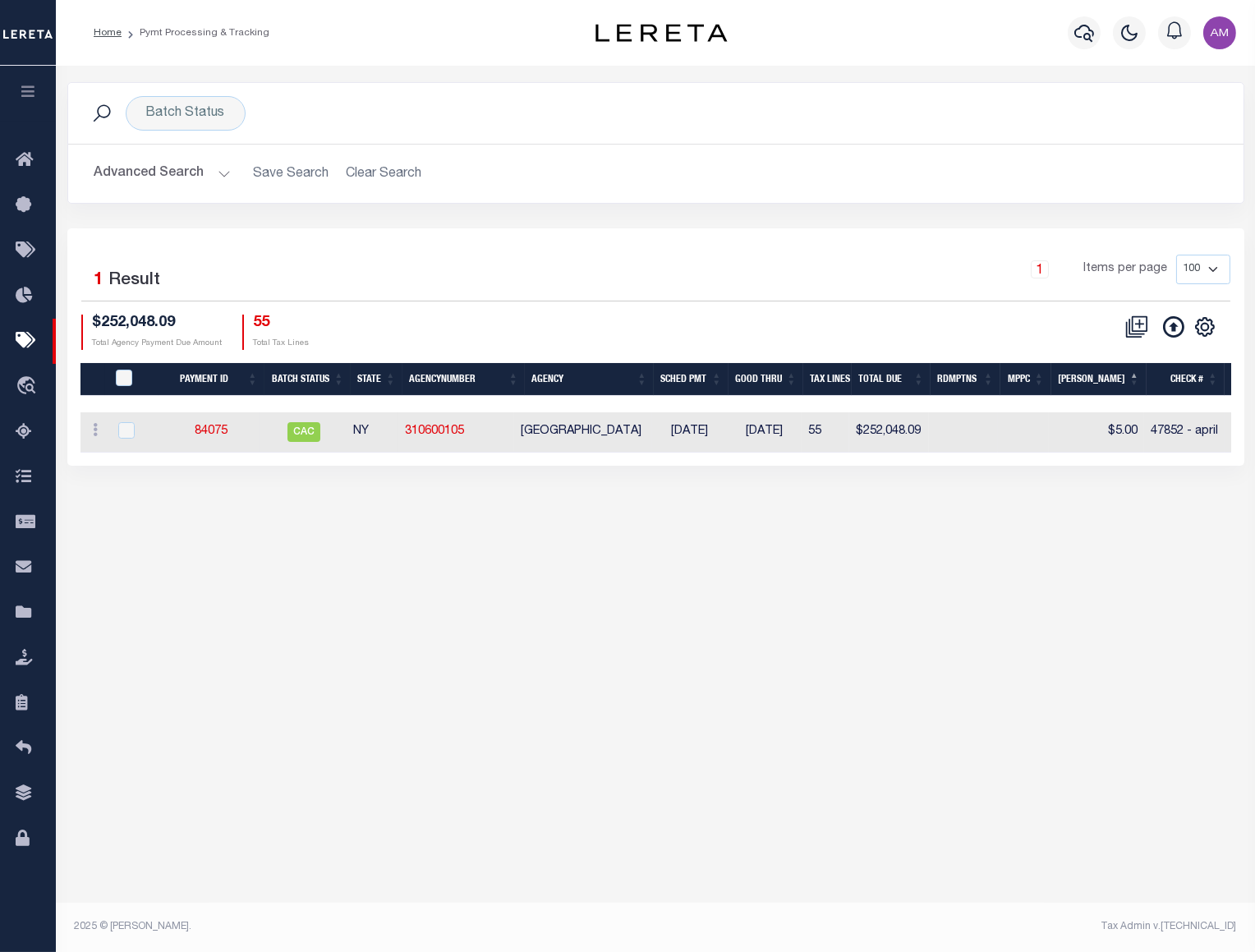
click at [211, 433] on link "84075" at bounding box center [211, 431] width 33 height 12
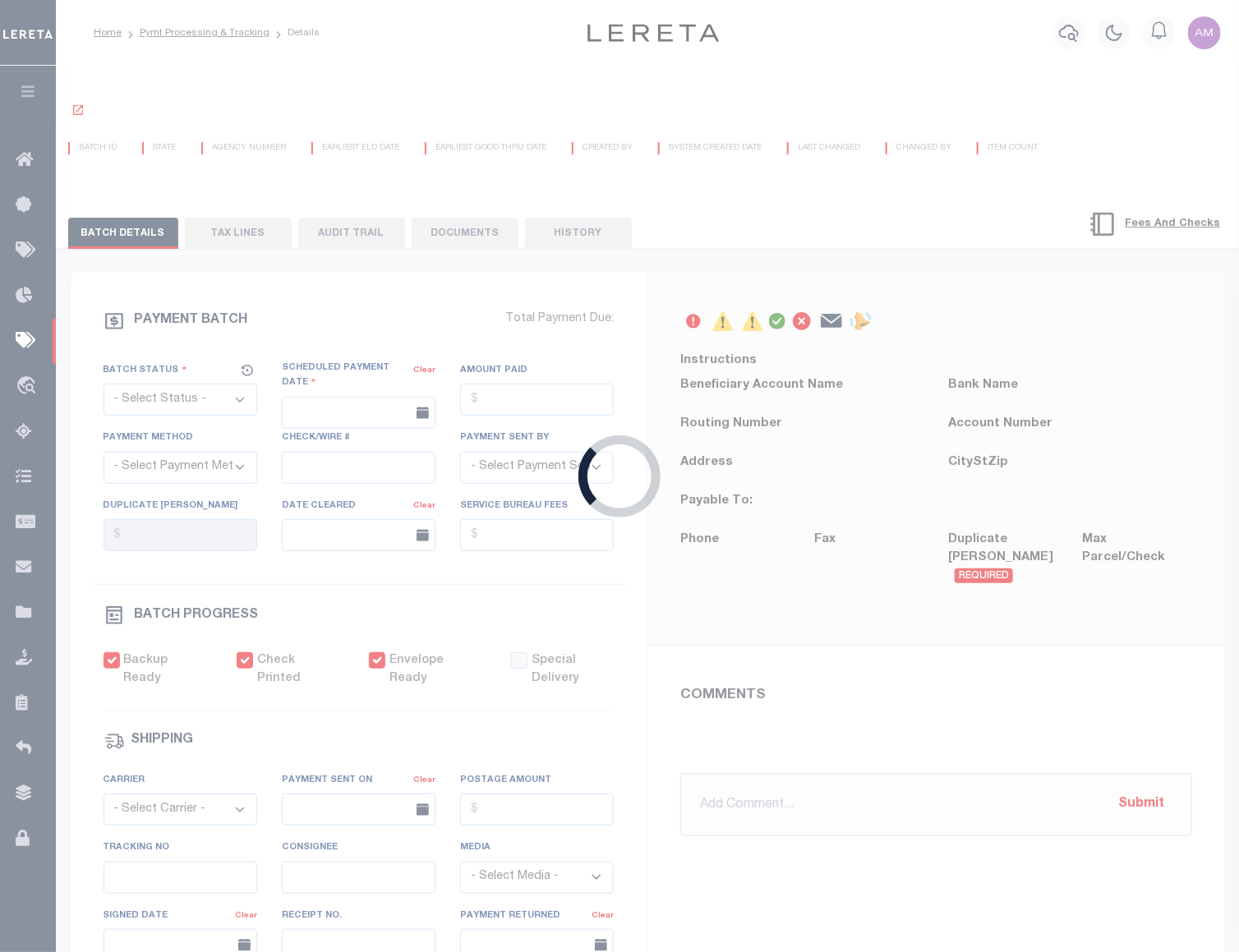
select select "CAC"
type input "[DATE]"
type input "$252,048.09"
select select "CHK"
type input "47852 - april"
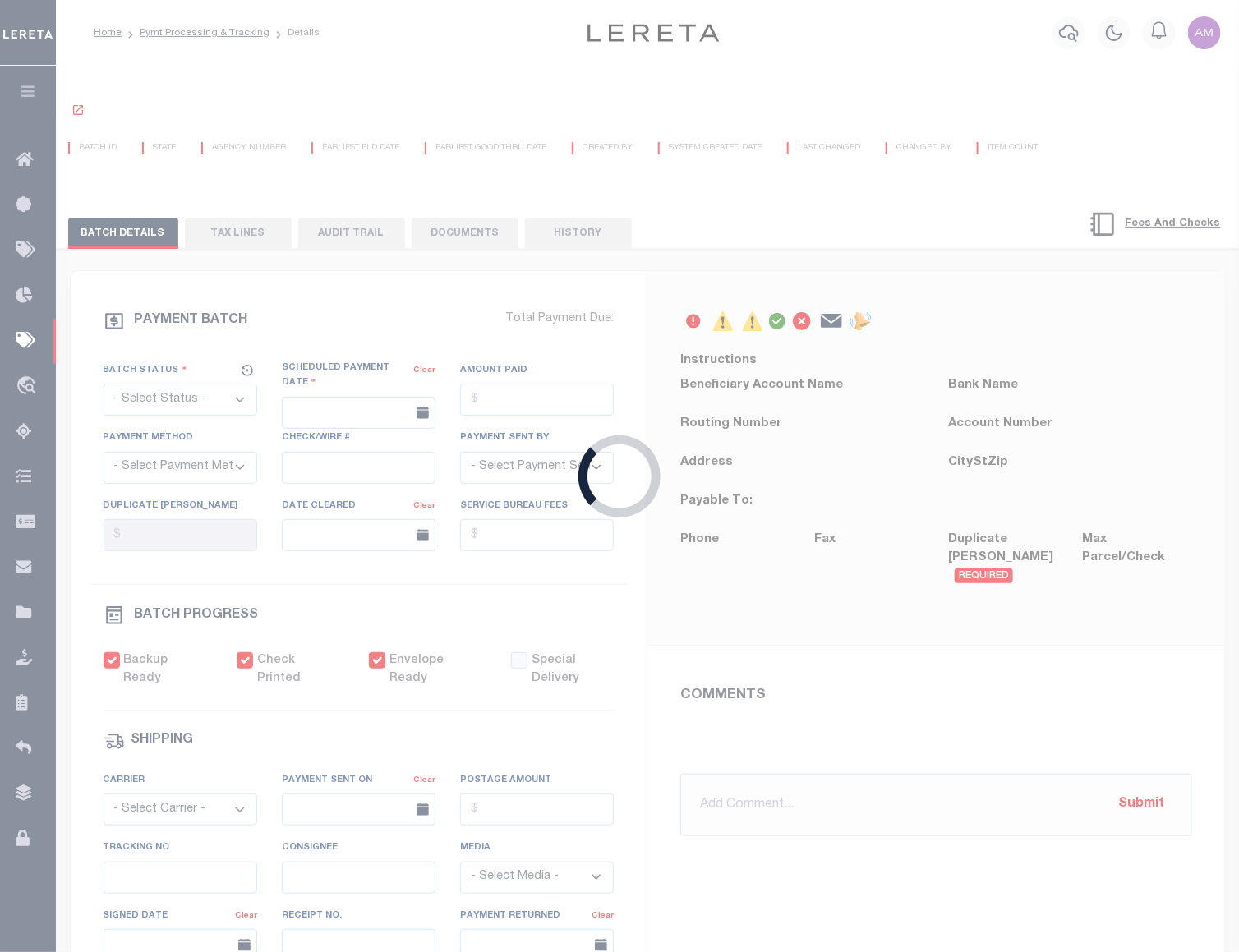
select select "[PERSON_NAME]"
checkbox input "true"
select select "FDX"
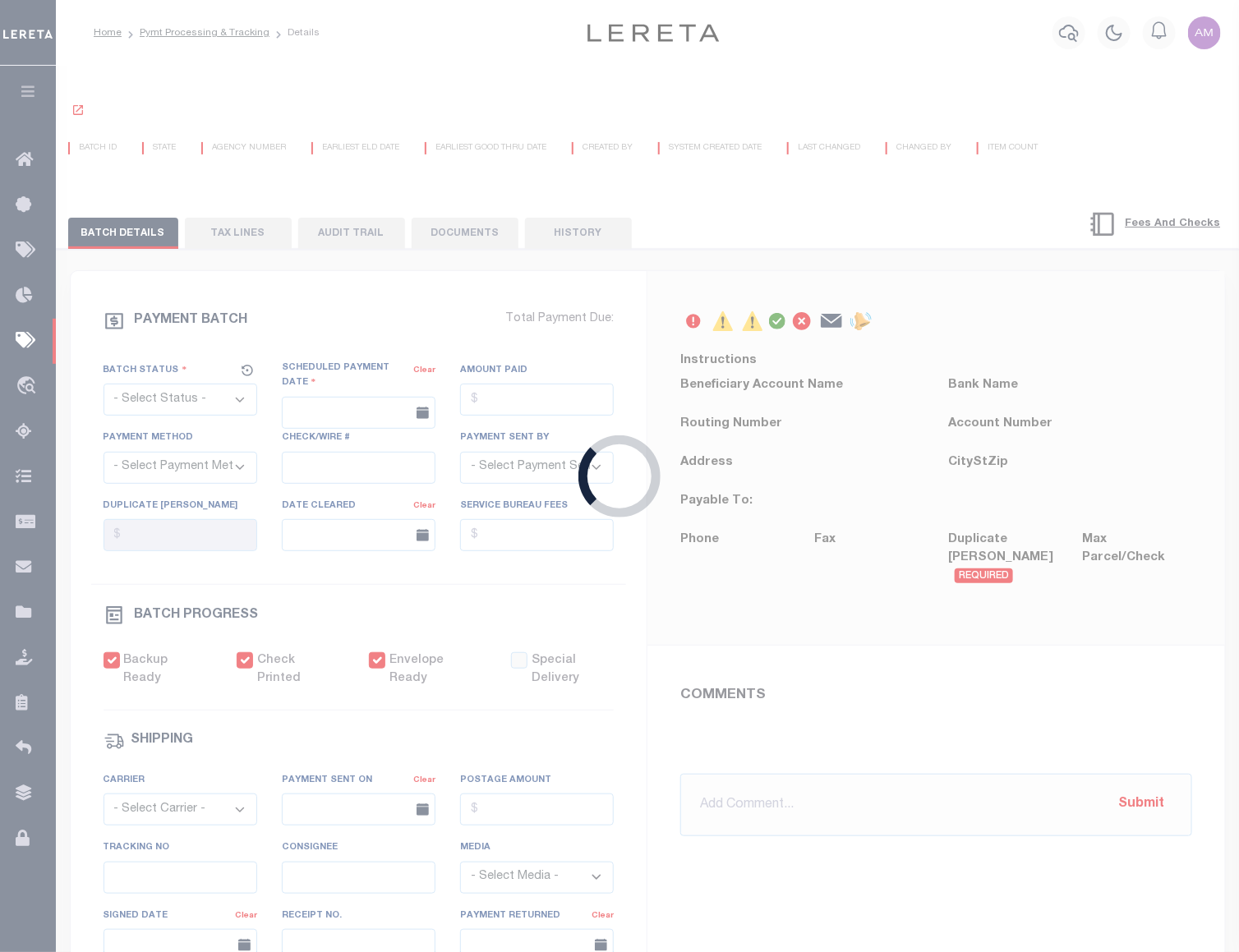
type input "[DATE]"
type input "$23.13"
type input "771610521696"
type input "1"
radio input "true"
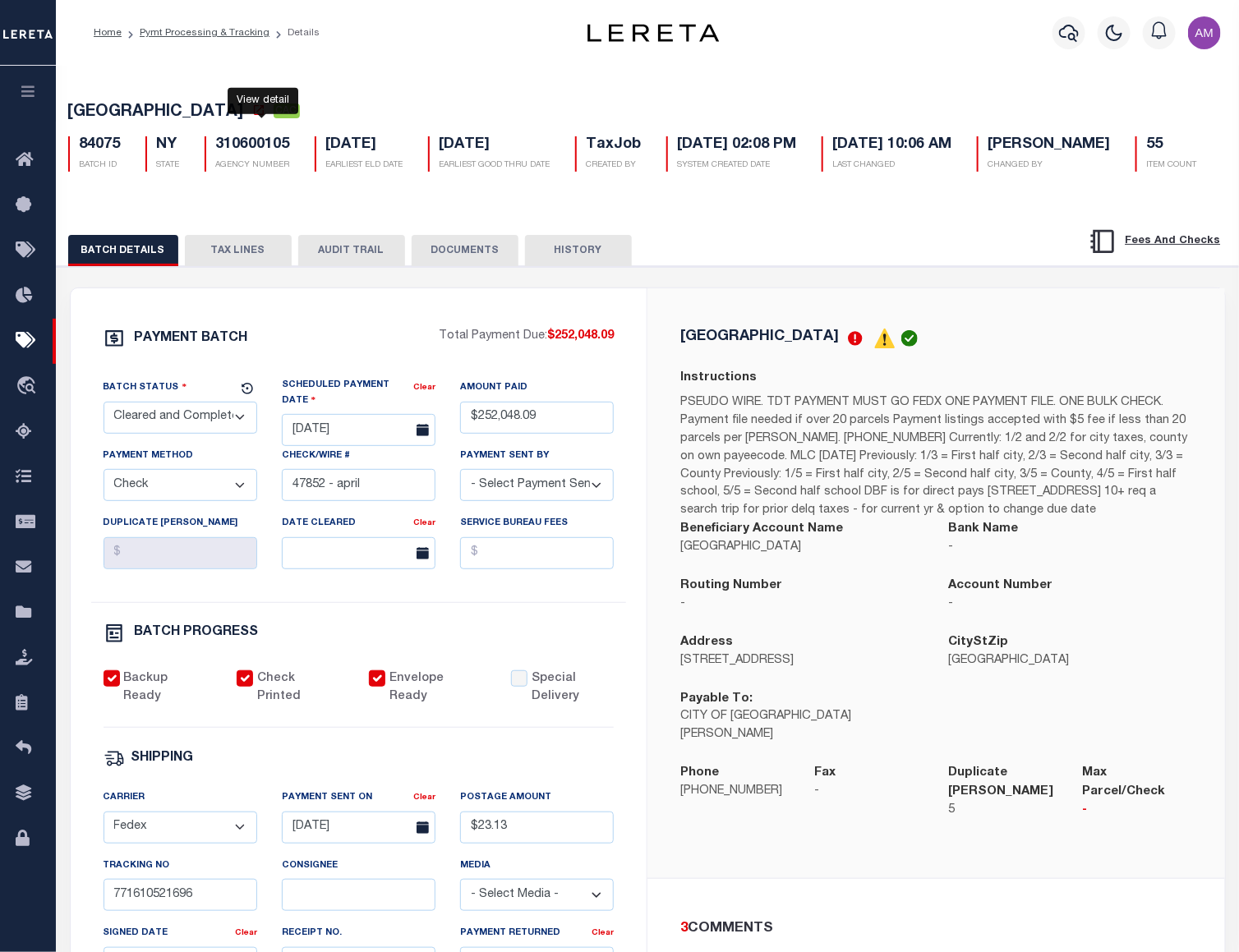
click at [259, 110] on icon at bounding box center [258, 110] width 13 height 13
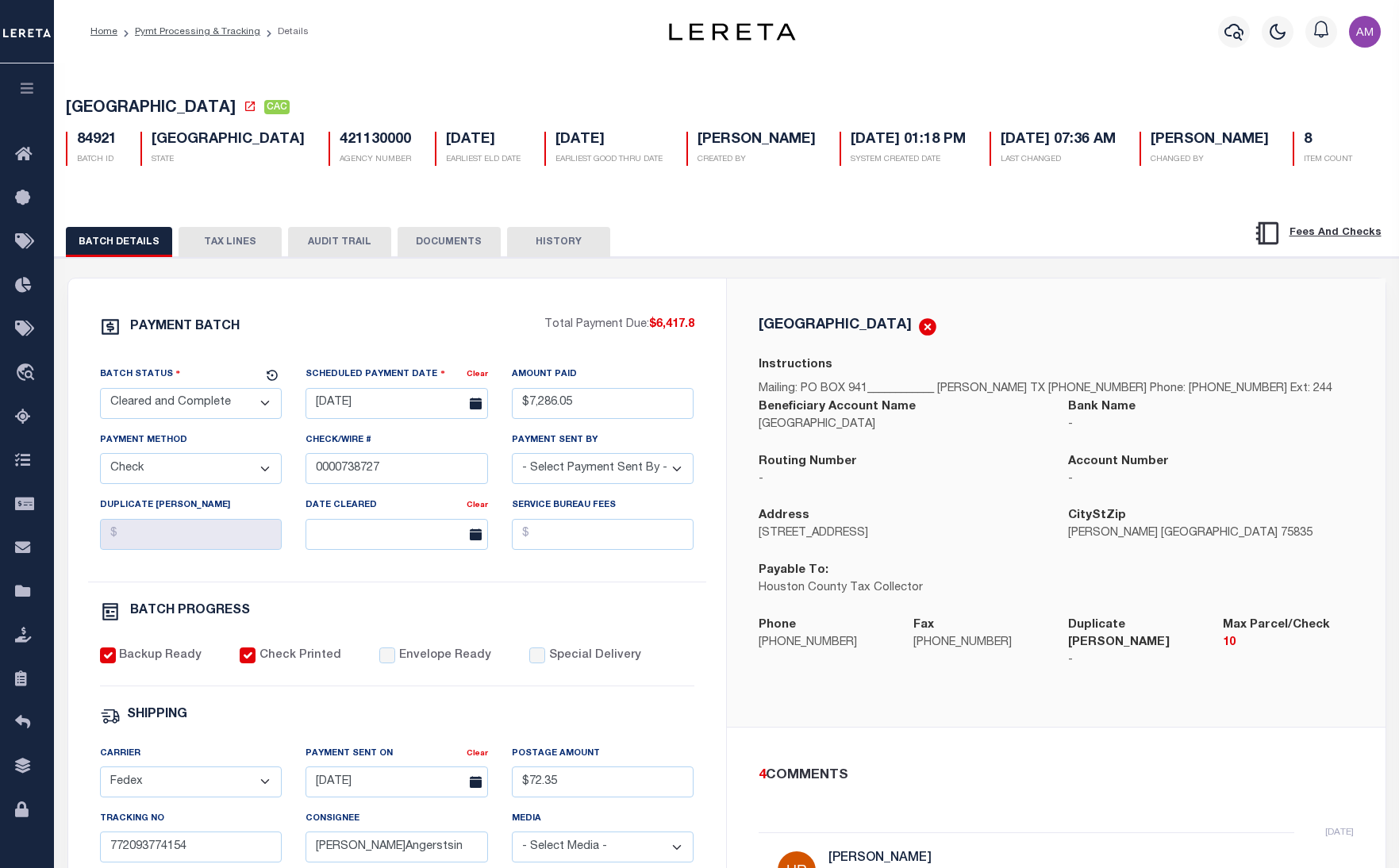
select select "CAC"
select select "CHK"
select select "[PERSON_NAME]"
select select "FDX"
select select
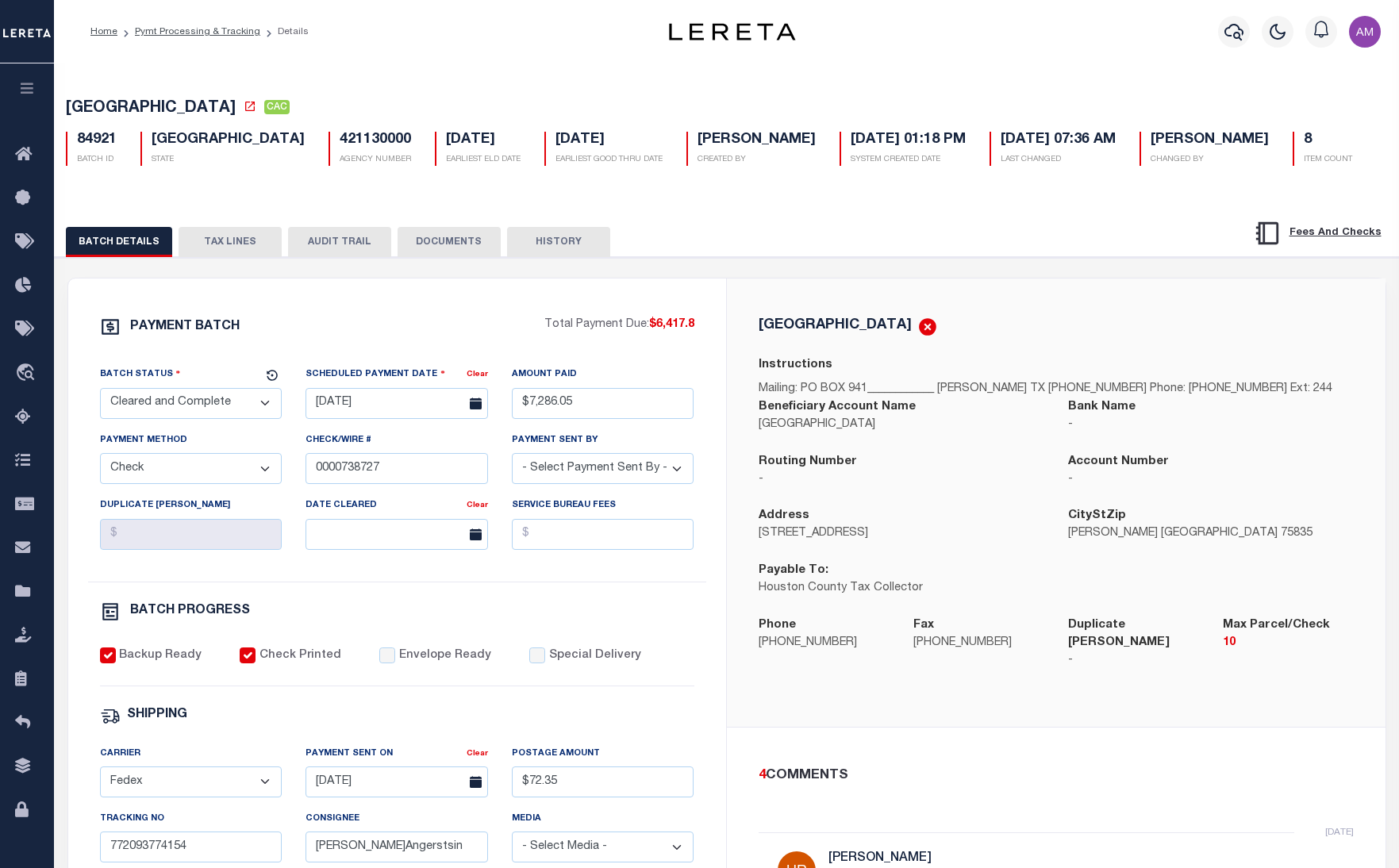
select select "37"
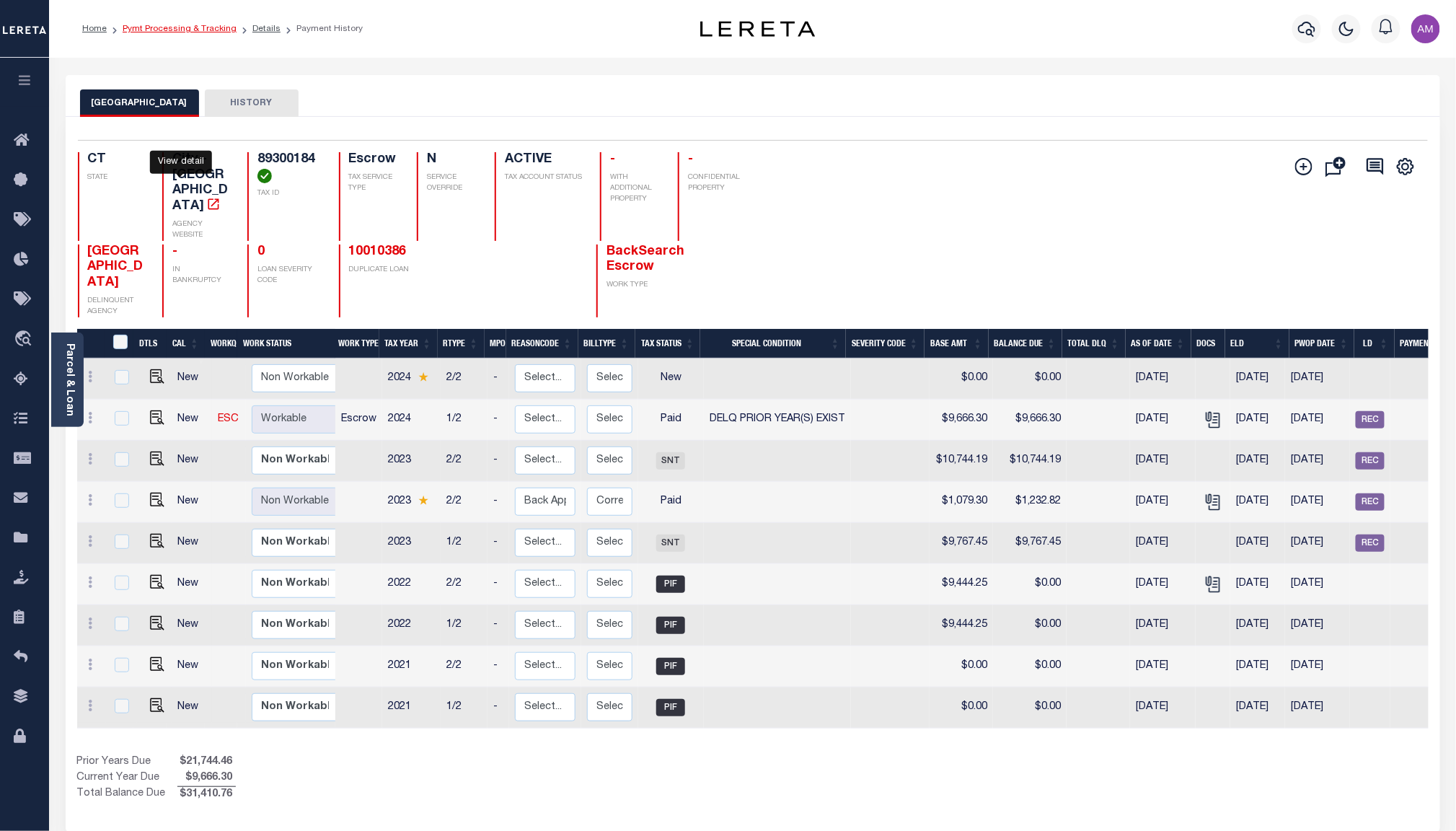
click at [161, 30] on link "Pymt Processing & Tracking" at bounding box center [179, 28] width 114 height 9
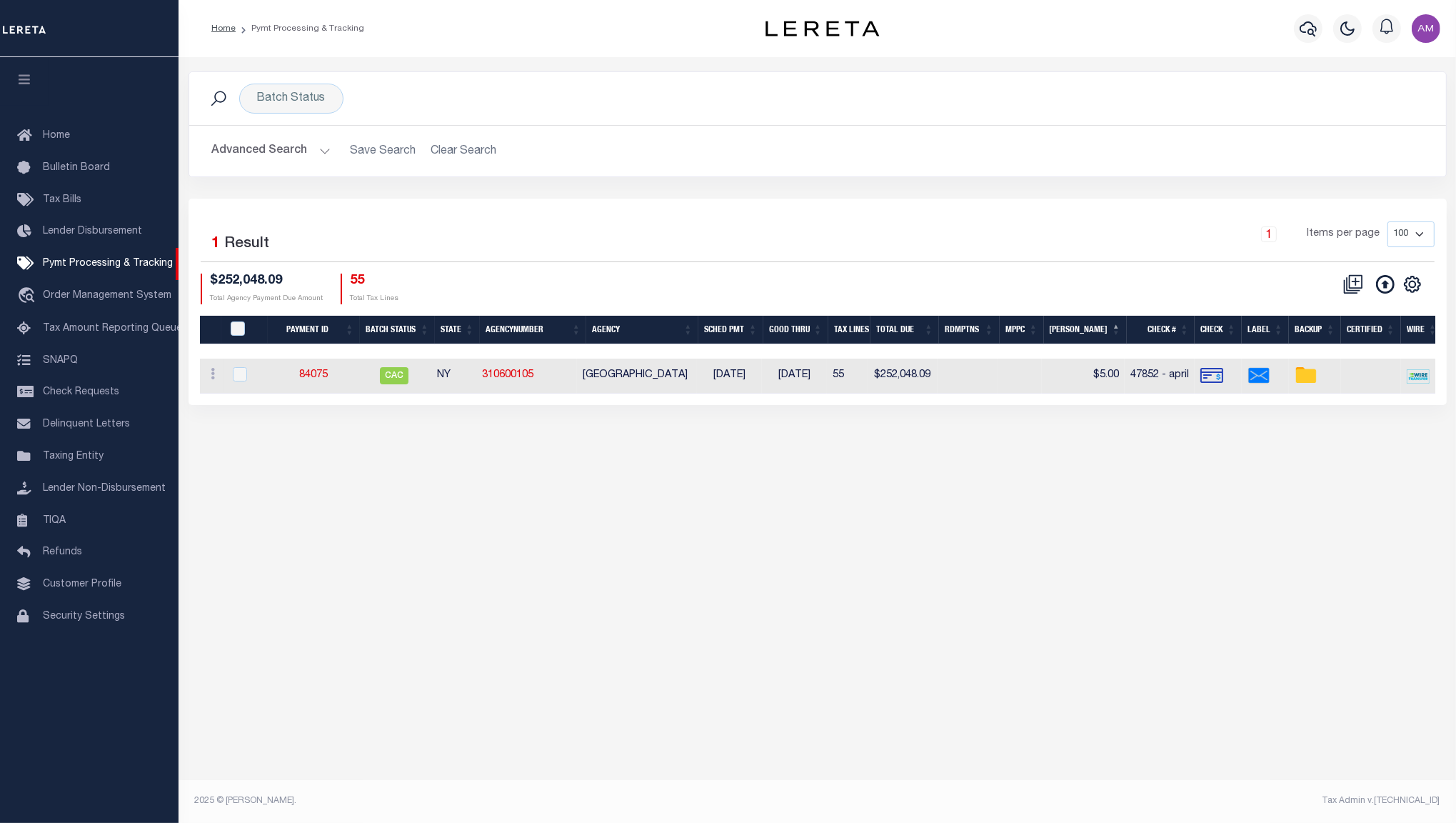
click at [236, 151] on button "Advanced Search" at bounding box center [271, 151] width 118 height 28
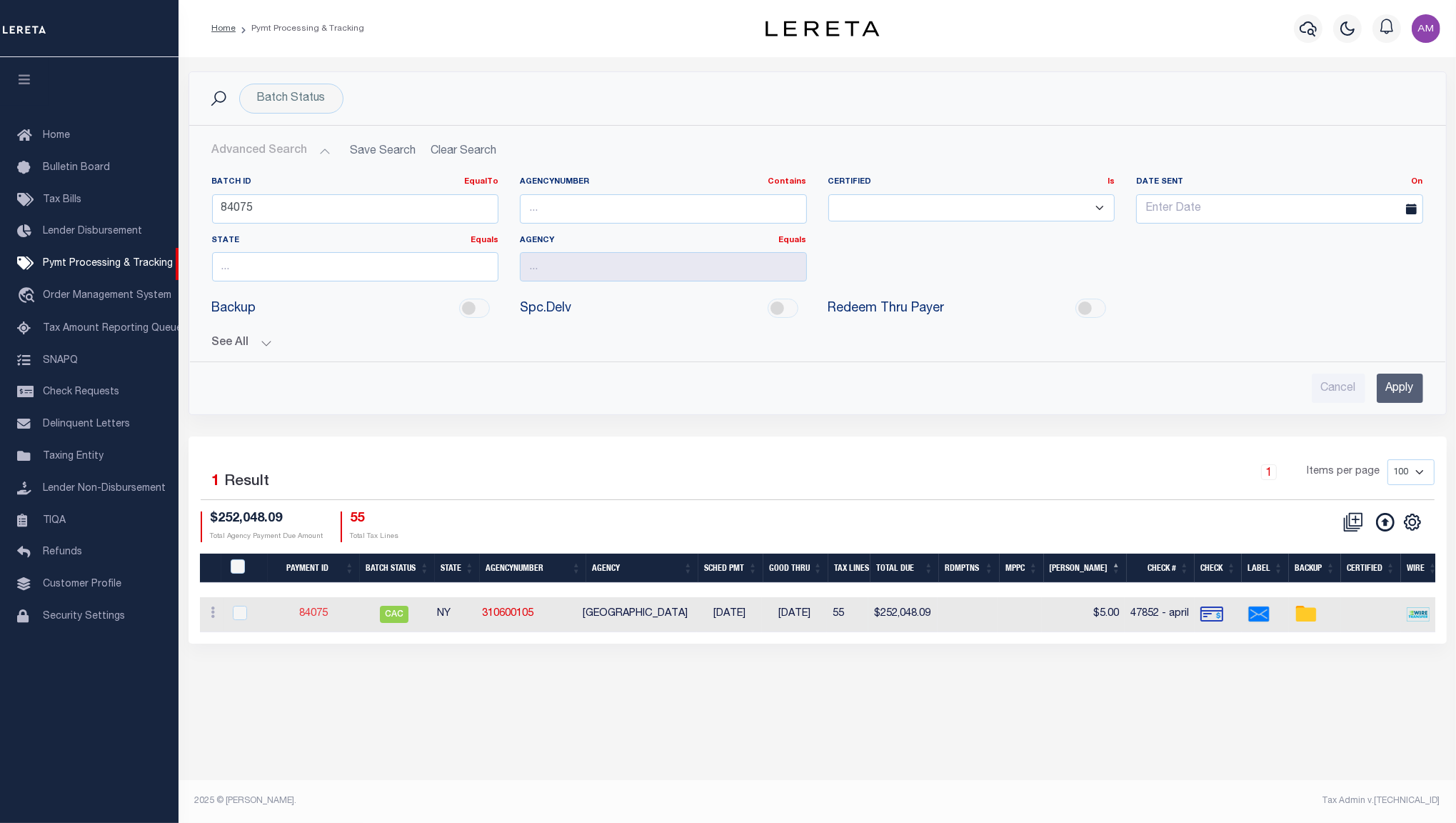
click at [317, 618] on link "84075" at bounding box center [314, 614] width 29 height 10
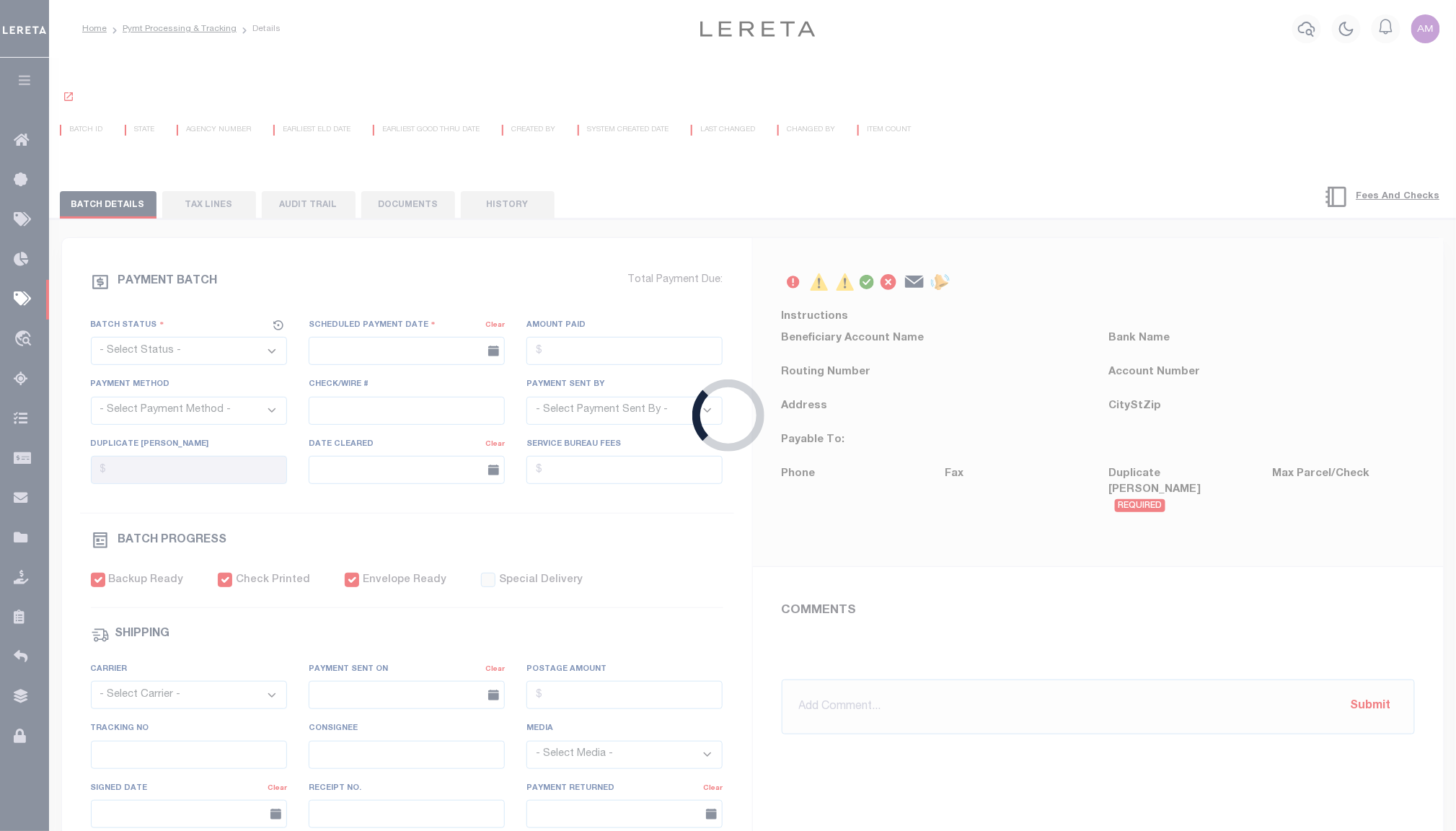
select select "CAC"
type input "01/22/2025"
type input "$252,048.09"
select select "CHK"
type input "47852 - april"
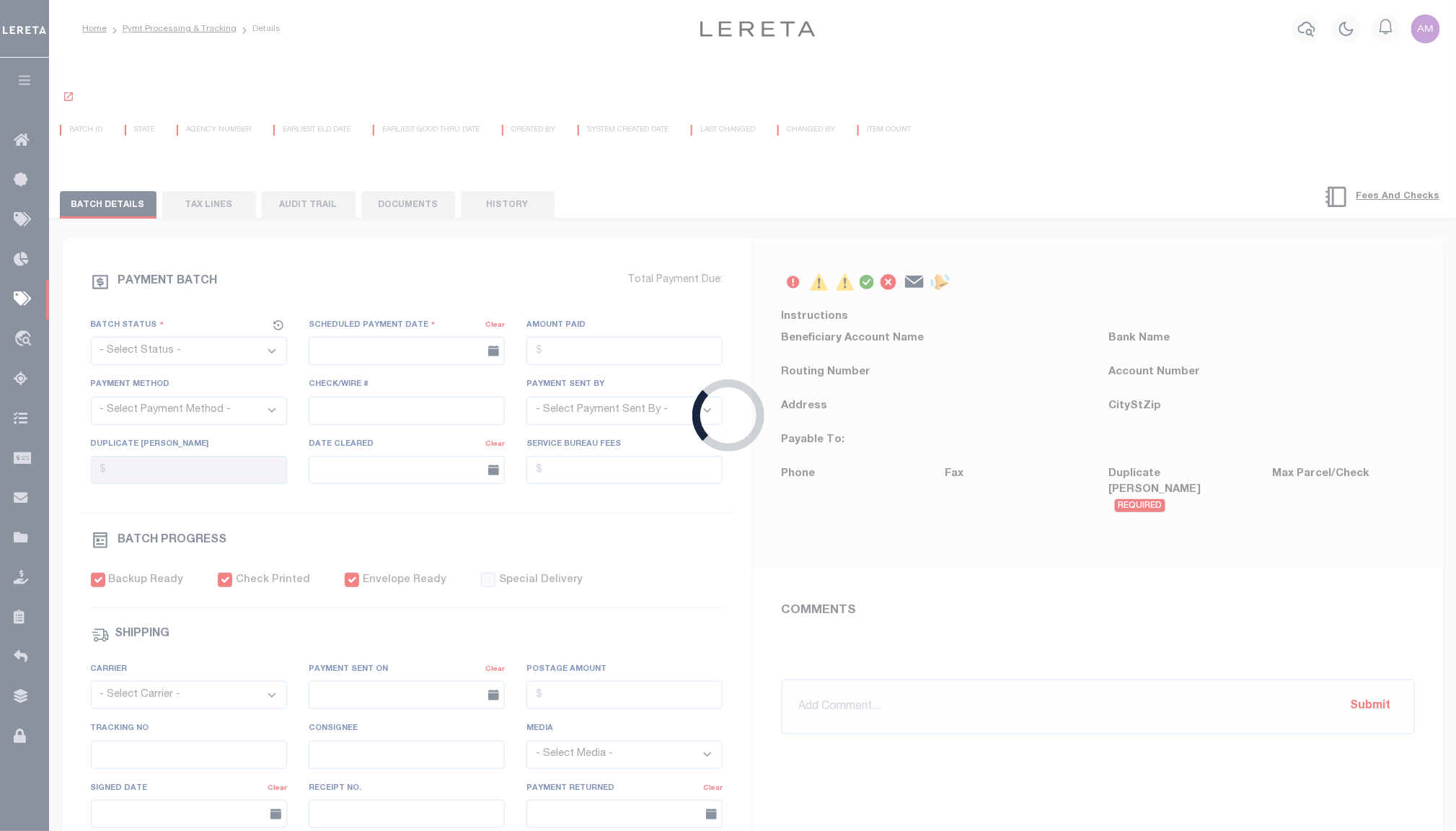
select select "Little, Audria"
checkbox input "true"
select select "FDX"
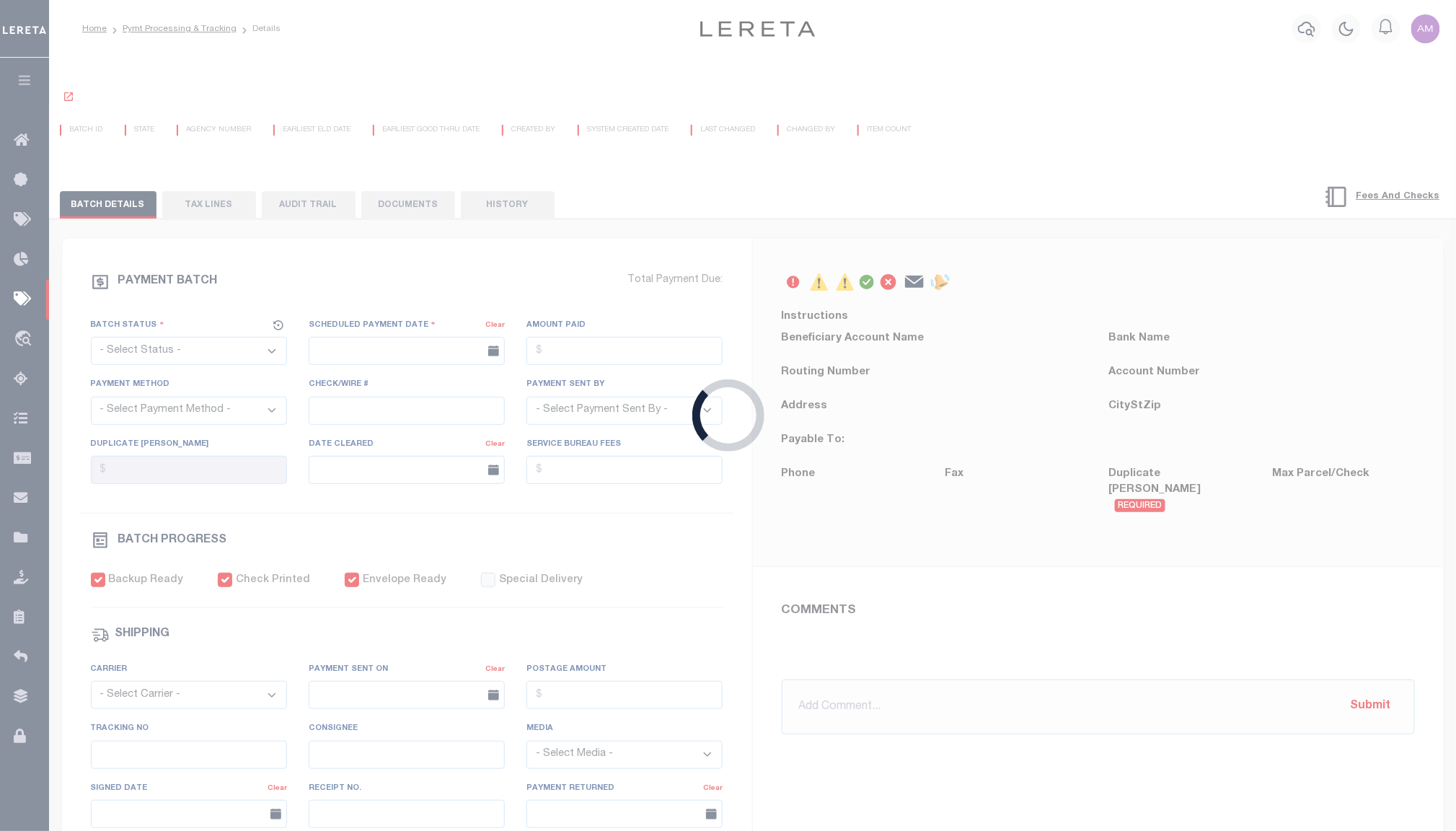
type input "01/22/2025"
type input "$23.13"
type input "771610521696"
type input "1"
radio input "true"
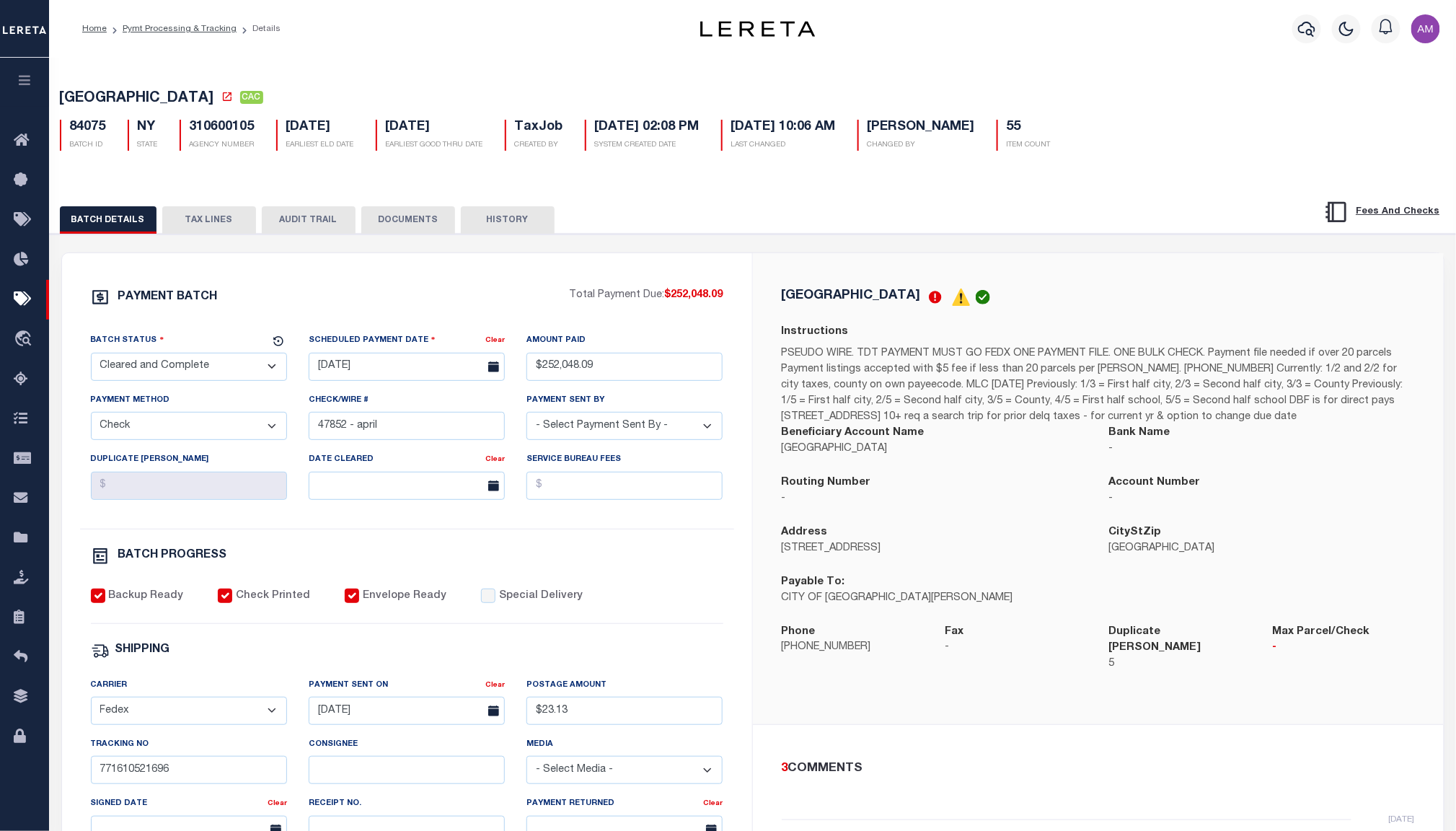
click at [221, 226] on button "TAX LINES" at bounding box center [209, 220] width 94 height 27
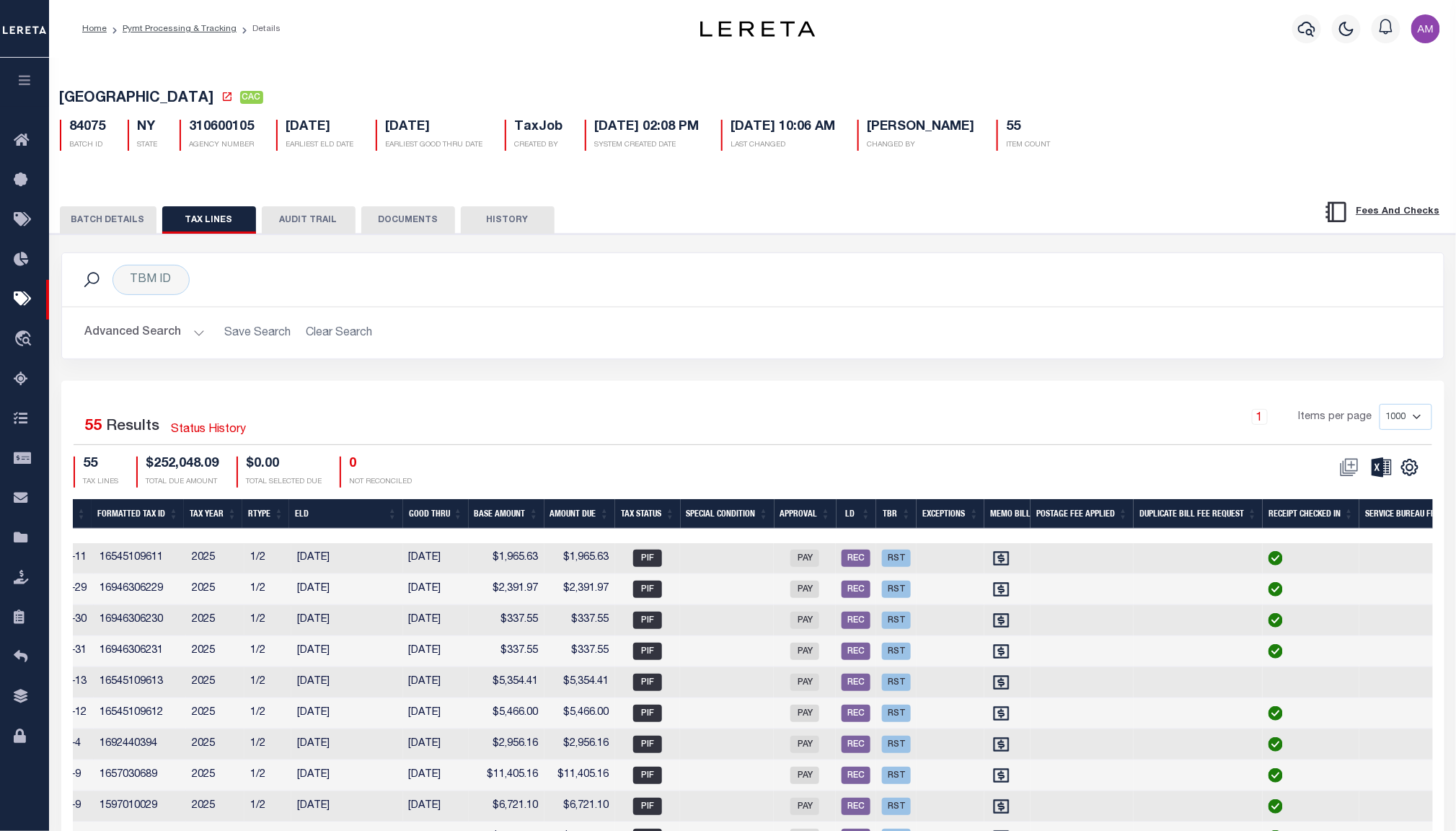
scroll to position [0, 1078]
click at [563, 517] on th "Amount Due" at bounding box center [578, 514] width 71 height 30
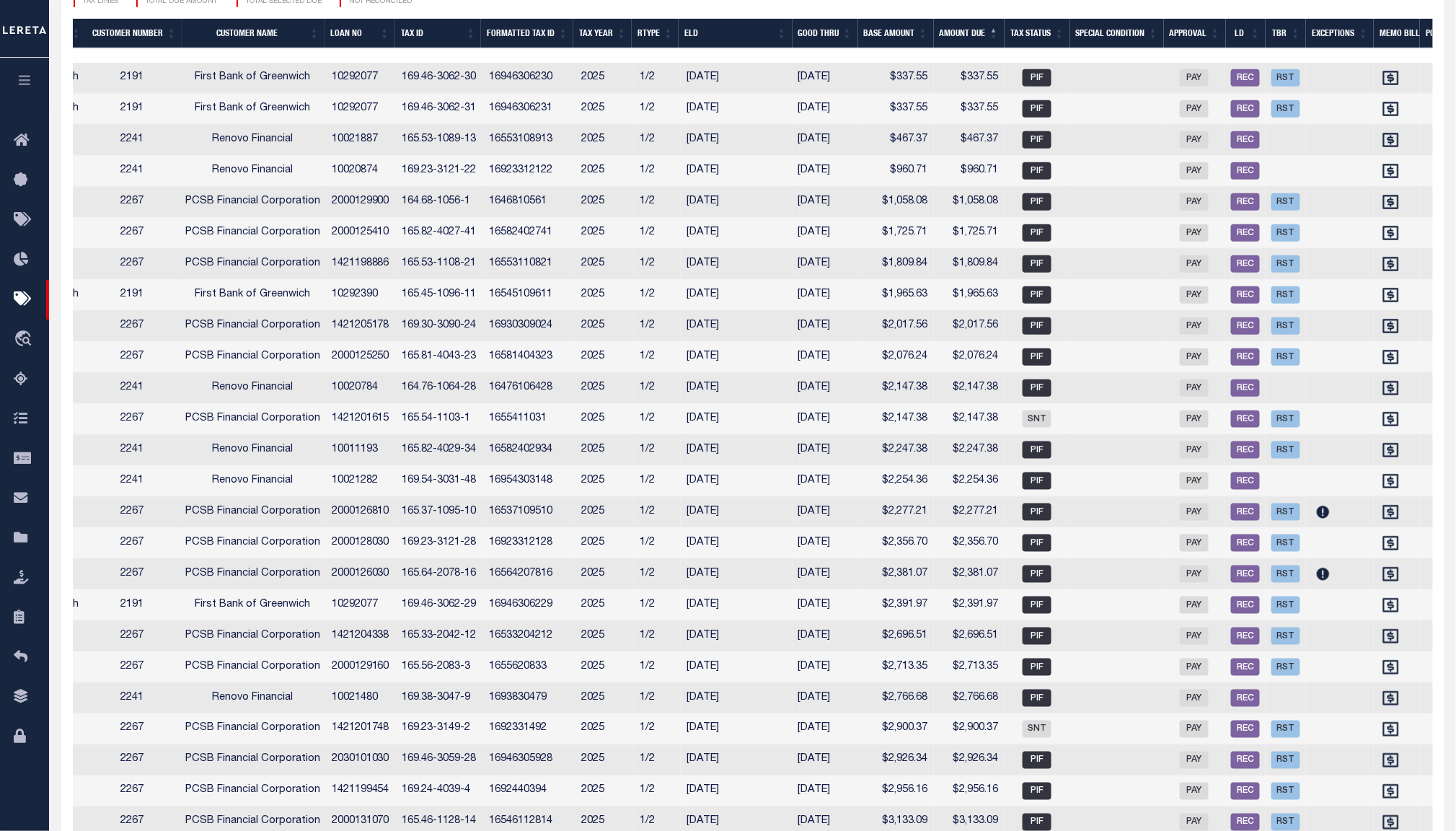
scroll to position [0, 561]
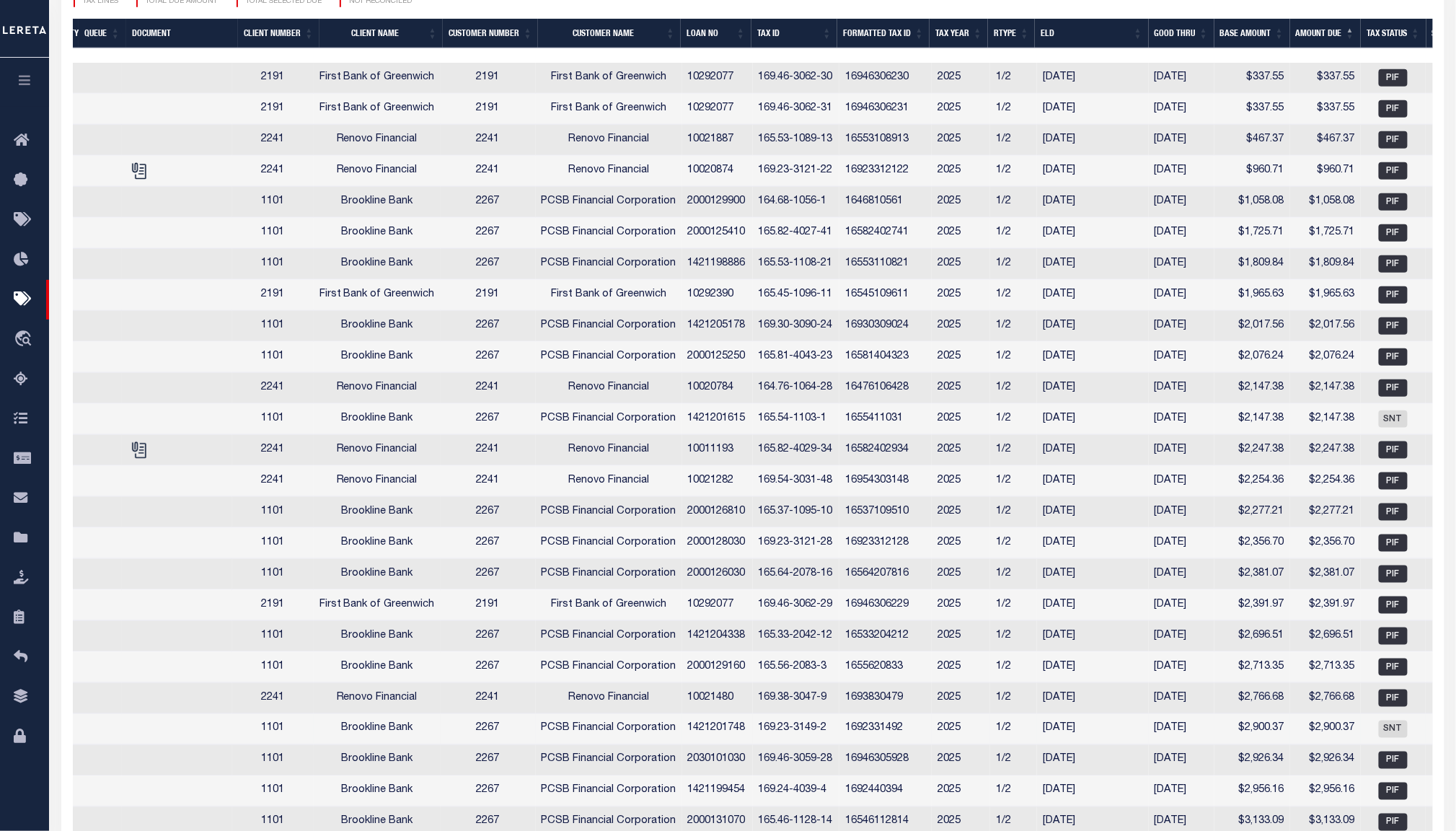
click at [1008, 745] on td "1/2" at bounding box center [1013, 729] width 47 height 31
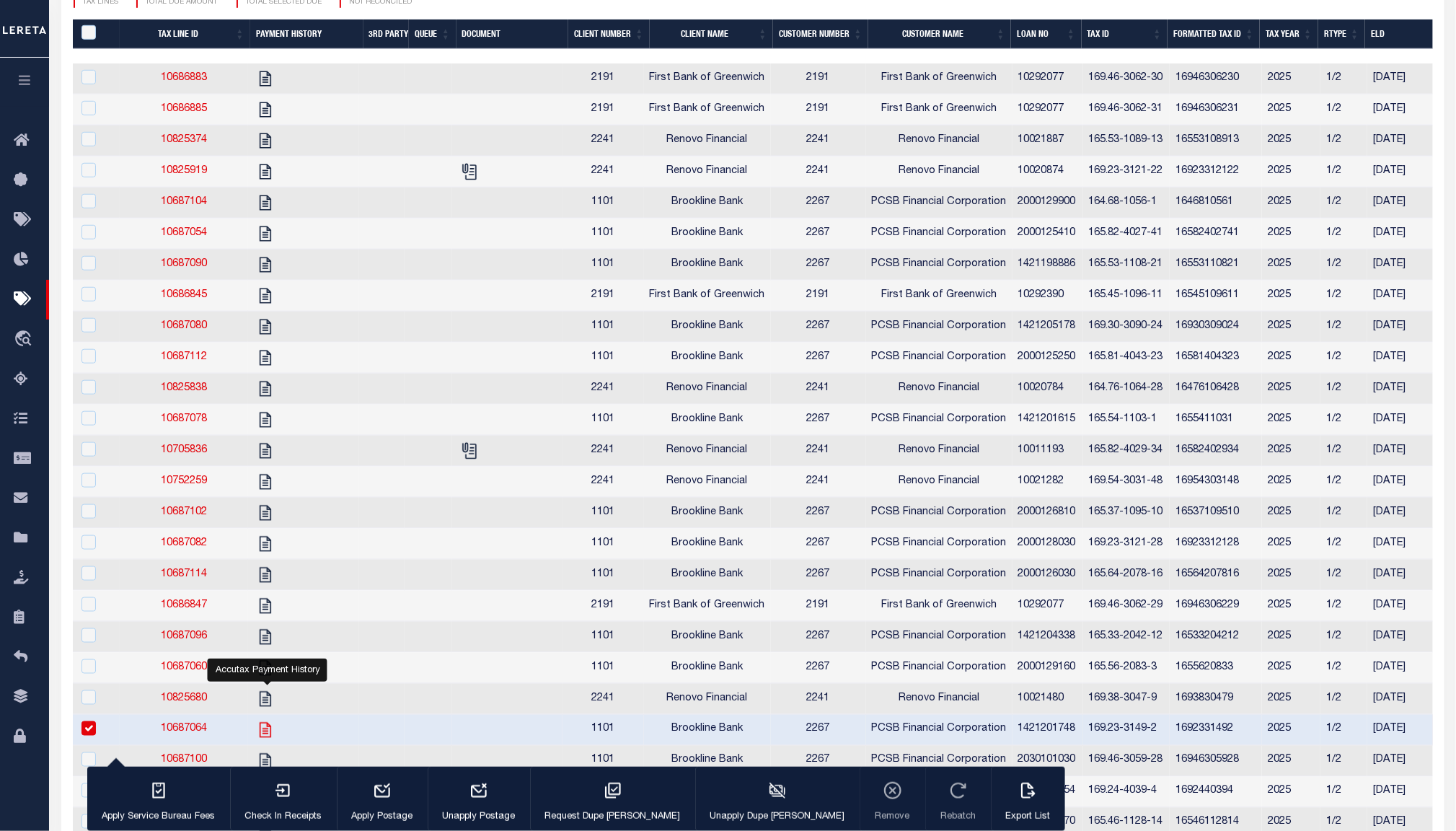
click at [271, 739] on icon at bounding box center [265, 729] width 19 height 19
checkbox input "false"
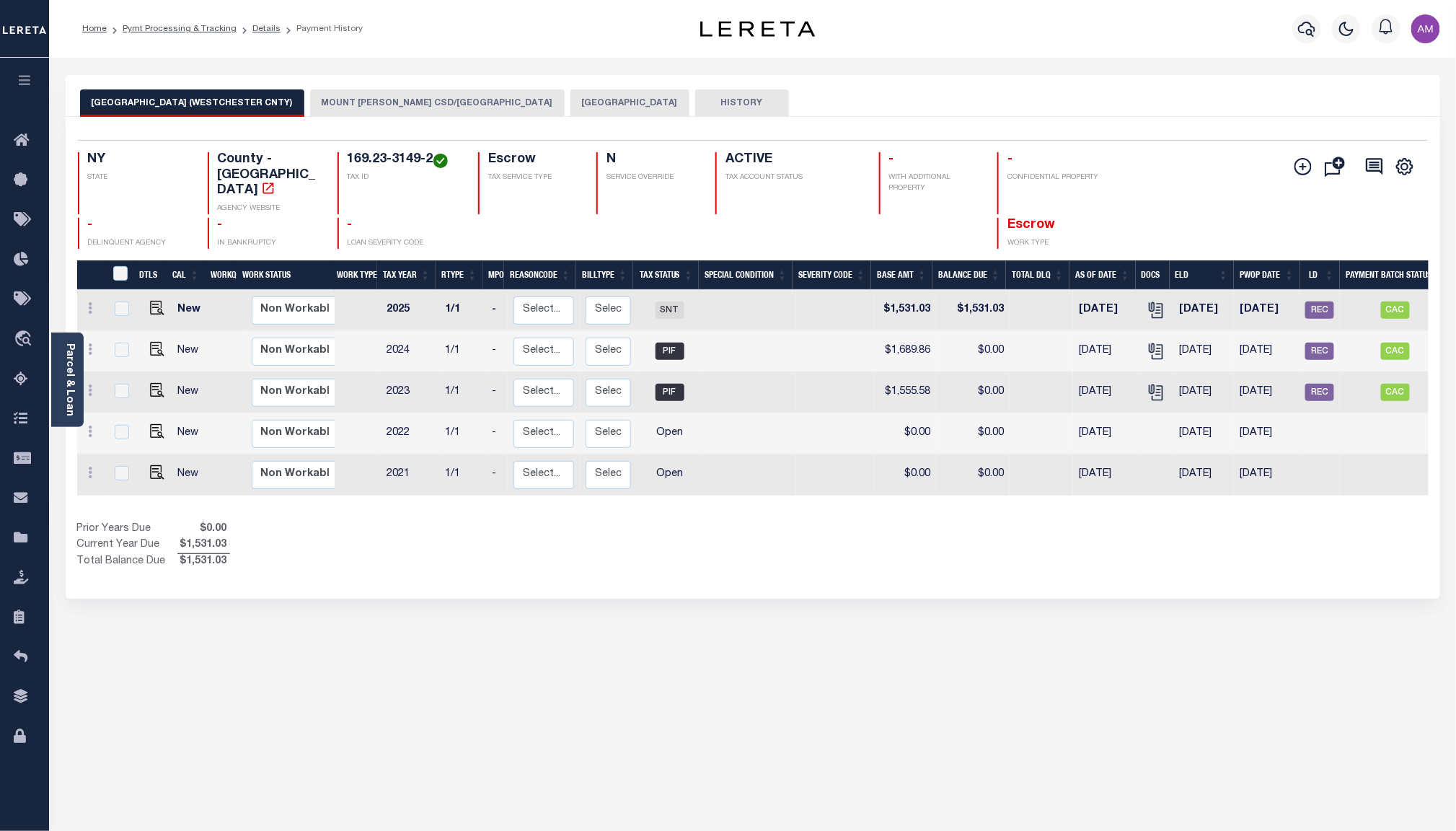
click at [590, 98] on button "[GEOGRAPHIC_DATA]" at bounding box center [629, 103] width 119 height 27
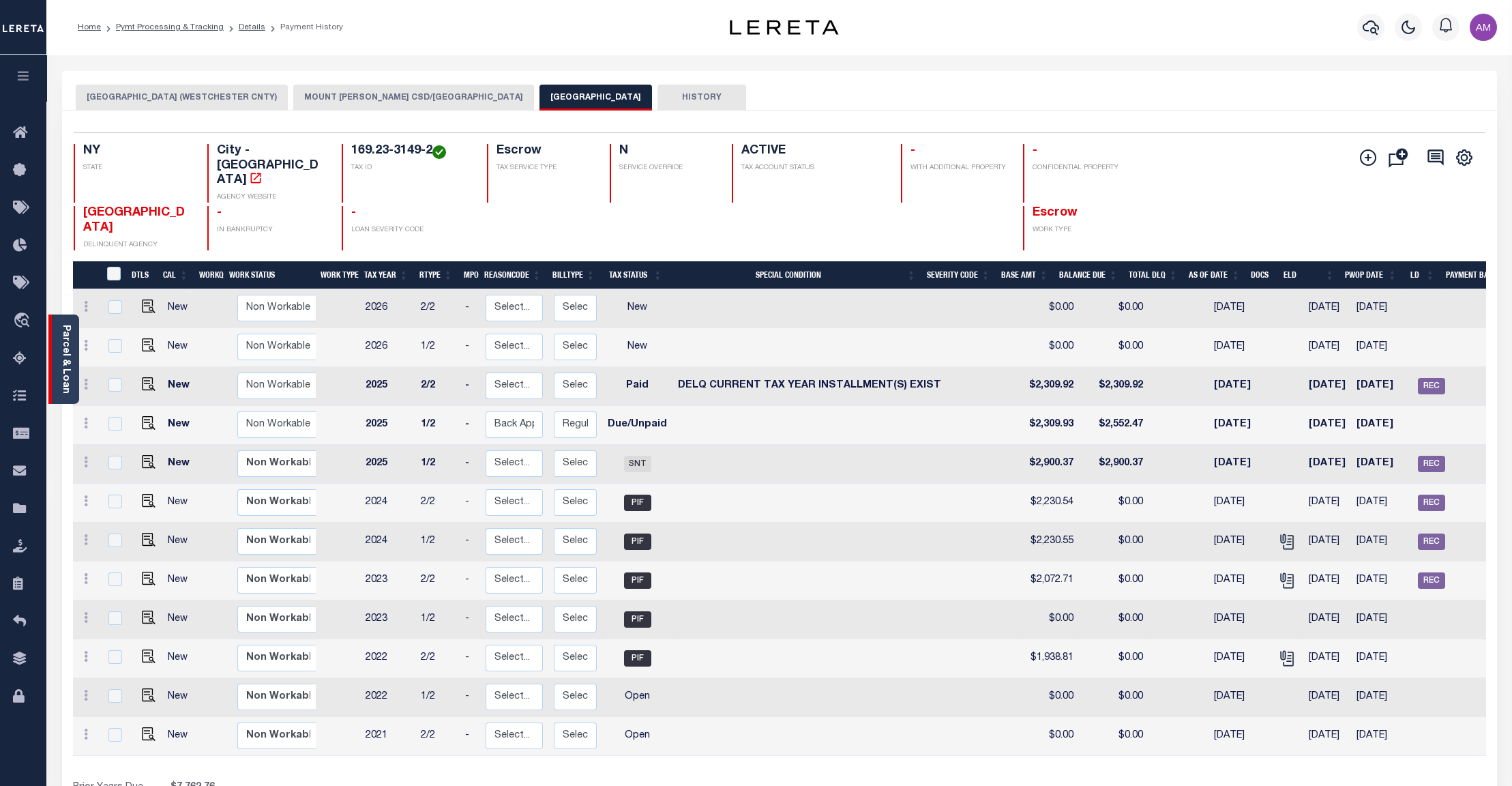
click at [55, 362] on div "Parcel & Loan" at bounding box center [63, 359] width 31 height 89
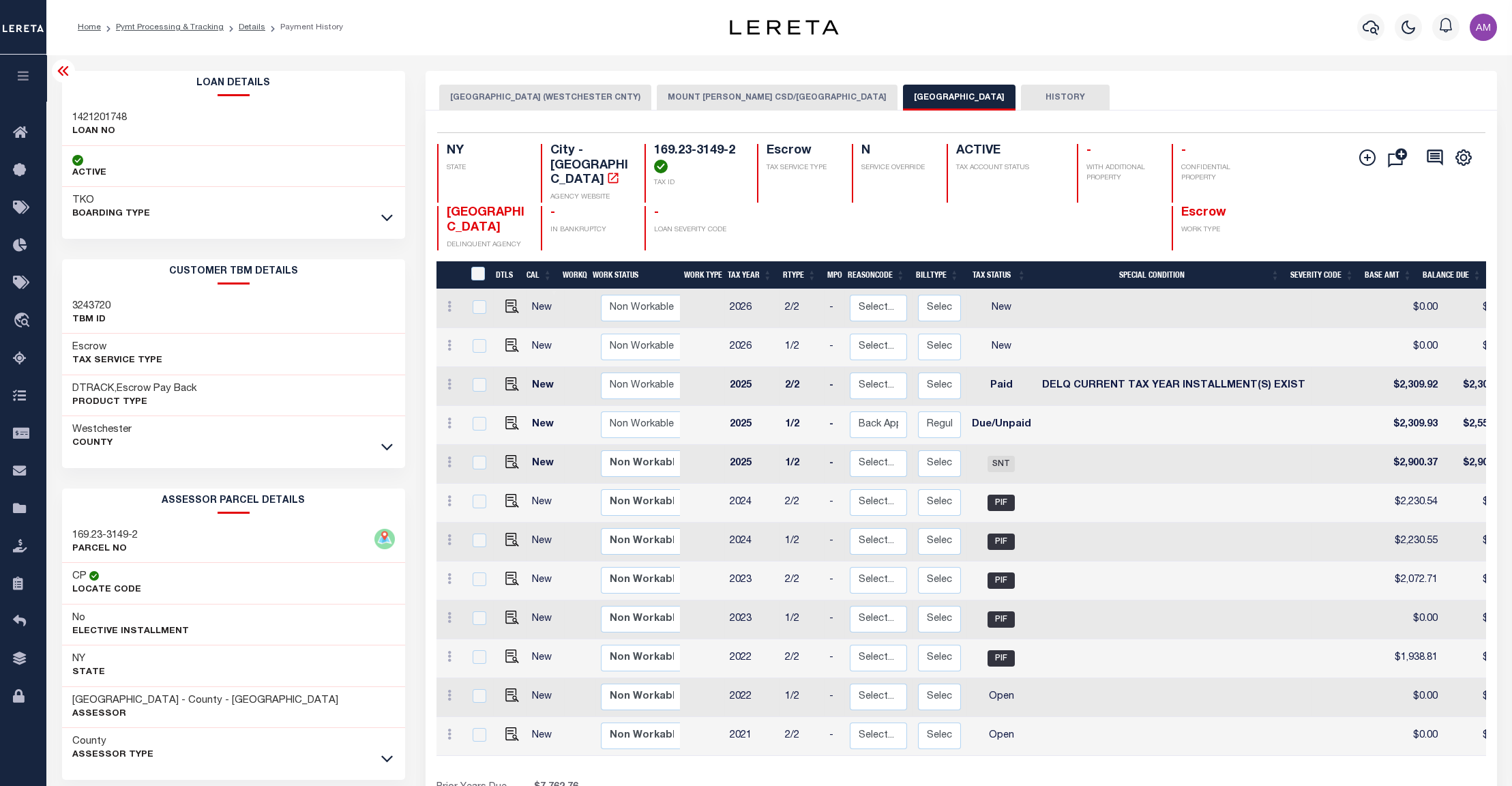
click at [384, 445] on icon at bounding box center [387, 446] width 11 height 14
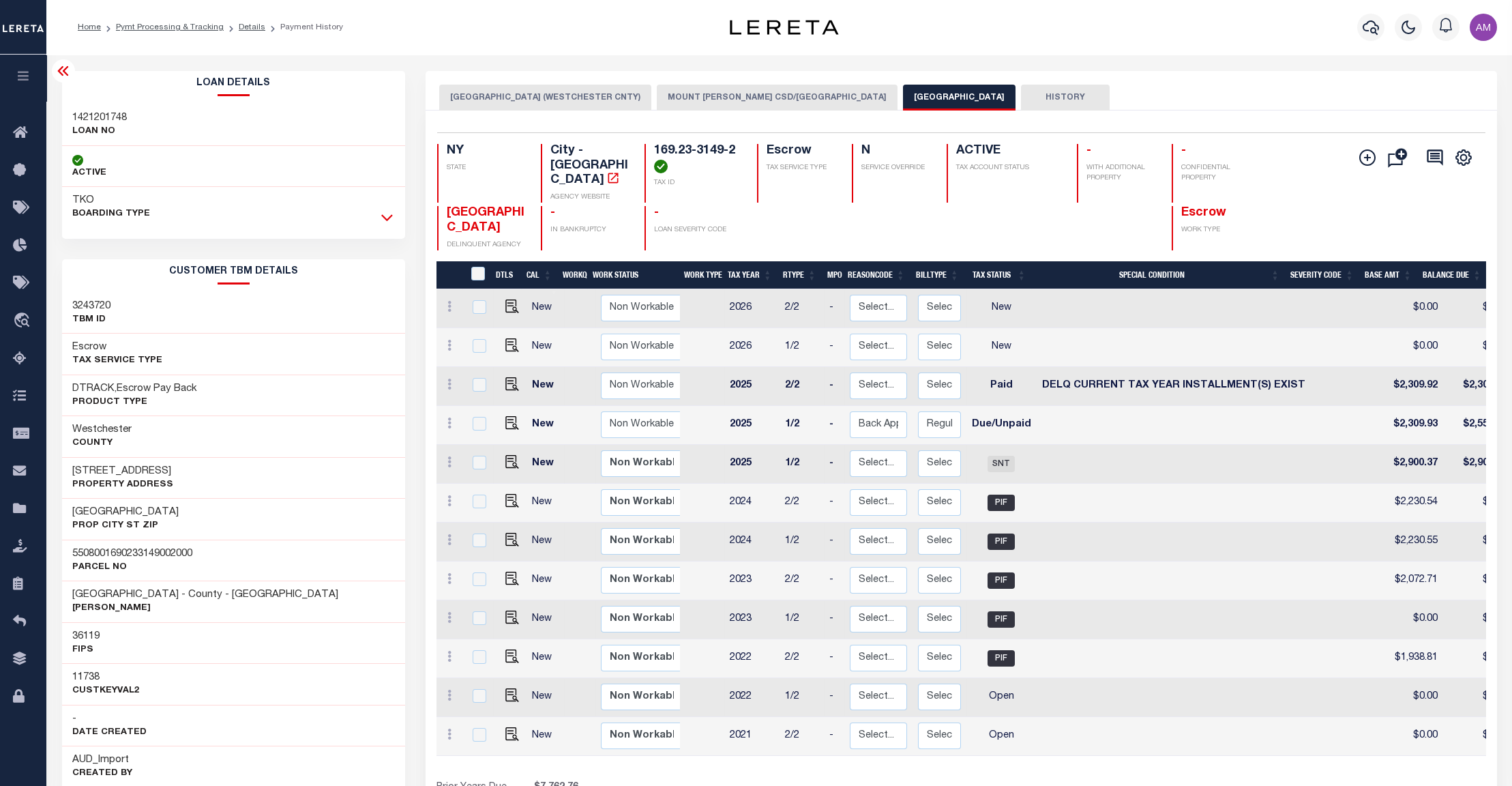
click at [384, 217] on icon at bounding box center [387, 218] width 11 height 7
